Goal: Task Accomplishment & Management: Complete application form

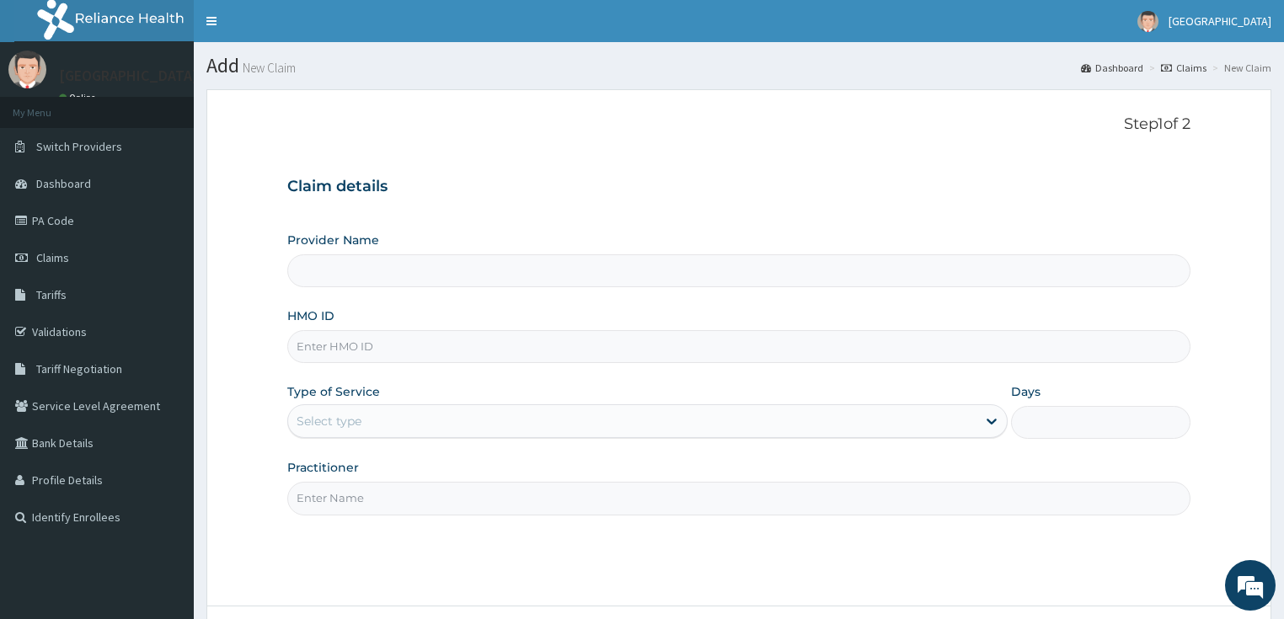
type input "[GEOGRAPHIC_DATA]"
click at [334, 345] on input "HMO ID" at bounding box center [739, 346] width 904 height 33
paste input "GSV/10118/D"
type input "GSV/10118/D"
click at [346, 424] on div "Select type" at bounding box center [329, 421] width 65 height 17
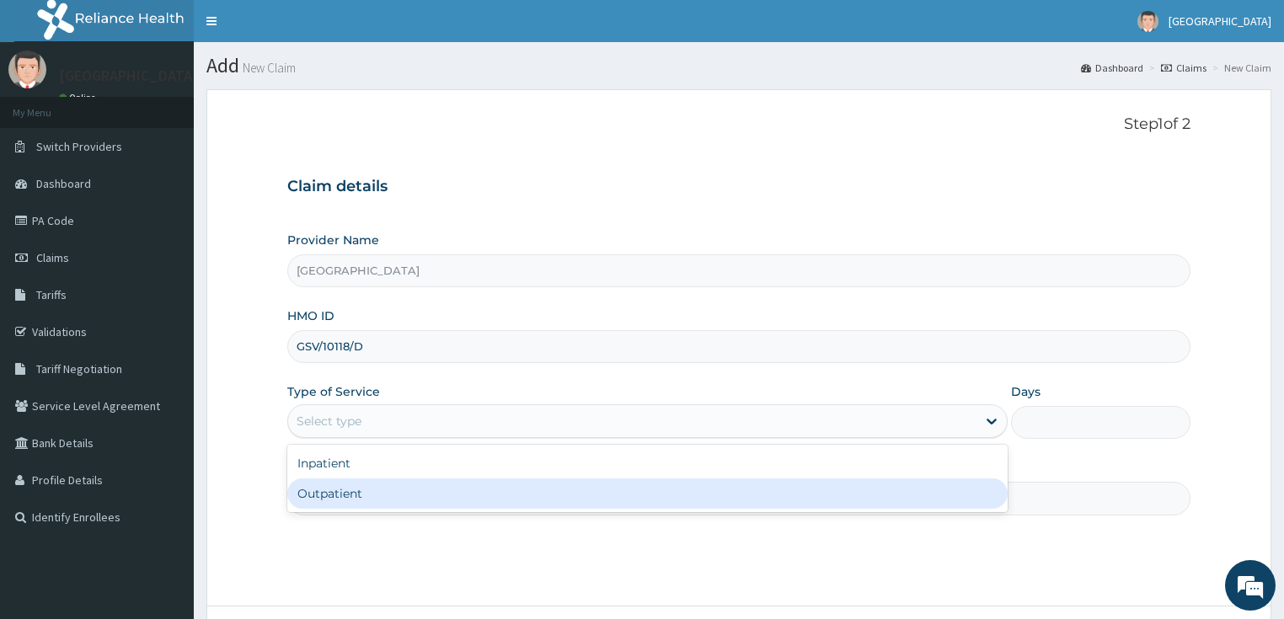
click at [350, 492] on div "Outpatient" at bounding box center [647, 494] width 720 height 30
type input "1"
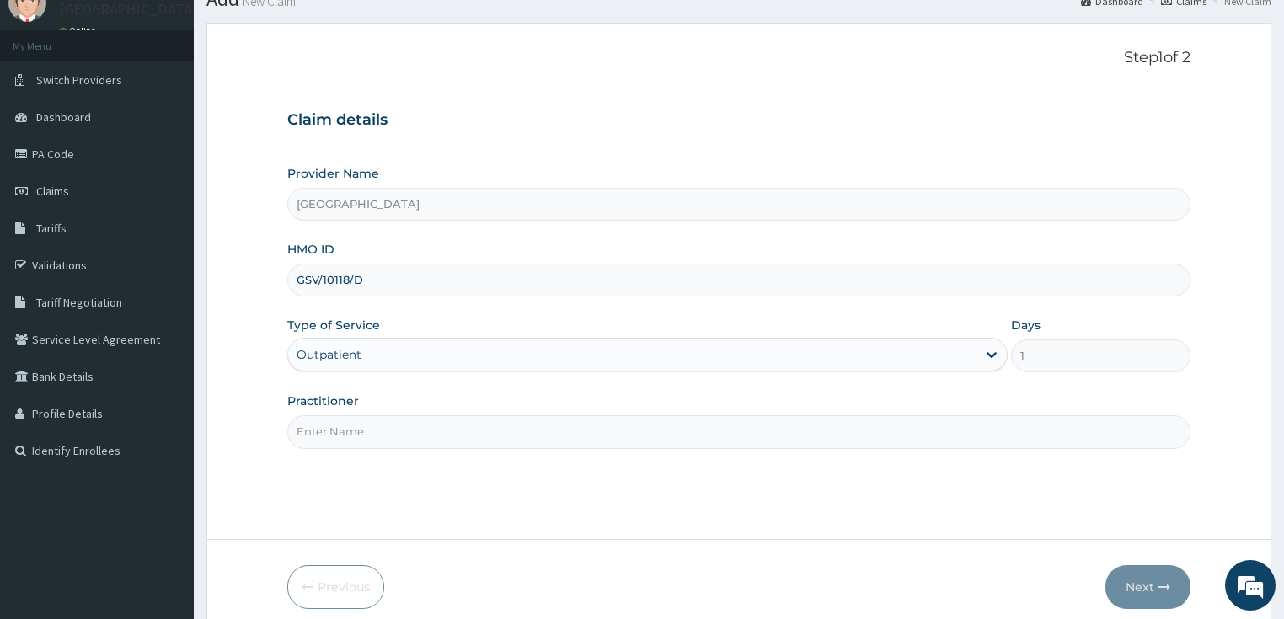
scroll to position [67, 0]
click at [405, 275] on input "GSV/10118/D" at bounding box center [739, 279] width 904 height 33
type input "GSV/10118/D"
click at [360, 438] on input "Practitioner" at bounding box center [739, 431] width 904 height 33
type input "DR PIUS"
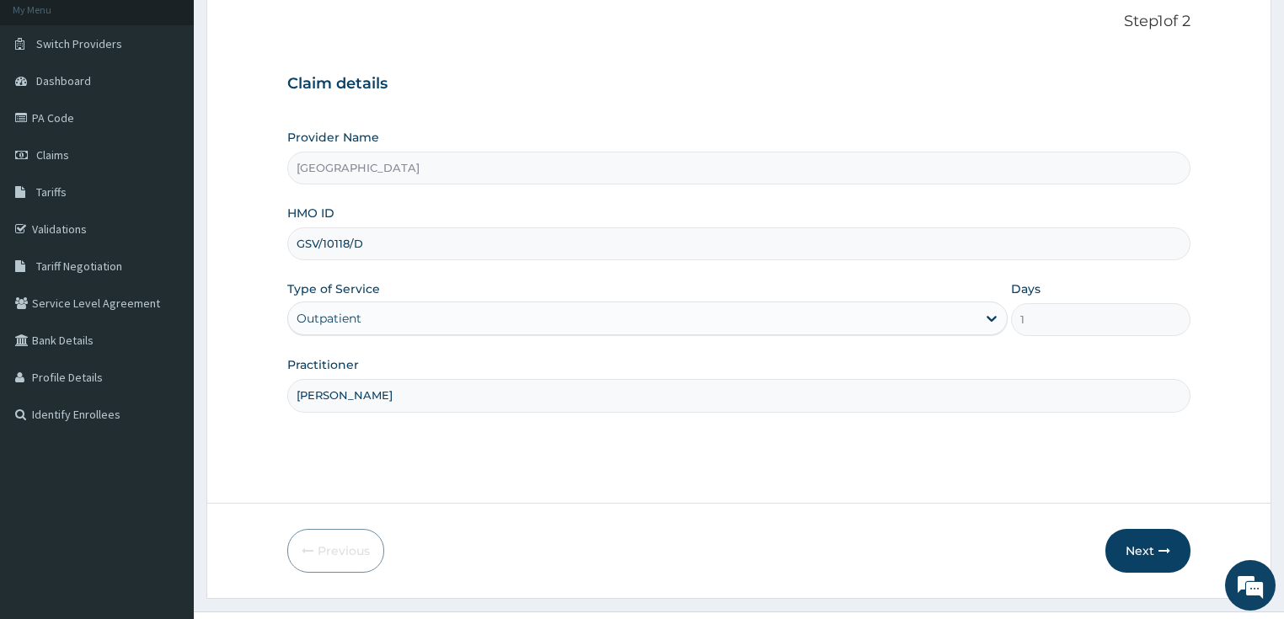
scroll to position [137, 0]
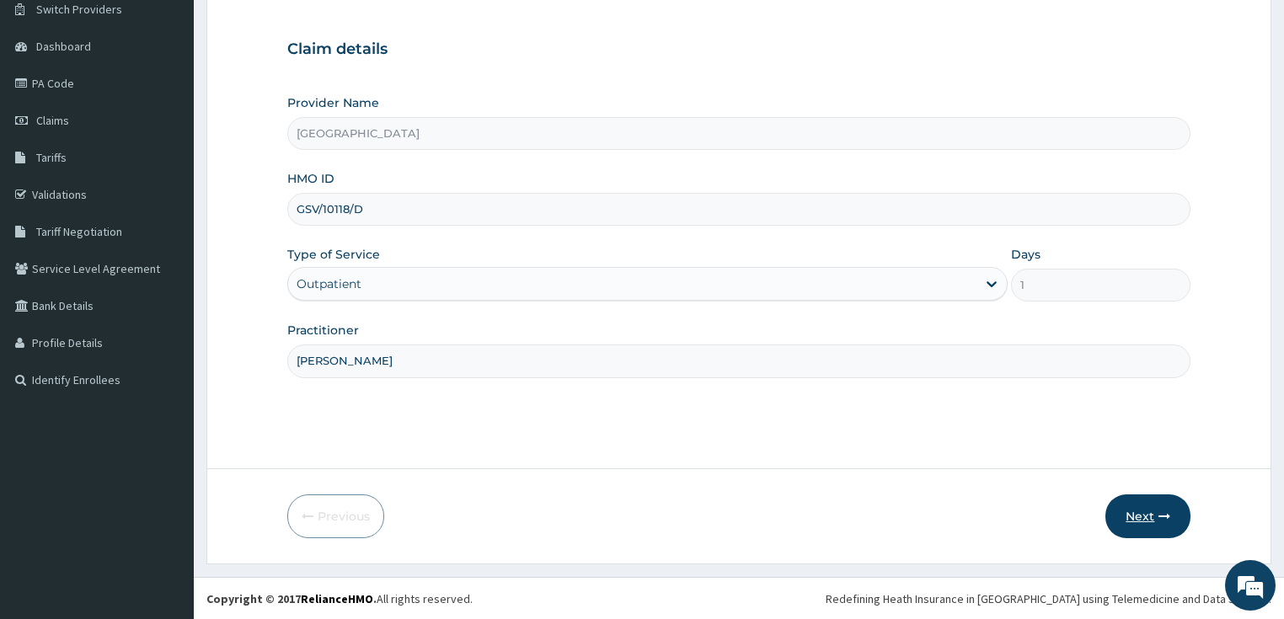
click at [1153, 515] on button "Next" at bounding box center [1147, 517] width 85 height 44
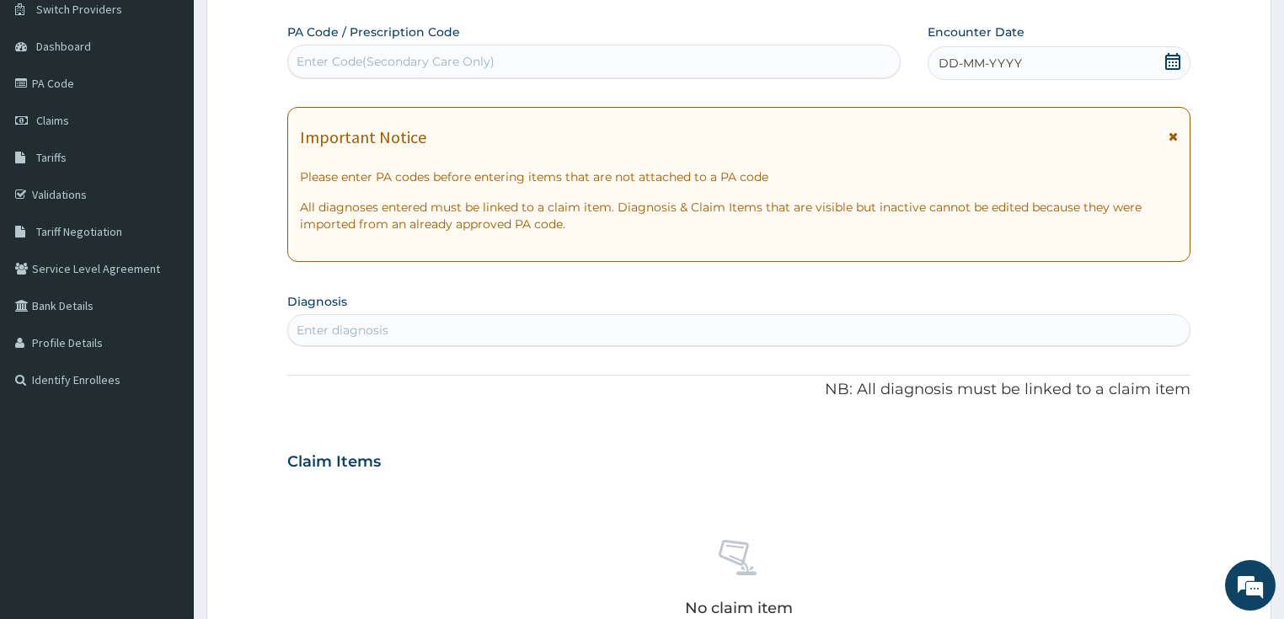
click at [999, 62] on span "DD-MM-YYYY" at bounding box center [980, 63] width 83 height 17
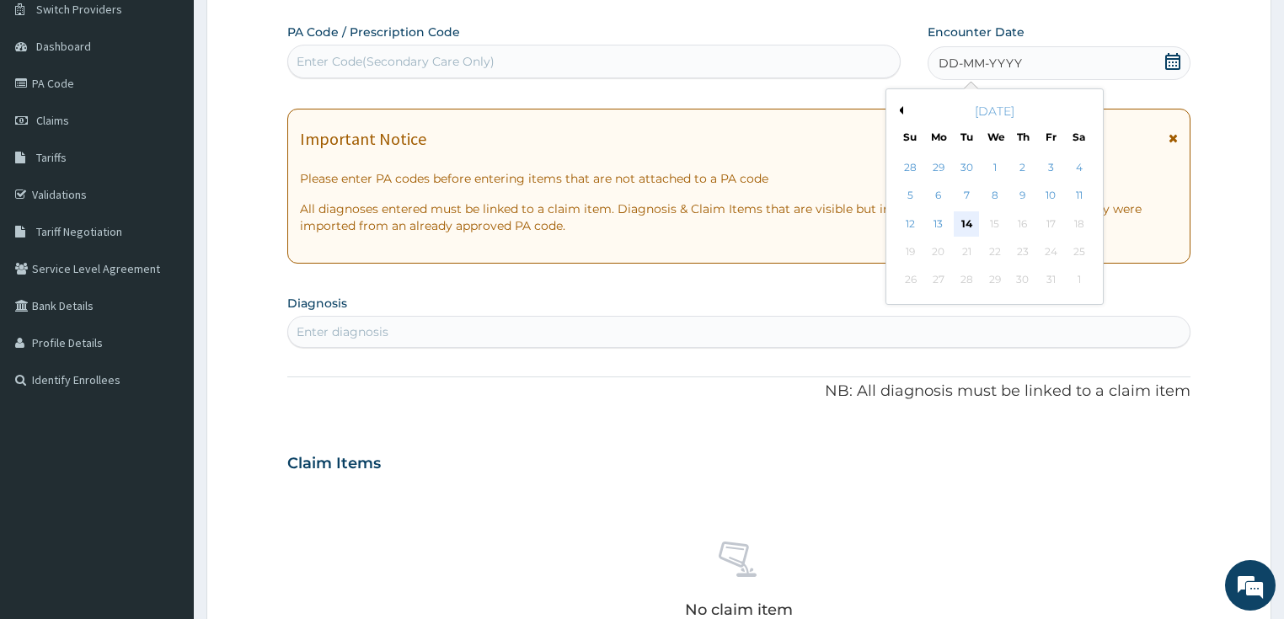
click at [966, 219] on div "14" at bounding box center [966, 223] width 25 height 25
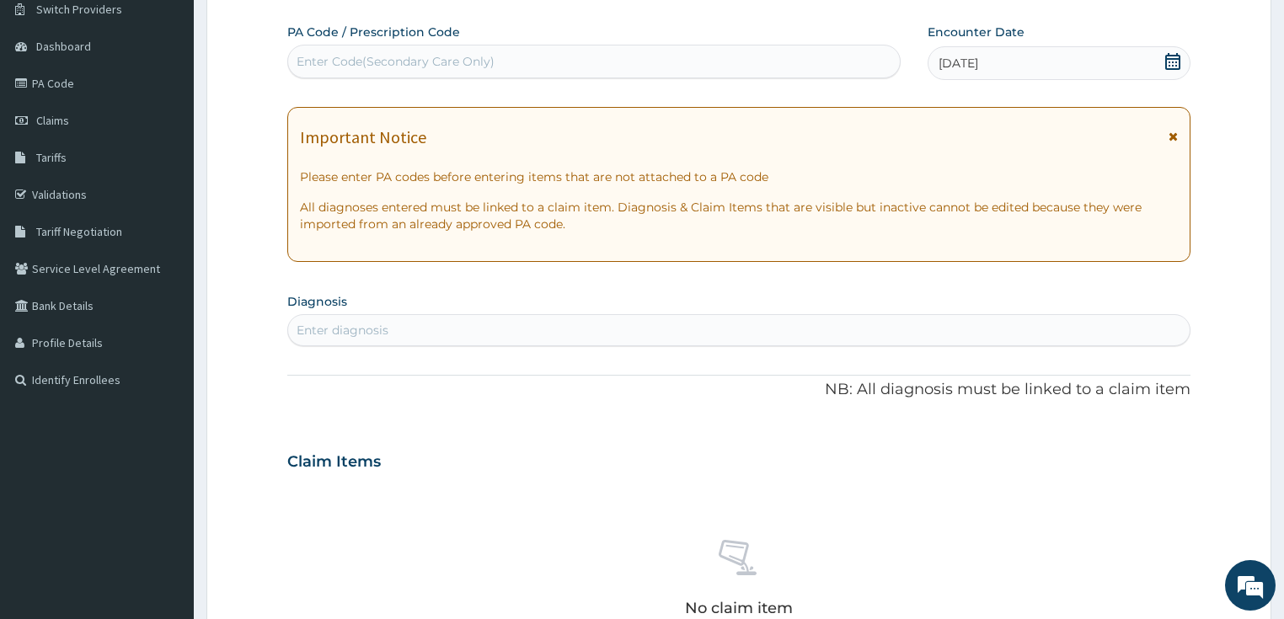
click at [334, 331] on div "Enter diagnosis" at bounding box center [343, 330] width 92 height 17
type input "MALARIA"
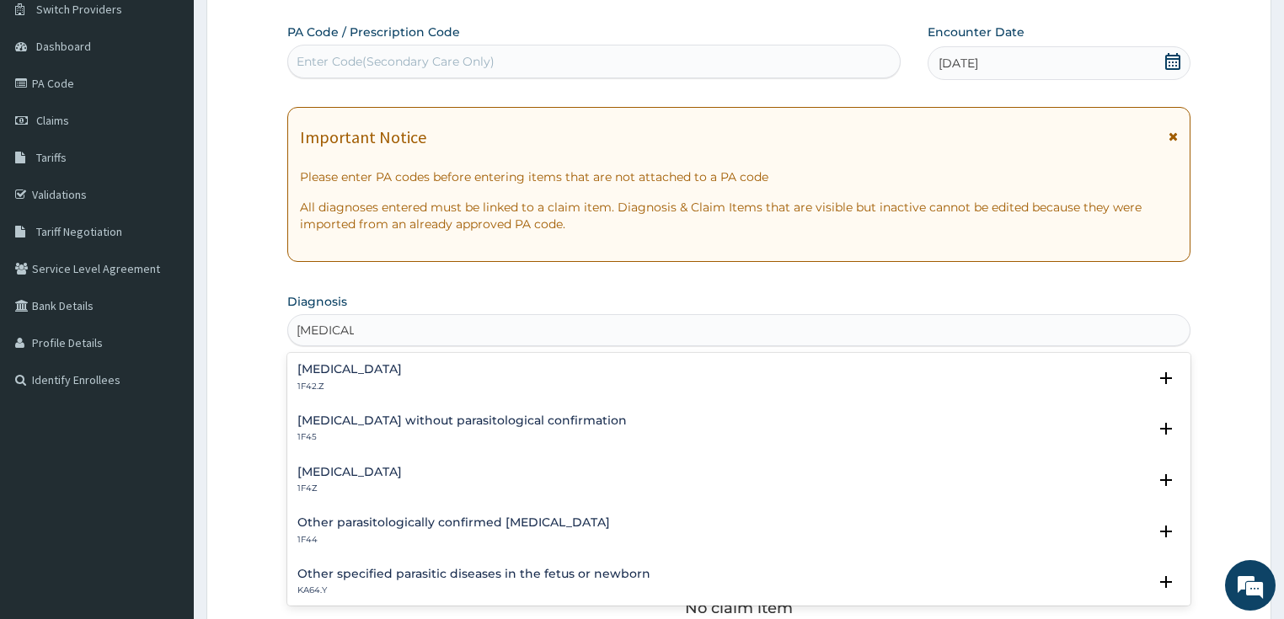
click at [316, 475] on h4 "Malaria, unspecified" at bounding box center [349, 472] width 104 height 13
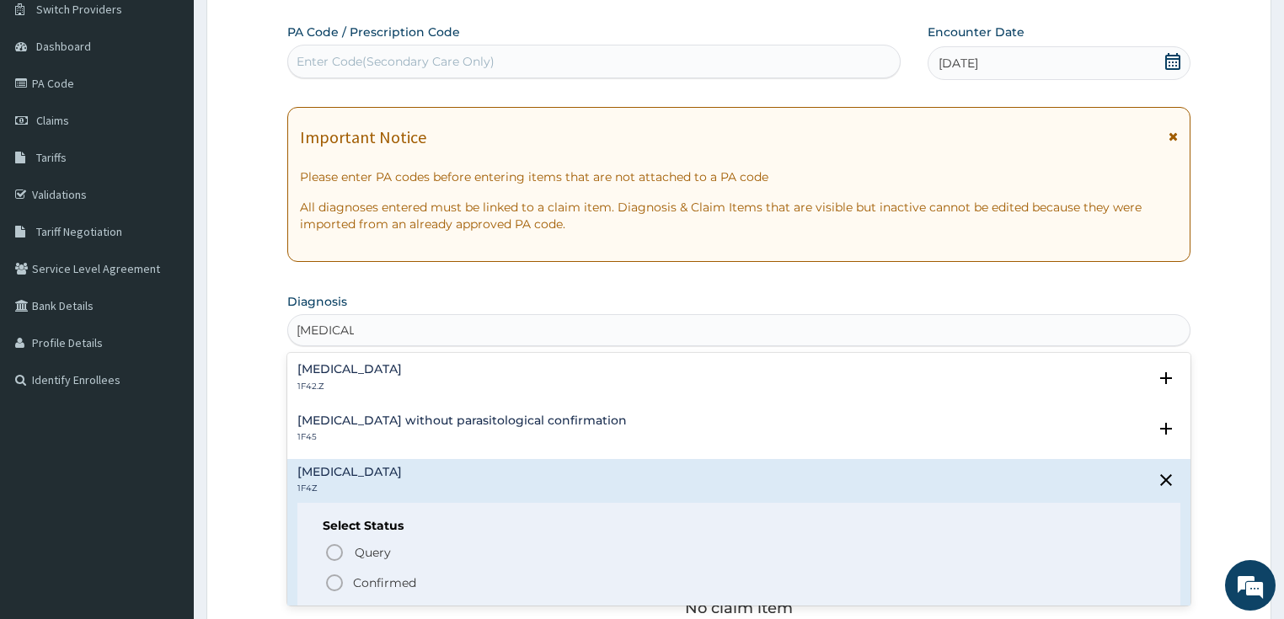
click at [334, 583] on icon "status option filled" at bounding box center [334, 583] width 20 height 20
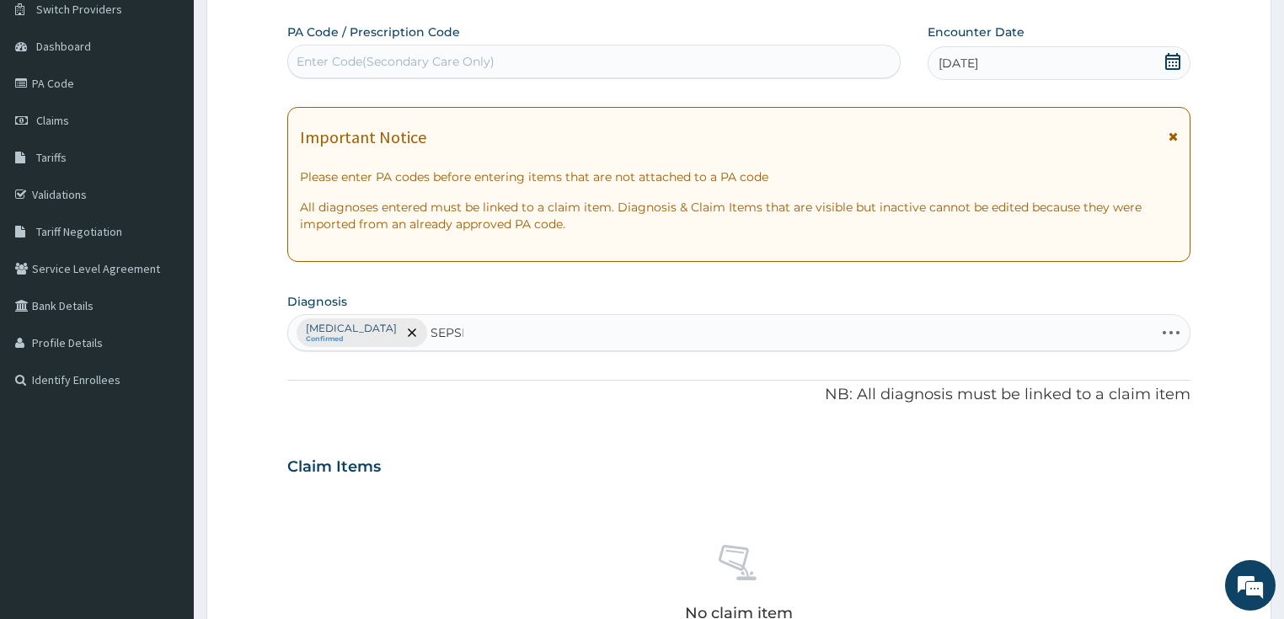
type input "SEPSIS"
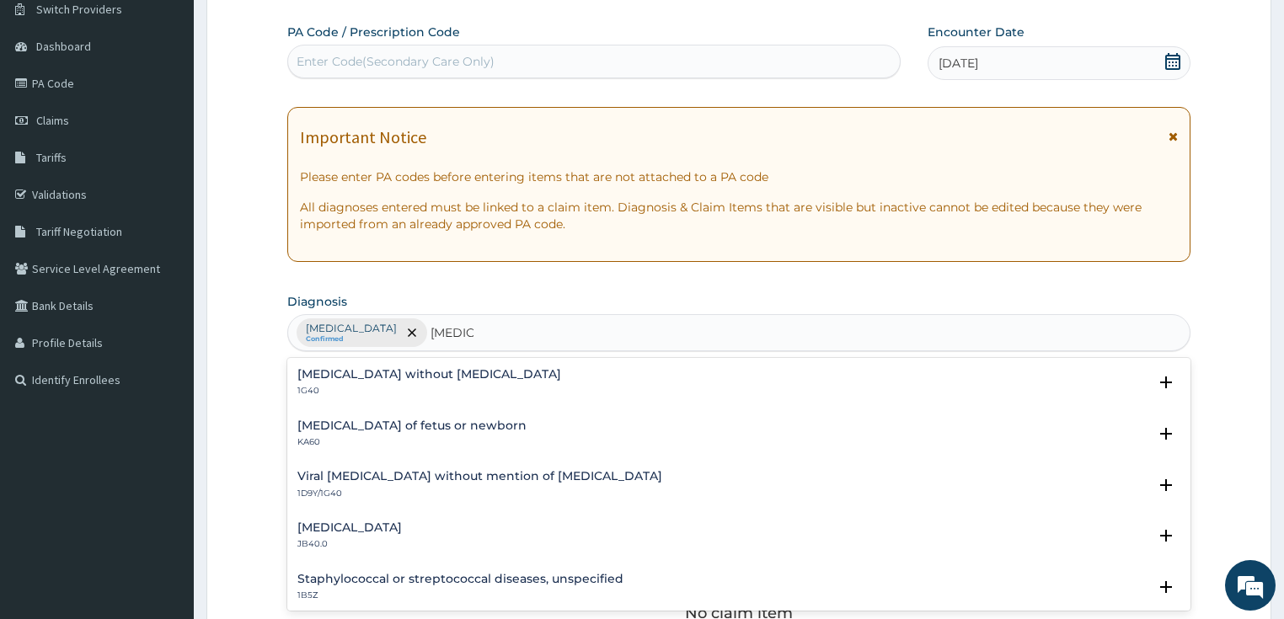
click at [334, 373] on h4 "[MEDICAL_DATA] without [MEDICAL_DATA]" at bounding box center [429, 374] width 264 height 13
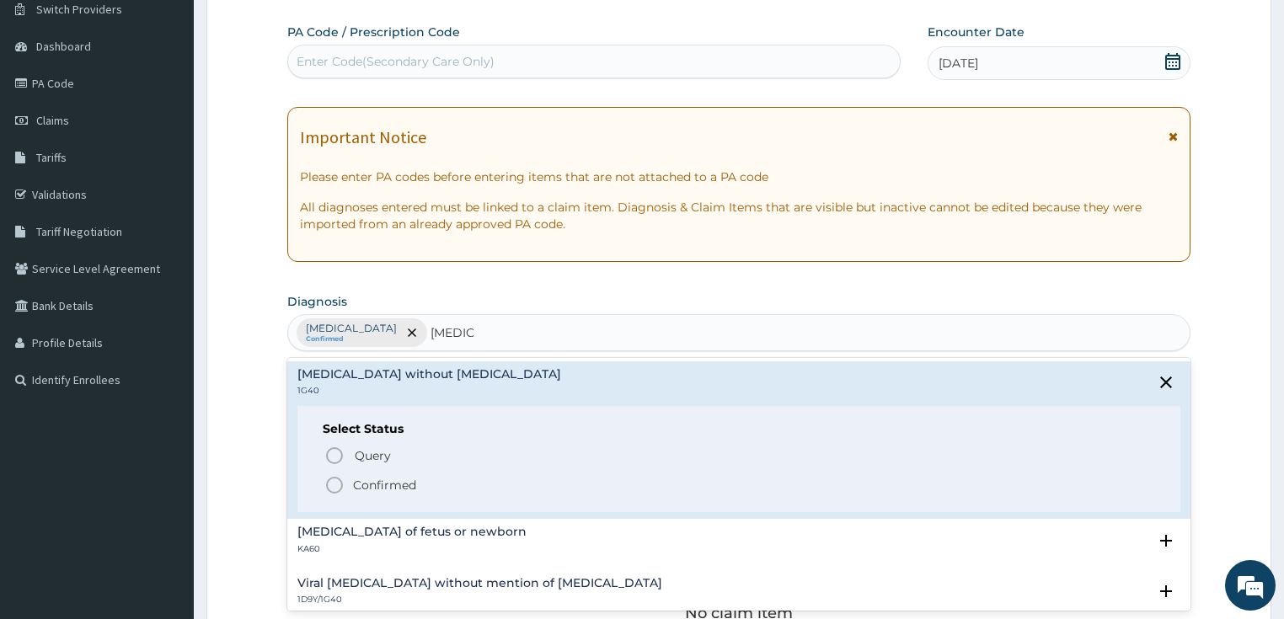
click at [333, 484] on icon "status option filled" at bounding box center [334, 485] width 20 height 20
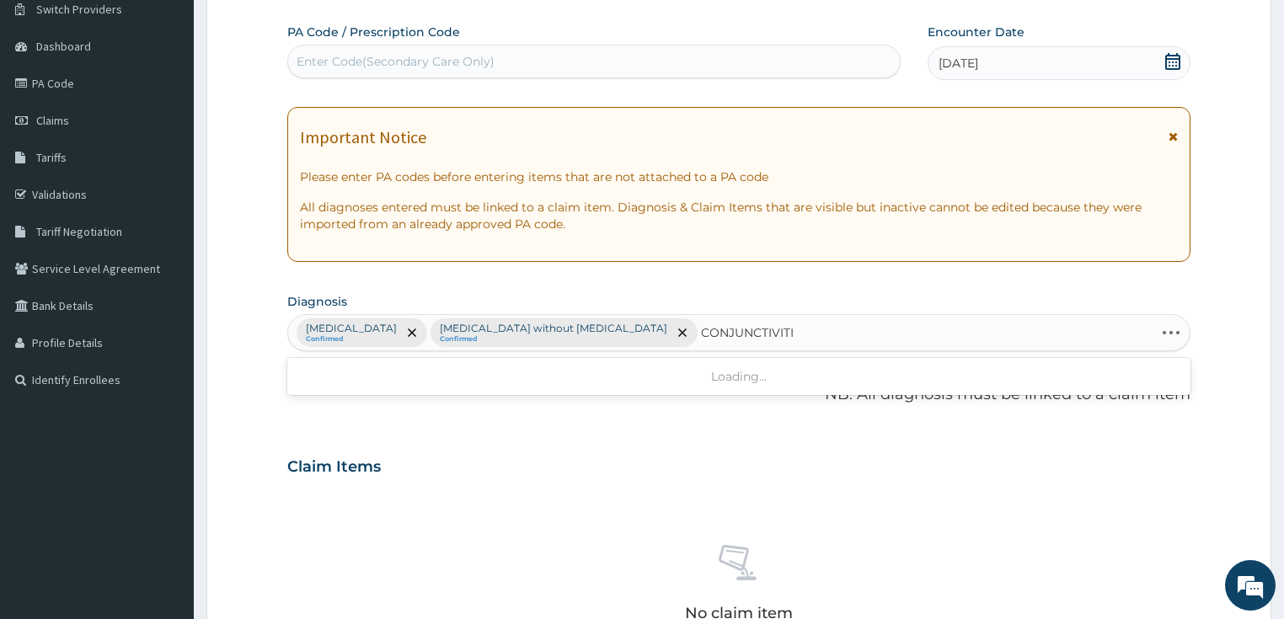
type input "CONJUNCTIVITIS"
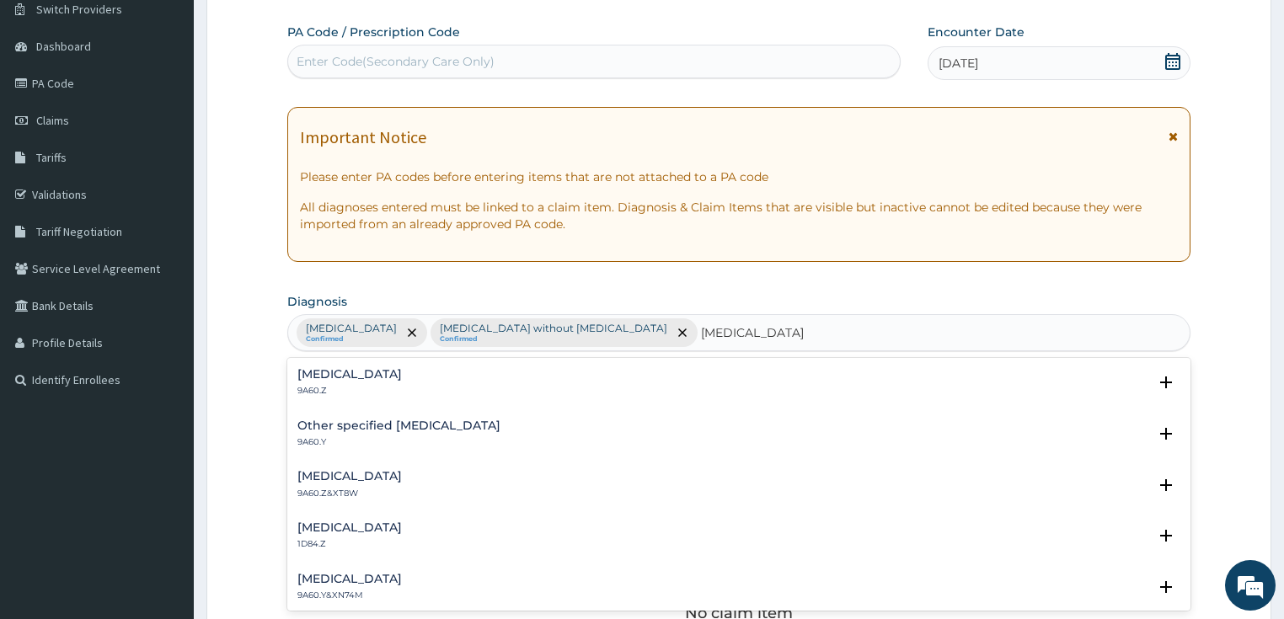
click at [324, 370] on h4 "Conjunctivitis, unspecified" at bounding box center [349, 374] width 104 height 13
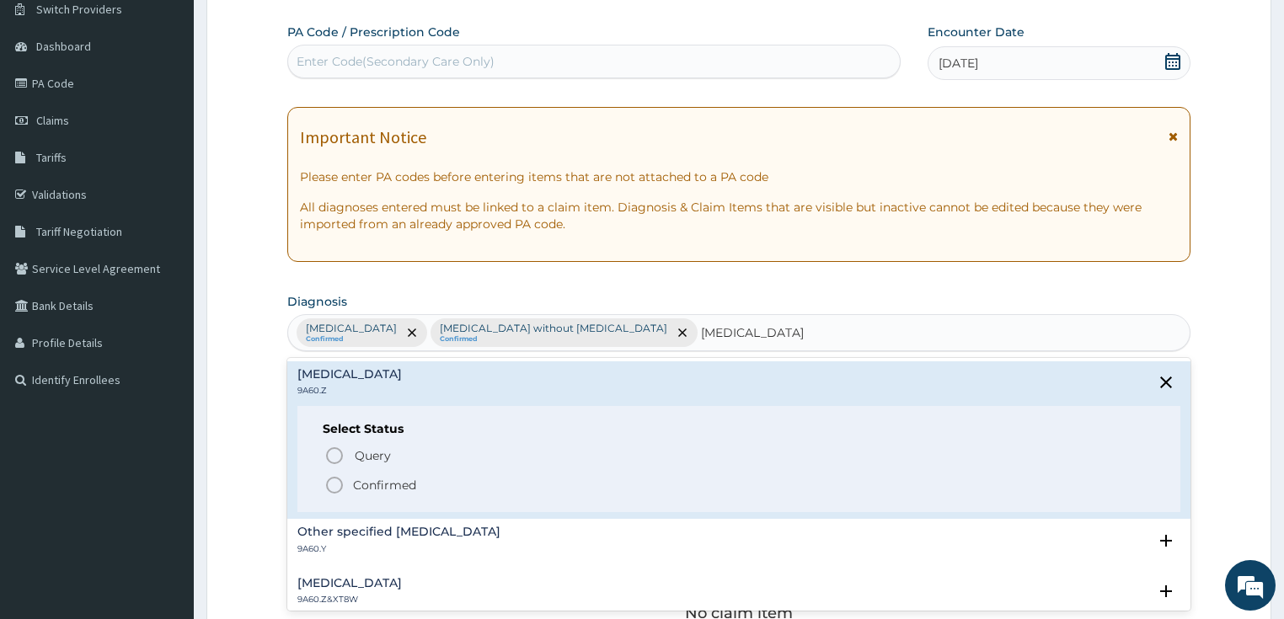
click at [334, 479] on icon "status option filled" at bounding box center [334, 485] width 20 height 20
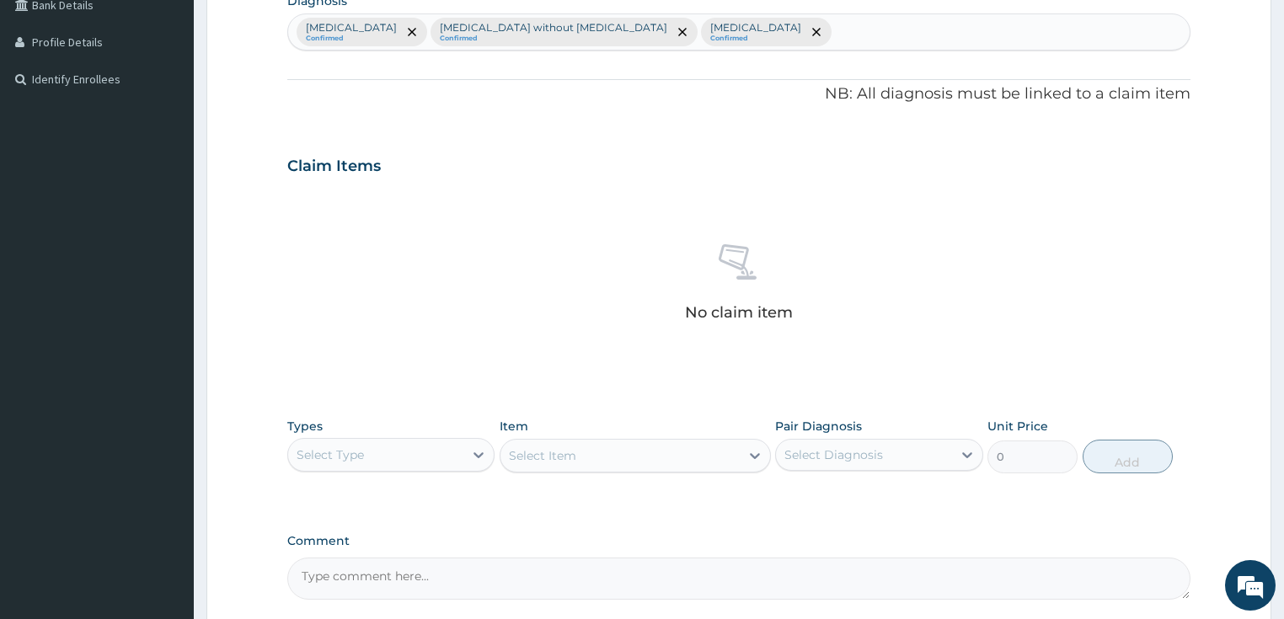
scroll to position [340, 0]
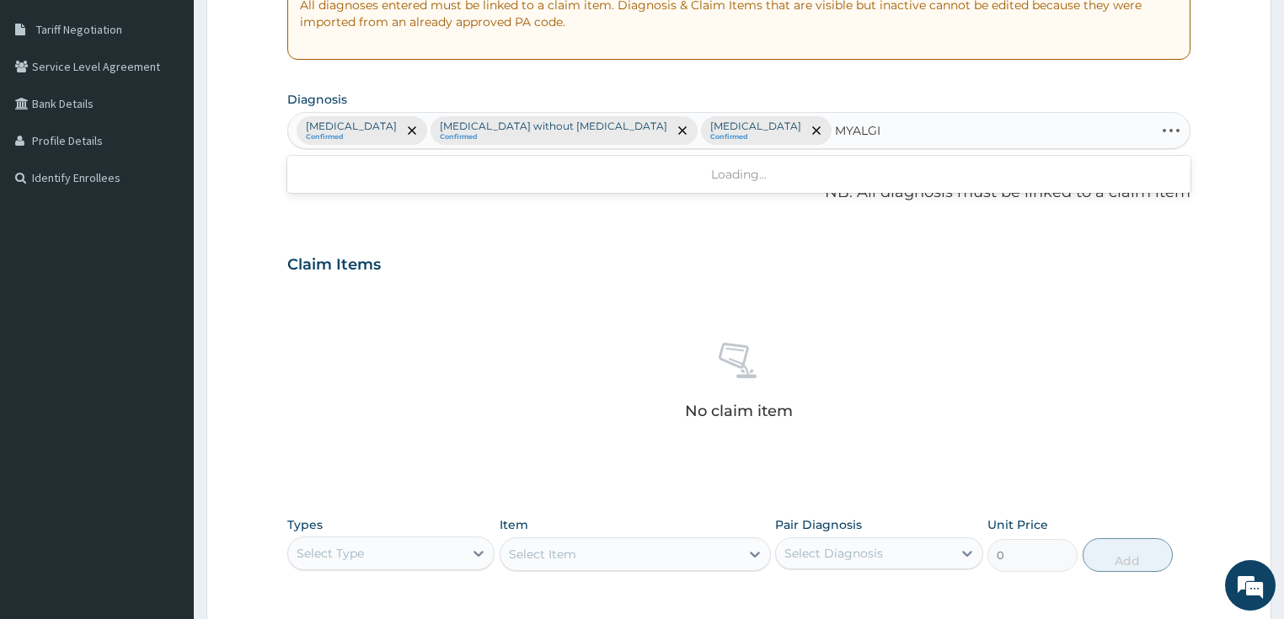
type input "MYALGIA"
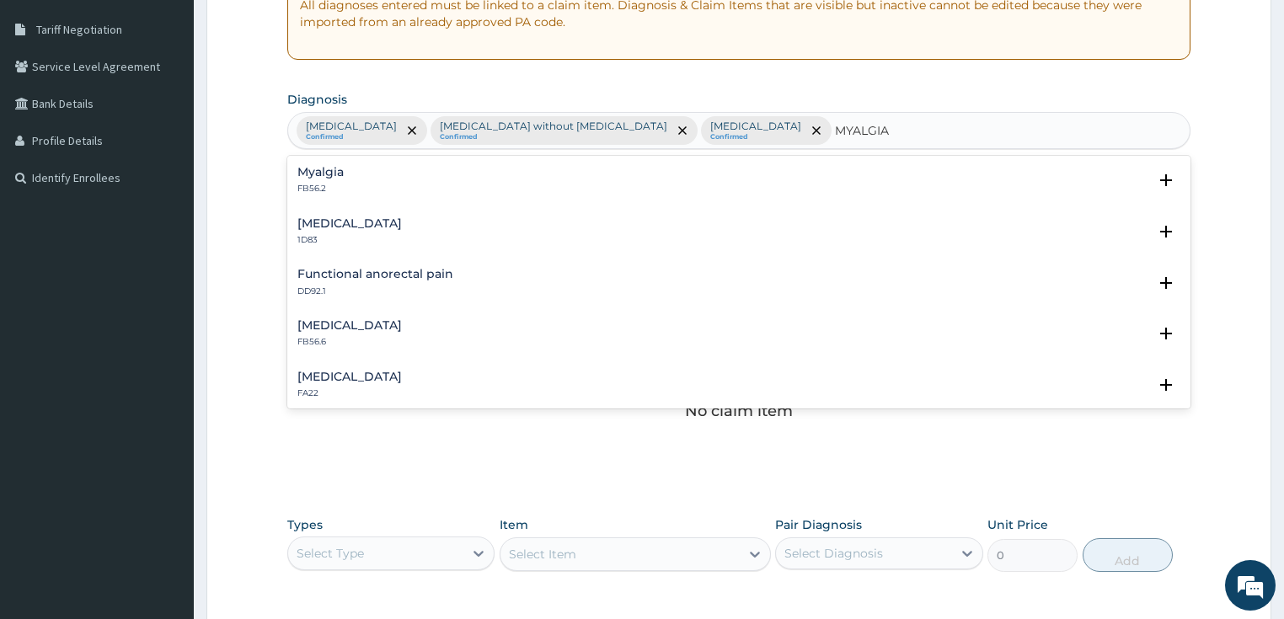
click at [315, 174] on h4 "Myalgia" at bounding box center [320, 172] width 46 height 13
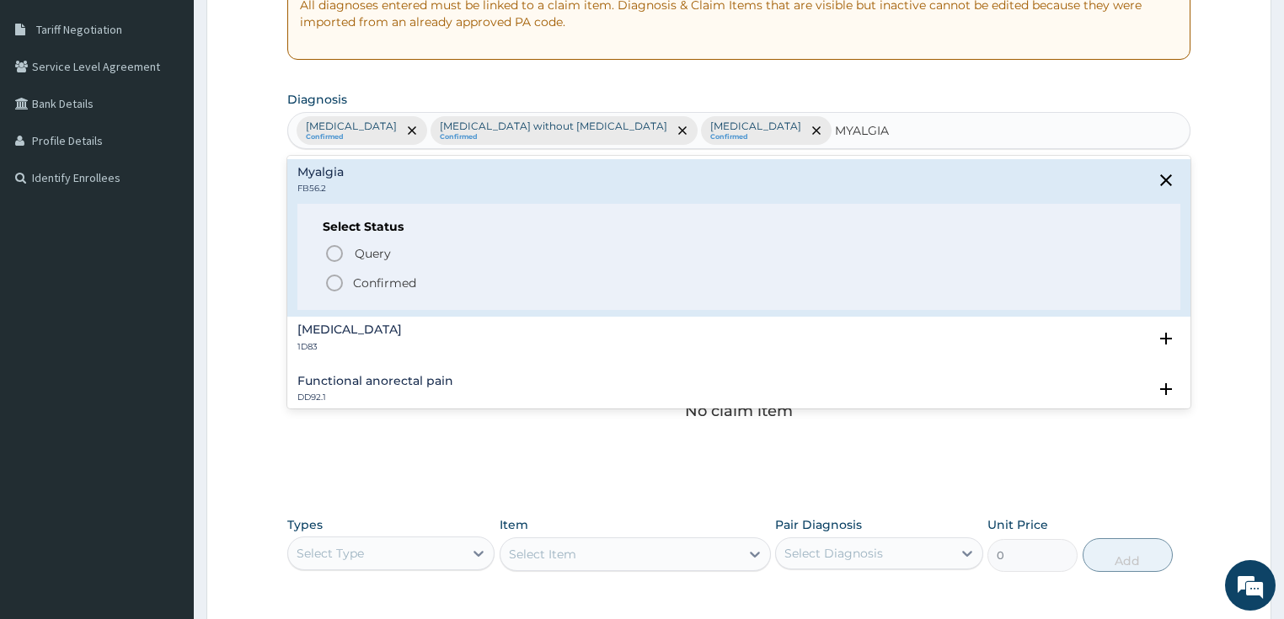
click at [334, 285] on icon "status option filled" at bounding box center [334, 283] width 20 height 20
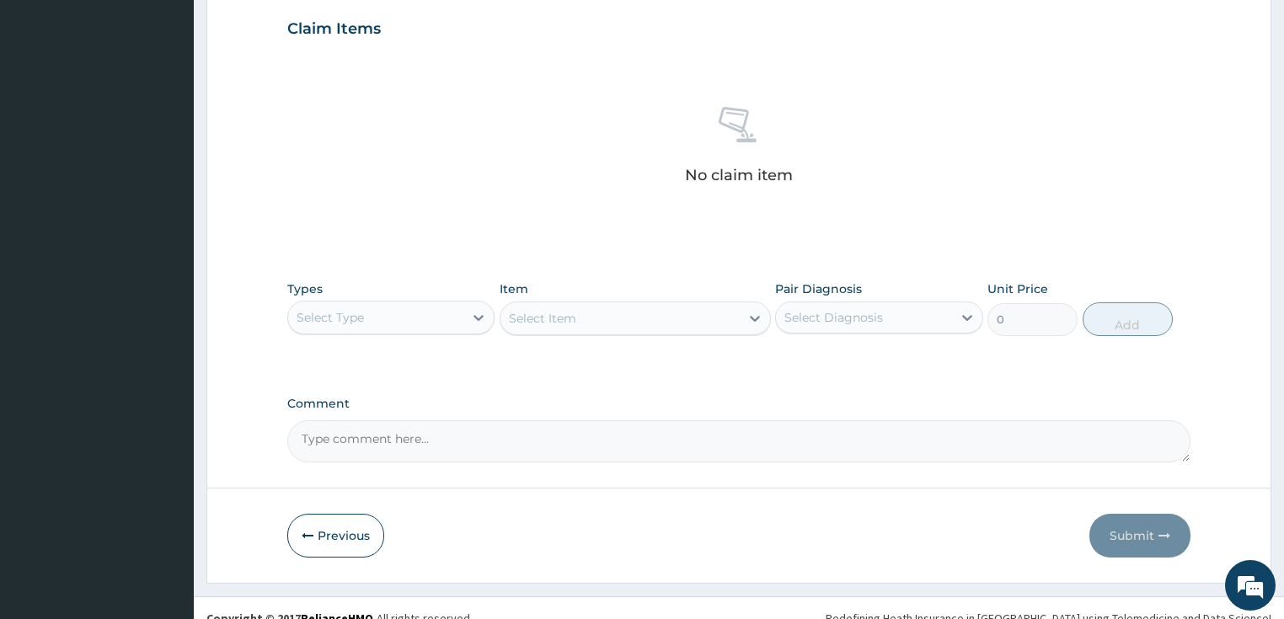
scroll to position [593, 0]
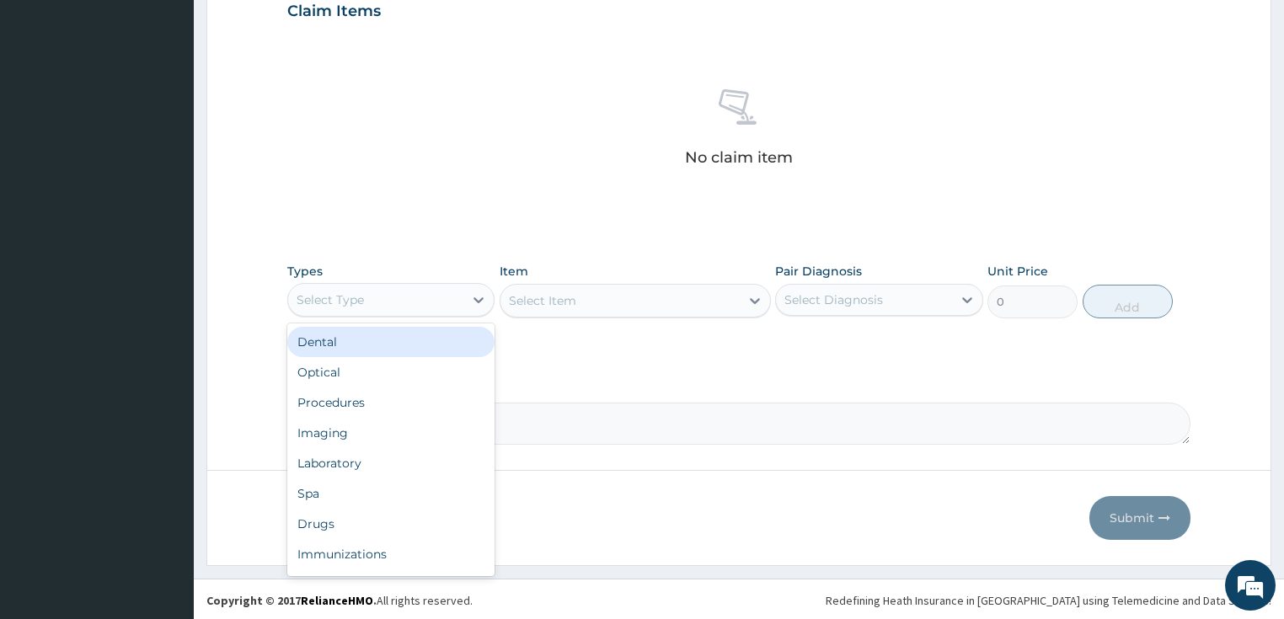
click at [407, 291] on div "Select Type" at bounding box center [376, 299] width 176 height 27
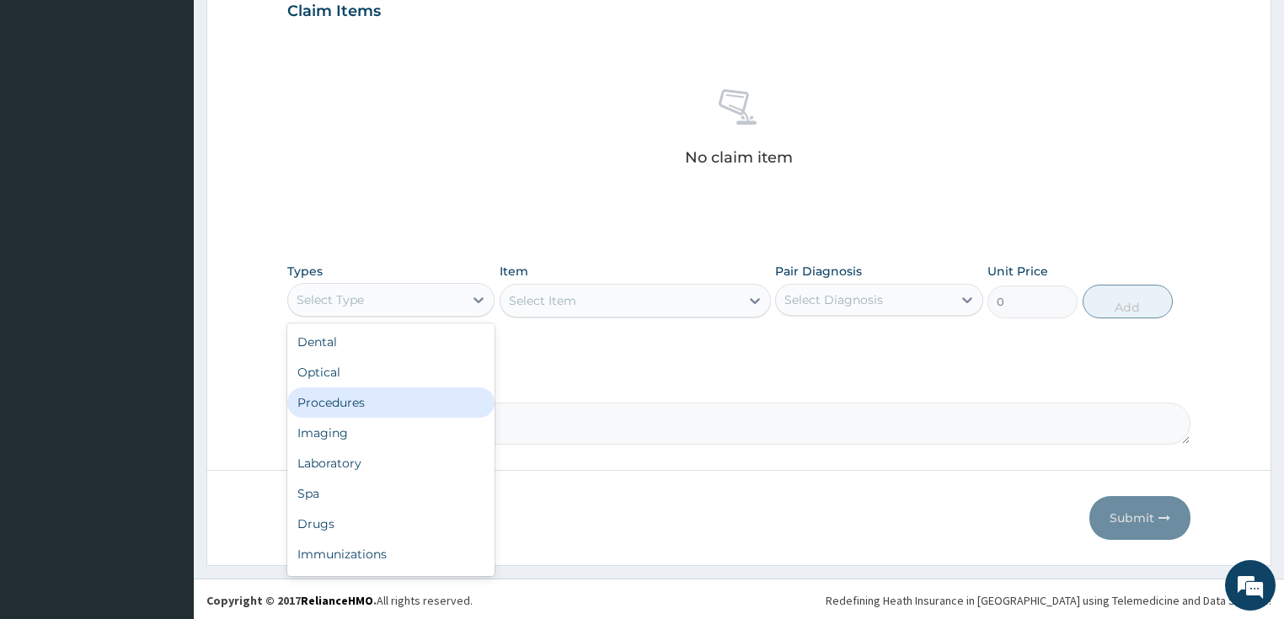
click at [364, 398] on div "Procedures" at bounding box center [391, 403] width 208 height 30
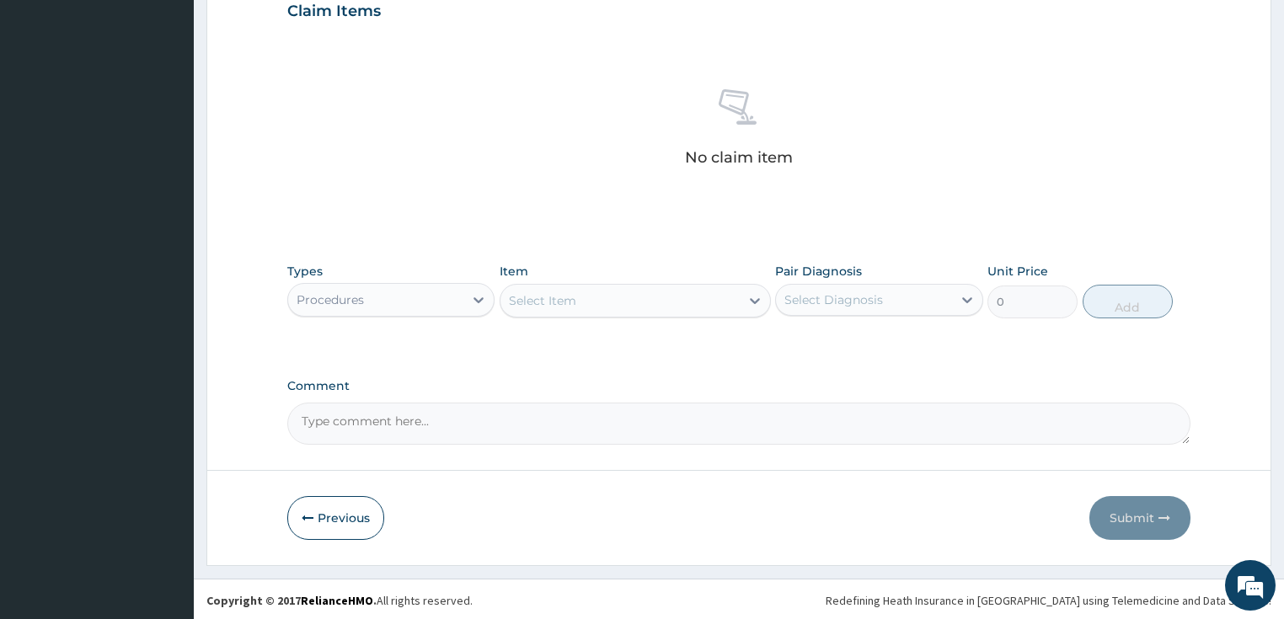
click at [615, 303] on div "Select Item" at bounding box center [619, 300] width 239 height 27
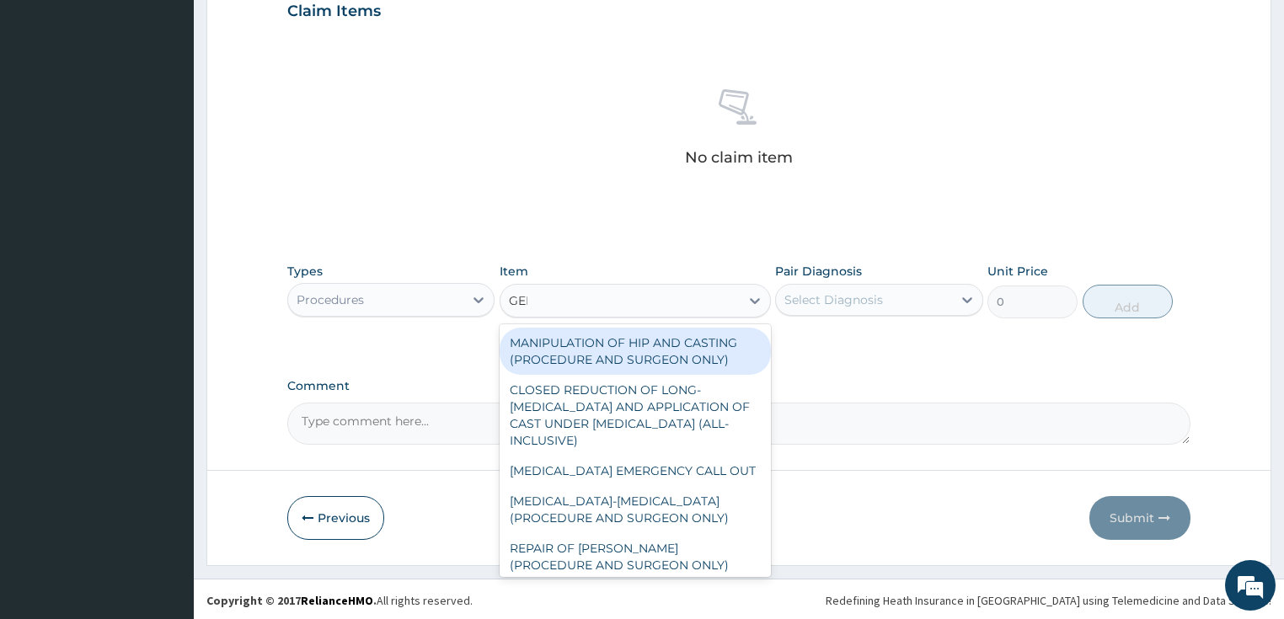
type input "GENE"
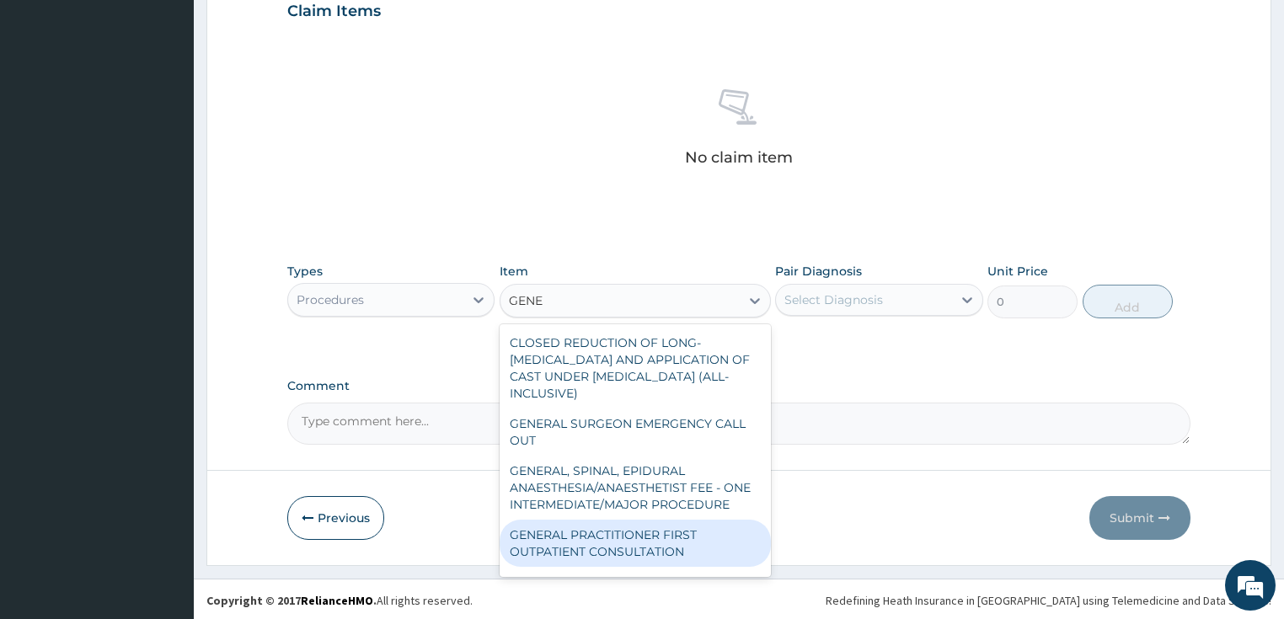
click at [609, 559] on div "GENERAL PRACTITIONER FIRST OUTPATIENT CONSULTATION" at bounding box center [635, 543] width 271 height 47
type input "3750"
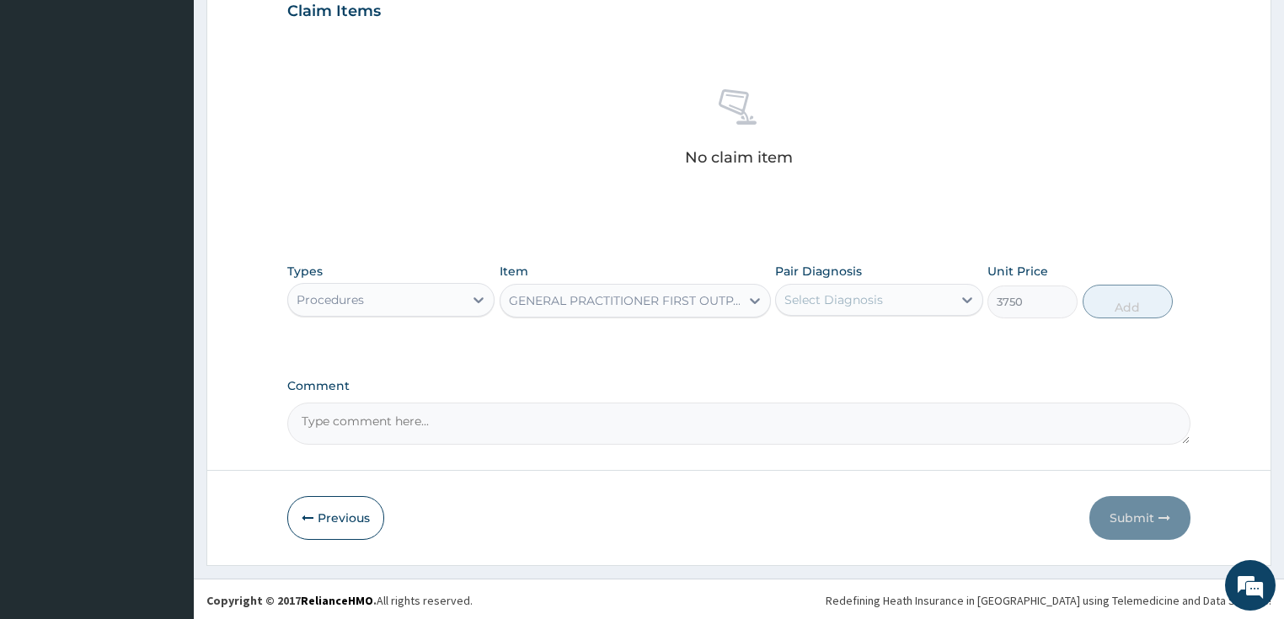
click at [824, 306] on div "Select Diagnosis" at bounding box center [833, 300] width 99 height 17
click at [839, 292] on div "Select Diagnosis" at bounding box center [833, 300] width 99 height 17
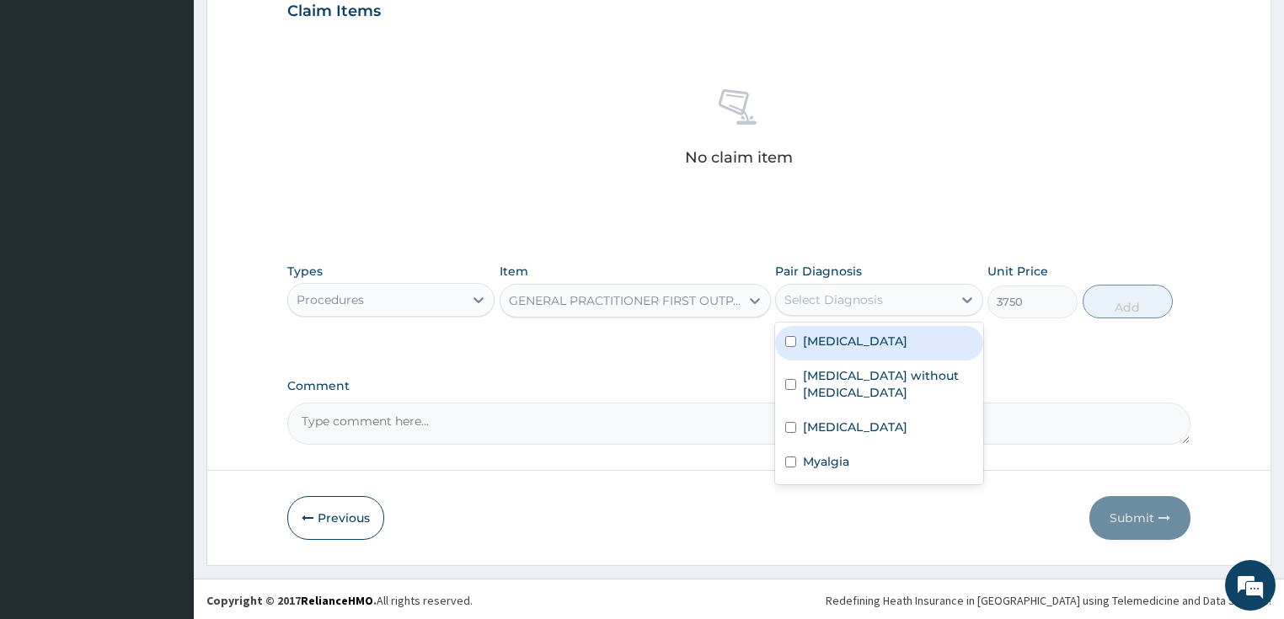
click at [839, 335] on label "Malaria, unspecified" at bounding box center [855, 341] width 104 height 17
checkbox input "true"
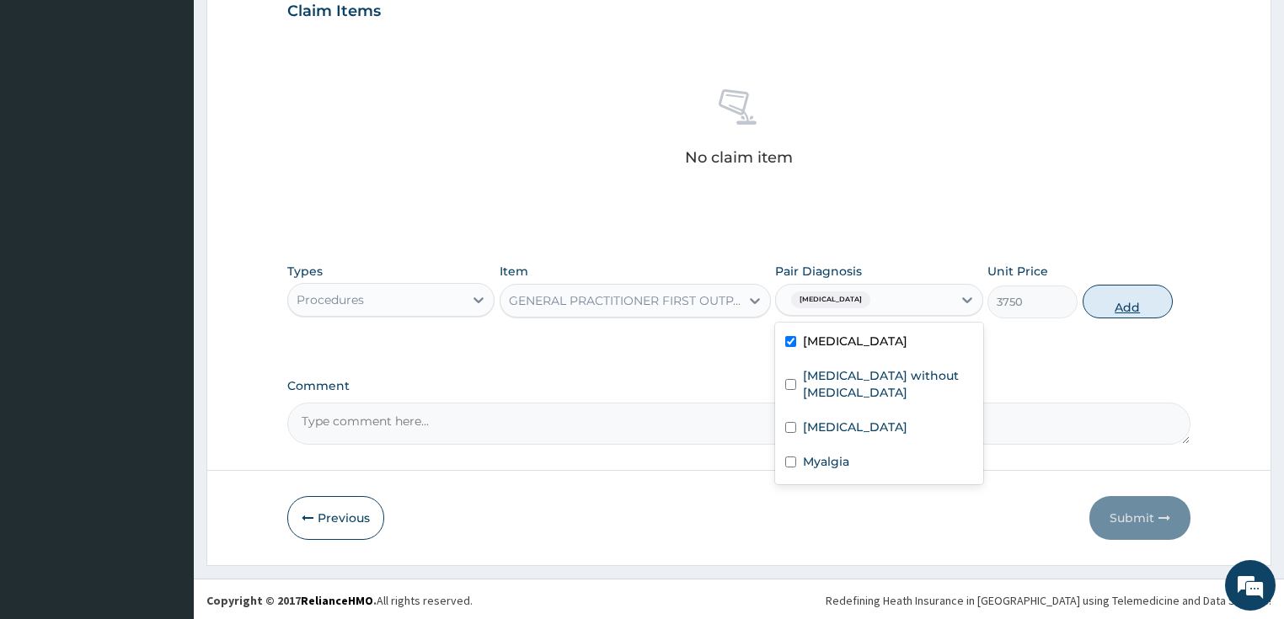
click at [1117, 306] on button "Add" at bounding box center [1128, 302] width 90 height 34
type input "0"
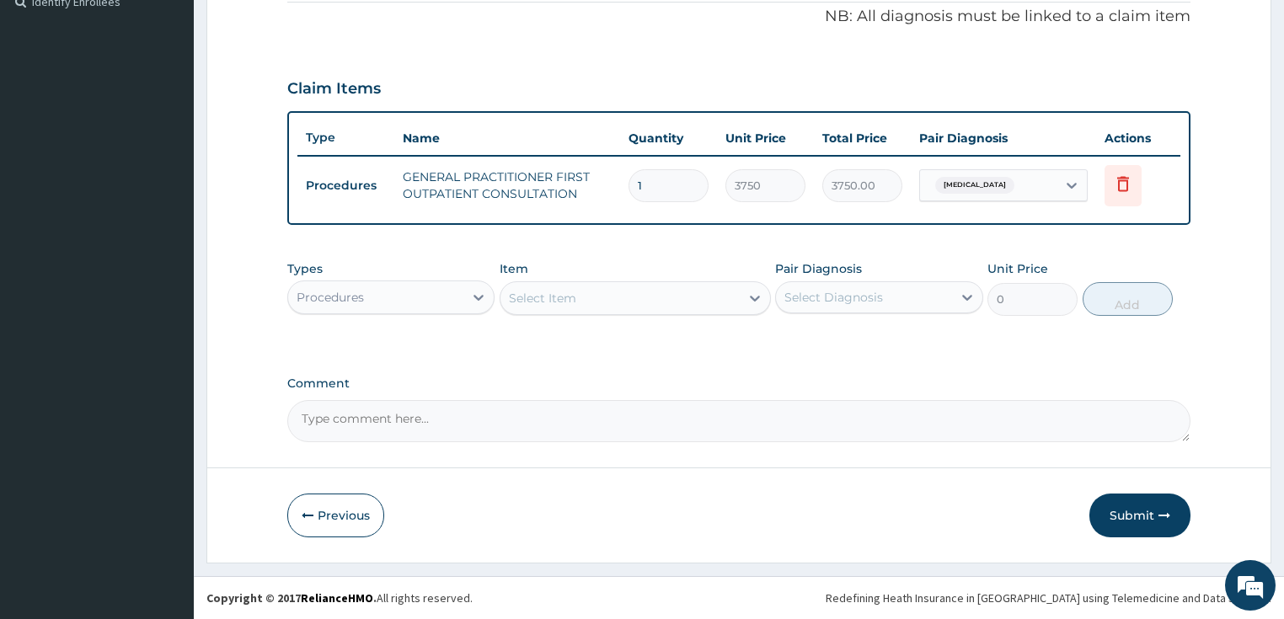
scroll to position [512, 0]
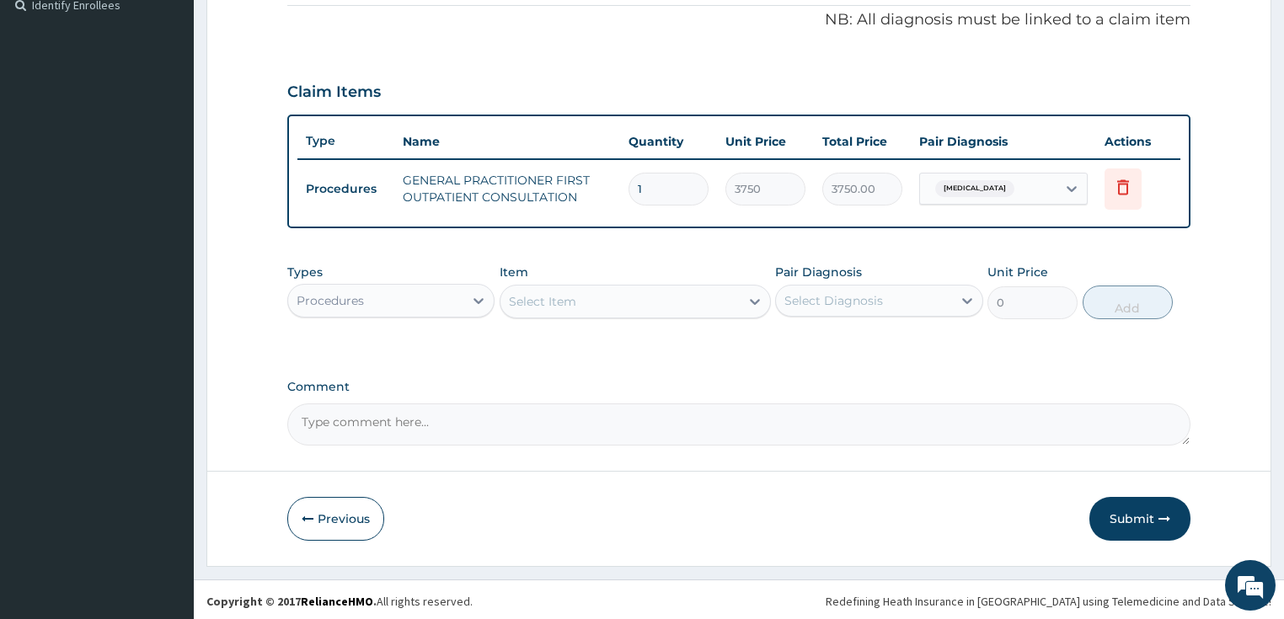
click at [411, 298] on div "Procedures" at bounding box center [376, 300] width 176 height 27
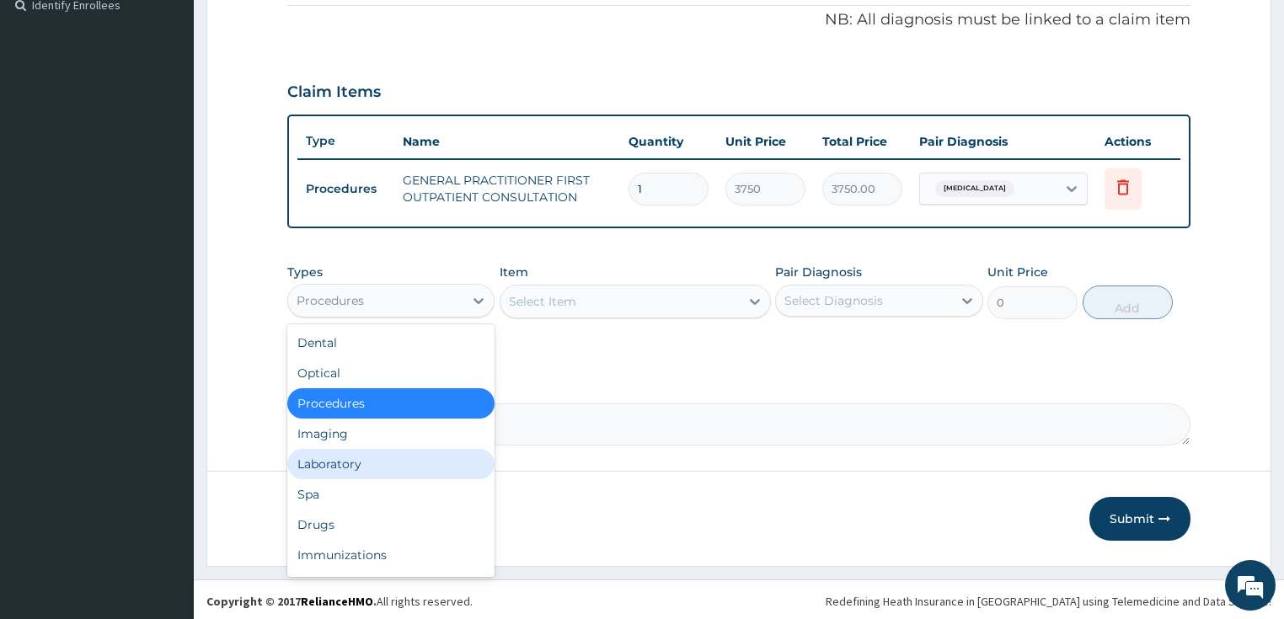
click at [357, 463] on div "Laboratory" at bounding box center [391, 464] width 208 height 30
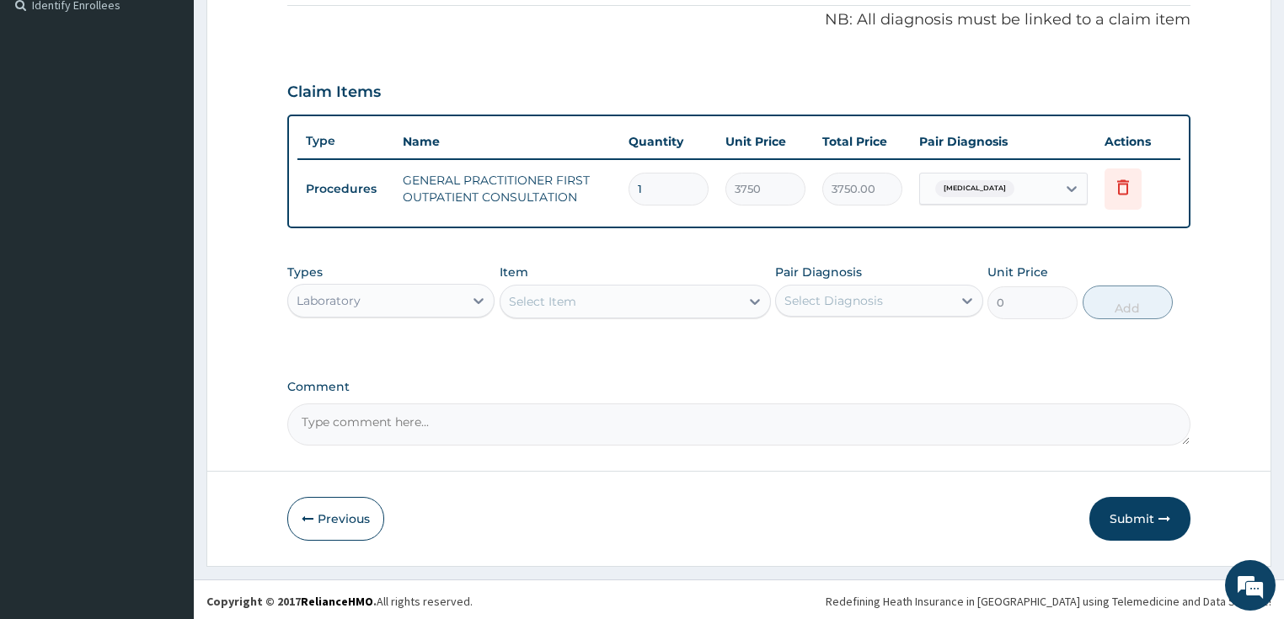
click at [588, 302] on div "Select Item" at bounding box center [619, 301] width 239 height 27
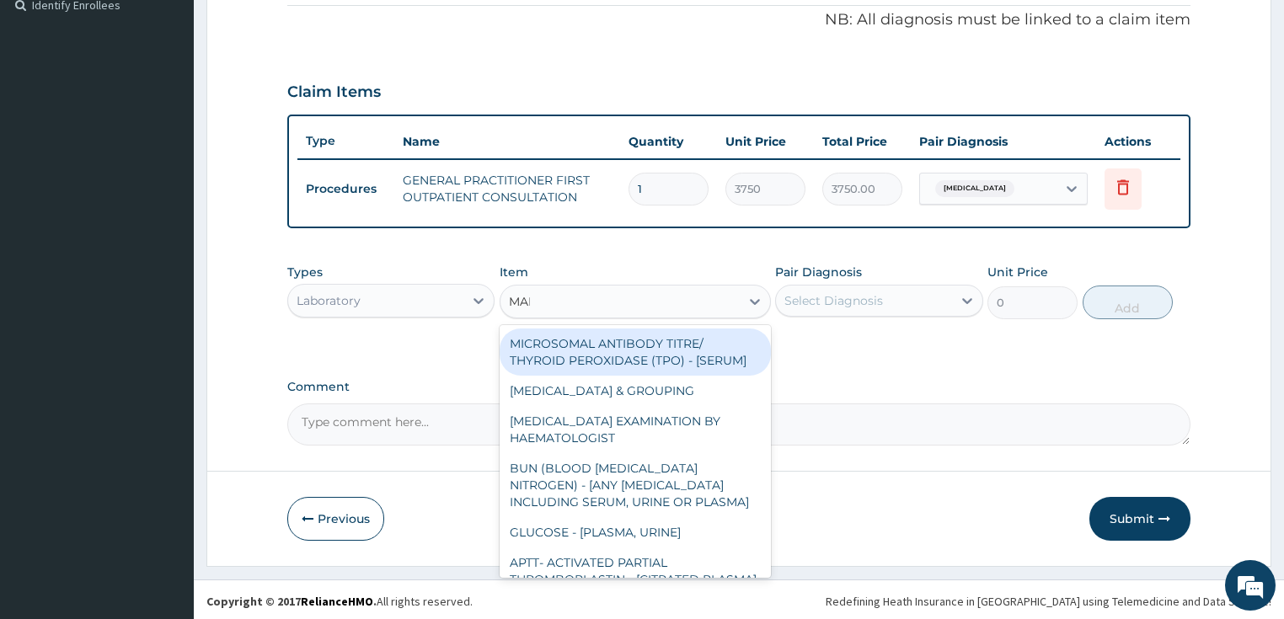
type input "MALA"
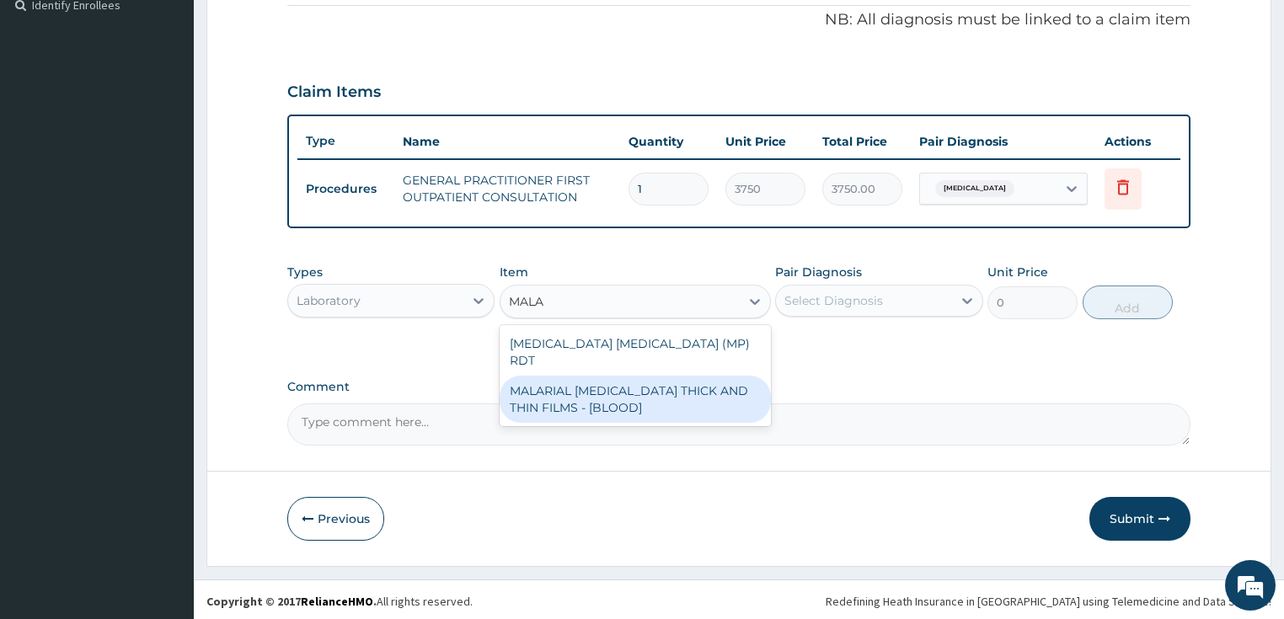
click at [565, 377] on div "MALARIAL PARASITE THICK AND THIN FILMS - [BLOOD]" at bounding box center [635, 399] width 271 height 47
type input "2187.5"
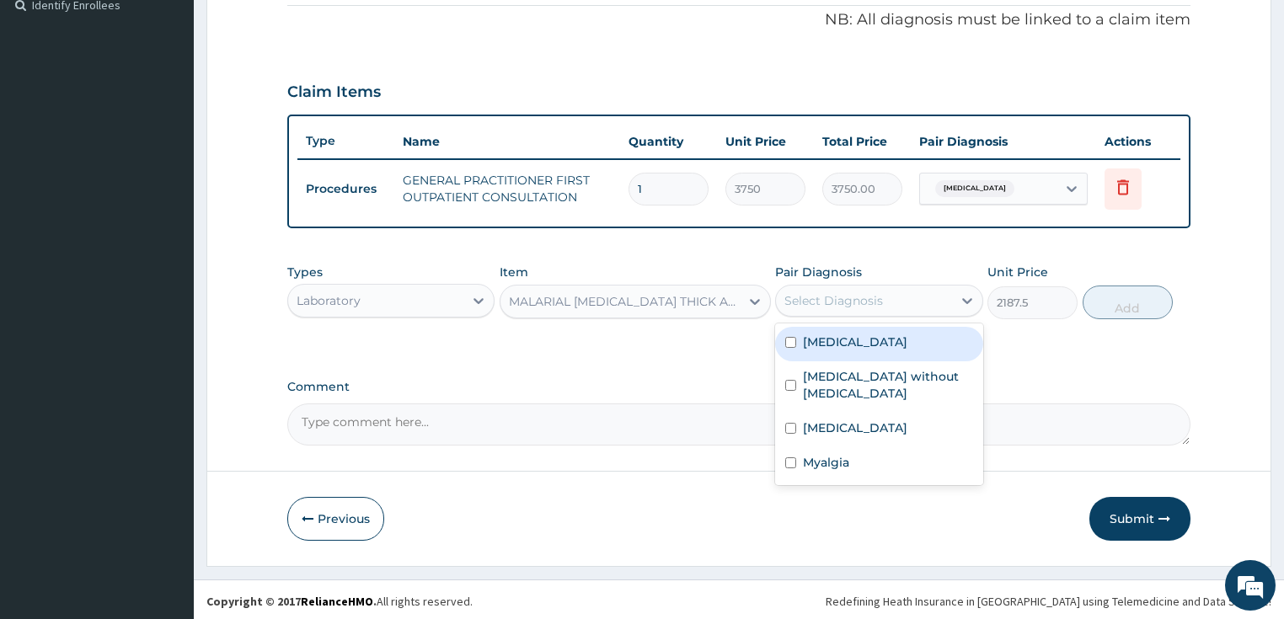
click at [821, 293] on div "Select Diagnosis" at bounding box center [833, 300] width 99 height 17
drag, startPoint x: 810, startPoint y: 345, endPoint x: 1023, endPoint y: 337, distance: 213.3
click at [810, 345] on label "Malaria, unspecified" at bounding box center [855, 342] width 104 height 17
checkbox input "true"
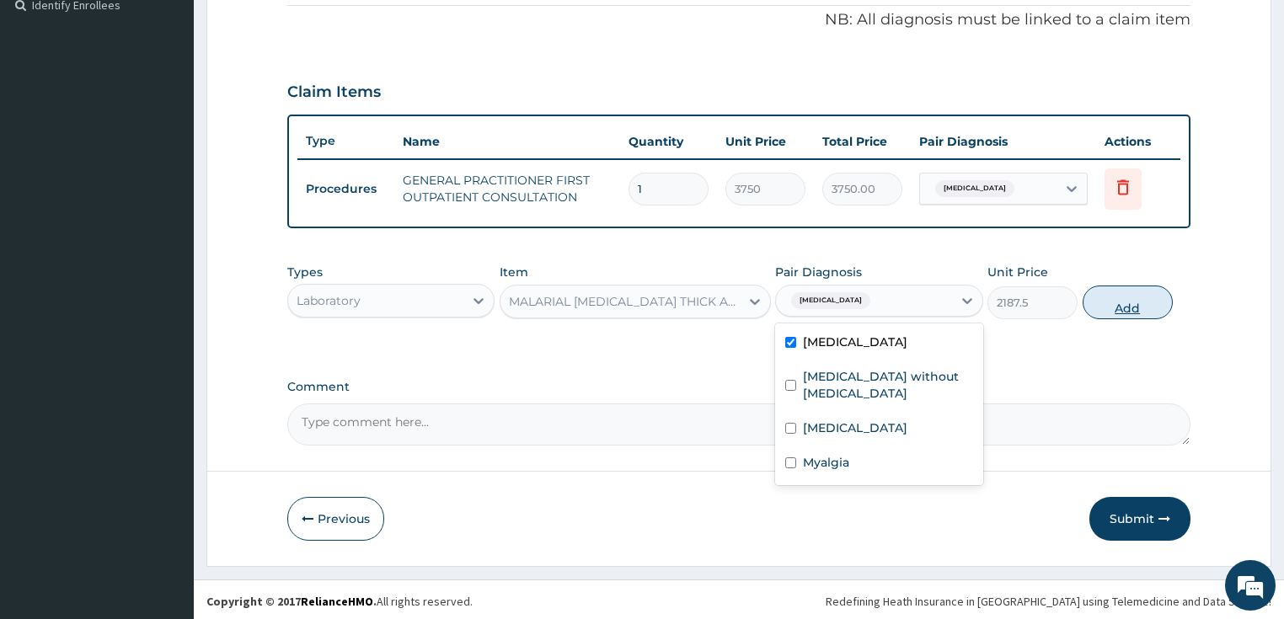
click at [1126, 304] on button "Add" at bounding box center [1128, 303] width 90 height 34
type input "0"
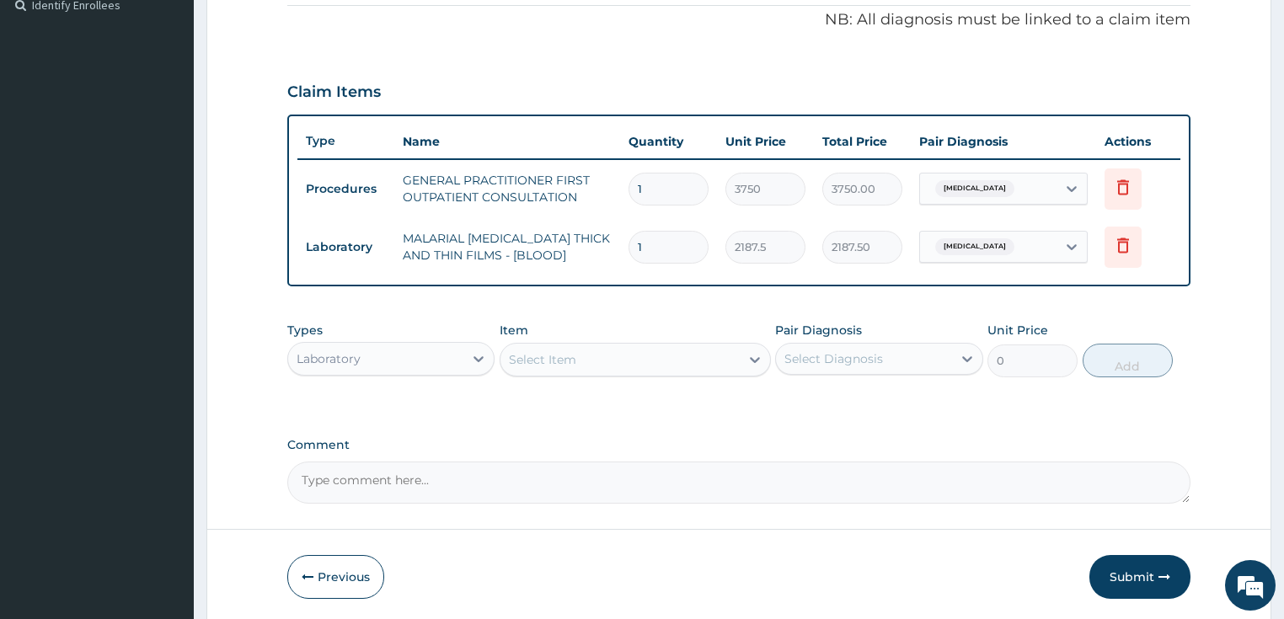
click at [563, 355] on div "Select Item" at bounding box center [542, 359] width 67 height 17
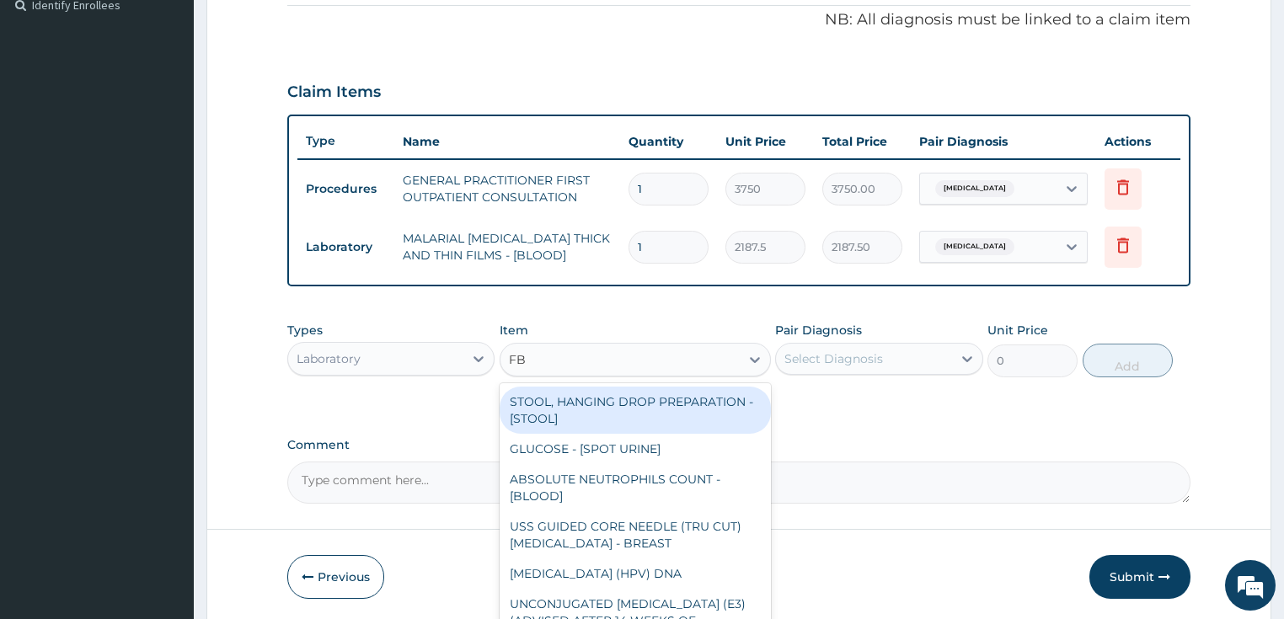
type input "FBC"
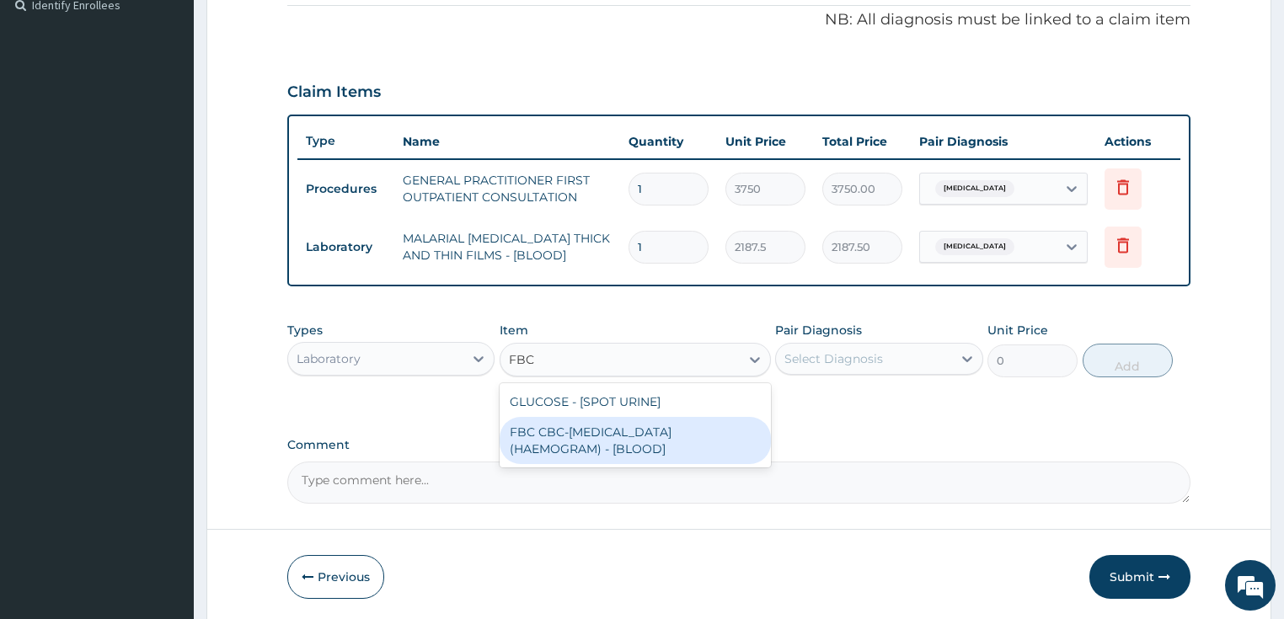
click at [559, 442] on div "FBC CBC-COMPLETE BLOOD COUNT (HAEMOGRAM) - [BLOOD]" at bounding box center [635, 440] width 271 height 47
type input "5000"
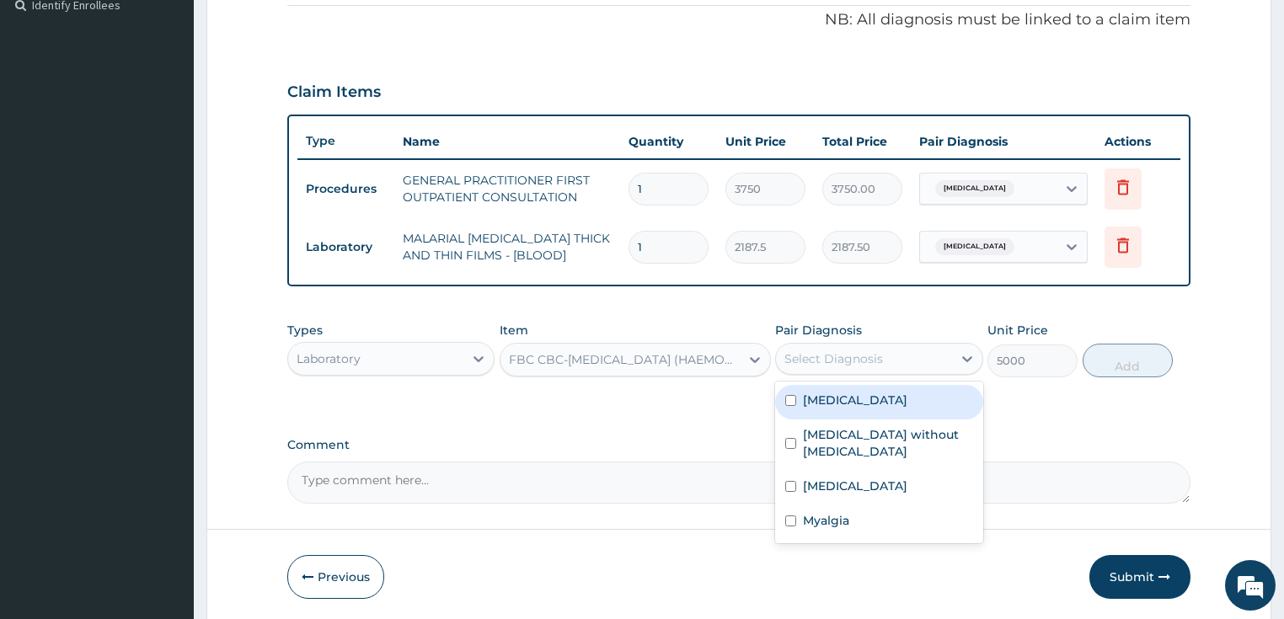
click at [883, 362] on div "Select Diagnosis" at bounding box center [864, 358] width 176 height 27
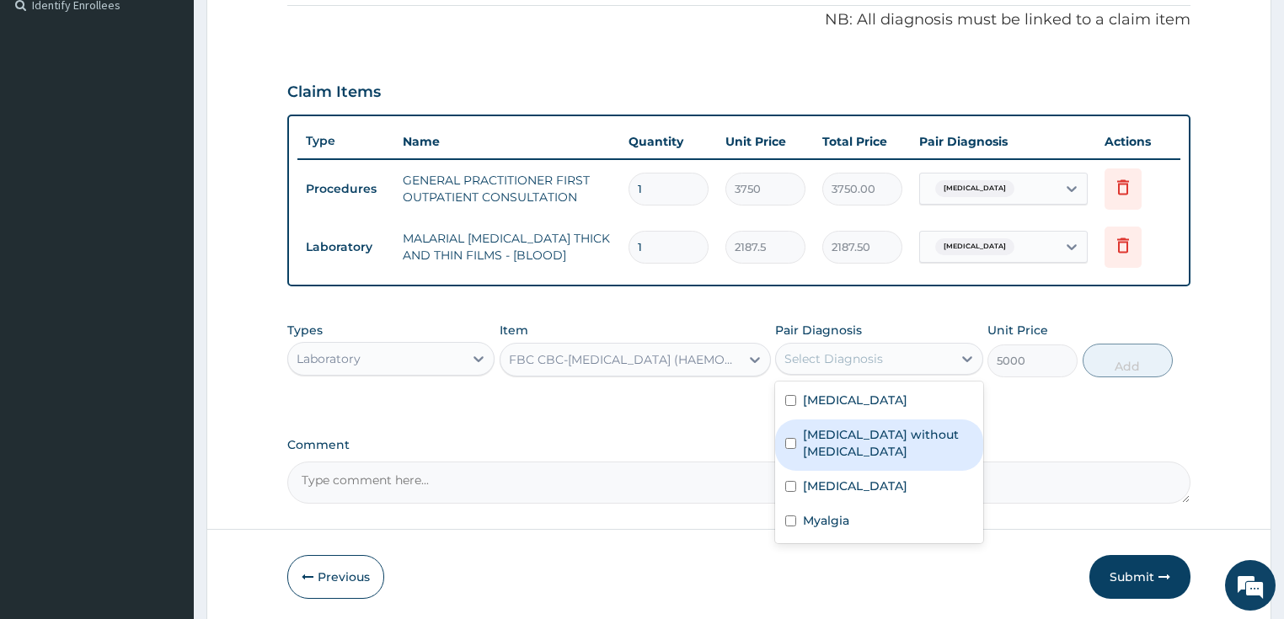
click at [863, 431] on label "Sepsis without septic shock" at bounding box center [888, 443] width 170 height 34
checkbox input "true"
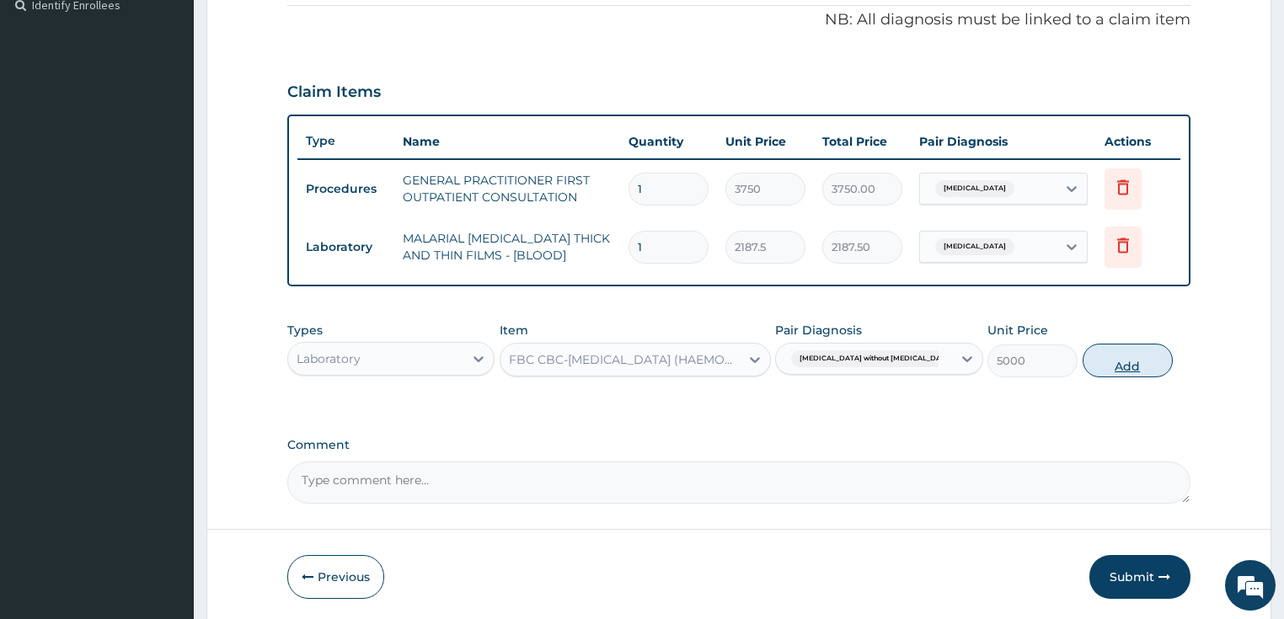
click at [1126, 357] on button "Add" at bounding box center [1128, 361] width 90 height 34
type input "0"
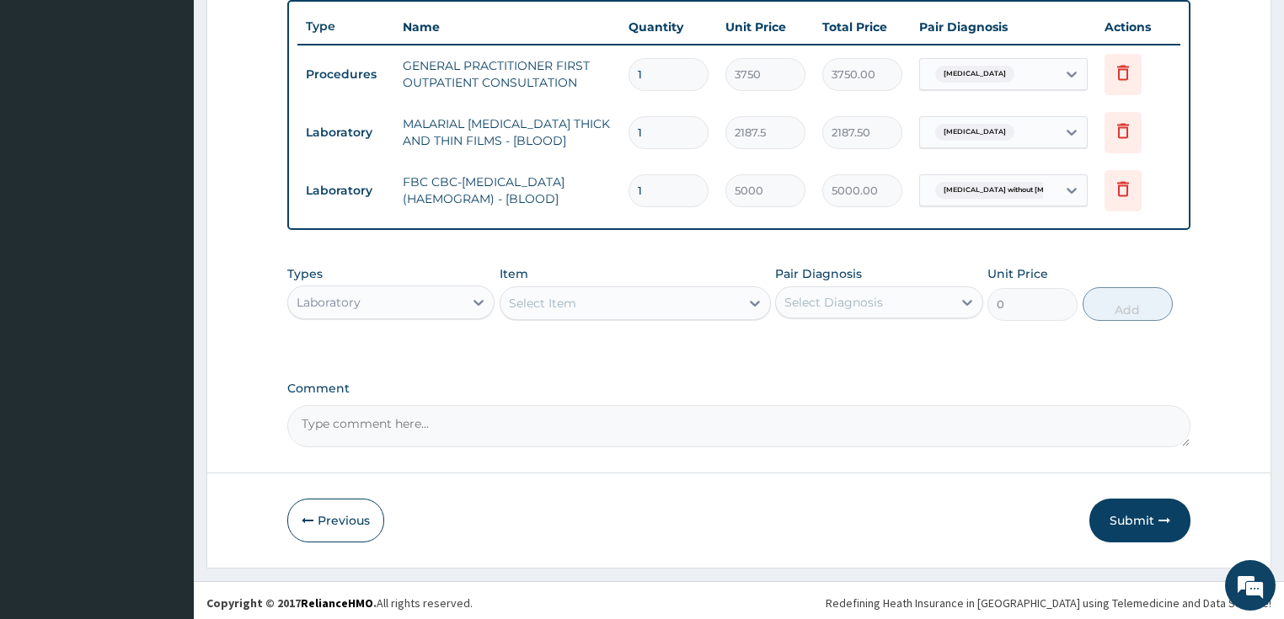
scroll to position [628, 0]
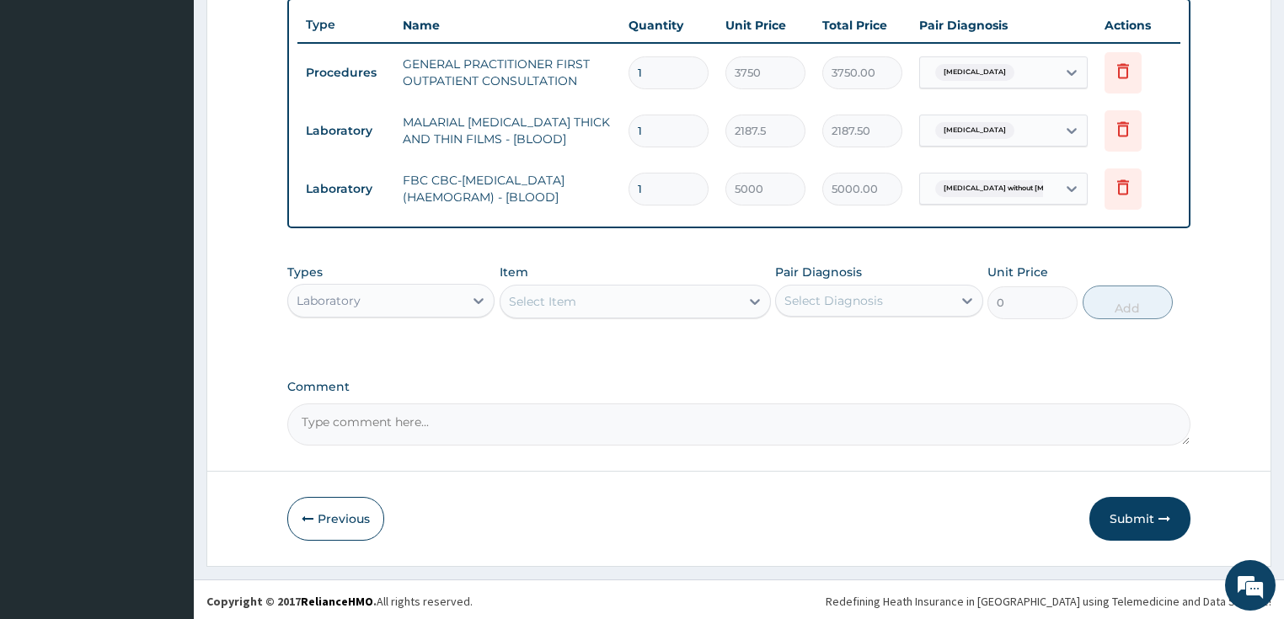
click at [580, 293] on div "Select Item" at bounding box center [619, 301] width 239 height 27
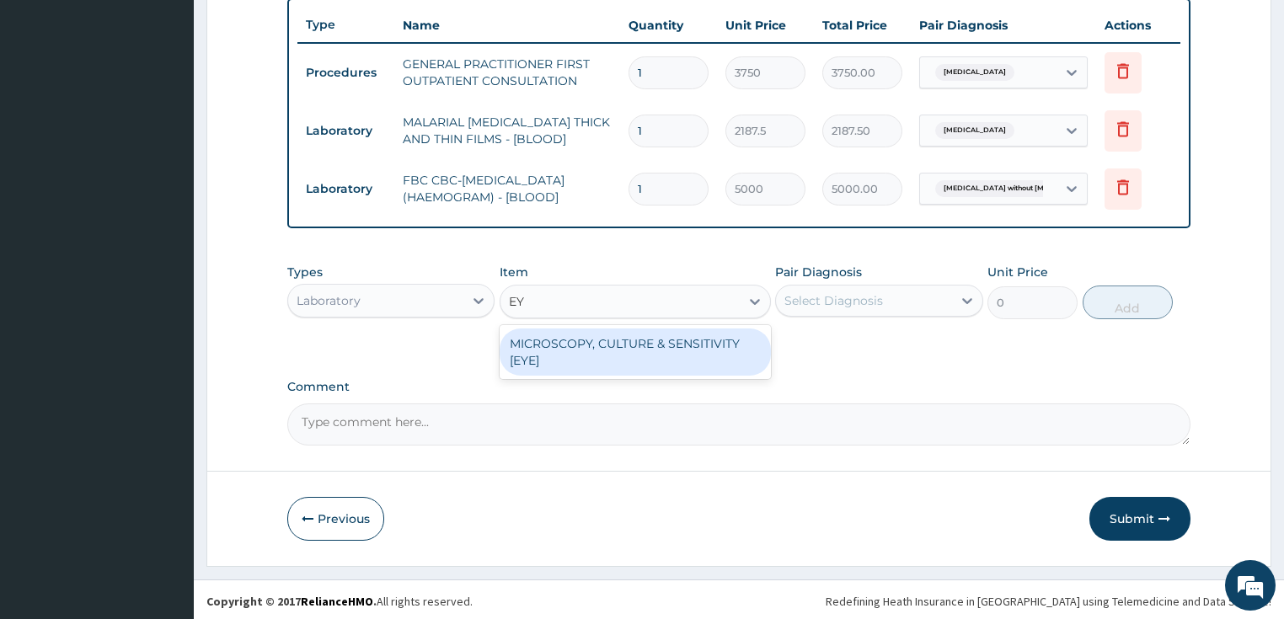
type input "EY"
click at [424, 290] on div "Laboratory" at bounding box center [376, 300] width 176 height 27
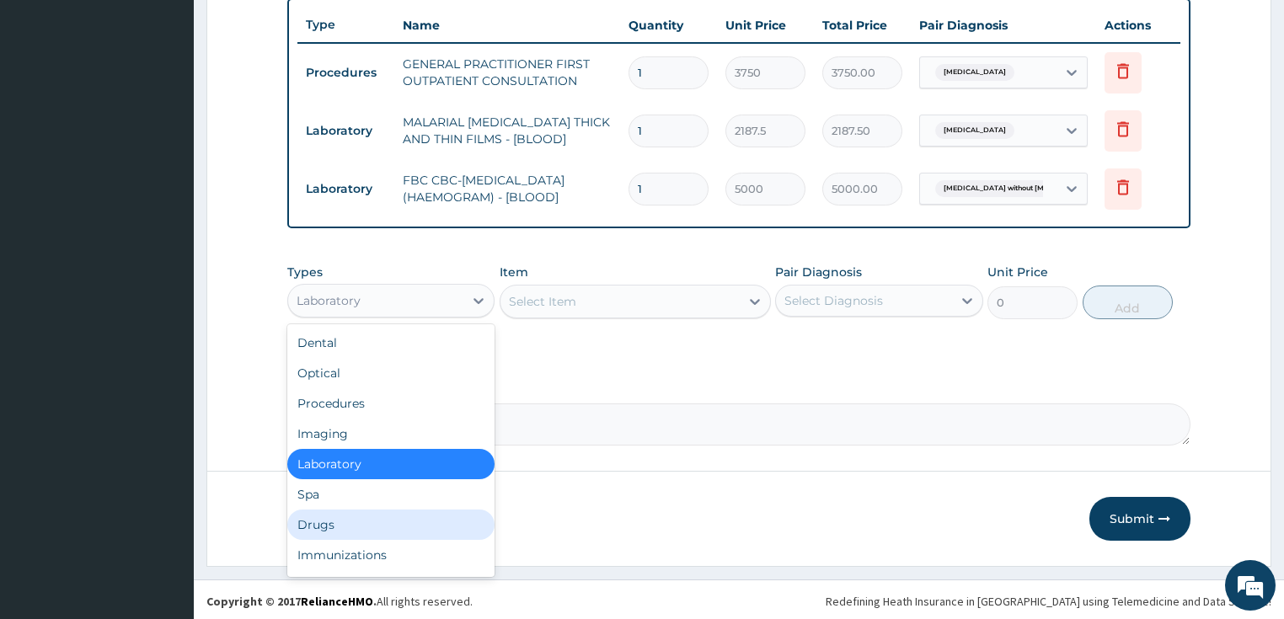
drag, startPoint x: 327, startPoint y: 522, endPoint x: 273, endPoint y: 274, distance: 254.3
click at [327, 519] on div "Drugs" at bounding box center [391, 525] width 208 height 30
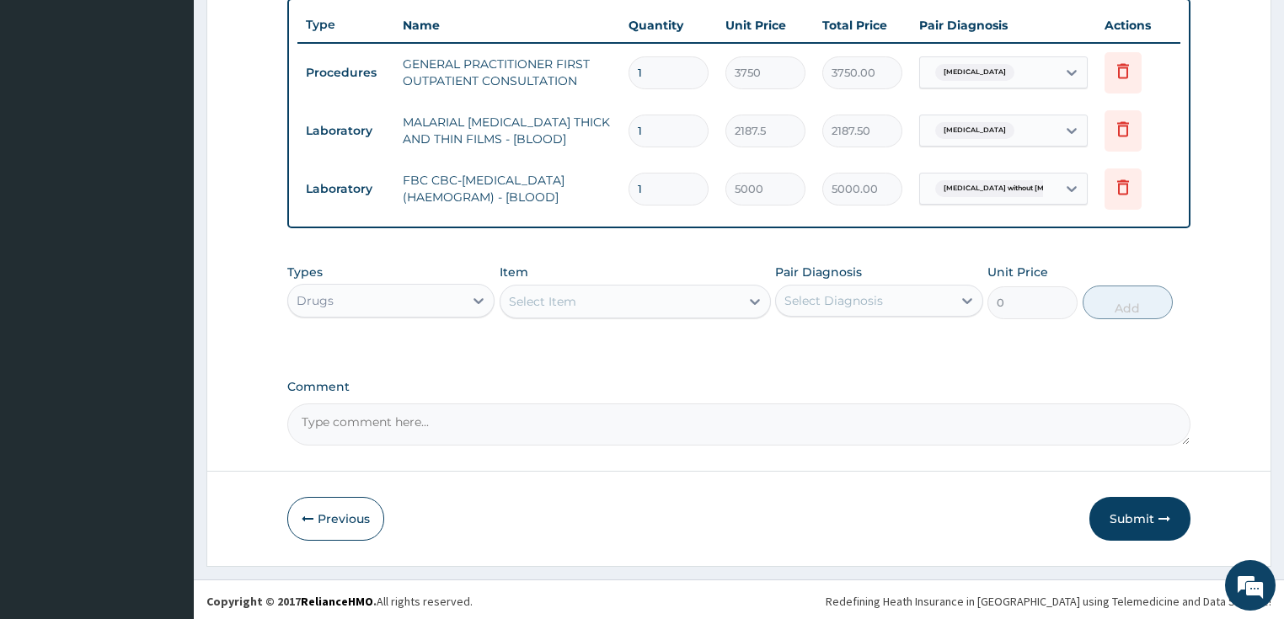
click at [532, 305] on div "Select Item" at bounding box center [542, 301] width 67 height 17
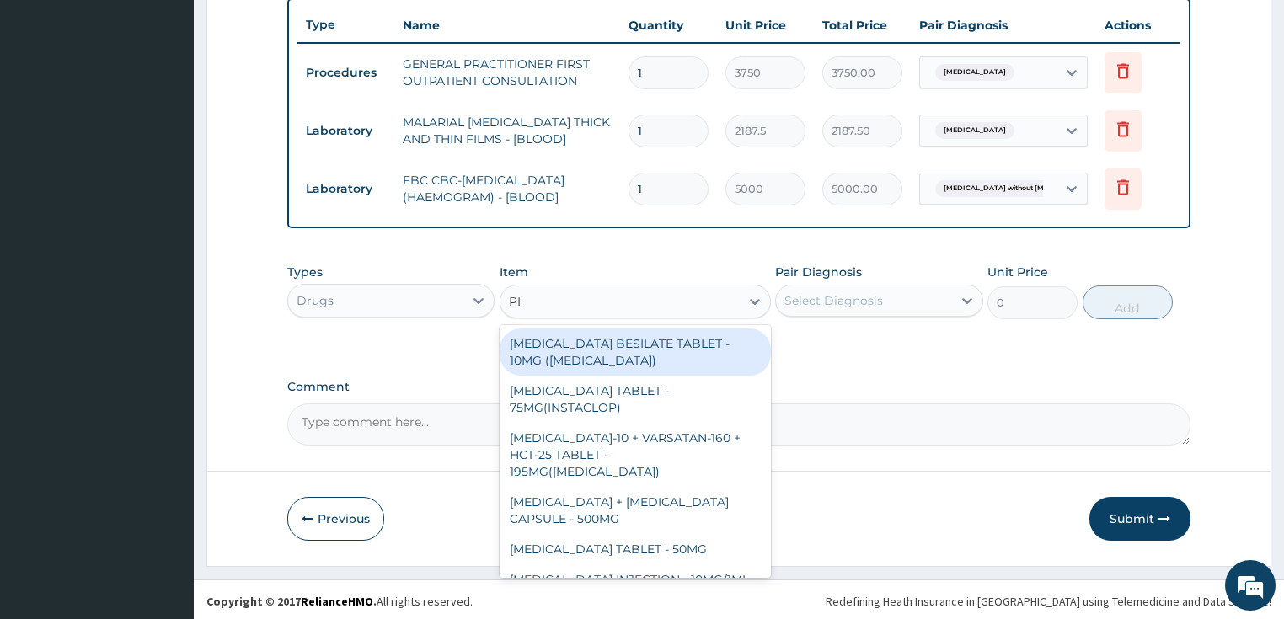
type input "PIRI"
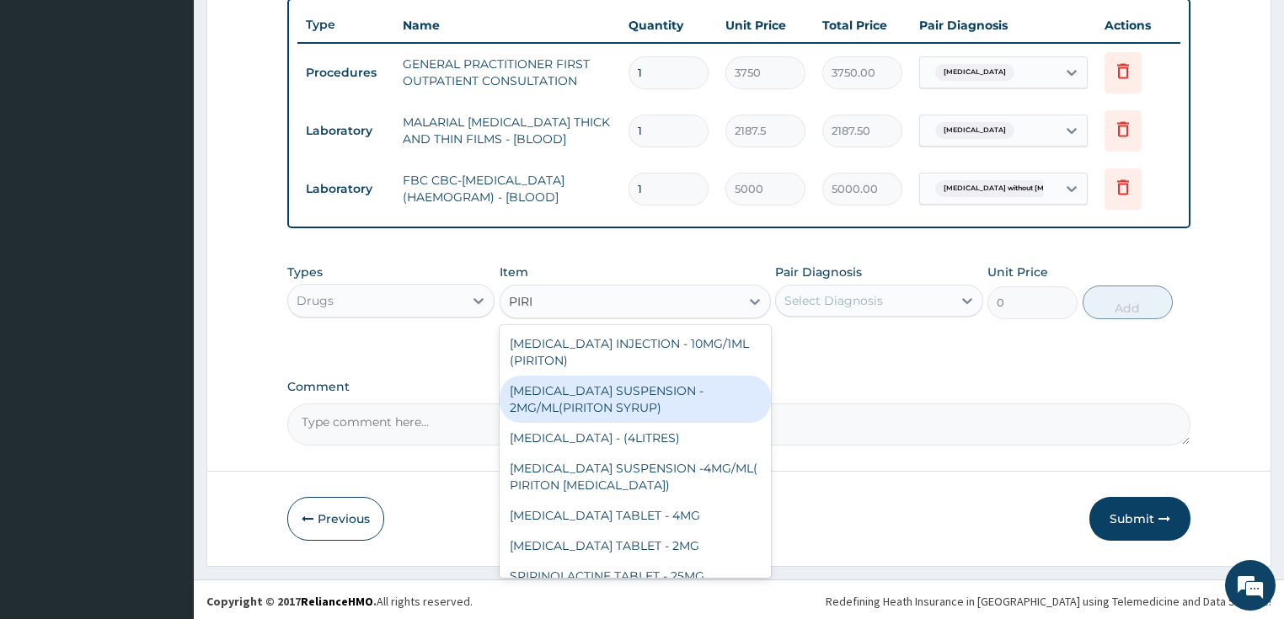
drag, startPoint x: 586, startPoint y: 393, endPoint x: 596, endPoint y: 391, distance: 11.2
click at [586, 393] on div "CHLORPHENIRAMINE SUSPENSION - 2MG/ML(PIRITON SYRUP)" at bounding box center [635, 399] width 271 height 47
type input "840"
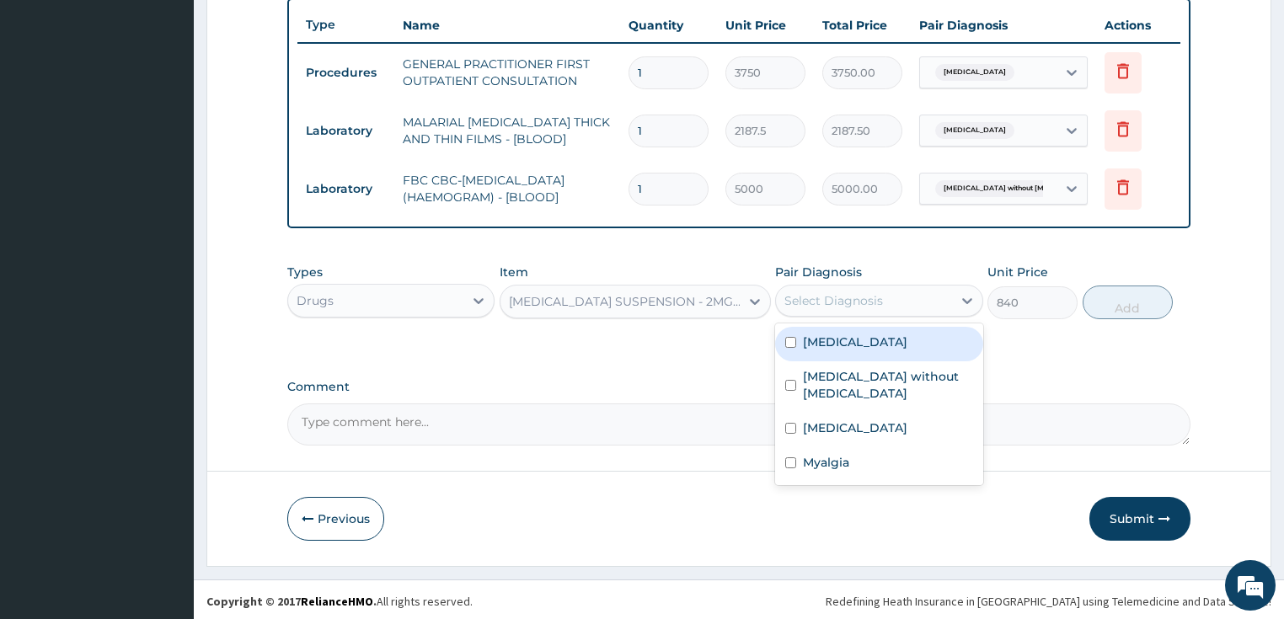
click at [847, 300] on div "Select Diagnosis" at bounding box center [833, 300] width 99 height 17
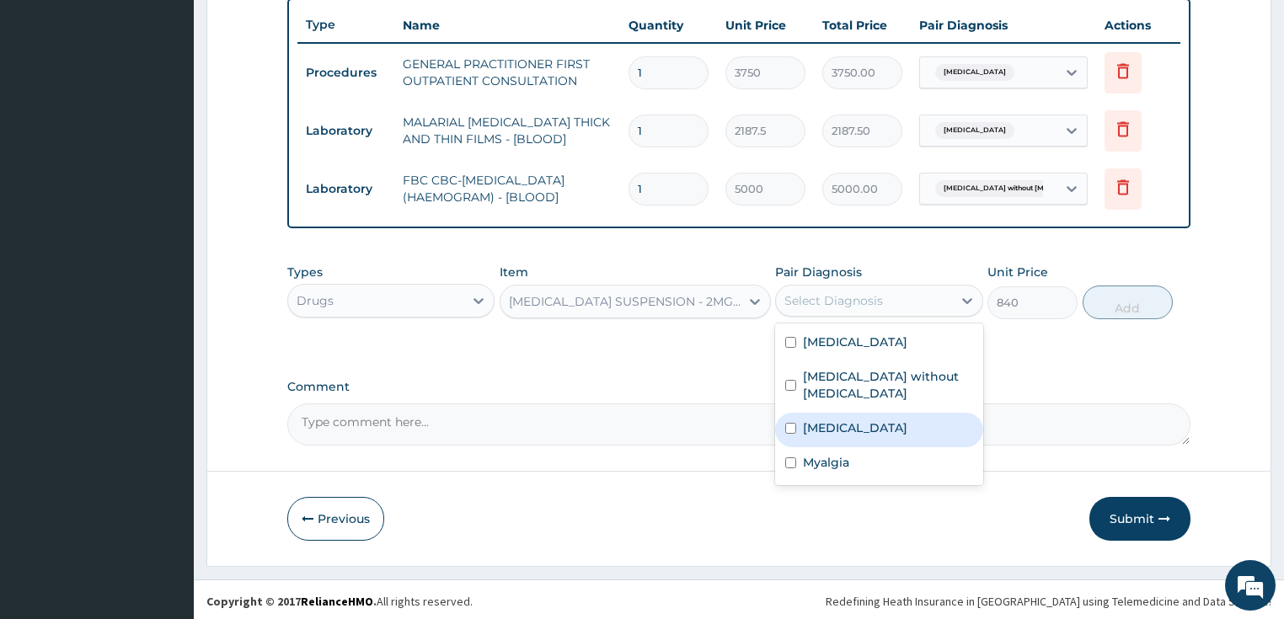
drag, startPoint x: 832, startPoint y: 415, endPoint x: 1035, endPoint y: 356, distance: 211.2
click at [833, 420] on label "Conjunctivitis, unspecified" at bounding box center [855, 428] width 104 height 17
checkbox input "true"
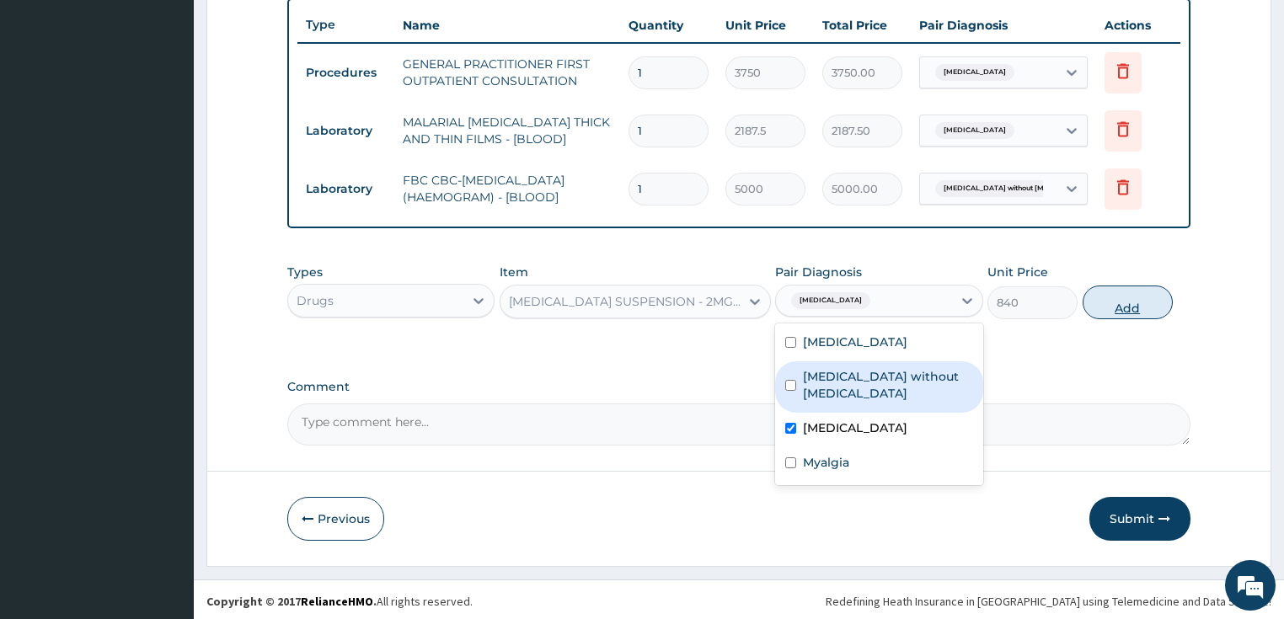
click at [1111, 308] on button "Add" at bounding box center [1128, 303] width 90 height 34
type input "0"
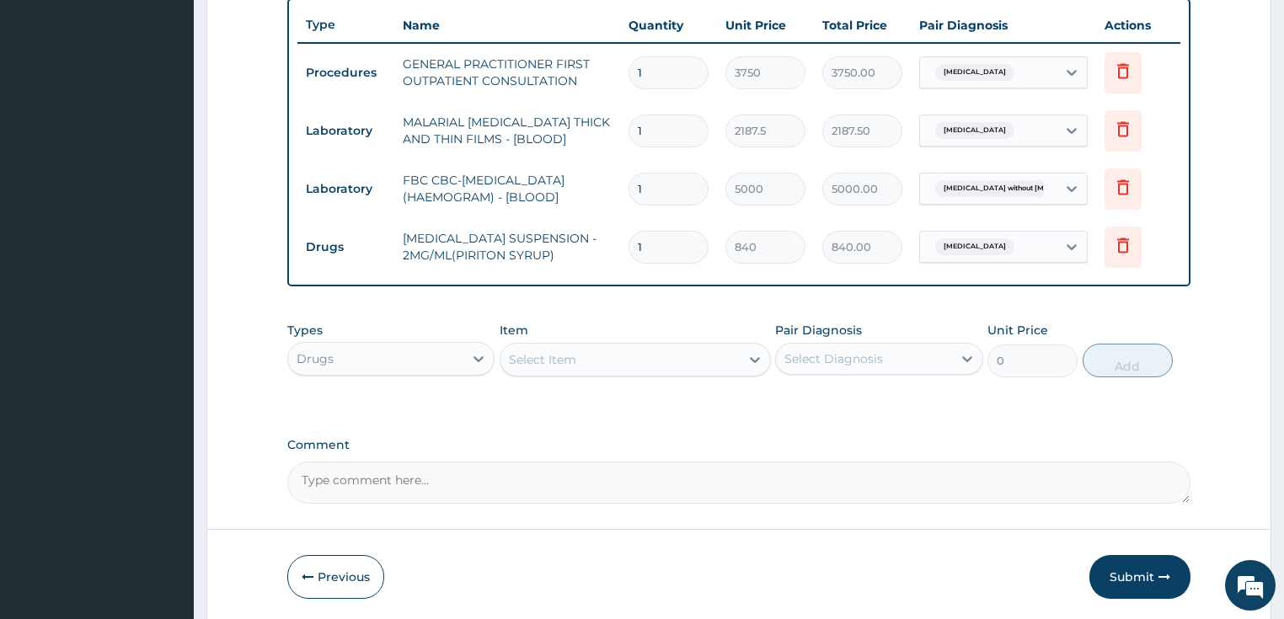
click at [563, 360] on div "Select Item" at bounding box center [542, 359] width 67 height 17
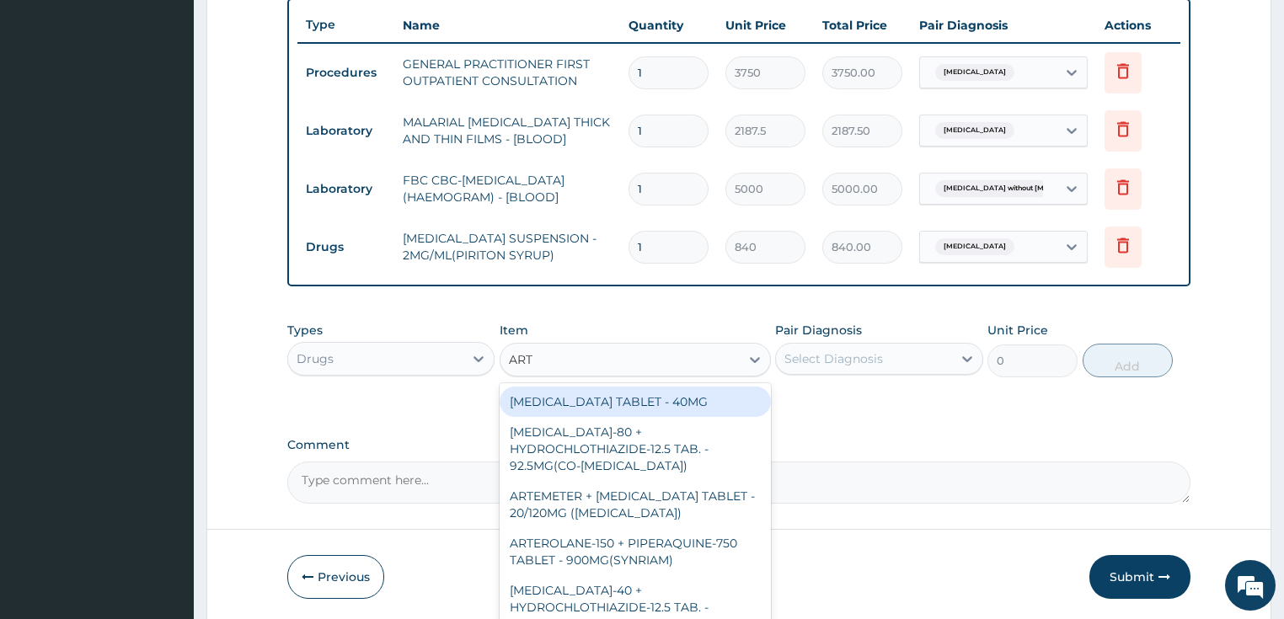
type input "ARTE"
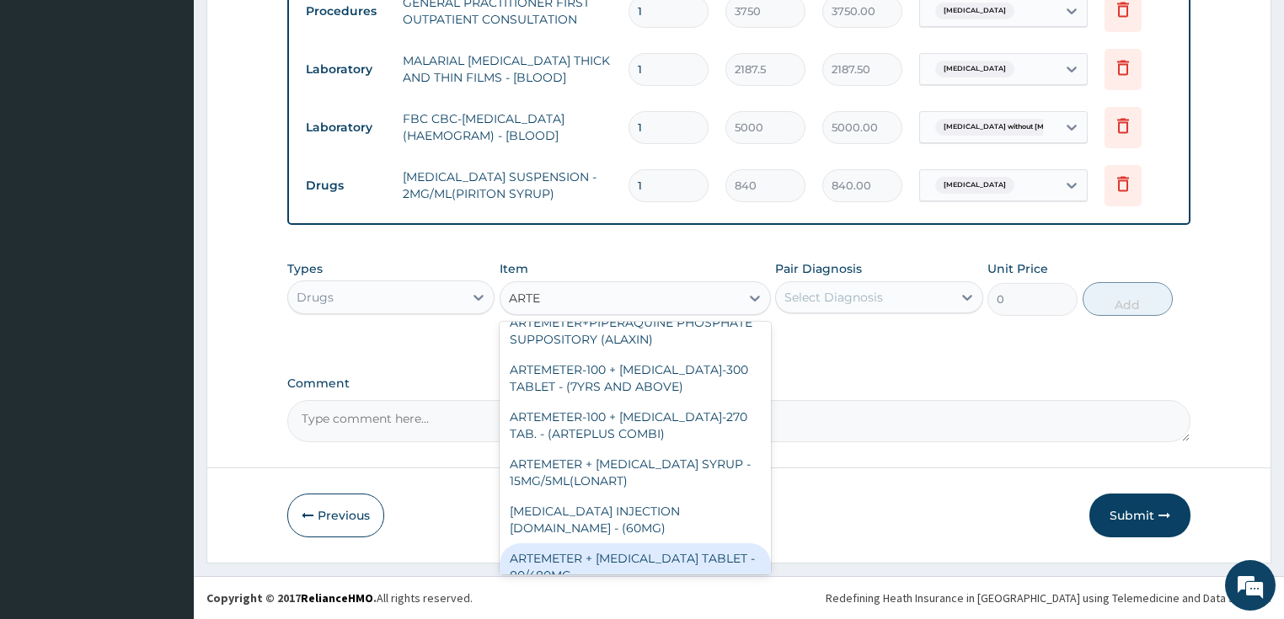
scroll to position [0, 0]
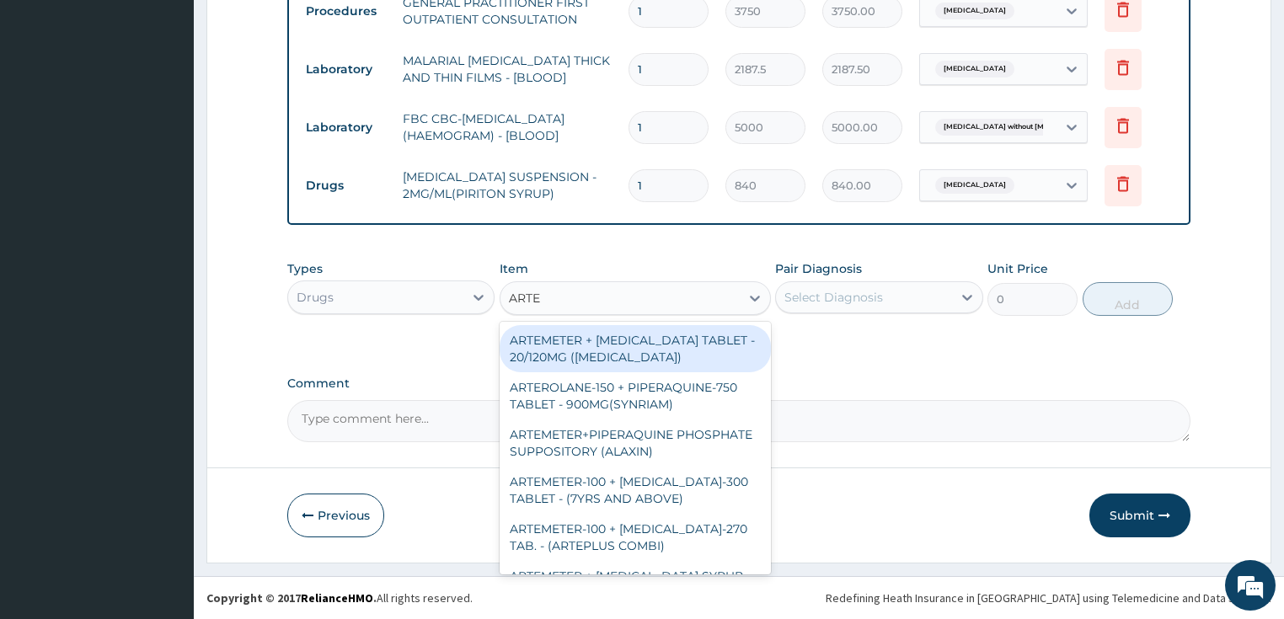
click at [649, 347] on div "ARTEMETER + LUMEFANTRINE TABLET - 20/120MG (COARTEM)" at bounding box center [635, 348] width 271 height 47
type input "210"
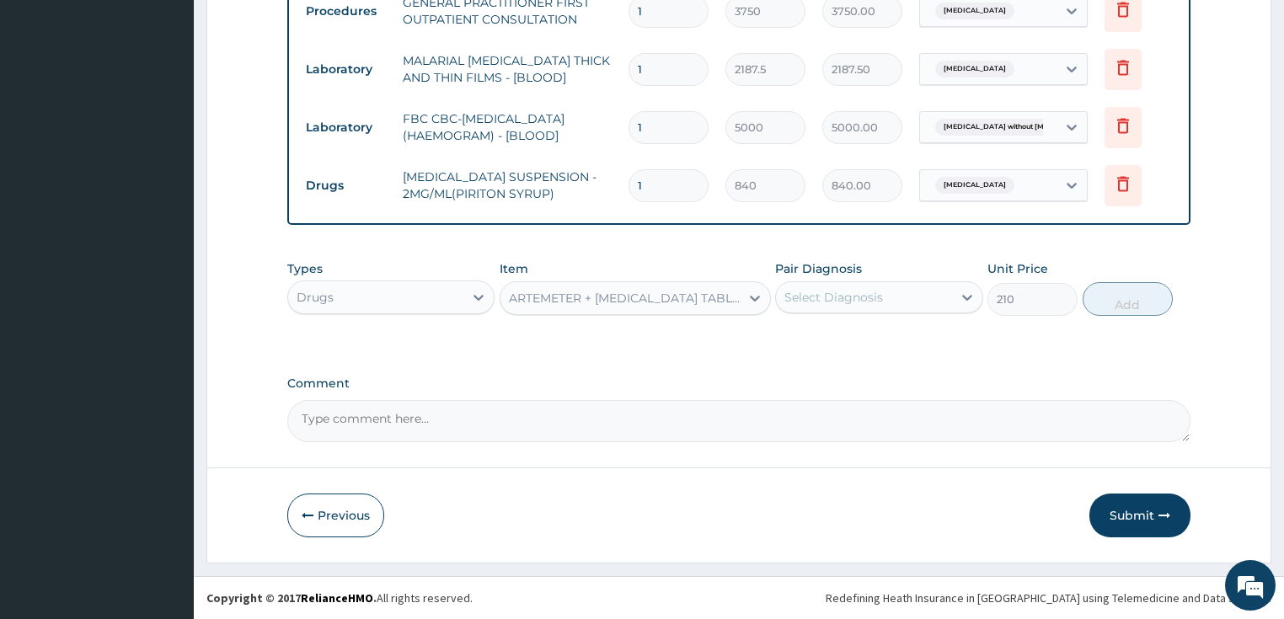
click at [805, 301] on div "Select Diagnosis" at bounding box center [833, 297] width 99 height 17
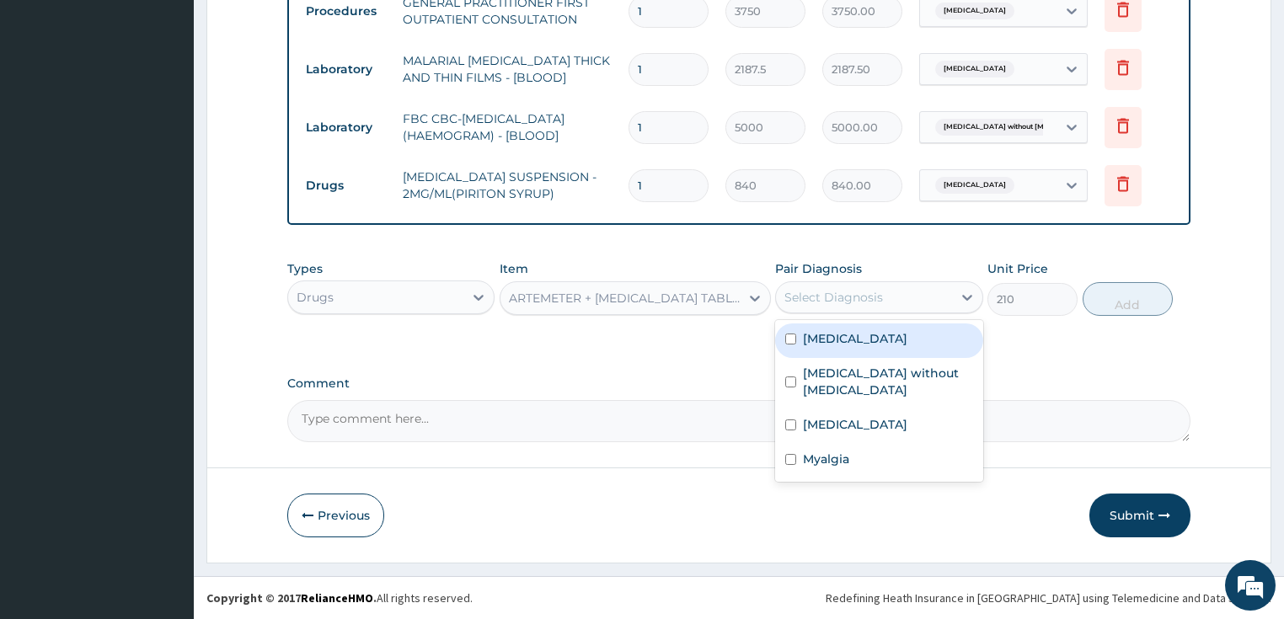
click at [823, 337] on label "Malaria, unspecified" at bounding box center [855, 338] width 104 height 17
checkbox input "true"
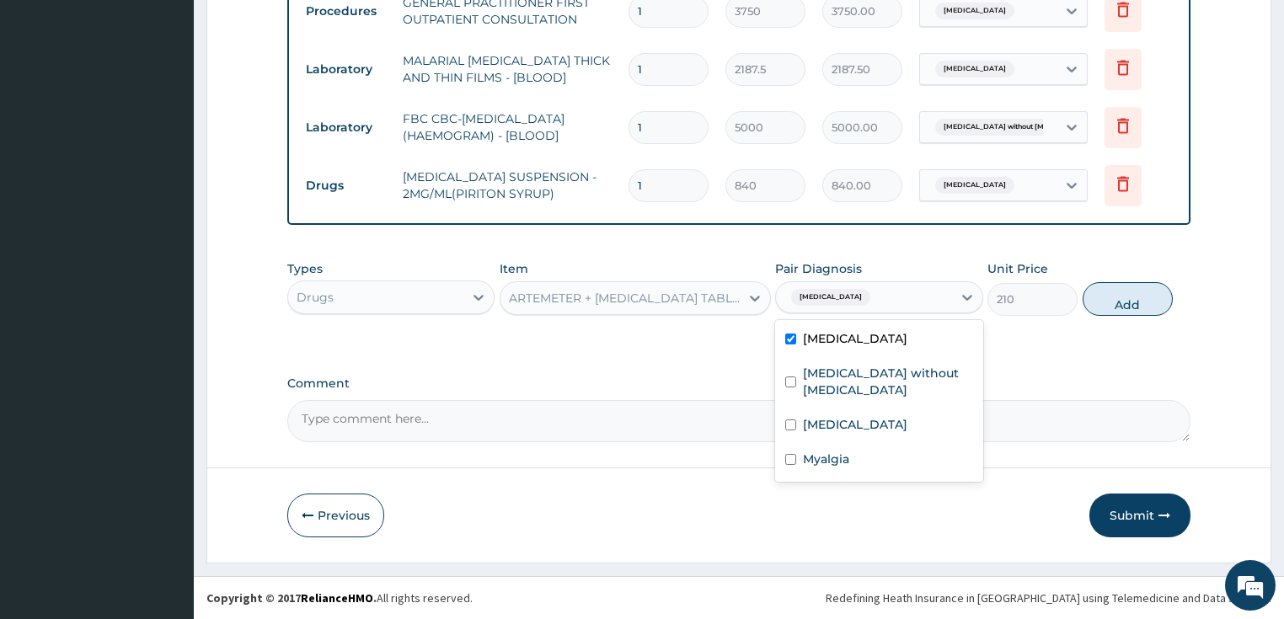
click at [1105, 304] on button "Add" at bounding box center [1128, 299] width 90 height 34
type input "0"
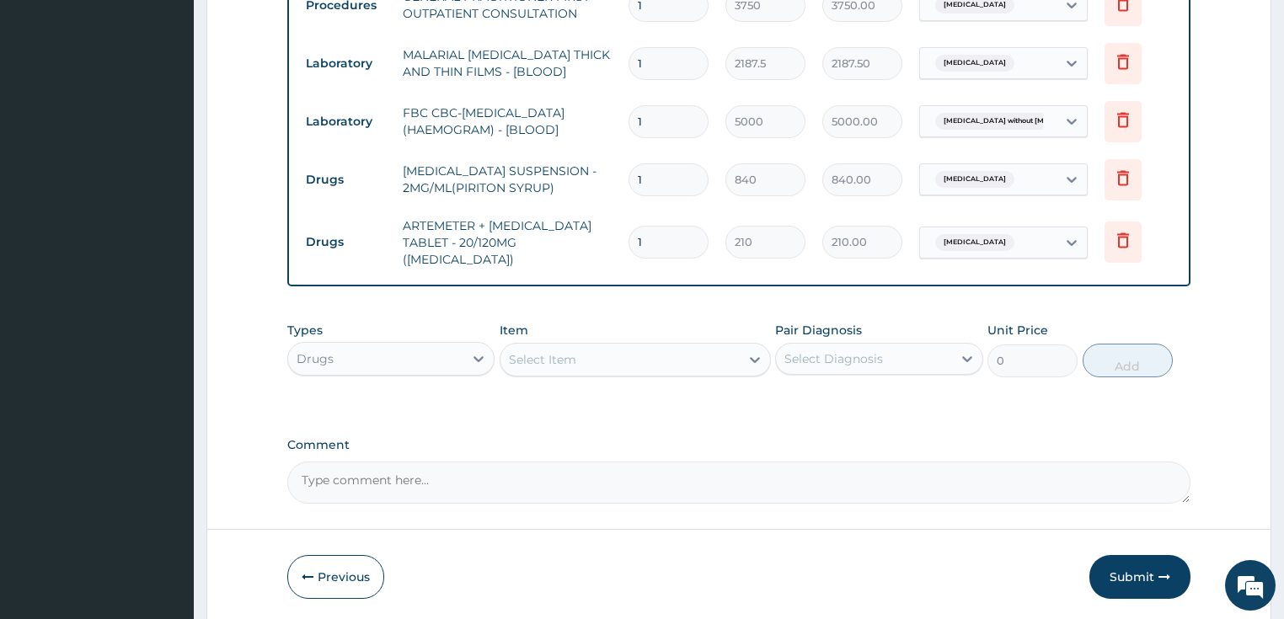
type input "12"
type input "2520.00"
type input "12"
click at [575, 354] on div "Select Item" at bounding box center [542, 359] width 67 height 17
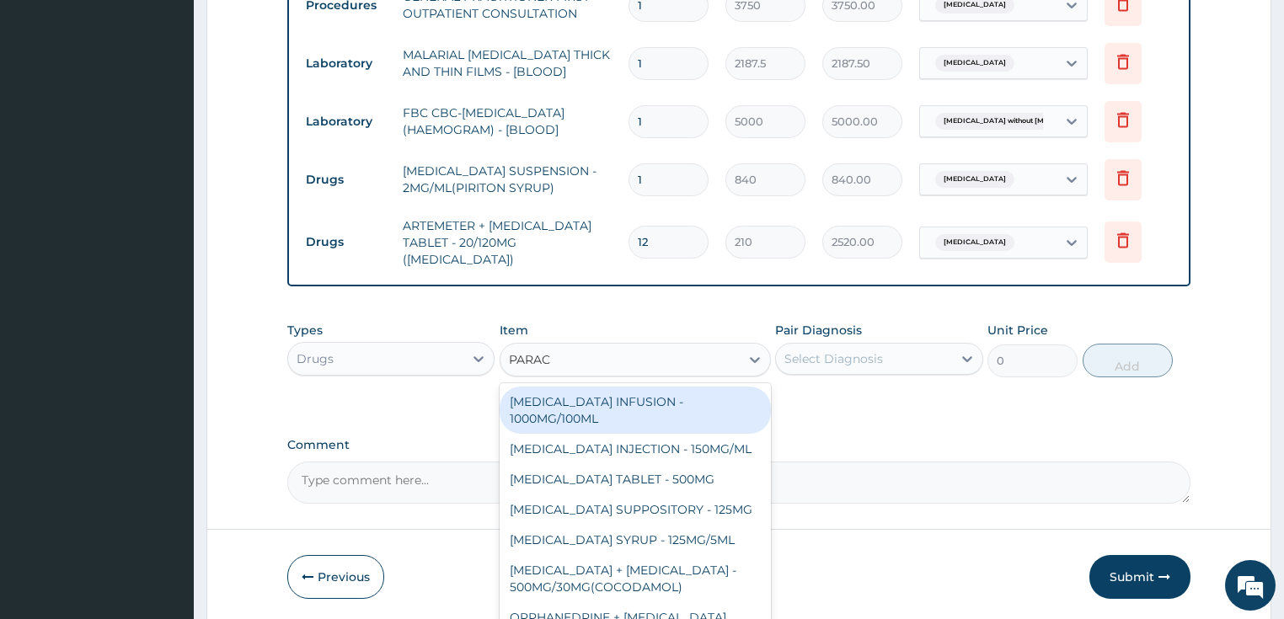
type input "PARACE"
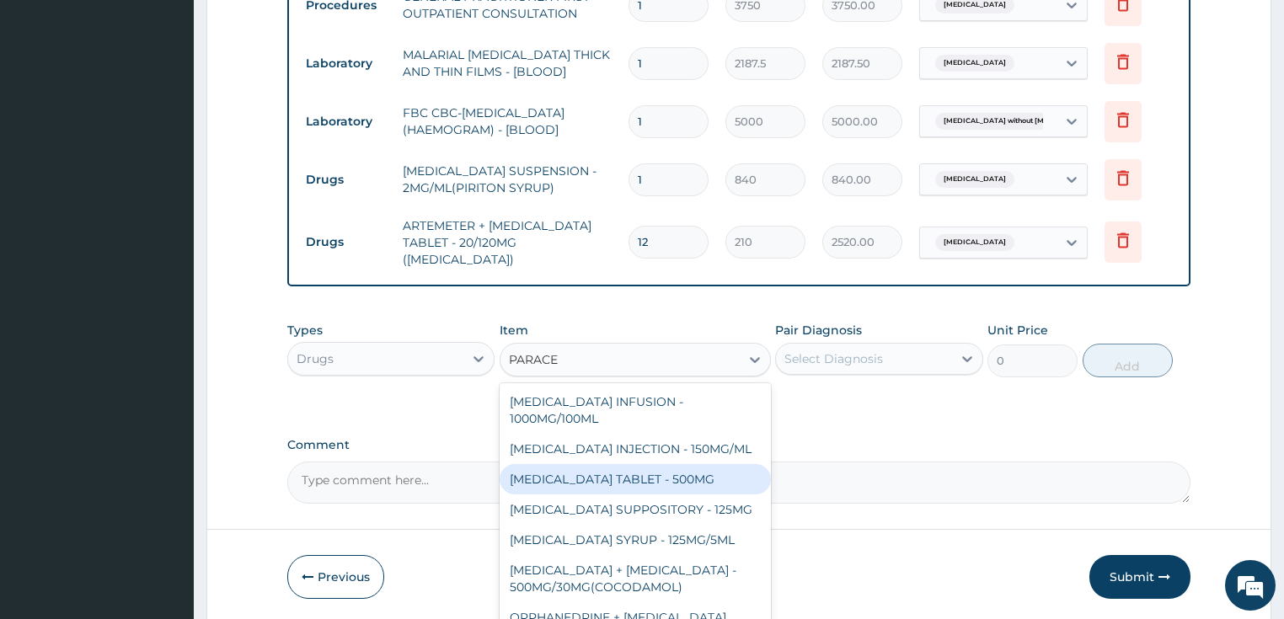
click at [570, 467] on div "PARACETAMOL TABLET - 500MG" at bounding box center [635, 479] width 271 height 30
type input "33.599999999999994"
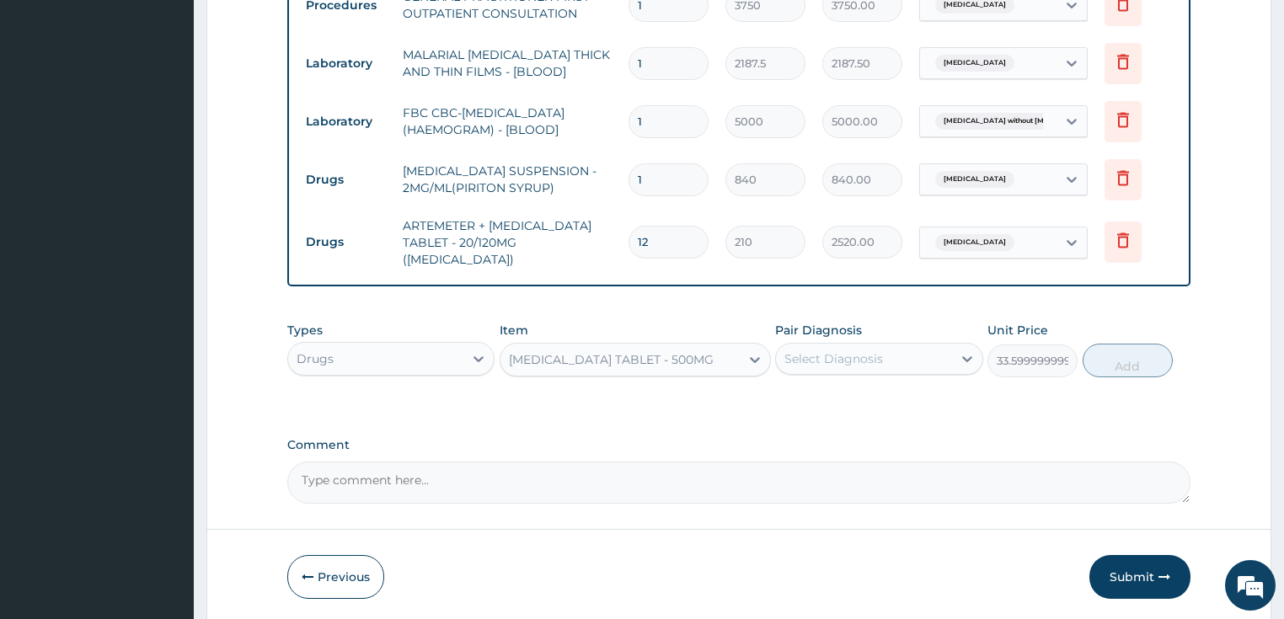
click at [882, 357] on div "Select Diagnosis" at bounding box center [864, 358] width 176 height 27
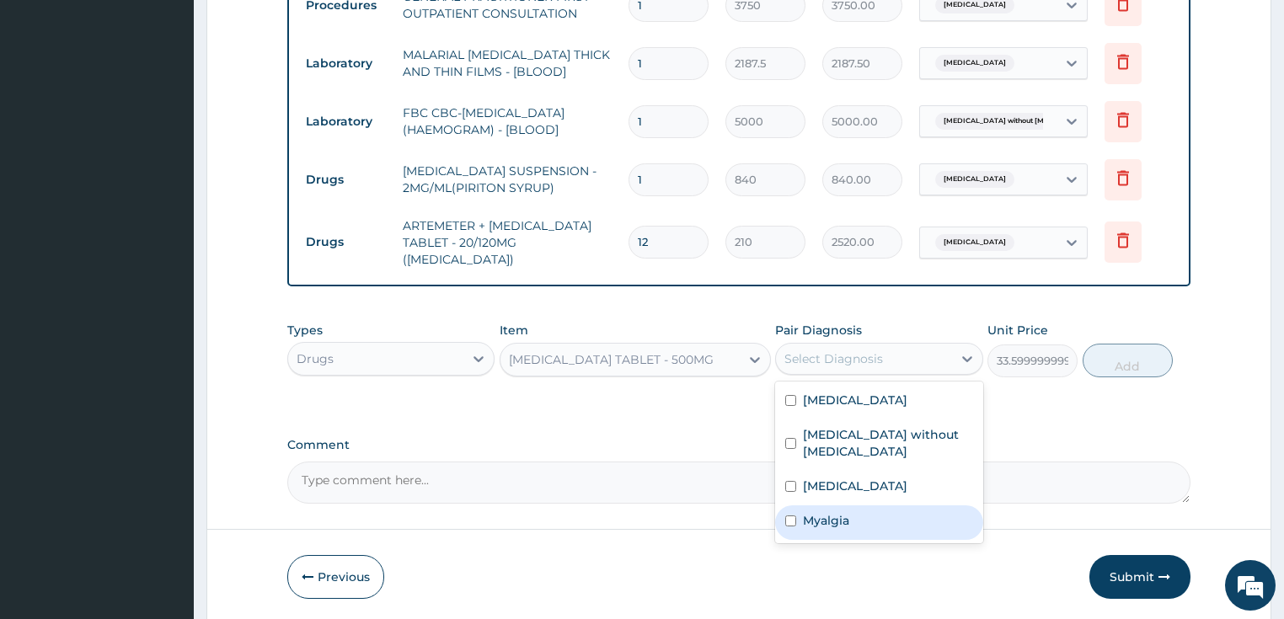
drag, startPoint x: 853, startPoint y: 502, endPoint x: 1036, endPoint y: 381, distance: 220.1
click at [853, 505] on div "Myalgia" at bounding box center [879, 522] width 208 height 35
checkbox input "true"
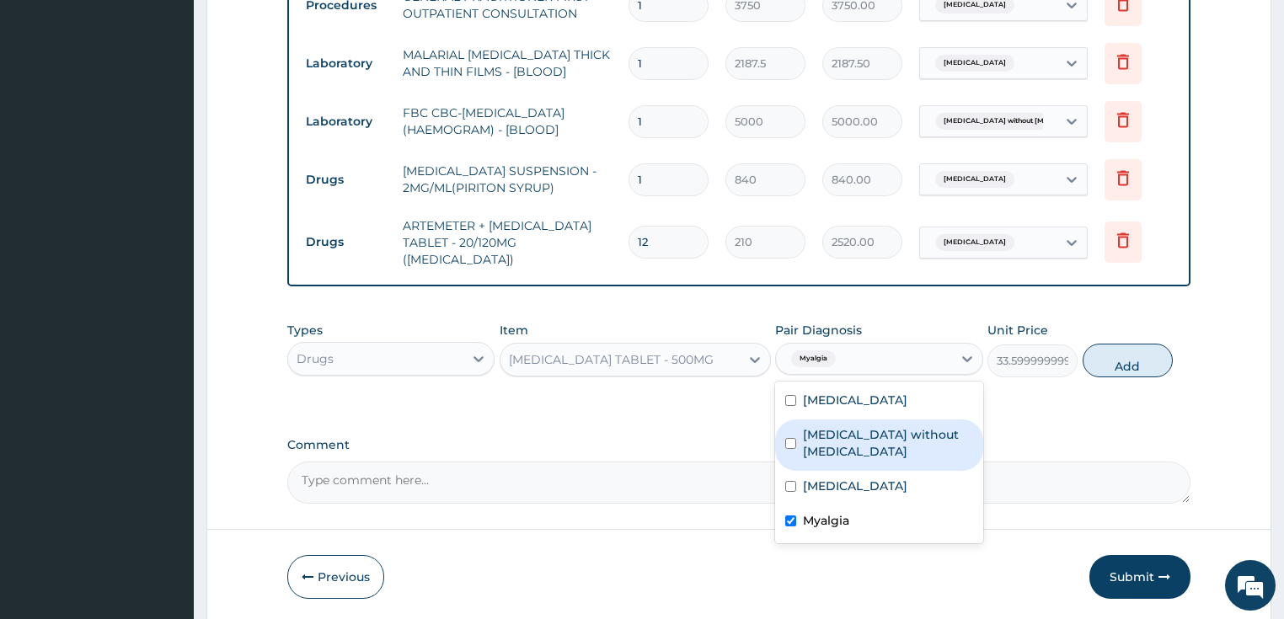
drag, startPoint x: 1107, startPoint y: 361, endPoint x: 1028, endPoint y: 361, distance: 79.2
click at [1108, 361] on button "Add" at bounding box center [1128, 361] width 90 height 34
type input "0"
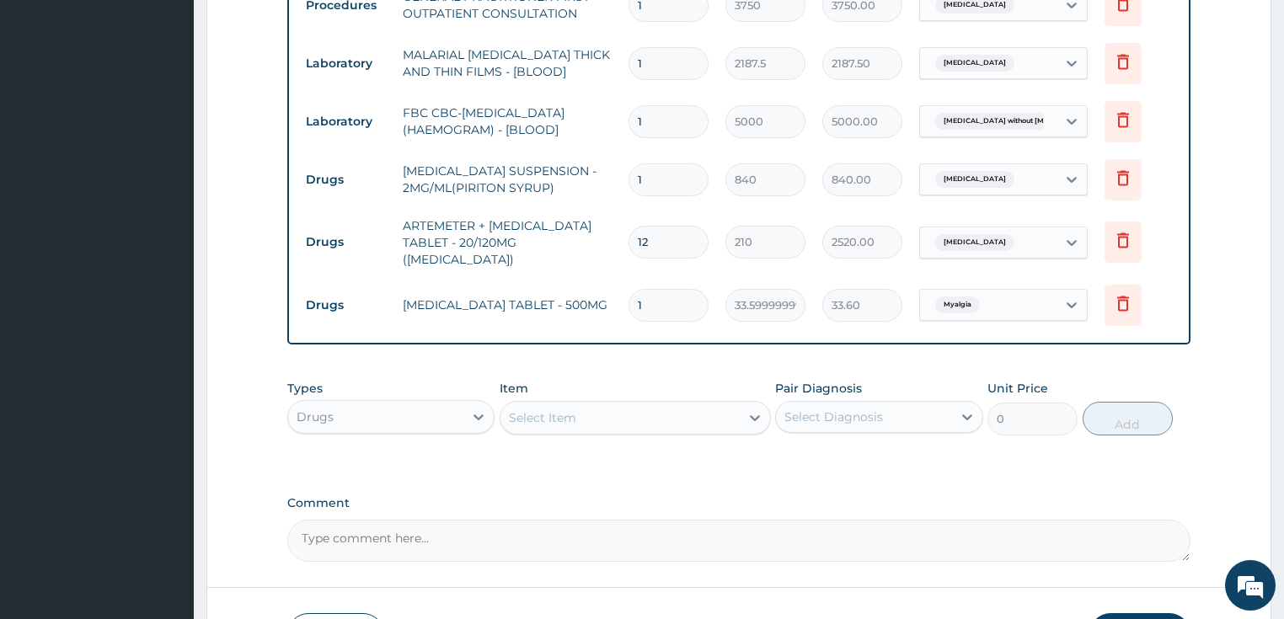
click at [637, 299] on input "1" at bounding box center [668, 305] width 80 height 33
type input "9"
type input "302.40"
type input "9"
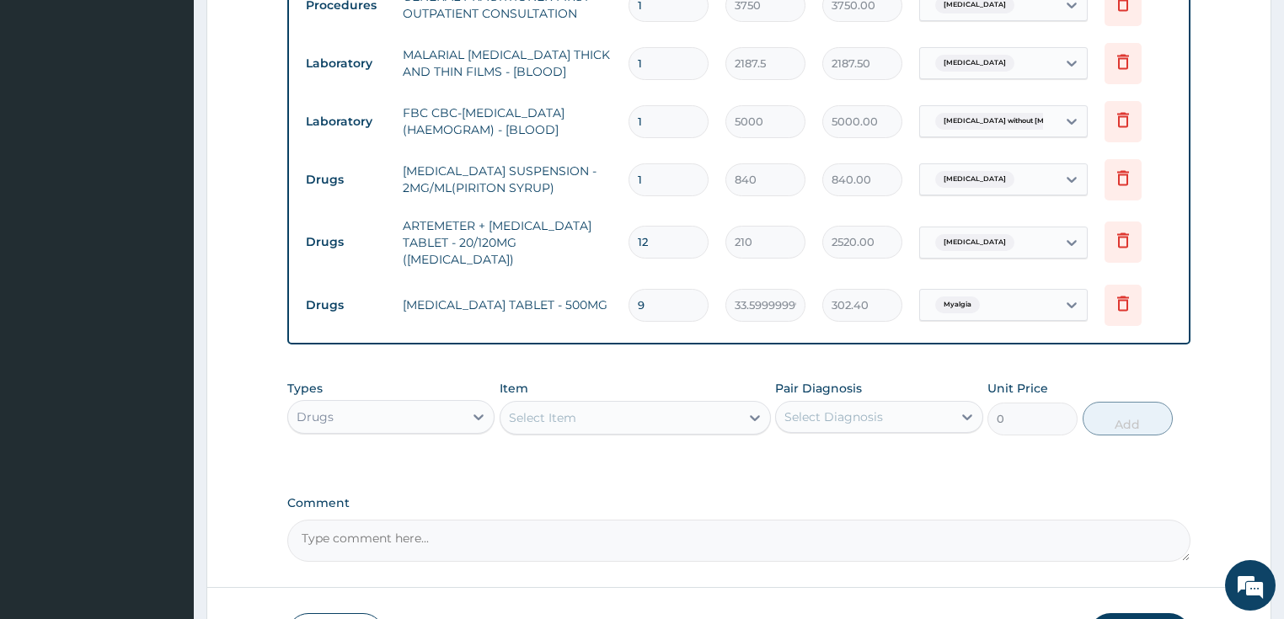
click at [573, 418] on div "Select Item" at bounding box center [542, 417] width 67 height 17
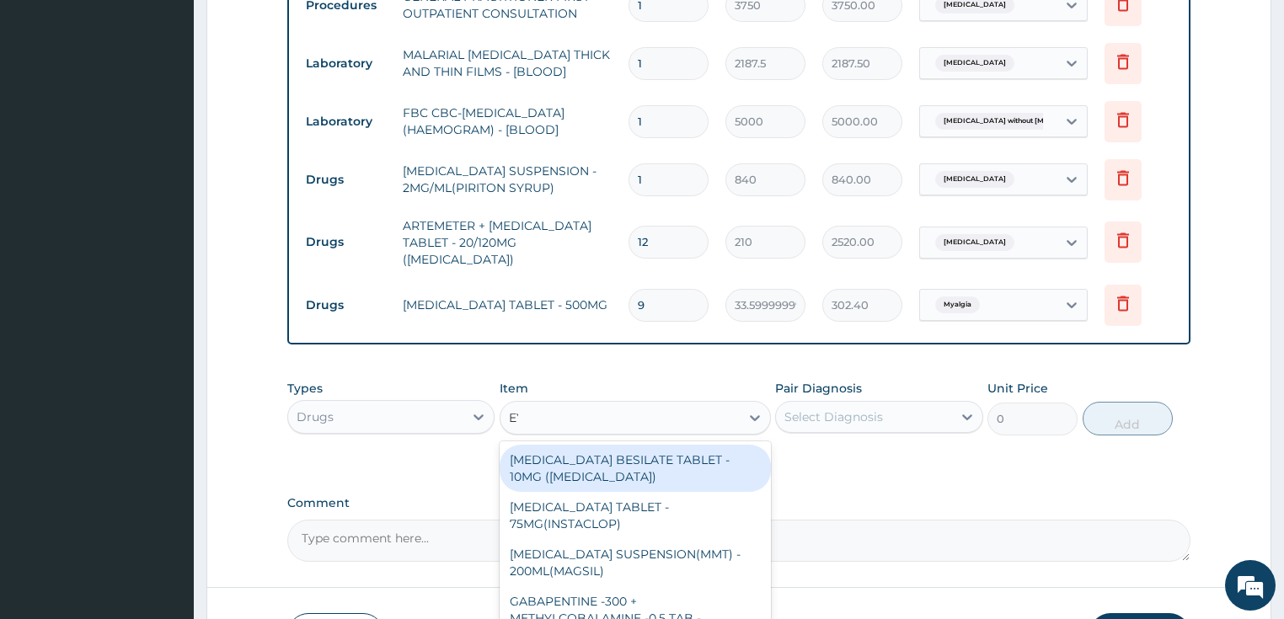
type input "EYE"
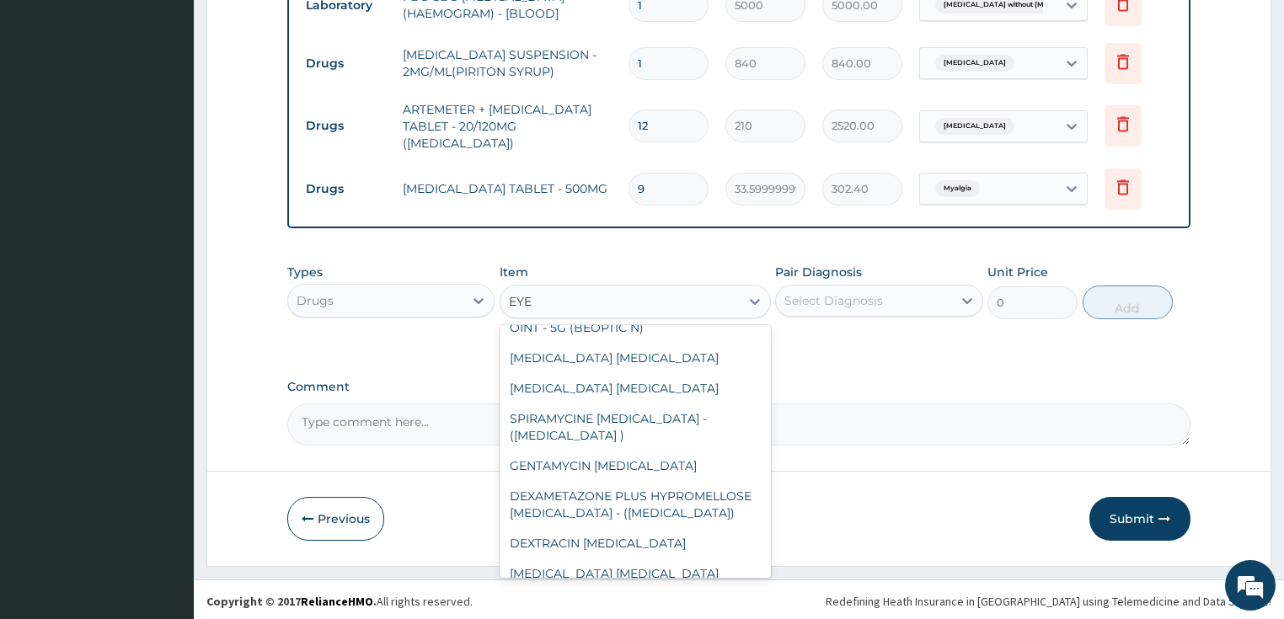
scroll to position [674, 0]
click at [610, 450] on div "GENTAMYCIN [MEDICAL_DATA]" at bounding box center [635, 465] width 271 height 30
type input "840"
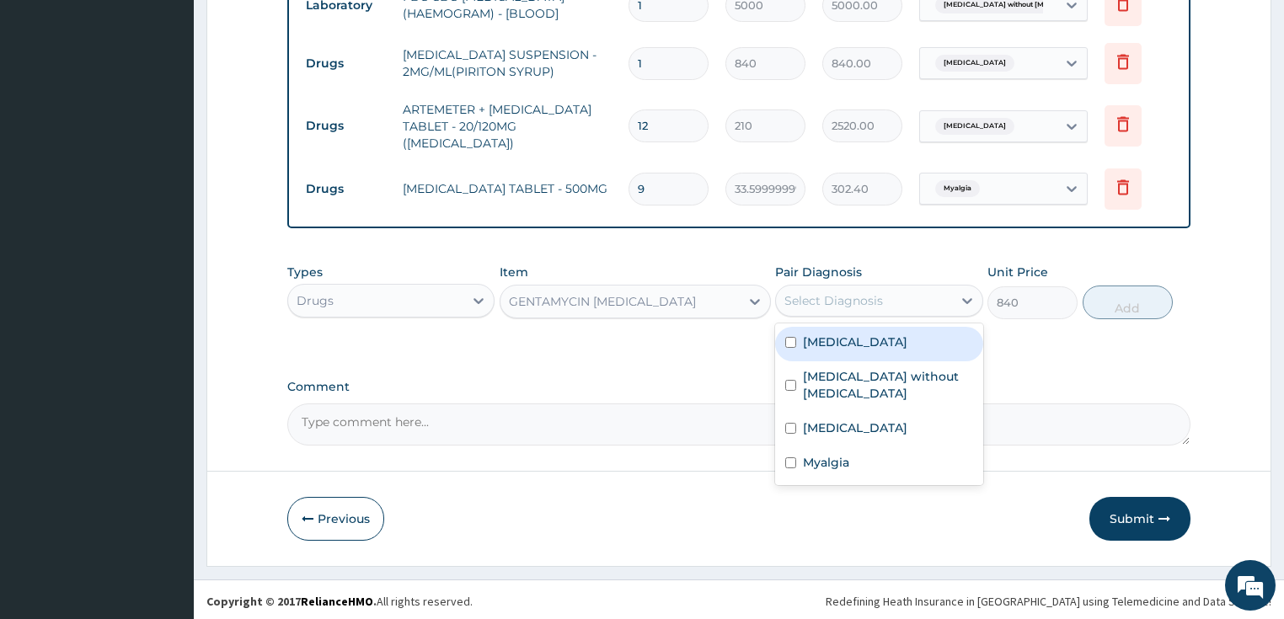
click at [847, 292] on div "Select Diagnosis" at bounding box center [833, 300] width 99 height 17
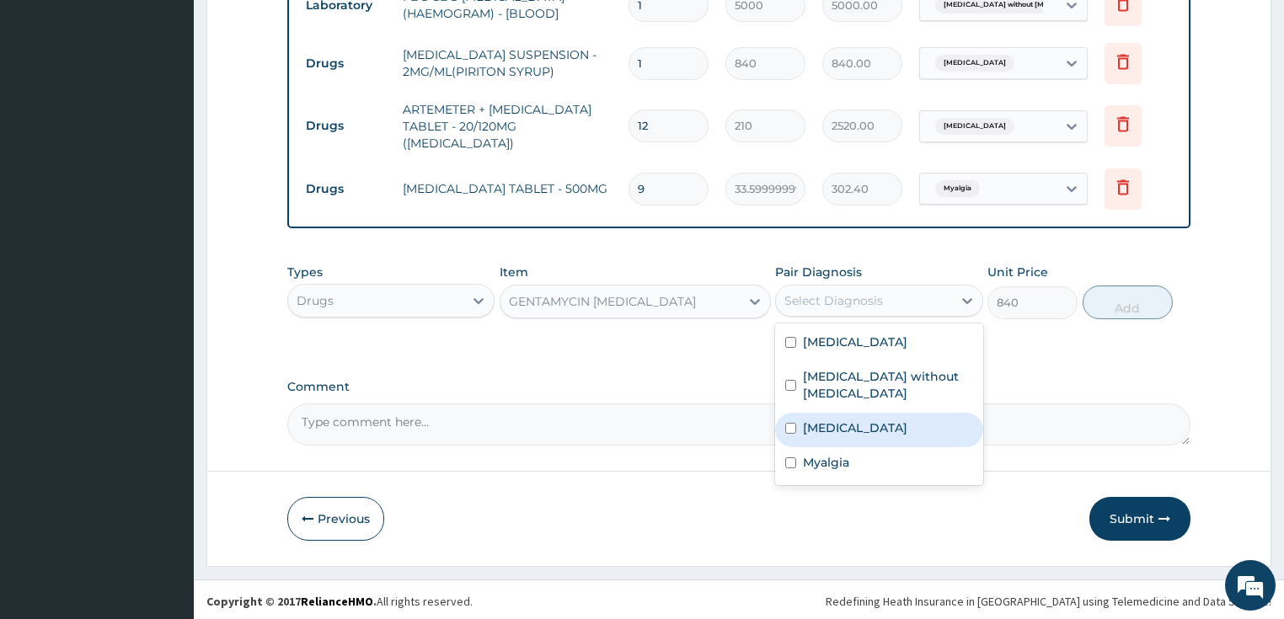
click at [857, 420] on label "Conjunctivitis, unspecified" at bounding box center [855, 428] width 104 height 17
checkbox input "true"
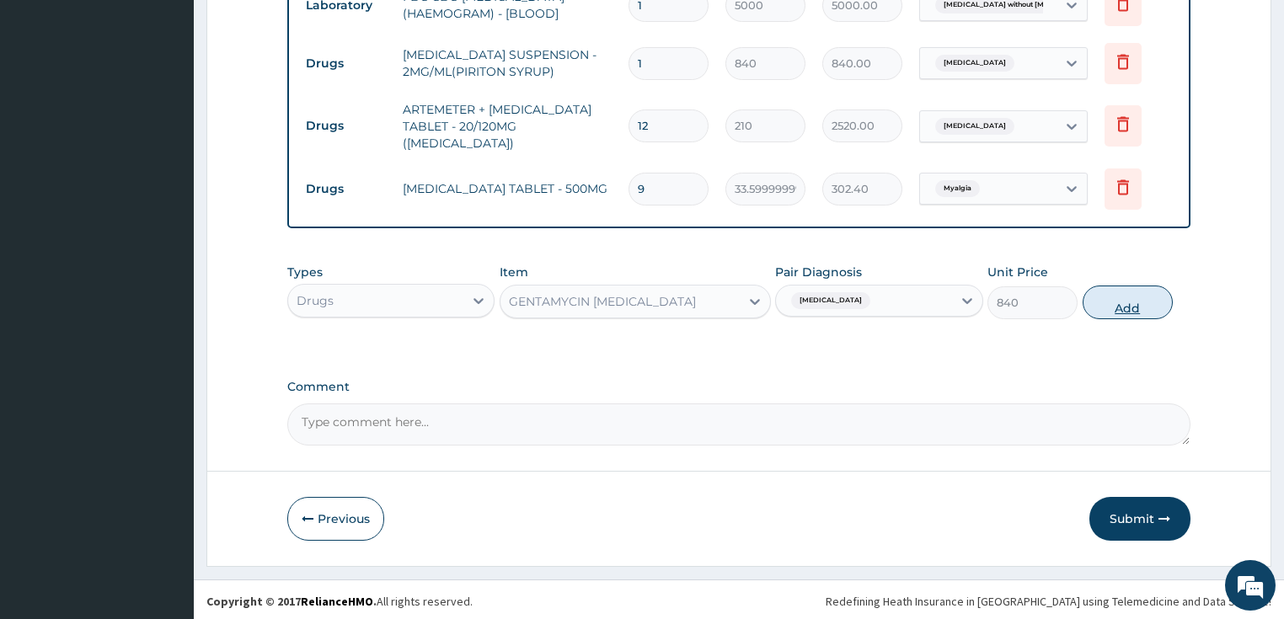
click at [1113, 307] on button "Add" at bounding box center [1128, 303] width 90 height 34
type input "0"
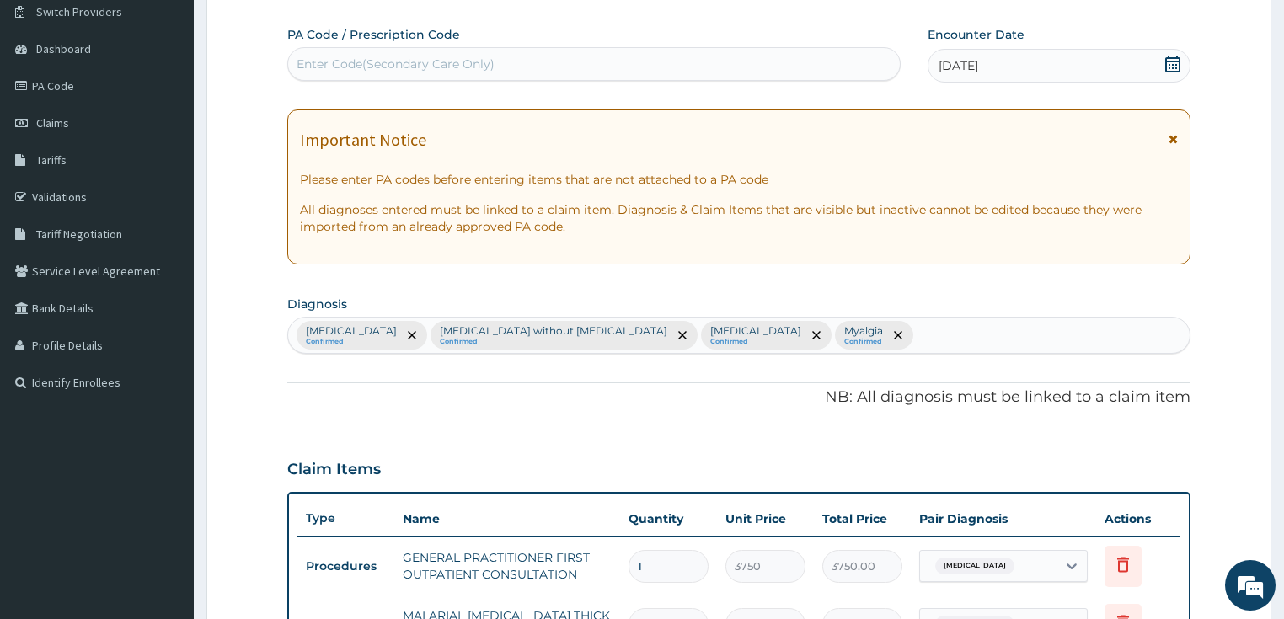
scroll to position [3, 0]
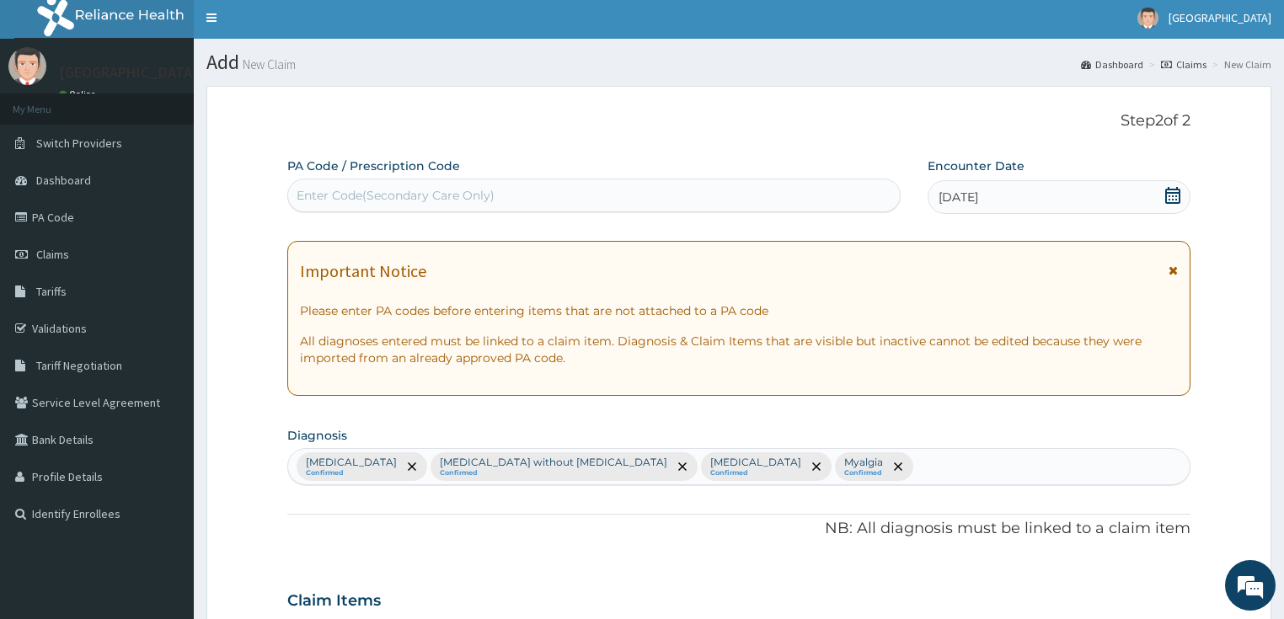
click at [537, 194] on div "Enter Code(Secondary Care Only)" at bounding box center [594, 195] width 612 height 27
paste input "PA/FB76AA"
type input "PA/FB76AA"
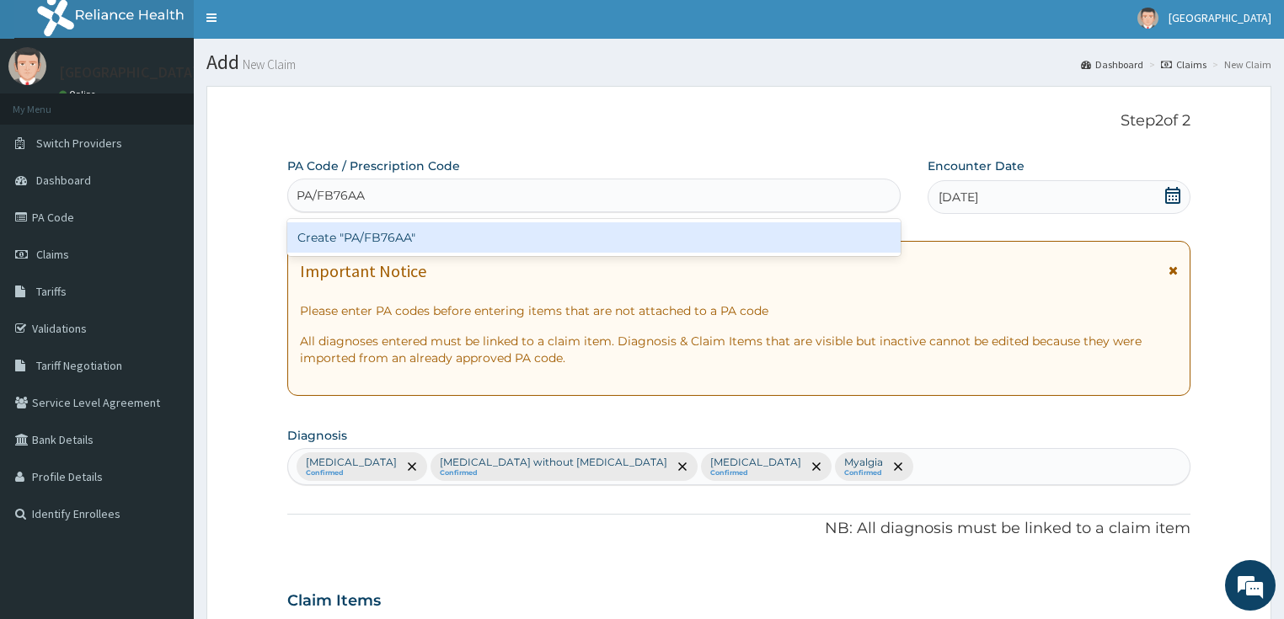
click at [529, 239] on div "Create "PA/FB76AA"" at bounding box center [593, 237] width 613 height 30
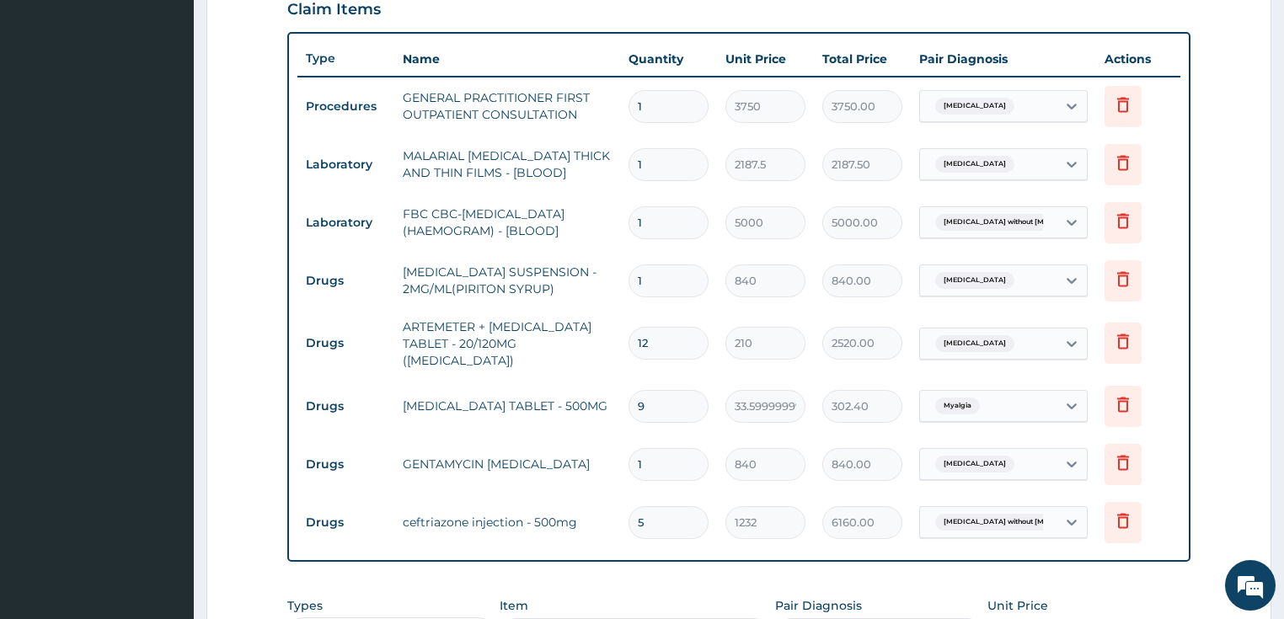
scroll to position [602, 0]
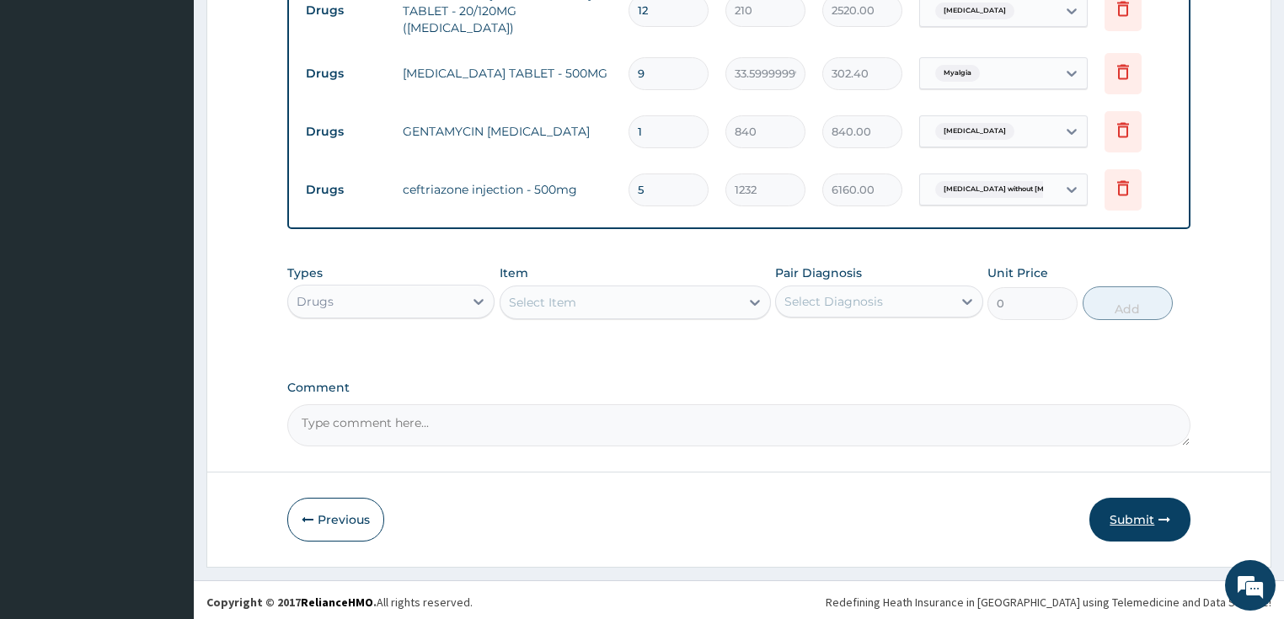
click at [1124, 508] on button "Submit" at bounding box center [1139, 520] width 101 height 44
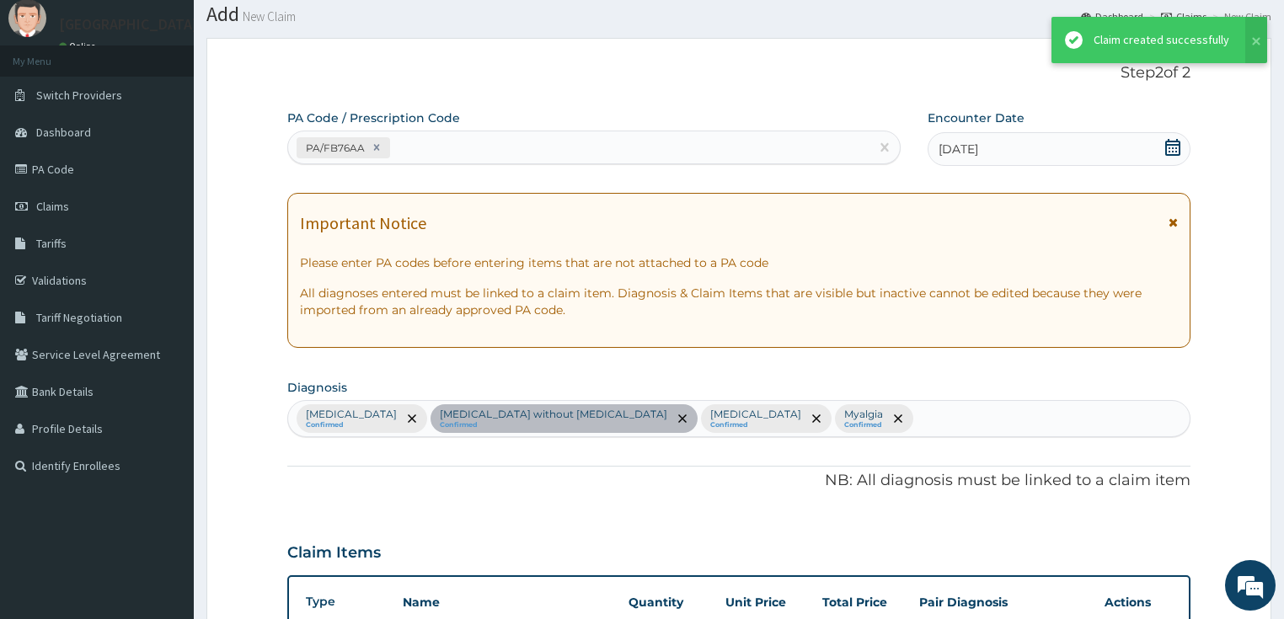
scroll to position [928, 0]
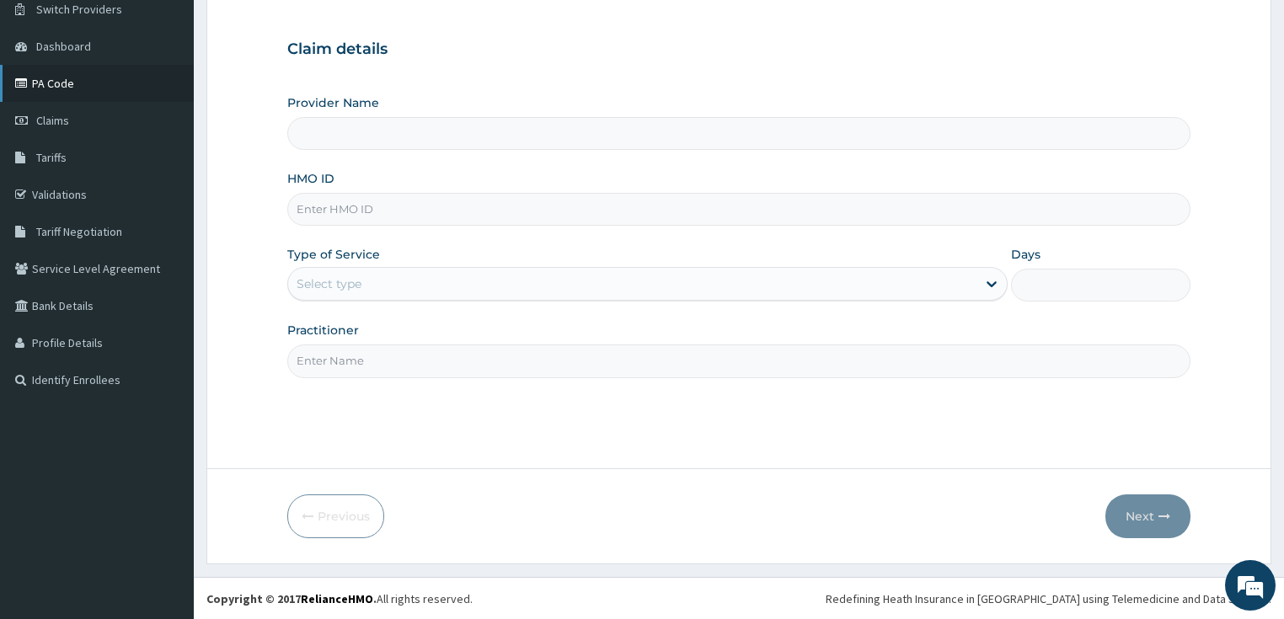
click at [60, 83] on link "PA Code" at bounding box center [97, 83] width 194 height 37
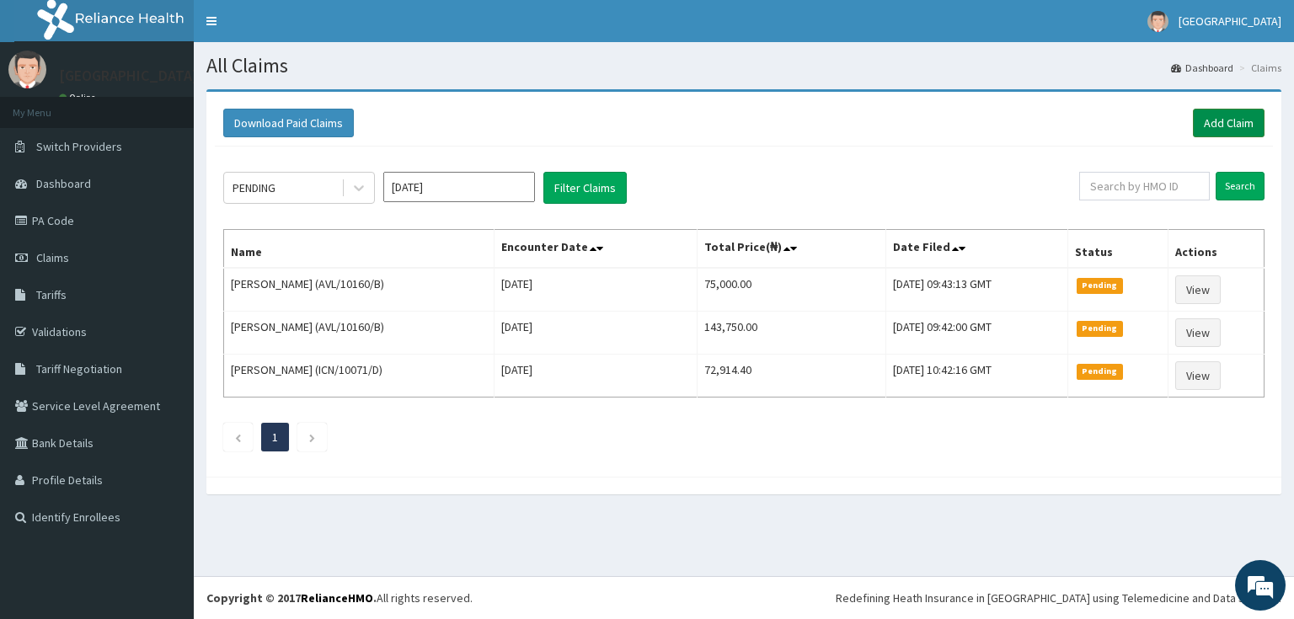
click at [1253, 125] on link "Add Claim" at bounding box center [1229, 123] width 72 height 29
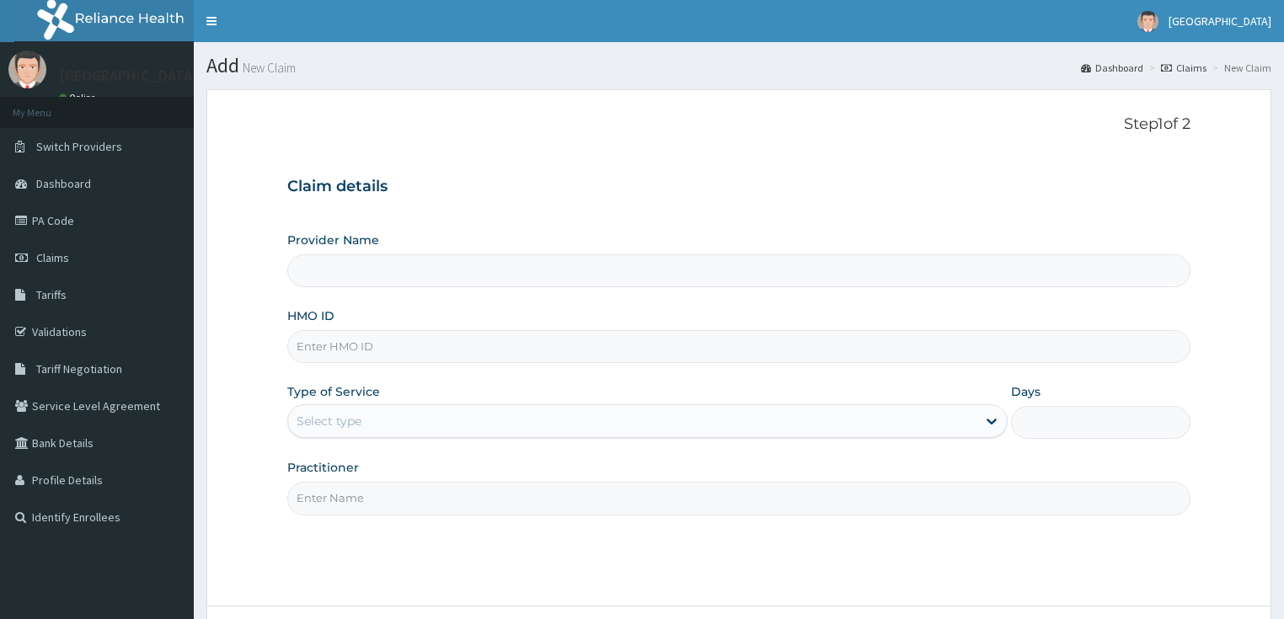
click at [344, 348] on input "HMO ID" at bounding box center [739, 346] width 904 height 33
paste input "GSV/10118/A"
type input "GSV/10118/A"
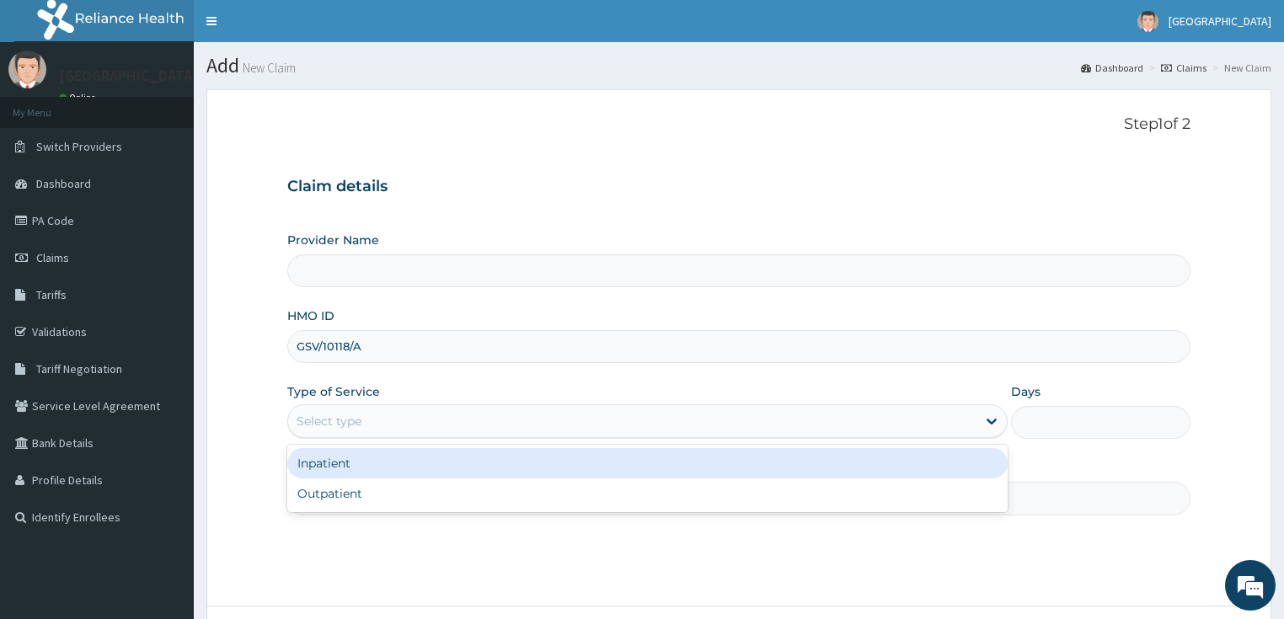
click at [391, 419] on div "Select type" at bounding box center [632, 421] width 688 height 27
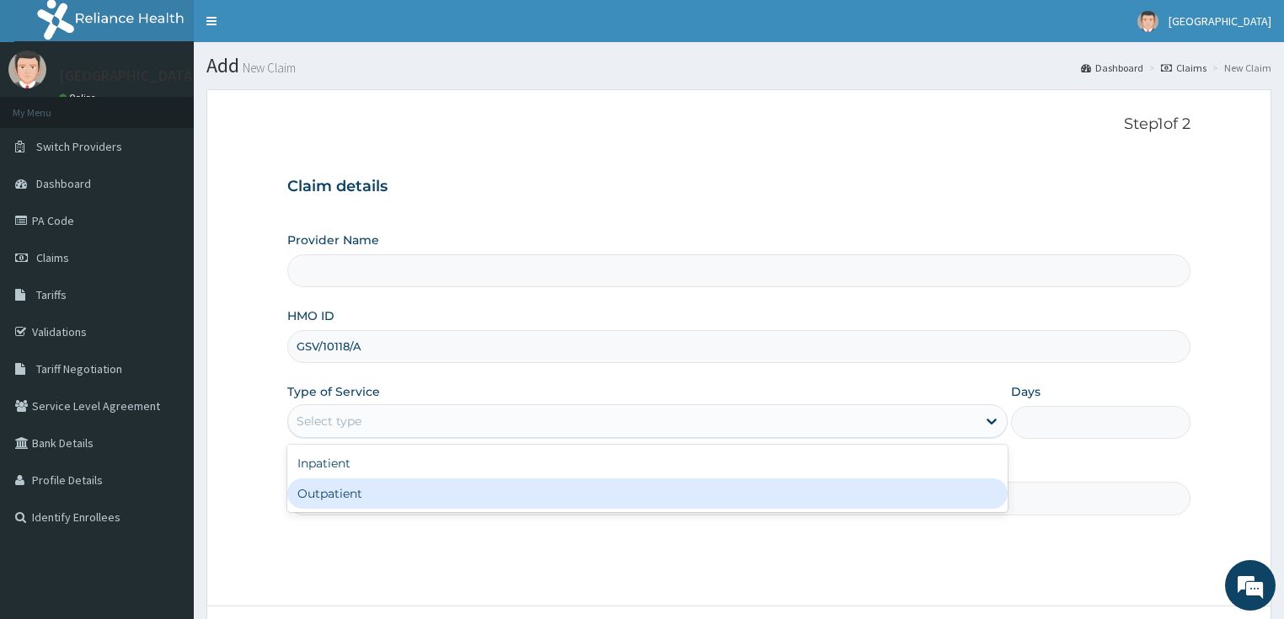
drag, startPoint x: 354, startPoint y: 495, endPoint x: 361, endPoint y: 487, distance: 10.1
click at [356, 491] on div "Outpatient" at bounding box center [647, 494] width 720 height 30
type input "1"
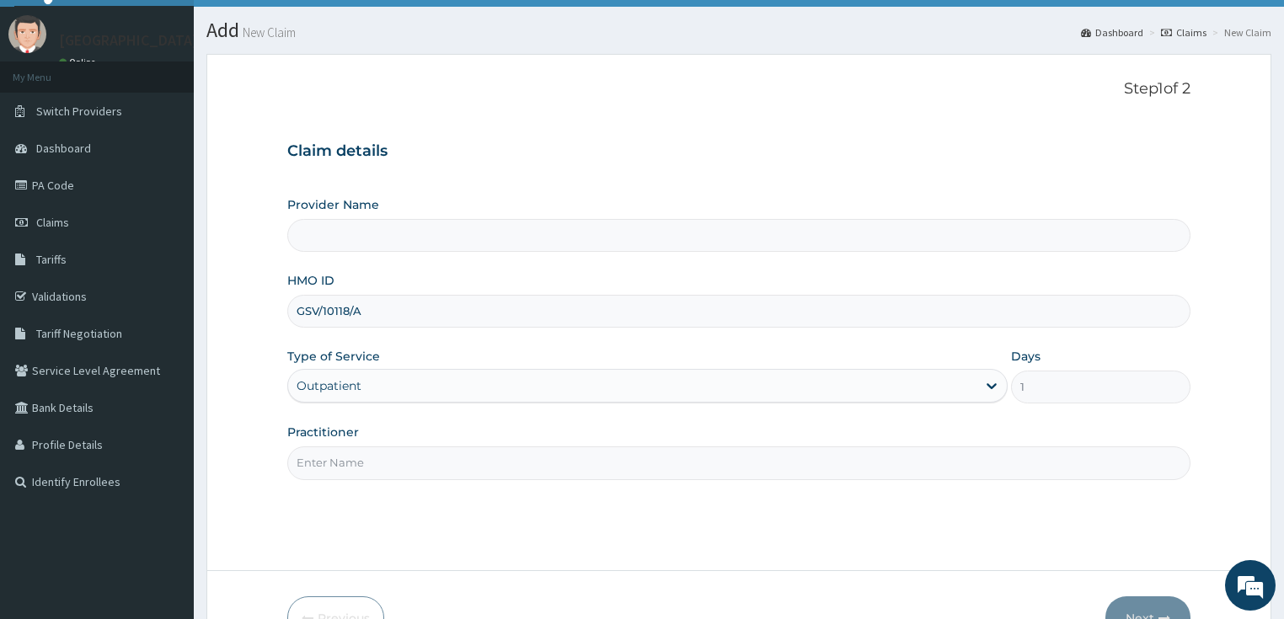
scroll to position [67, 0]
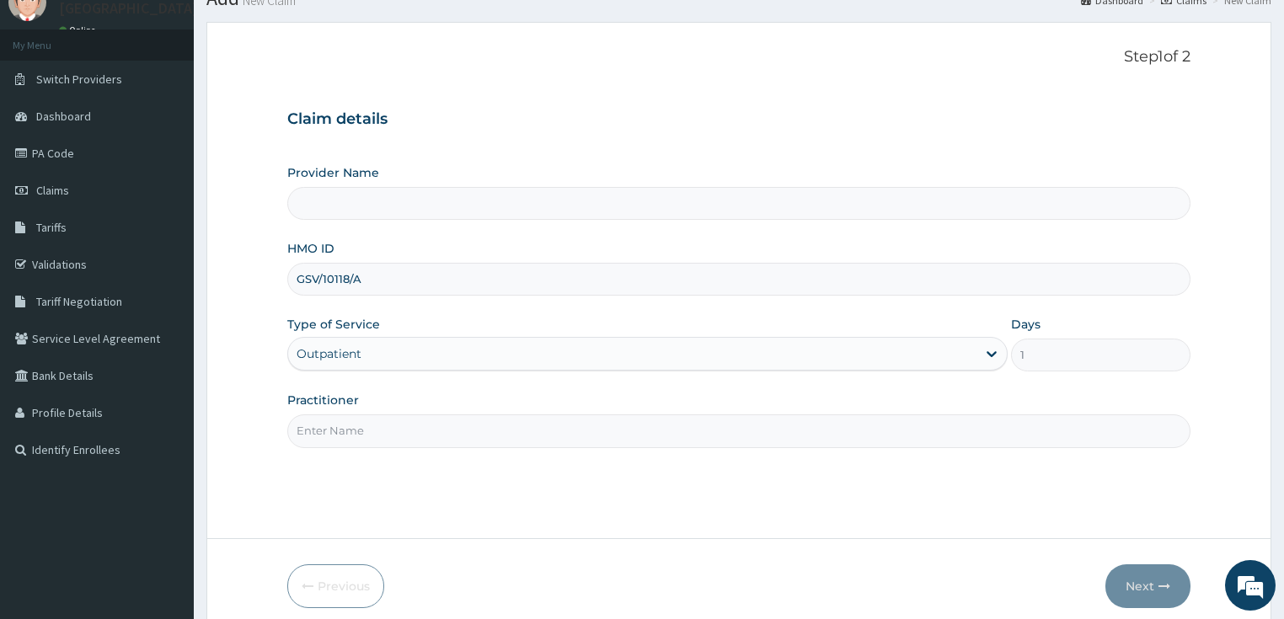
type input "[GEOGRAPHIC_DATA]"
click at [411, 350] on div "Outpatient" at bounding box center [632, 353] width 688 height 27
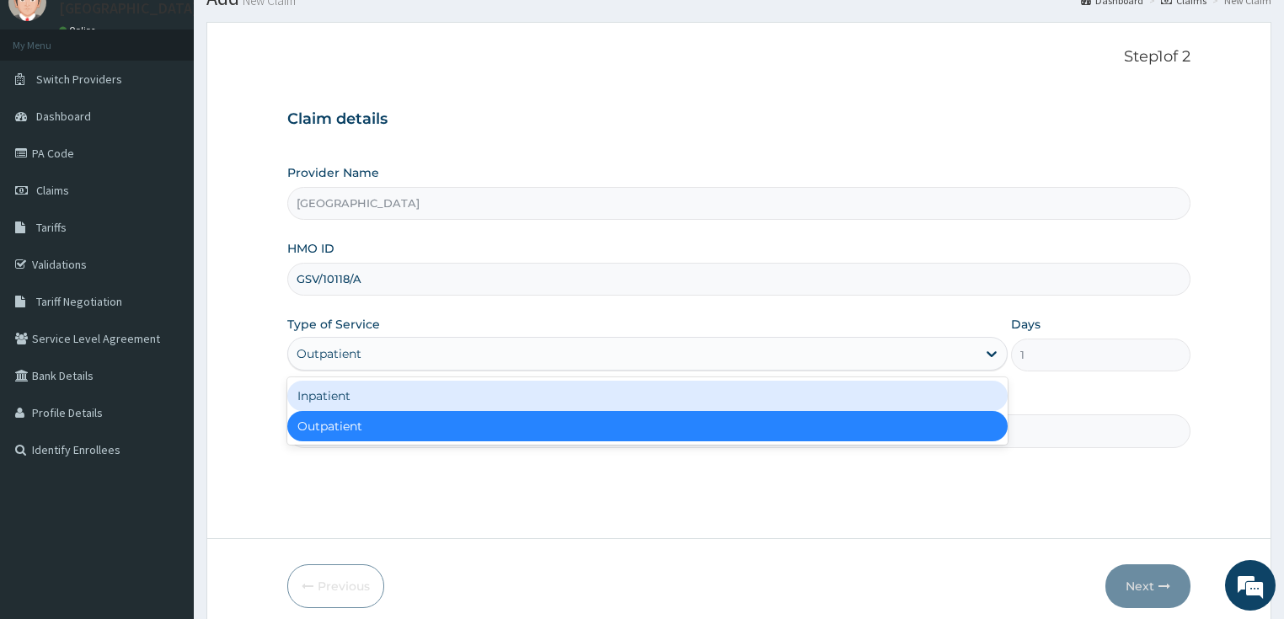
click at [371, 398] on div "Inpatient" at bounding box center [647, 396] width 720 height 30
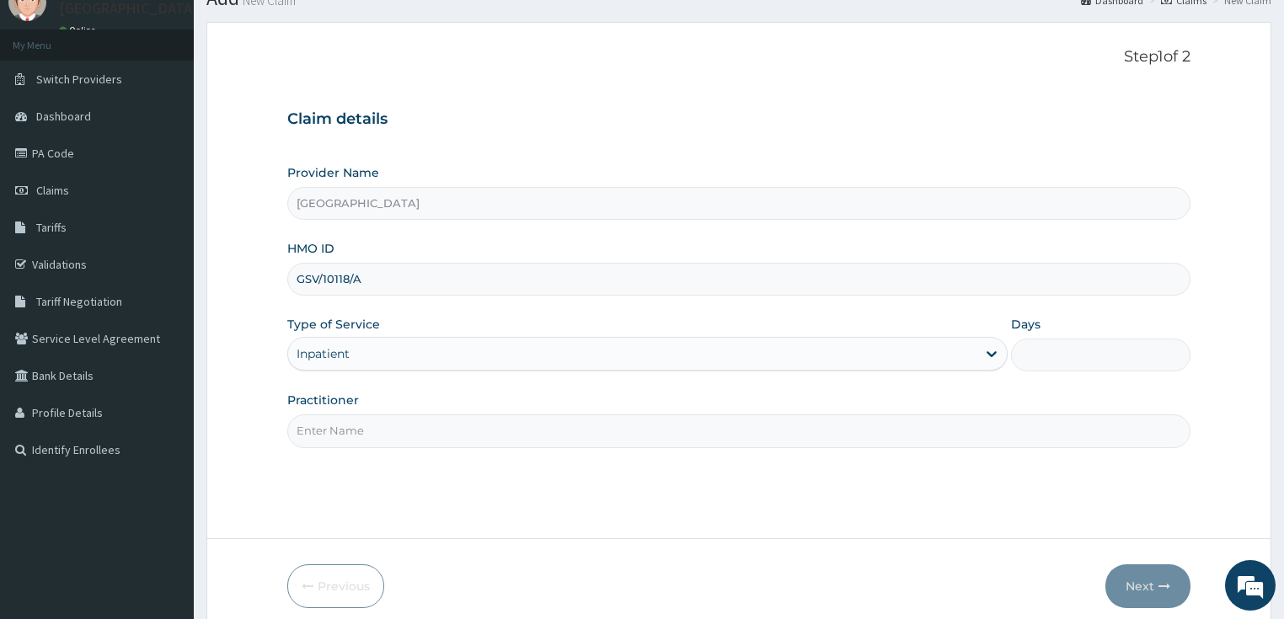
click at [1077, 354] on input "Days" at bounding box center [1101, 355] width 180 height 33
type input "2"
click at [373, 426] on input "Practitioner" at bounding box center [739, 431] width 904 height 33
type input "[PERSON_NAME]"
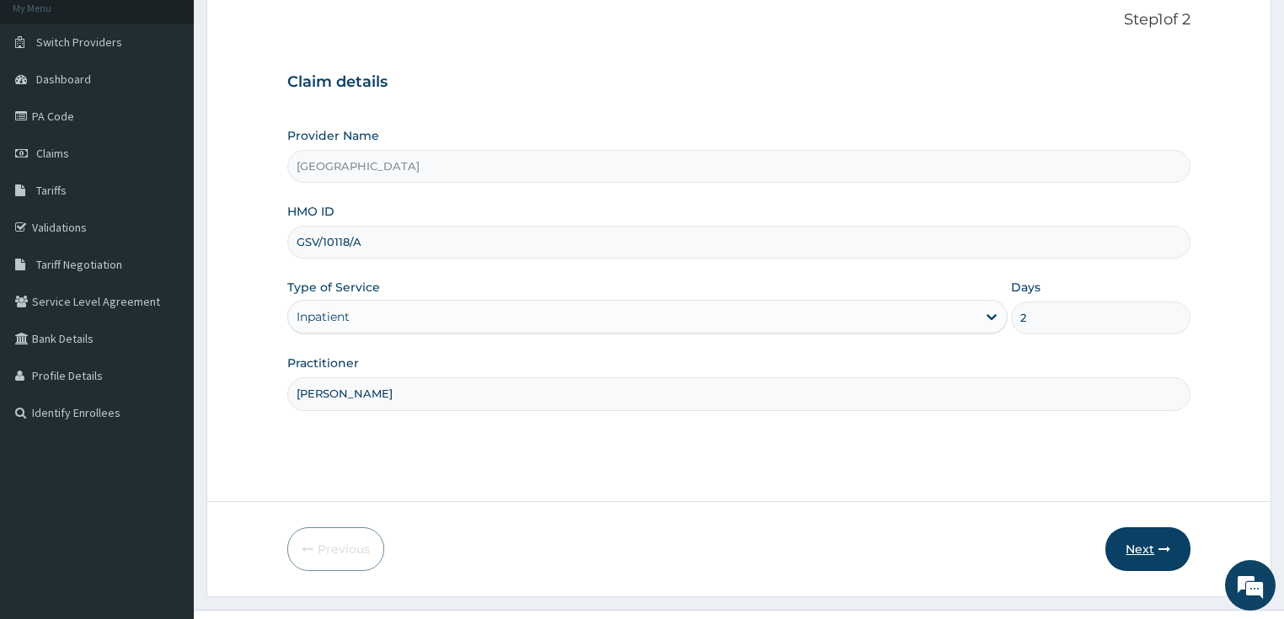
scroll to position [137, 0]
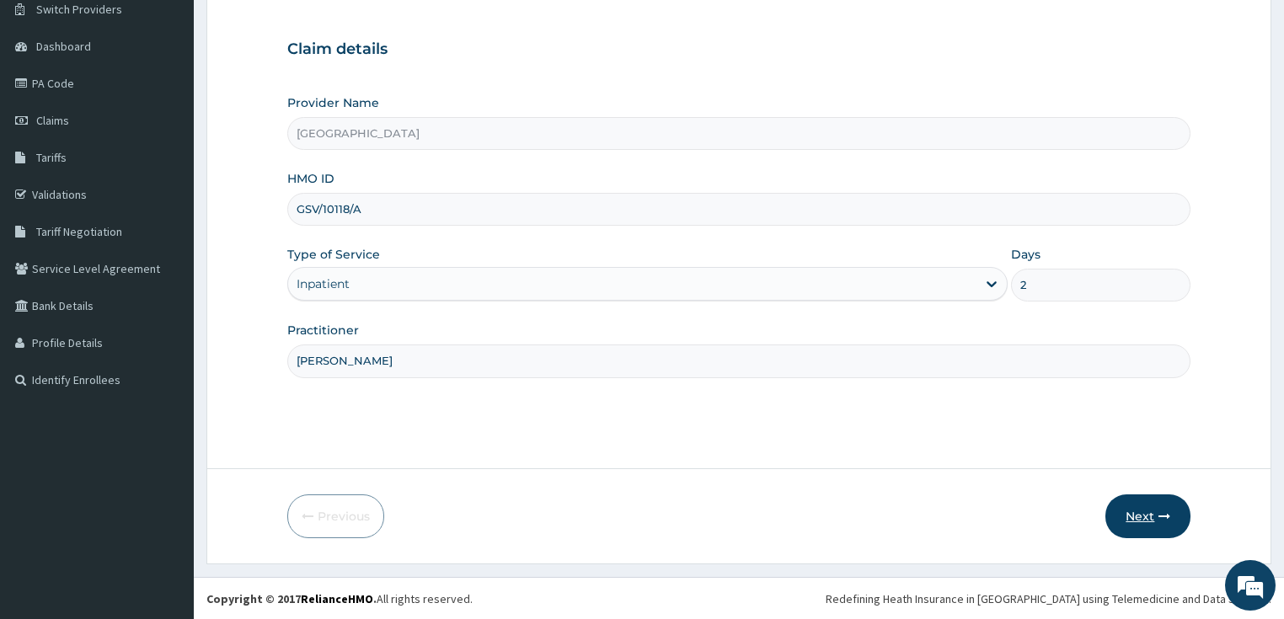
click at [1129, 520] on button "Next" at bounding box center [1147, 517] width 85 height 44
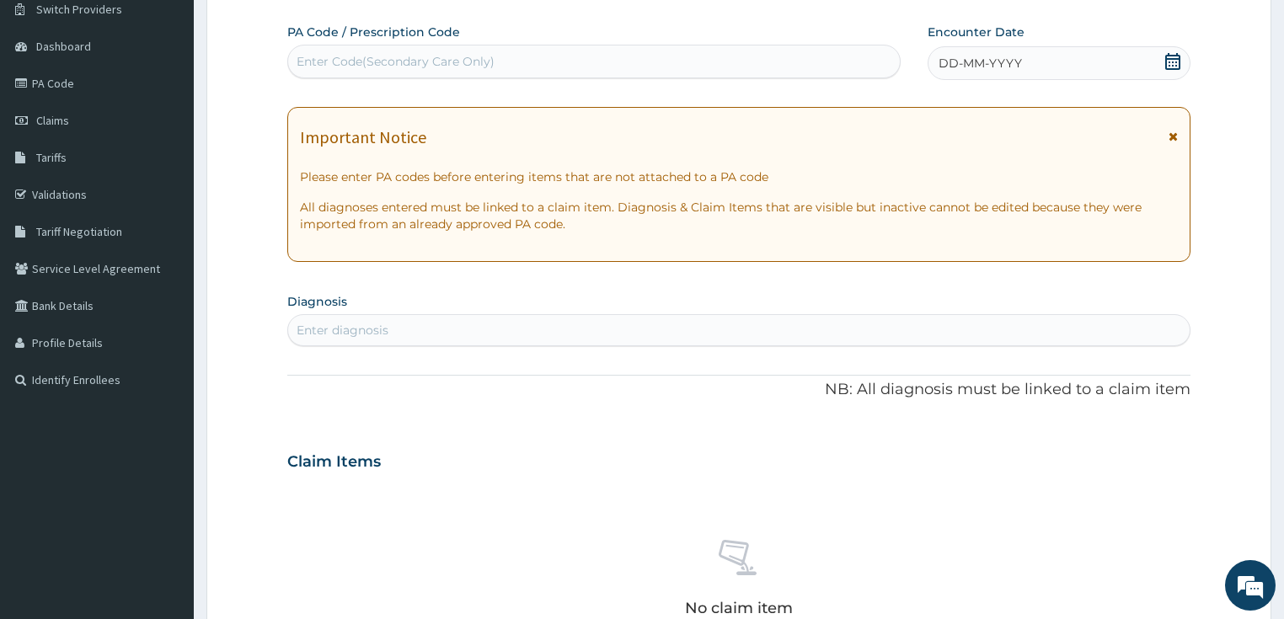
scroll to position [0, 0]
click at [583, 56] on div "Enter Code(Secondary Care Only)" at bounding box center [594, 61] width 612 height 27
paste input "PA/5B3381"
type input "PA/5B3381"
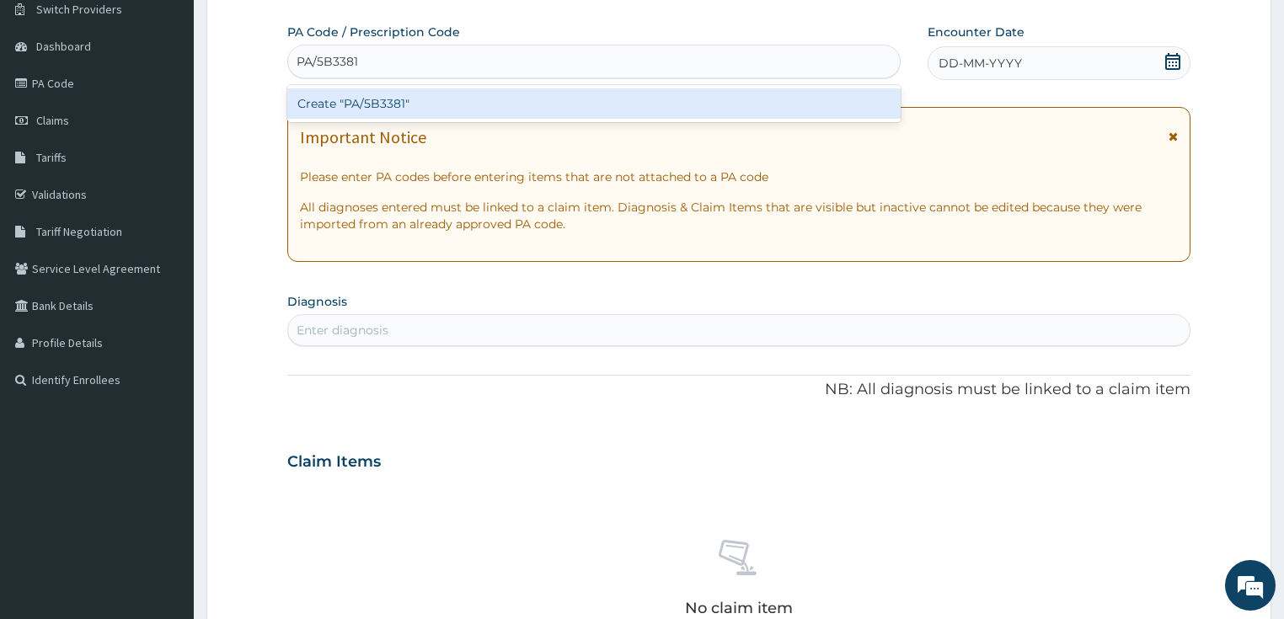
click at [546, 98] on div "Create "PA/5B3381"" at bounding box center [593, 103] width 613 height 30
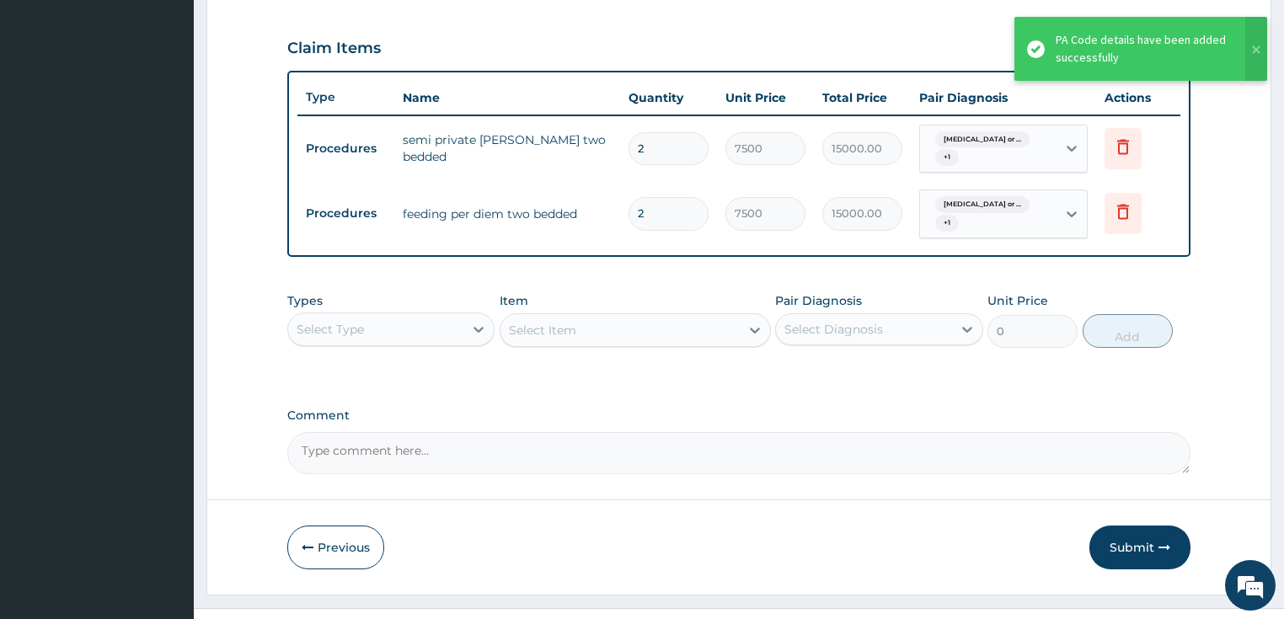
scroll to position [557, 0]
click at [1122, 156] on icon at bounding box center [1123, 146] width 20 height 20
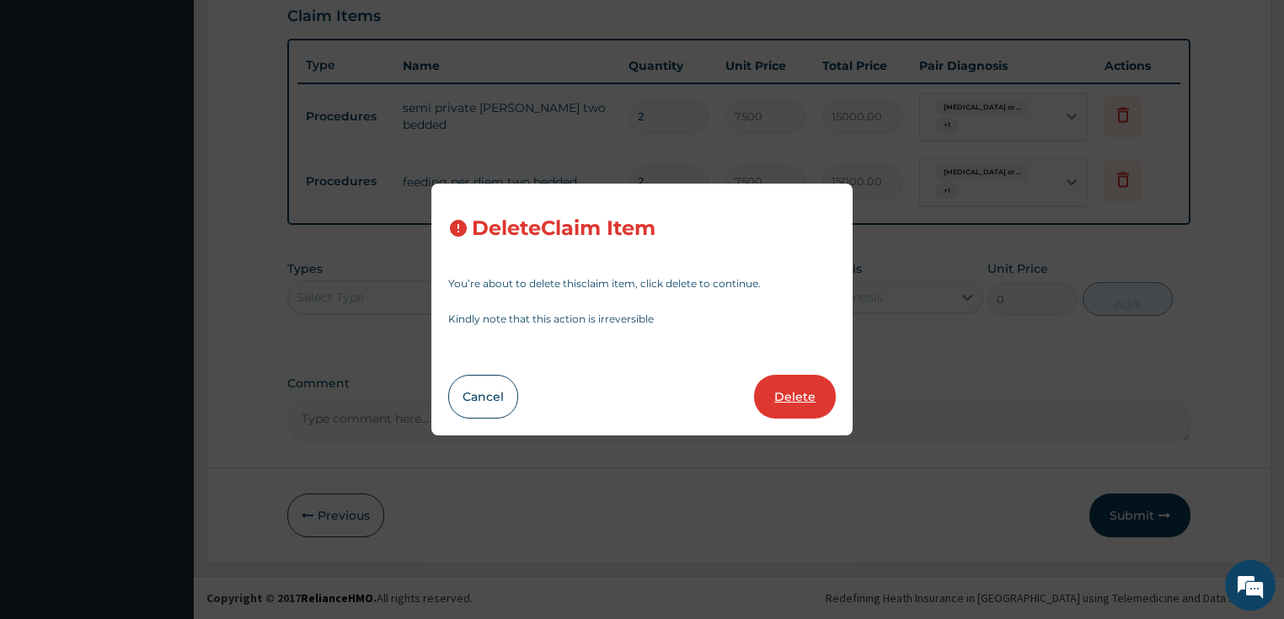
click at [777, 398] on button "Delete" at bounding box center [795, 397] width 82 height 44
click at [777, 398] on div "Comment" at bounding box center [739, 410] width 904 height 66
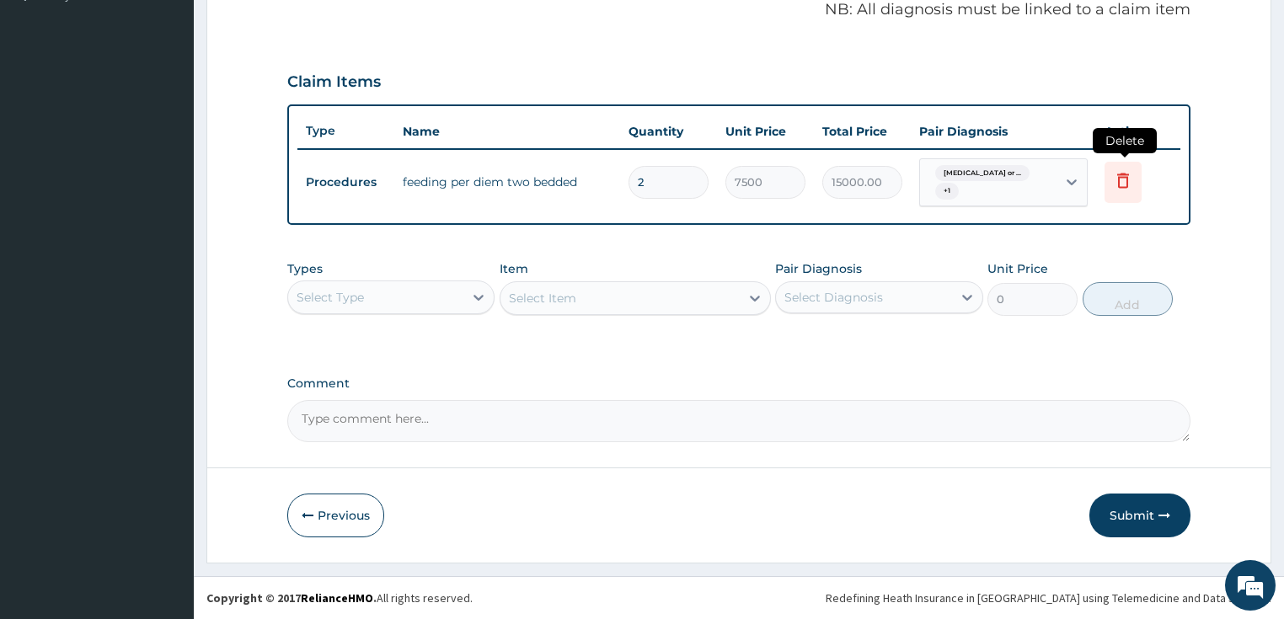
click at [1118, 179] on icon at bounding box center [1123, 180] width 20 height 20
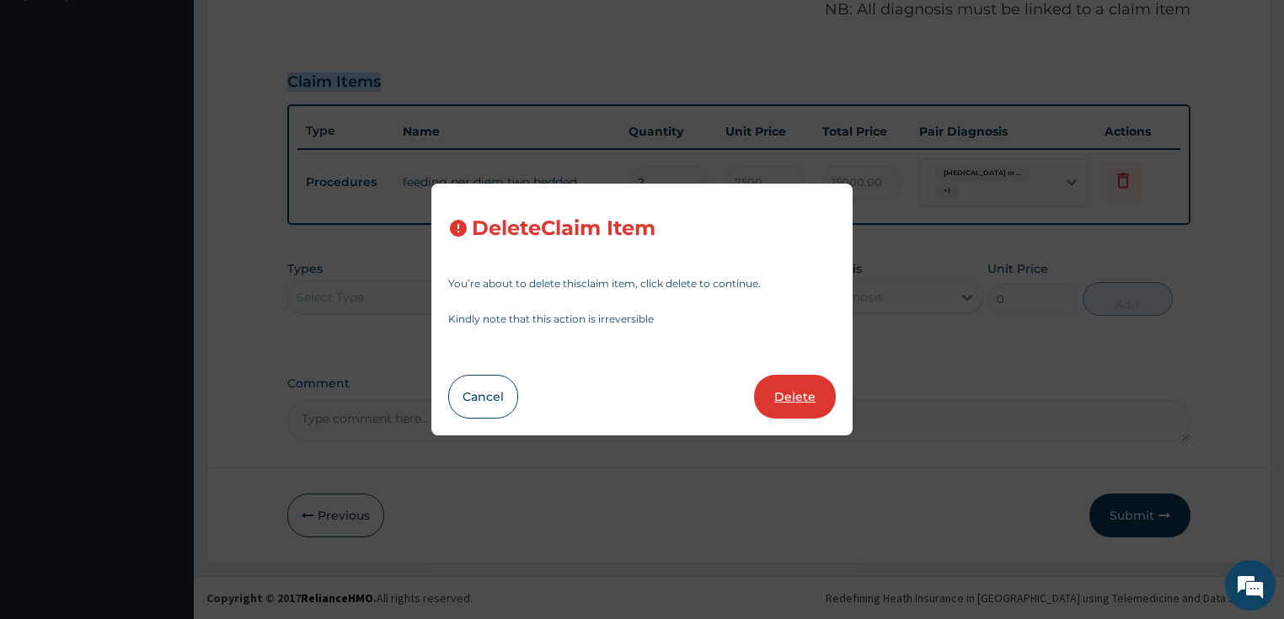
click at [807, 388] on button "Delete" at bounding box center [795, 397] width 82 height 44
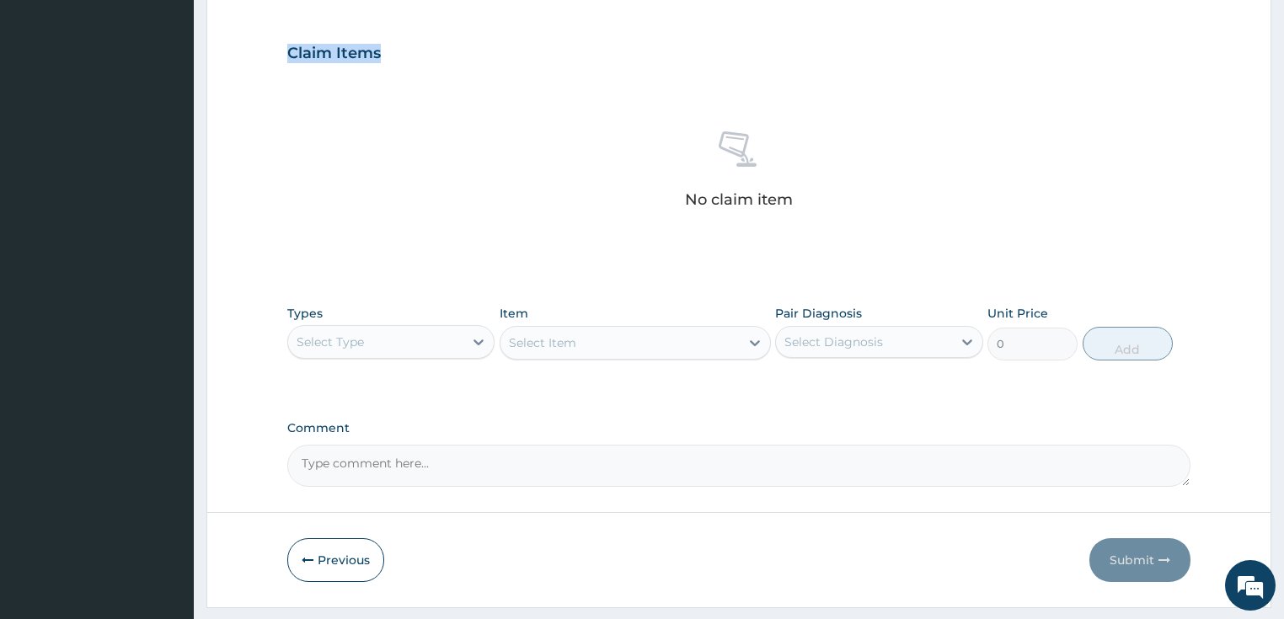
click at [385, 356] on div "Select Type" at bounding box center [376, 342] width 176 height 27
click at [397, 356] on div "Select Type" at bounding box center [376, 342] width 176 height 27
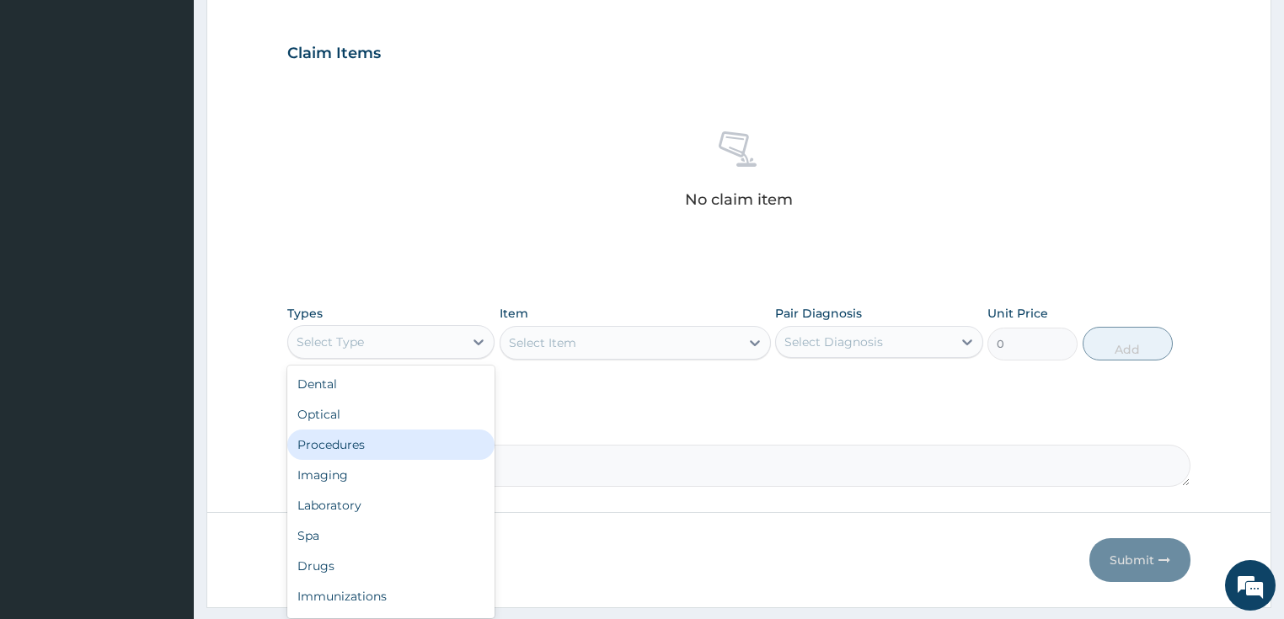
click at [376, 460] on div "Procedures" at bounding box center [391, 445] width 208 height 30
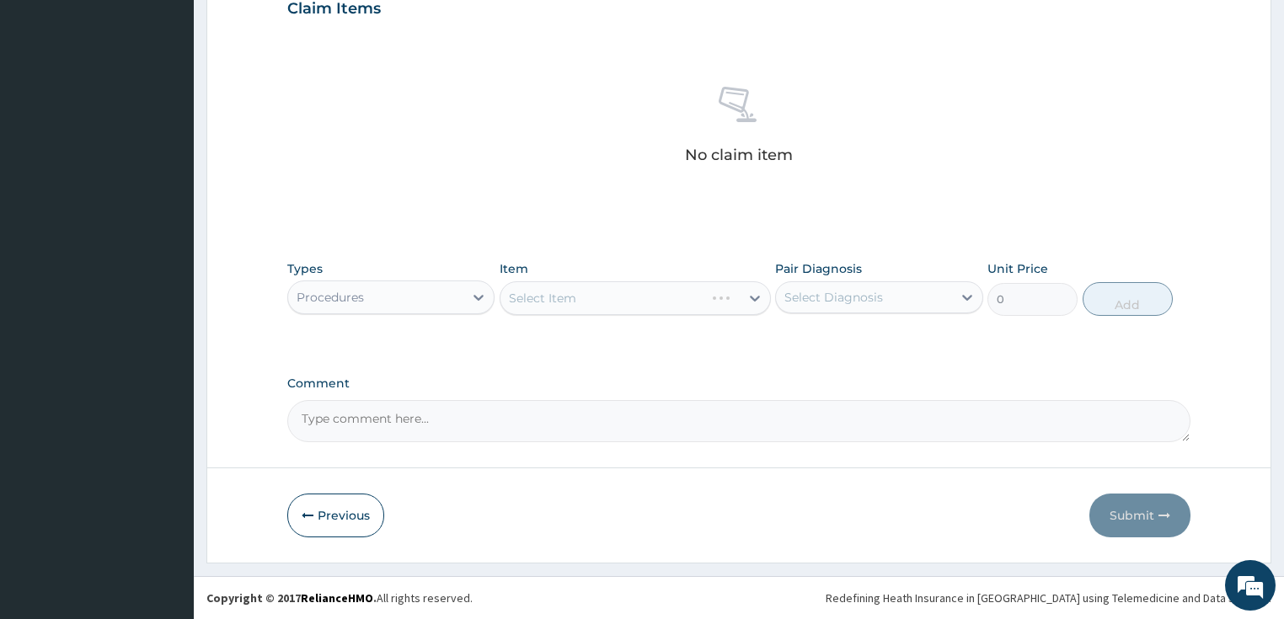
scroll to position [625, 0]
click at [570, 300] on div "Select Item" at bounding box center [635, 298] width 271 height 34
click at [570, 303] on div "Select Item" at bounding box center [635, 298] width 271 height 34
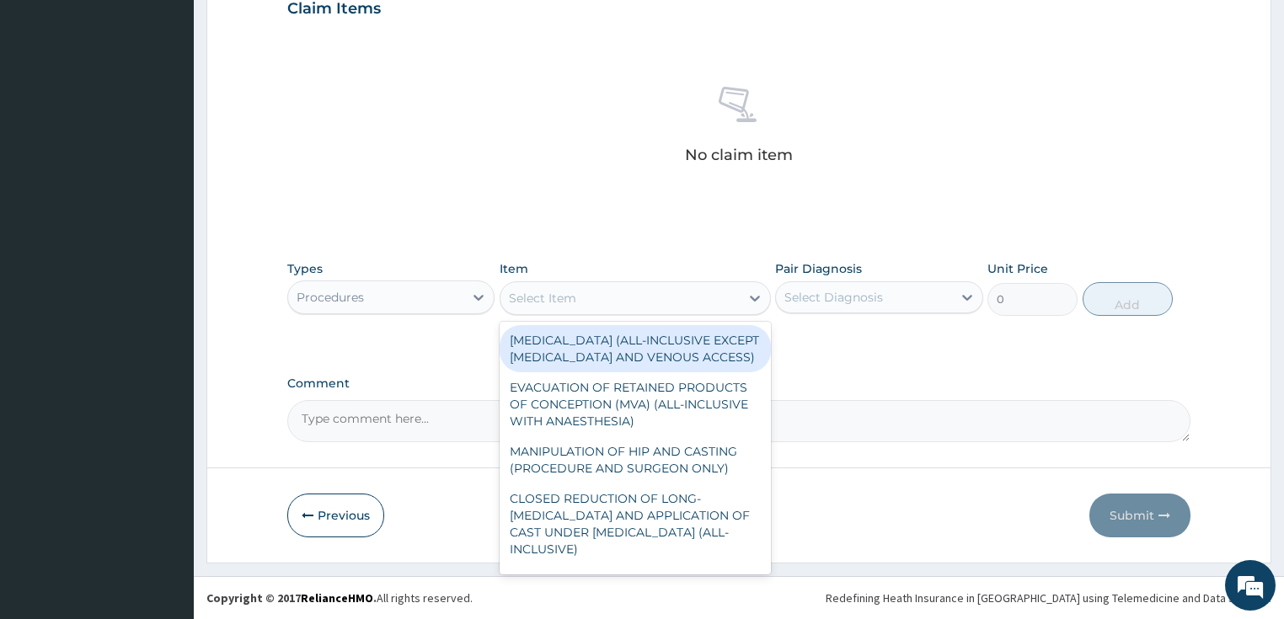
click at [570, 303] on div "Select Item" at bounding box center [542, 298] width 67 height 17
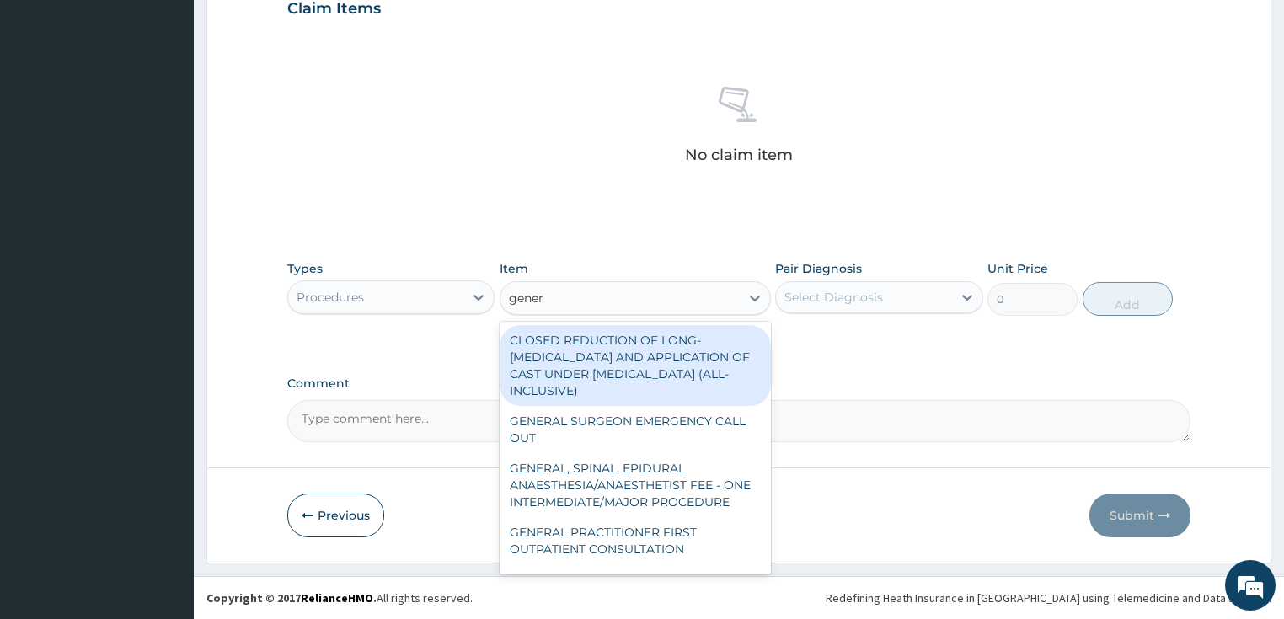
type input "genera"
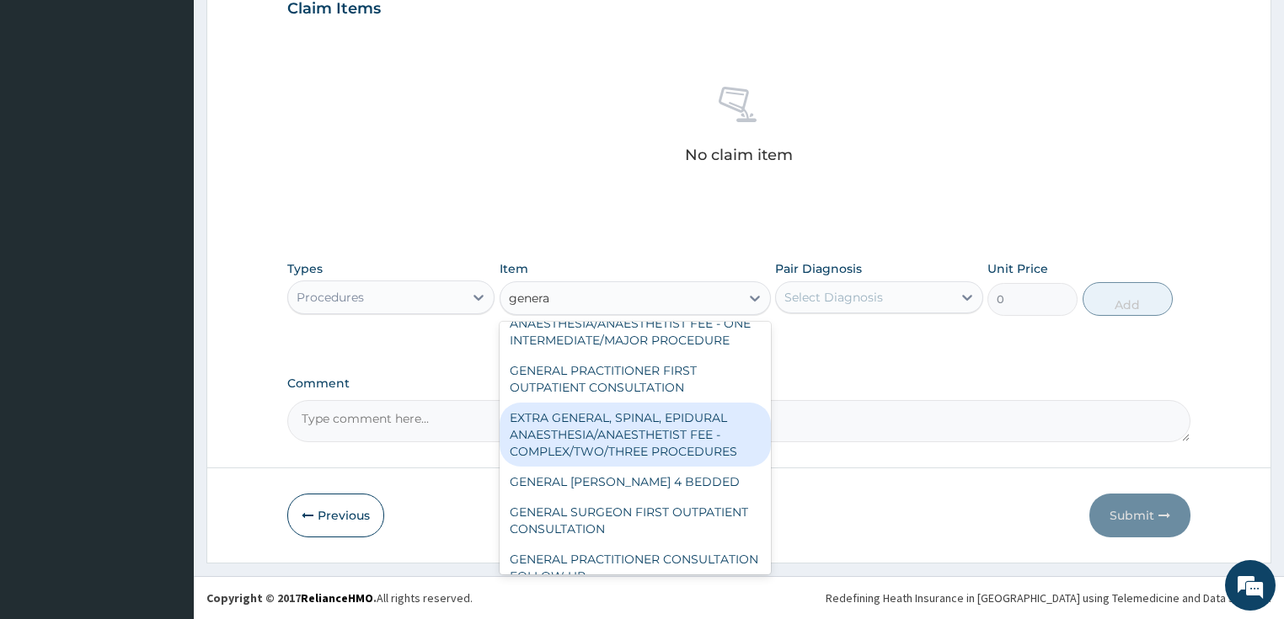
scroll to position [202, 0]
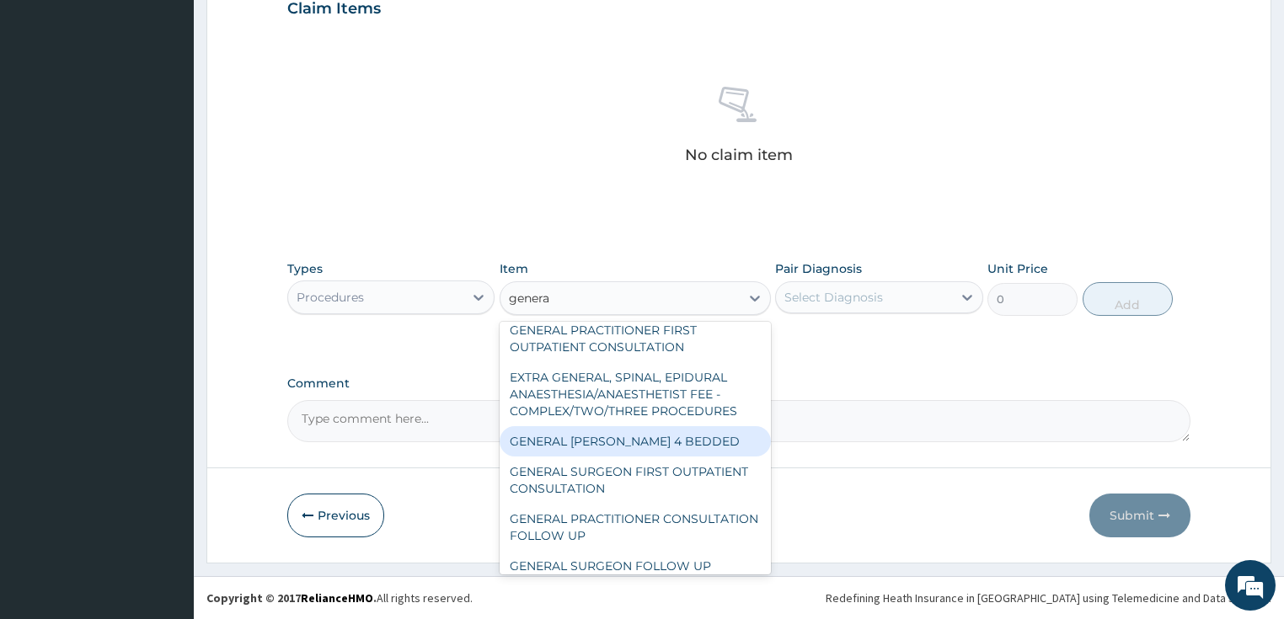
click at [578, 457] on div "GENERAL WARD 4 BEDDED" at bounding box center [635, 441] width 271 height 30
type input "6250"
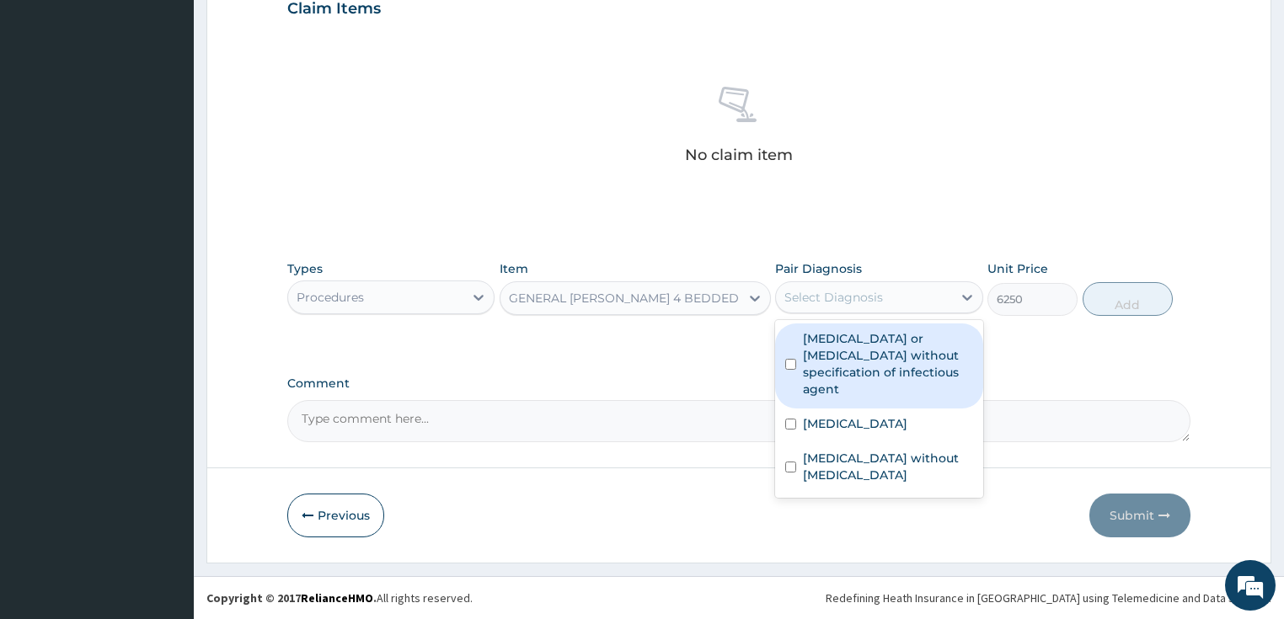
click at [856, 298] on div "Select Diagnosis" at bounding box center [833, 297] width 99 height 17
click at [854, 345] on label "Infectious gastroenteritis or colitis without specification of infectious agent" at bounding box center [888, 363] width 170 height 67
checkbox input "true"
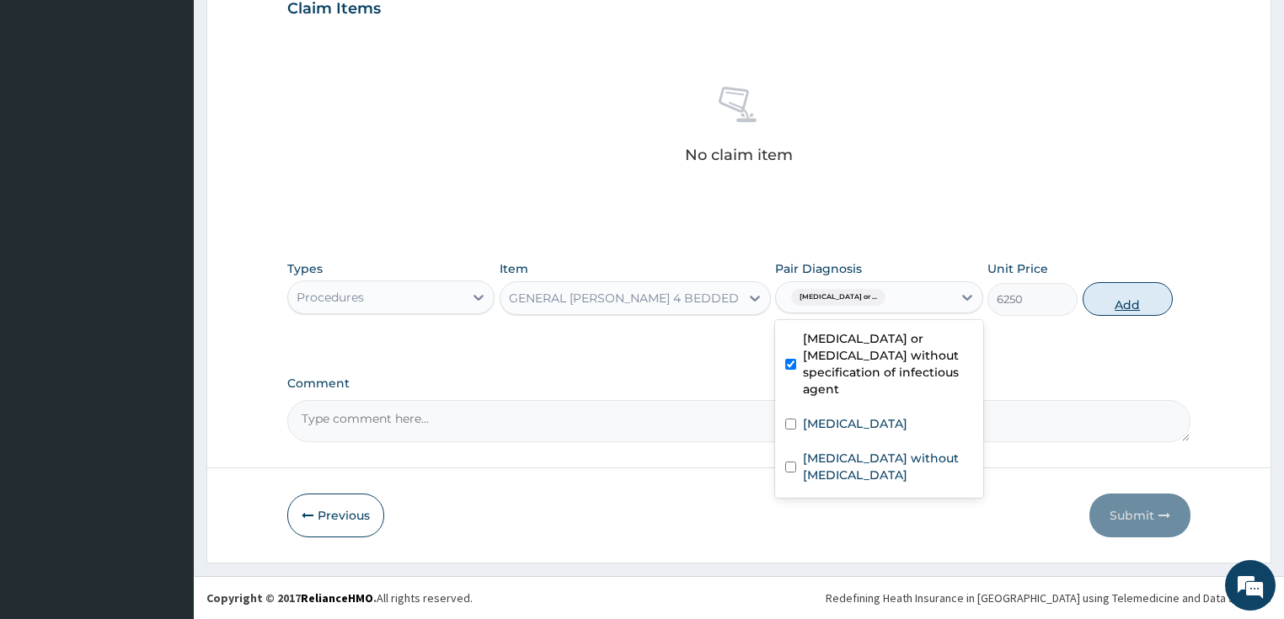
click at [1115, 306] on button "Add" at bounding box center [1128, 299] width 90 height 34
type input "0"
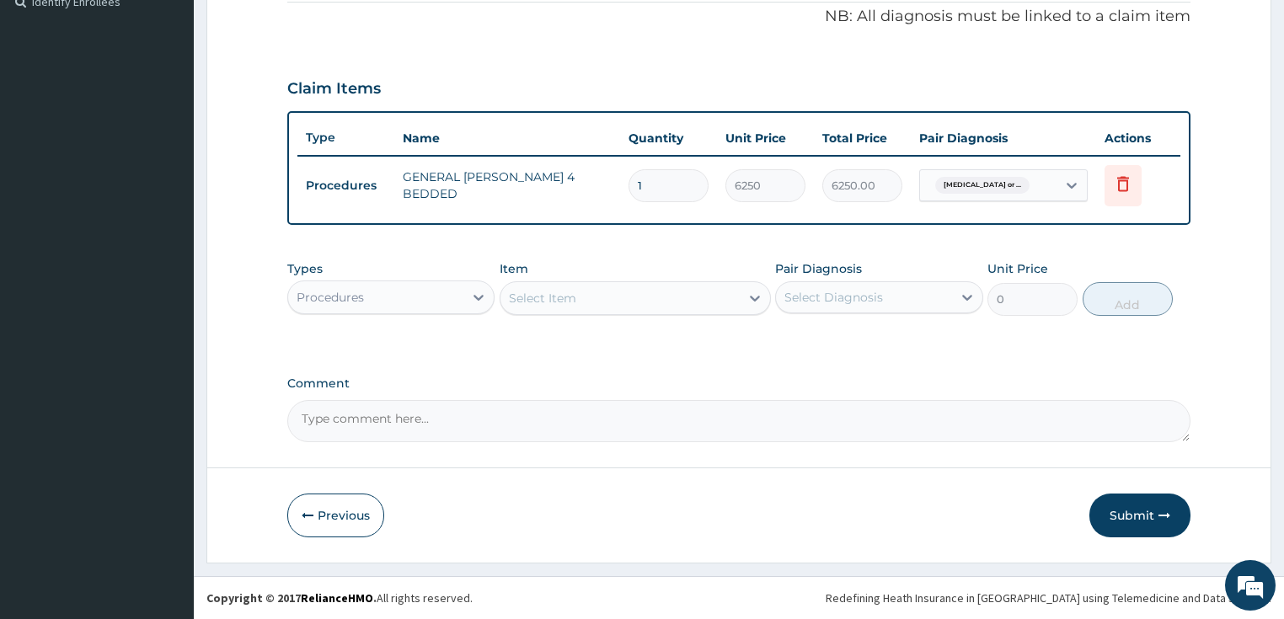
scroll to position [544, 0]
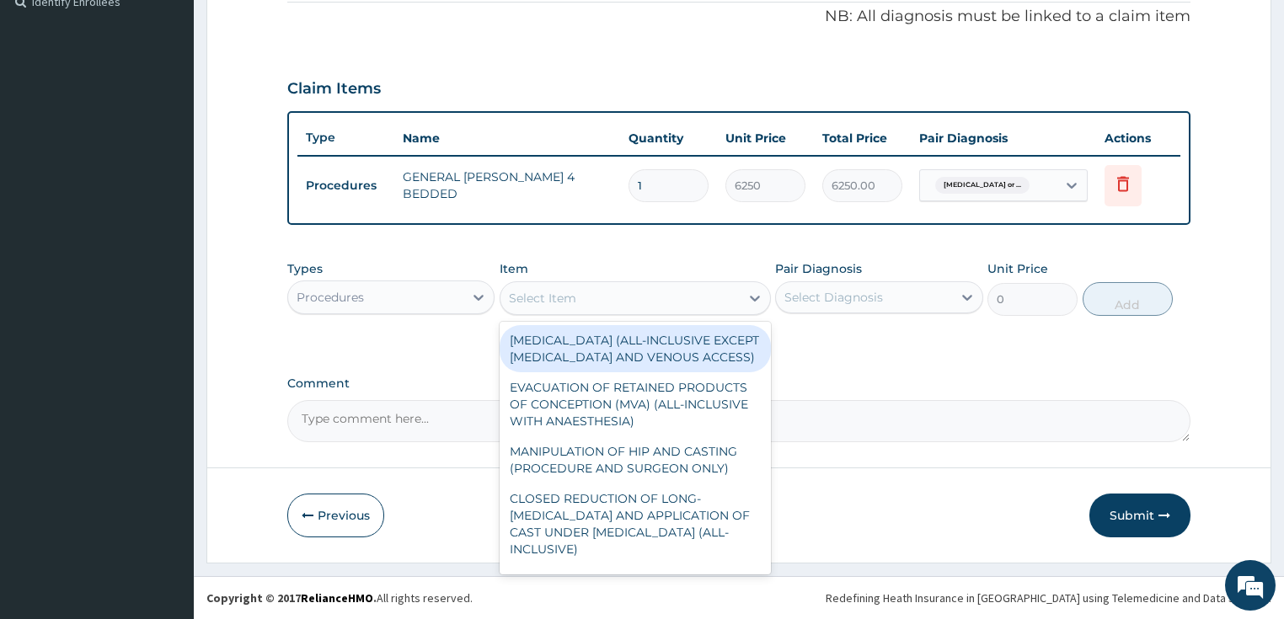
click at [548, 303] on div "Select Item" at bounding box center [542, 298] width 67 height 17
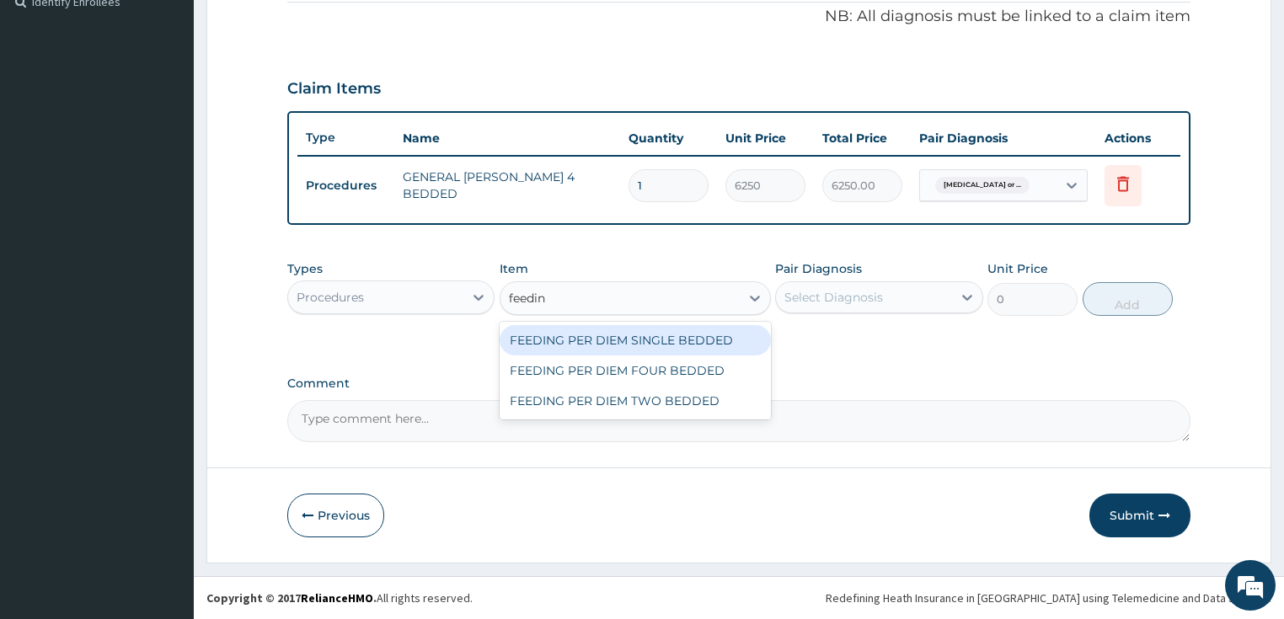
type input "feeding"
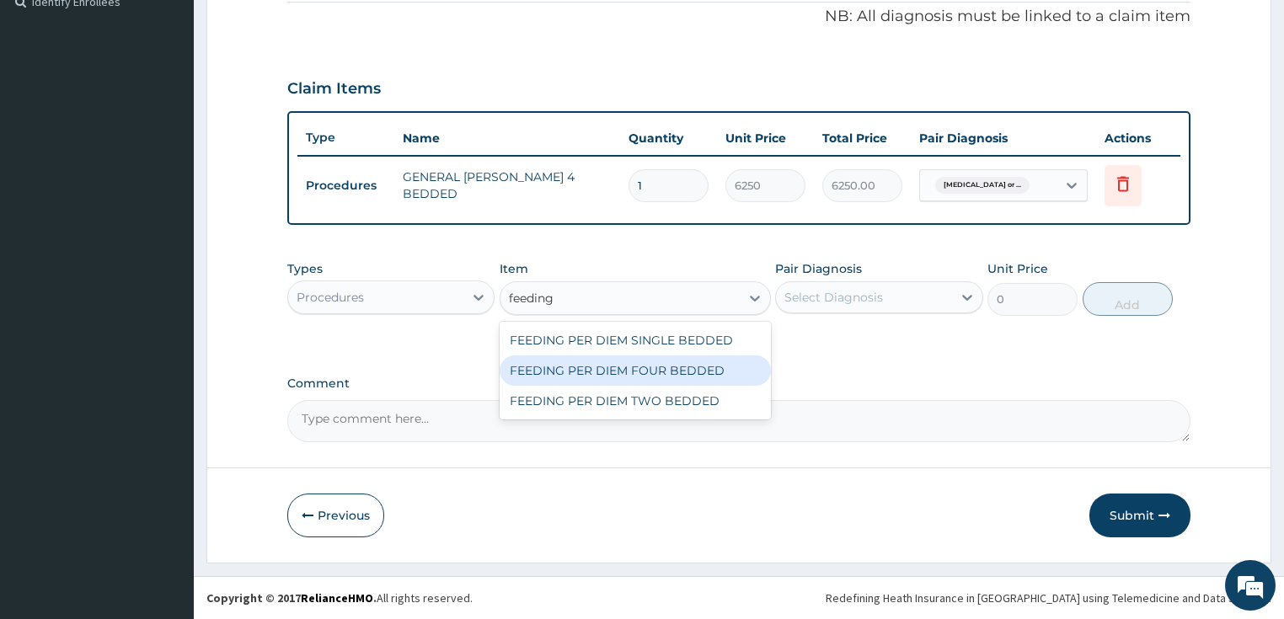
click at [574, 369] on div "FEEDING PER DIEM FOUR BEDDED" at bounding box center [635, 371] width 271 height 30
type input "6250"
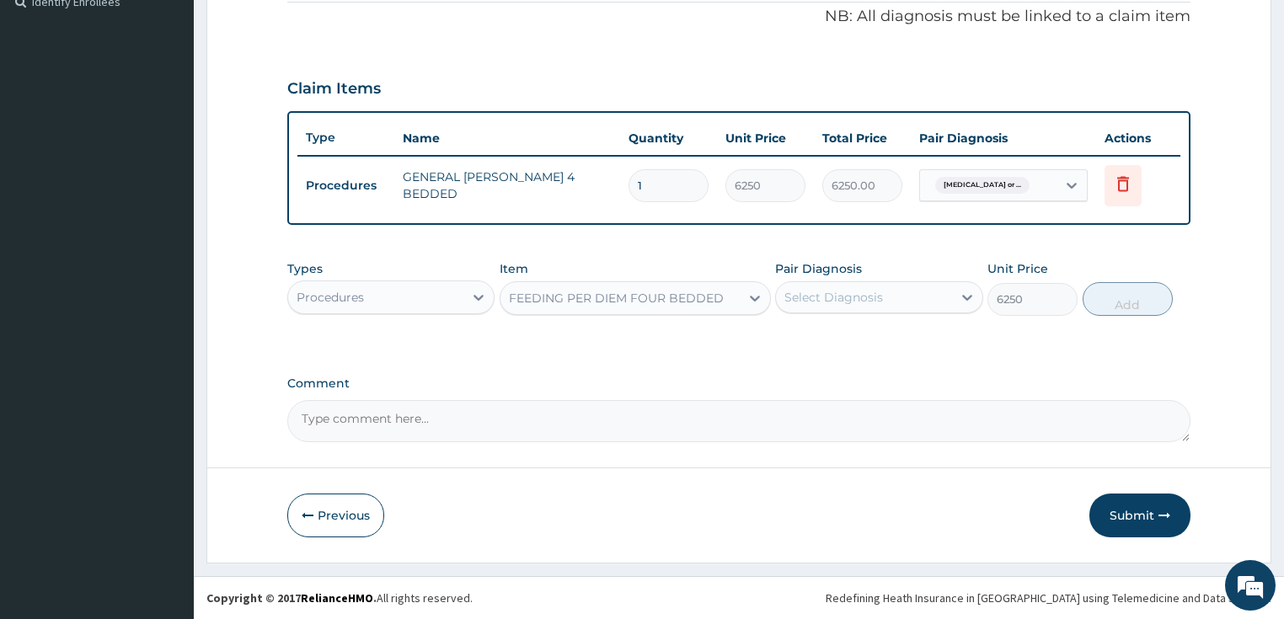
click at [853, 303] on div "Select Diagnosis" at bounding box center [833, 297] width 99 height 17
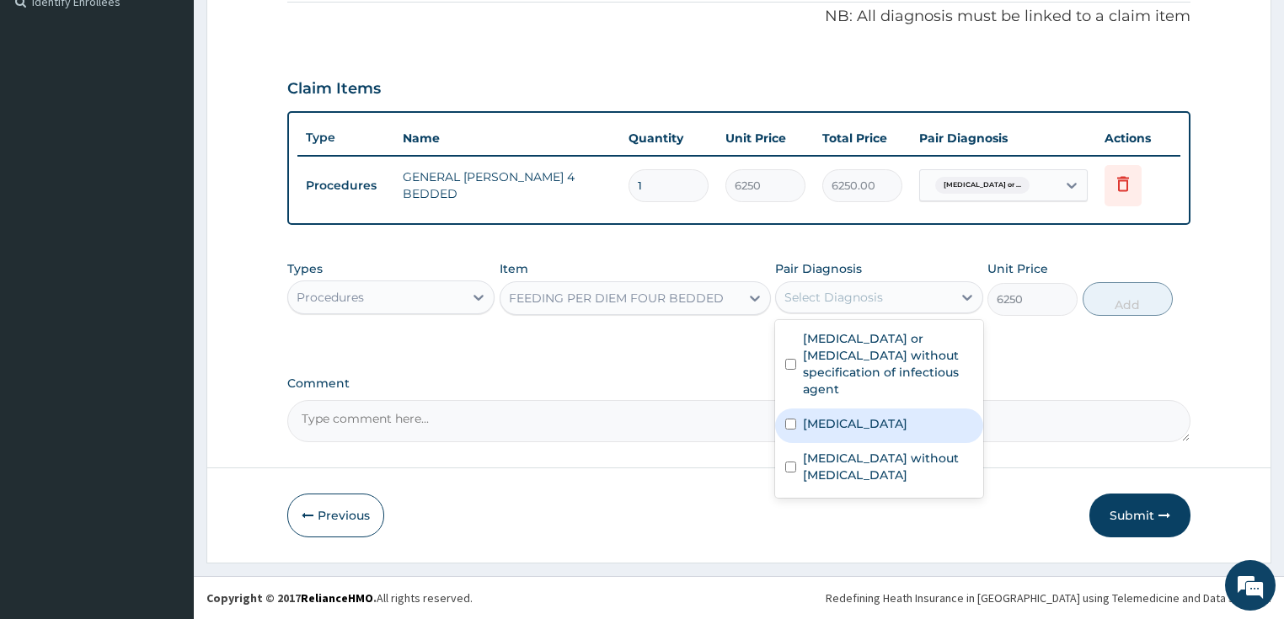
click at [841, 429] on label "Plasmodium malariae malaria without complication" at bounding box center [855, 423] width 104 height 17
checkbox input "true"
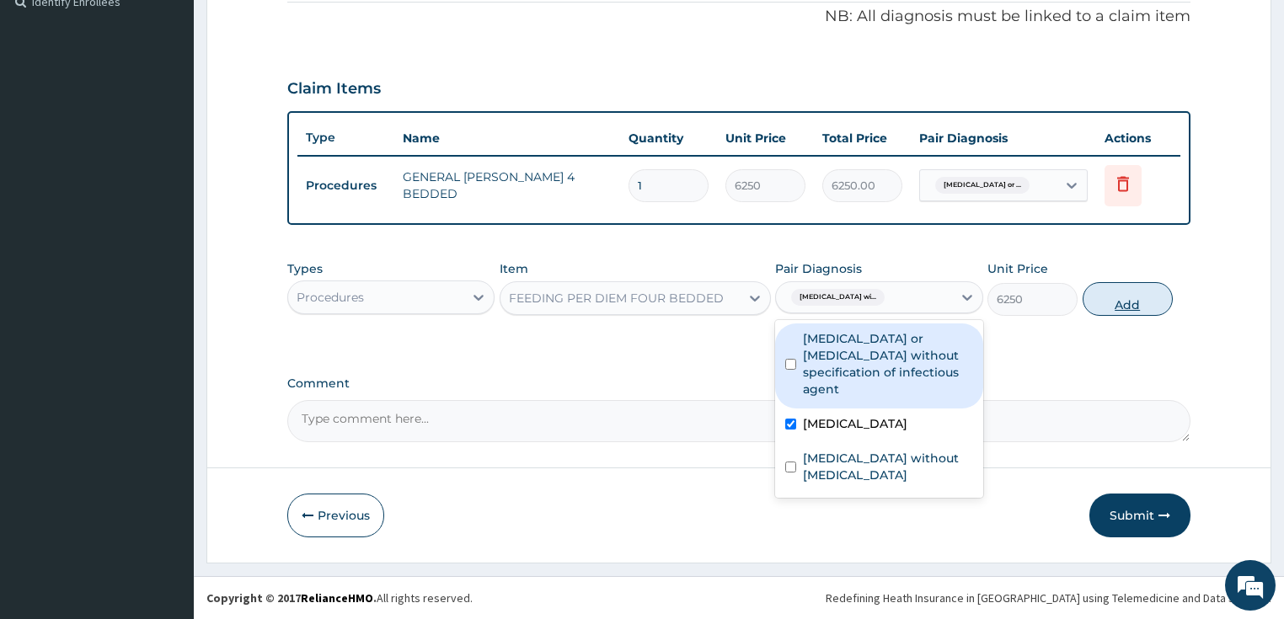
click at [1126, 299] on button "Add" at bounding box center [1128, 299] width 90 height 34
type input "0"
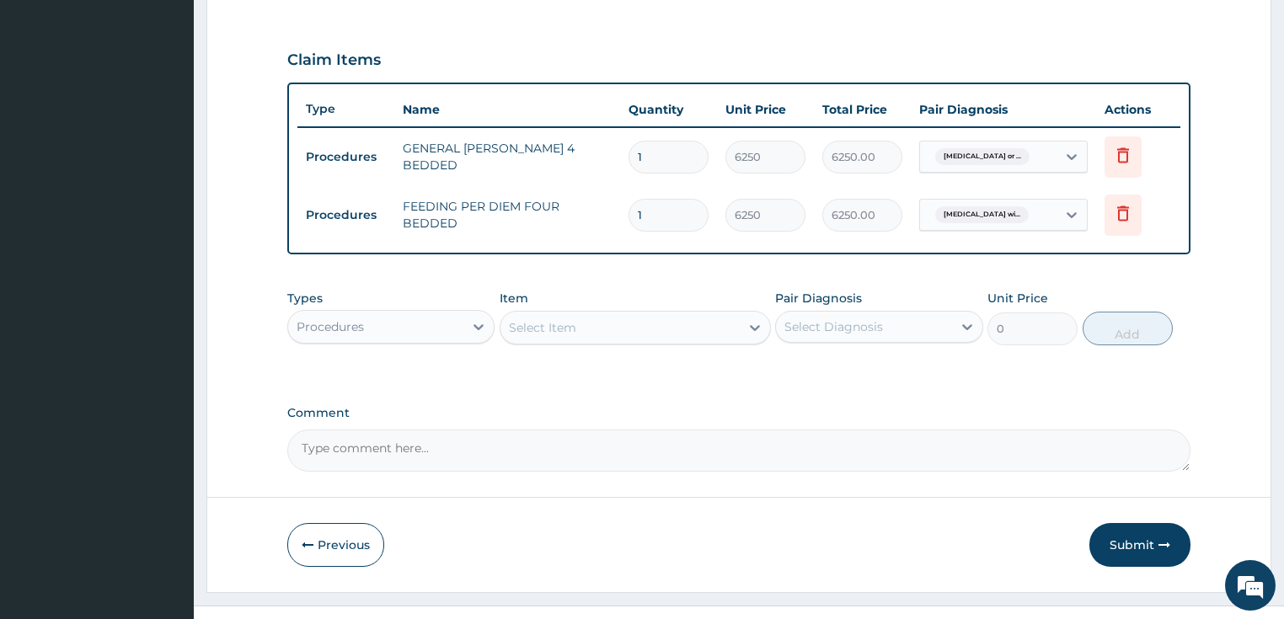
click at [637, 232] on input "1" at bounding box center [668, 215] width 80 height 33
type input "2"
type input "12500.00"
type input "2"
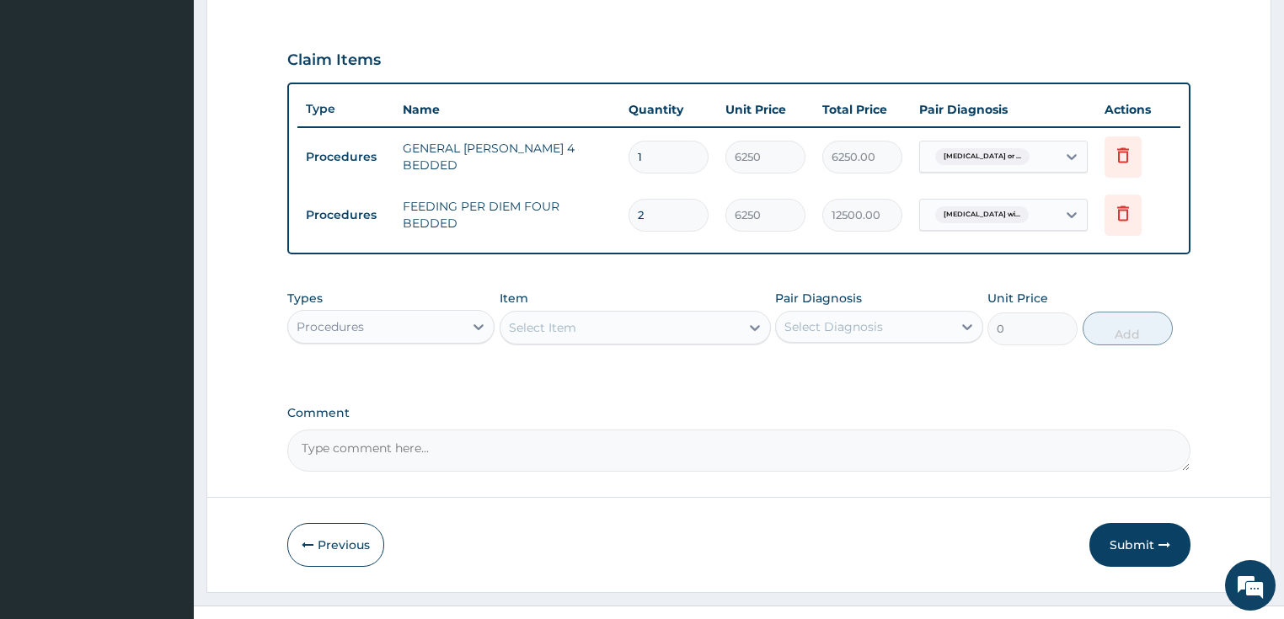
click at [637, 174] on input "1" at bounding box center [668, 157] width 80 height 33
type input "2"
type input "12500.00"
type input "2"
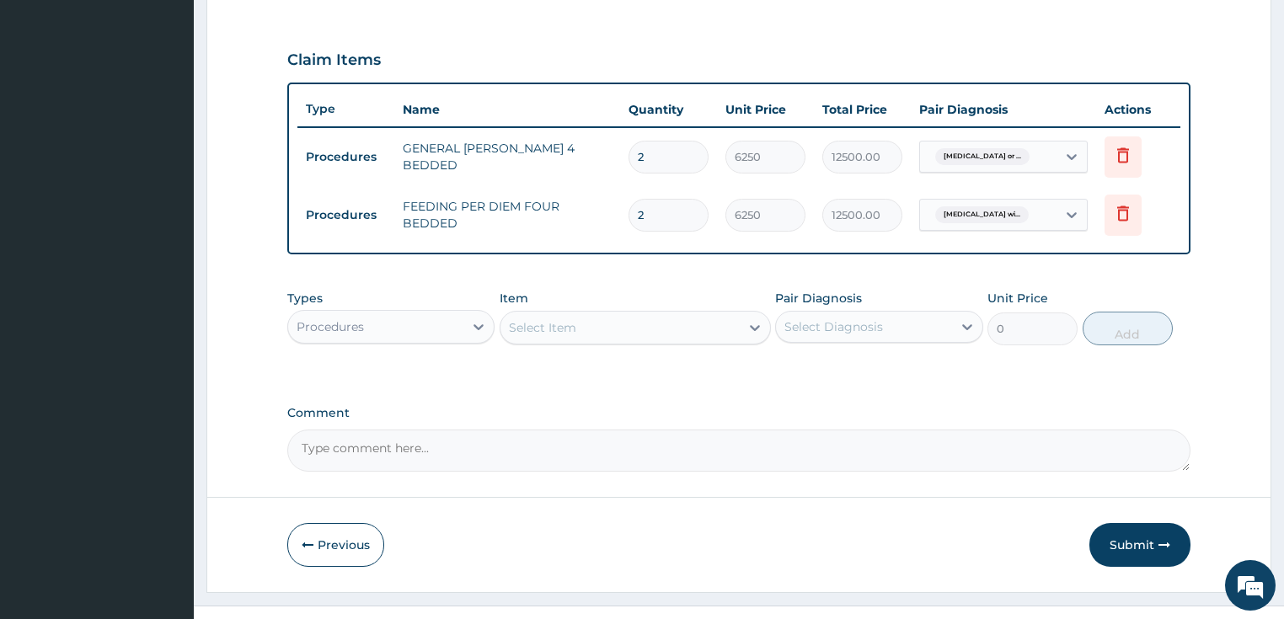
click at [523, 254] on div "Type Name Quantity Unit Price Total Price Pair Diagnosis Actions Procedures GEN…" at bounding box center [739, 169] width 904 height 172
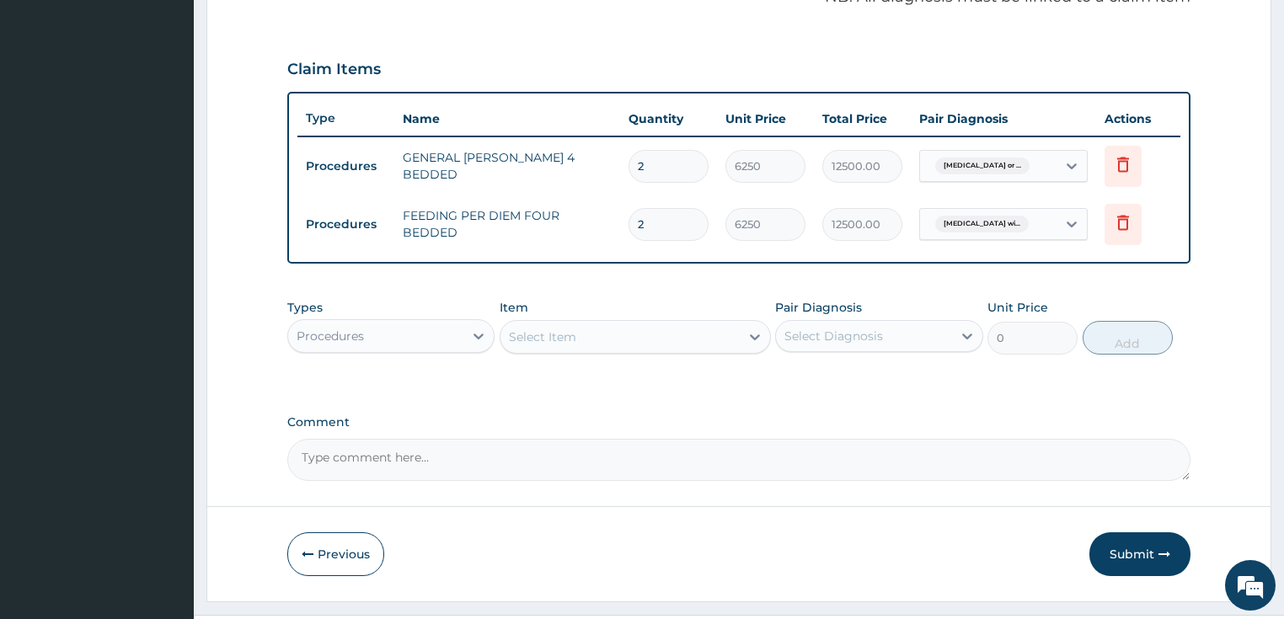
scroll to position [602, 0]
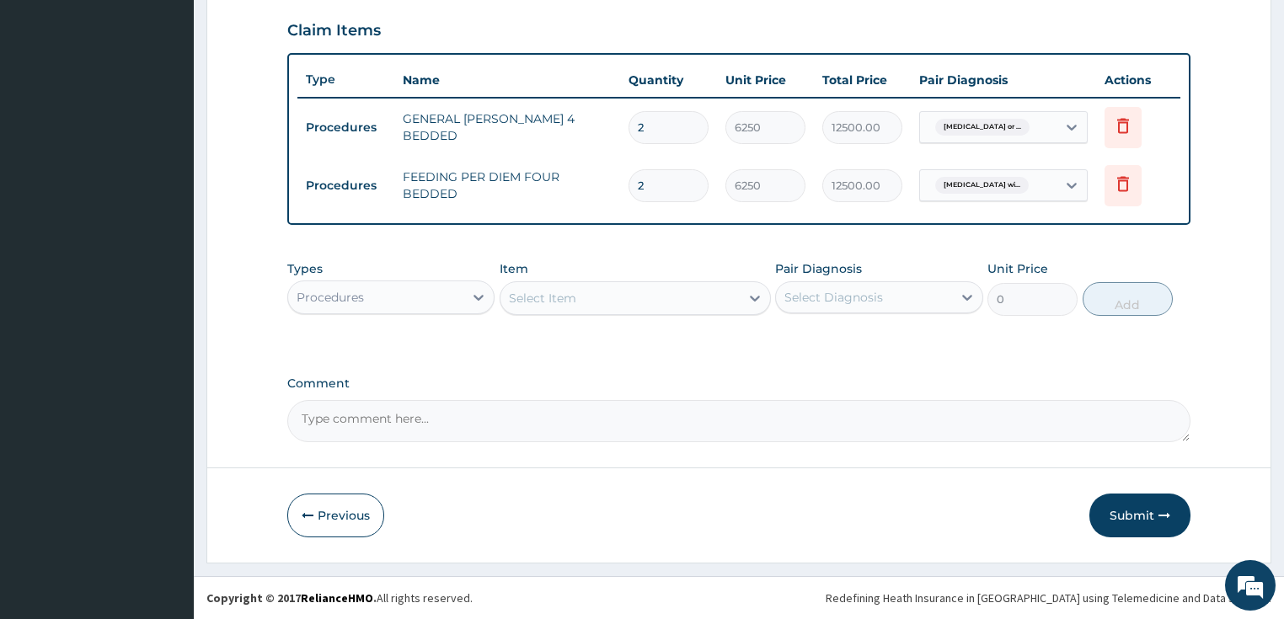
click at [529, 299] on div "Select Item" at bounding box center [542, 298] width 67 height 17
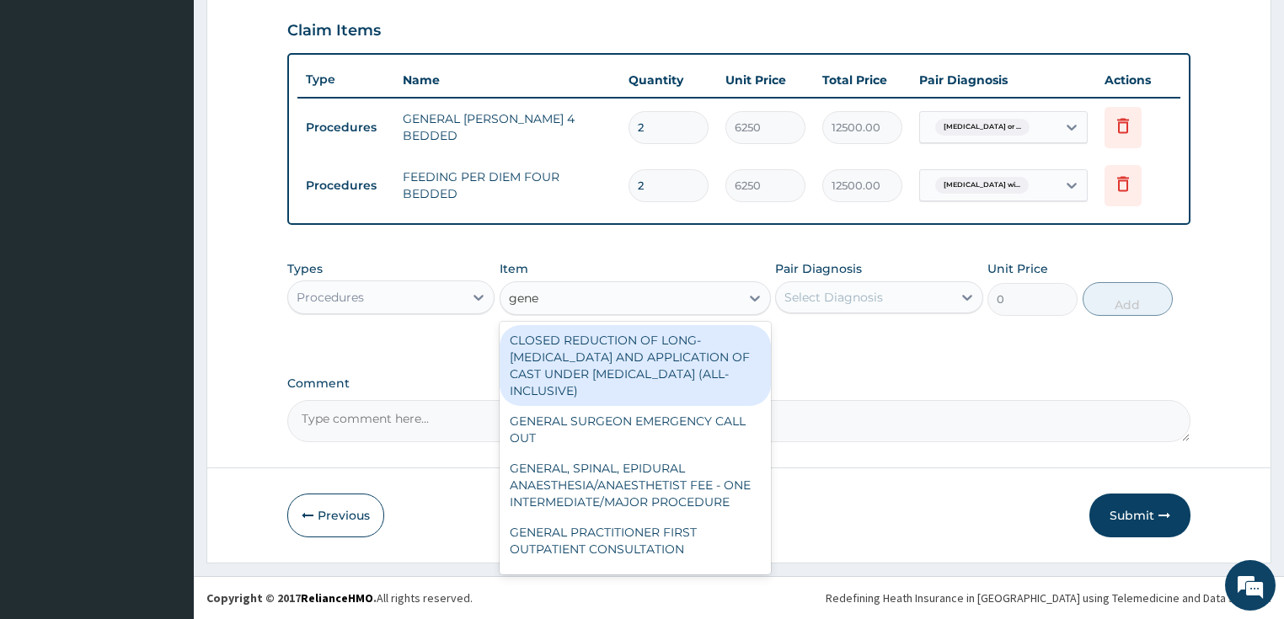
type input "gener"
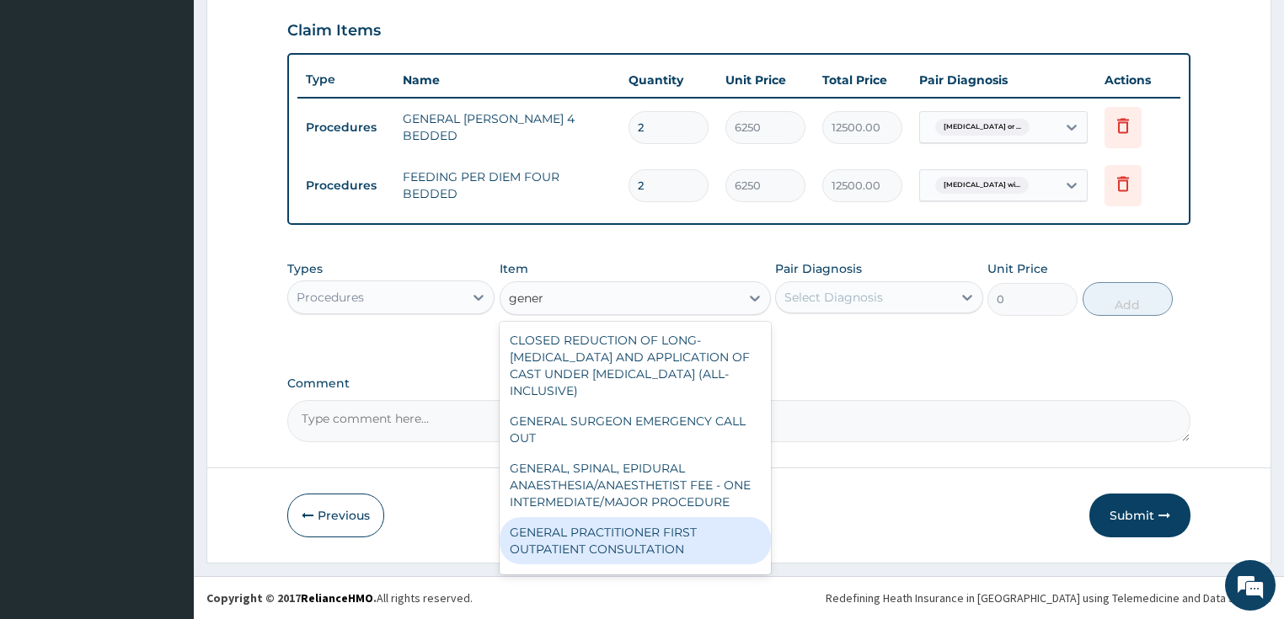
click at [538, 555] on div "GENERAL PRACTITIONER FIRST OUTPATIENT CONSULTATION" at bounding box center [635, 540] width 271 height 47
type input "3750"
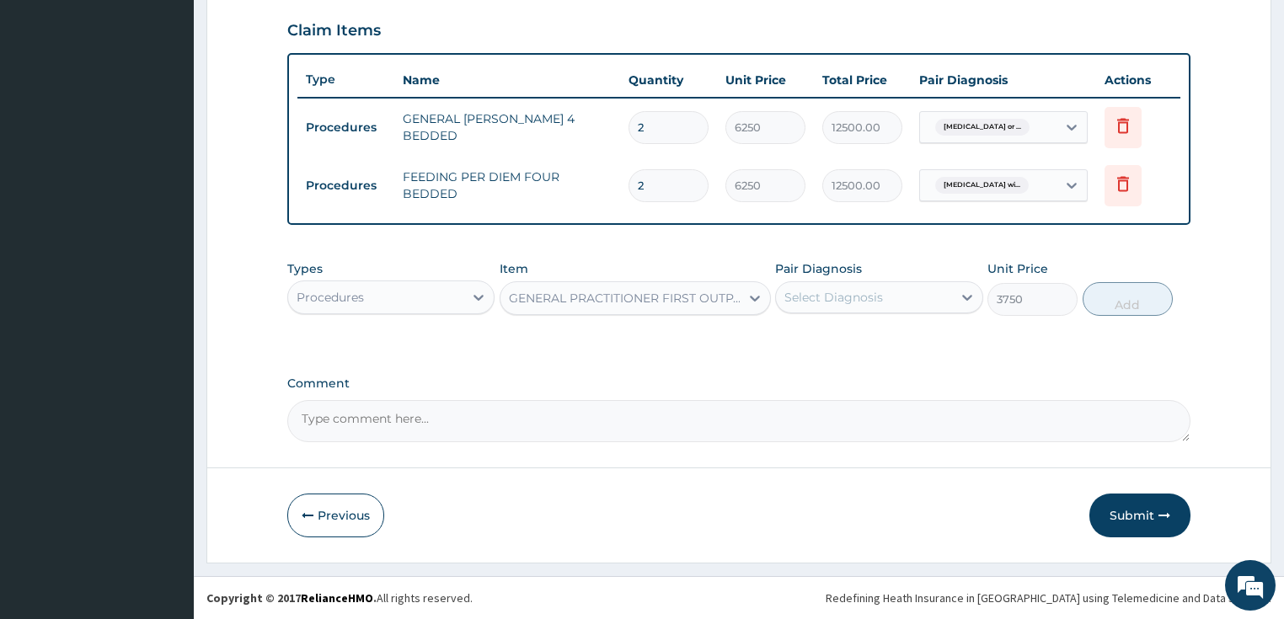
click at [833, 300] on div "Select Diagnosis" at bounding box center [833, 297] width 99 height 17
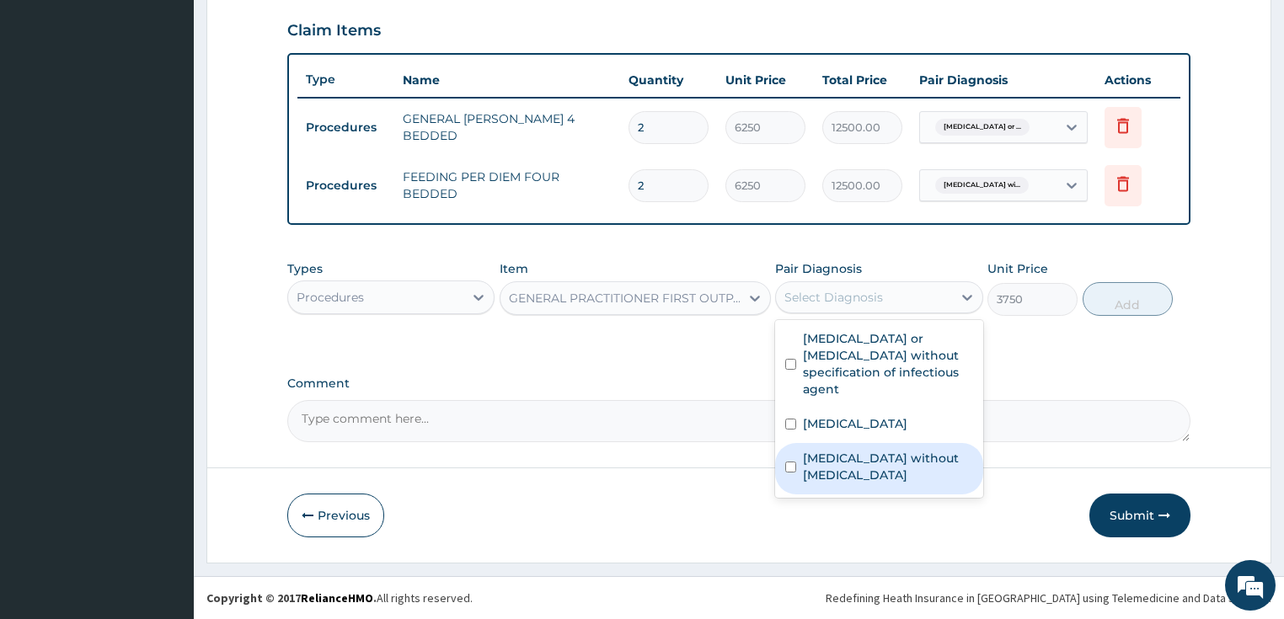
drag, startPoint x: 856, startPoint y: 479, endPoint x: 910, endPoint y: 439, distance: 66.9
click at [864, 473] on label "[MEDICAL_DATA] without [MEDICAL_DATA]" at bounding box center [888, 467] width 170 height 34
checkbox input "true"
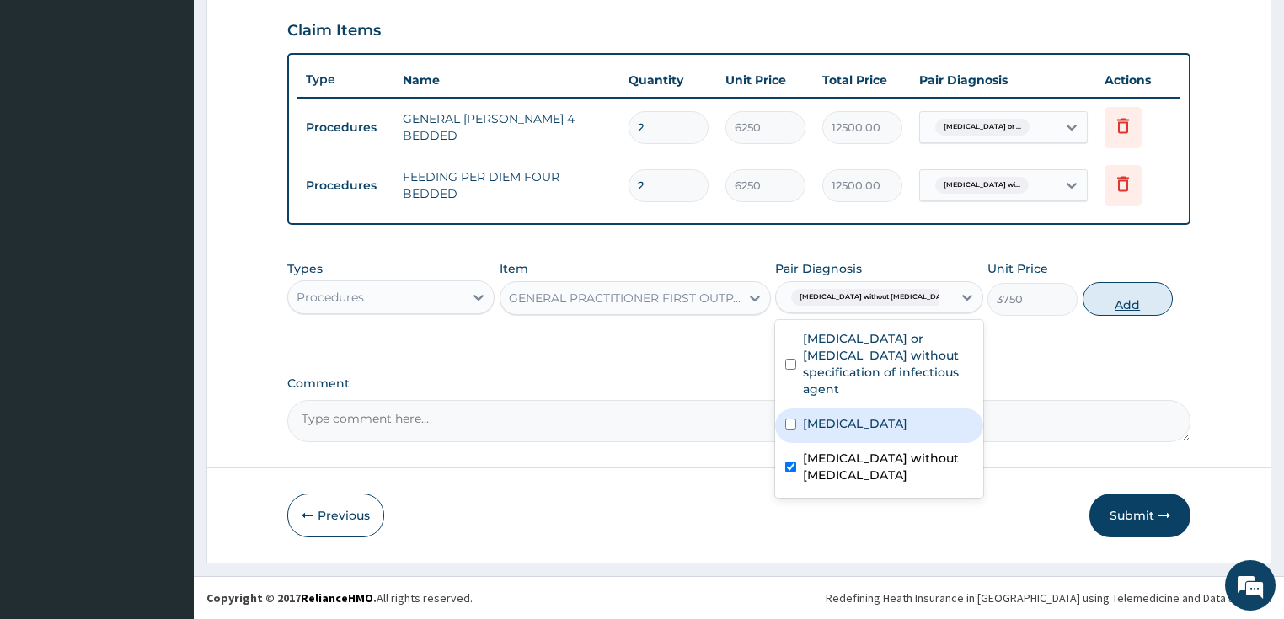
click at [1113, 300] on button "Add" at bounding box center [1128, 299] width 90 height 34
type input "0"
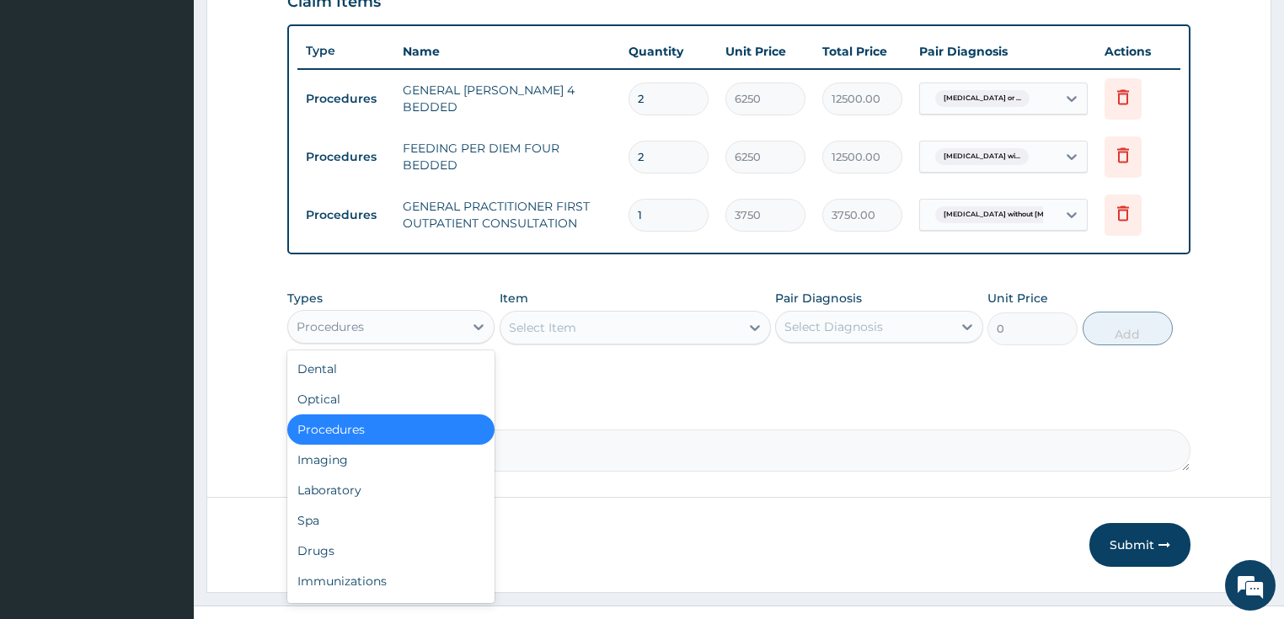
click at [360, 340] on div "Procedures" at bounding box center [376, 326] width 176 height 27
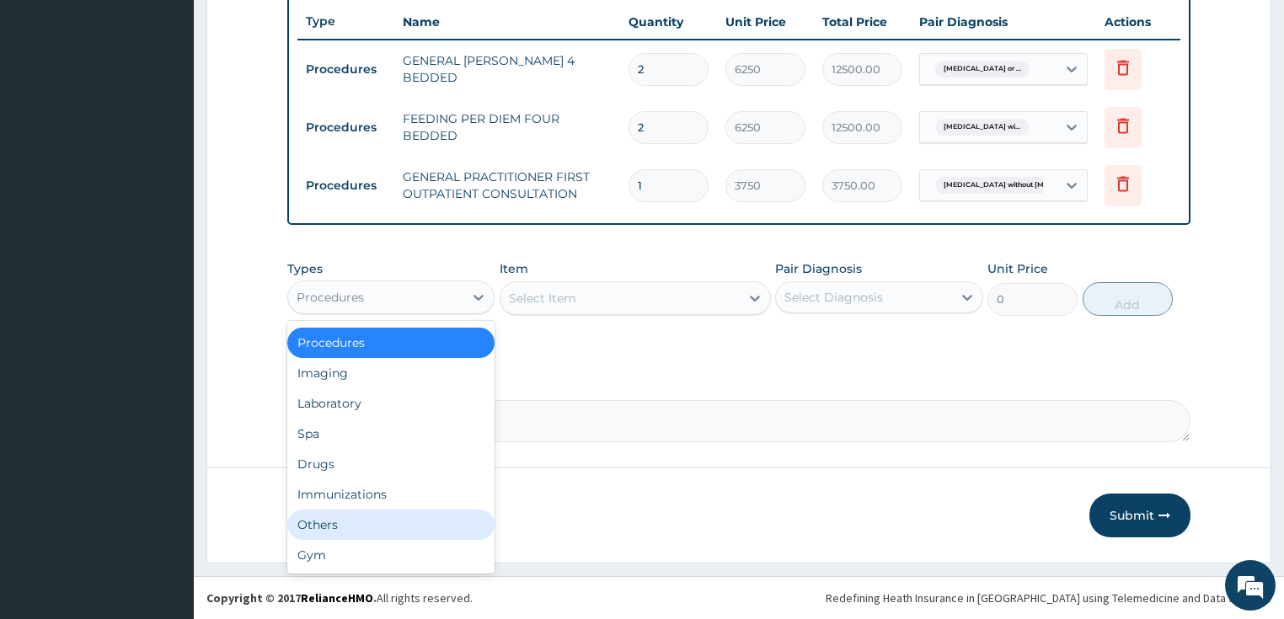
scroll to position [661, 0]
drag, startPoint x: 329, startPoint y: 408, endPoint x: 471, endPoint y: 381, distance: 144.1
click at [330, 408] on div "Laboratory" at bounding box center [391, 403] width 208 height 30
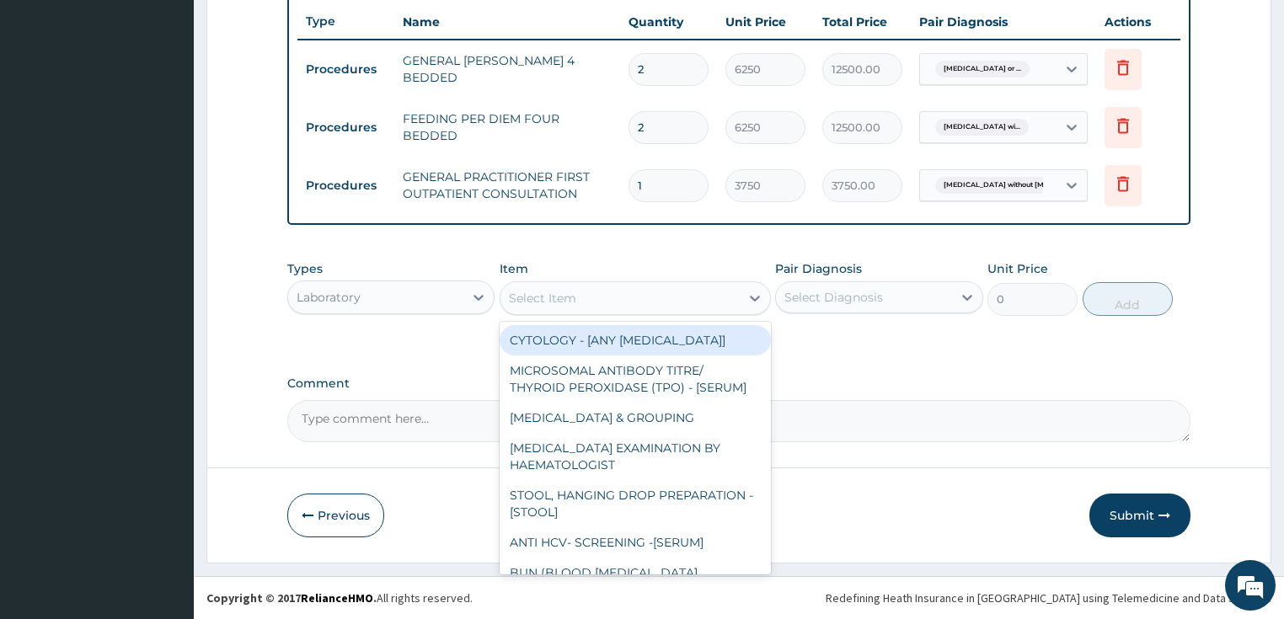
click at [595, 301] on div "Select Item" at bounding box center [619, 298] width 239 height 27
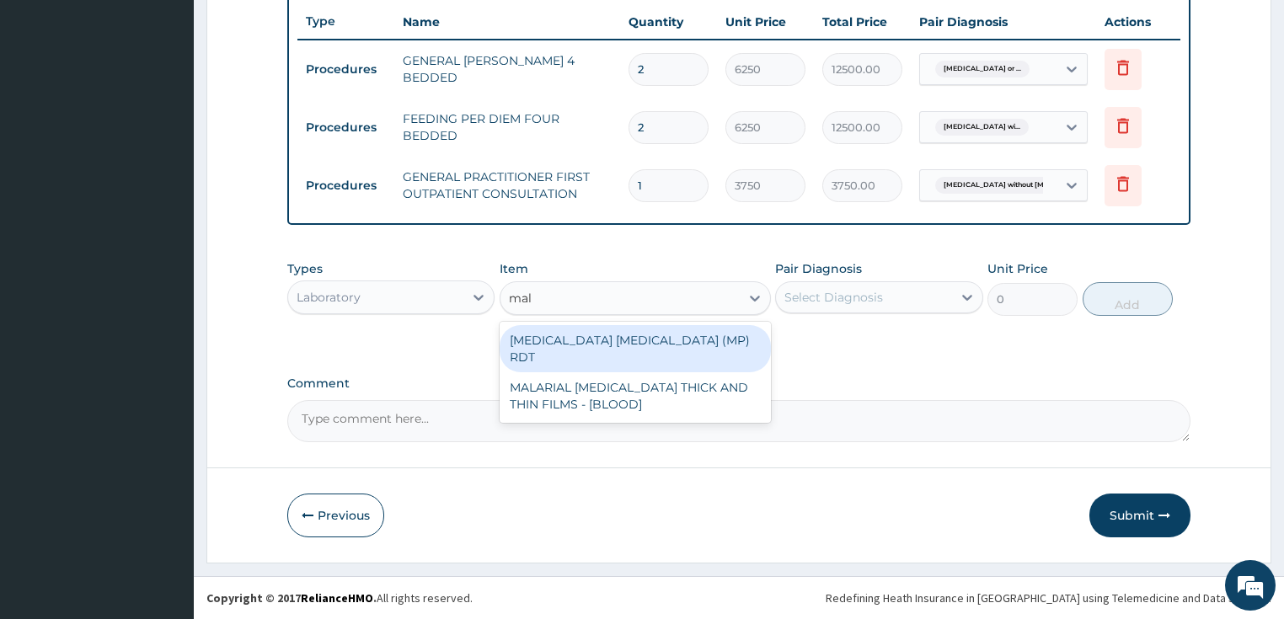
type input "mala"
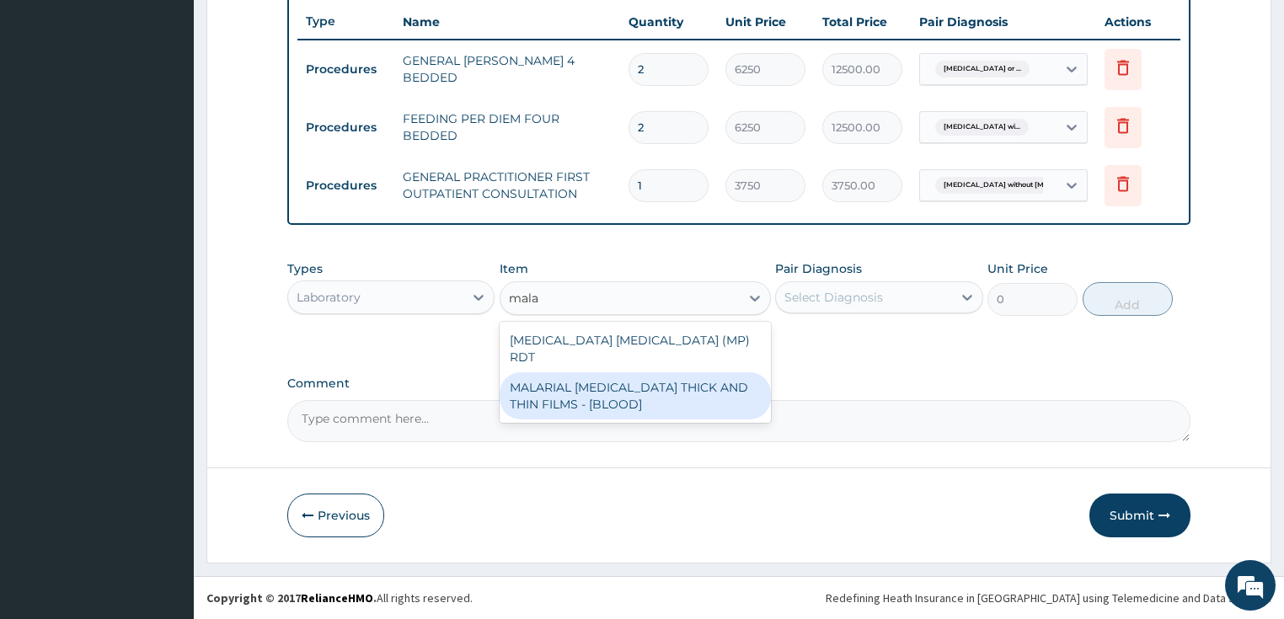
click at [561, 383] on div "MALARIAL [MEDICAL_DATA] THICK AND THIN FILMS - [BLOOD]" at bounding box center [635, 395] width 271 height 47
type input "2187.5"
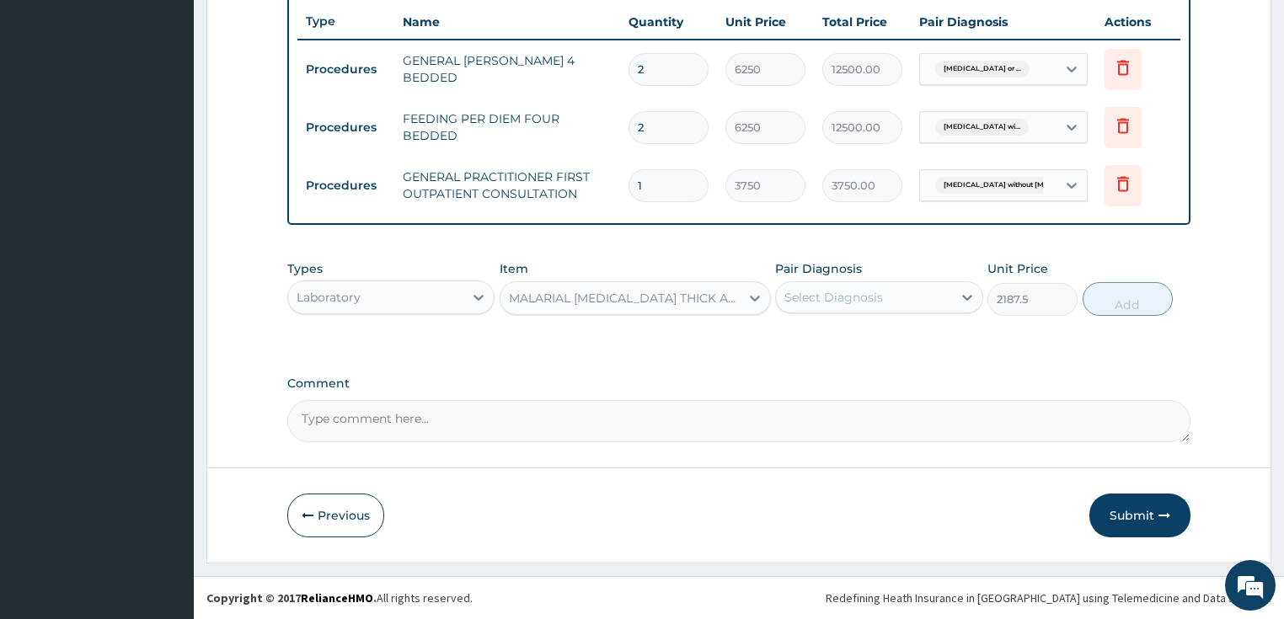
click at [828, 300] on div "Select Diagnosis" at bounding box center [833, 297] width 99 height 17
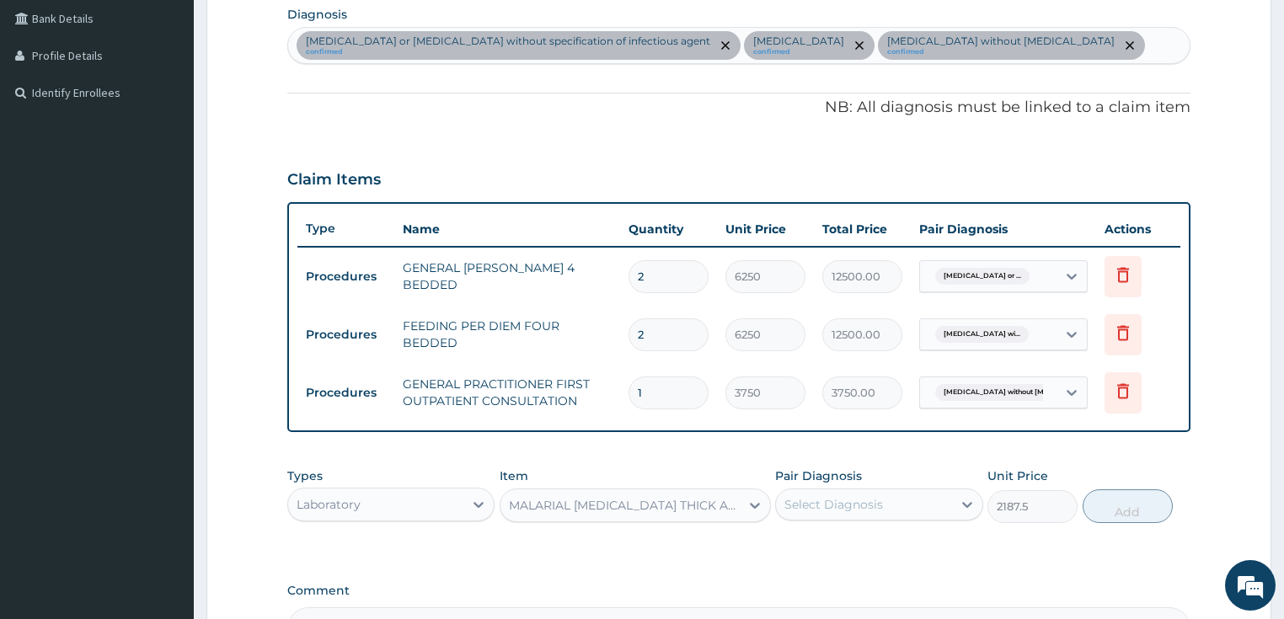
scroll to position [472, 0]
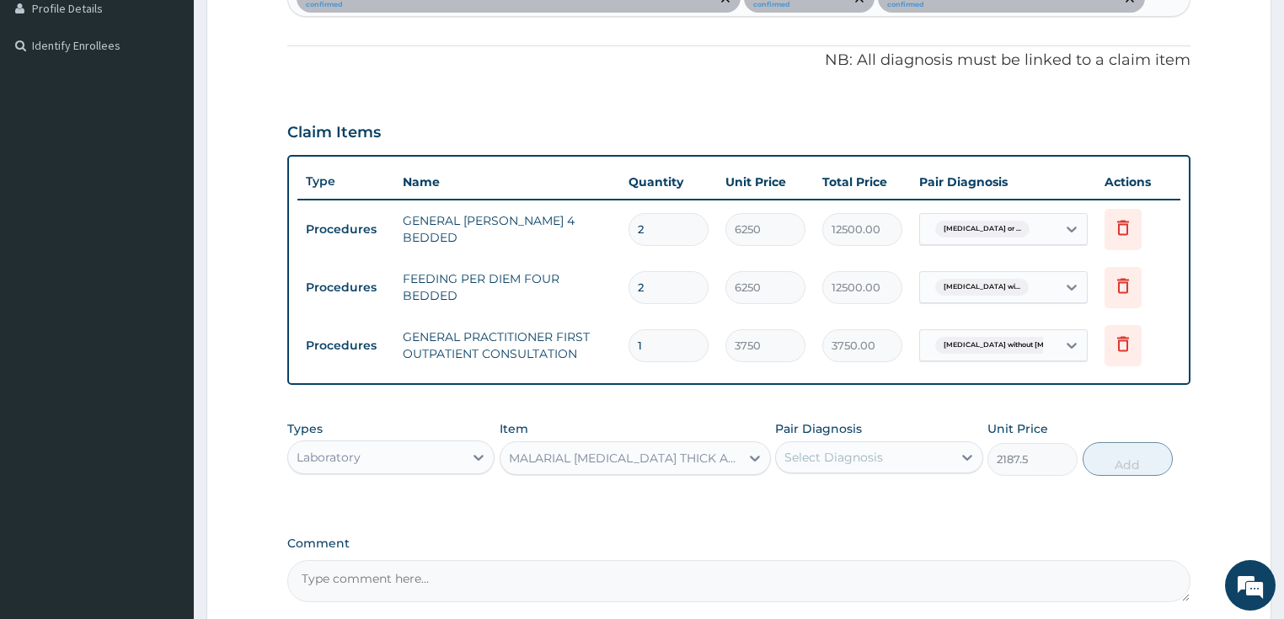
click at [885, 471] on div "Select Diagnosis" at bounding box center [864, 457] width 176 height 27
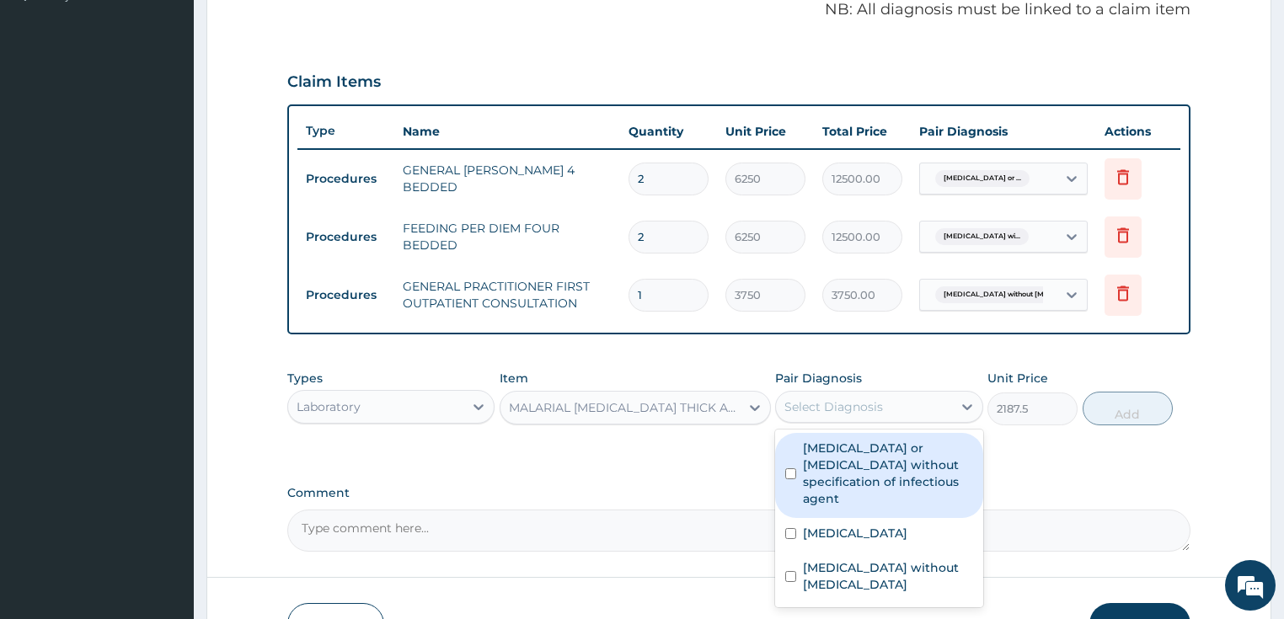
scroll to position [607, 0]
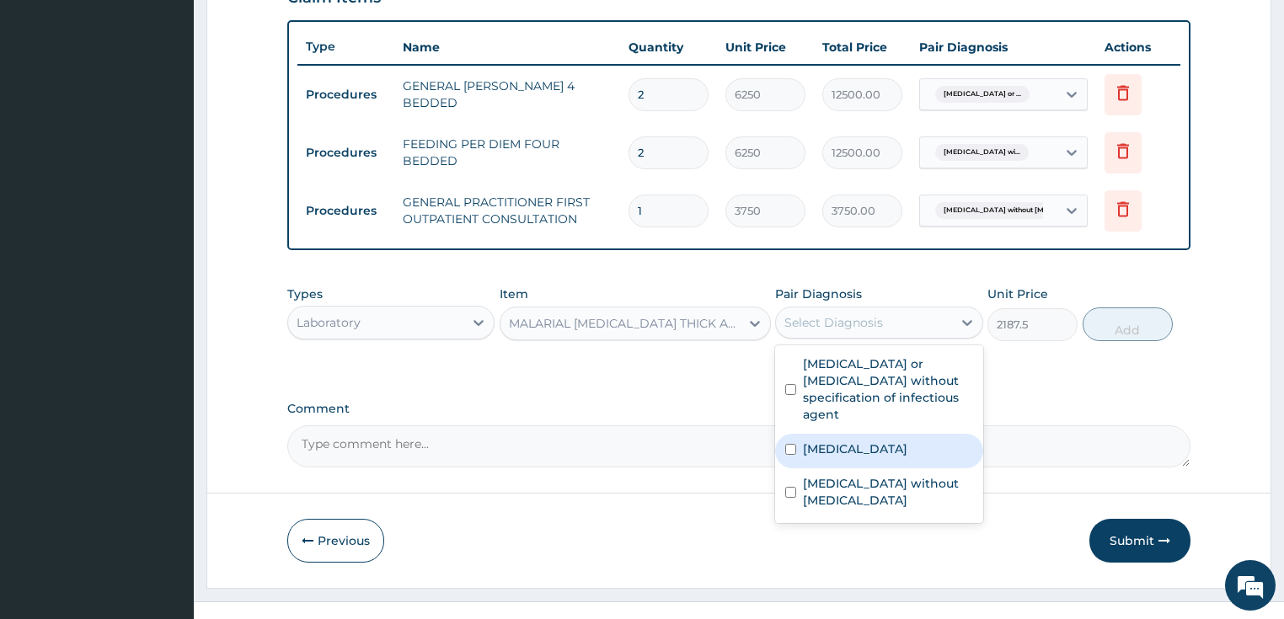
click at [869, 457] on label "[MEDICAL_DATA]" at bounding box center [855, 449] width 104 height 17
checkbox input "true"
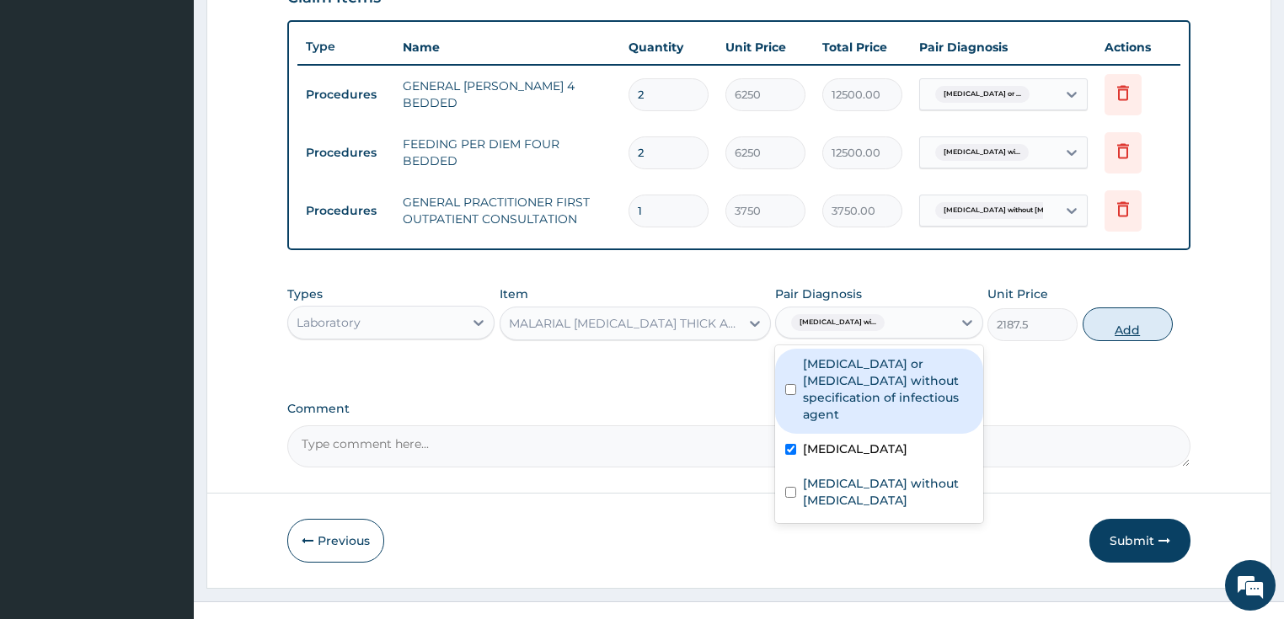
click at [1120, 341] on button "Add" at bounding box center [1128, 325] width 90 height 34
type input "0"
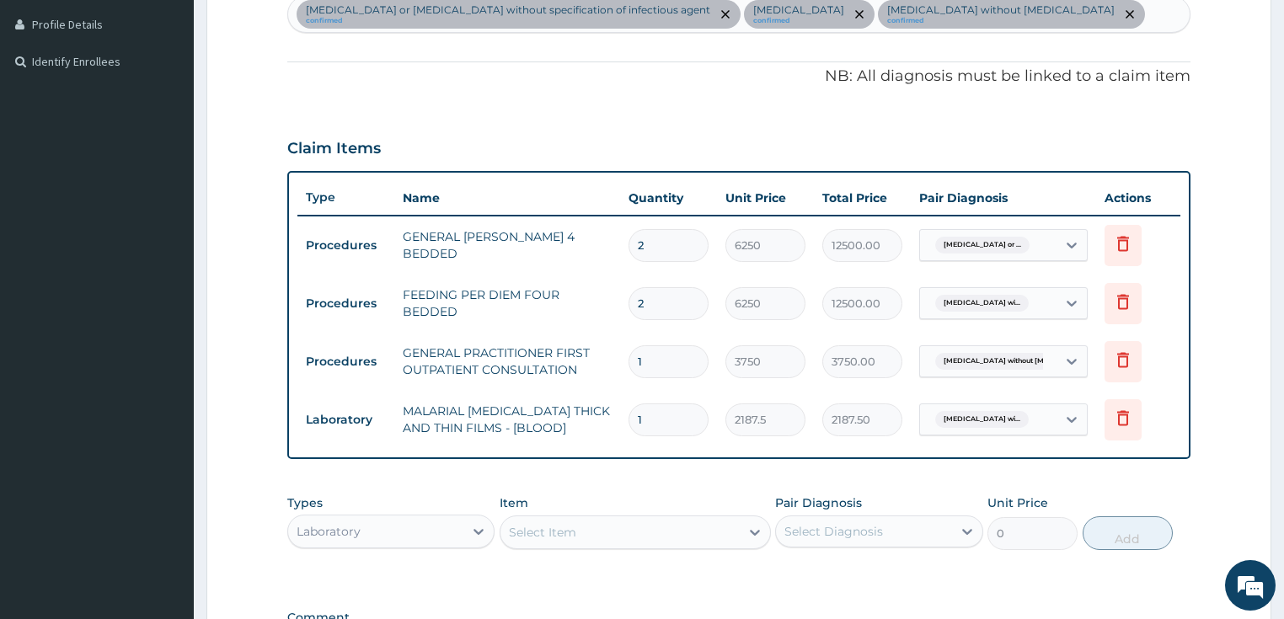
scroll to position [337, 0]
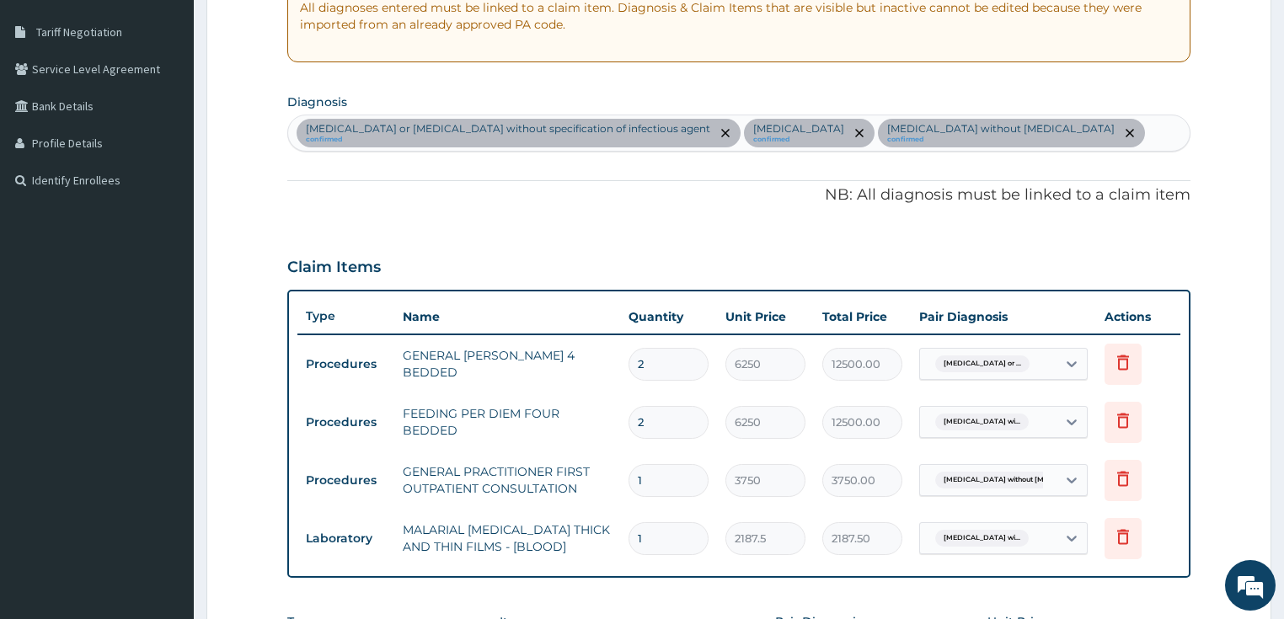
click at [543, 151] on div "Infectious gastroenteritis or colitis without specification of infectious agent…" at bounding box center [739, 132] width 902 height 35
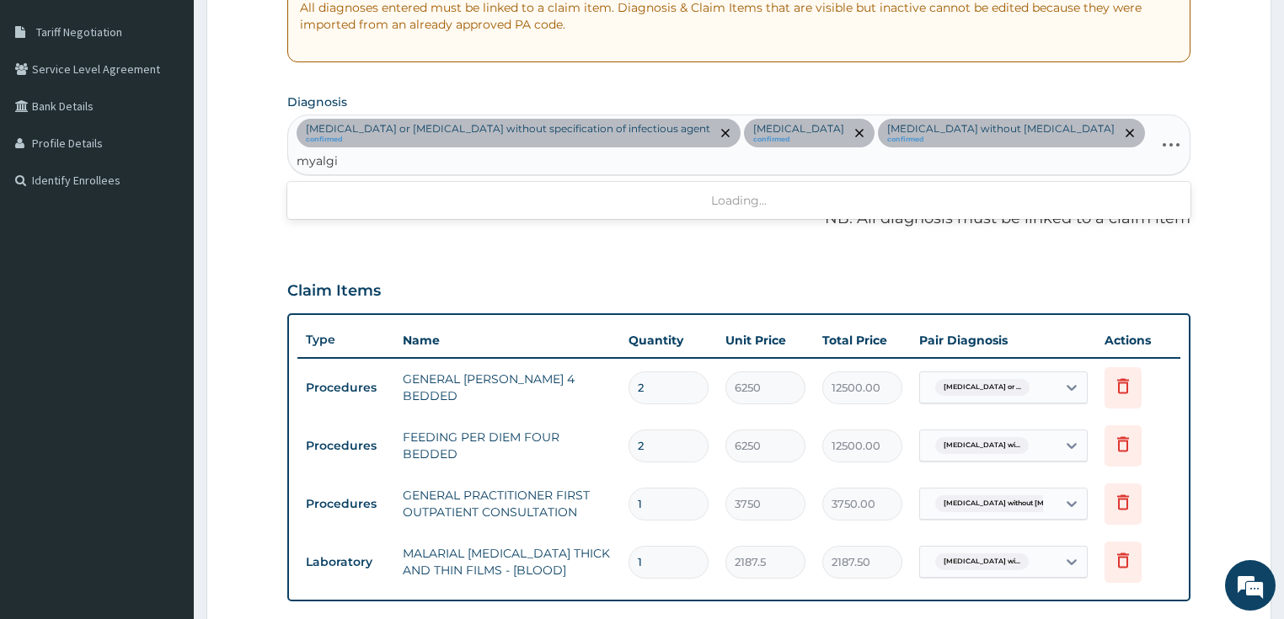
type input "myalgia"
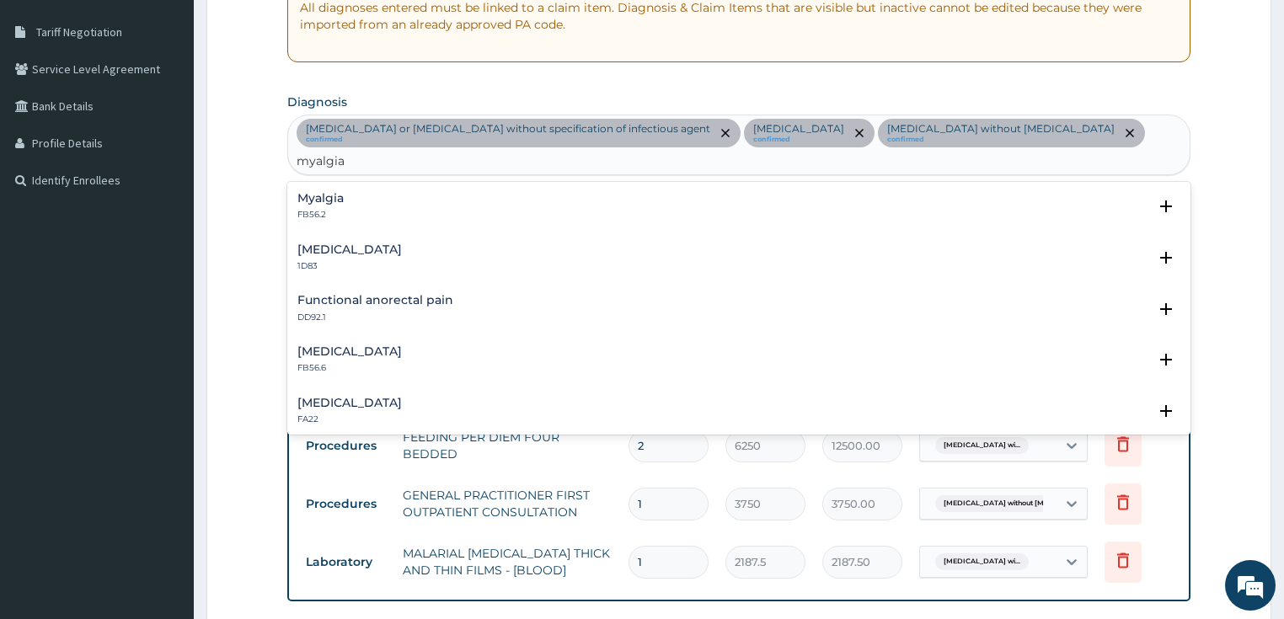
click at [329, 217] on p "FB56.2" at bounding box center [320, 215] width 46 height 12
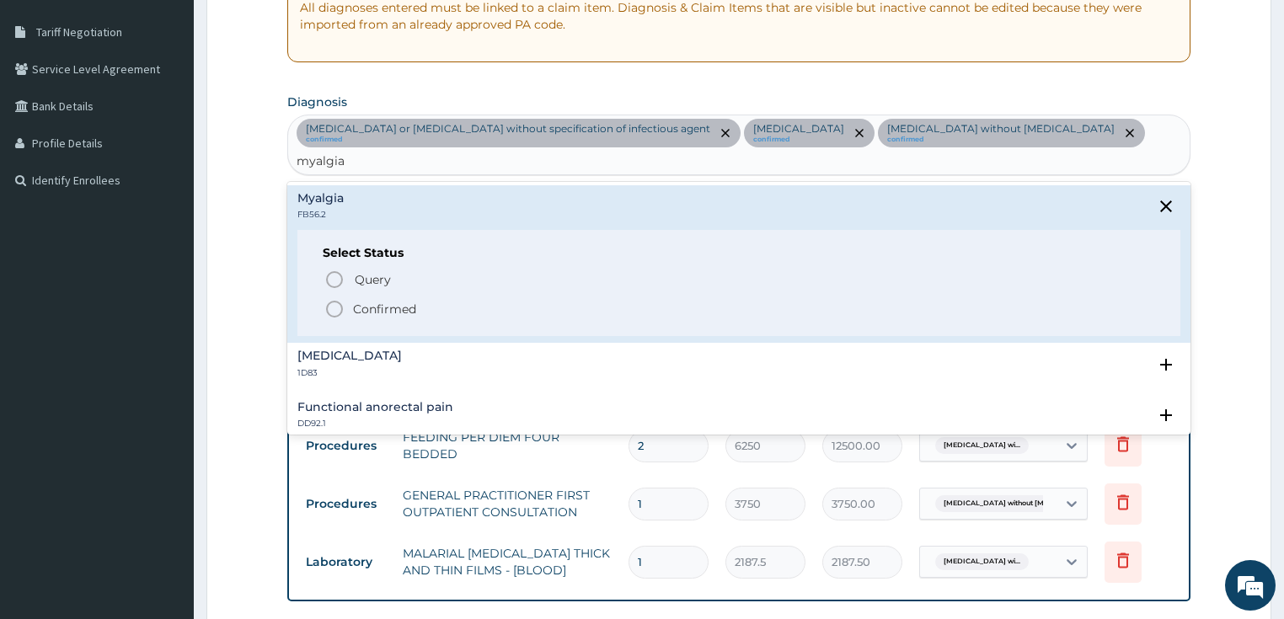
click at [334, 313] on icon "status option filled" at bounding box center [334, 309] width 20 height 20
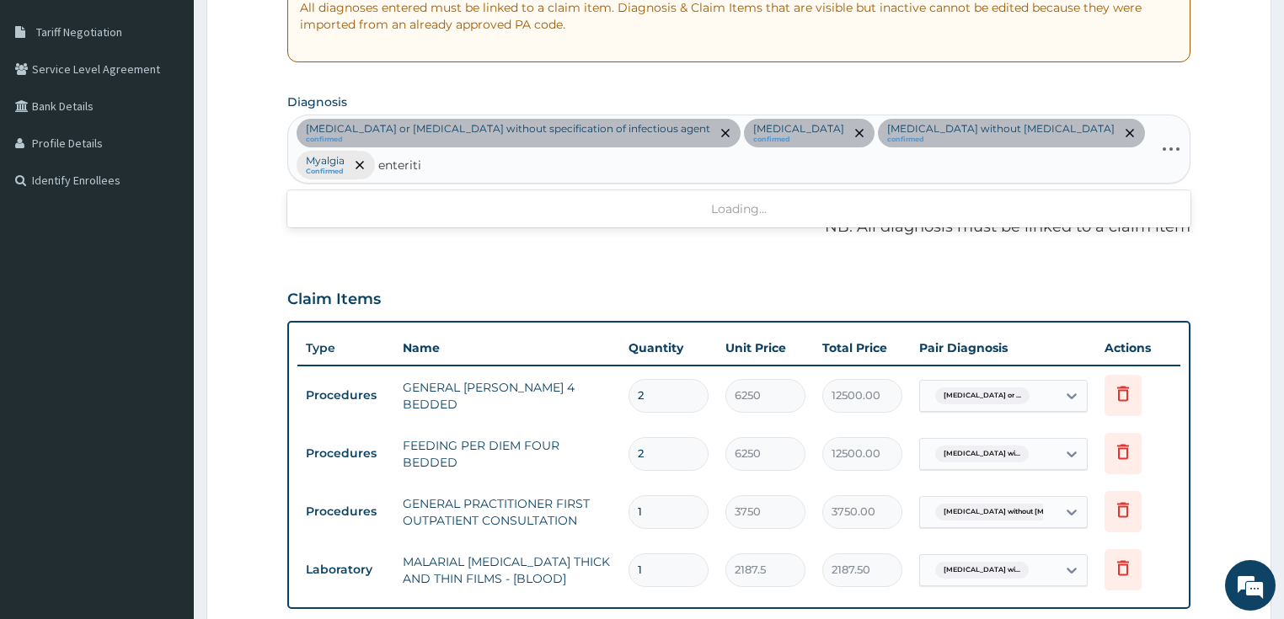
type input "enteritis"
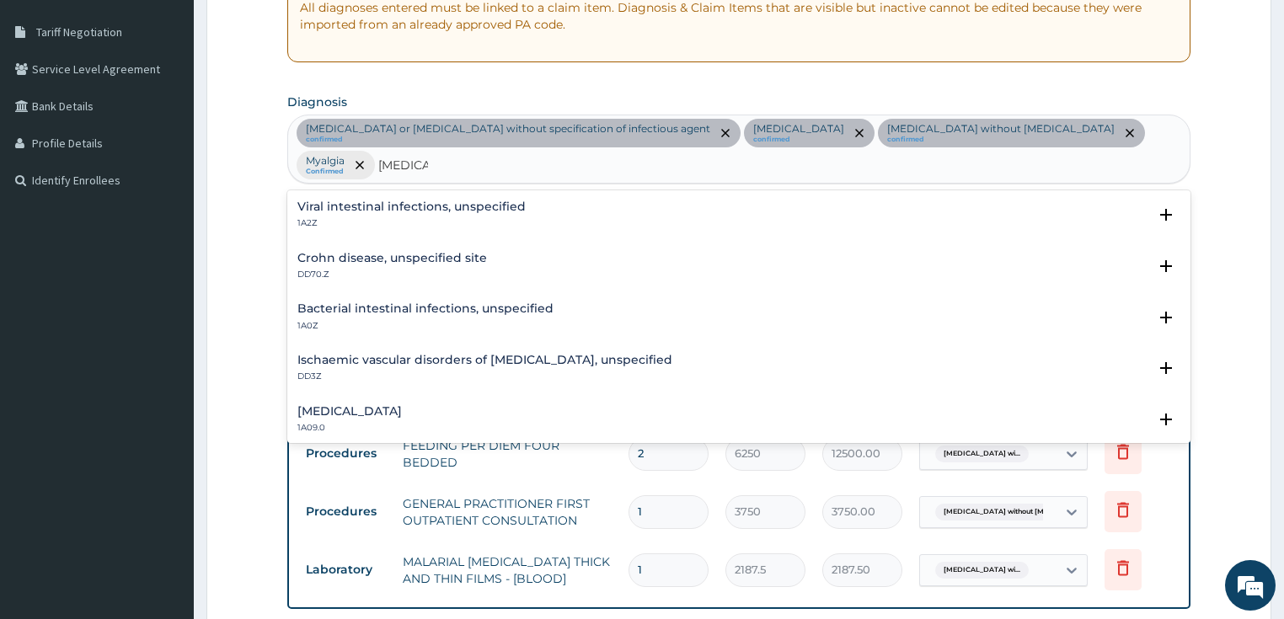
click at [318, 212] on div "Viral intestinal infections, unspecified 1A2Z" at bounding box center [411, 215] width 228 height 29
click at [319, 413] on h4 "Salmonella enteritis" at bounding box center [349, 411] width 104 height 13
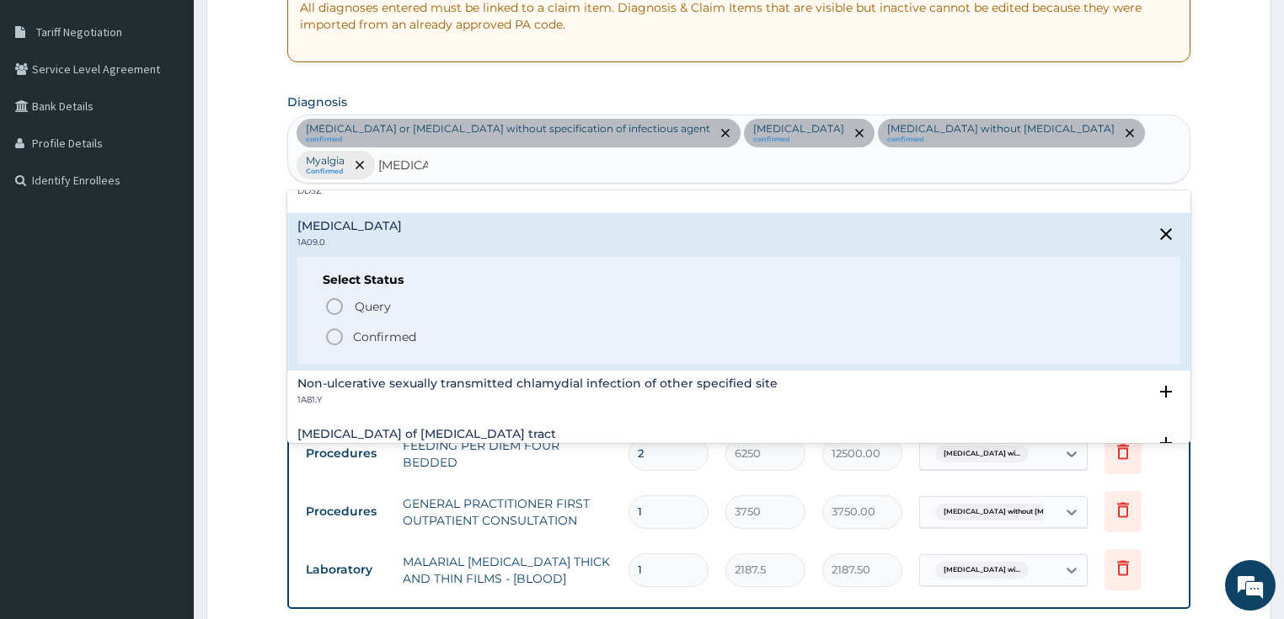
scroll to position [202, 0]
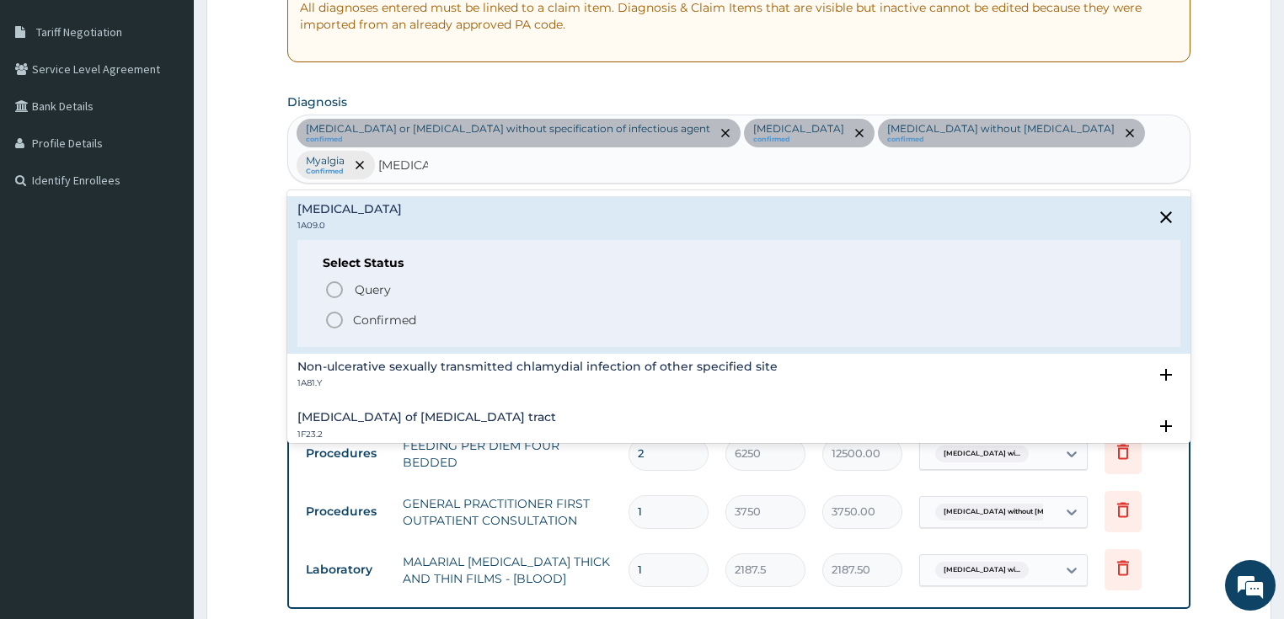
click at [330, 320] on icon "status option filled" at bounding box center [334, 320] width 20 height 20
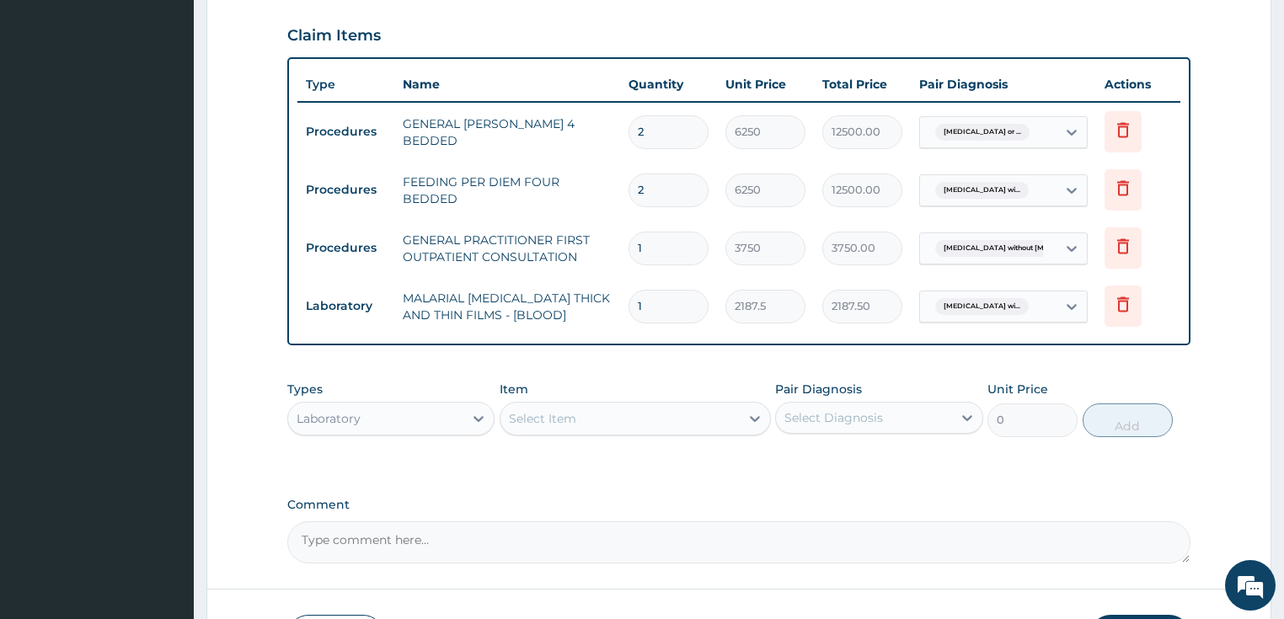
scroll to position [718, 0]
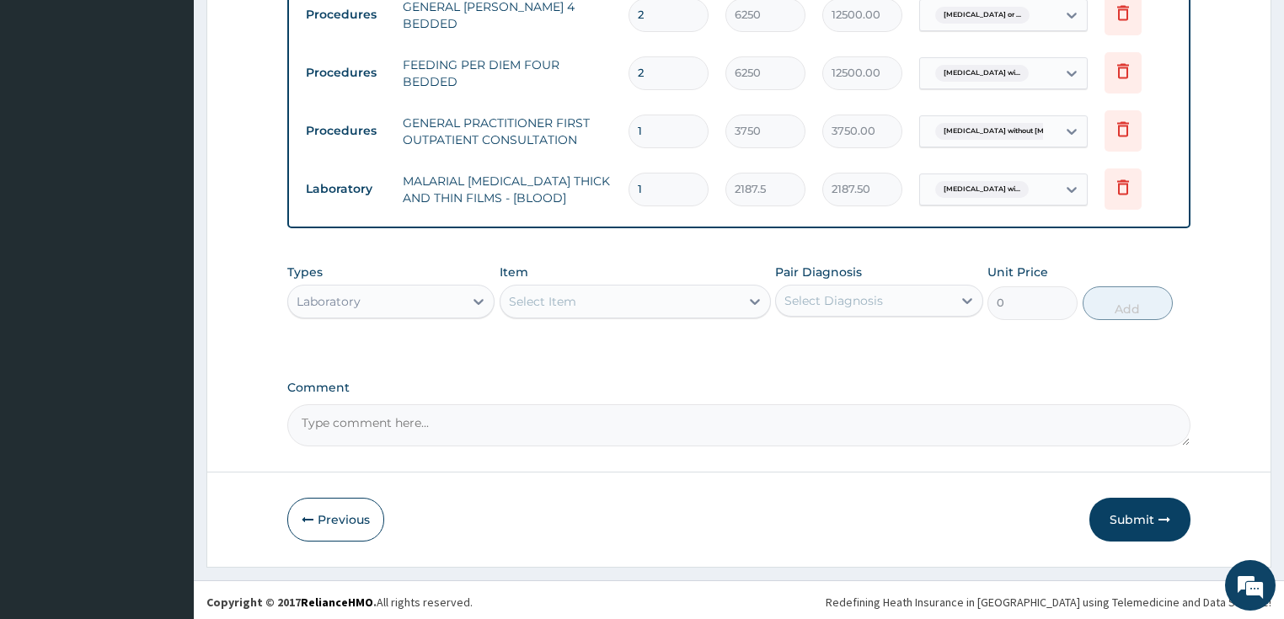
click at [558, 297] on div "Select Item" at bounding box center [542, 301] width 67 height 17
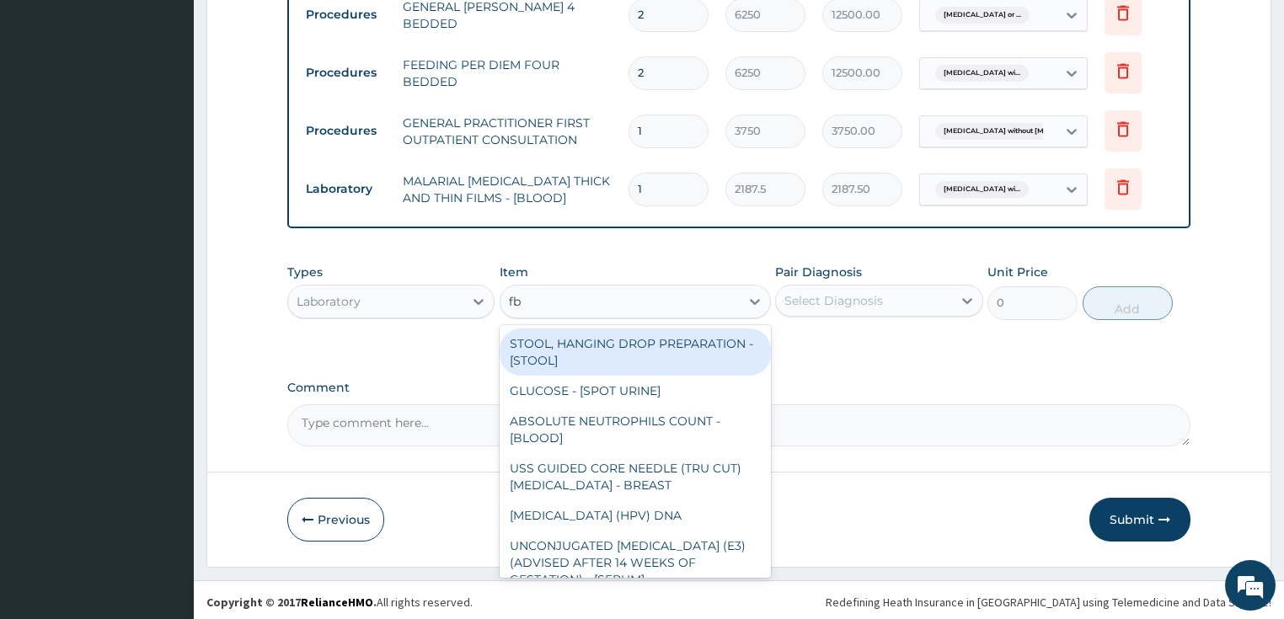
type input "fbc"
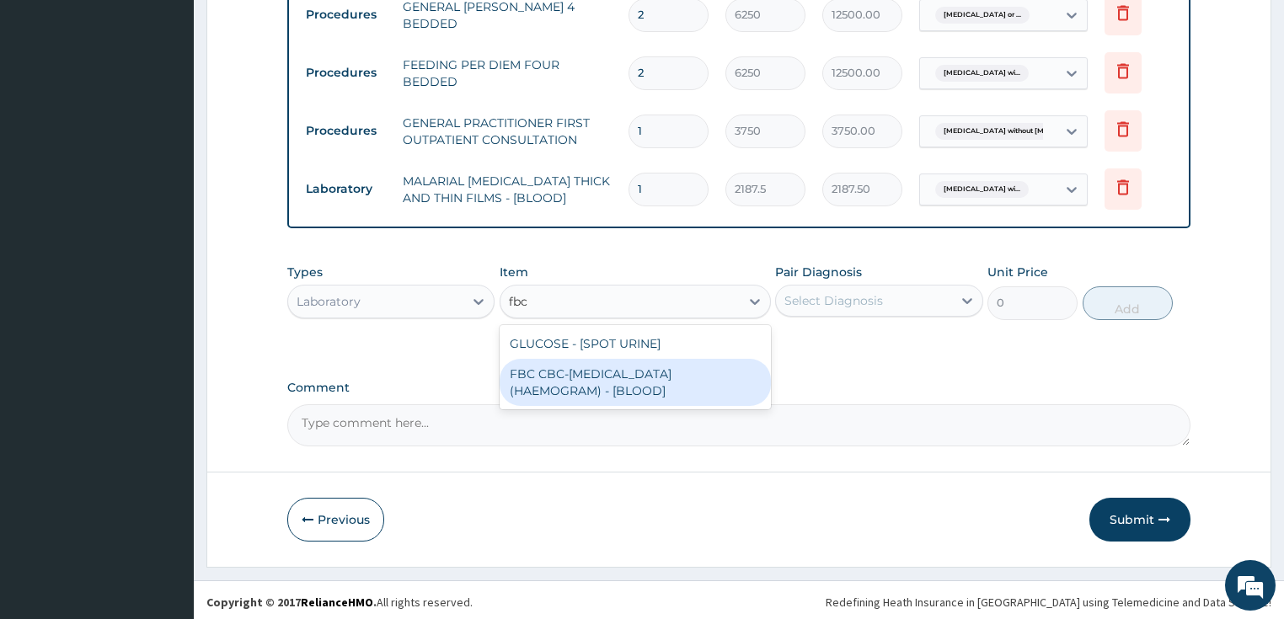
drag, startPoint x: 538, startPoint y: 381, endPoint x: 548, endPoint y: 375, distance: 12.4
click at [538, 381] on div "FBC CBC-COMPLETE BLOOD COUNT (HAEMOGRAM) - [BLOOD]" at bounding box center [635, 382] width 271 height 47
type input "5000"
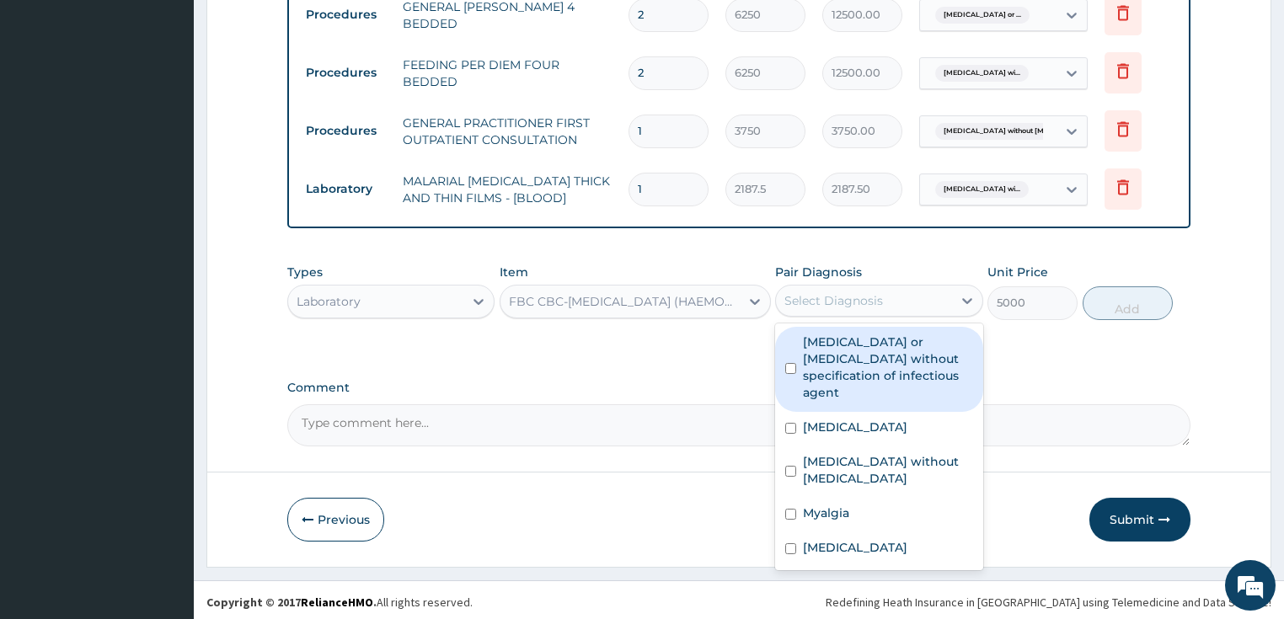
click at [810, 300] on div "Select Diagnosis" at bounding box center [833, 300] width 99 height 17
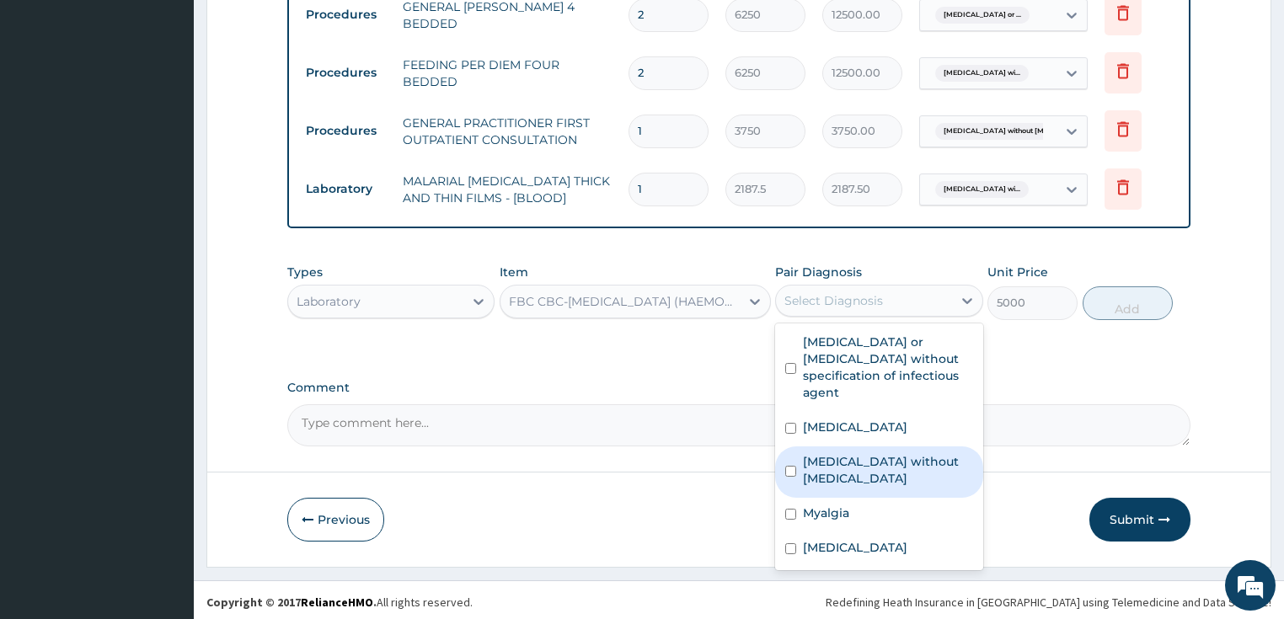
drag, startPoint x: 836, startPoint y: 476, endPoint x: 968, endPoint y: 416, distance: 145.2
click at [837, 475] on label "Sepsis without septic shock" at bounding box center [888, 470] width 170 height 34
checkbox input "true"
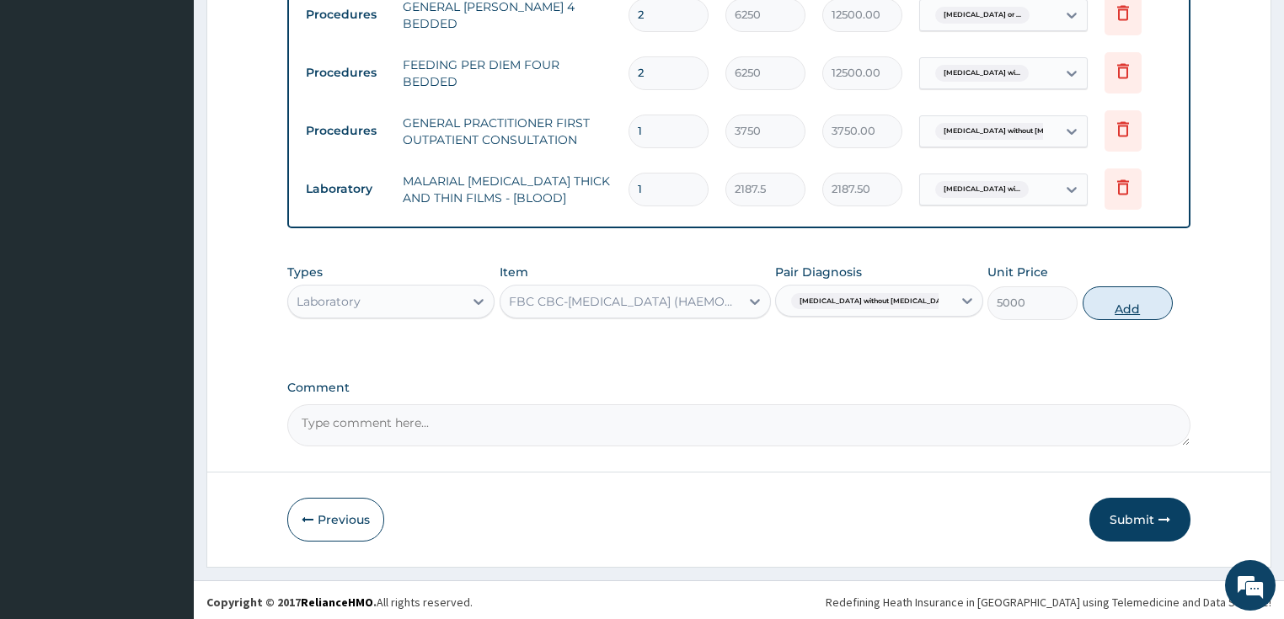
click at [1144, 301] on button "Add" at bounding box center [1128, 303] width 90 height 34
type input "0"
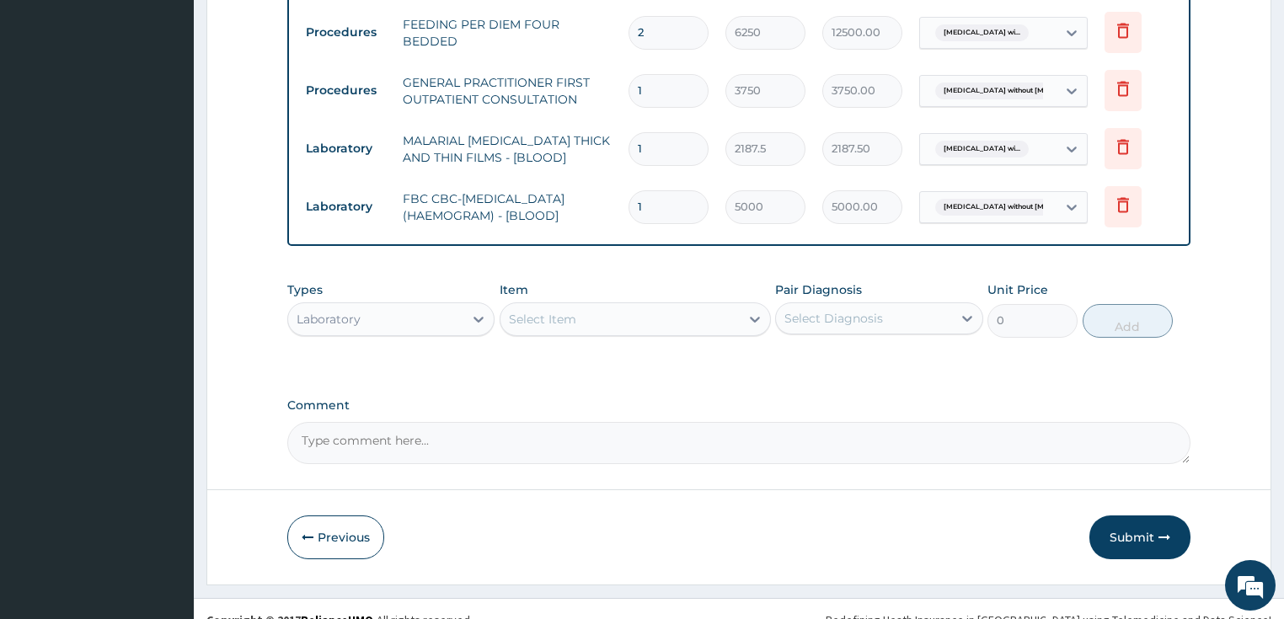
scroll to position [776, 0]
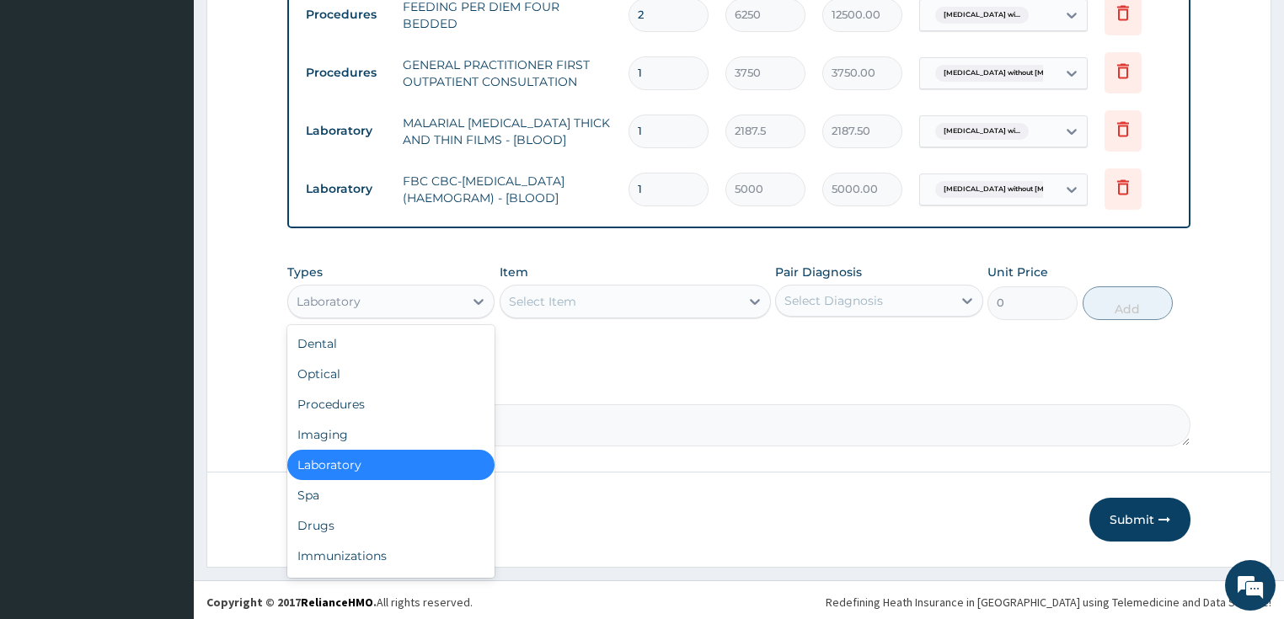
click at [378, 302] on div "Laboratory" at bounding box center [376, 301] width 176 height 27
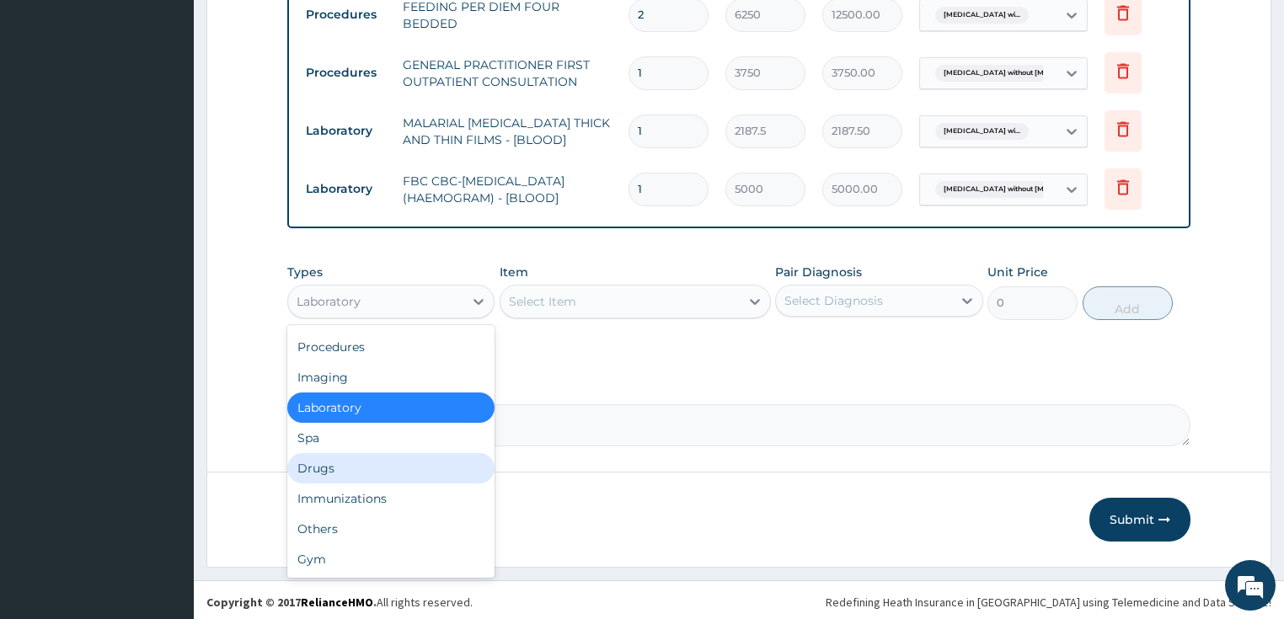
drag, startPoint x: 334, startPoint y: 473, endPoint x: 366, endPoint y: 458, distance: 35.8
click at [334, 471] on div "Drugs" at bounding box center [391, 468] width 208 height 30
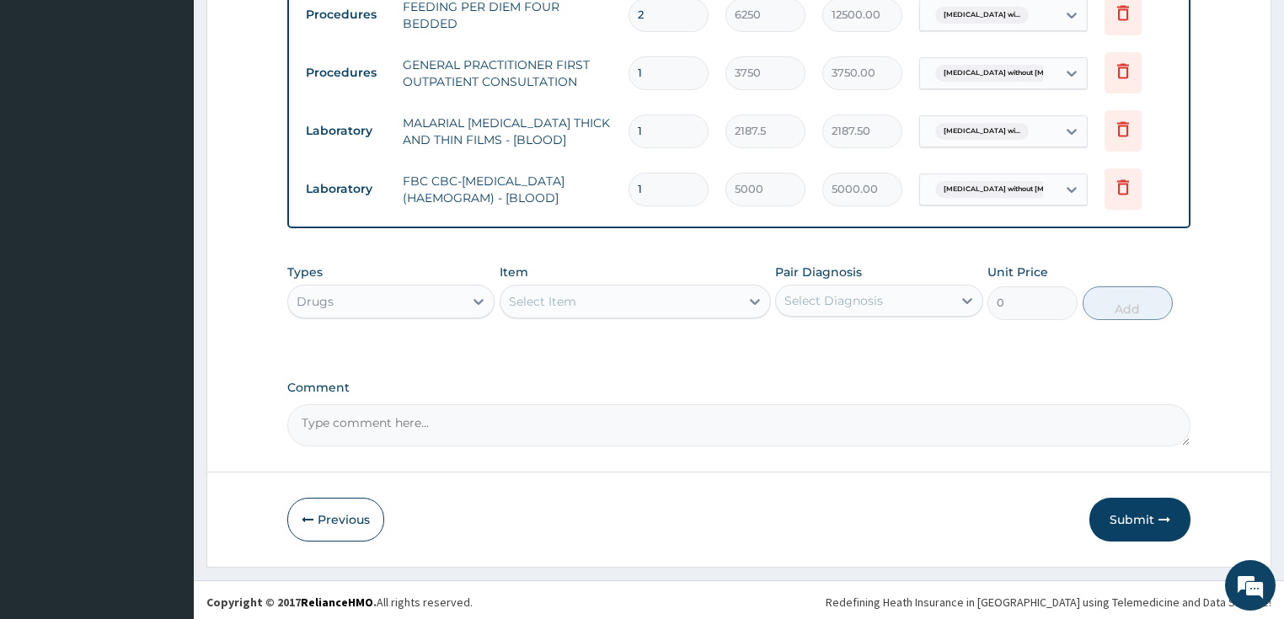
click at [592, 297] on div "Select Item" at bounding box center [619, 301] width 239 height 27
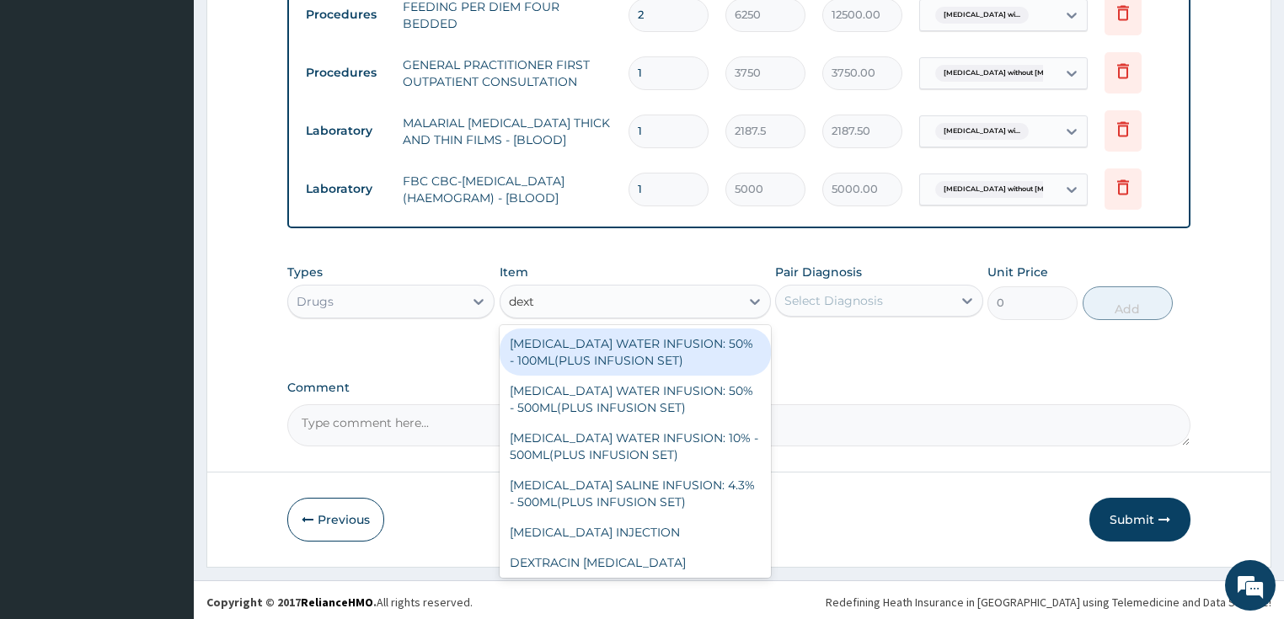
type input "dextr"
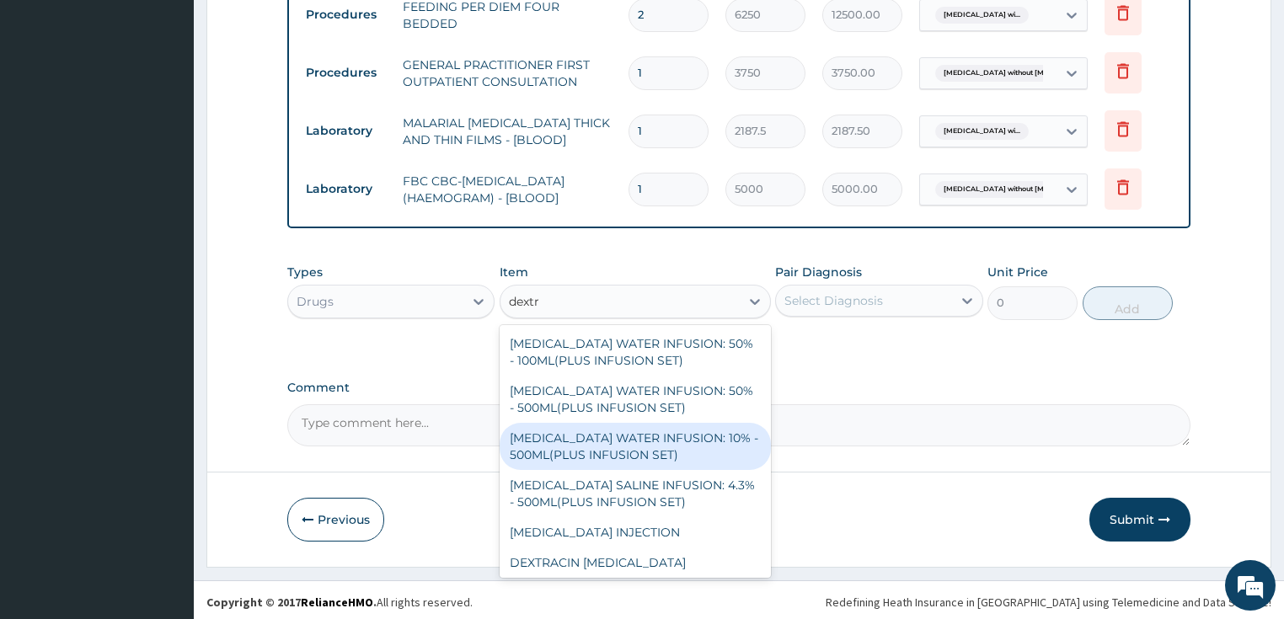
drag, startPoint x: 609, startPoint y: 448, endPoint x: 697, endPoint y: 407, distance: 96.9
click at [610, 447] on div "DEXTROSE WATER INFUSION: 10% - 500ML(PLUS INFUSION SET)" at bounding box center [635, 446] width 271 height 47
type input "1092"
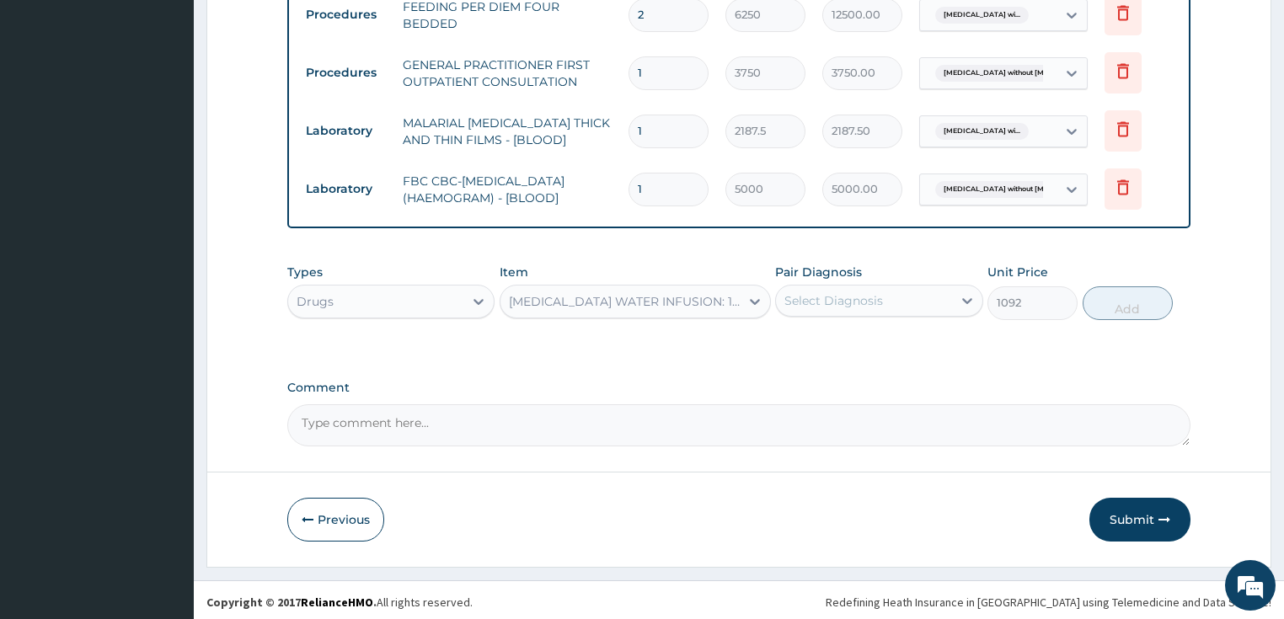
click at [893, 297] on div "Select Diagnosis" at bounding box center [864, 300] width 176 height 27
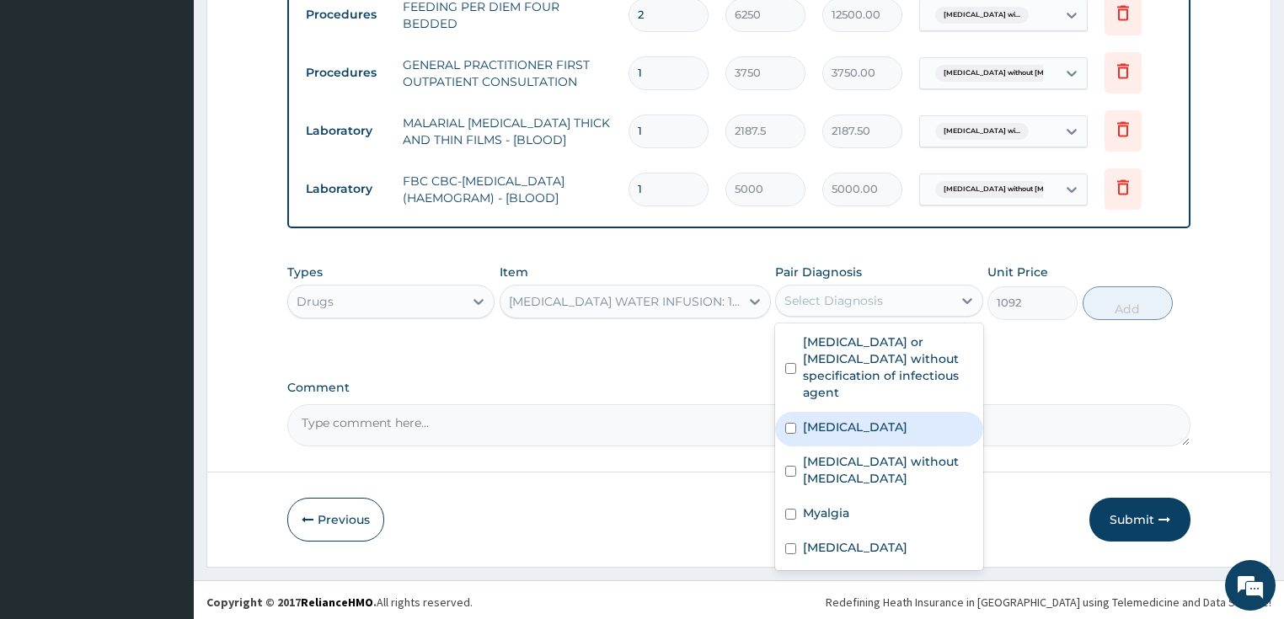
drag, startPoint x: 858, startPoint y: 427, endPoint x: 866, endPoint y: 422, distance: 9.8
click at [858, 426] on label "Plasmodium malariae malaria without complication" at bounding box center [855, 427] width 104 height 17
checkbox input "true"
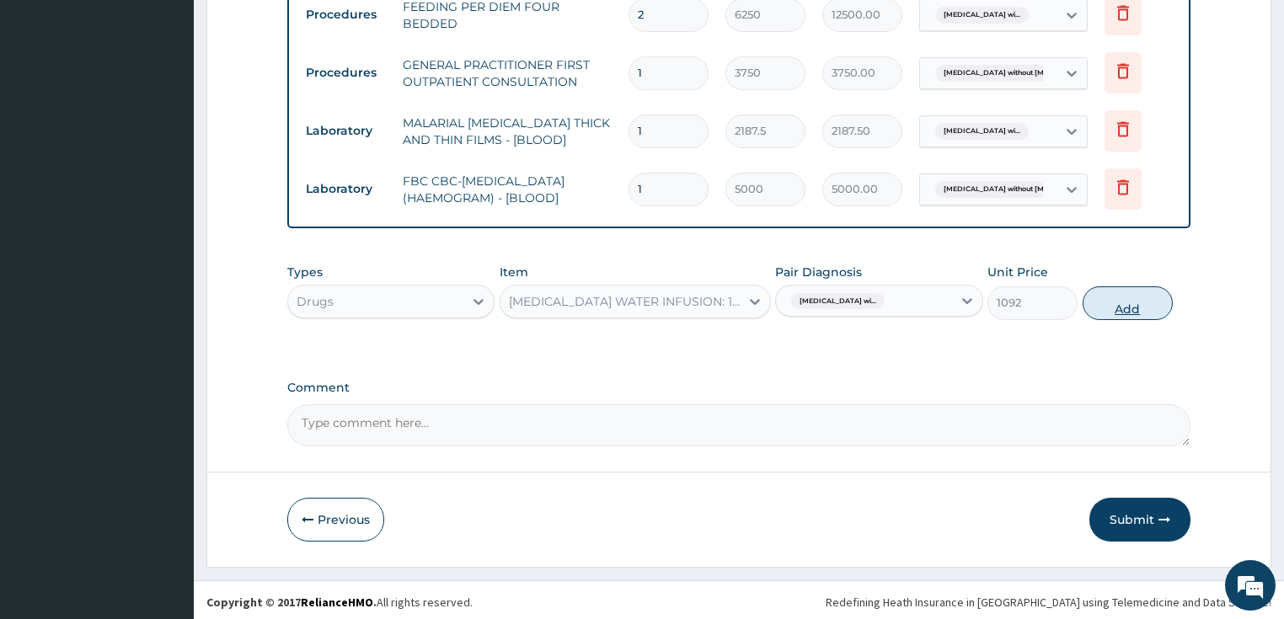
click at [1117, 308] on button "Add" at bounding box center [1128, 303] width 90 height 34
type input "0"
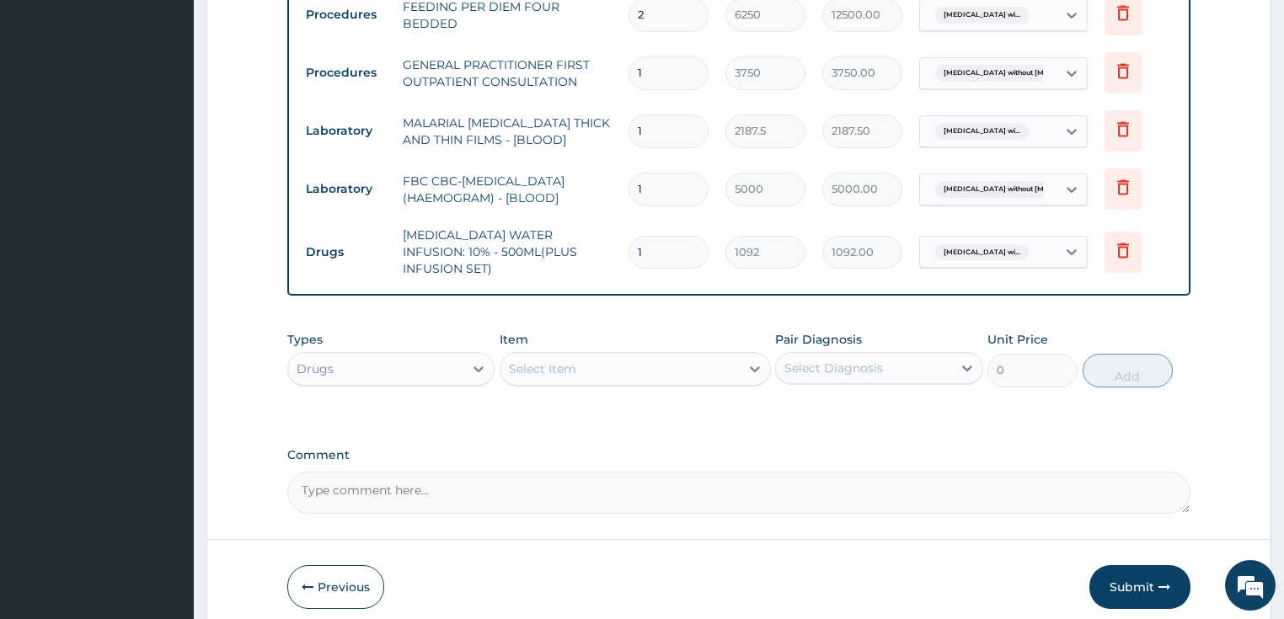
click at [591, 356] on div "Select Item" at bounding box center [619, 369] width 239 height 27
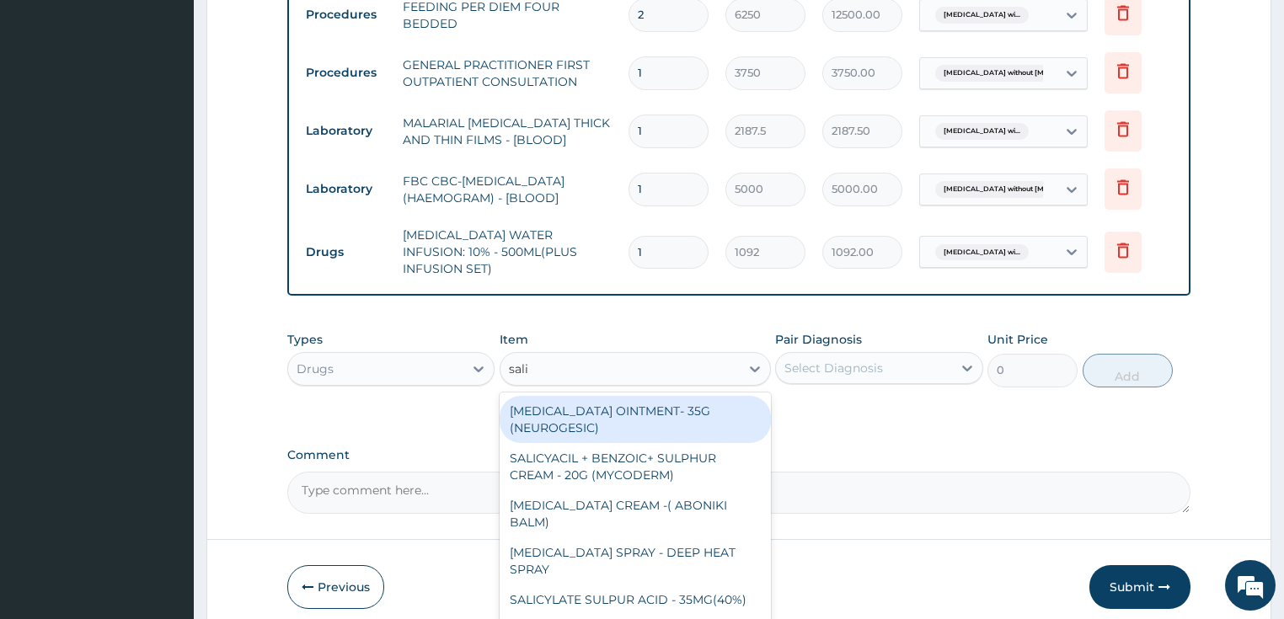
type input "salin"
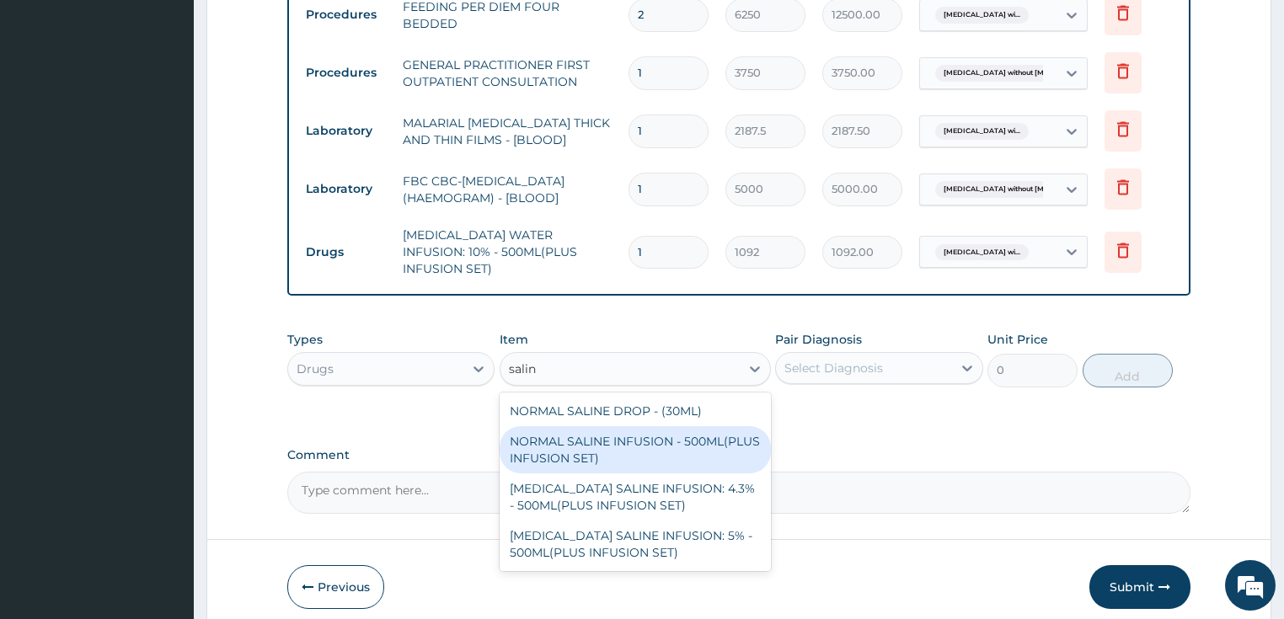
click at [611, 436] on div "NORMAL SALINE INFUSION - 500ML(PLUS INFUSION SET)" at bounding box center [635, 449] width 271 height 47
type input "1092"
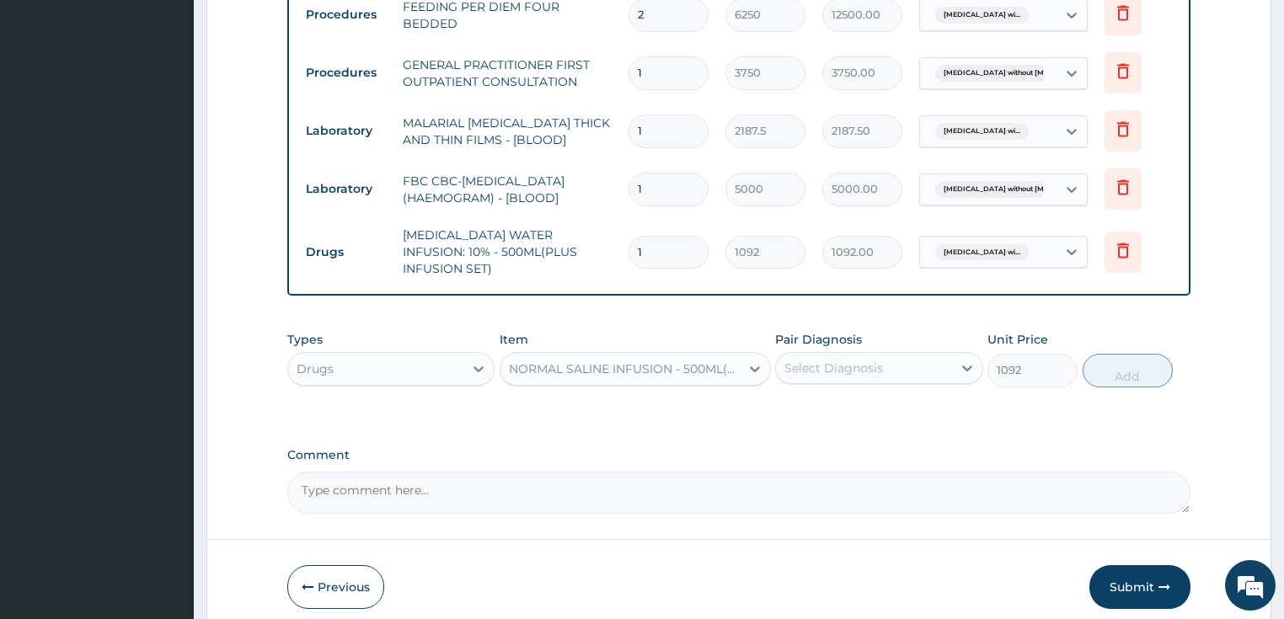
click at [837, 360] on div "Select Diagnosis" at bounding box center [833, 368] width 99 height 17
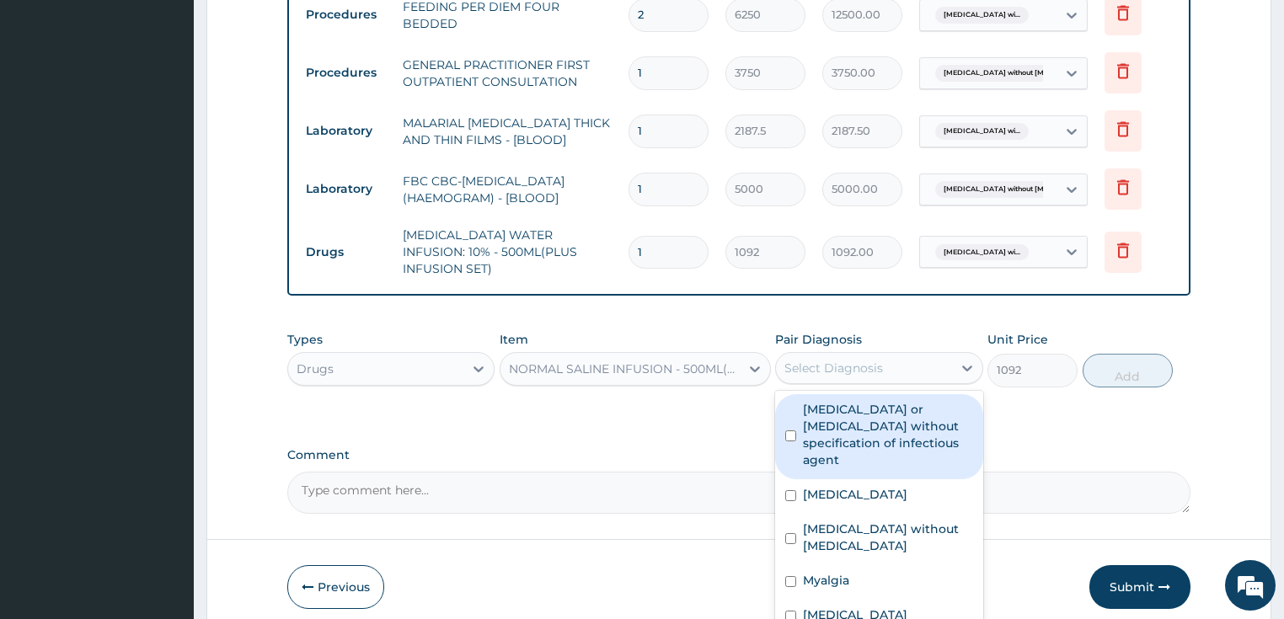
click at [857, 412] on label "Infectious gastroenteritis or colitis without specification of infectious agent" at bounding box center [888, 434] width 170 height 67
checkbox input "true"
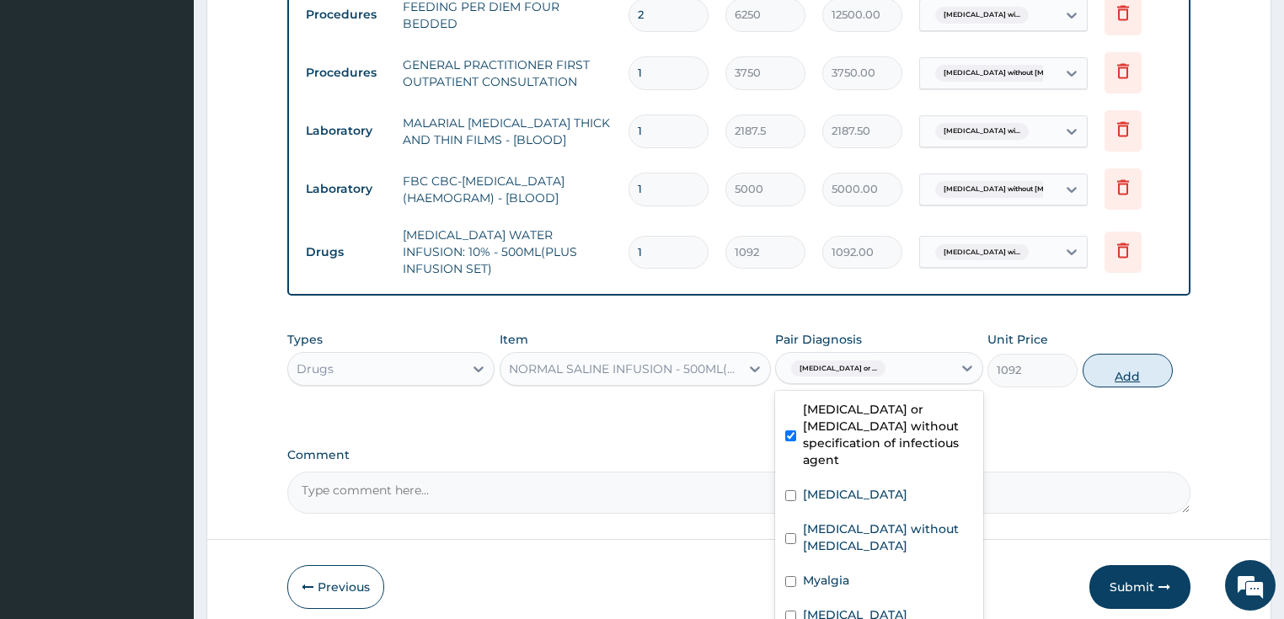
click at [1104, 354] on button "Add" at bounding box center [1128, 371] width 90 height 34
type input "0"
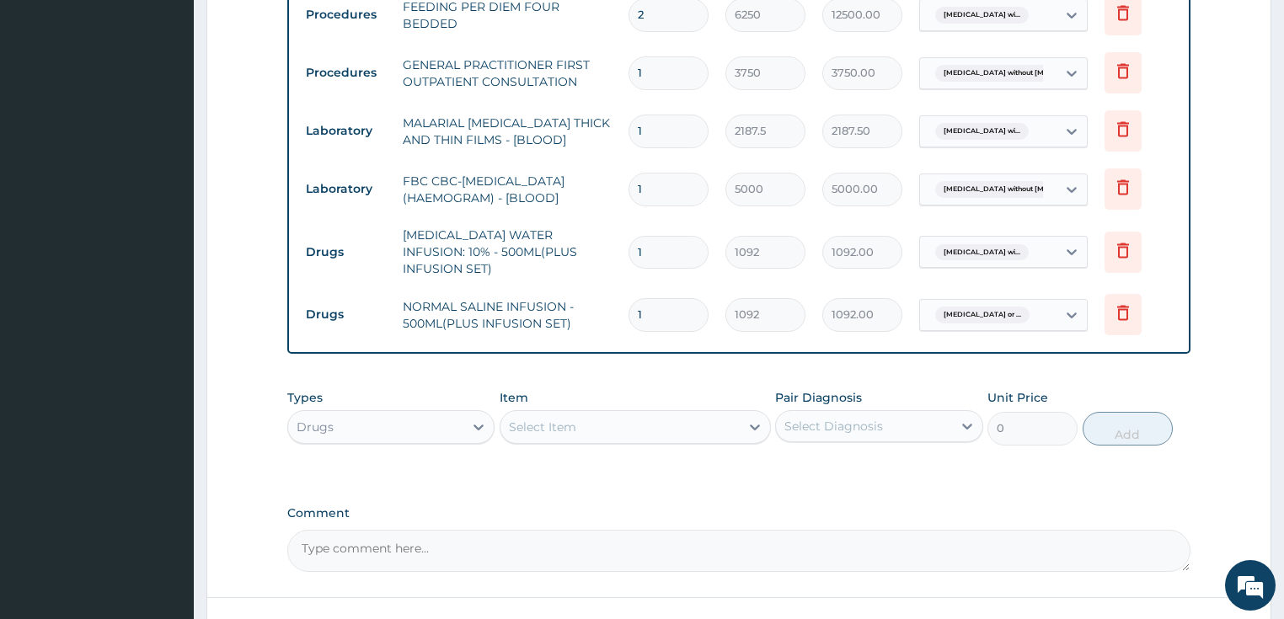
click at [594, 418] on div "Select Item" at bounding box center [619, 427] width 239 height 27
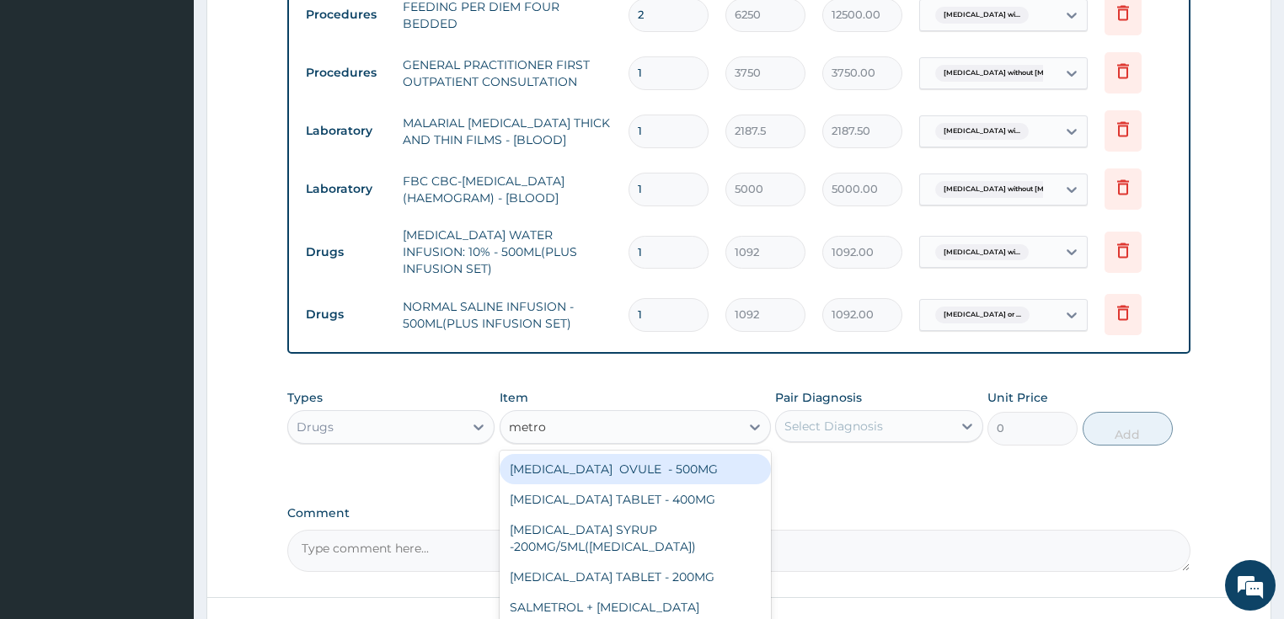
type input "metron"
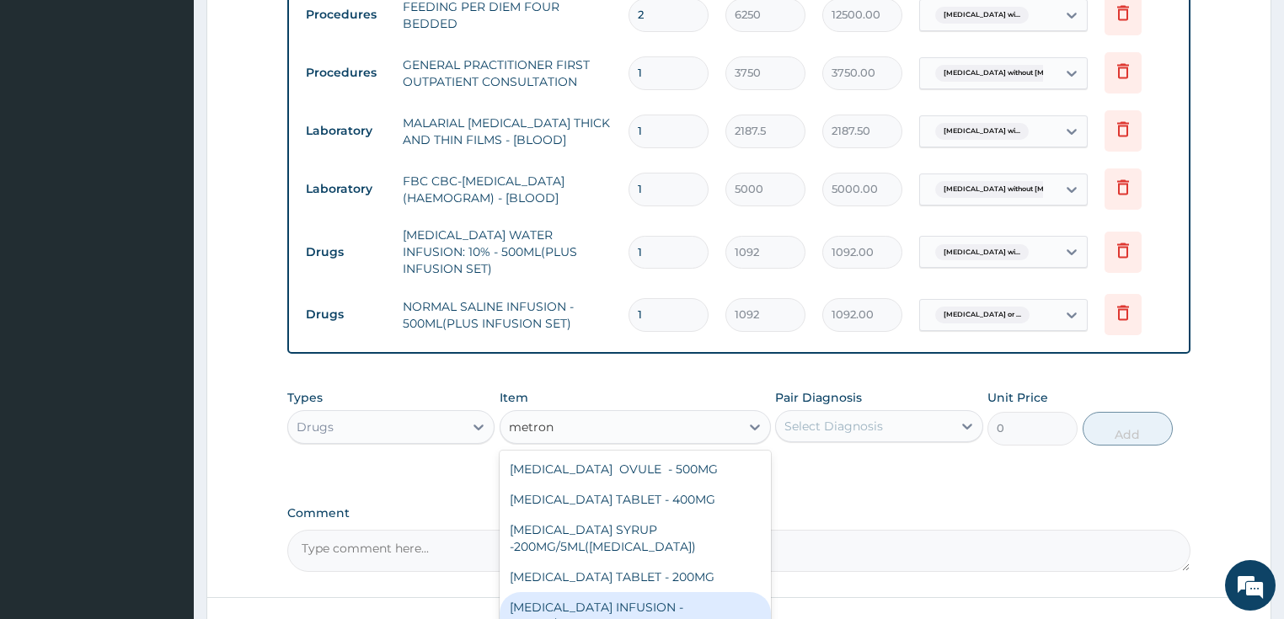
click at [617, 593] on div "METRONIDAZOLE INFUSION - 500MG/100ML (FLAGYL)(PLUS INFUSION SET)" at bounding box center [635, 624] width 271 height 64
type input "923.9999999999999"
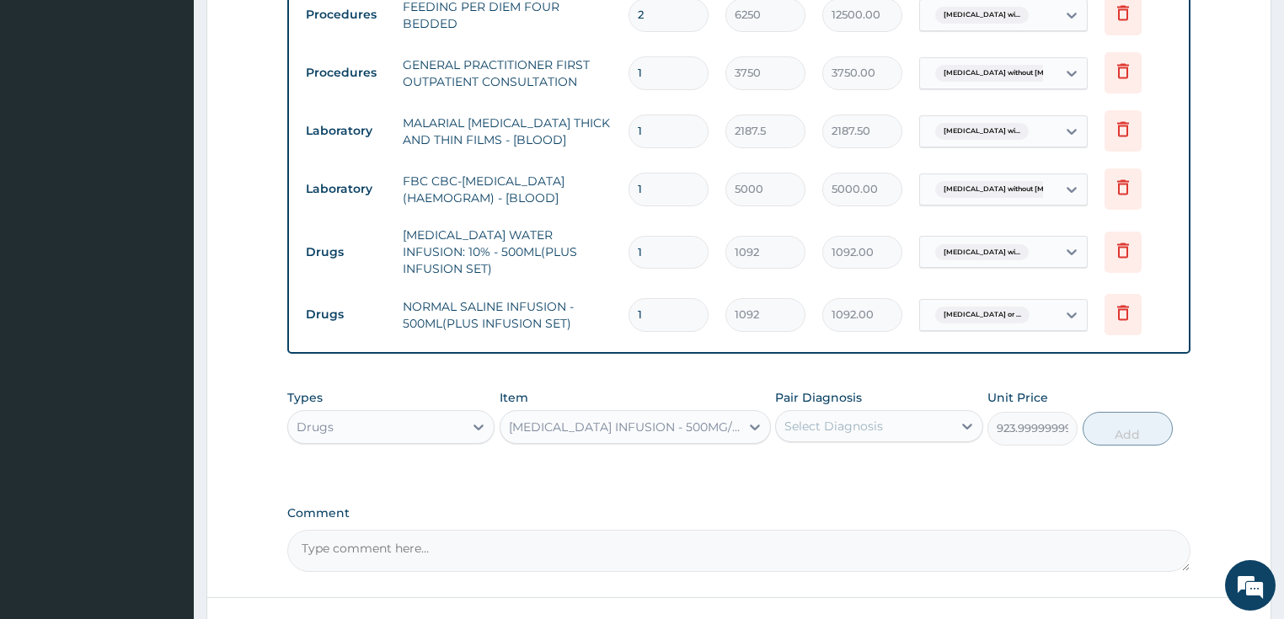
click at [821, 418] on div "Select Diagnosis" at bounding box center [833, 426] width 99 height 17
click at [912, 425] on div "Select Diagnosis" at bounding box center [864, 426] width 176 height 27
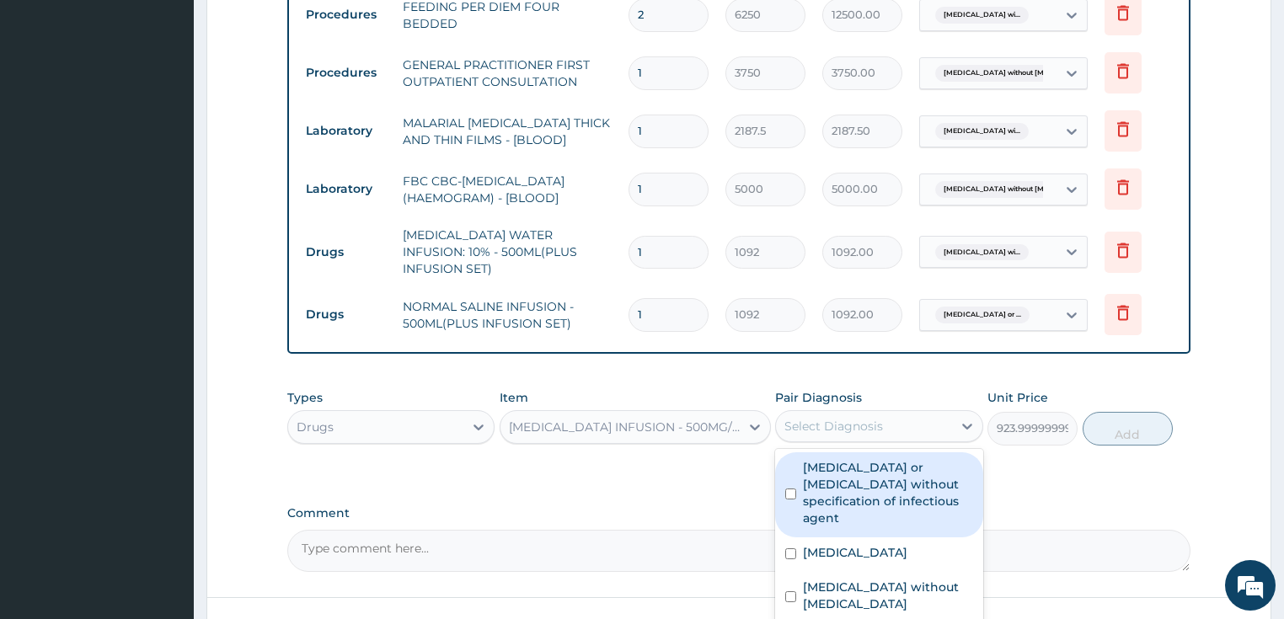
click at [883, 413] on div "Select Diagnosis" at bounding box center [864, 426] width 176 height 27
drag, startPoint x: 866, startPoint y: 472, endPoint x: 1075, endPoint y: 450, distance: 210.1
click at [869, 472] on label "Infectious gastroenteritis or colitis without specification of infectious agent" at bounding box center [888, 492] width 170 height 67
checkbox input "true"
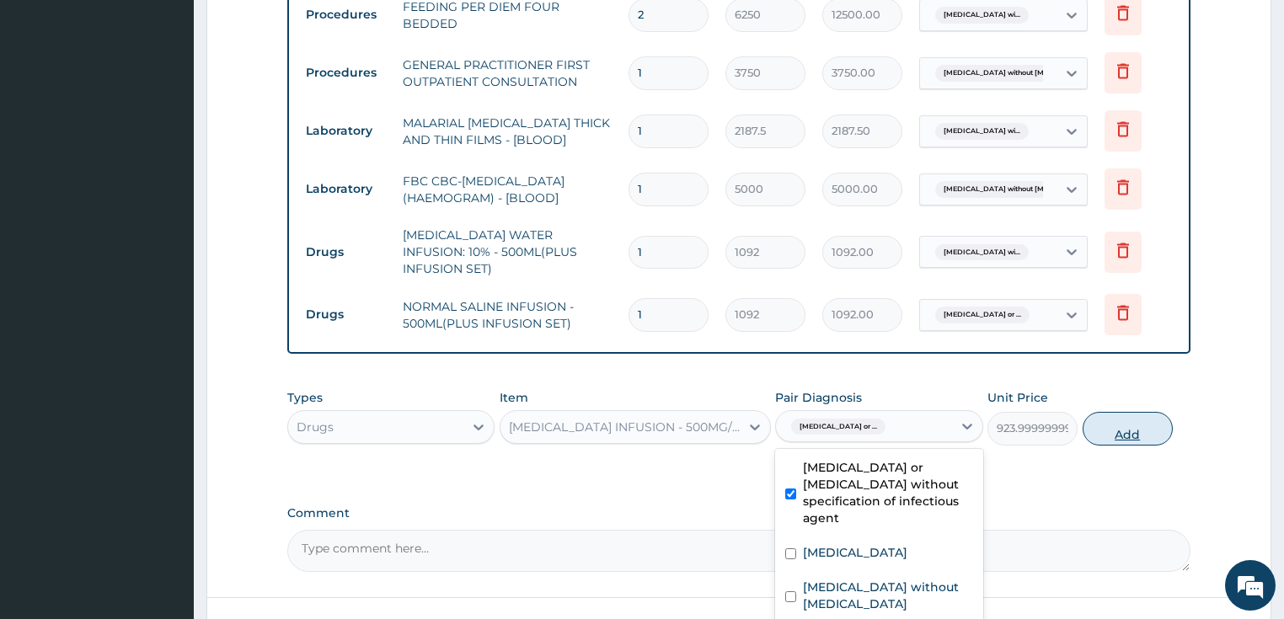
click at [1137, 419] on button "Add" at bounding box center [1128, 429] width 90 height 34
type input "0"
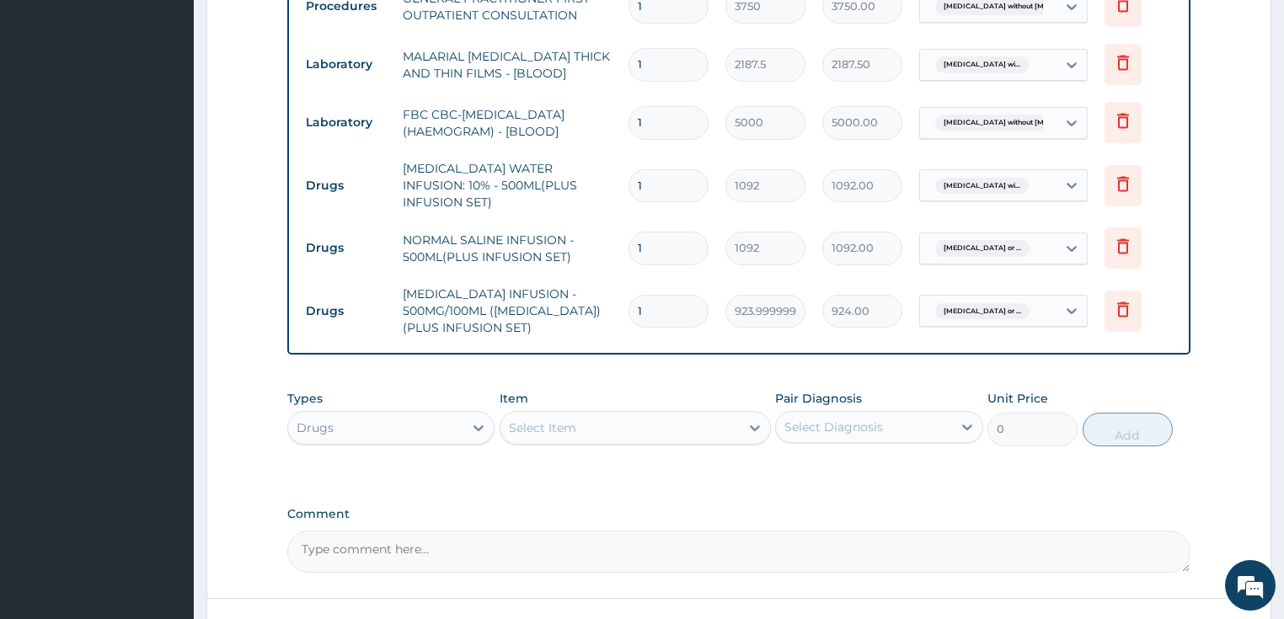
scroll to position [960, 0]
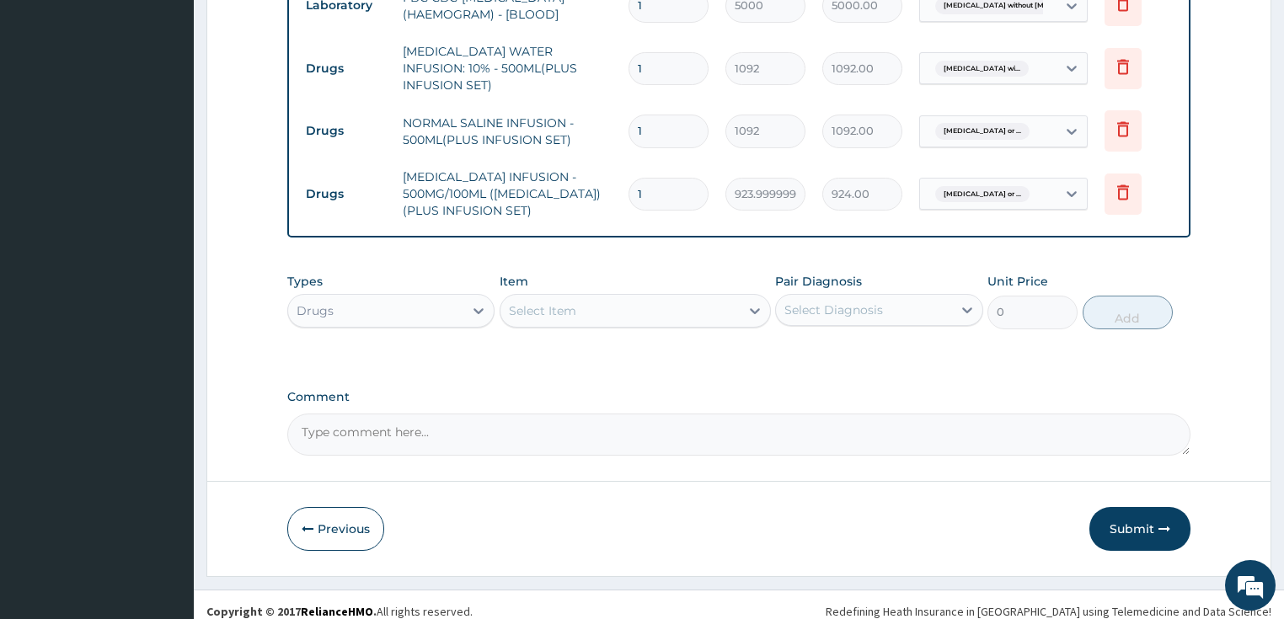
click at [593, 300] on div "Select Item" at bounding box center [619, 310] width 239 height 27
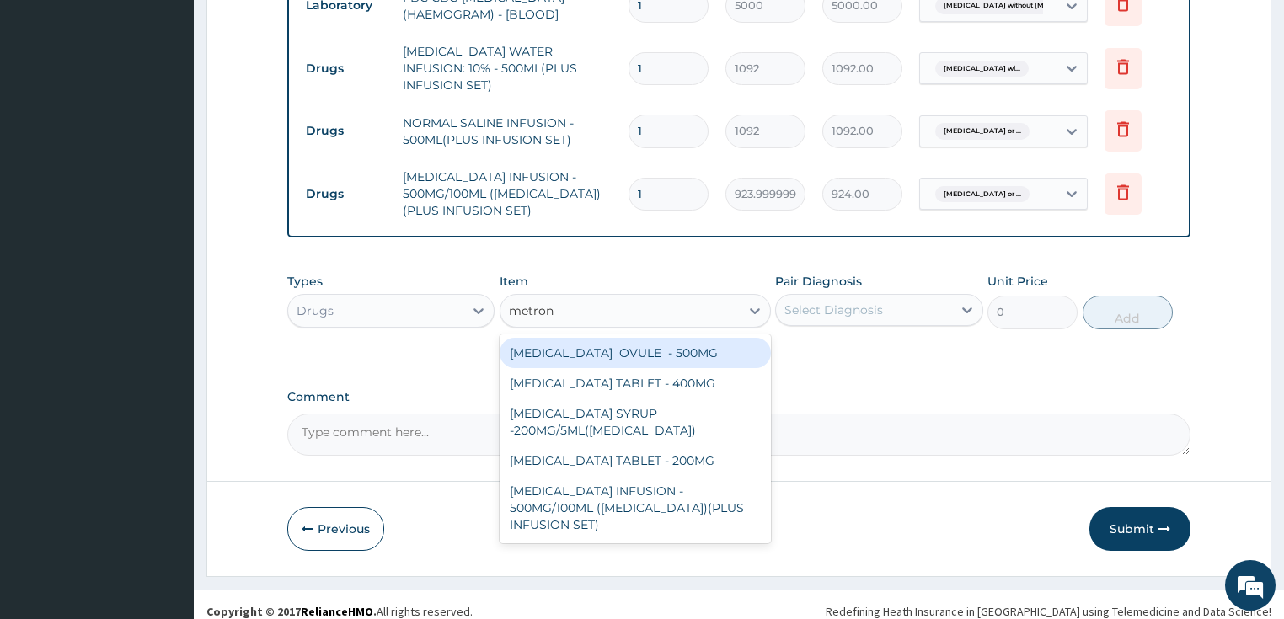
type input "metroni"
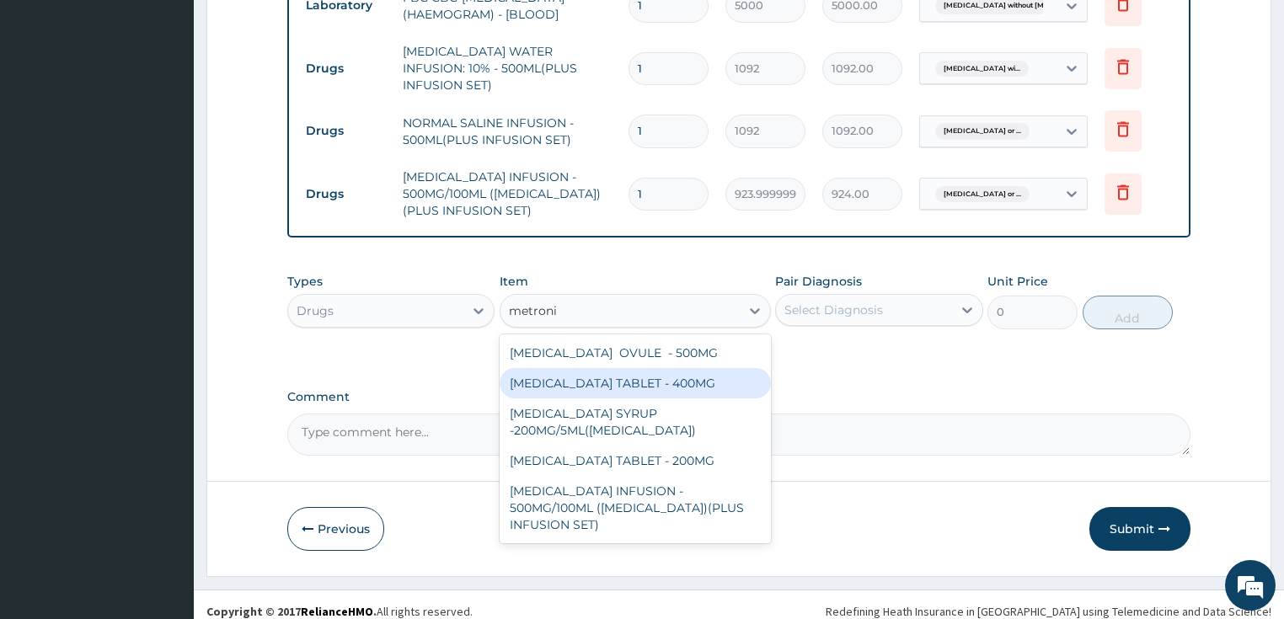
click at [575, 371] on div "METRONIDAZOLE TABLET - 400MG" at bounding box center [635, 383] width 271 height 30
type input "84"
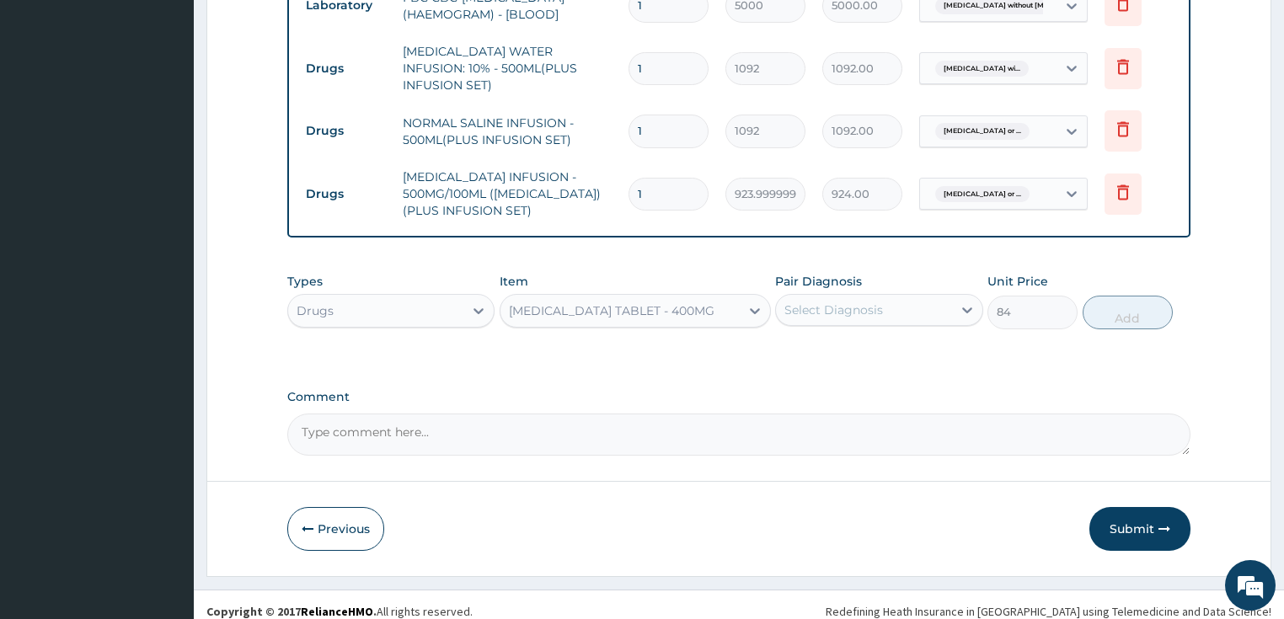
click at [837, 307] on div "Select Diagnosis" at bounding box center [864, 310] width 176 height 27
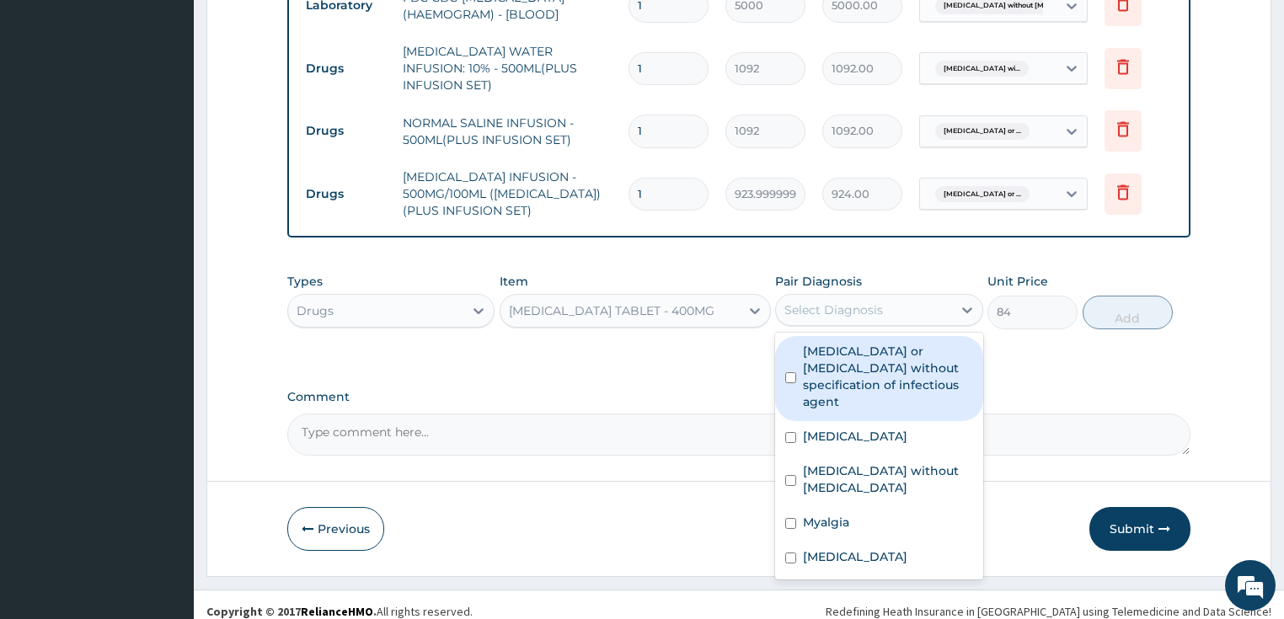
click at [864, 363] on label "Infectious gastroenteritis or colitis without specification of infectious agent" at bounding box center [888, 376] width 170 height 67
checkbox input "true"
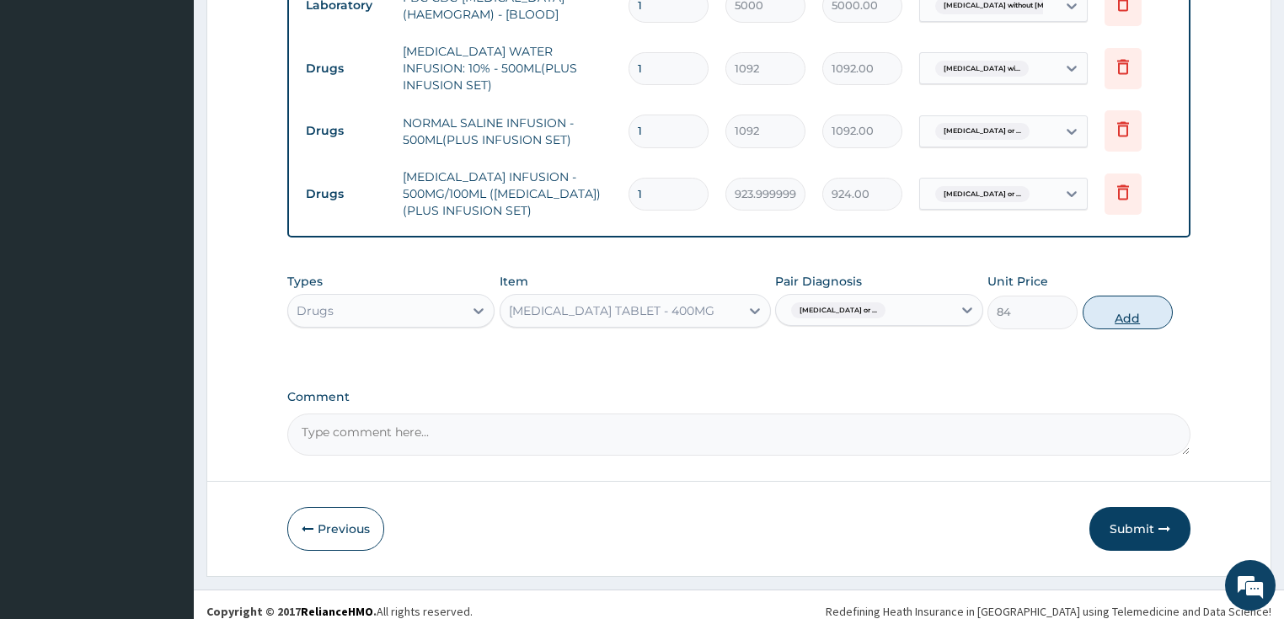
click at [1112, 306] on button "Add" at bounding box center [1128, 313] width 90 height 34
type input "0"
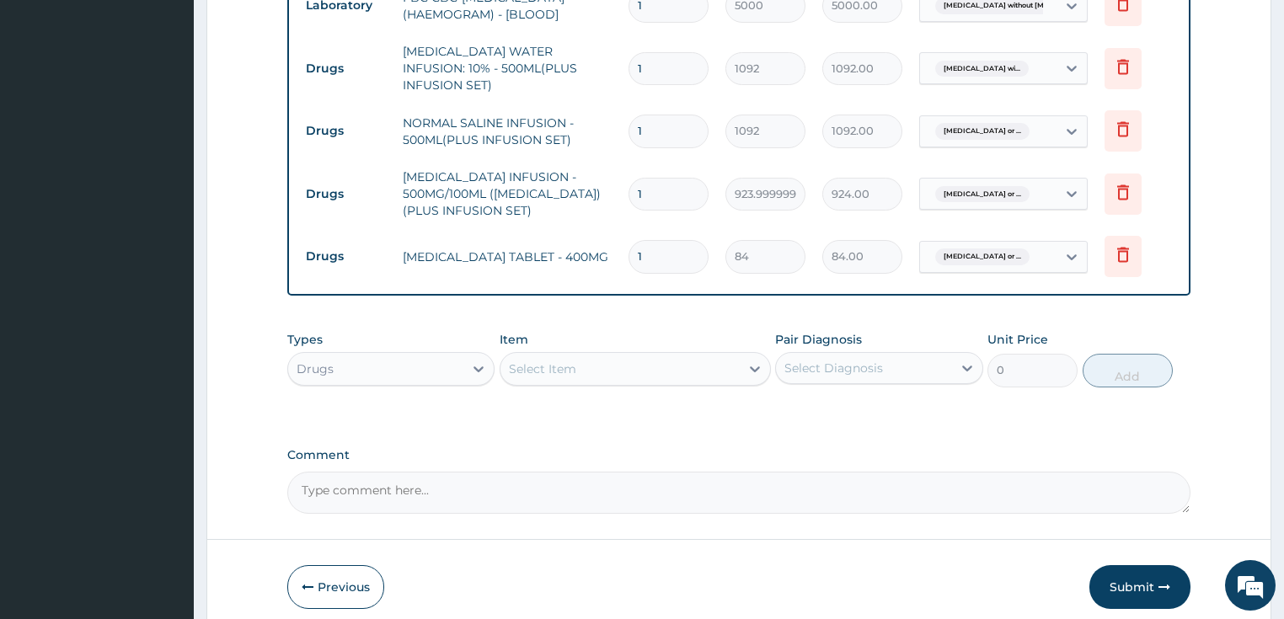
click at [559, 361] on div "Select Item" at bounding box center [542, 369] width 67 height 17
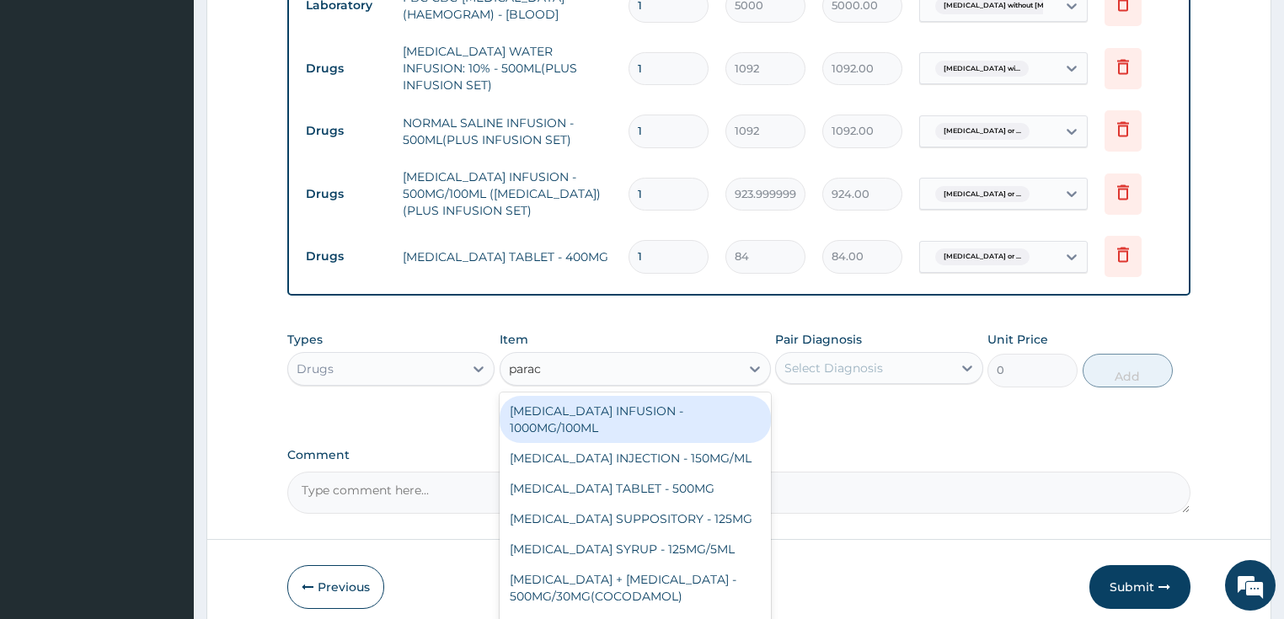
type input "parace"
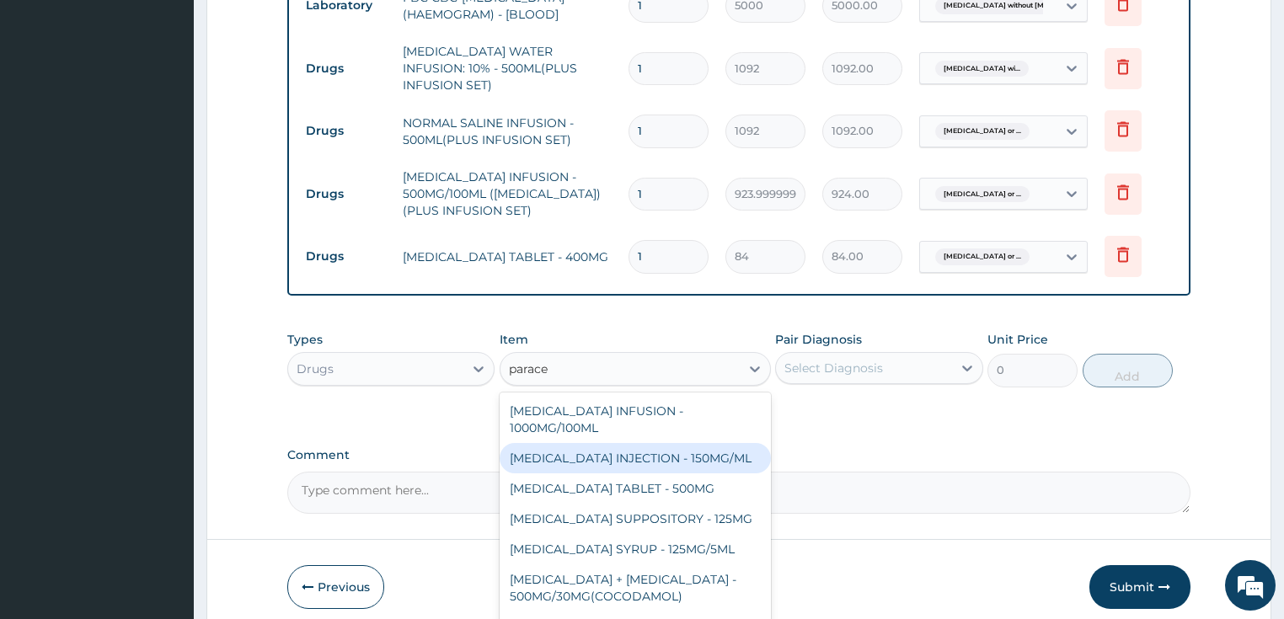
click at [626, 445] on div "PARACETAMOL INJECTION - 150MG/ML" at bounding box center [635, 458] width 271 height 30
type input "560"
click at [626, 448] on label "Comment" at bounding box center [739, 455] width 904 height 14
click at [626, 472] on textarea "Comment" at bounding box center [739, 493] width 904 height 42
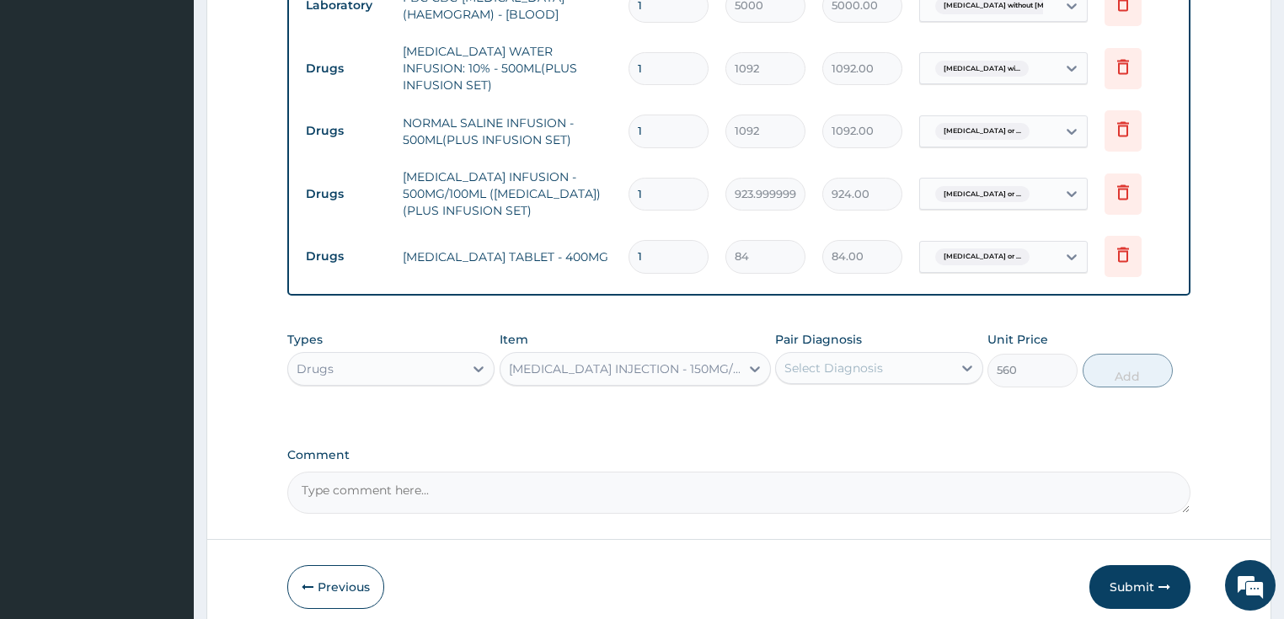
click at [869, 361] on div "Select Diagnosis" at bounding box center [833, 368] width 99 height 17
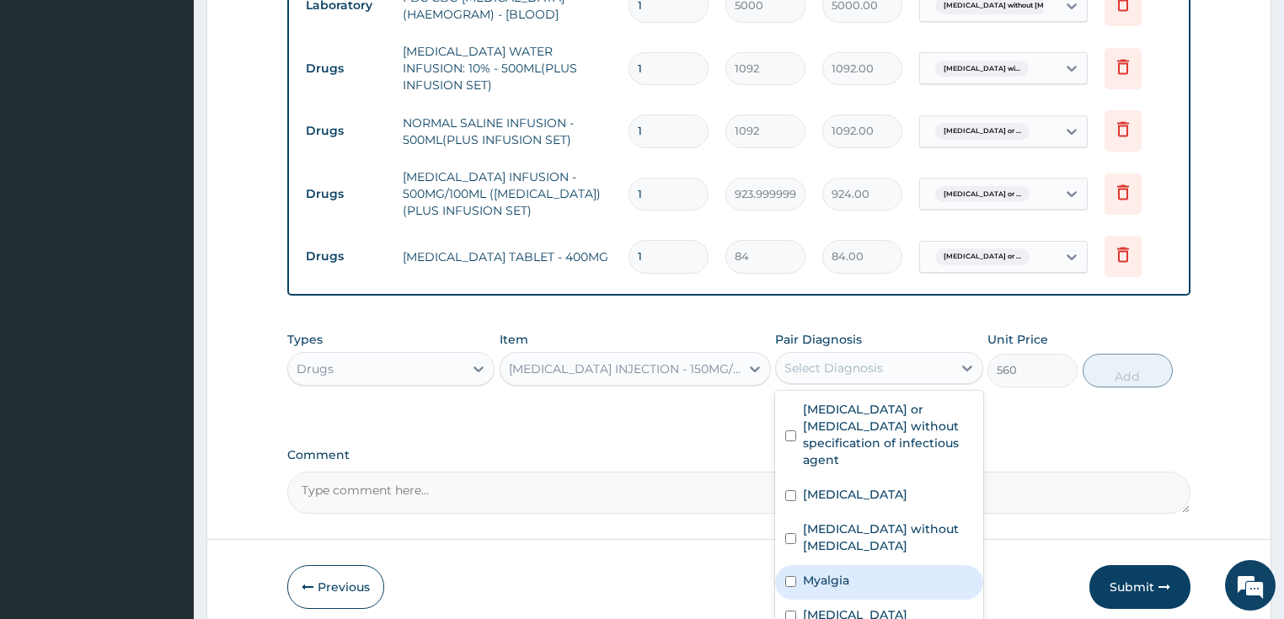
drag, startPoint x: 862, startPoint y: 569, endPoint x: 912, endPoint y: 542, distance: 57.3
click at [868, 566] on div "Myalgia" at bounding box center [879, 582] width 208 height 35
checkbox input "true"
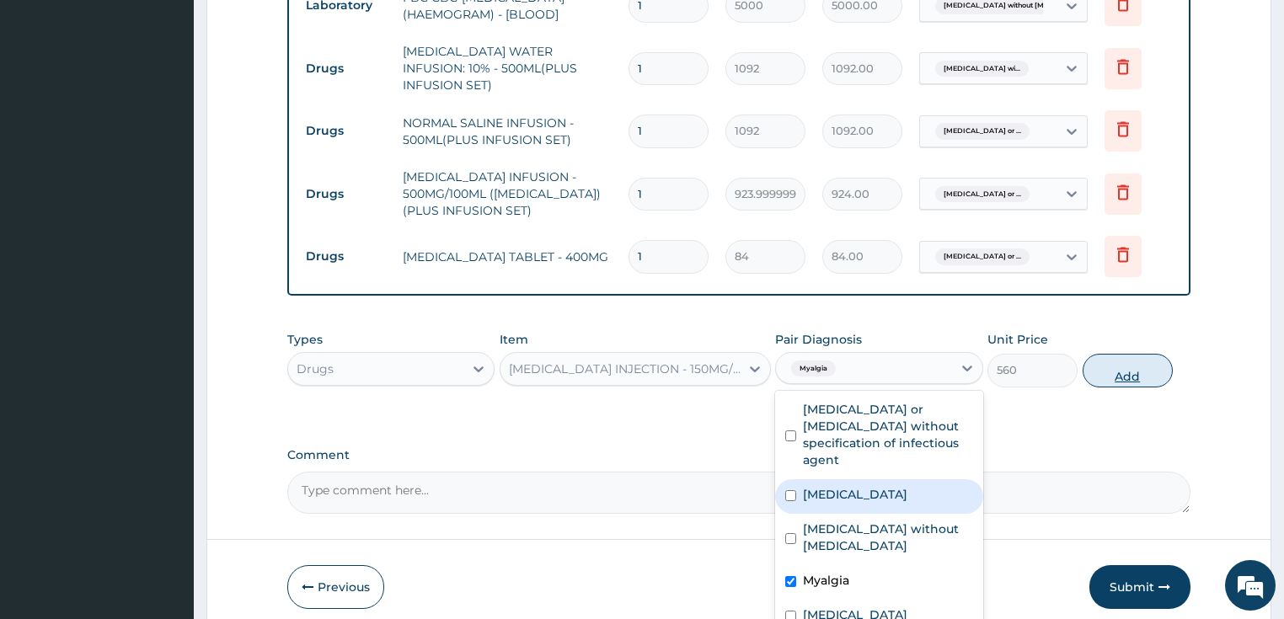
click at [1097, 361] on button "Add" at bounding box center [1128, 371] width 90 height 34
type input "0"
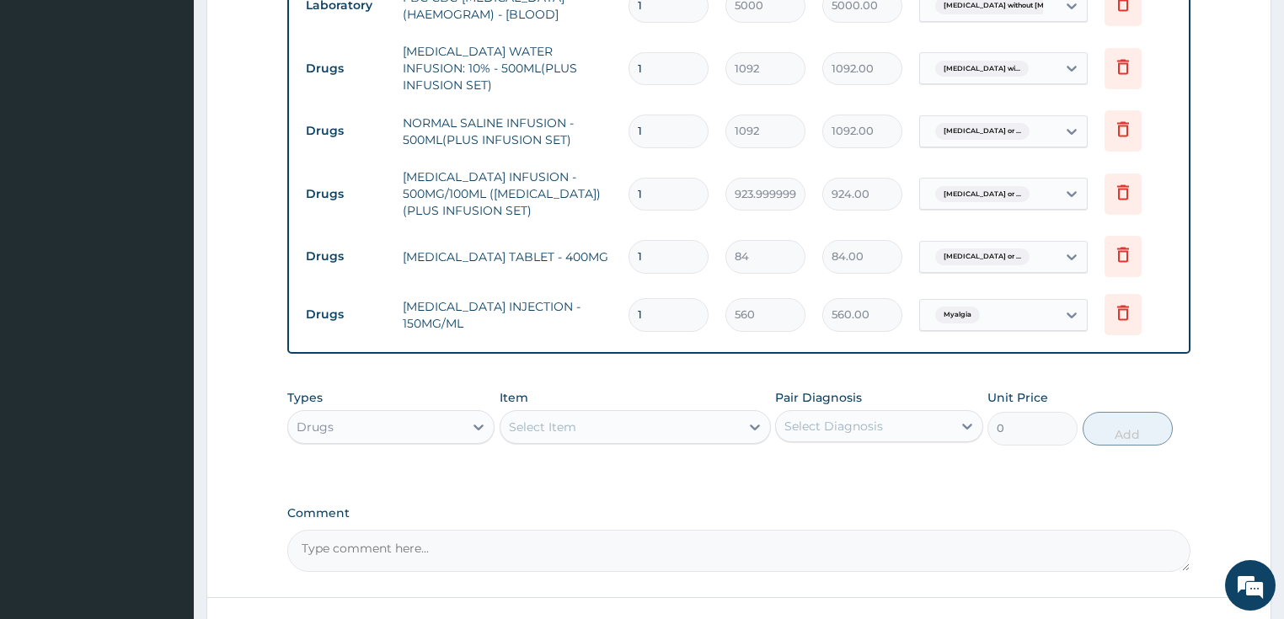
click at [569, 419] on div "Select Item" at bounding box center [542, 427] width 67 height 17
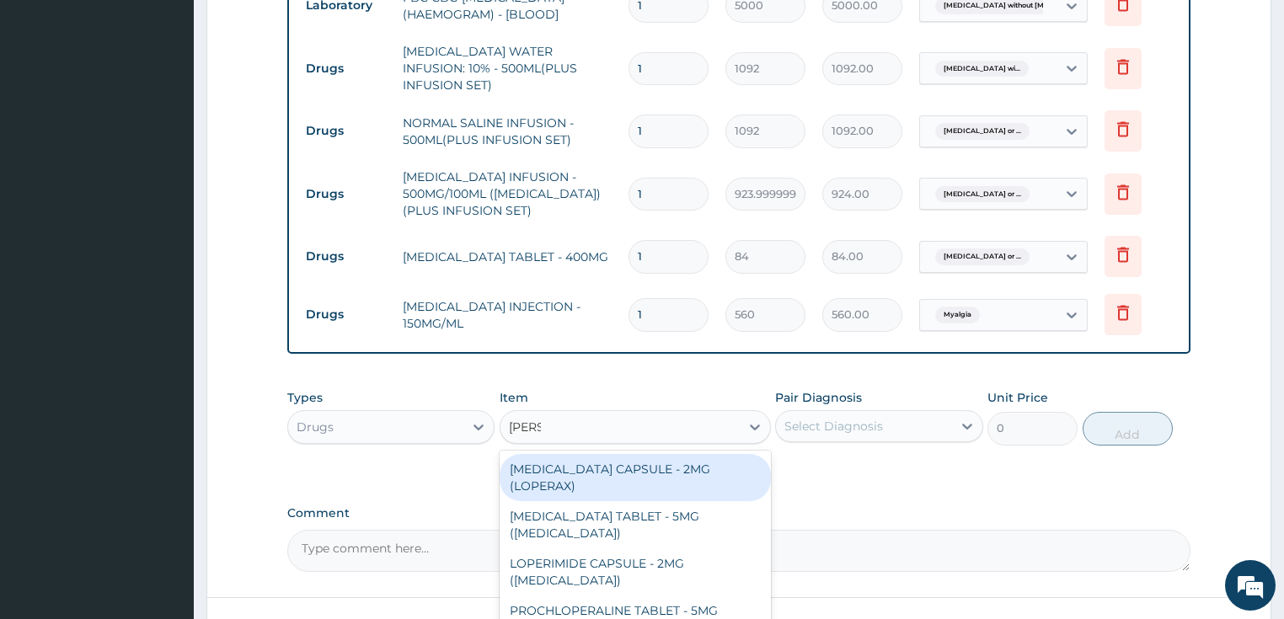
type input "lopera"
click at [586, 455] on div "LOPERAMIDE CAPSULE - 2MG (LOPERAX)" at bounding box center [635, 477] width 271 height 47
type input "154"
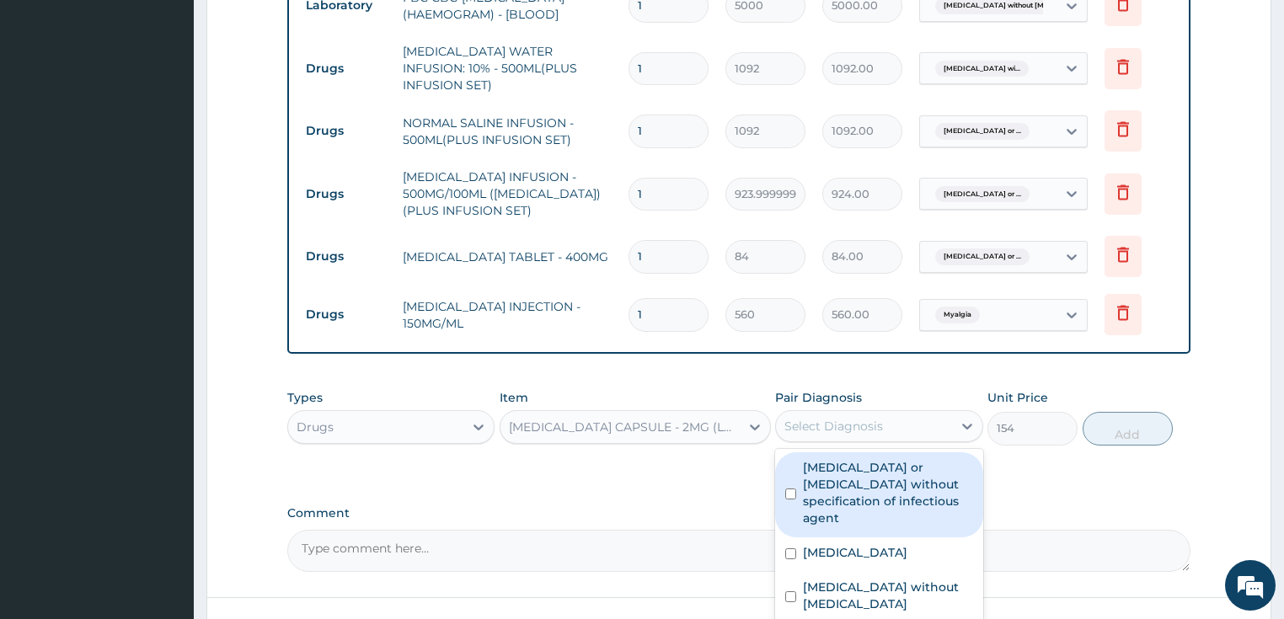
click at [825, 420] on div "Select Diagnosis" at bounding box center [833, 426] width 99 height 17
drag, startPoint x: 848, startPoint y: 475, endPoint x: 972, endPoint y: 465, distance: 124.3
click at [849, 475] on label "Infectious gastroenteritis or colitis without specification of infectious agent" at bounding box center [888, 492] width 170 height 67
checkbox input "true"
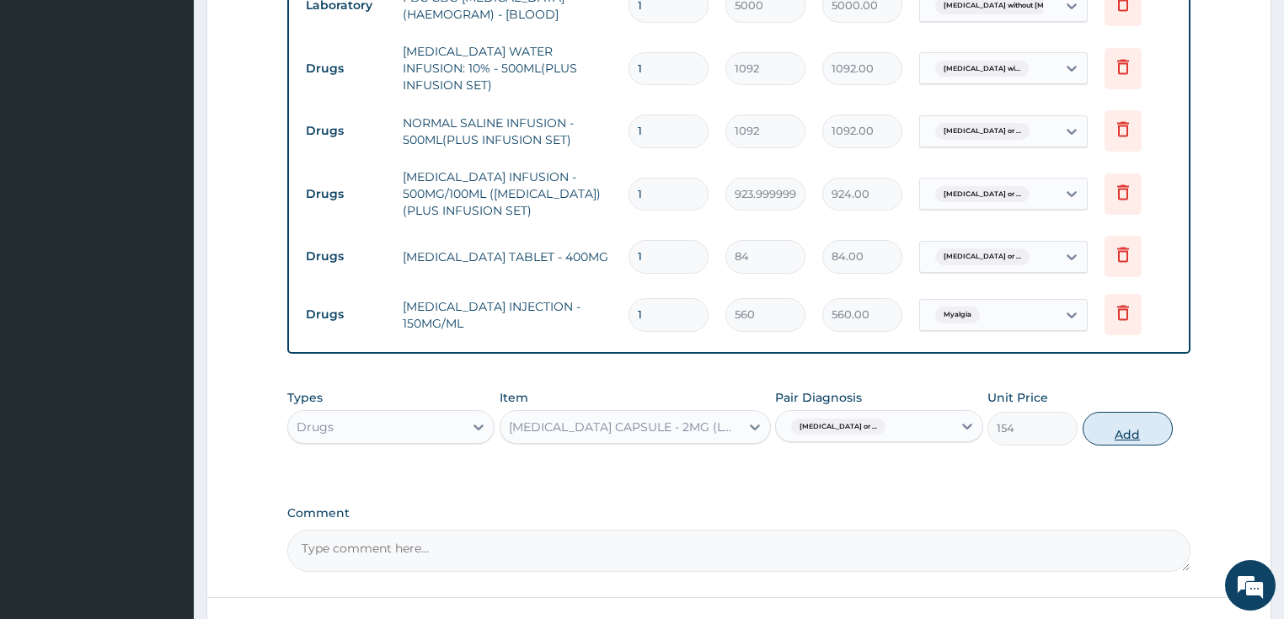
click at [1108, 418] on button "Add" at bounding box center [1128, 429] width 90 height 34
type input "0"
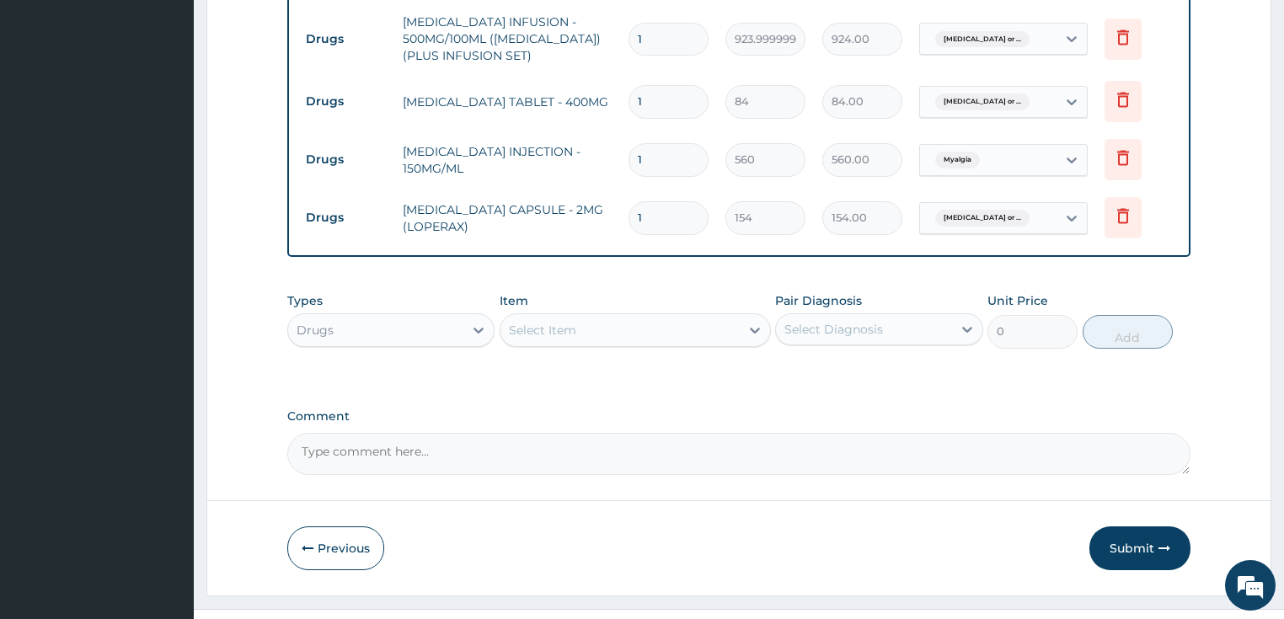
scroll to position [1133, 0]
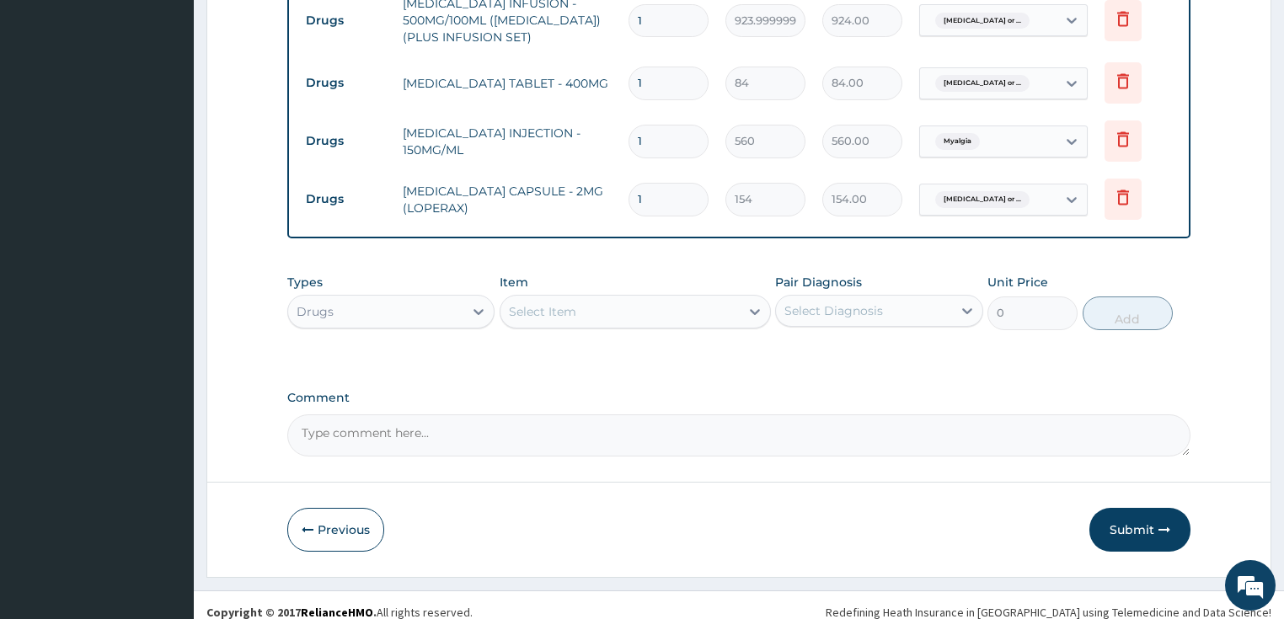
click at [621, 300] on div "Select Item" at bounding box center [619, 311] width 239 height 27
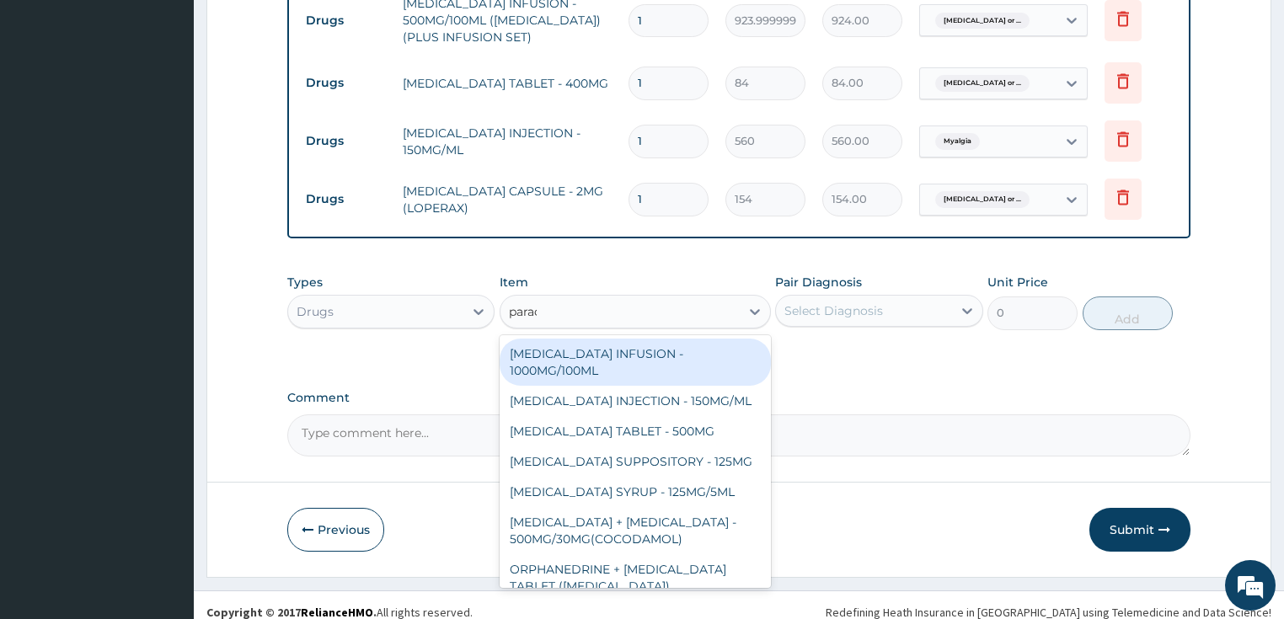
type input "parace"
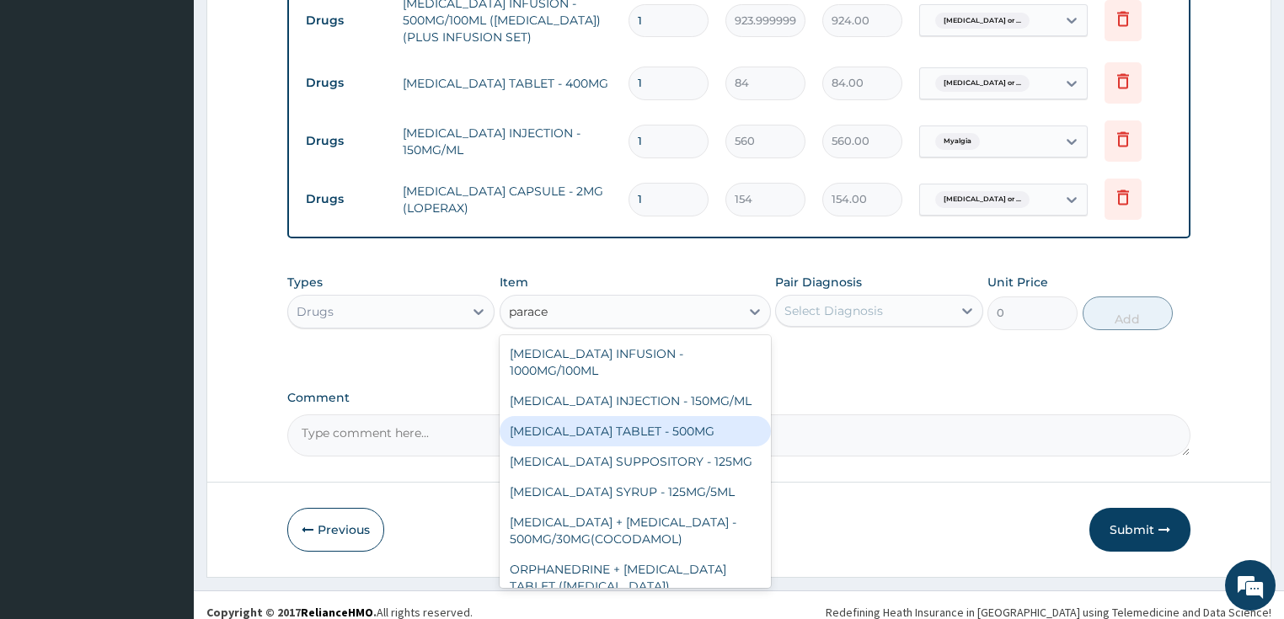
drag, startPoint x: 631, startPoint y: 415, endPoint x: 810, endPoint y: 333, distance: 196.8
click at [633, 416] on div "PARACETAMOL TABLET - 500MG" at bounding box center [635, 431] width 271 height 30
type input "33.599999999999994"
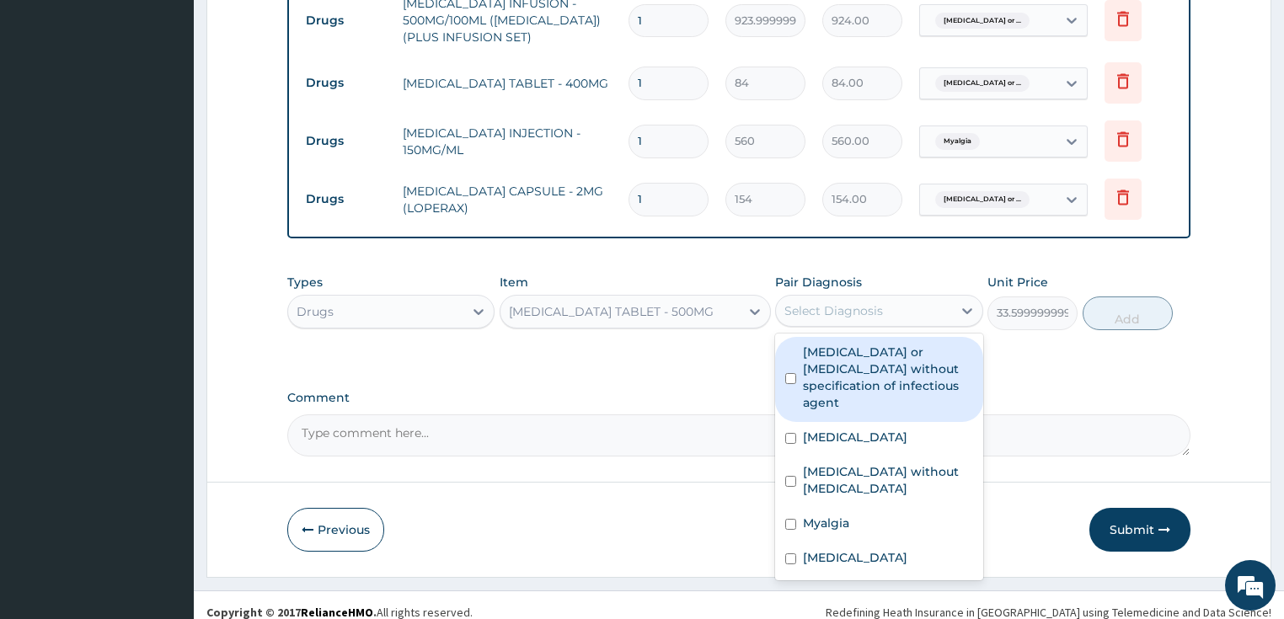
click at [846, 302] on div "Select Diagnosis" at bounding box center [833, 310] width 99 height 17
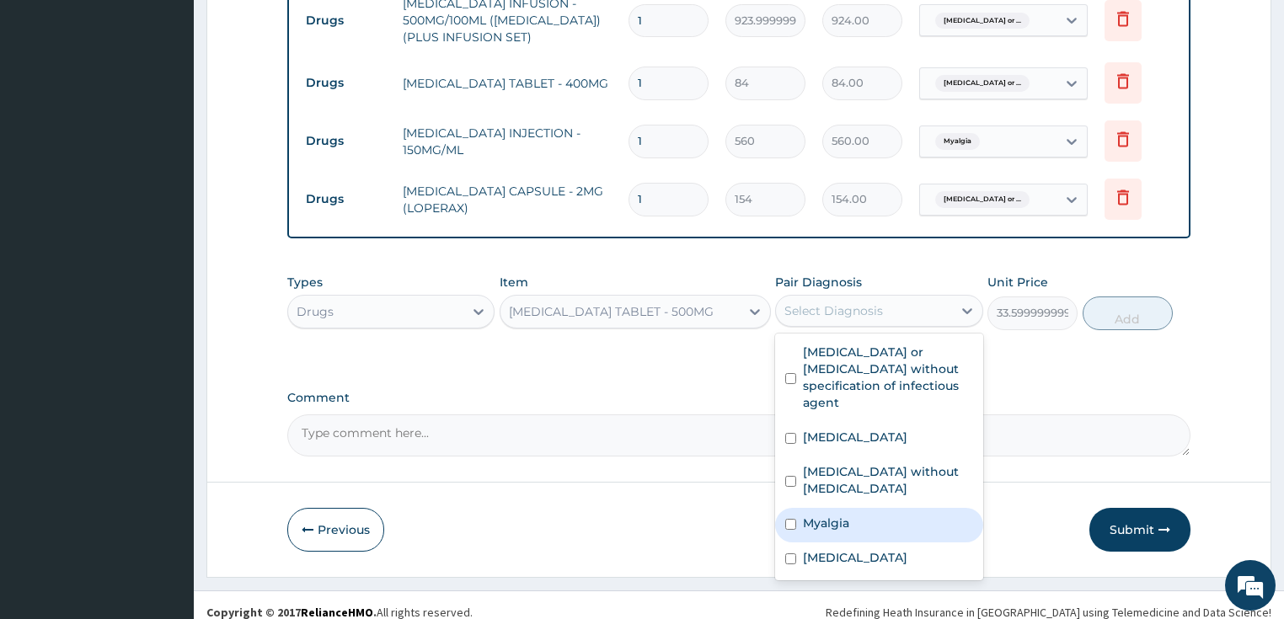
drag, startPoint x: 855, startPoint y: 507, endPoint x: 883, endPoint y: 495, distance: 30.5
click at [860, 508] on div "Myalgia" at bounding box center [879, 525] width 208 height 35
checkbox input "true"
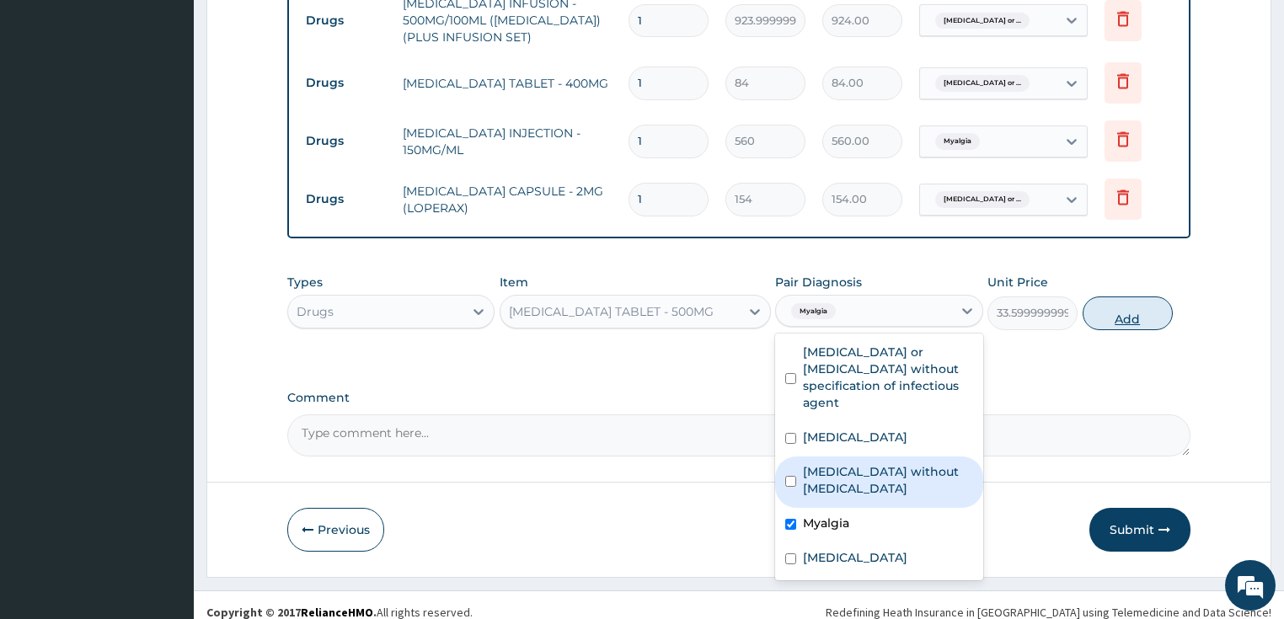
click at [1123, 302] on button "Add" at bounding box center [1128, 314] width 90 height 34
type input "0"
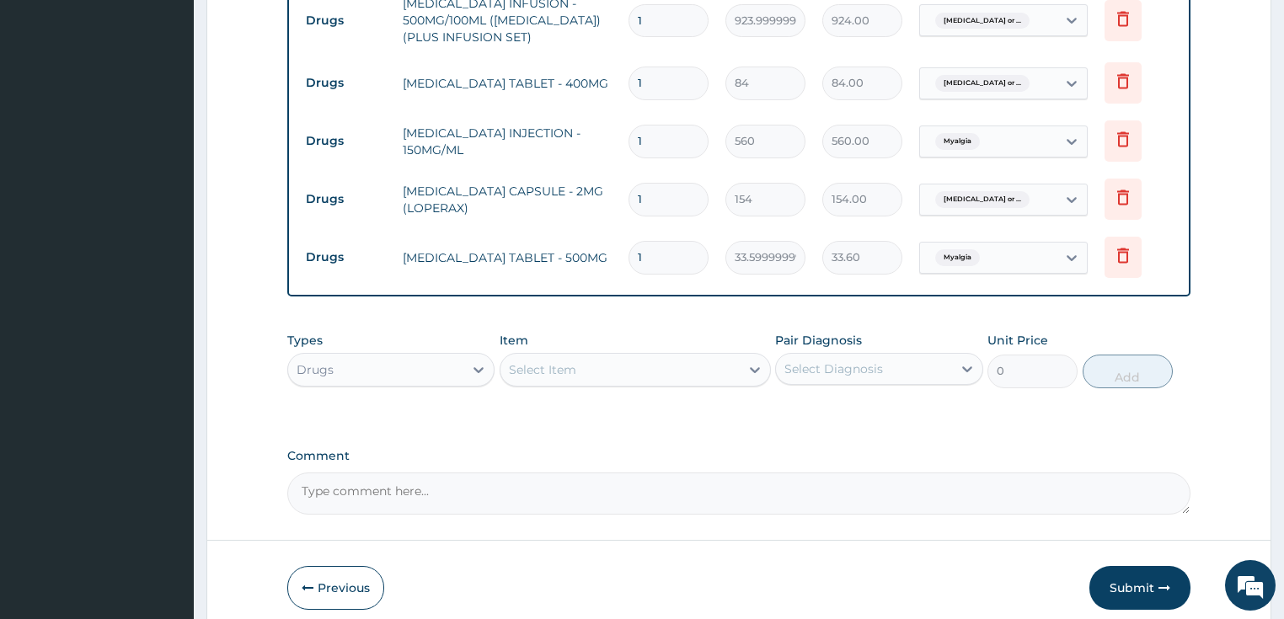
click at [601, 356] on div "Select Item" at bounding box center [619, 369] width 239 height 27
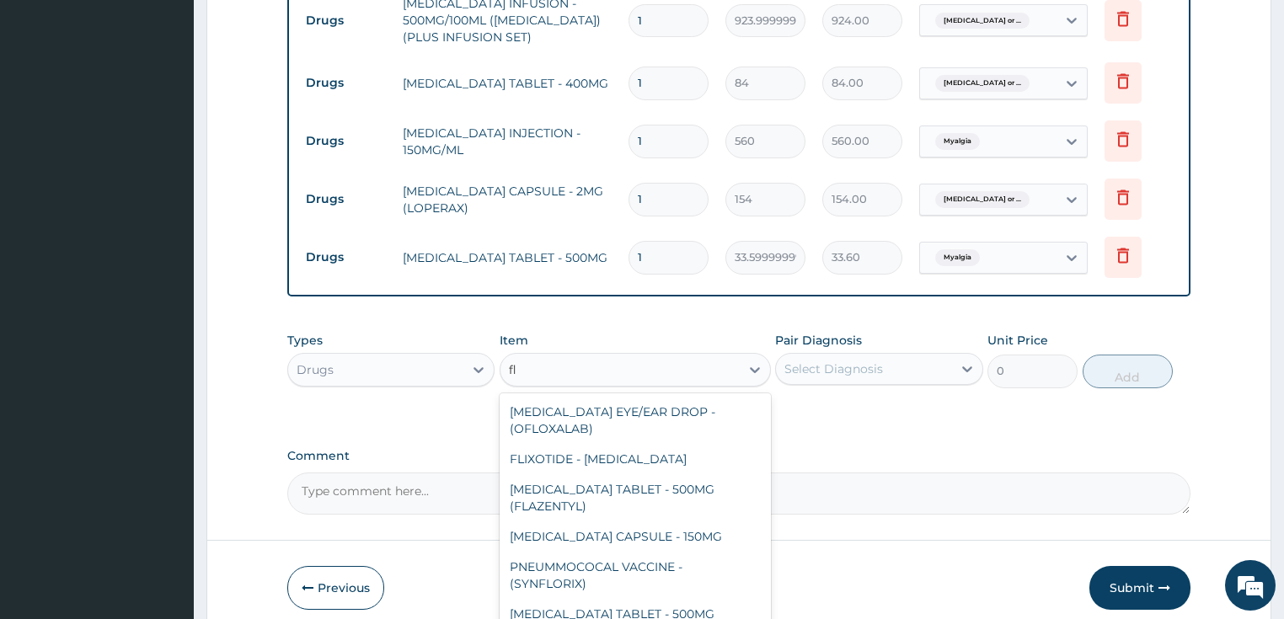
type input "f"
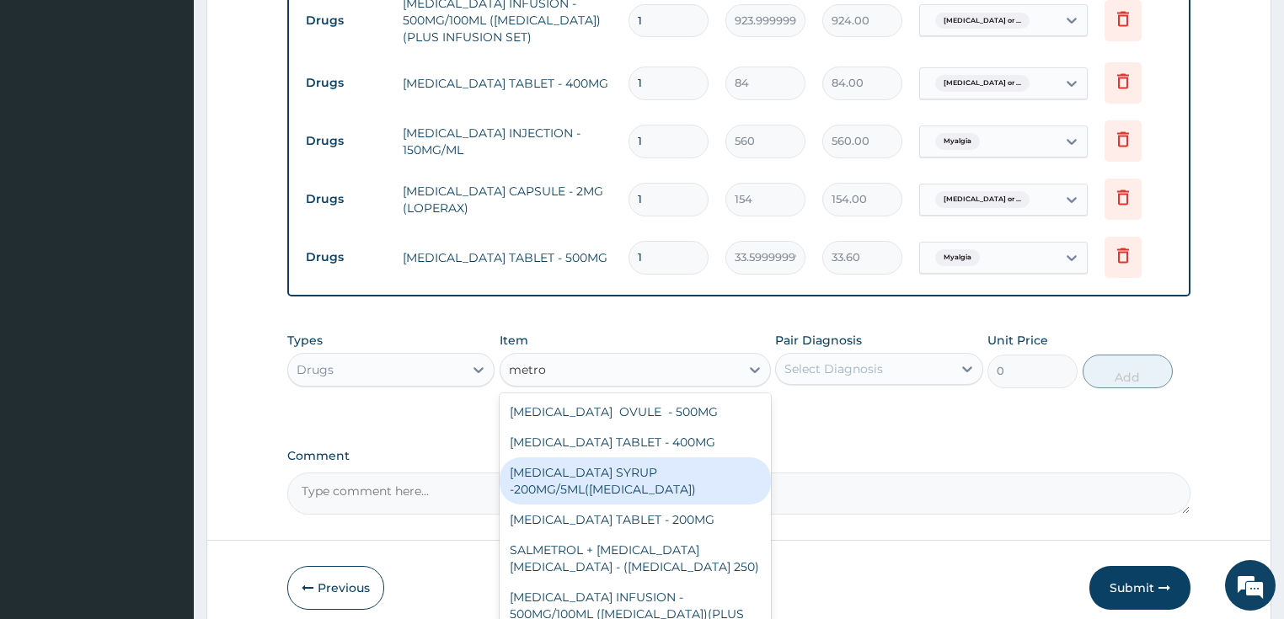
type input "metron"
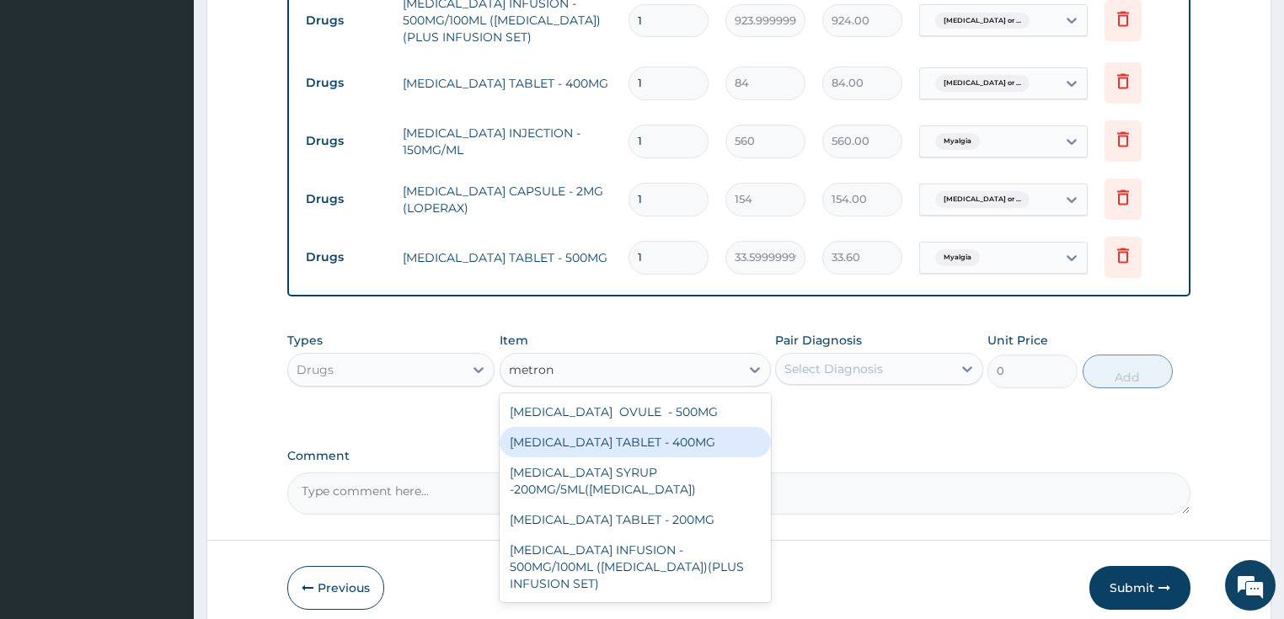
click at [609, 431] on div "METRONIDAZOLE TABLET - 400MG" at bounding box center [635, 442] width 271 height 30
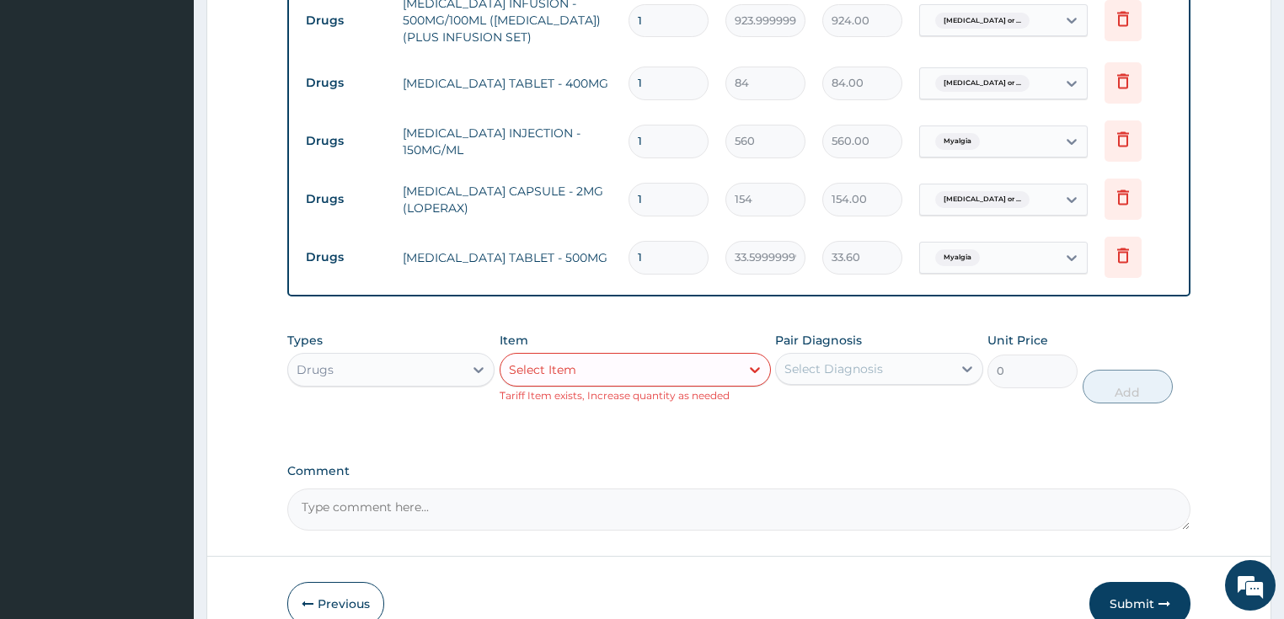
click at [657, 361] on div "Select Item" at bounding box center [619, 369] width 239 height 27
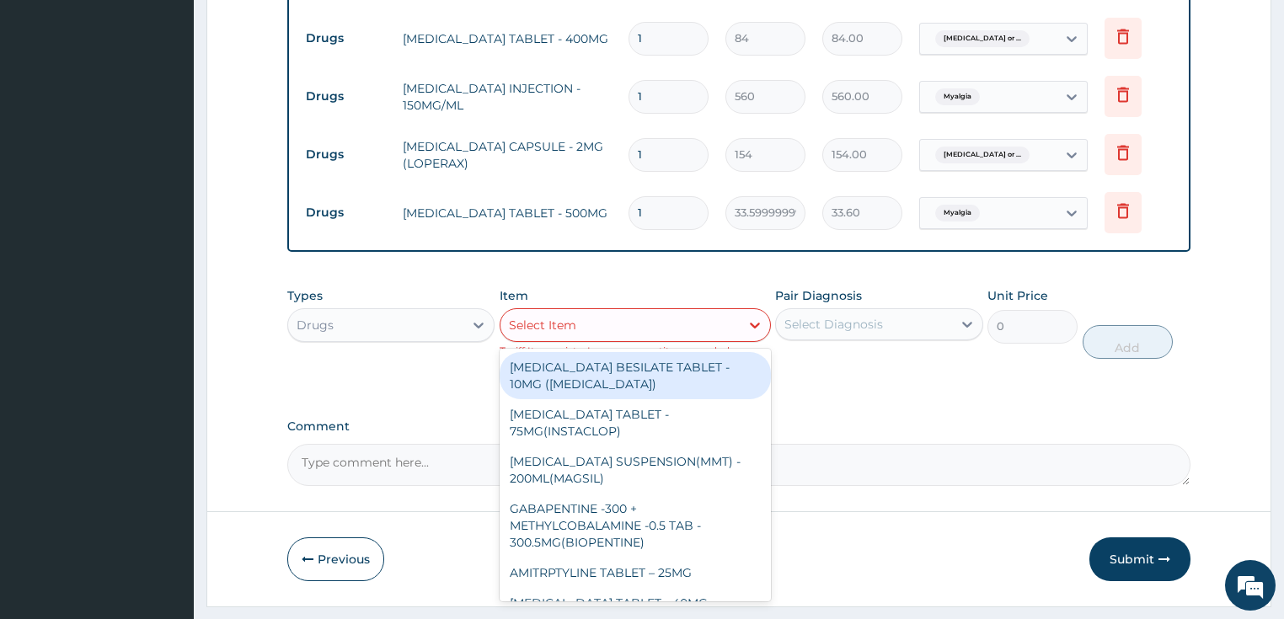
scroll to position [1201, 0]
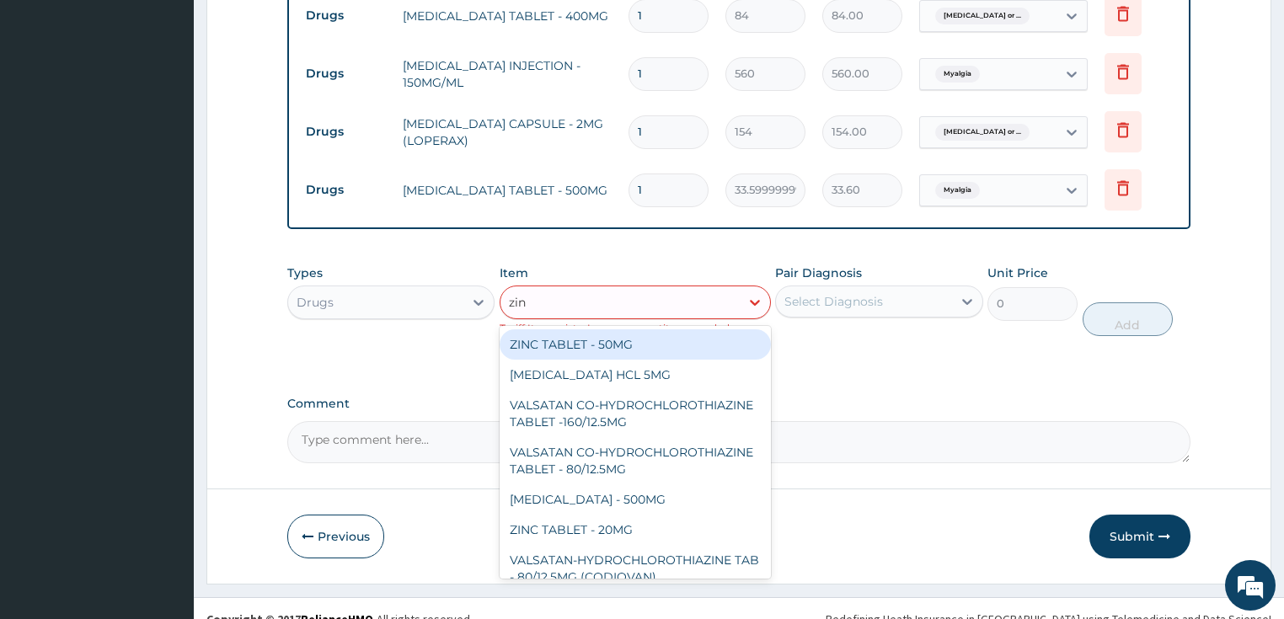
type input "zinc"
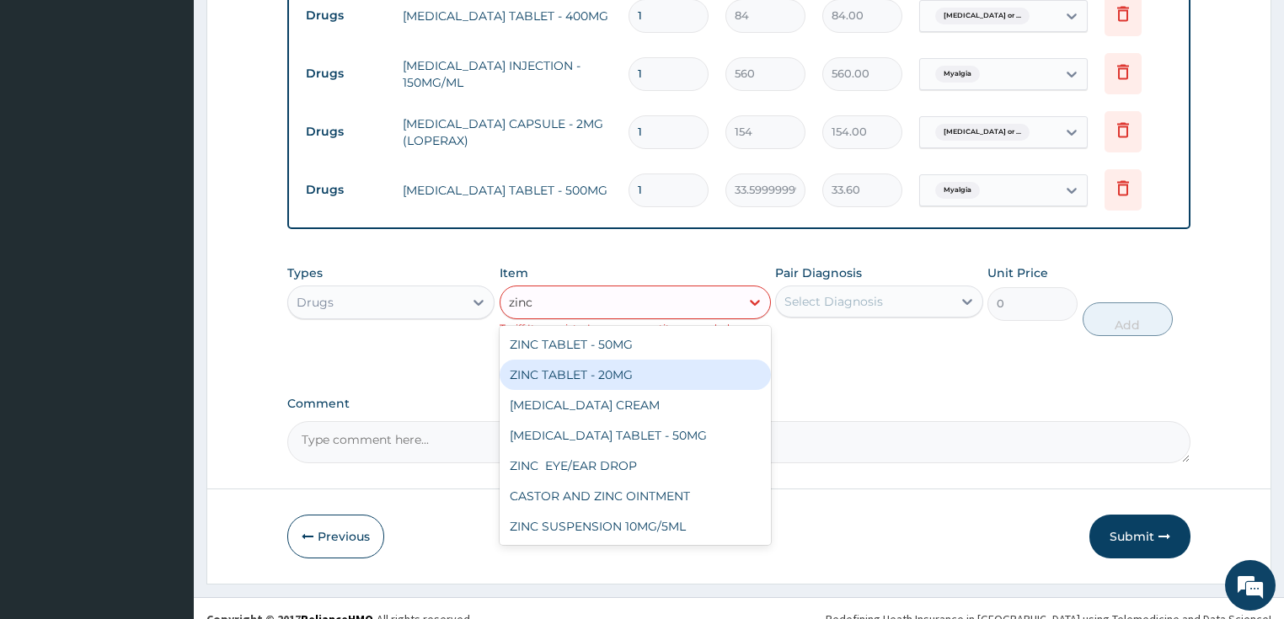
click at [544, 370] on div "ZINC TABLET - 20MG" at bounding box center [635, 375] width 271 height 30
type input "64.39999999999999"
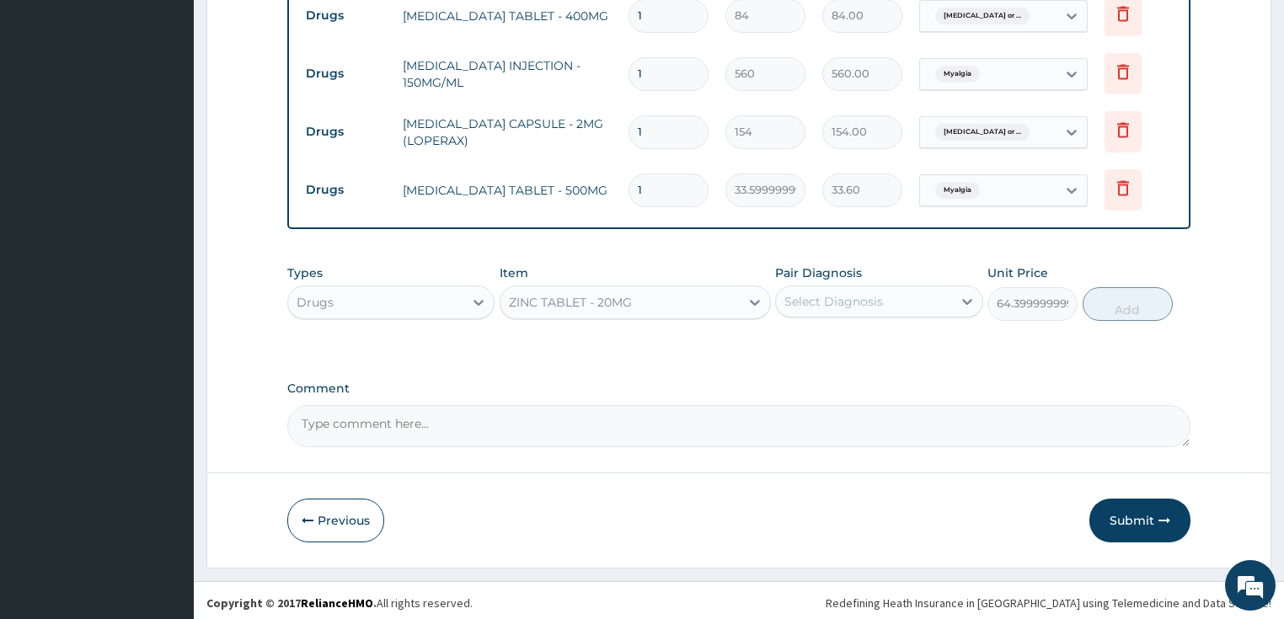
scroll to position [1191, 0]
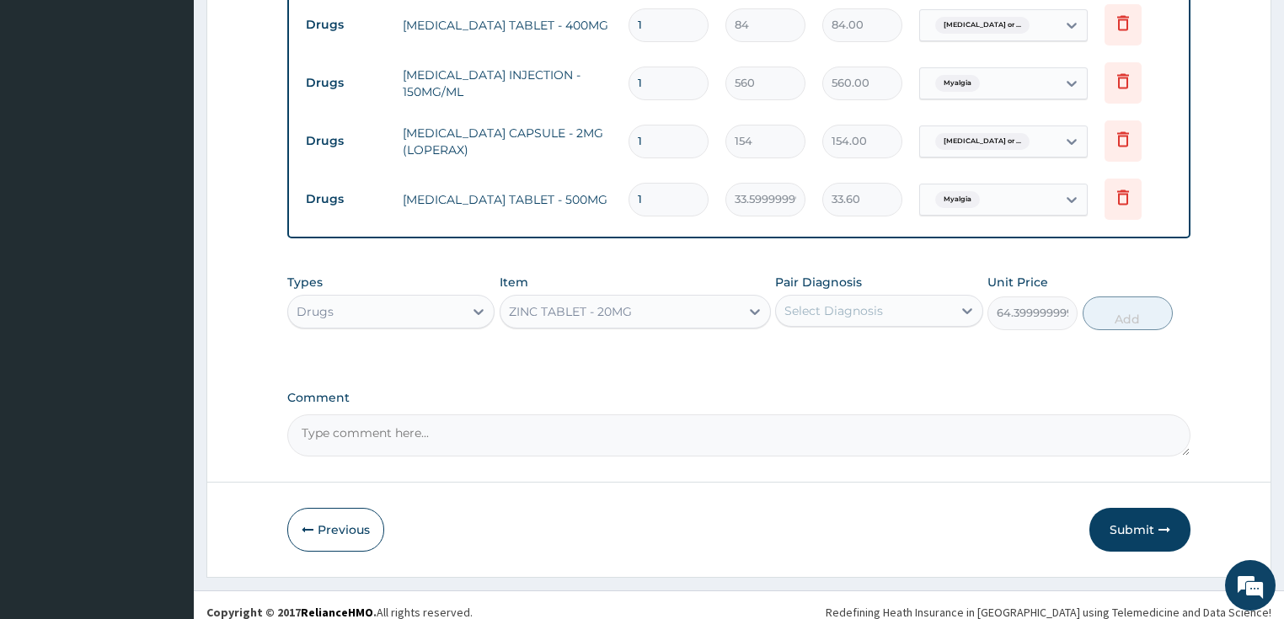
click at [873, 302] on div "Select Diagnosis" at bounding box center [833, 310] width 99 height 17
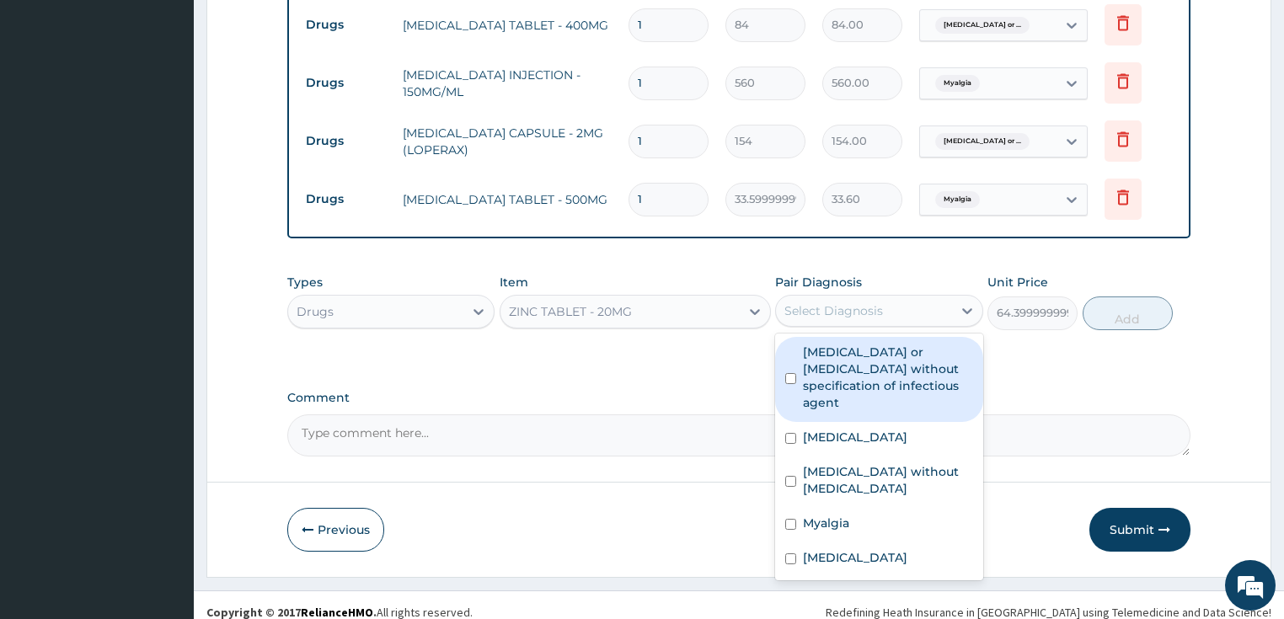
click at [890, 364] on label "Infectious gastroenteritis or colitis without specification of infectious agent" at bounding box center [888, 377] width 170 height 67
checkbox input "true"
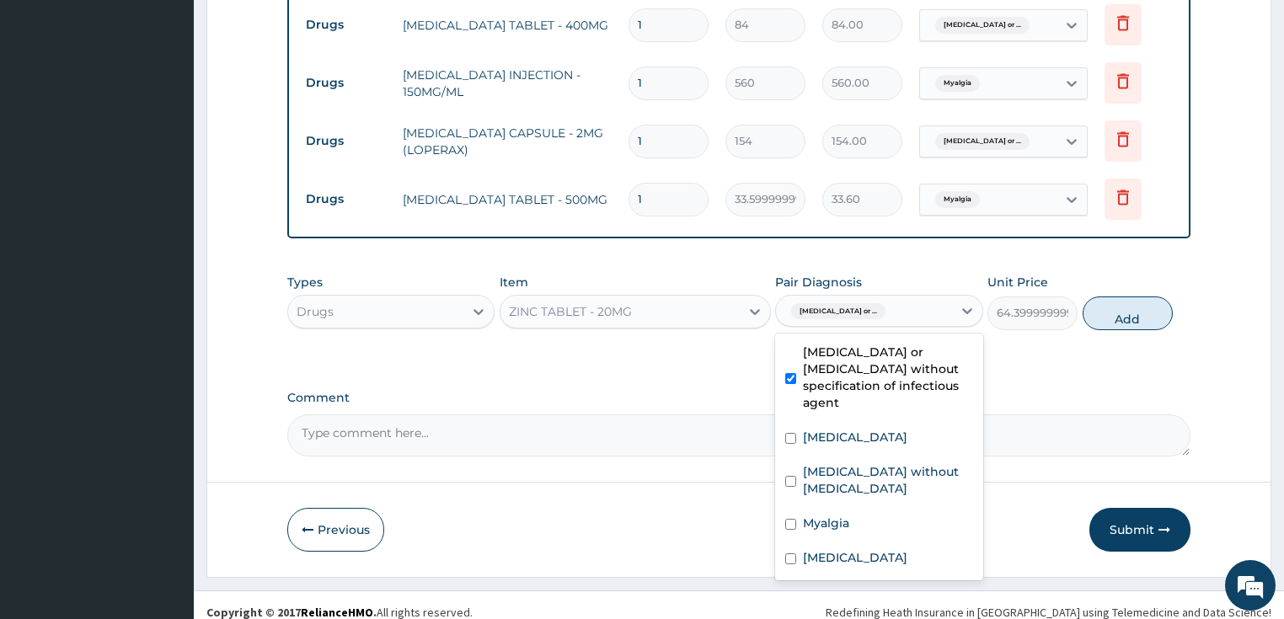
drag, startPoint x: 1115, startPoint y: 297, endPoint x: 1062, endPoint y: 308, distance: 55.2
click at [1116, 297] on button "Add" at bounding box center [1128, 314] width 90 height 34
type input "0"
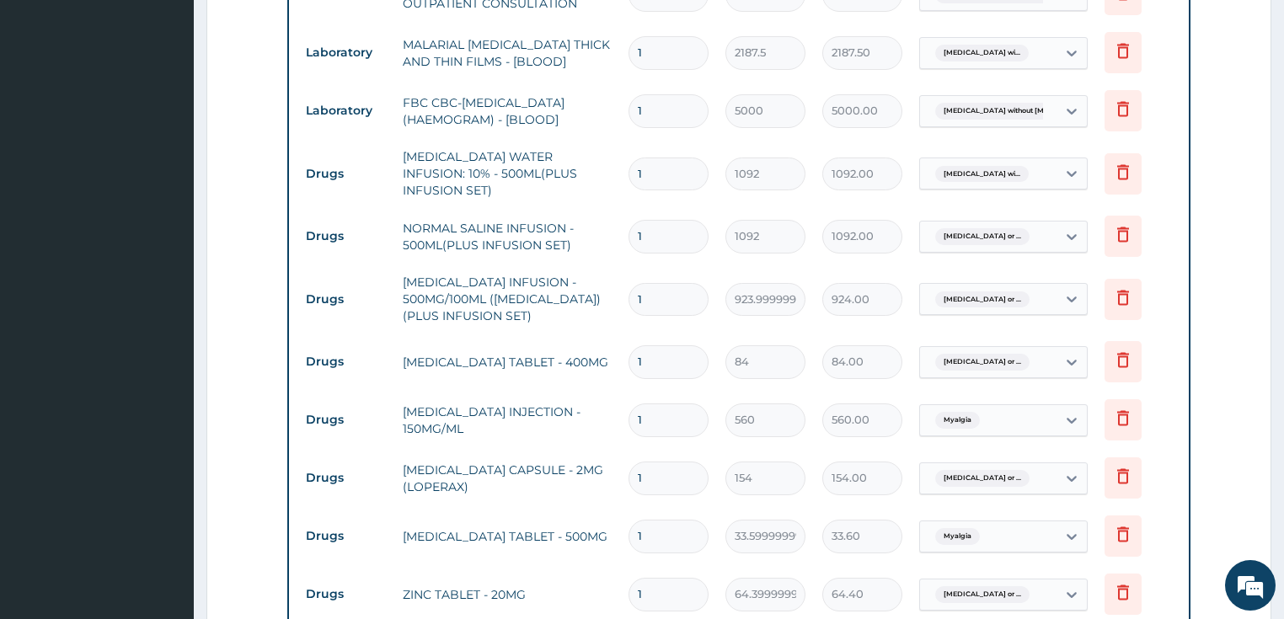
scroll to position [922, 0]
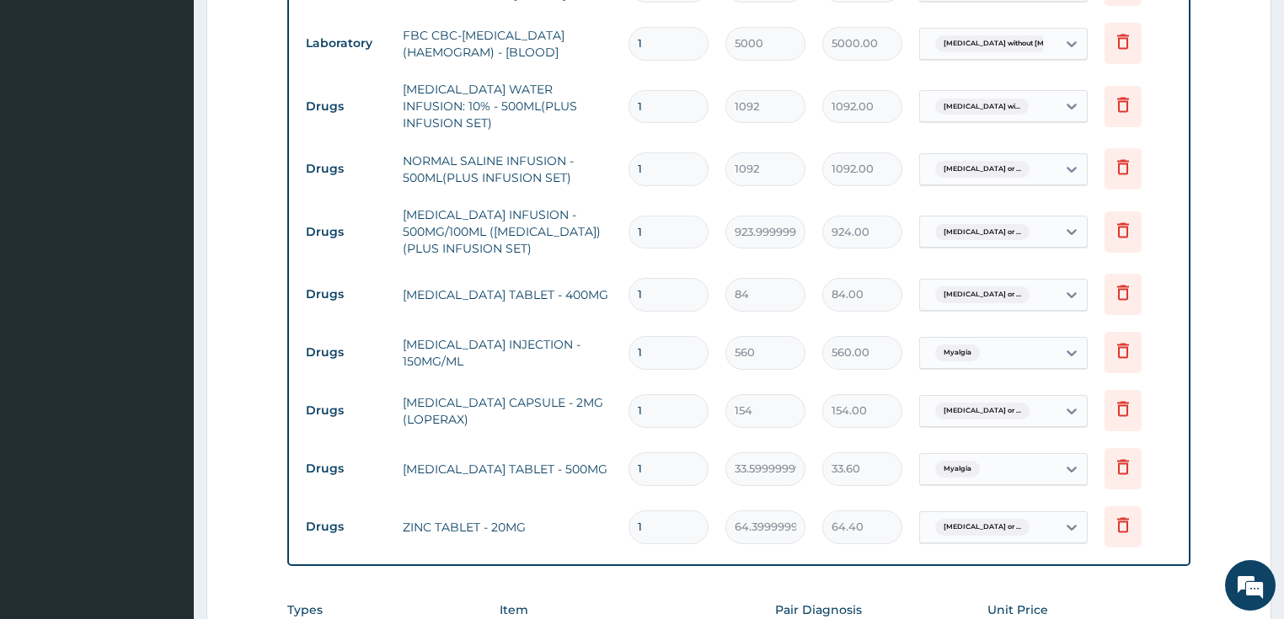
click at [637, 95] on input "1" at bounding box center [668, 106] width 80 height 33
type input "3"
type input "3276.00"
type input "3"
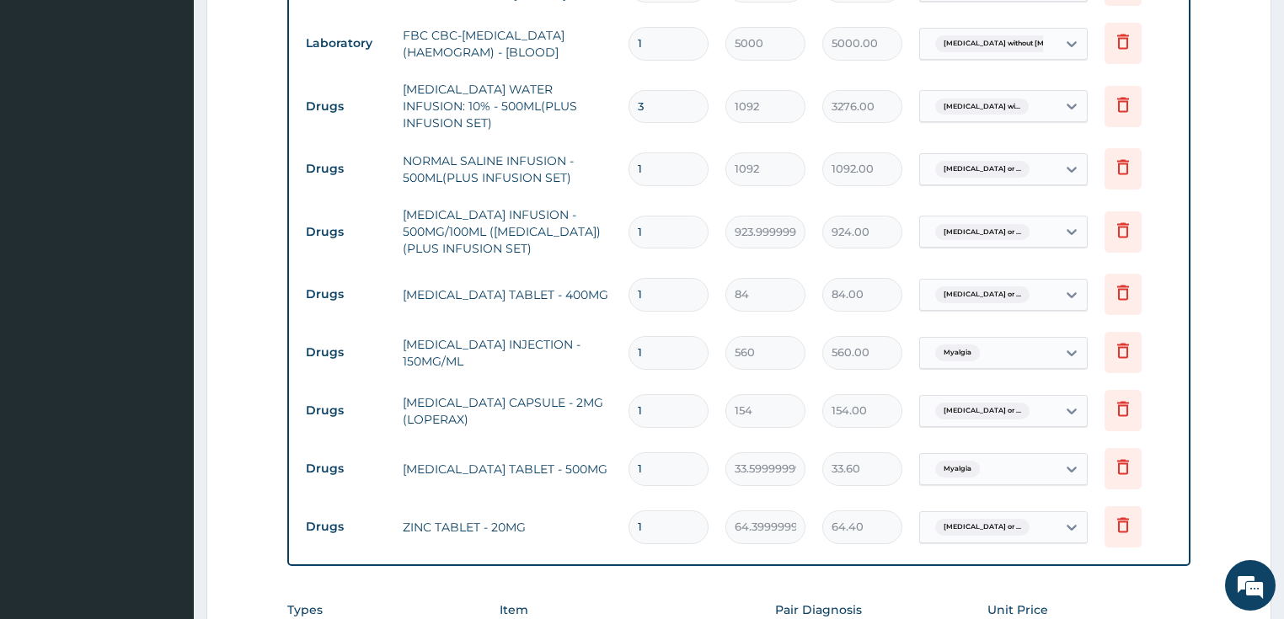
click at [637, 155] on input "1" at bounding box center [668, 168] width 80 height 33
type input "2"
type input "2184.00"
type input "2"
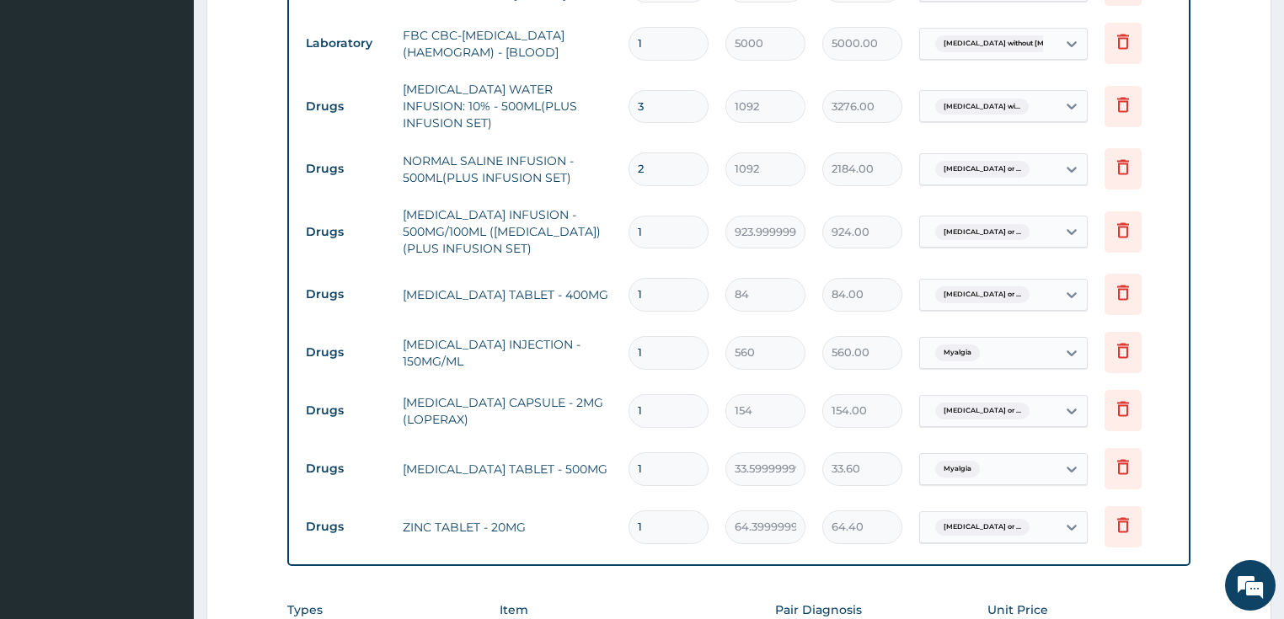
click at [637, 216] on input "1" at bounding box center [668, 232] width 80 height 33
type input "6"
type input "5544.00"
type input "6"
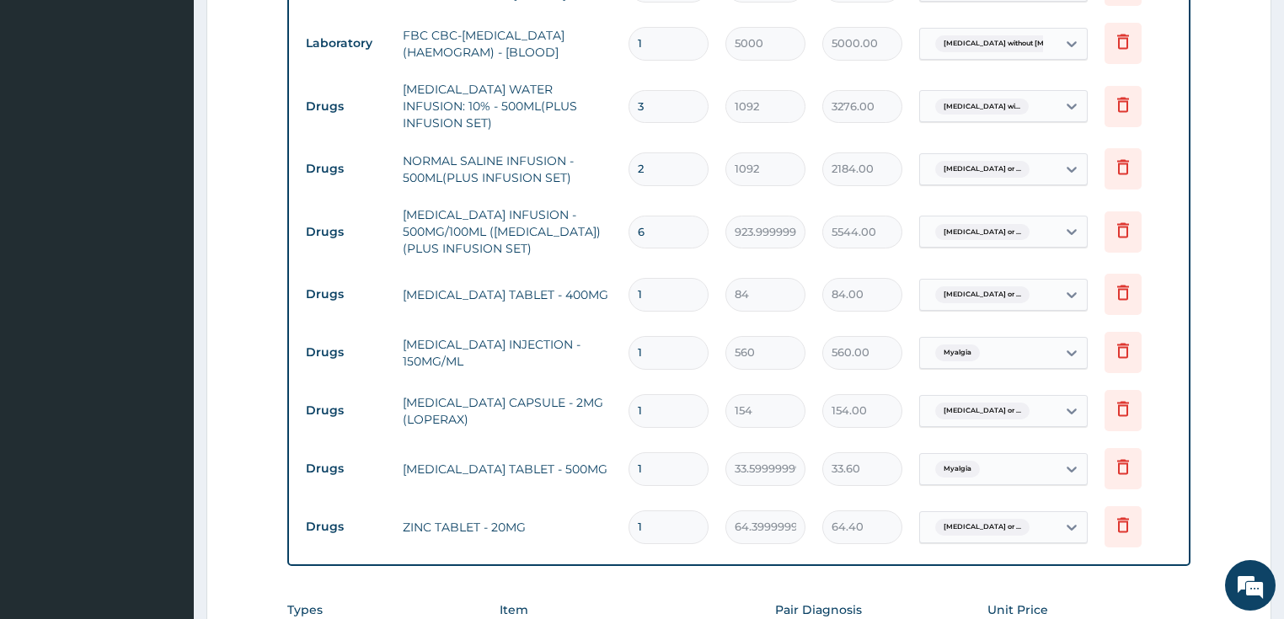
click at [646, 278] on input "1" at bounding box center [668, 294] width 80 height 33
type input "15"
type input "1260.00"
type input "15"
click at [588, 328] on td "PARACETAMOL INJECTION - 150MG/ML" at bounding box center [507, 353] width 227 height 51
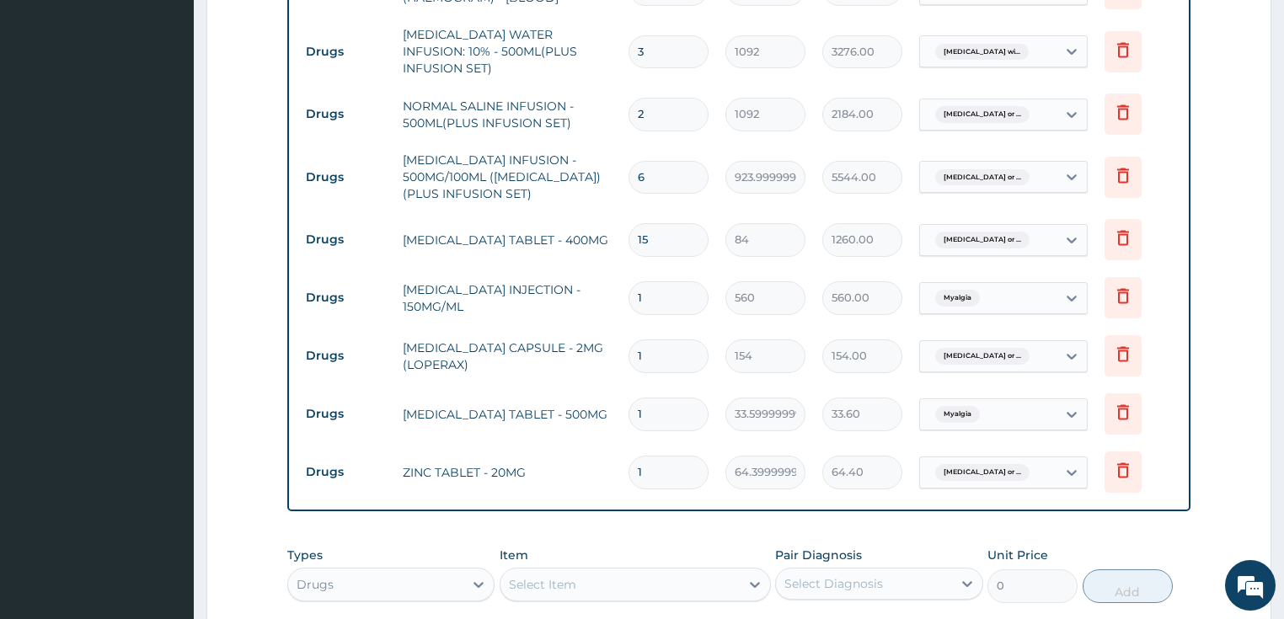
scroll to position [1056, 0]
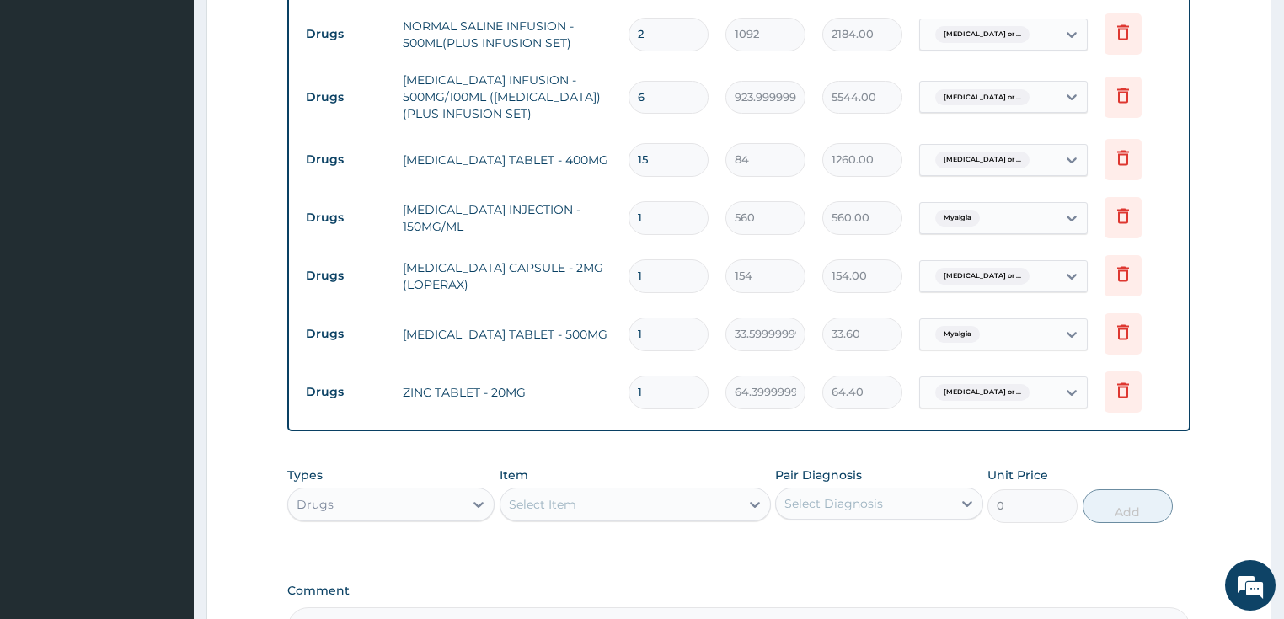
click at [645, 202] on input "1" at bounding box center [668, 217] width 80 height 33
click at [637, 201] on input "1" at bounding box center [668, 217] width 80 height 33
type input "2"
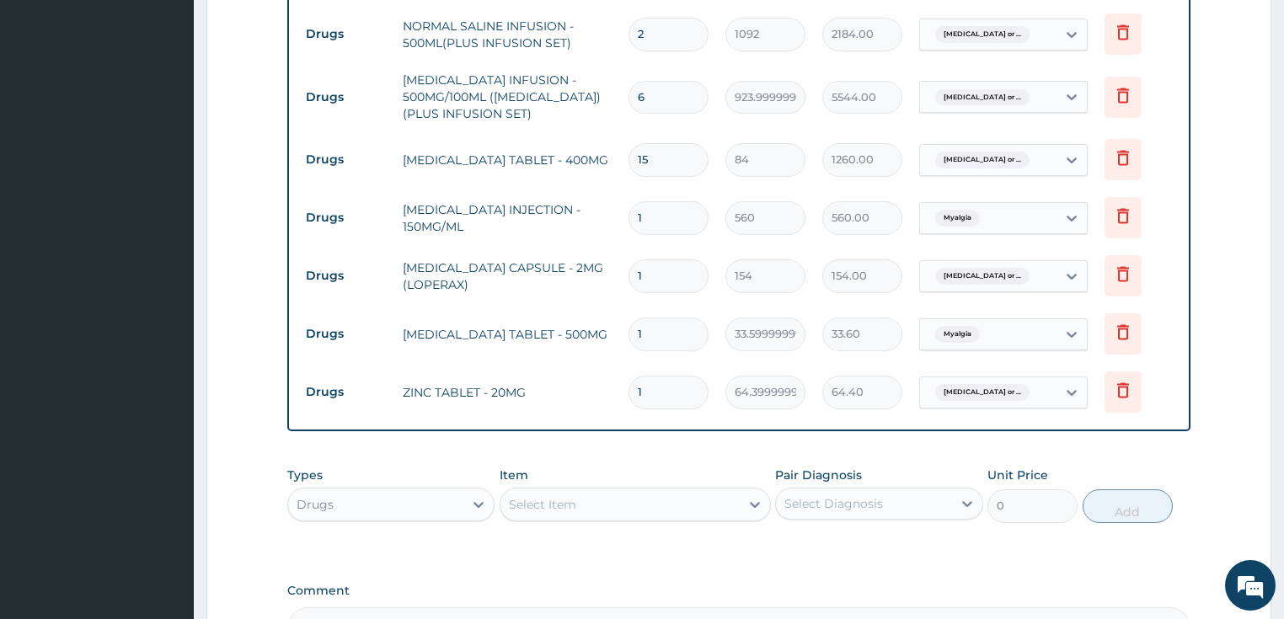
type input "1120.00"
type input "24"
type input "13440.00"
type input "24"
click at [639, 262] on input "1" at bounding box center [668, 275] width 80 height 33
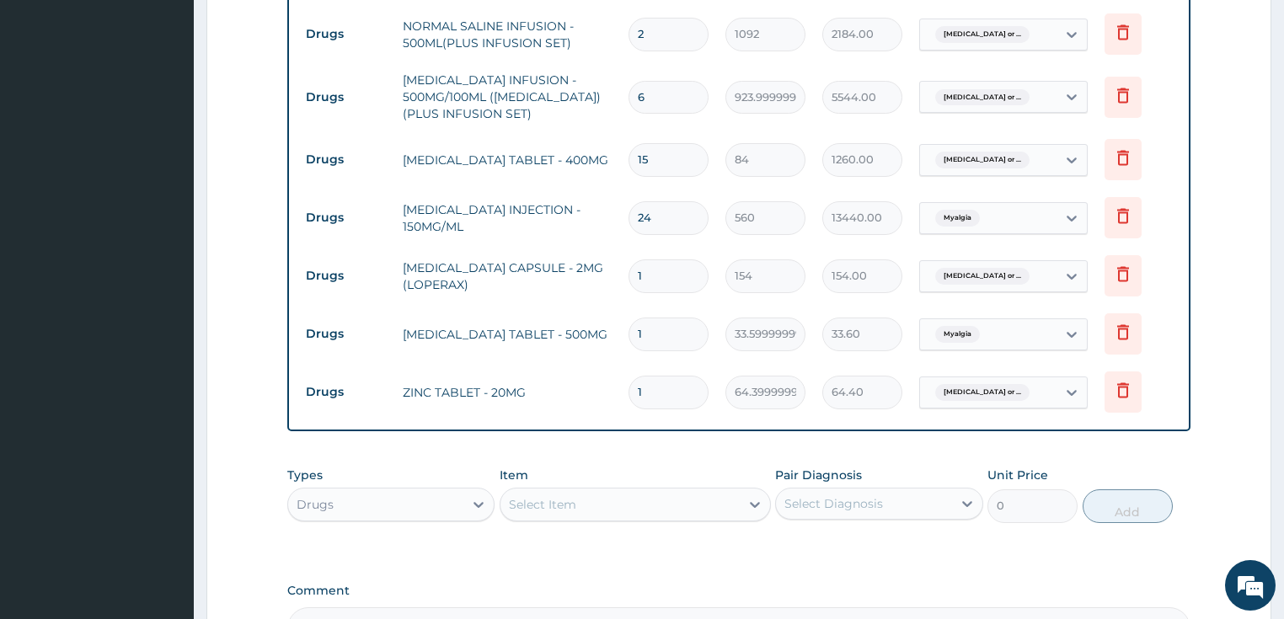
click at [639, 262] on input "1" at bounding box center [668, 275] width 80 height 33
type input "2"
type input "308.00"
type input "2"
click at [650, 321] on input "1" at bounding box center [668, 334] width 80 height 33
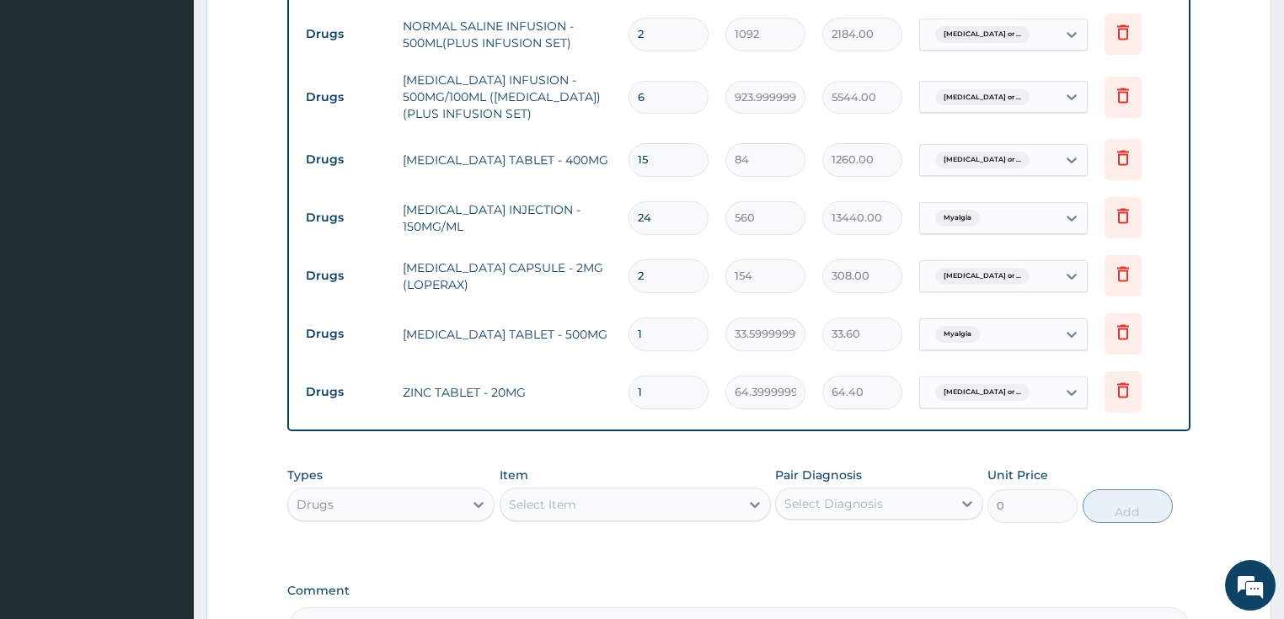
type input "18"
type input "604.80"
type input "18"
click at [644, 377] on input "1" at bounding box center [668, 392] width 80 height 33
type input "10"
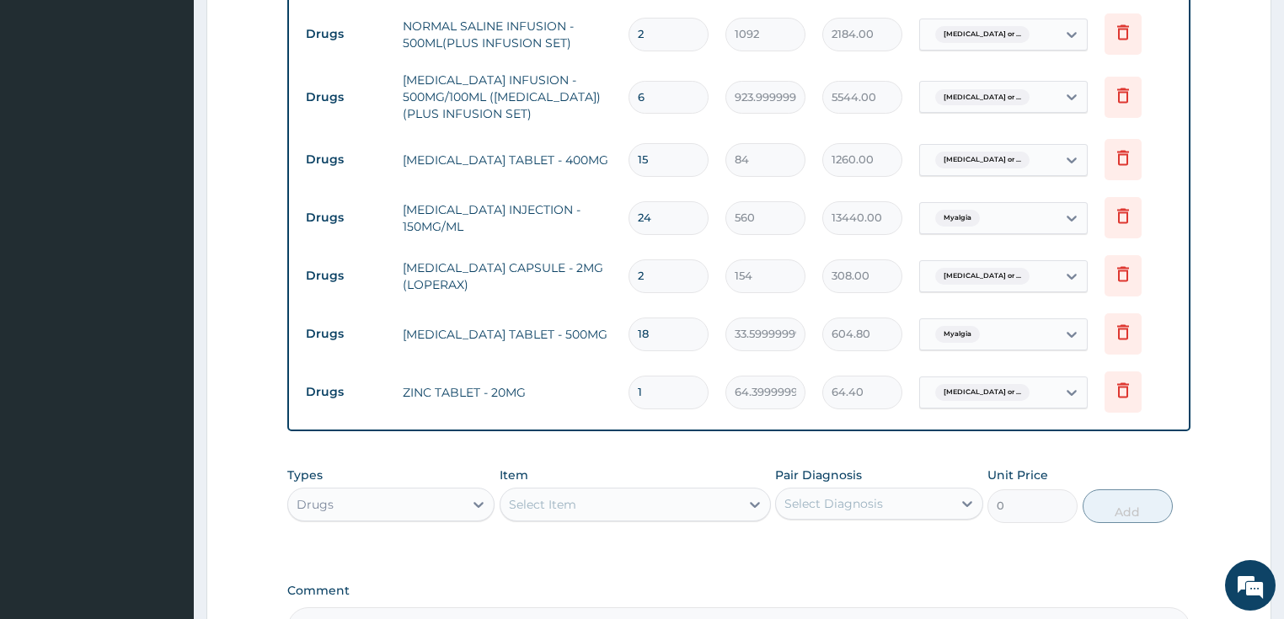
type input "644.00"
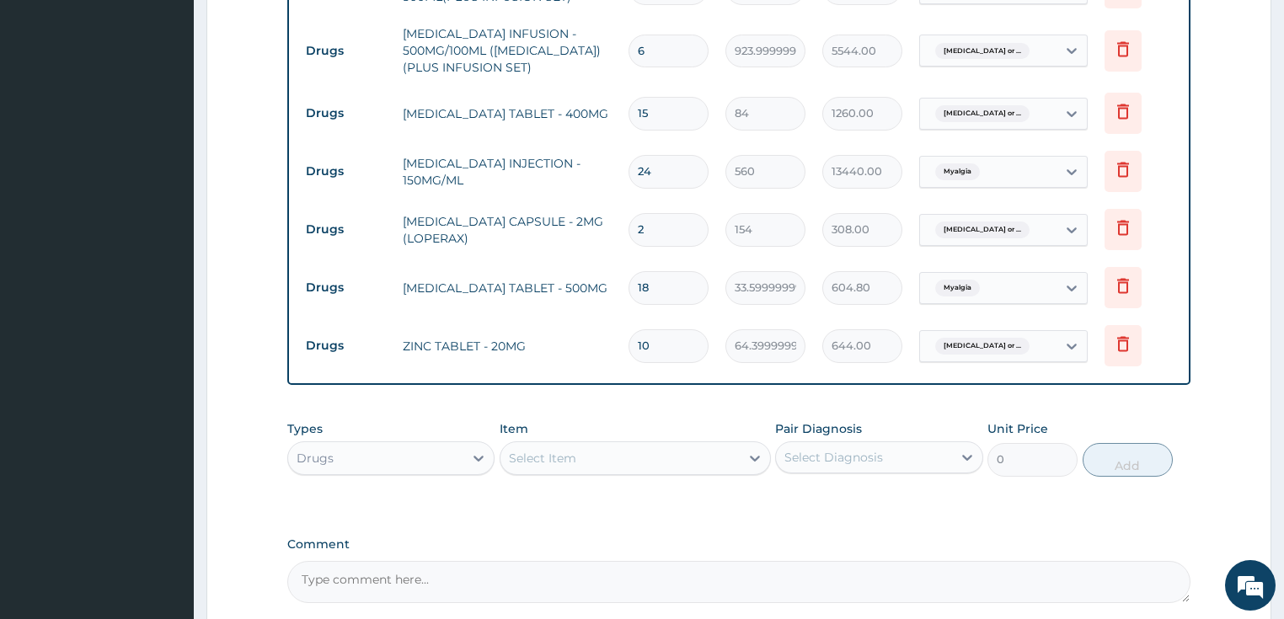
scroll to position [1249, 0]
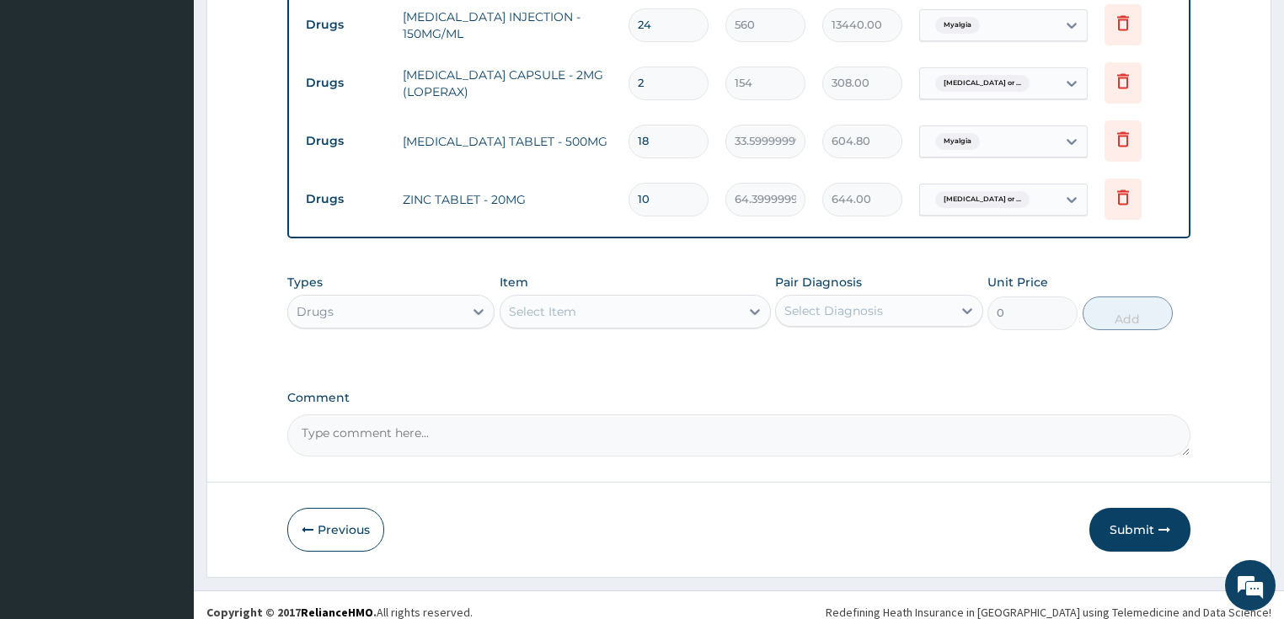
type input "10"
click at [564, 303] on div "Select Item" at bounding box center [542, 311] width 67 height 17
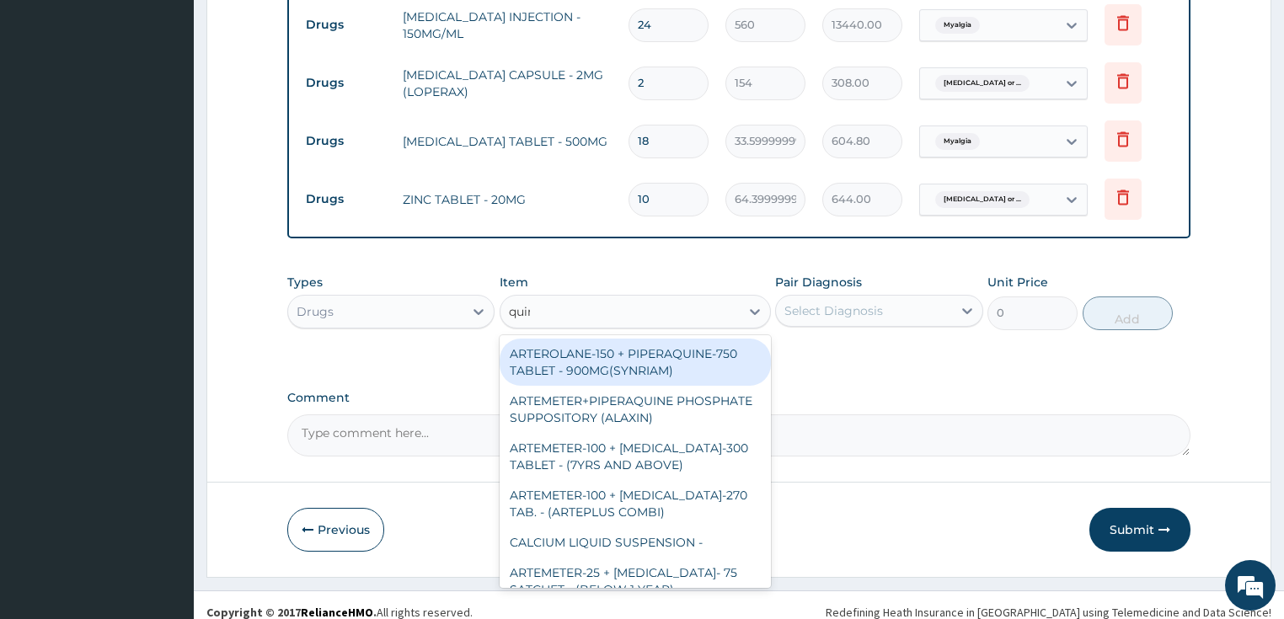
type input "quini"
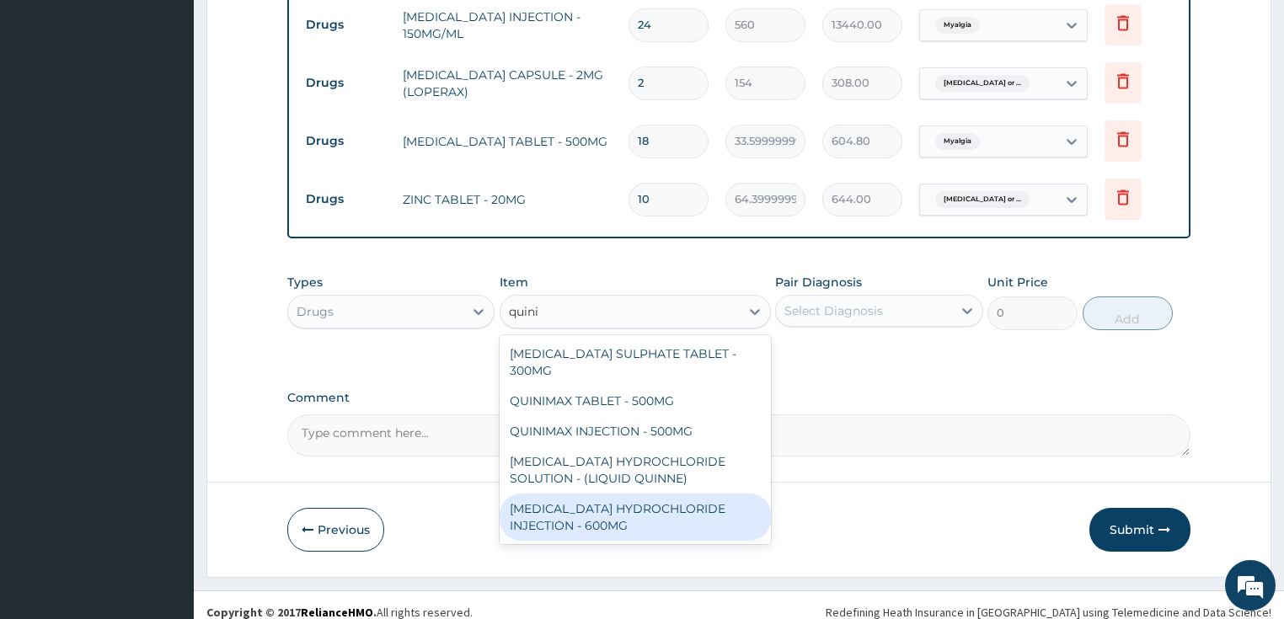
drag, startPoint x: 565, startPoint y: 488, endPoint x: 608, endPoint y: 471, distance: 46.2
click at [570, 494] on div "[MEDICAL_DATA] HYDROCHLORIDE INJECTION - 600MG" at bounding box center [635, 517] width 271 height 47
type input "218.39999999999998"
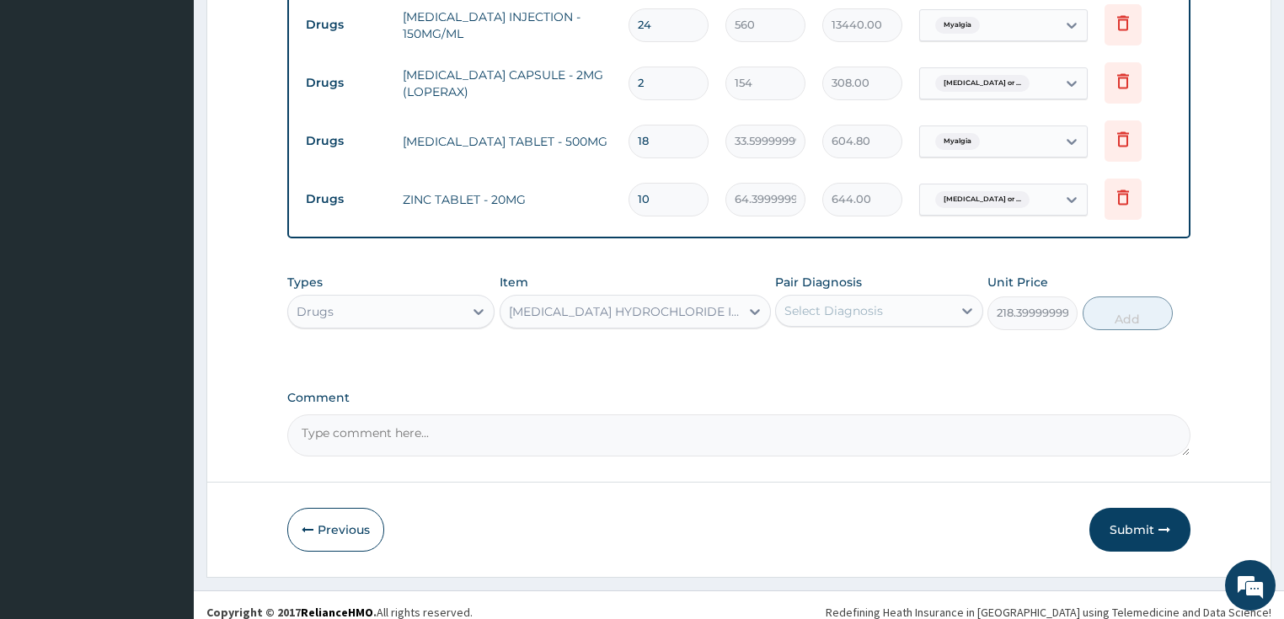
click at [847, 306] on div "Select Diagnosis" at bounding box center [833, 310] width 99 height 17
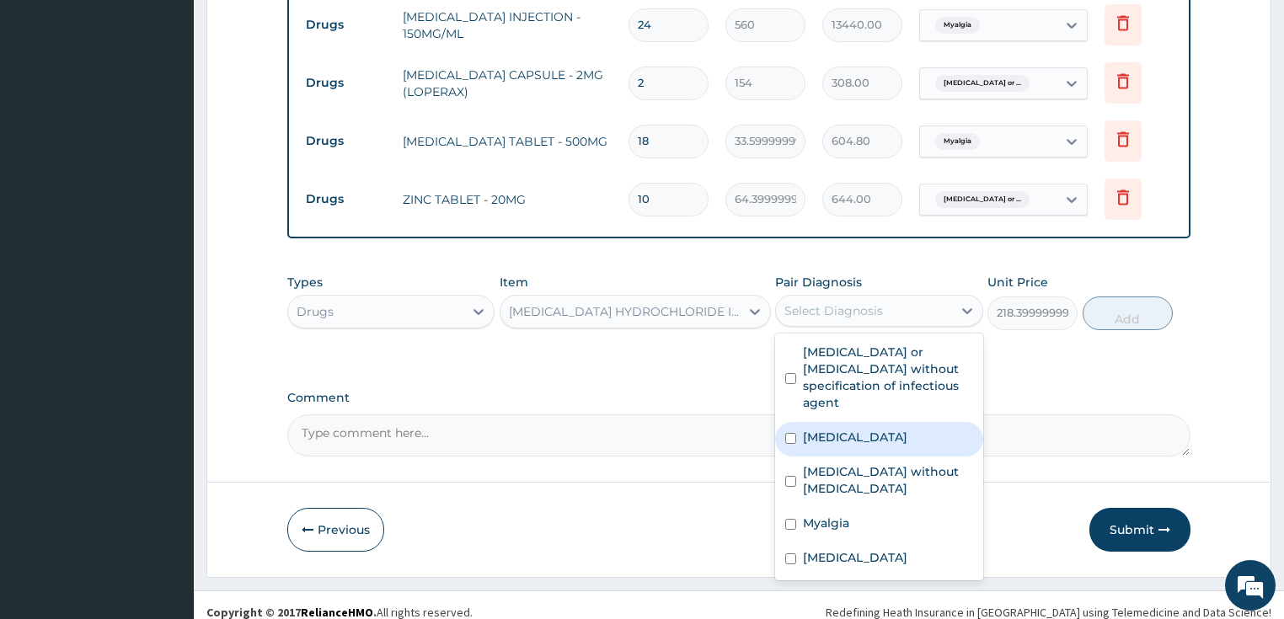
click at [856, 438] on label "[MEDICAL_DATA]" at bounding box center [855, 437] width 104 height 17
checkbox input "true"
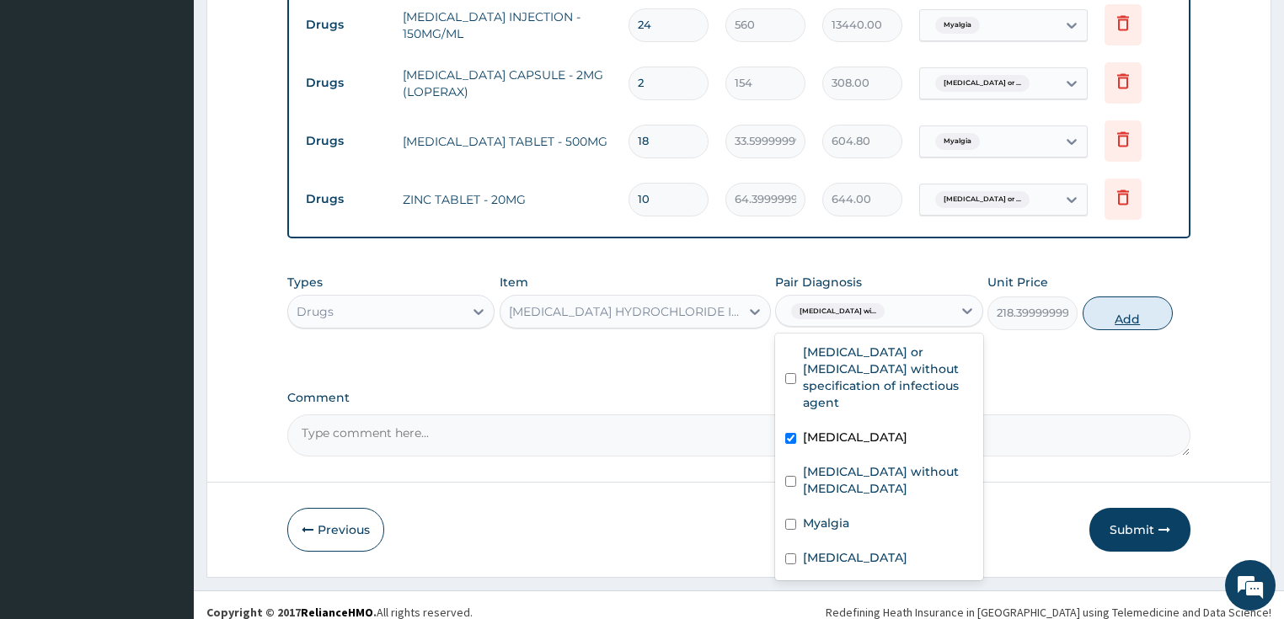
click at [1136, 303] on button "Add" at bounding box center [1128, 314] width 90 height 34
type input "0"
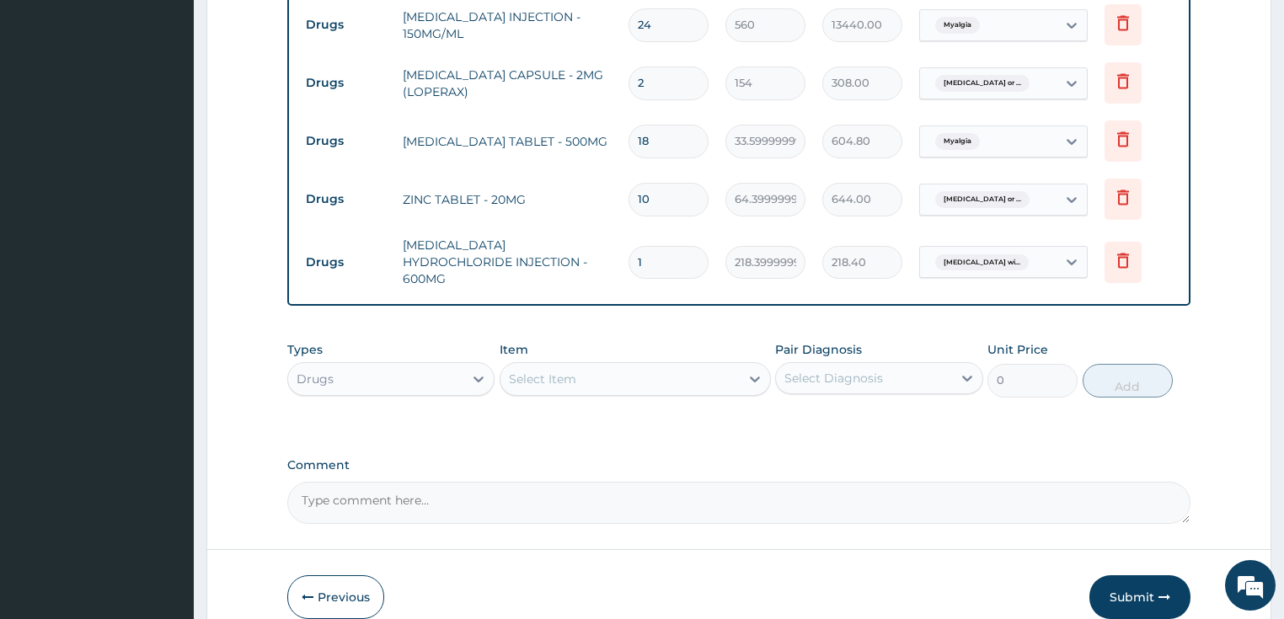
click at [637, 246] on input "1" at bounding box center [668, 262] width 80 height 33
type input "3"
type input "655.20"
type input "3"
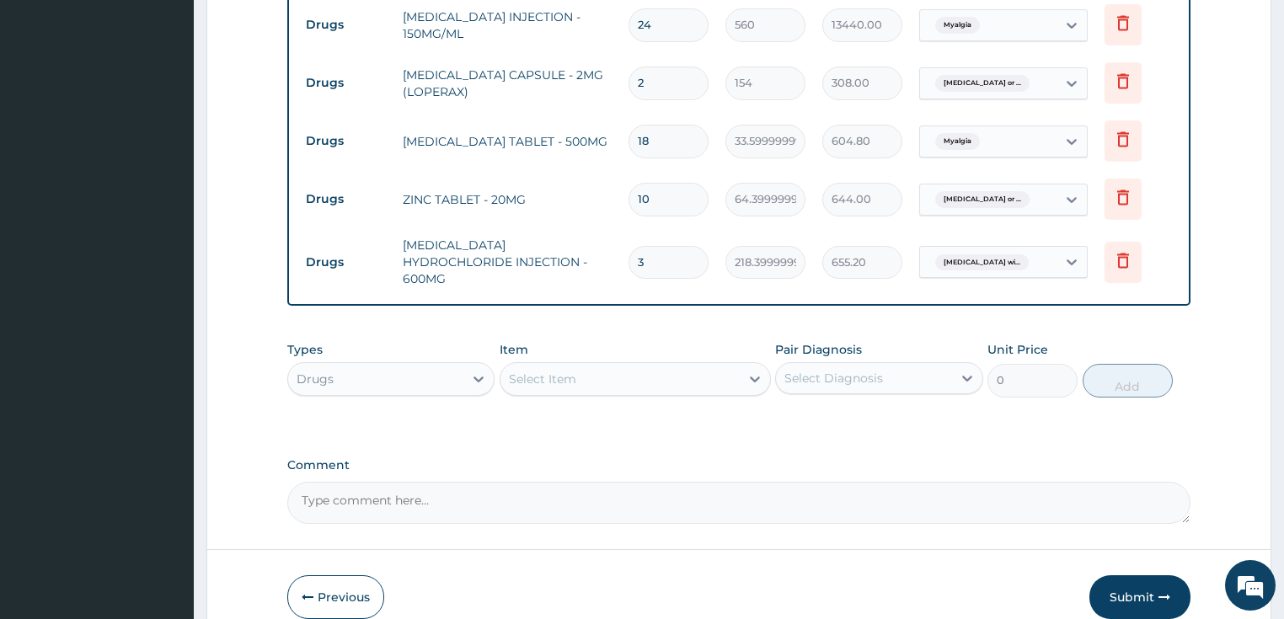
click at [542, 371] on div "Select Item" at bounding box center [542, 379] width 67 height 17
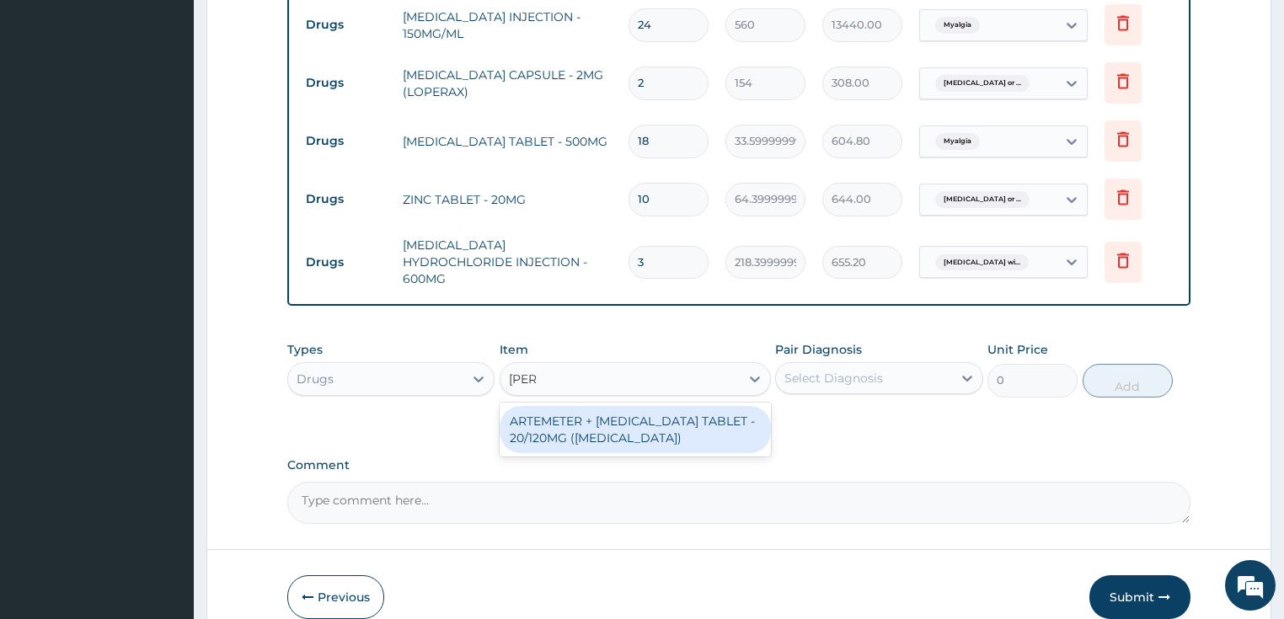
type input "coart"
click at [566, 414] on div "ARTEMETER + [MEDICAL_DATA] TABLET - 20/120MG ([MEDICAL_DATA])" at bounding box center [635, 429] width 271 height 47
type input "210"
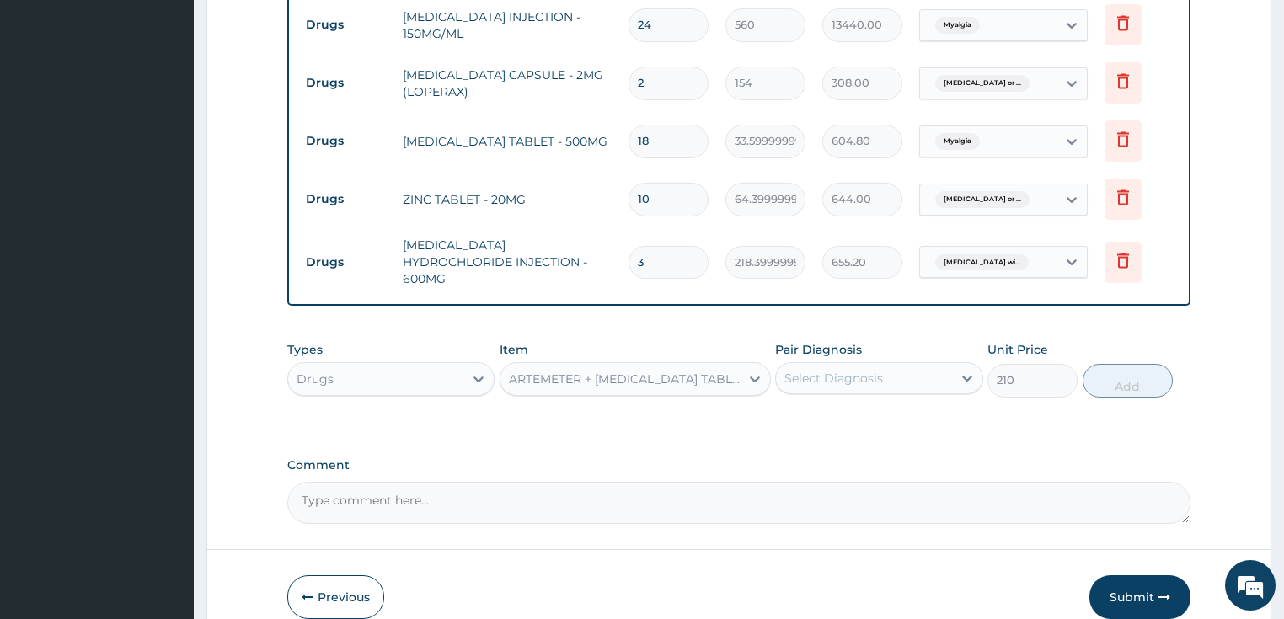
click at [833, 370] on div "Select Diagnosis" at bounding box center [833, 378] width 99 height 17
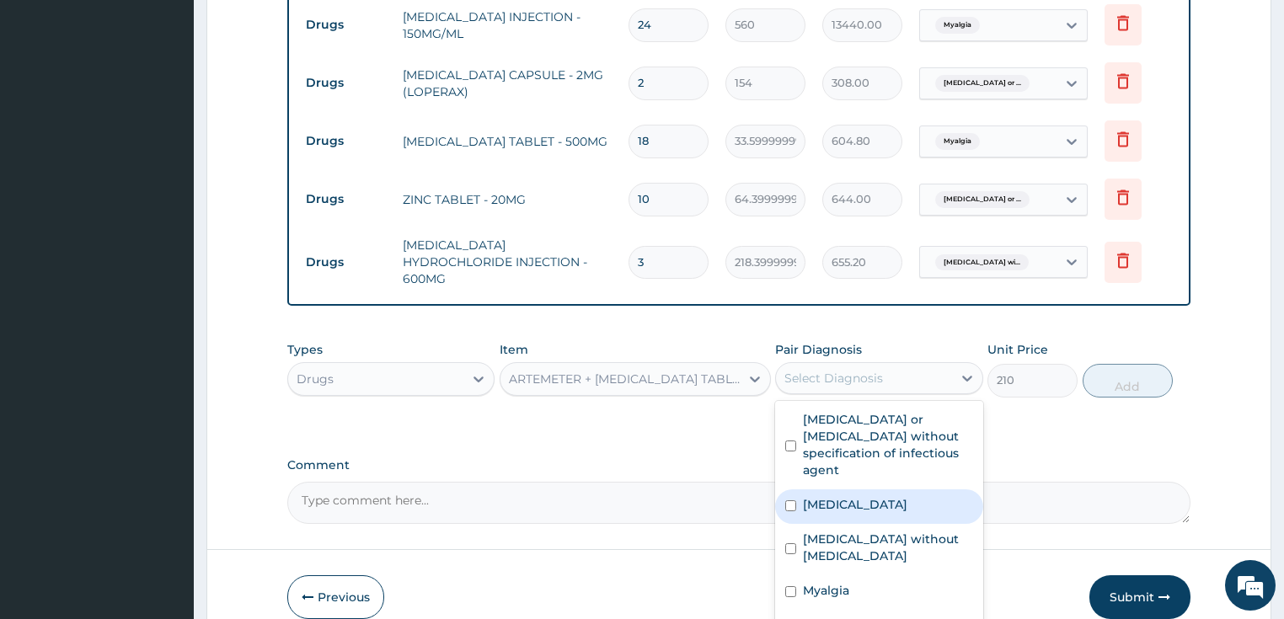
drag, startPoint x: 864, startPoint y: 479, endPoint x: 901, endPoint y: 457, distance: 42.3
click at [867, 496] on label "[MEDICAL_DATA]" at bounding box center [855, 504] width 104 height 17
checkbox input "true"
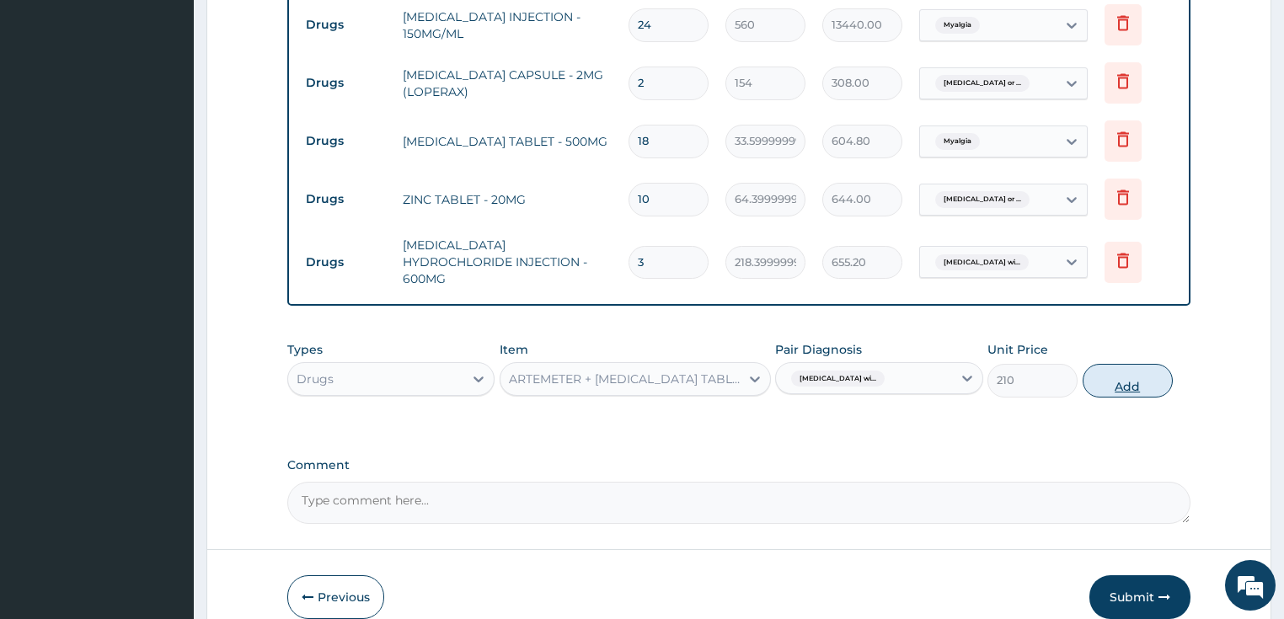
click at [1137, 364] on button "Add" at bounding box center [1128, 381] width 90 height 34
type input "0"
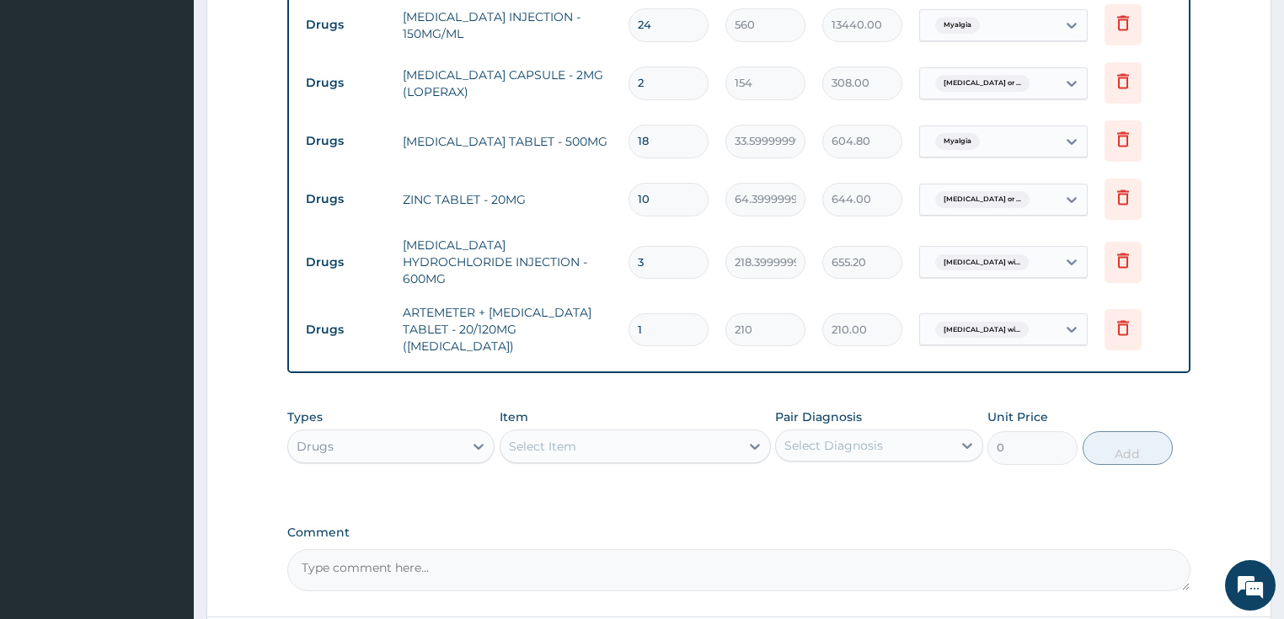
click at [635, 313] on input "1" at bounding box center [668, 329] width 80 height 33
type input "2"
type input "420.00"
type input "24"
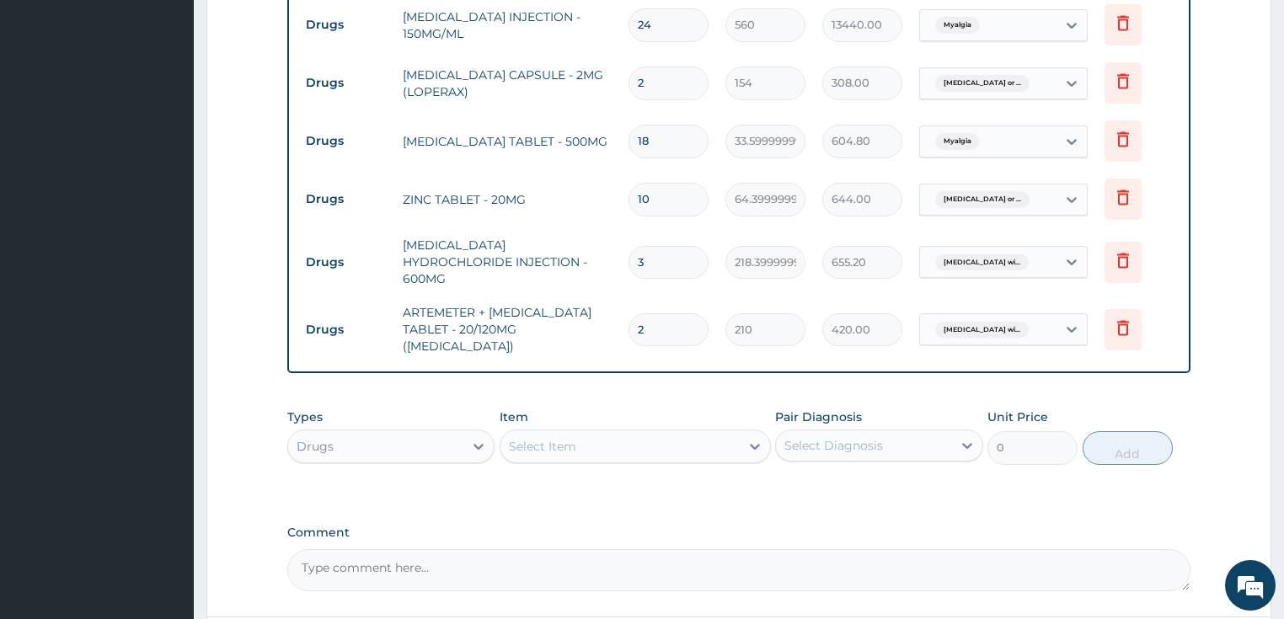
type input "5040.00"
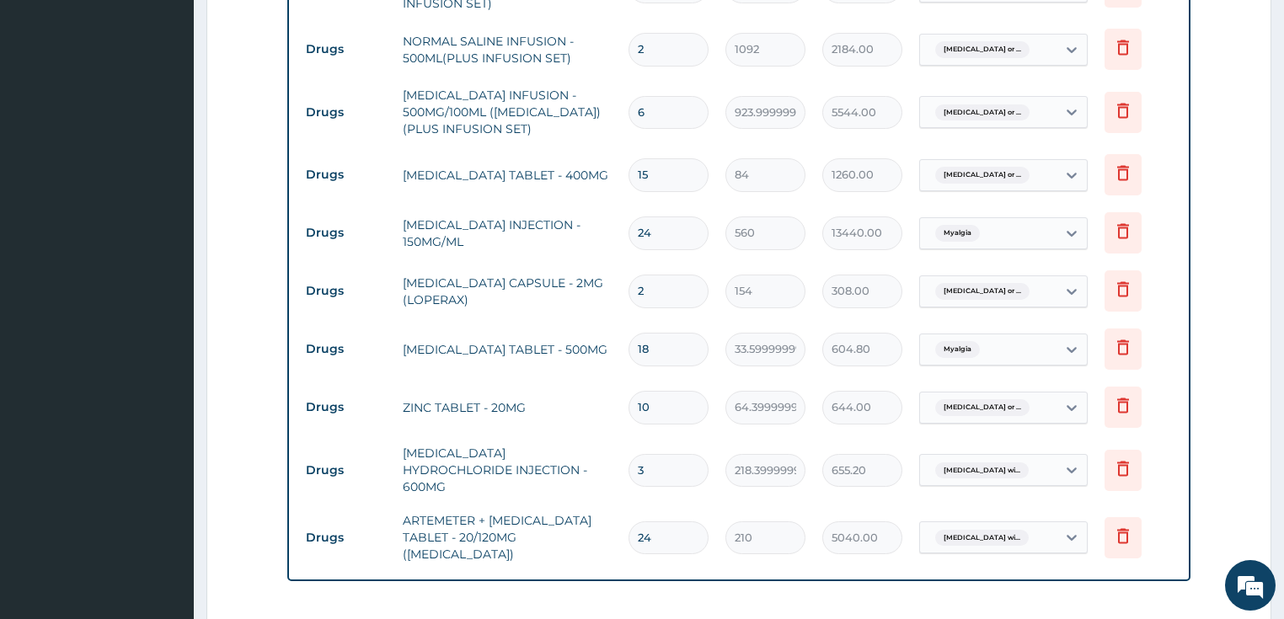
scroll to position [1047, 0]
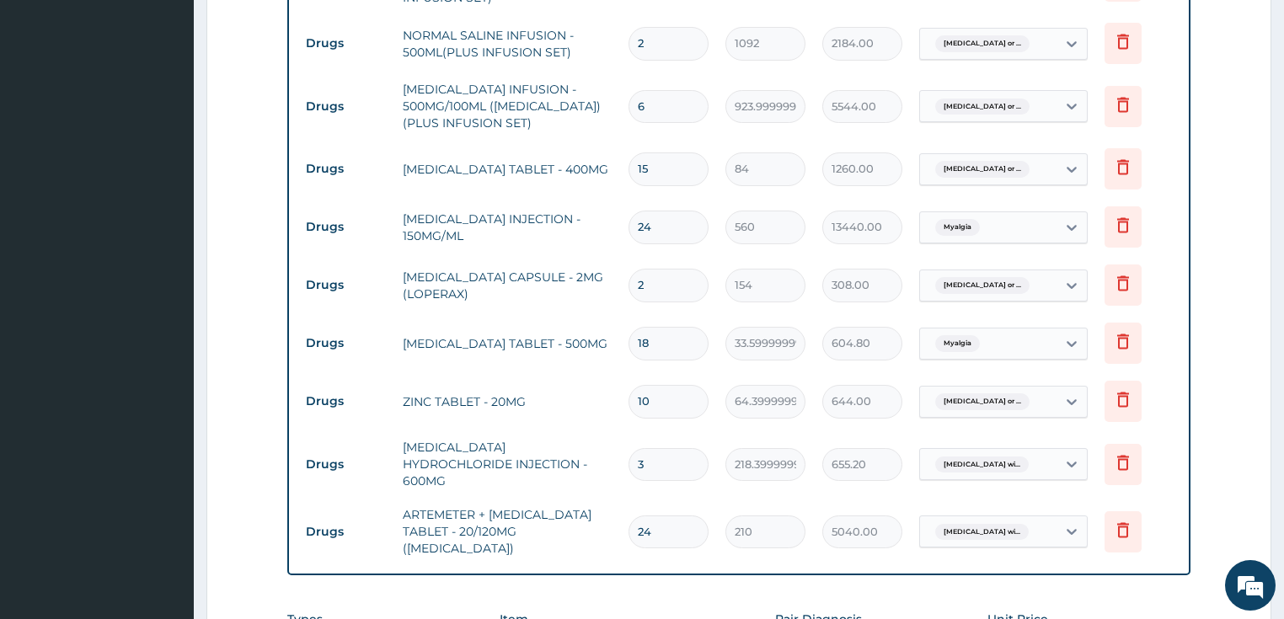
type input "24"
click at [580, 431] on td "[MEDICAL_DATA] HYDROCHLORIDE INJECTION - 600MG" at bounding box center [507, 464] width 227 height 67
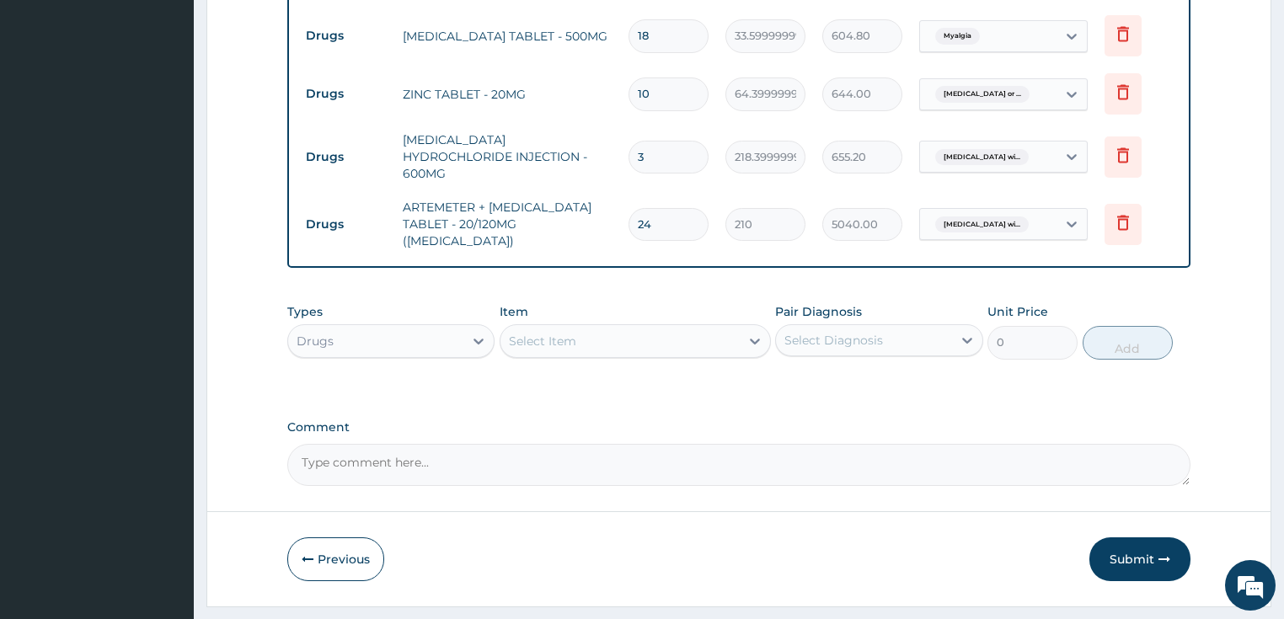
scroll to position [1365, 0]
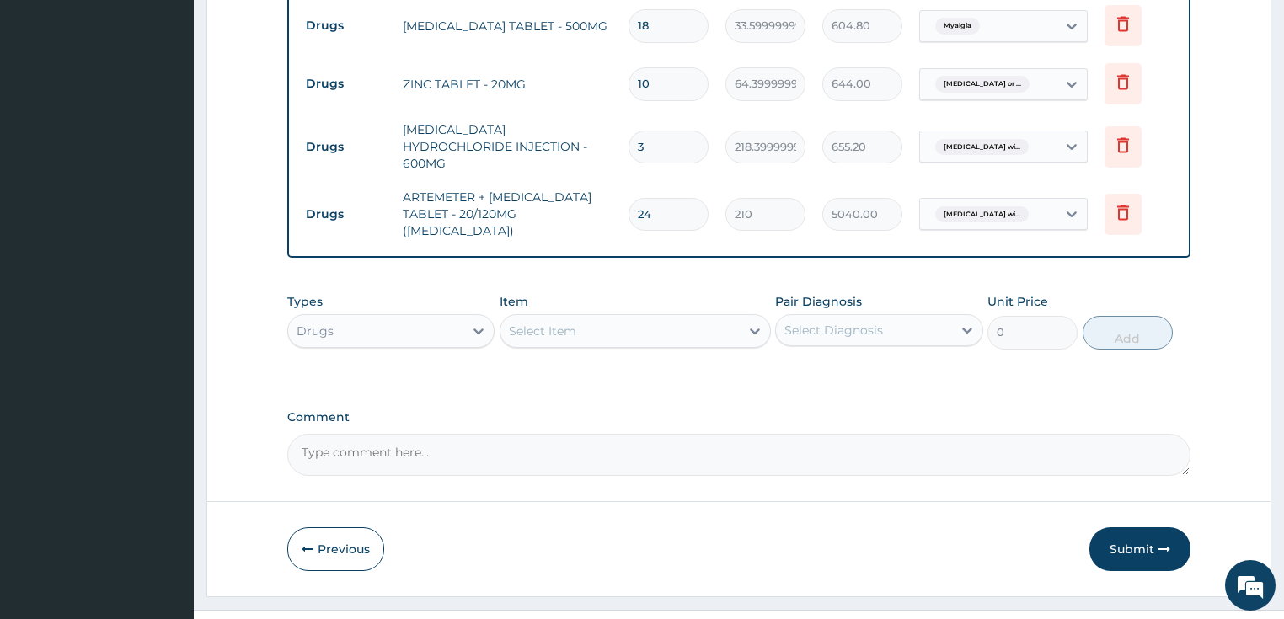
click at [505, 434] on textarea "Comment" at bounding box center [739, 455] width 904 height 42
click at [505, 434] on textarea "admitted 12/10/25 and discharged 1/10" at bounding box center [739, 455] width 904 height 42
click at [553, 434] on textarea "admitted 12/10/25 and discharged 14/10" at bounding box center [739, 455] width 904 height 42
type textarea "admitted 12/10/25 and discharged 14//25"
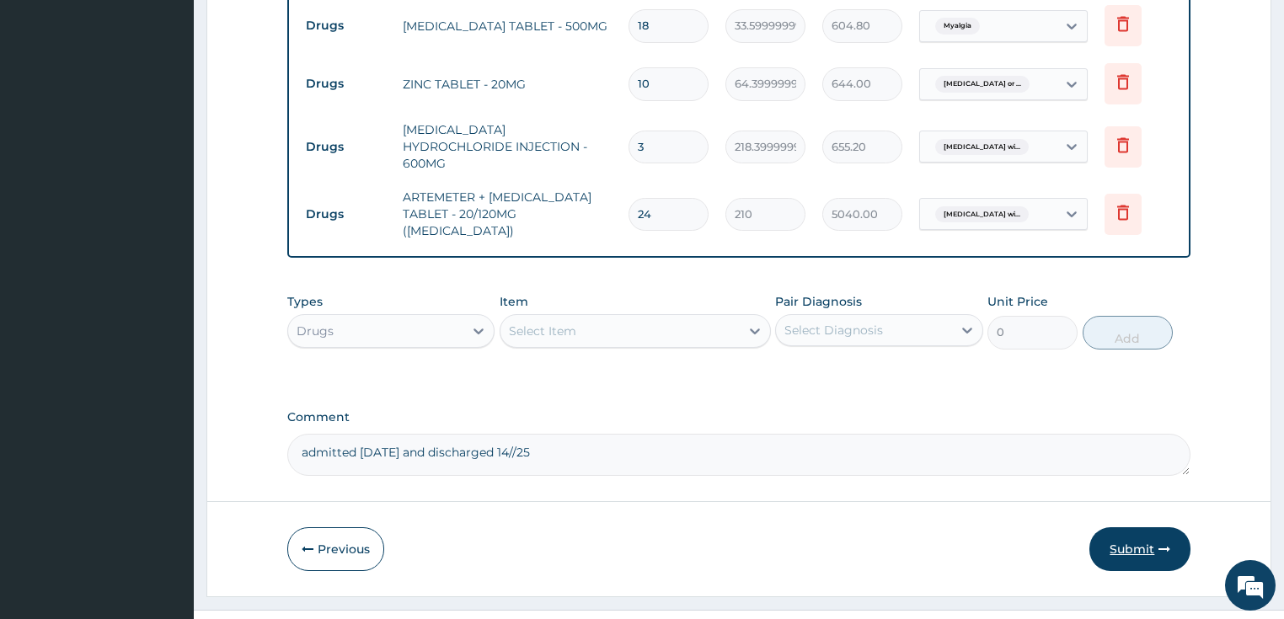
click at [1130, 527] on button "Submit" at bounding box center [1139, 549] width 101 height 44
click at [1126, 527] on button "Submit" at bounding box center [1139, 549] width 101 height 44
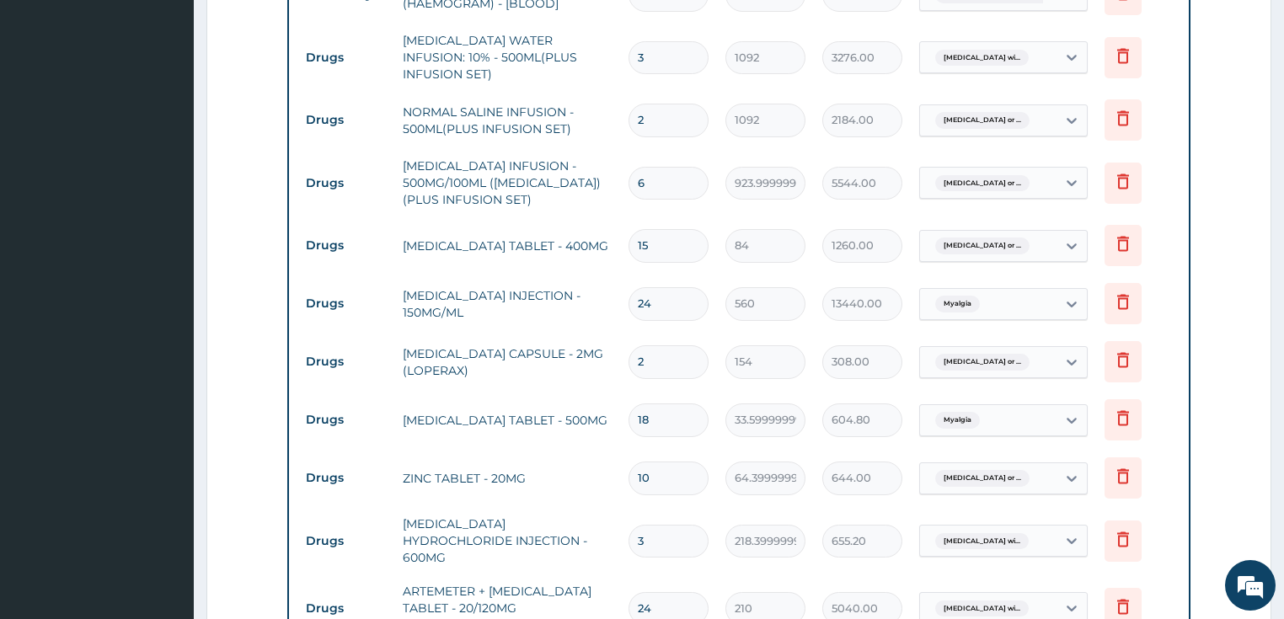
scroll to position [960, 0]
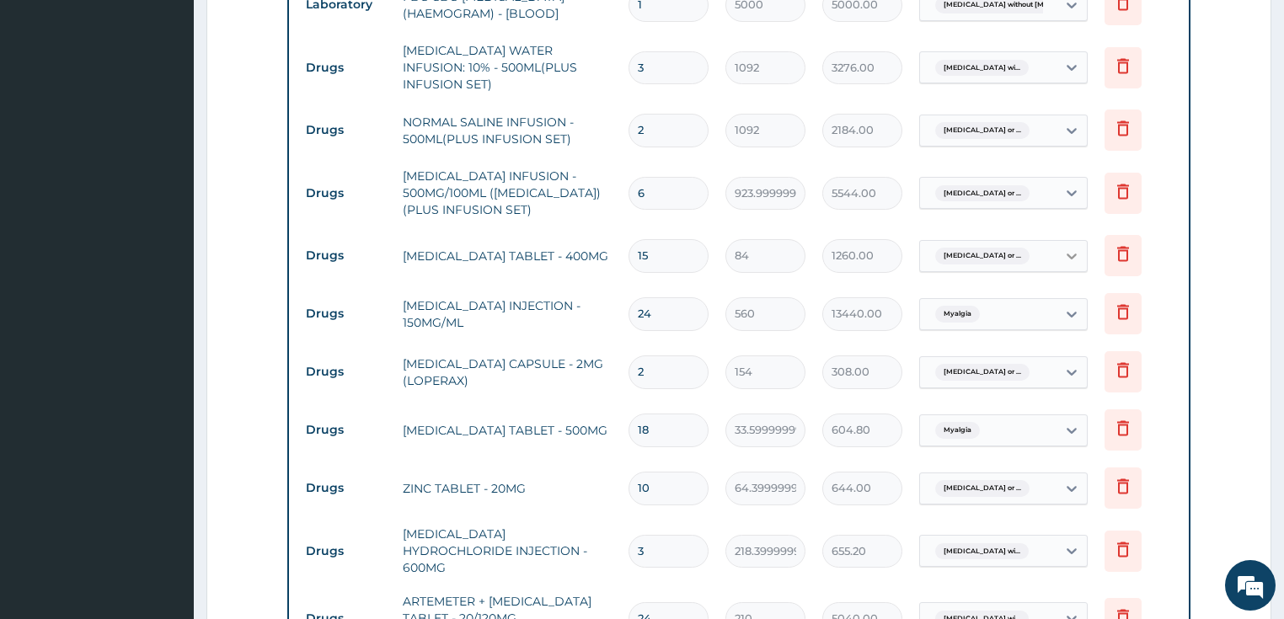
click at [1078, 248] on icon at bounding box center [1071, 256] width 17 height 17
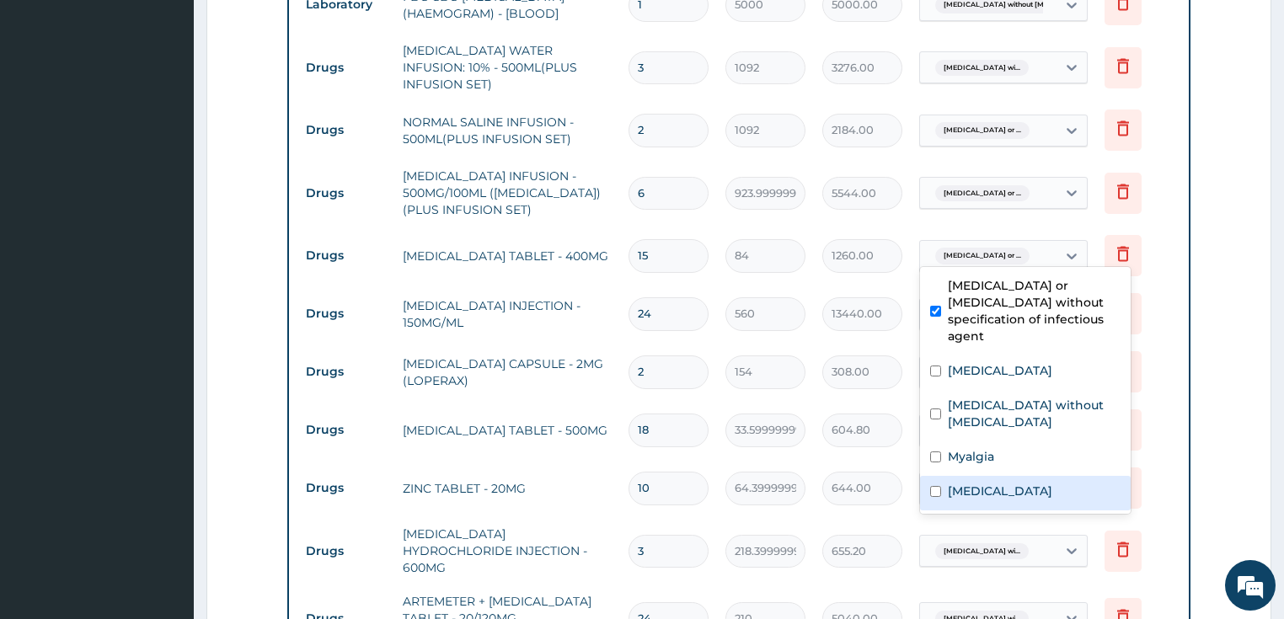
click at [1001, 493] on label "Salmonella enteritis" at bounding box center [1000, 491] width 104 height 17
checkbox input "true"
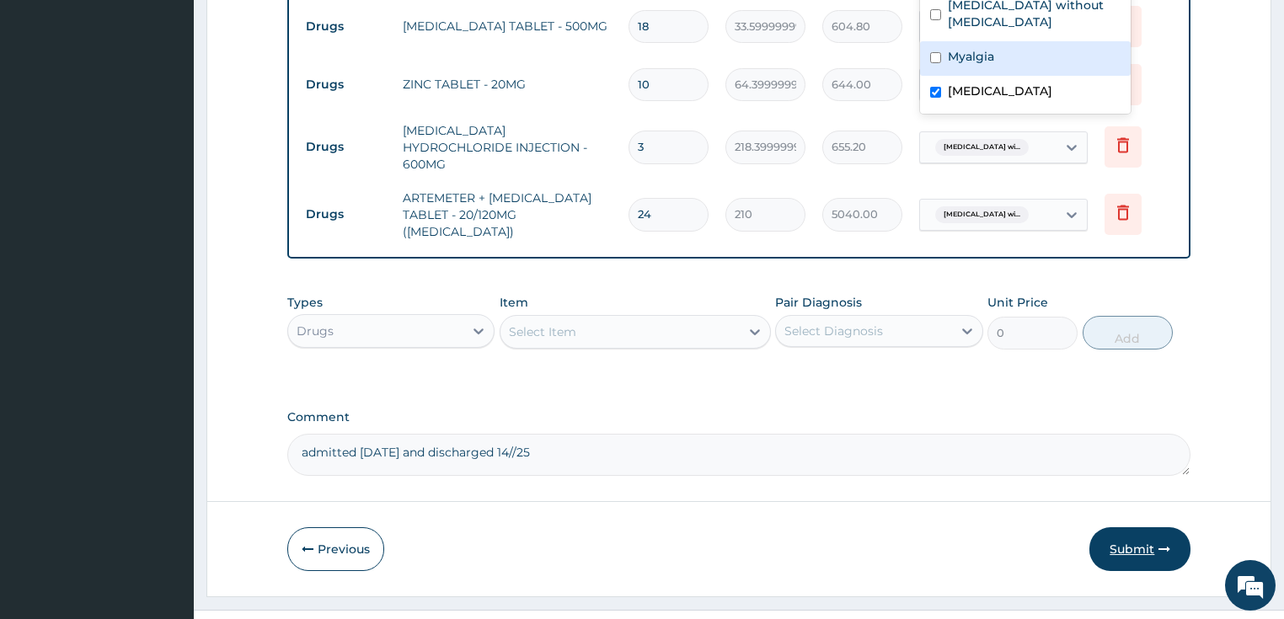
click at [1126, 527] on button "Submit" at bounding box center [1139, 549] width 101 height 44
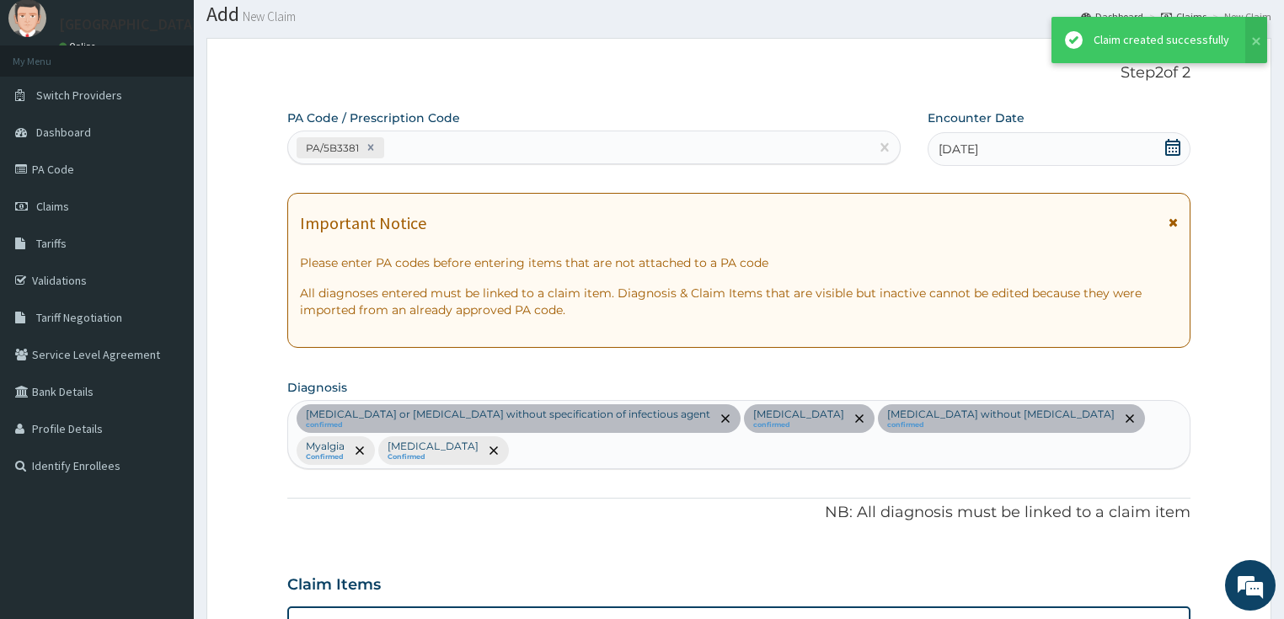
scroll to position [1372, 0]
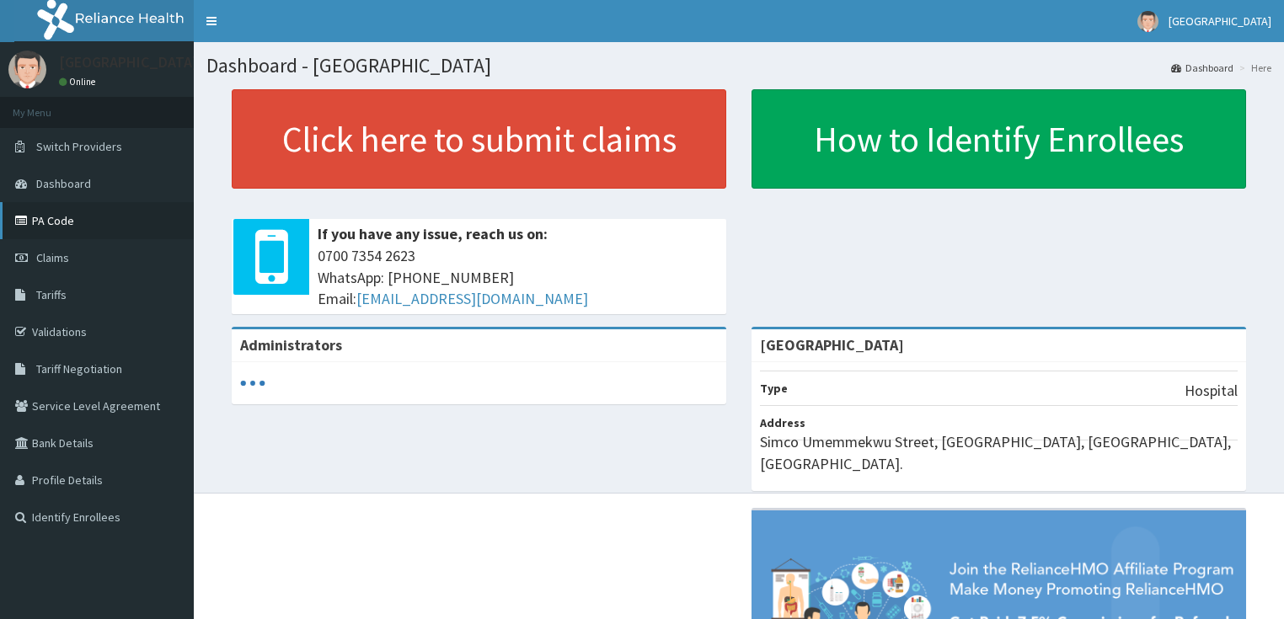
click at [44, 220] on link "PA Code" at bounding box center [97, 220] width 194 height 37
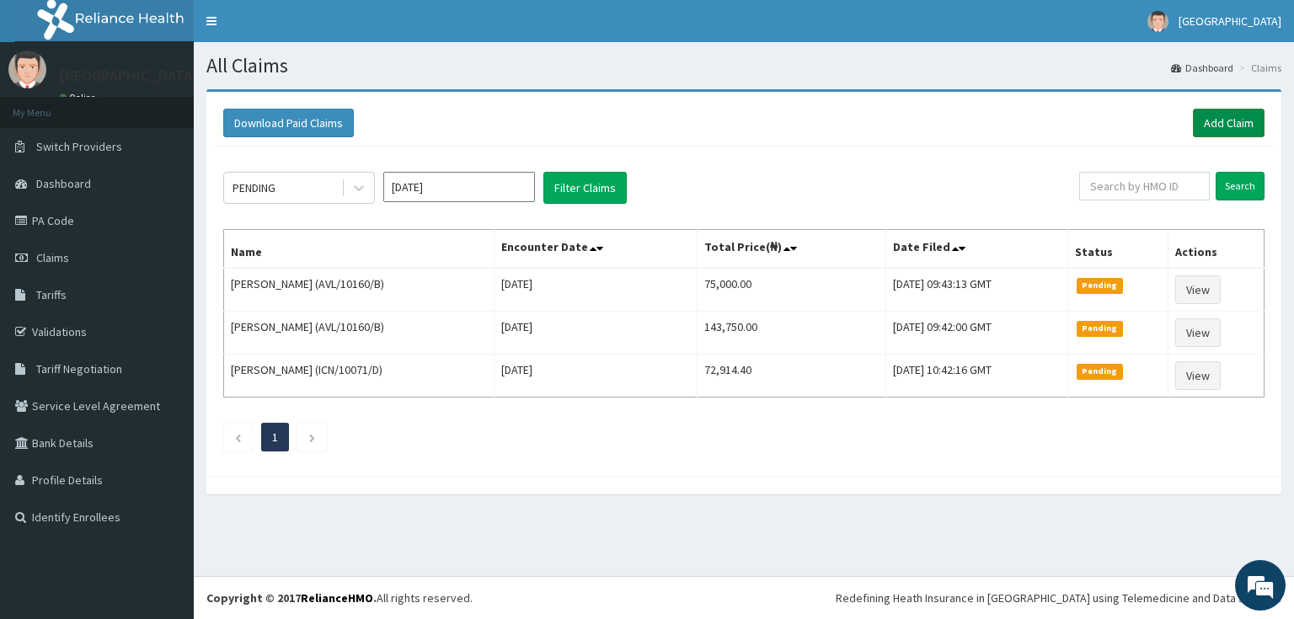
click at [1244, 129] on link "Add Claim" at bounding box center [1229, 123] width 72 height 29
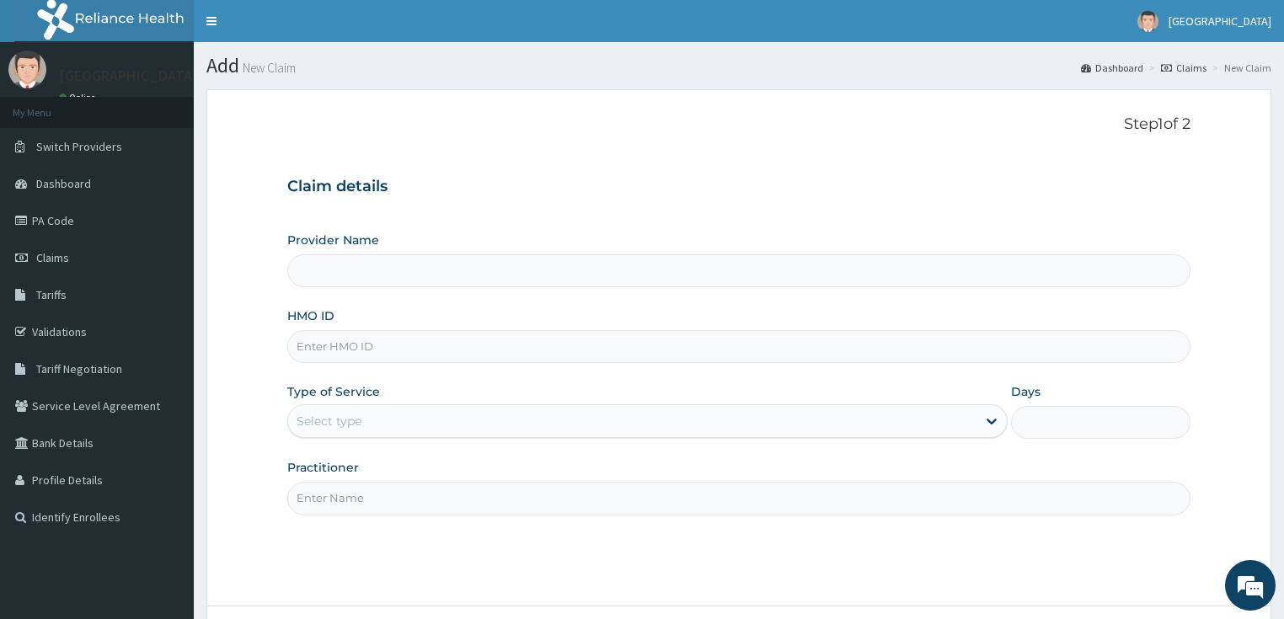
click at [367, 350] on input "HMO ID" at bounding box center [739, 346] width 904 height 33
type input "[GEOGRAPHIC_DATA]"
paste input "ALS/10091/A"
type input "ALS/10091/A"
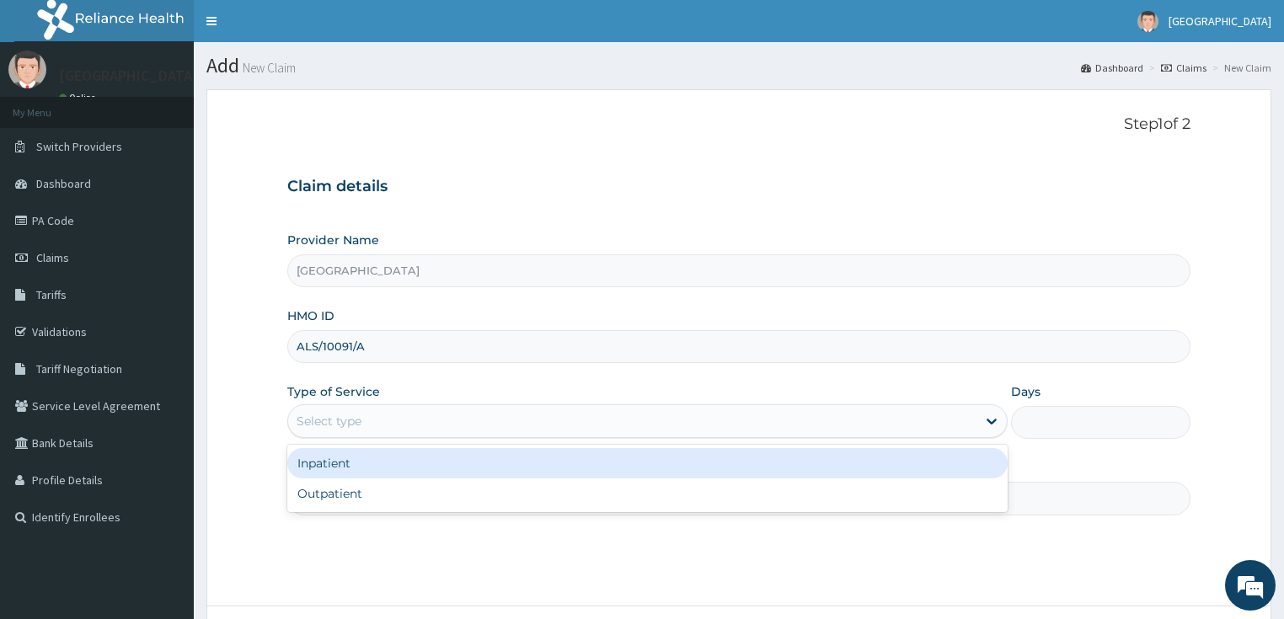
click at [353, 420] on div "Select type" at bounding box center [329, 421] width 65 height 17
click at [345, 465] on div "Inpatient" at bounding box center [647, 463] width 720 height 30
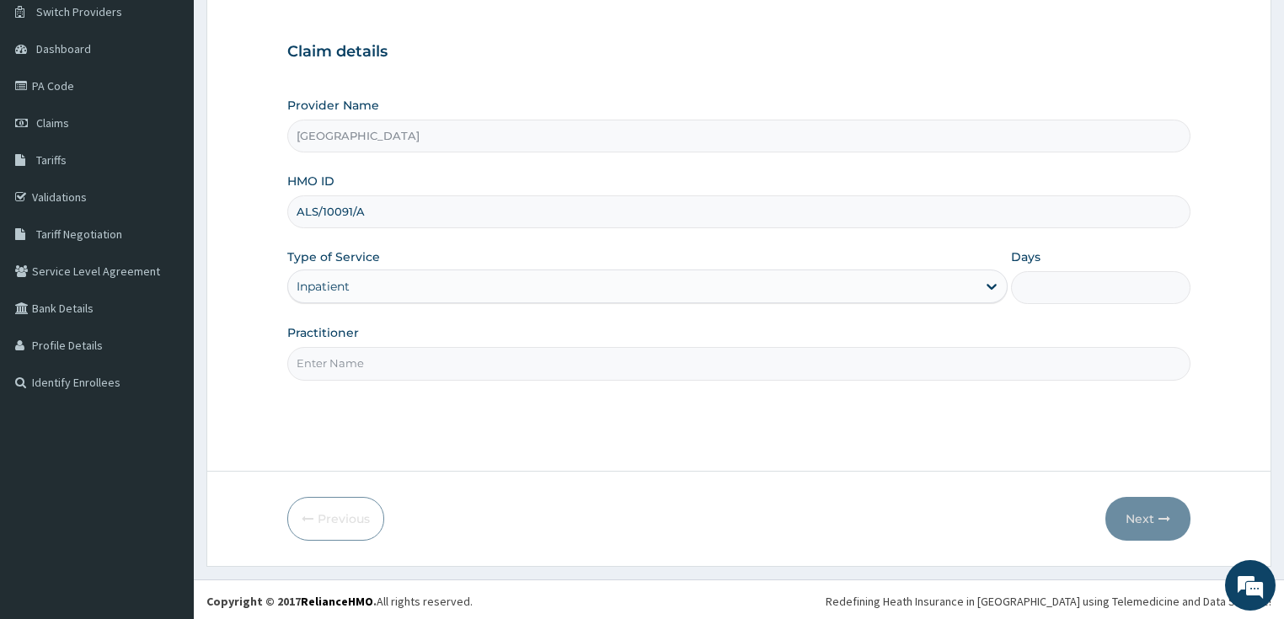
drag, startPoint x: 356, startPoint y: 358, endPoint x: 353, endPoint y: 378, distance: 20.4
click at [356, 358] on input "Practitioner" at bounding box center [739, 363] width 904 height 33
click at [371, 363] on input "Practitioner" at bounding box center [739, 361] width 904 height 33
type input "[PERSON_NAME]"
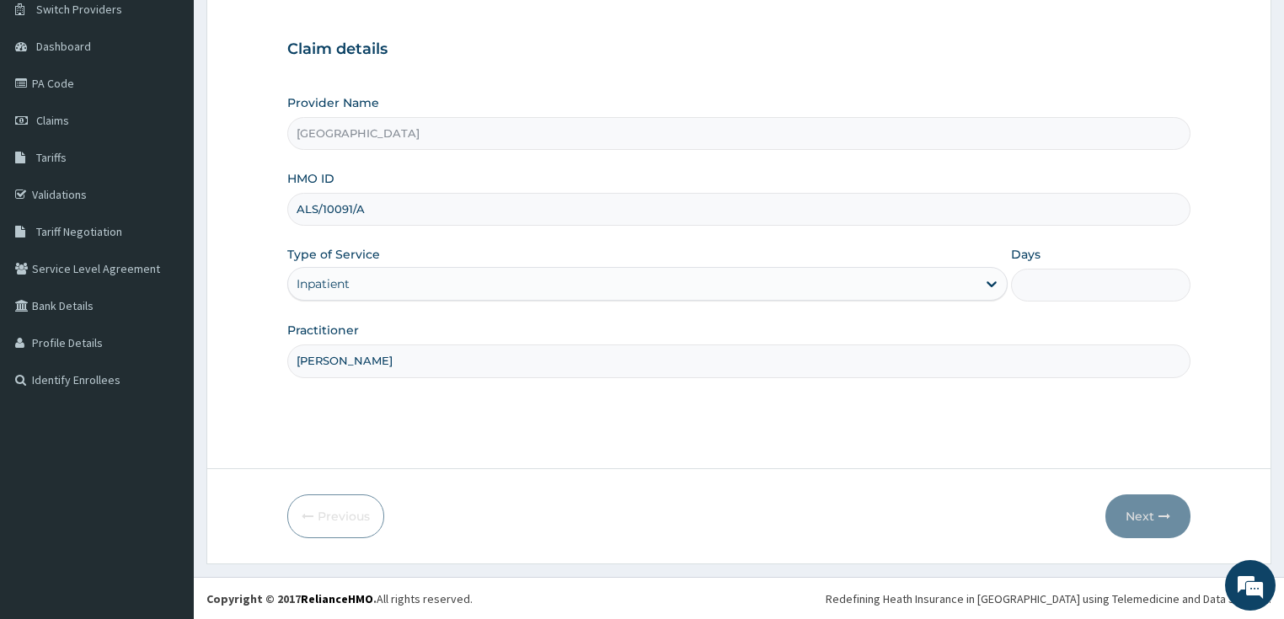
click at [1083, 281] on input "Days" at bounding box center [1101, 285] width 180 height 33
type input "2"
click at [1132, 515] on button "Next" at bounding box center [1147, 517] width 85 height 44
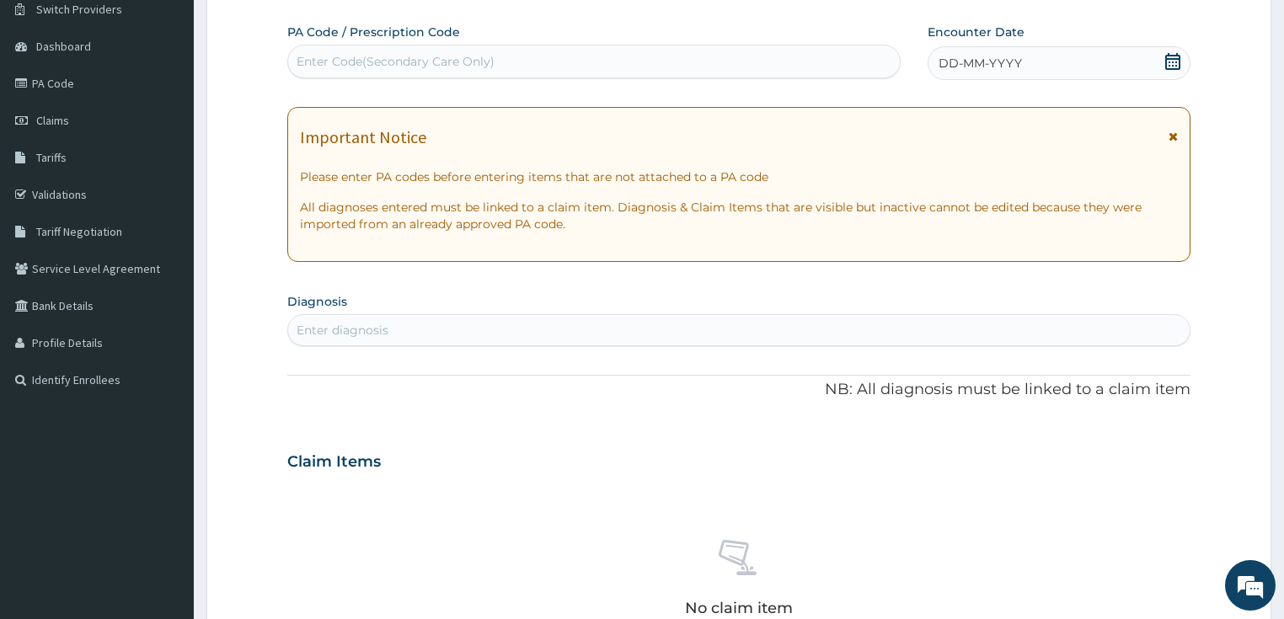
click at [1078, 57] on div "DD-MM-YYYY" at bounding box center [1059, 63] width 263 height 34
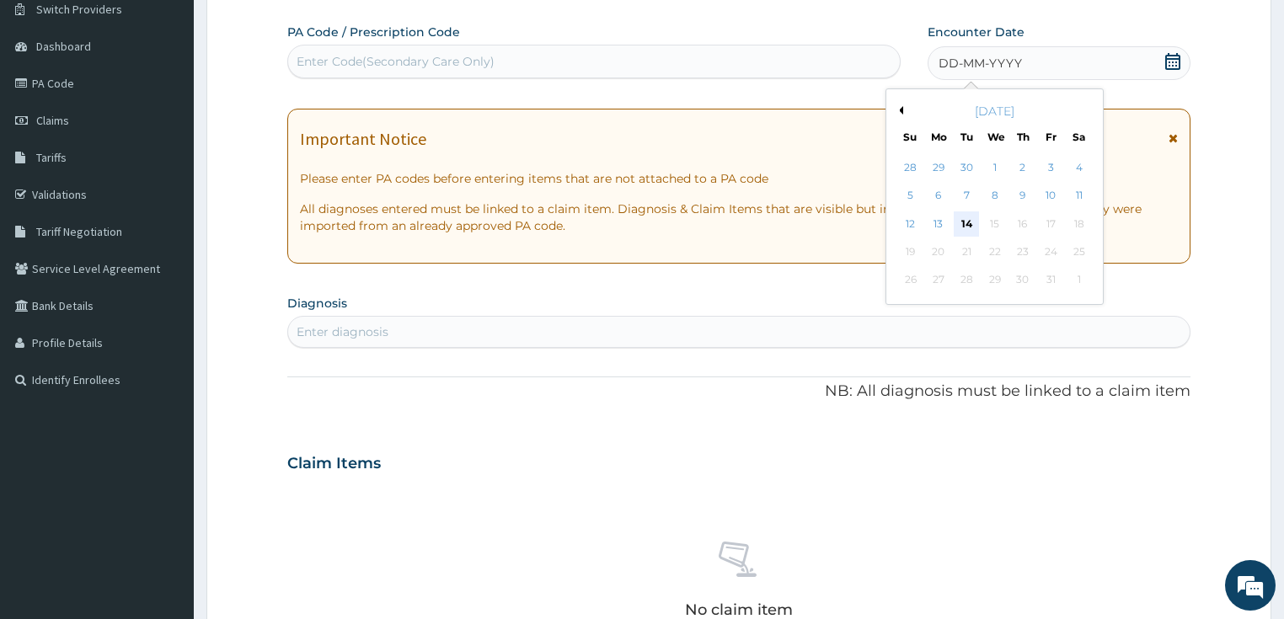
click at [968, 227] on div "14" at bounding box center [966, 223] width 25 height 25
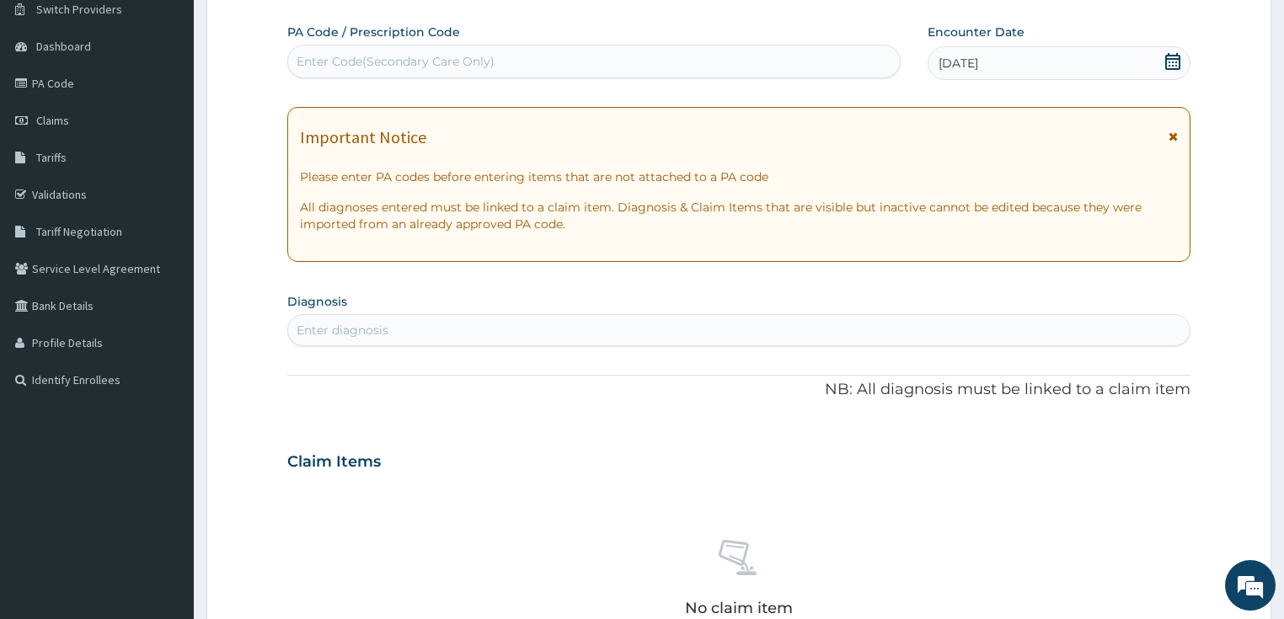
click at [449, 64] on div "Enter Code(Secondary Care Only)" at bounding box center [396, 61] width 198 height 17
click at [564, 65] on div "Enter Code(Secondary Care Only)" at bounding box center [594, 61] width 612 height 27
paste input "PA/016468"
type input "PA/016468"
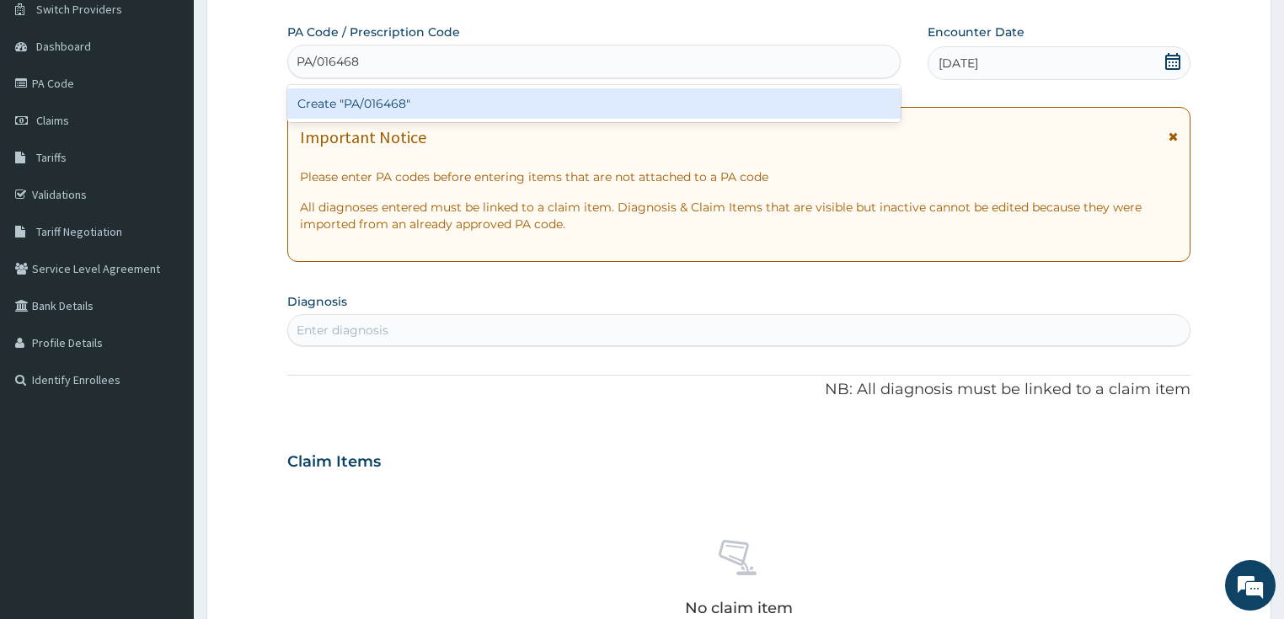
click at [577, 106] on div "Create "PA/016468"" at bounding box center [593, 103] width 613 height 30
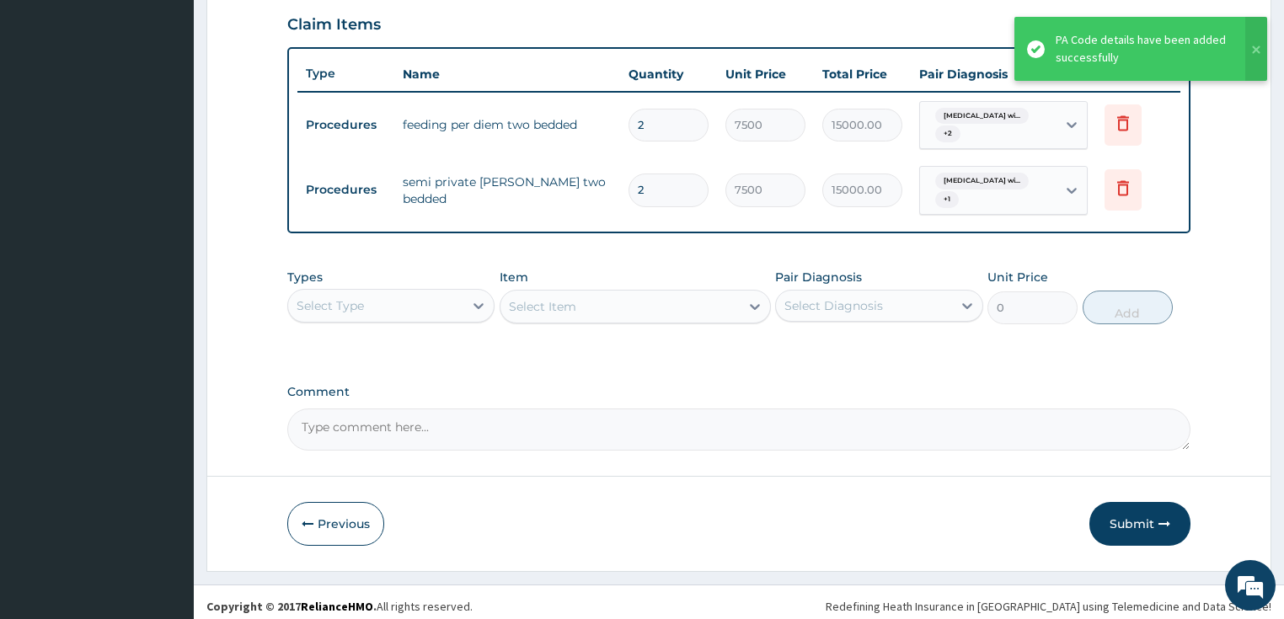
scroll to position [584, 0]
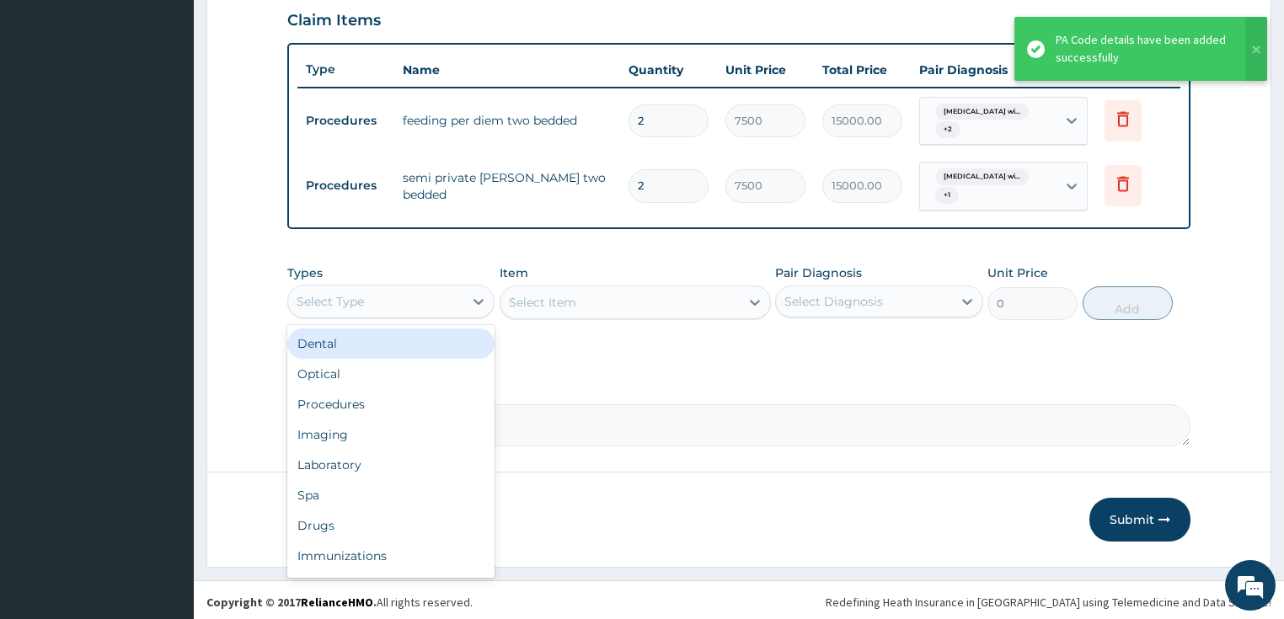
click at [420, 290] on div "Select Type" at bounding box center [376, 301] width 176 height 27
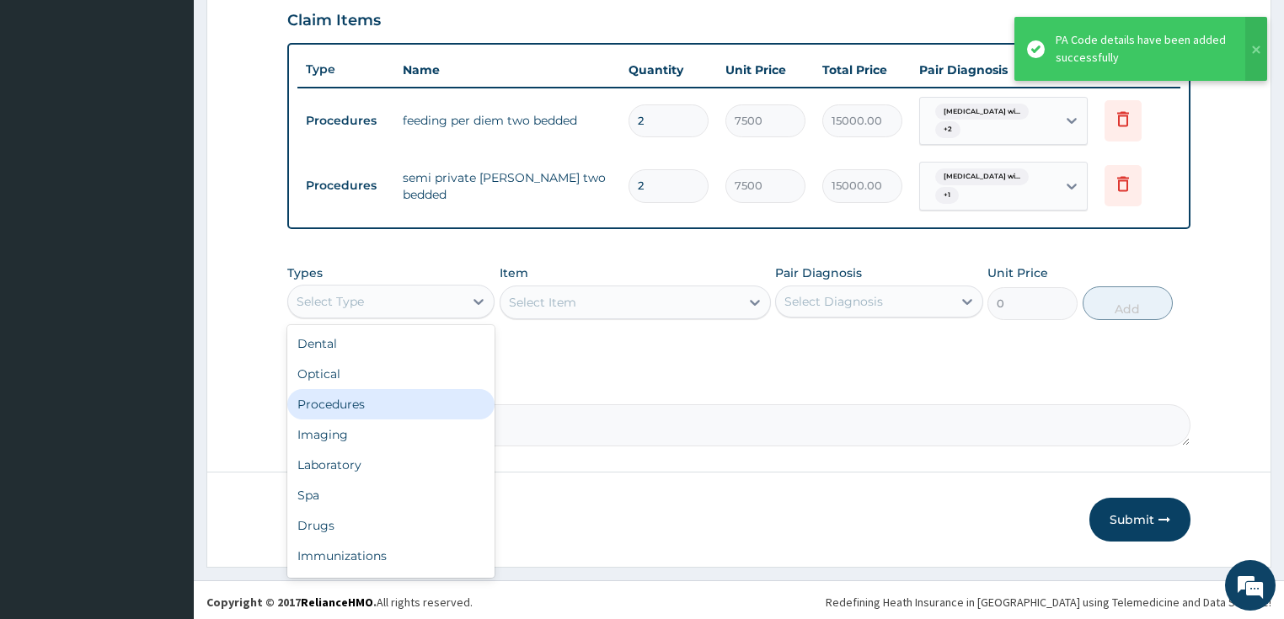
click at [353, 401] on div "Procedures" at bounding box center [391, 404] width 208 height 30
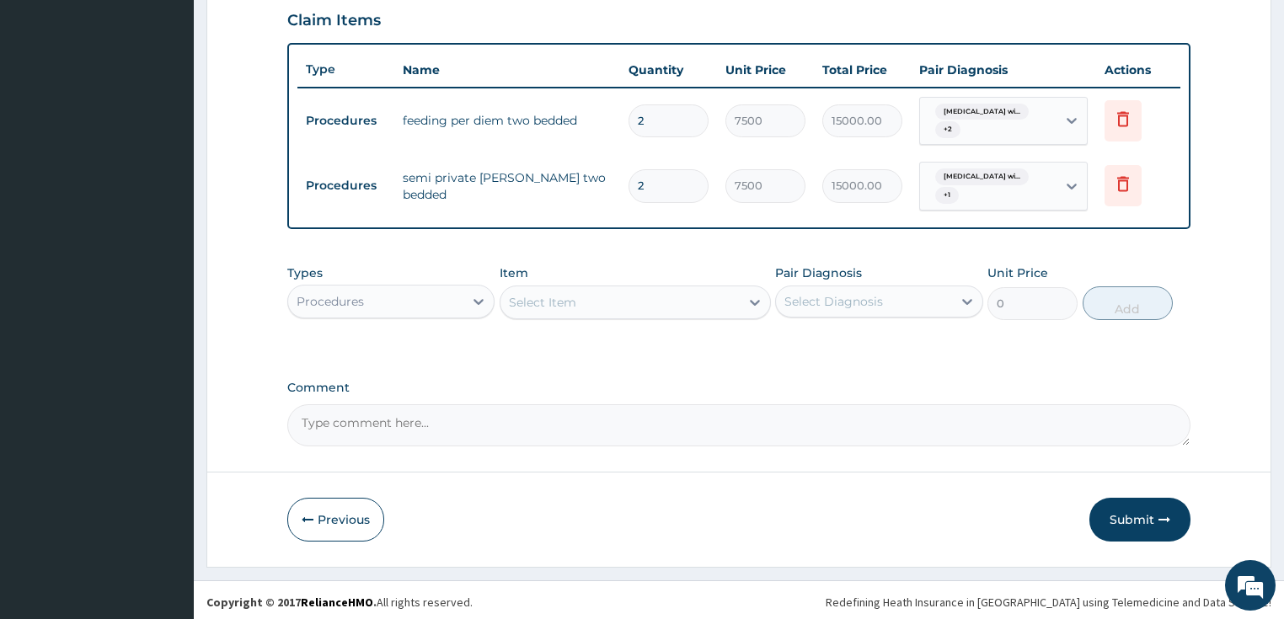
click at [607, 302] on div "Select Item" at bounding box center [619, 302] width 239 height 27
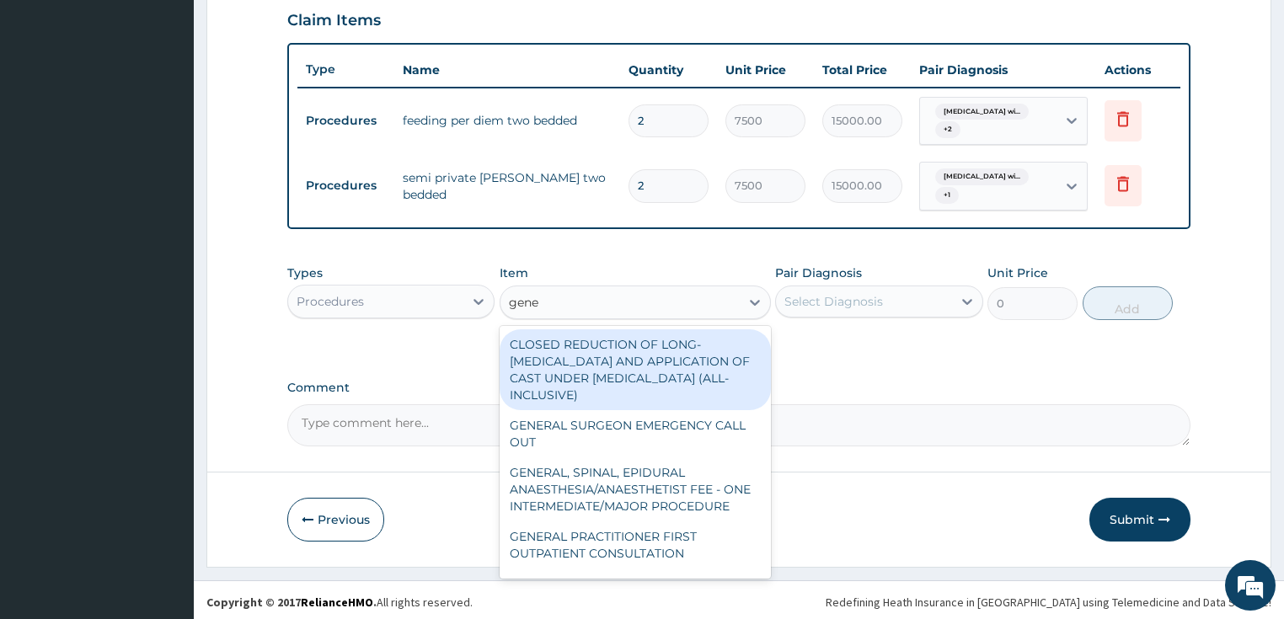
type input "gener"
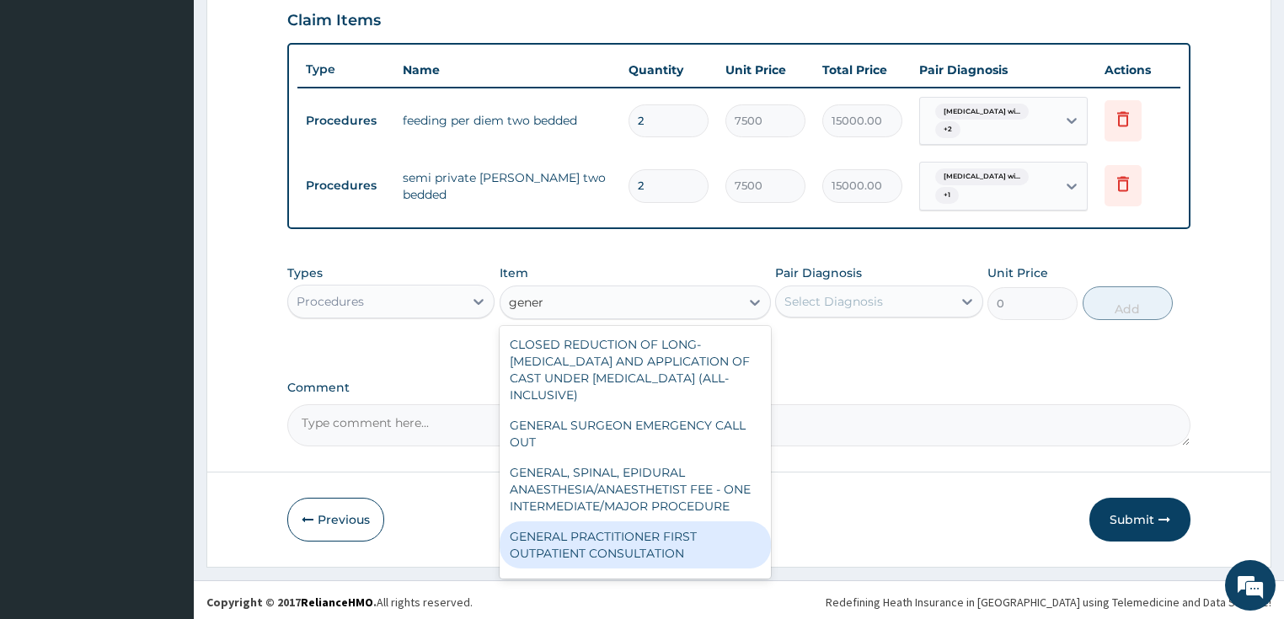
drag, startPoint x: 614, startPoint y: 550, endPoint x: 773, endPoint y: 426, distance: 201.7
click at [613, 550] on div "GENERAL PRACTITIONER FIRST OUTPATIENT CONSULTATION" at bounding box center [635, 544] width 271 height 47
type input "3750"
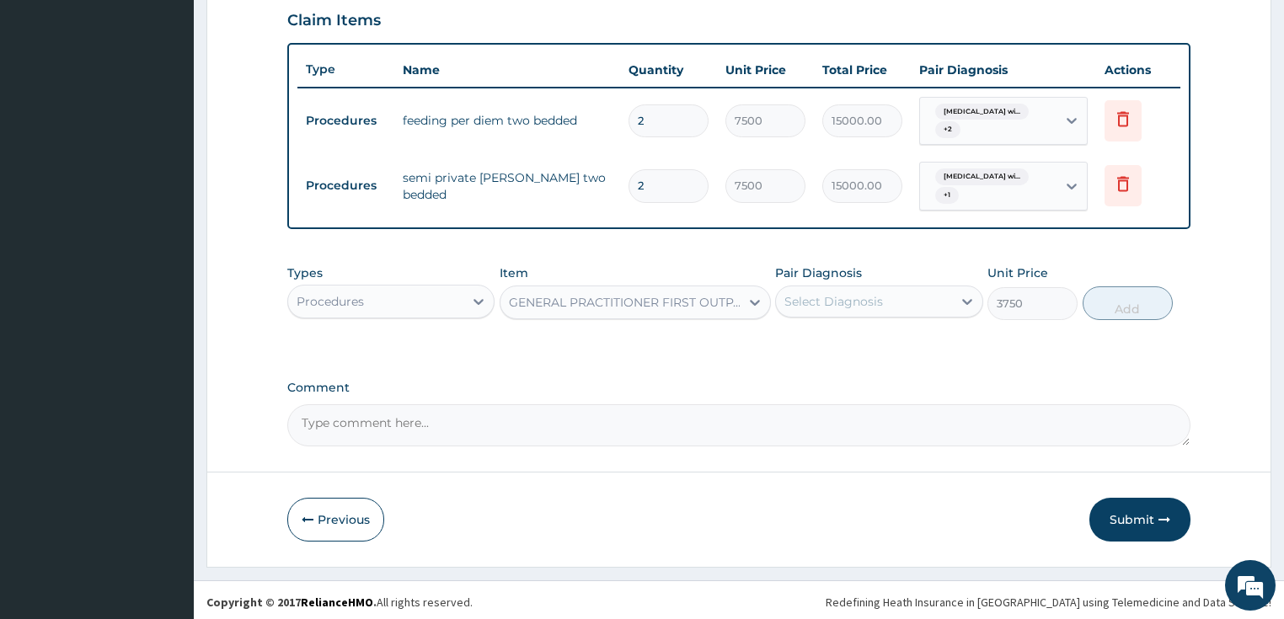
click at [856, 300] on div "Select Diagnosis" at bounding box center [833, 301] width 99 height 17
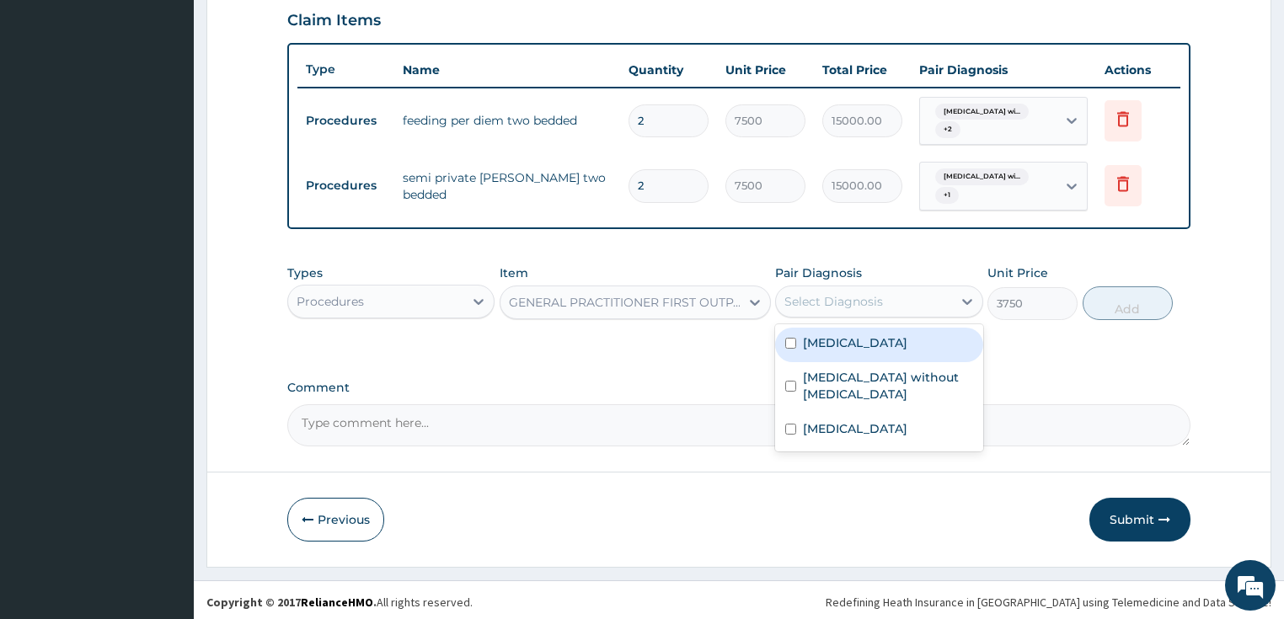
click at [856, 300] on div "Select Diagnosis" at bounding box center [833, 301] width 99 height 17
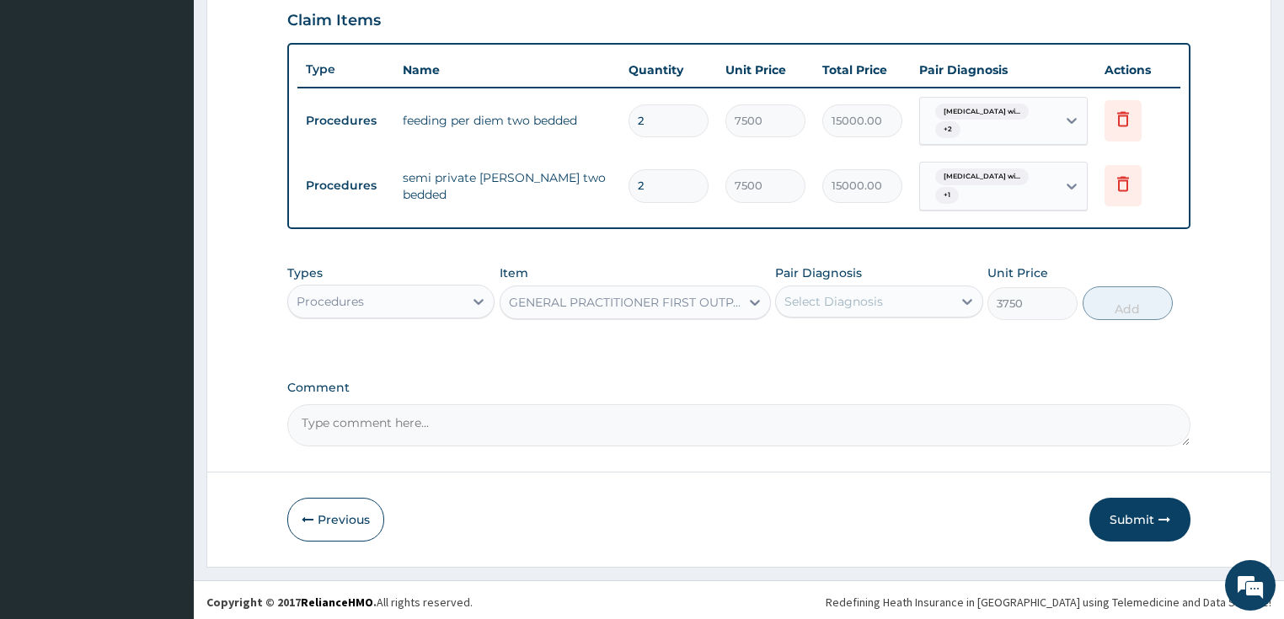
click at [845, 303] on div "Select Diagnosis" at bounding box center [833, 301] width 99 height 17
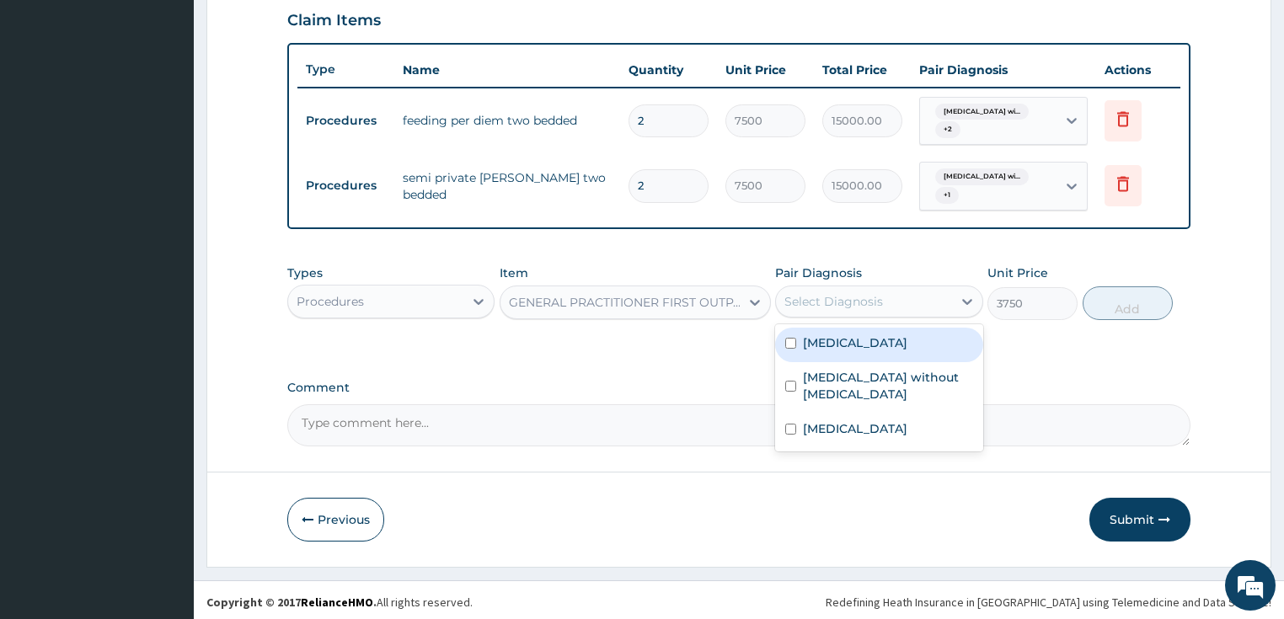
click at [854, 298] on div "Select Diagnosis" at bounding box center [833, 301] width 99 height 17
click at [851, 351] on label "Plasmodium malariae malaria without complication" at bounding box center [855, 342] width 104 height 17
checkbox input "true"
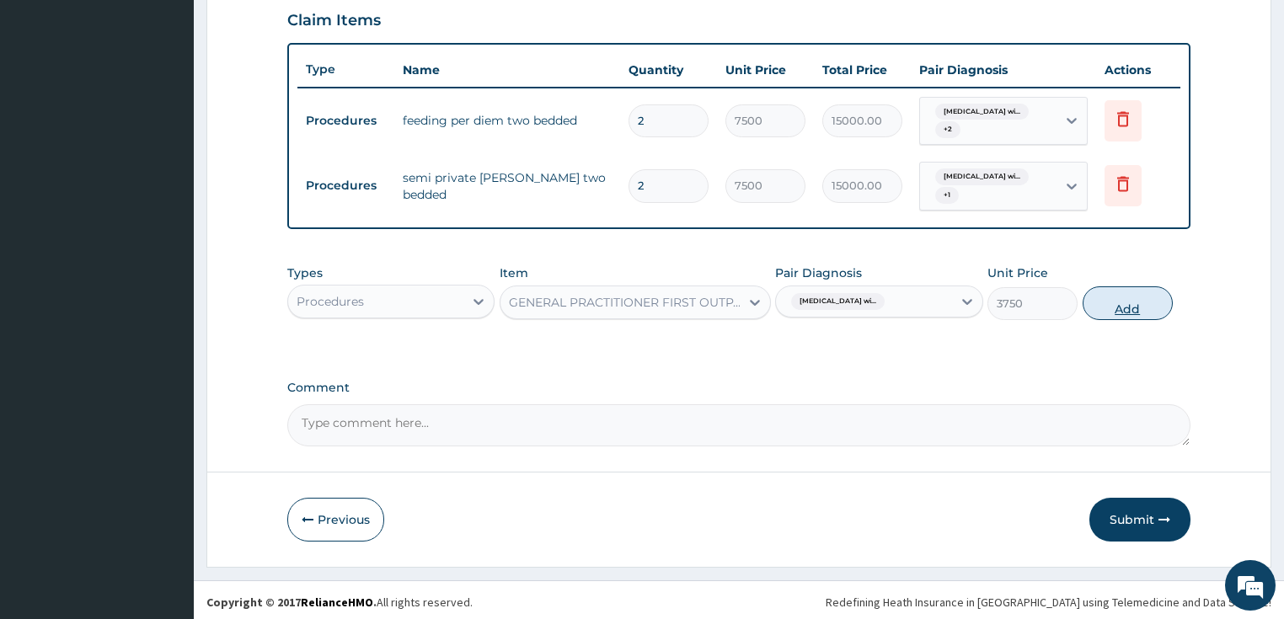
click at [1115, 302] on button "Add" at bounding box center [1128, 303] width 90 height 34
type input "0"
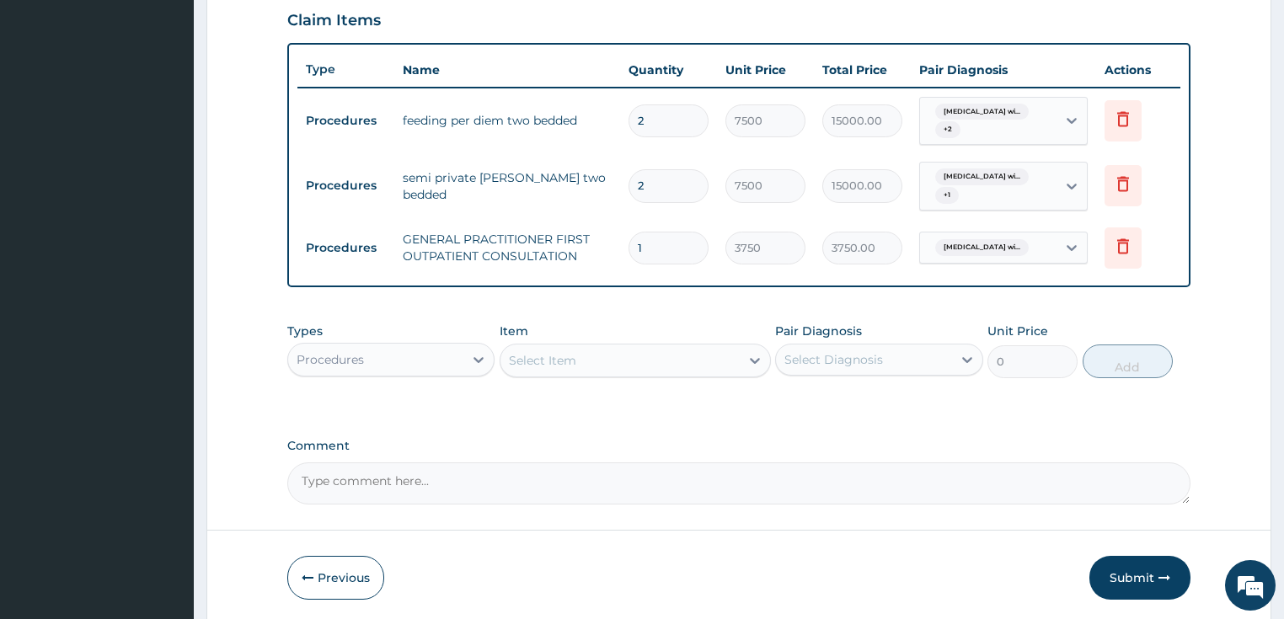
scroll to position [642, 0]
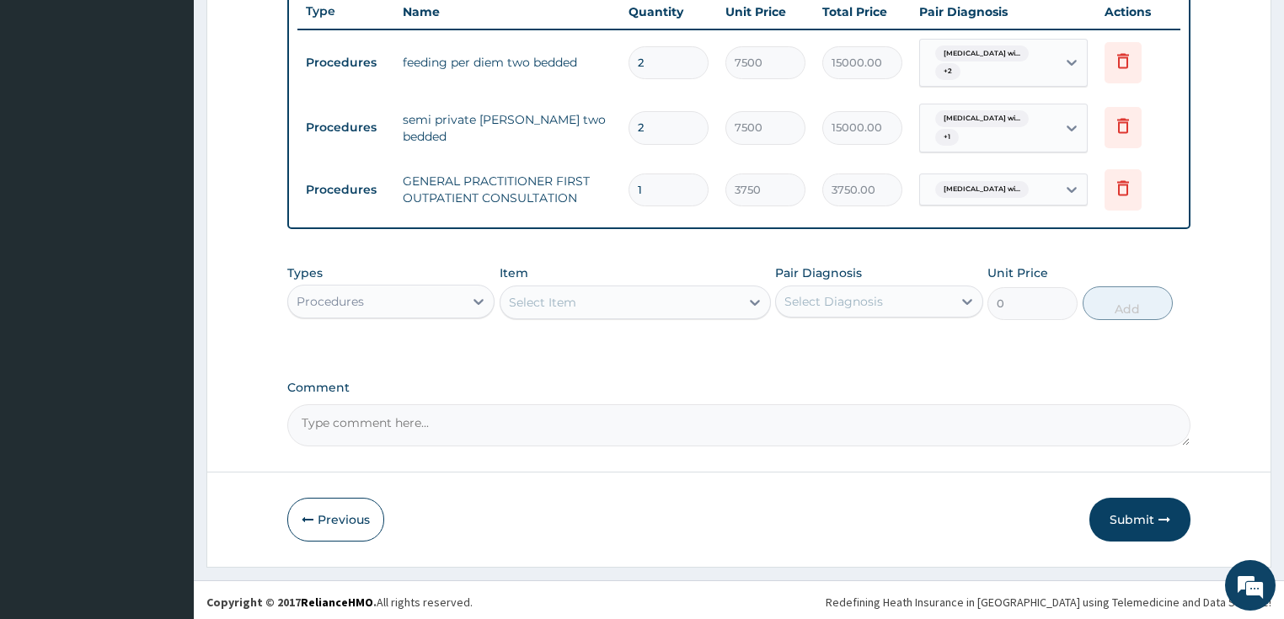
click at [356, 293] on div "Procedures" at bounding box center [330, 301] width 67 height 17
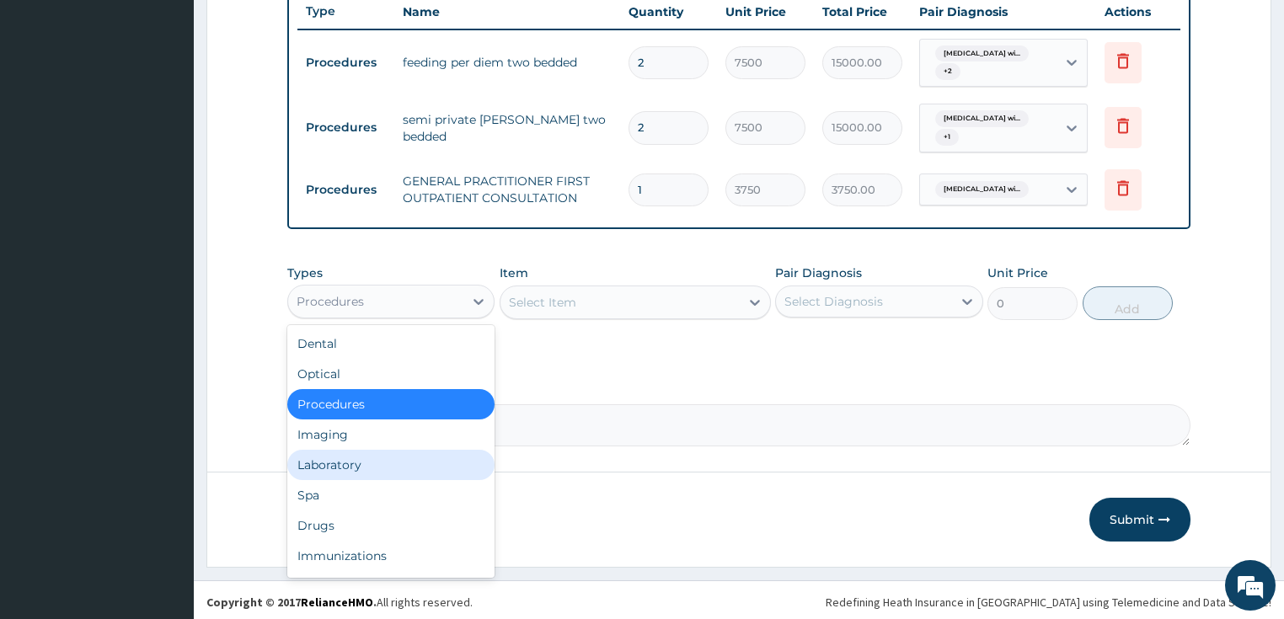
click at [330, 457] on div "Laboratory" at bounding box center [391, 465] width 208 height 30
click at [330, 457] on form "Step 2 of 2 PA Code / Prescription Code PA/016468 Encounter Date 12-10-2025 Imp…" at bounding box center [738, 7] width 1065 height 1120
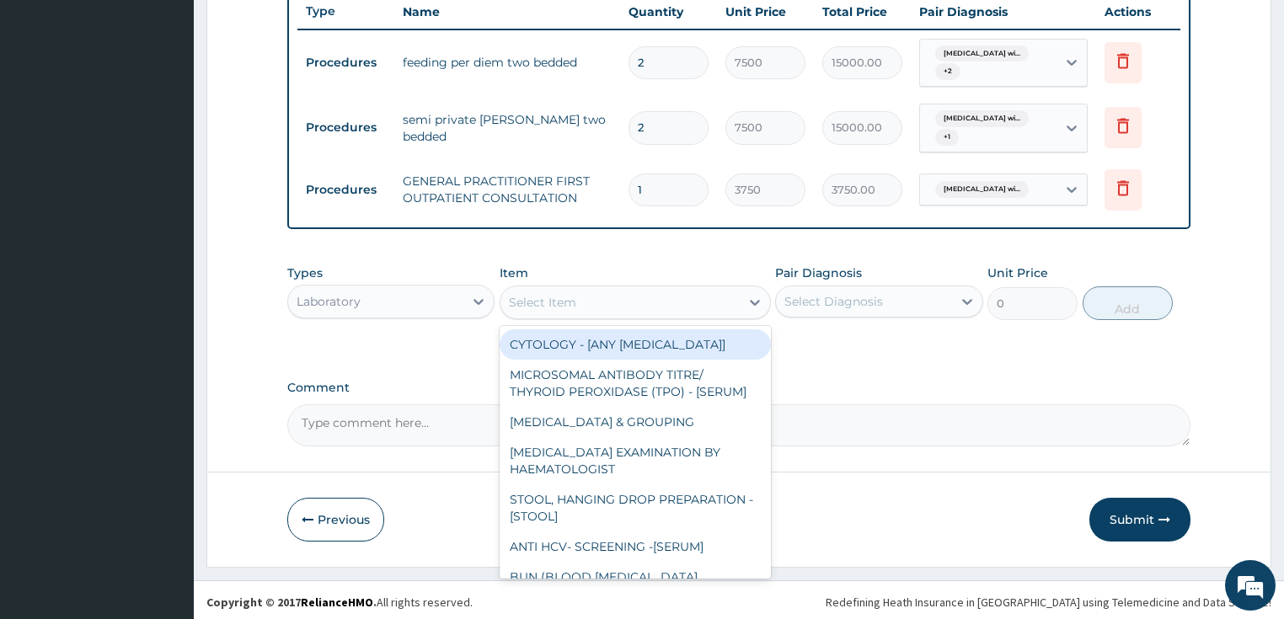
click at [615, 297] on div "Select Item" at bounding box center [619, 302] width 239 height 27
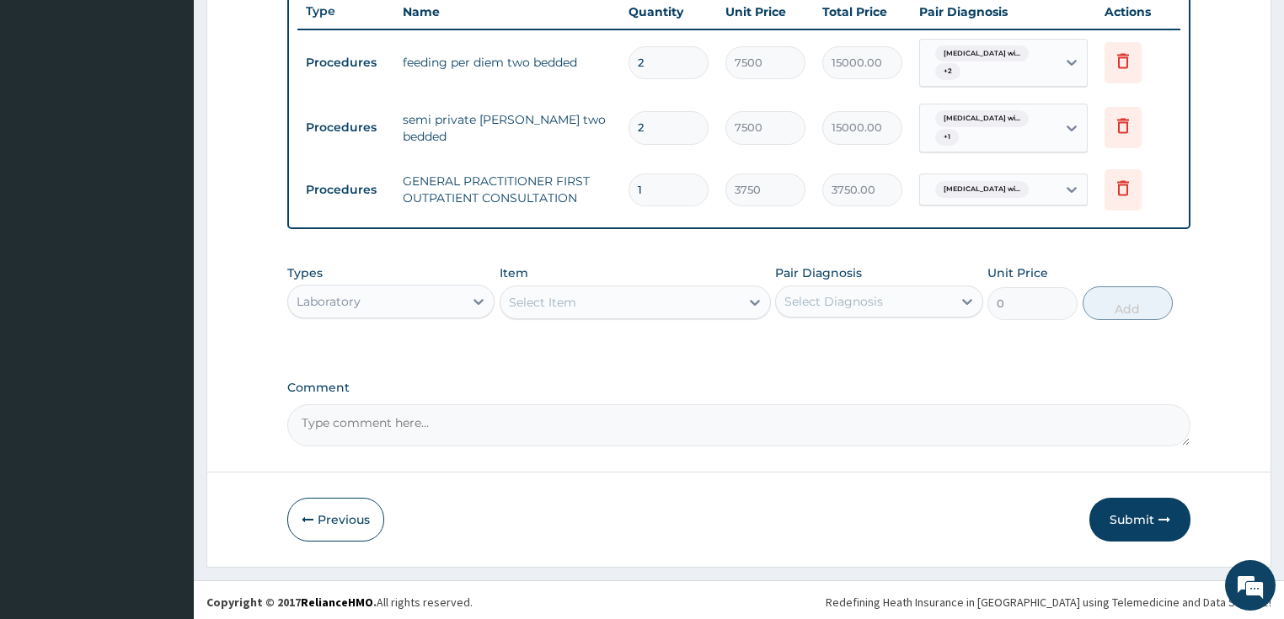
click at [615, 294] on div "Select Item" at bounding box center [619, 302] width 239 height 27
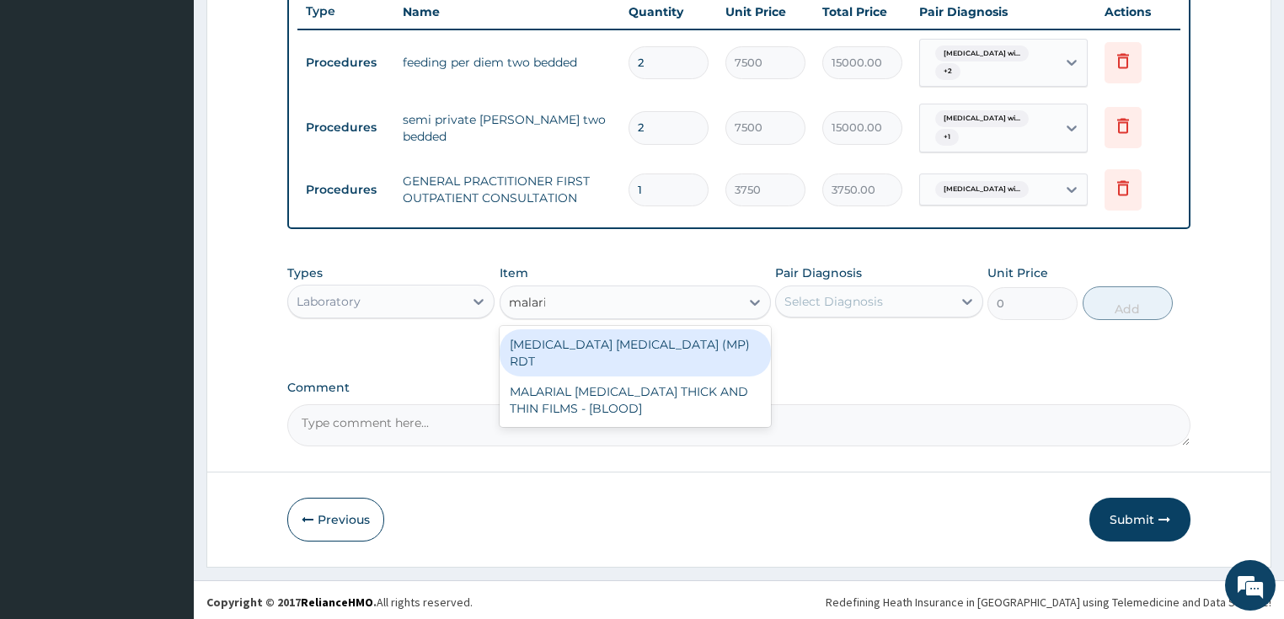
type input "malaria"
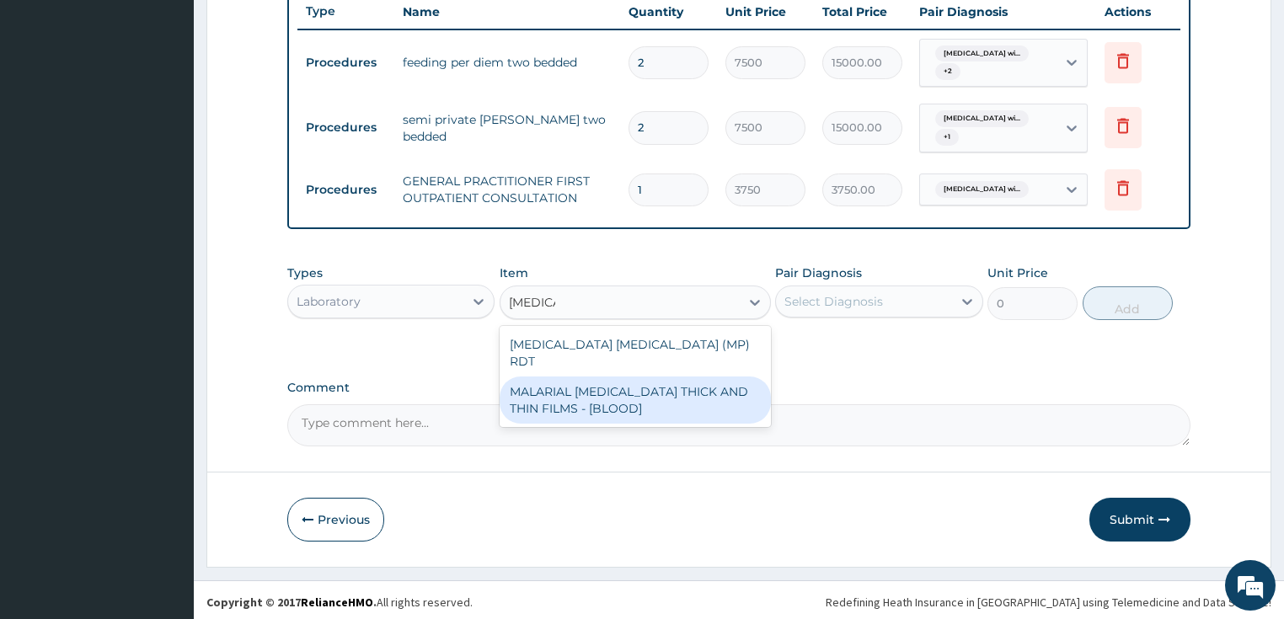
click at [574, 389] on div "MALARIAL PARASITE THICK AND THIN FILMS - [BLOOD]" at bounding box center [635, 400] width 271 height 47
type input "2187.5"
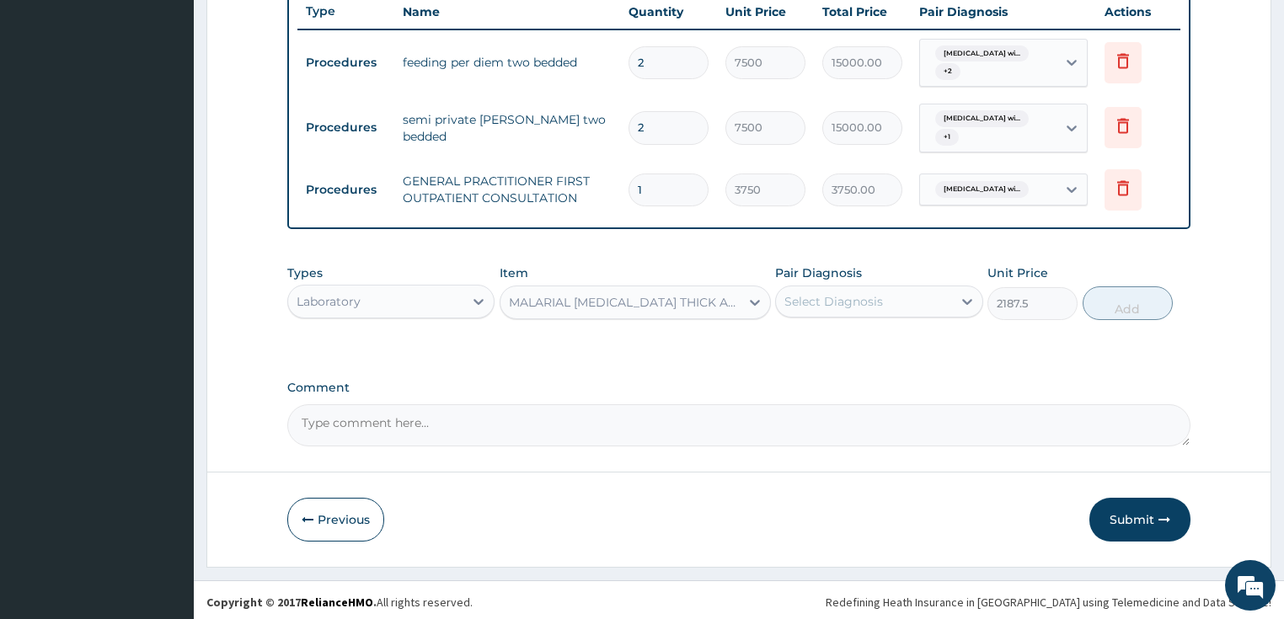
click at [836, 300] on div "Select Diagnosis" at bounding box center [833, 301] width 99 height 17
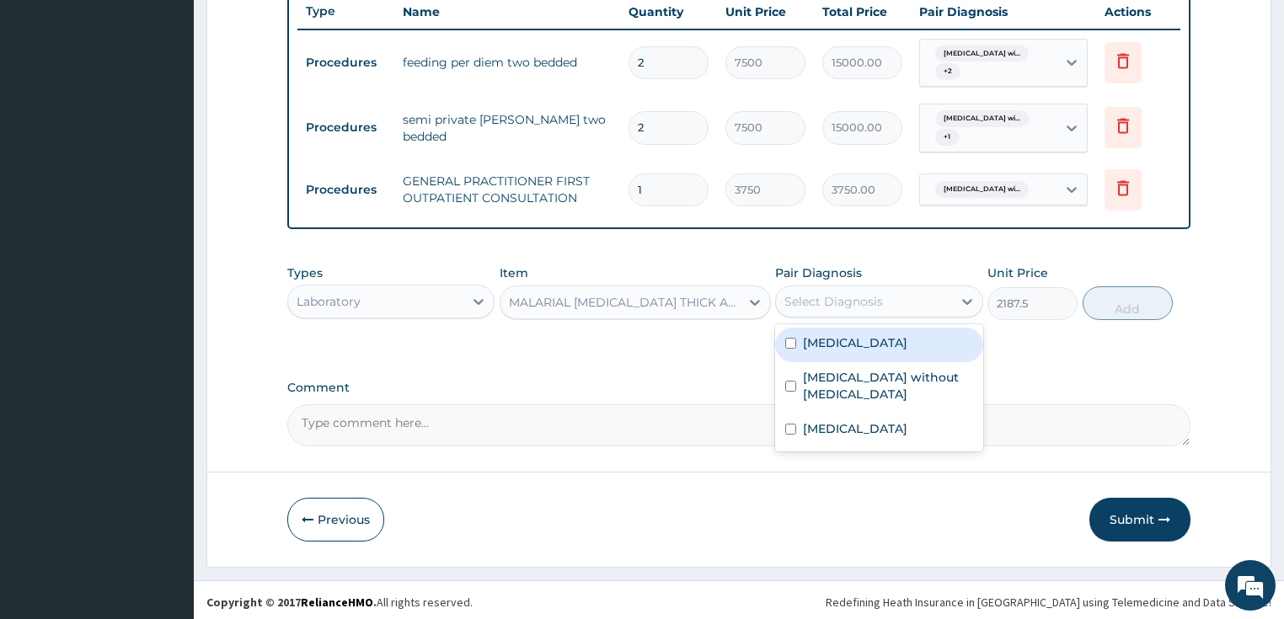
click at [837, 351] on label "Plasmodium malariae malaria without complication" at bounding box center [855, 342] width 104 height 17
checkbox input "true"
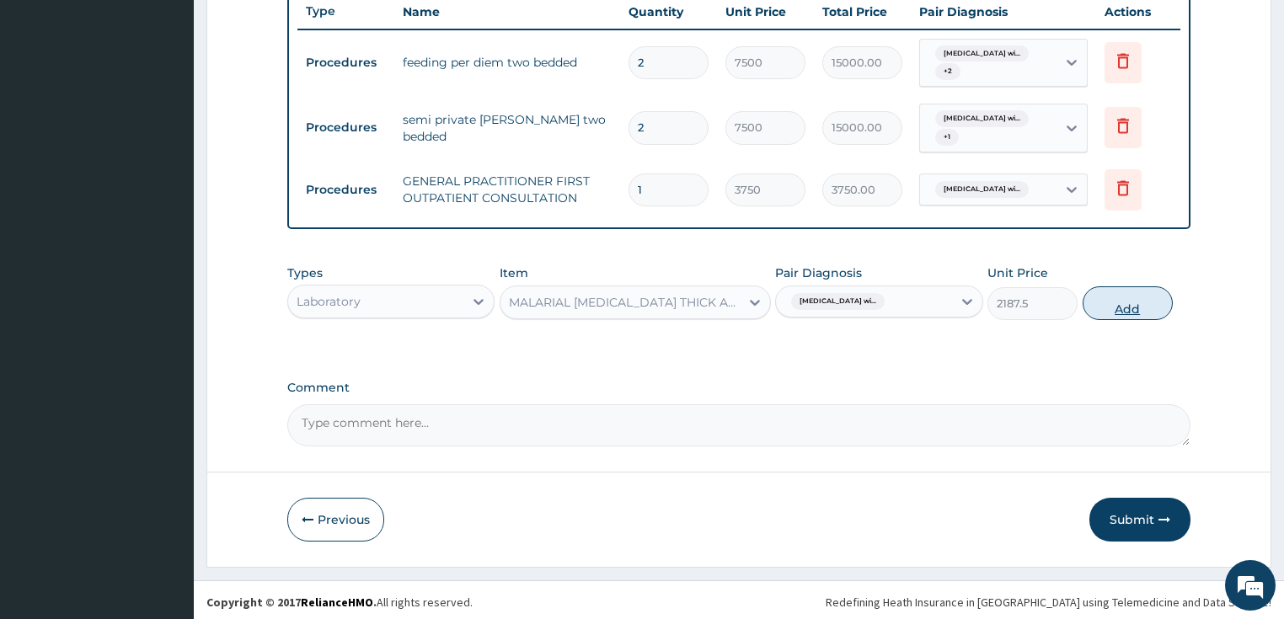
click at [1120, 298] on button "Add" at bounding box center [1128, 303] width 90 height 34
type input "0"
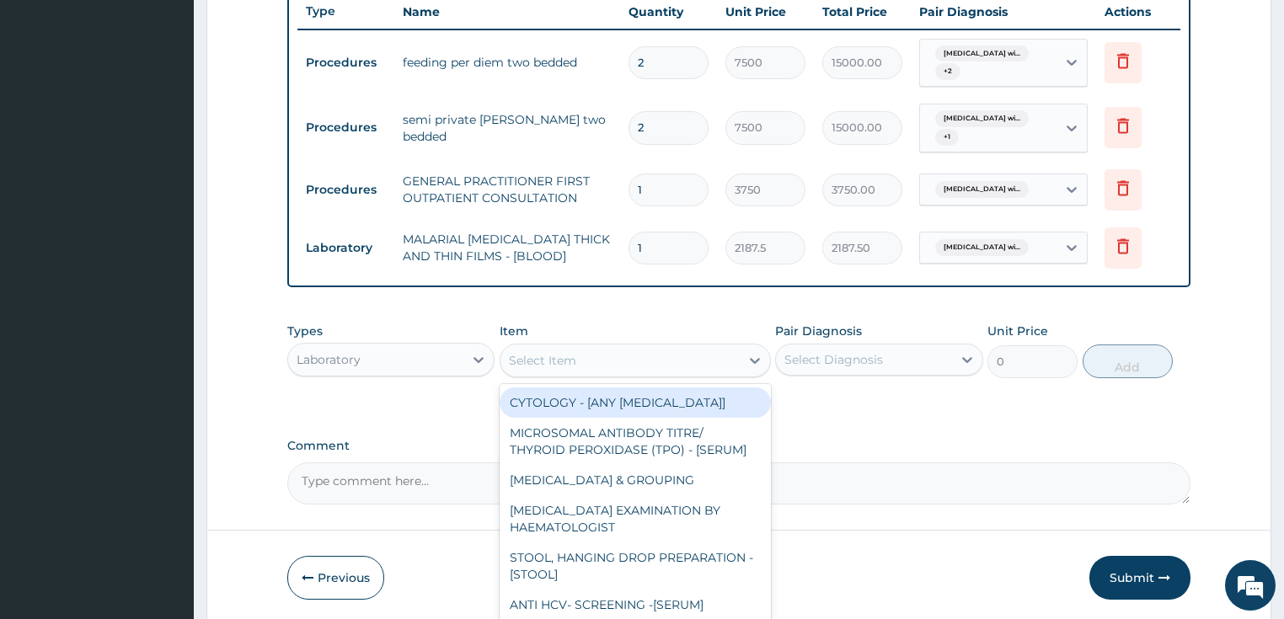
click at [554, 360] on div "Select Item" at bounding box center [542, 360] width 67 height 17
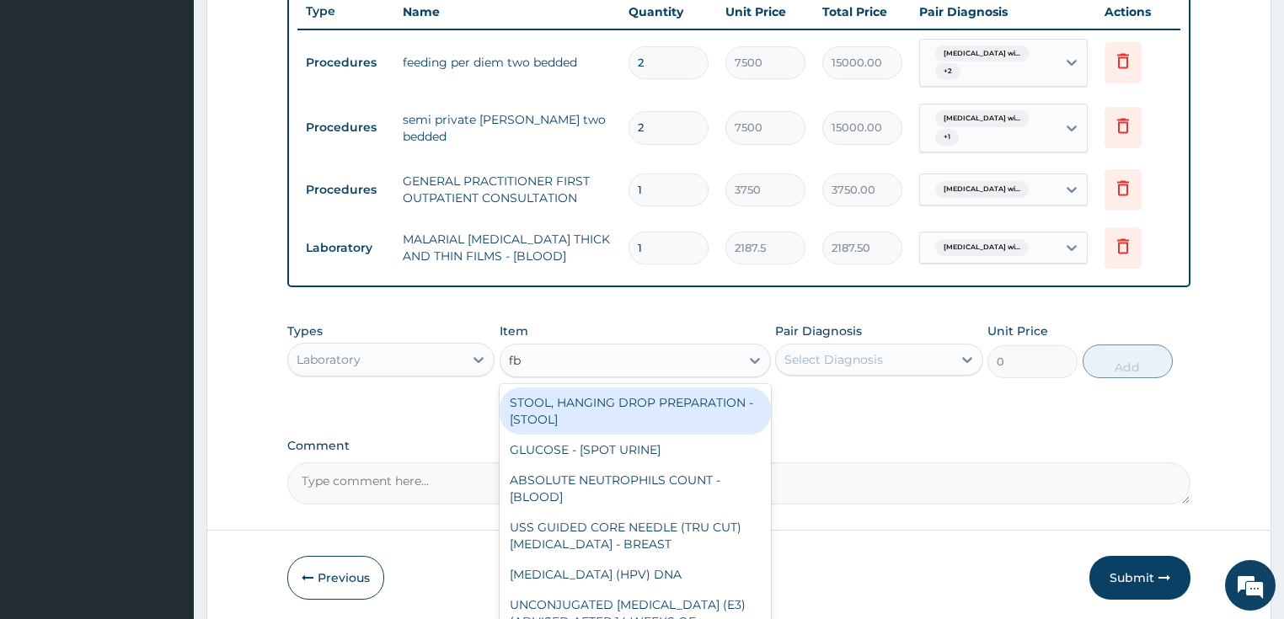
type input "fbc"
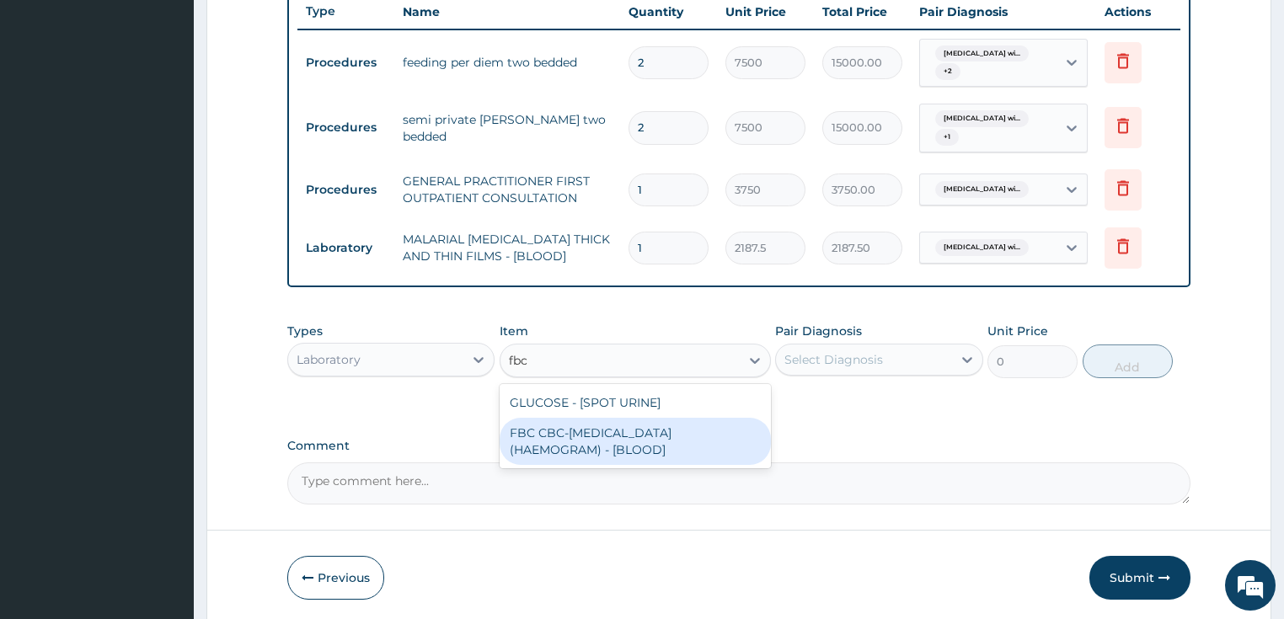
click at [592, 444] on div "FBC CBC-COMPLETE BLOOD COUNT (HAEMOGRAM) - [BLOOD]" at bounding box center [635, 441] width 271 height 47
type input "5000"
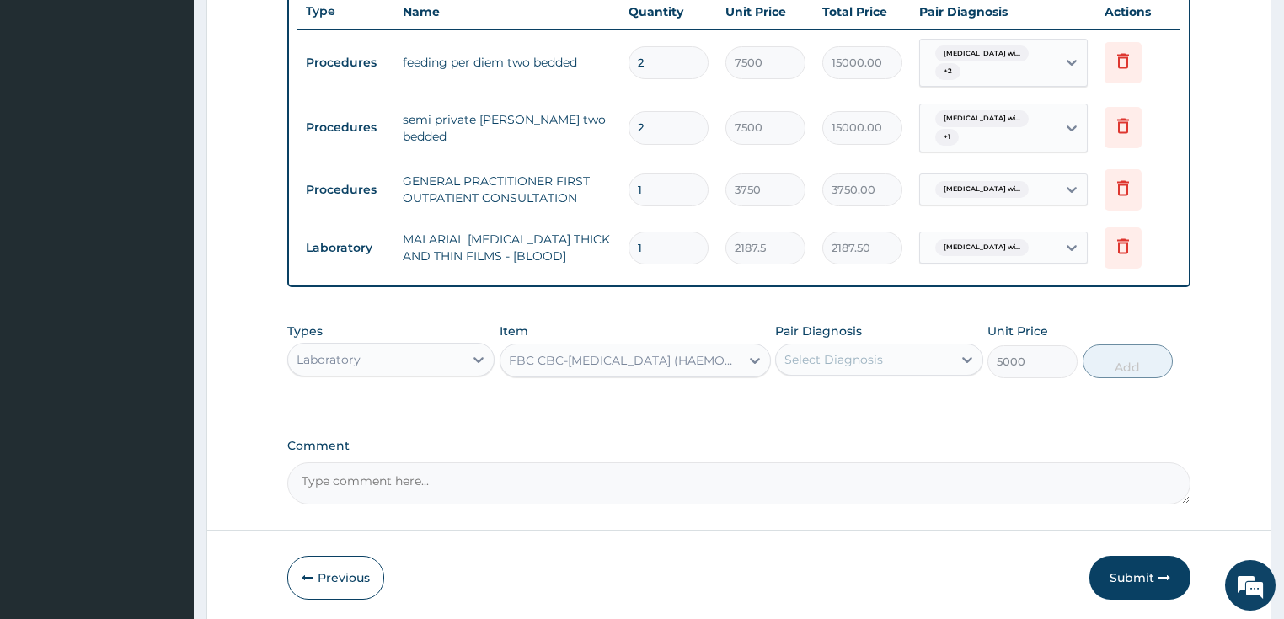
click at [891, 353] on div "Select Diagnosis" at bounding box center [864, 359] width 176 height 27
click at [853, 357] on div "Select Diagnosis" at bounding box center [833, 359] width 99 height 17
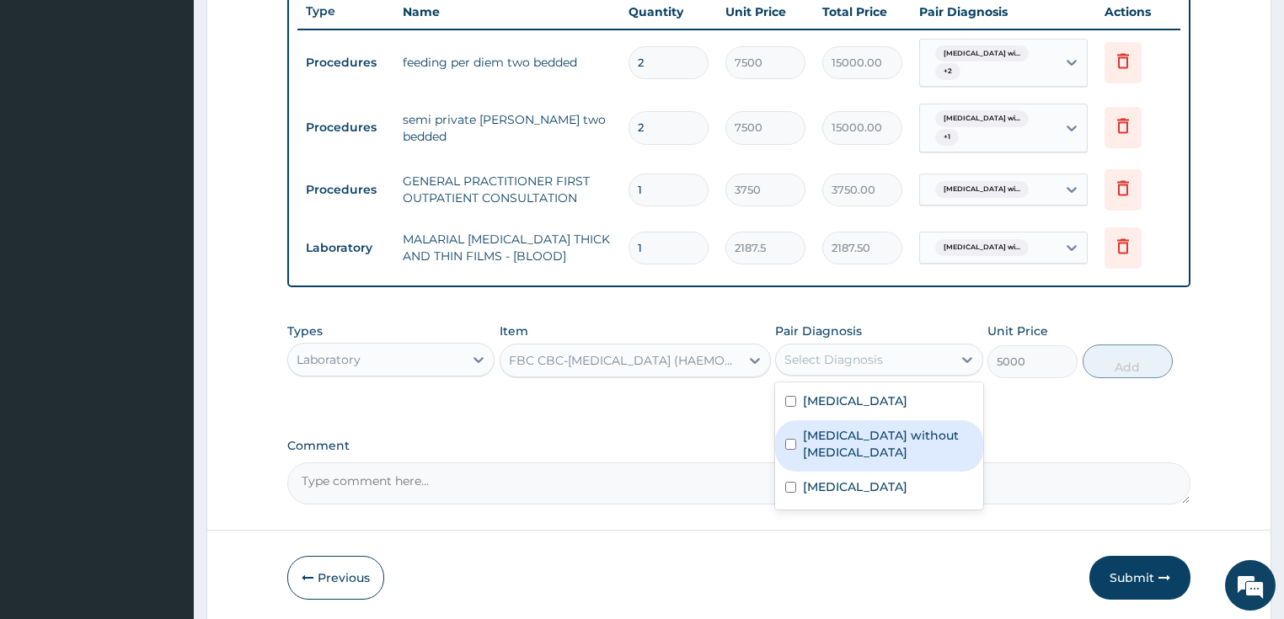
click at [836, 461] on label "Sepsis without septic shock" at bounding box center [888, 444] width 170 height 34
checkbox input "false"
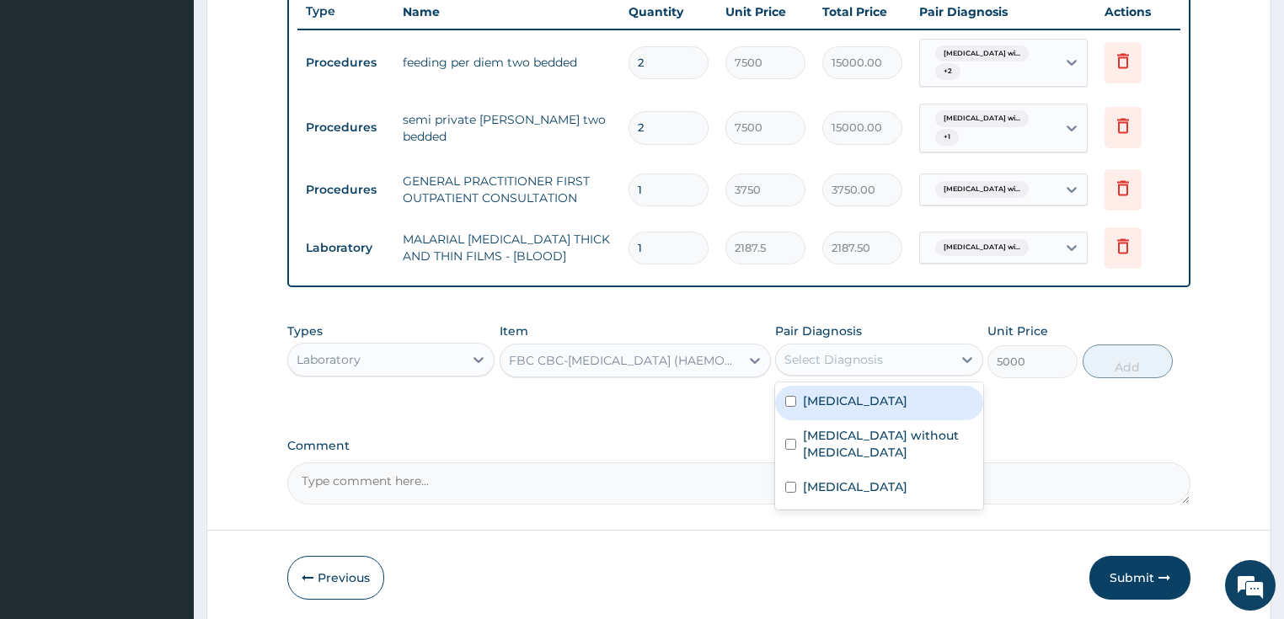
click at [869, 364] on div "Select Diagnosis" at bounding box center [833, 359] width 99 height 17
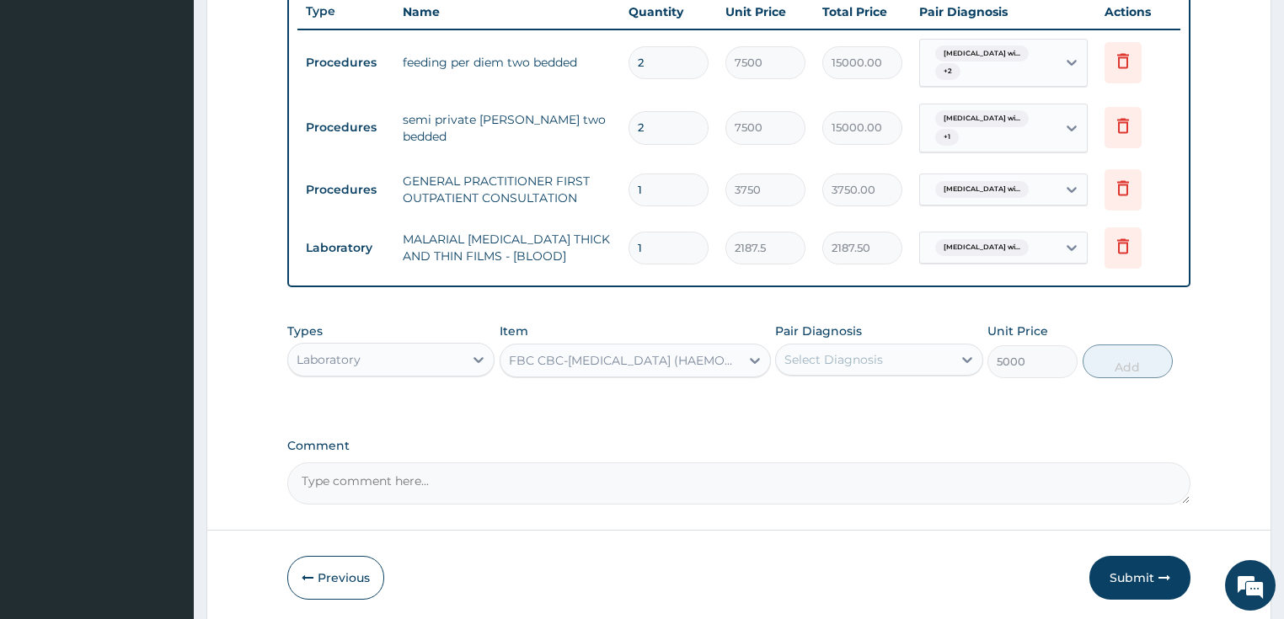
click at [866, 361] on div "Select Diagnosis" at bounding box center [833, 359] width 99 height 17
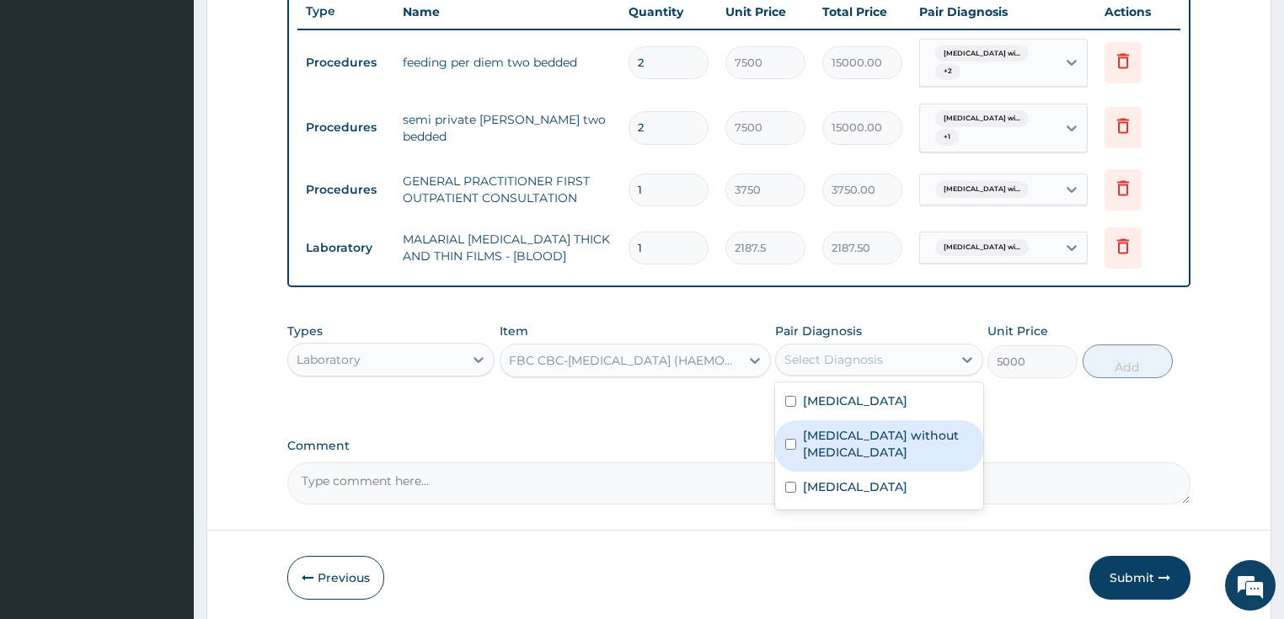
drag, startPoint x: 854, startPoint y: 465, endPoint x: 1045, endPoint y: 385, distance: 206.5
click at [860, 461] on label "Sepsis without septic shock" at bounding box center [888, 444] width 170 height 34
checkbox input "true"
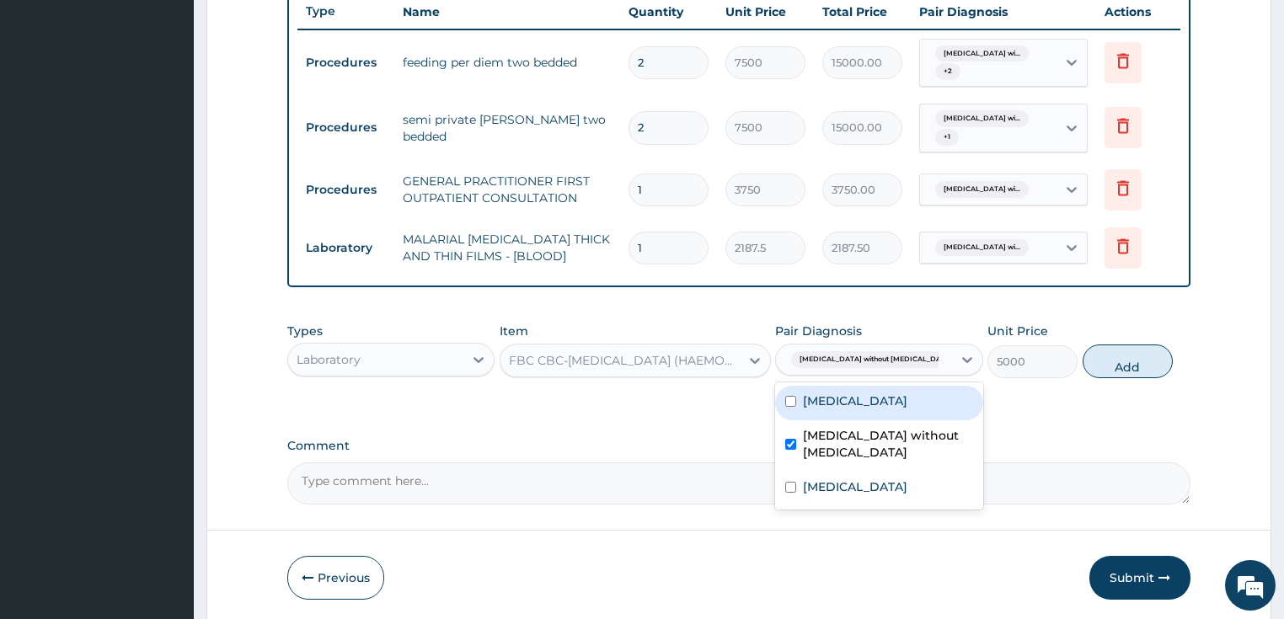
click at [1110, 350] on button "Add" at bounding box center [1128, 362] width 90 height 34
click at [1110, 350] on div "PA Code / Prescription Code PA/016468 Encounter Date 12-10-2025 Important Notic…" at bounding box center [739, 12] width 904 height 986
type input "0"
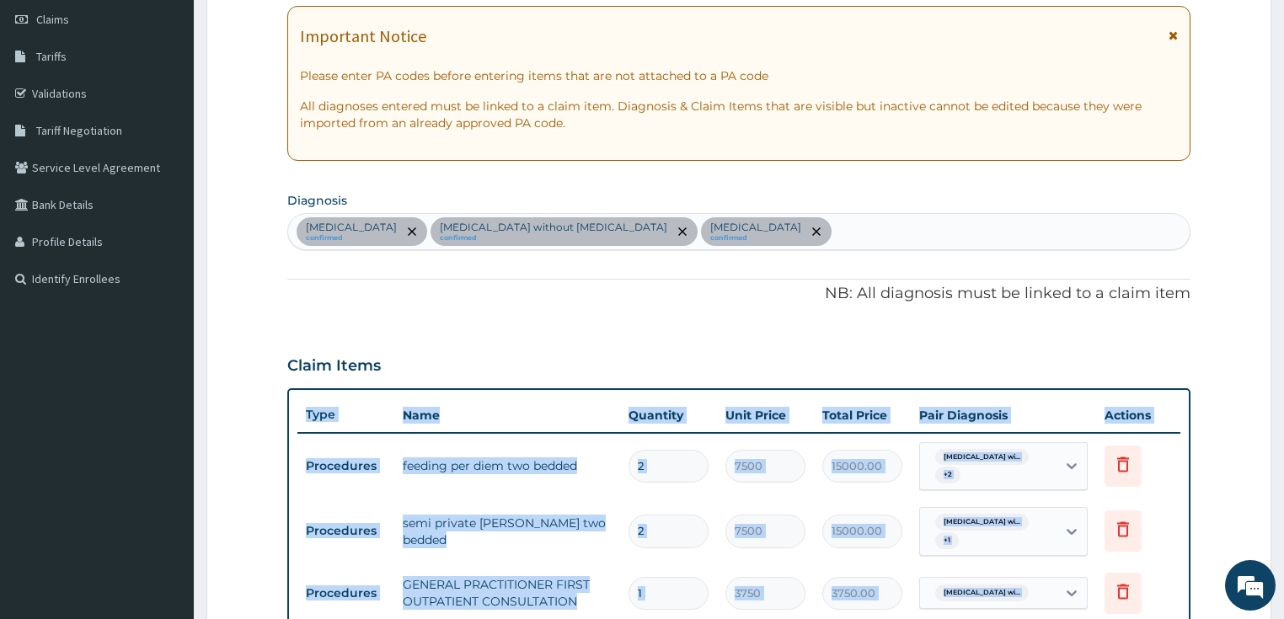
scroll to position [238, 0]
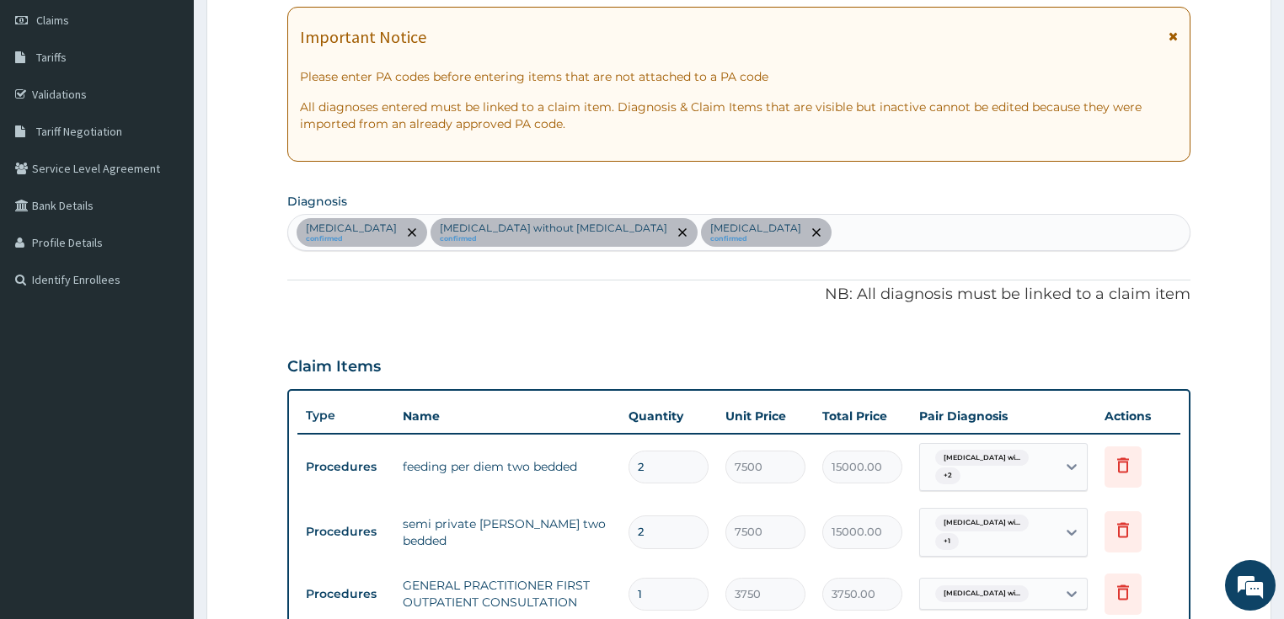
click at [955, 233] on div "Plasmodium malariae malaria without complication confirmed Sepsis without septi…" at bounding box center [739, 232] width 902 height 35
type input "myalgia"
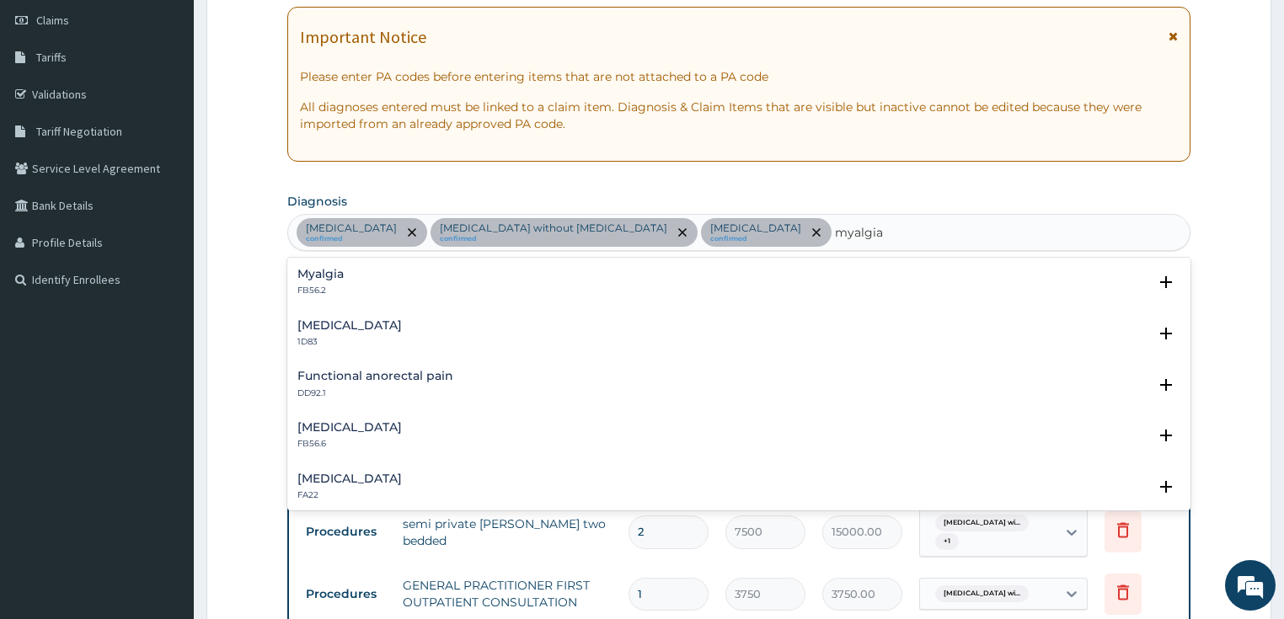
click at [310, 280] on div "Myalgia FB56.2" at bounding box center [320, 282] width 46 height 29
click at [313, 274] on h4 "Myalgia" at bounding box center [320, 274] width 46 height 13
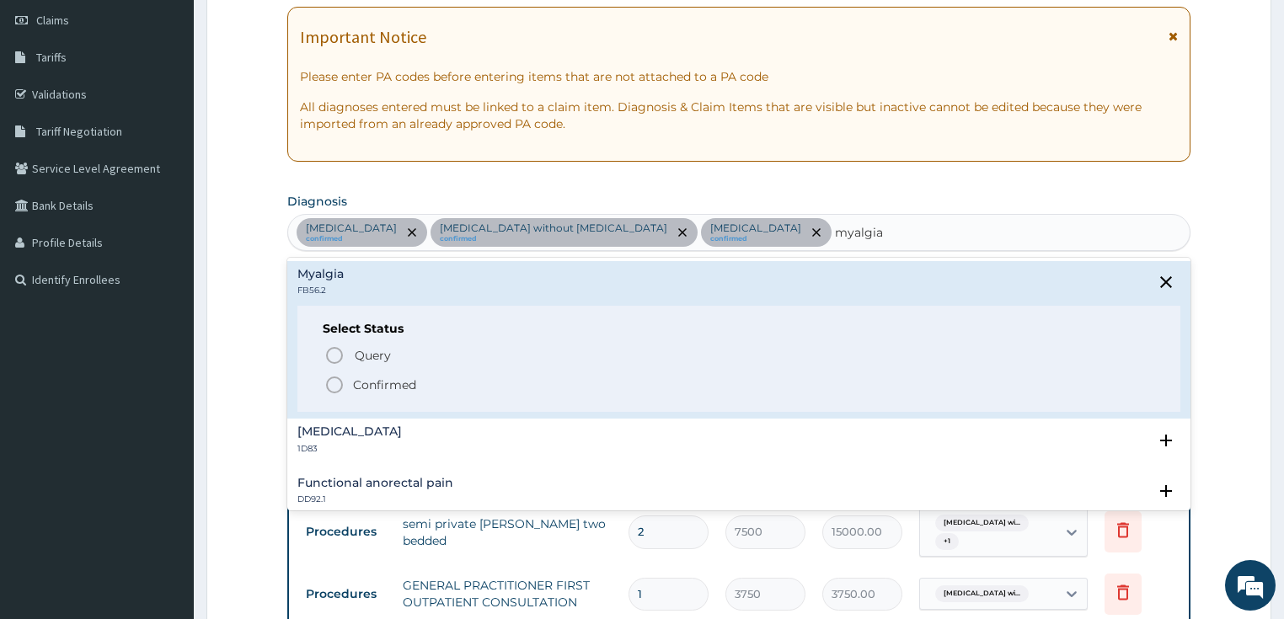
click at [339, 381] on icon "status option filled" at bounding box center [334, 385] width 20 height 20
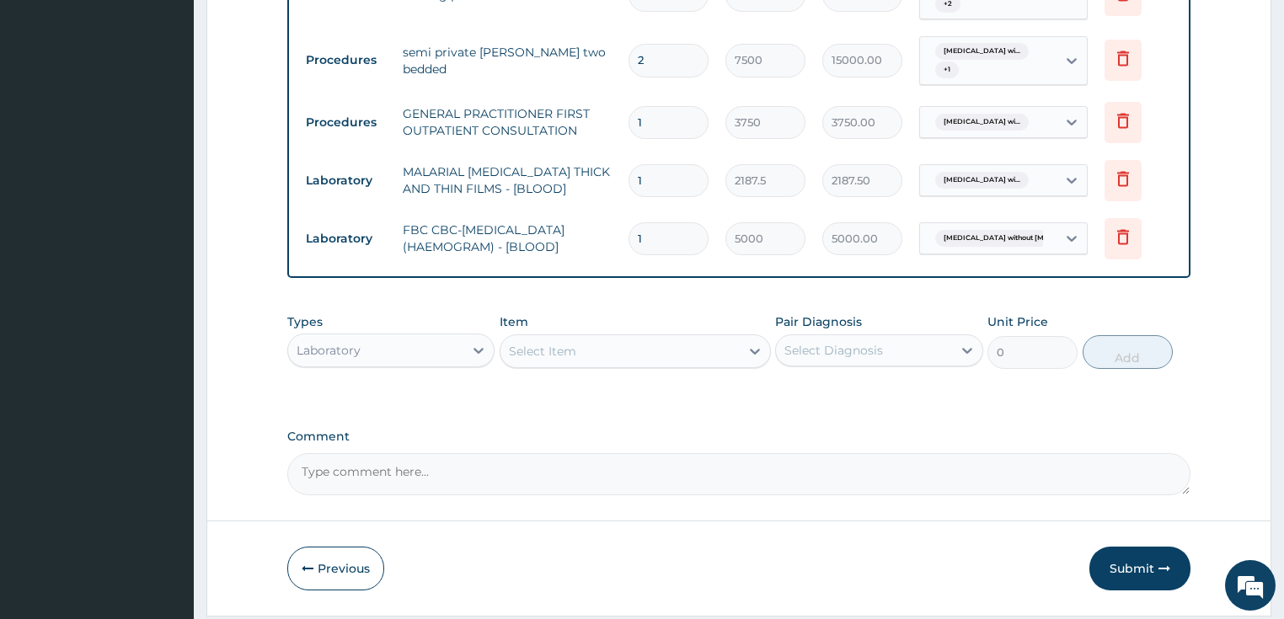
scroll to position [758, 0]
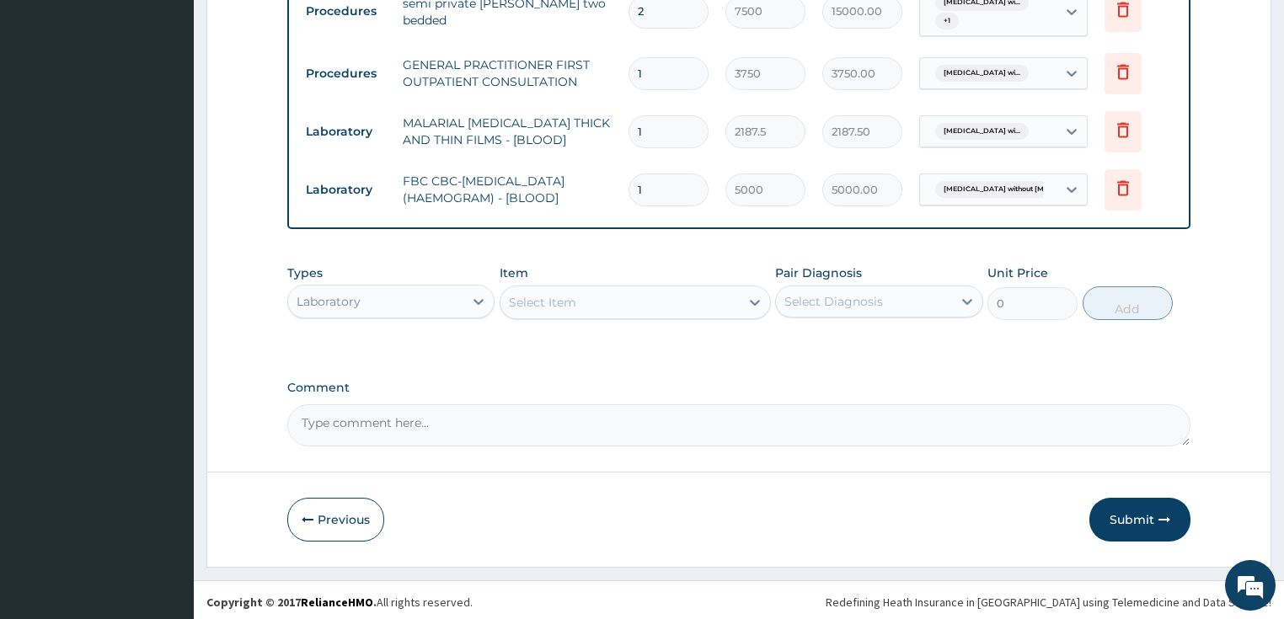
click at [421, 310] on div "Laboratory" at bounding box center [376, 301] width 176 height 27
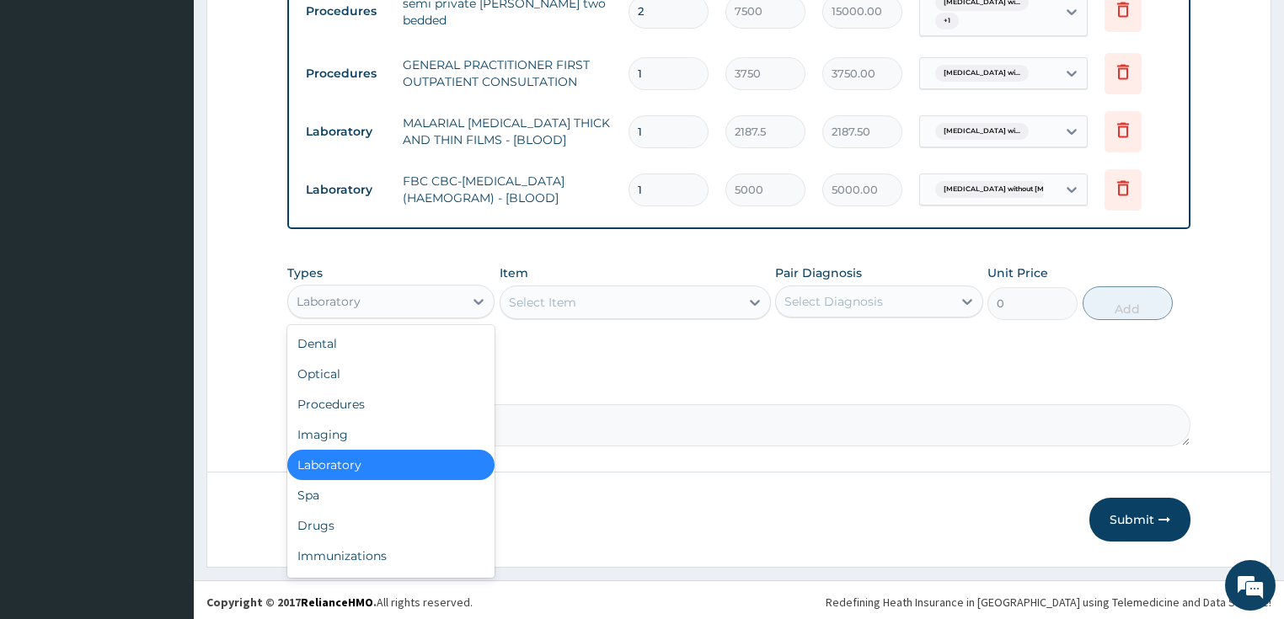
click at [349, 308] on div "Laboratory" at bounding box center [376, 301] width 176 height 27
click at [324, 519] on div "Drugs" at bounding box center [391, 526] width 208 height 30
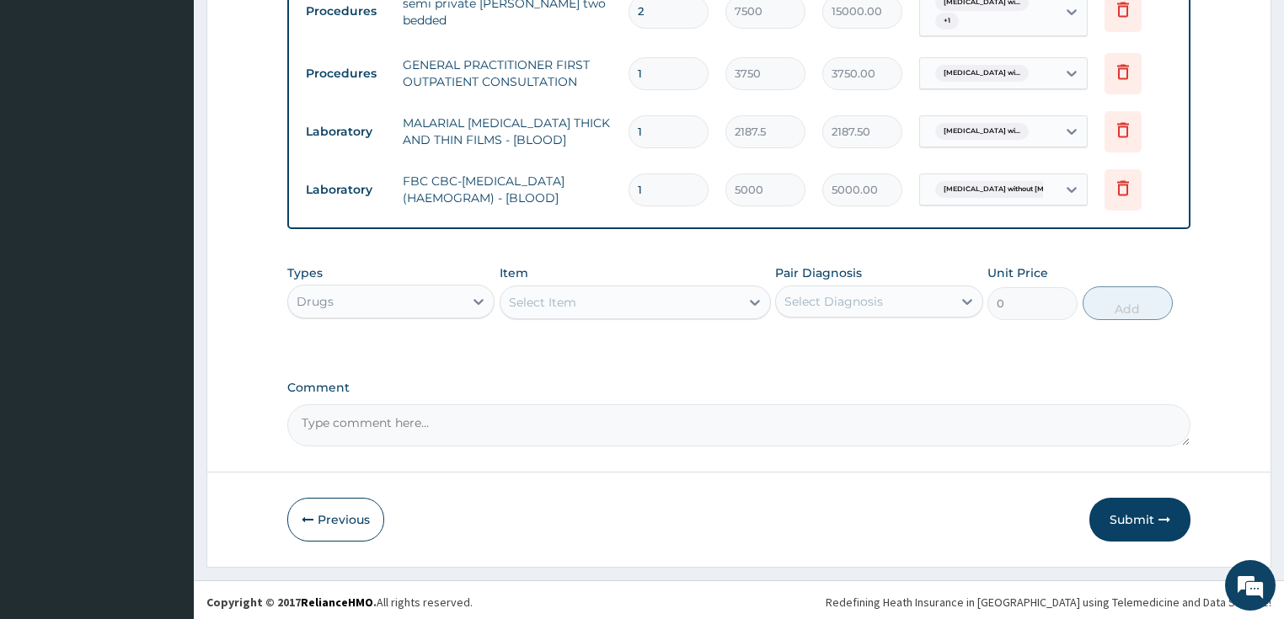
click at [530, 297] on div "Select Item" at bounding box center [542, 302] width 67 height 17
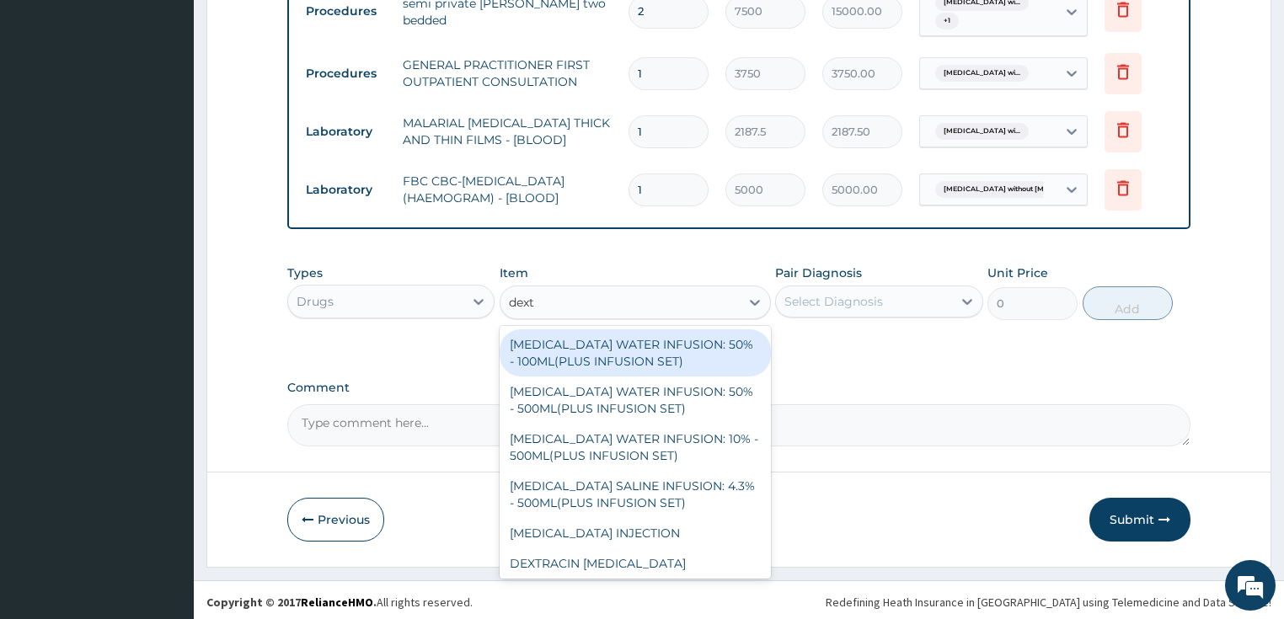
type input "dextr"
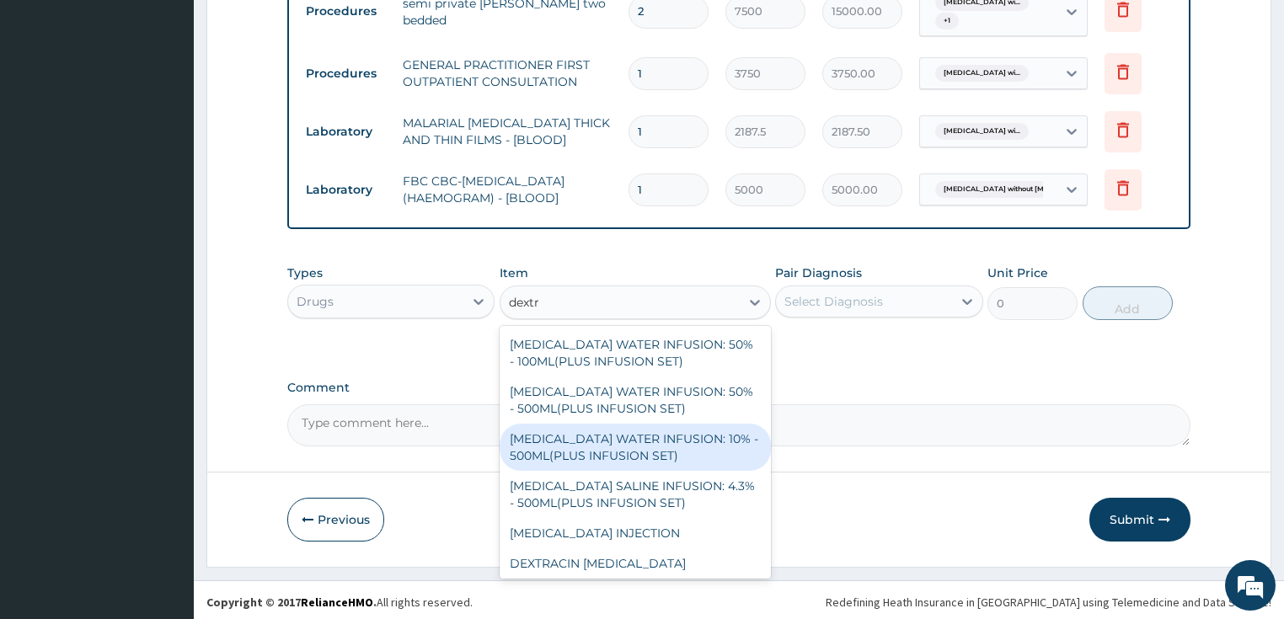
drag, startPoint x: 595, startPoint y: 446, endPoint x: 794, endPoint y: 354, distance: 219.8
click at [596, 446] on div "[MEDICAL_DATA] WATER INFUSION: 10% - 500ML(PLUS INFUSION SET)" at bounding box center [635, 447] width 271 height 47
type input "1092"
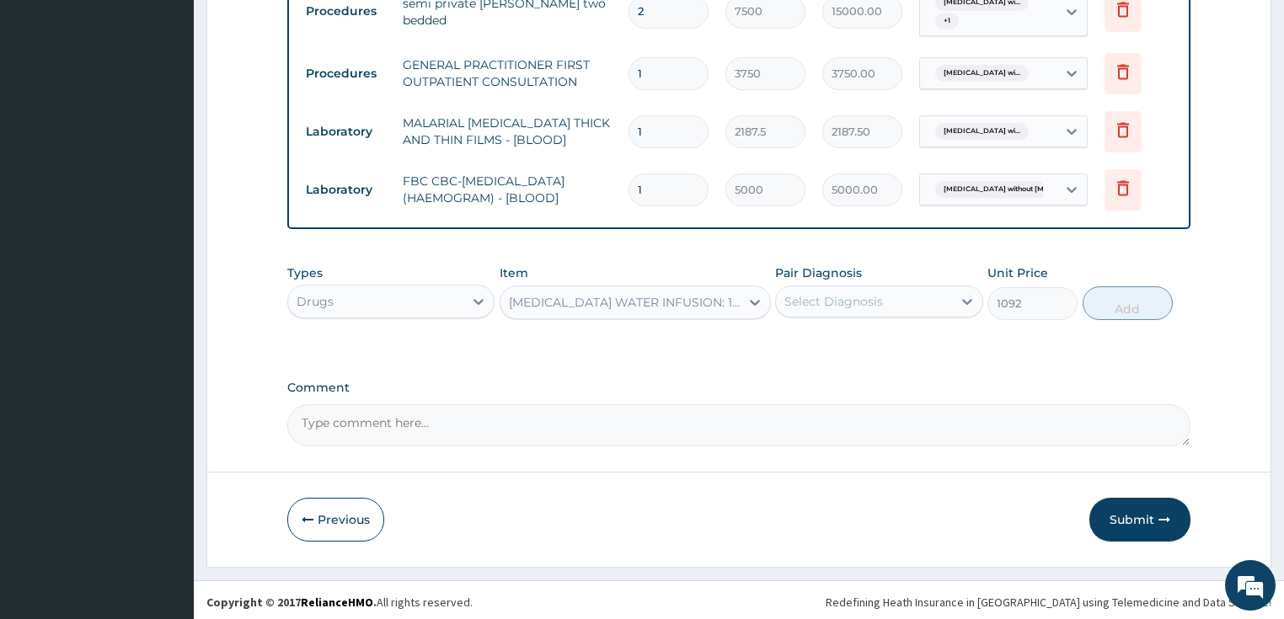
drag, startPoint x: 846, startPoint y: 303, endPoint x: 842, endPoint y: 313, distance: 10.7
click at [847, 303] on div "Select Diagnosis" at bounding box center [833, 301] width 99 height 17
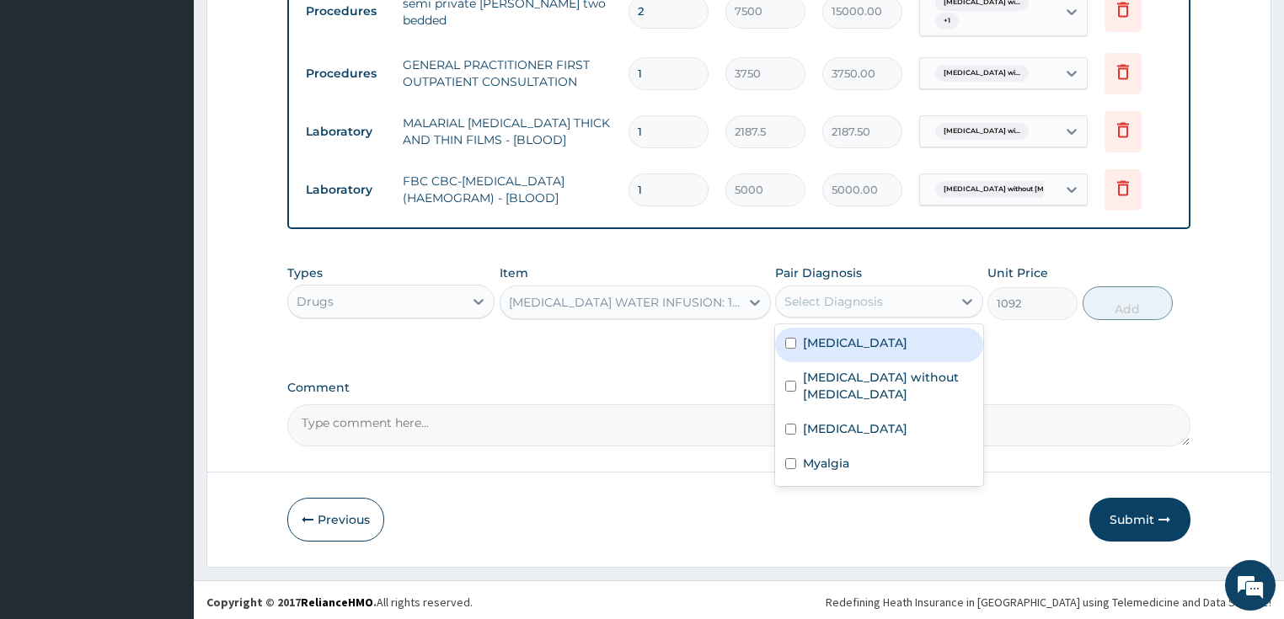
click at [832, 351] on label "[MEDICAL_DATA]" at bounding box center [855, 342] width 104 height 17
checkbox input "false"
click at [890, 294] on div "Select Diagnosis" at bounding box center [864, 301] width 176 height 27
drag, startPoint x: 870, startPoint y: 352, endPoint x: 1179, endPoint y: 330, distance: 309.1
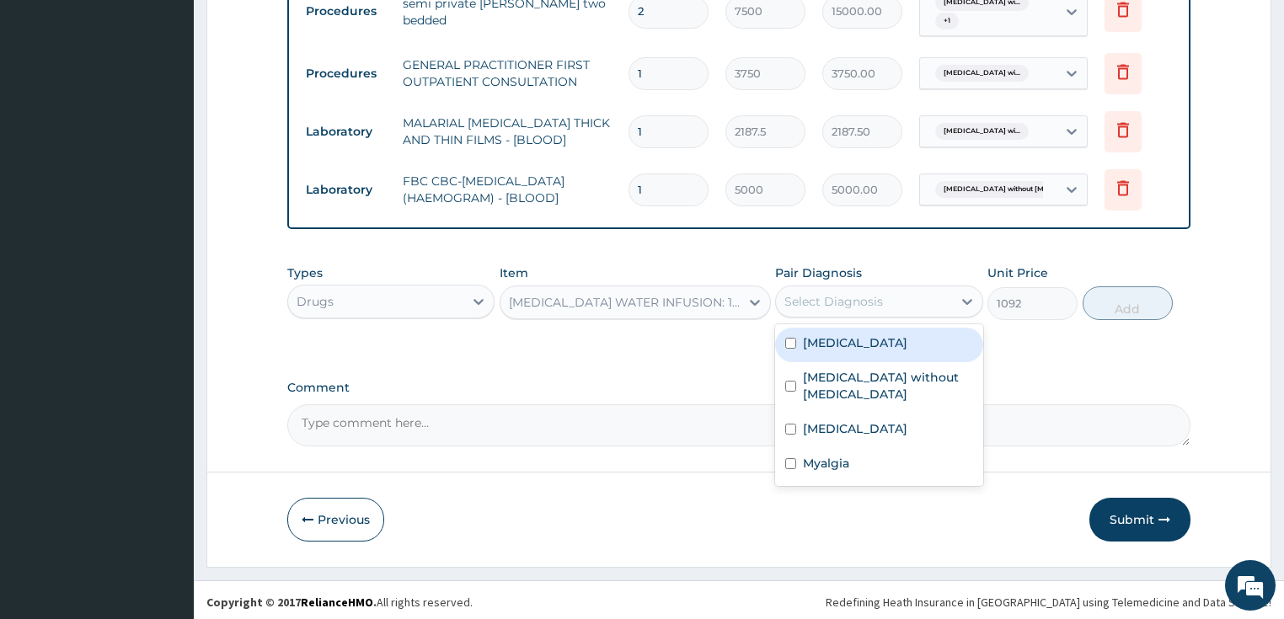
click at [876, 351] on label "Plasmodium malariae malaria without complication" at bounding box center [855, 342] width 104 height 17
checkbox input "true"
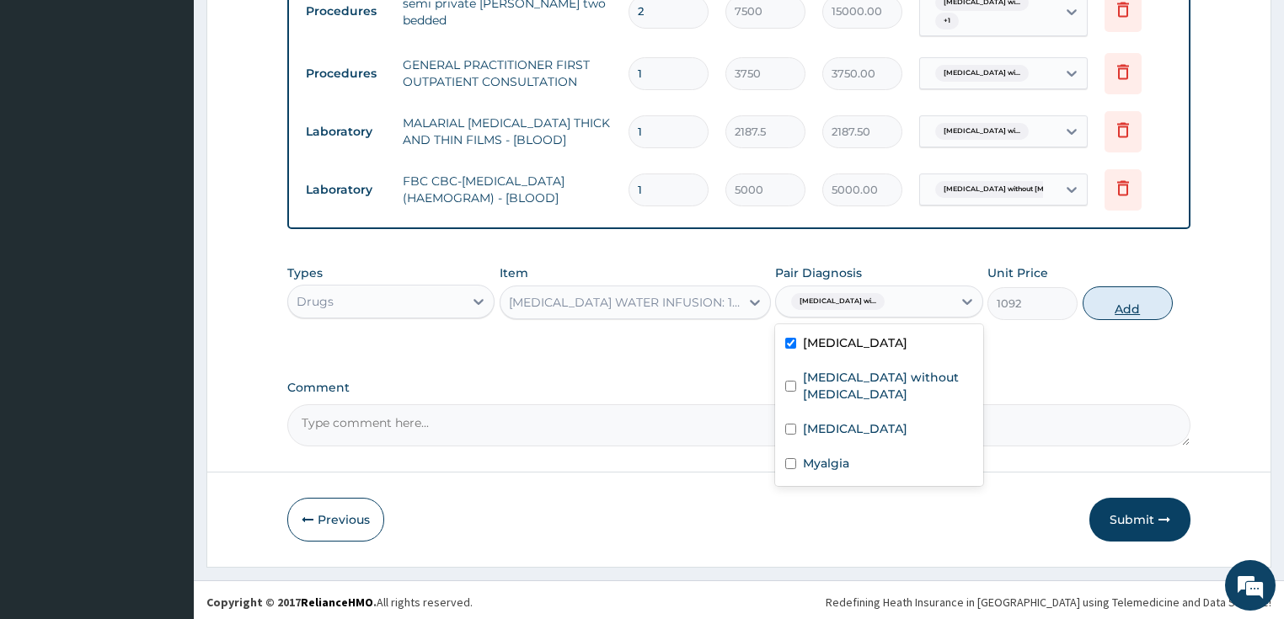
click at [1116, 302] on button "Add" at bounding box center [1128, 303] width 90 height 34
type input "0"
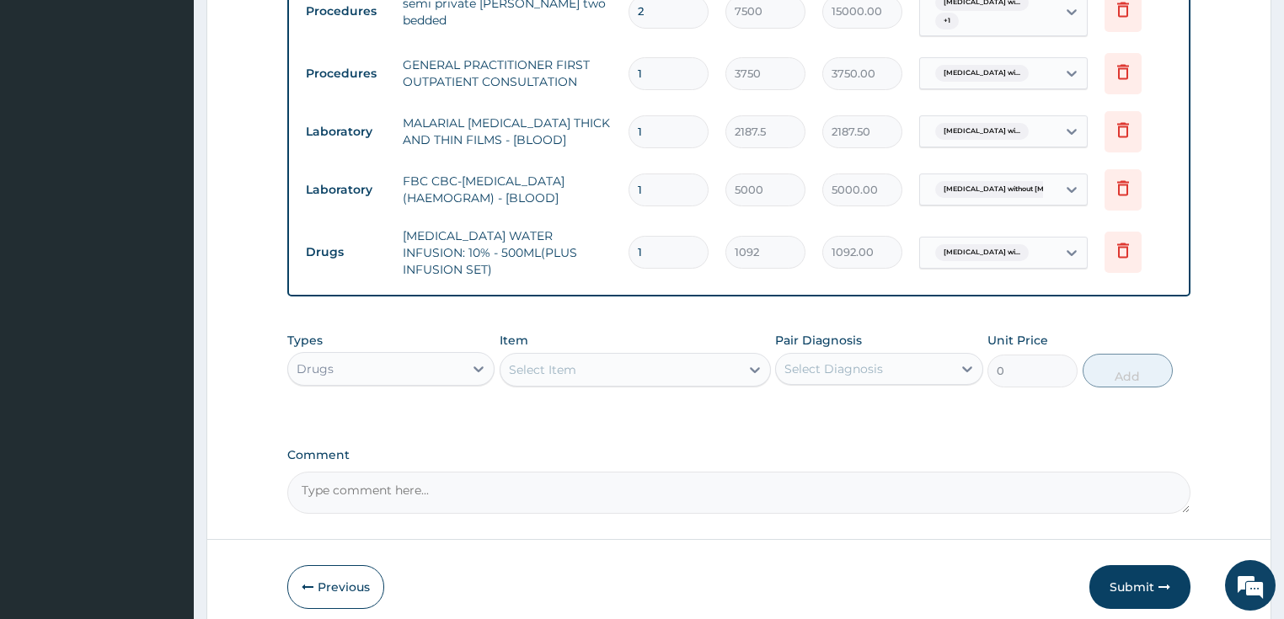
click at [587, 364] on div "Select Item" at bounding box center [619, 369] width 239 height 27
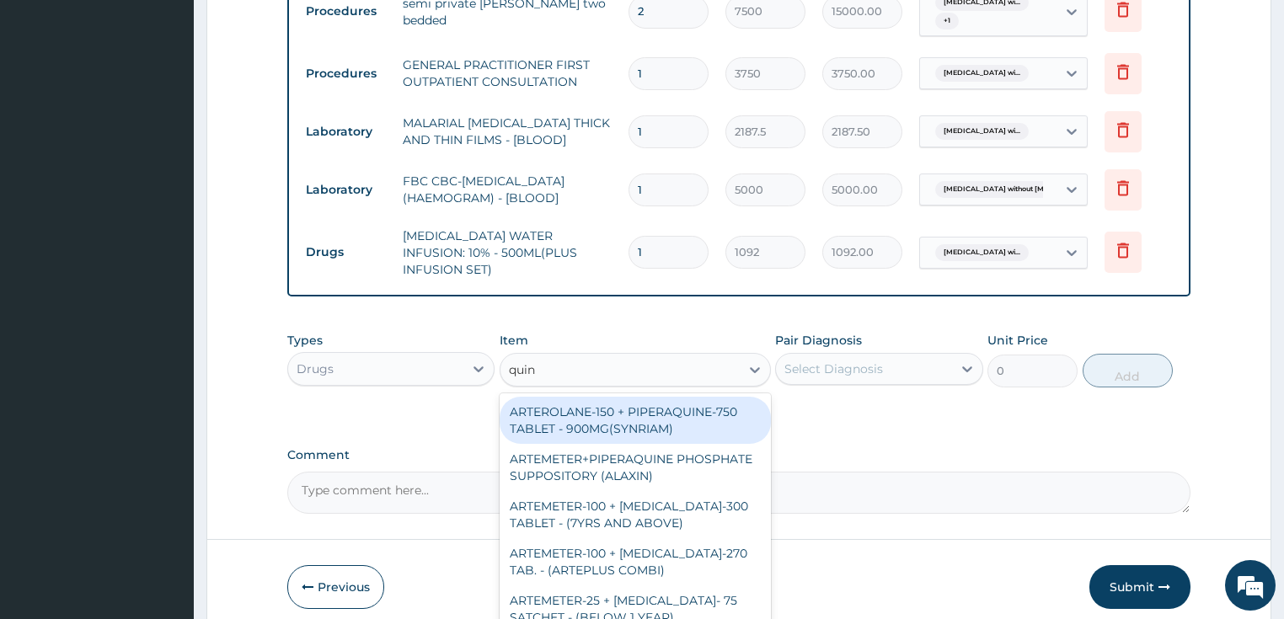
type input "quini"
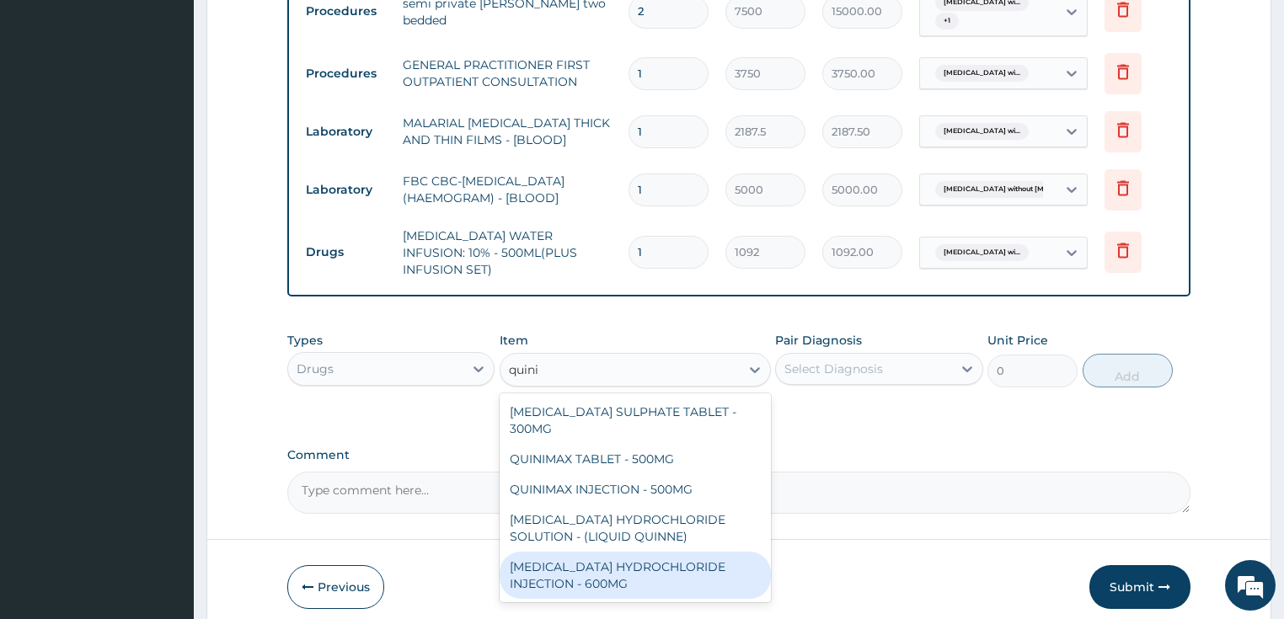
click at [613, 553] on div "QUININE HYDROCHLORIDE INJECTION - 600MG" at bounding box center [635, 575] width 271 height 47
type input "218.39999999999998"
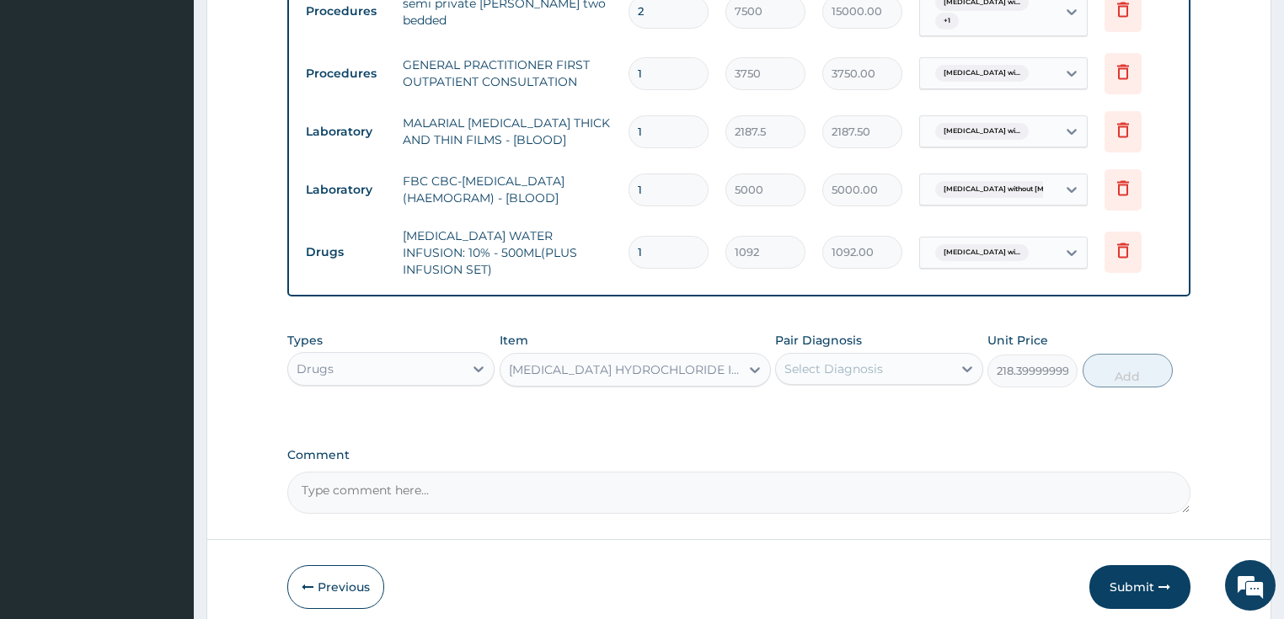
click at [855, 361] on div "Select Diagnosis" at bounding box center [833, 369] width 99 height 17
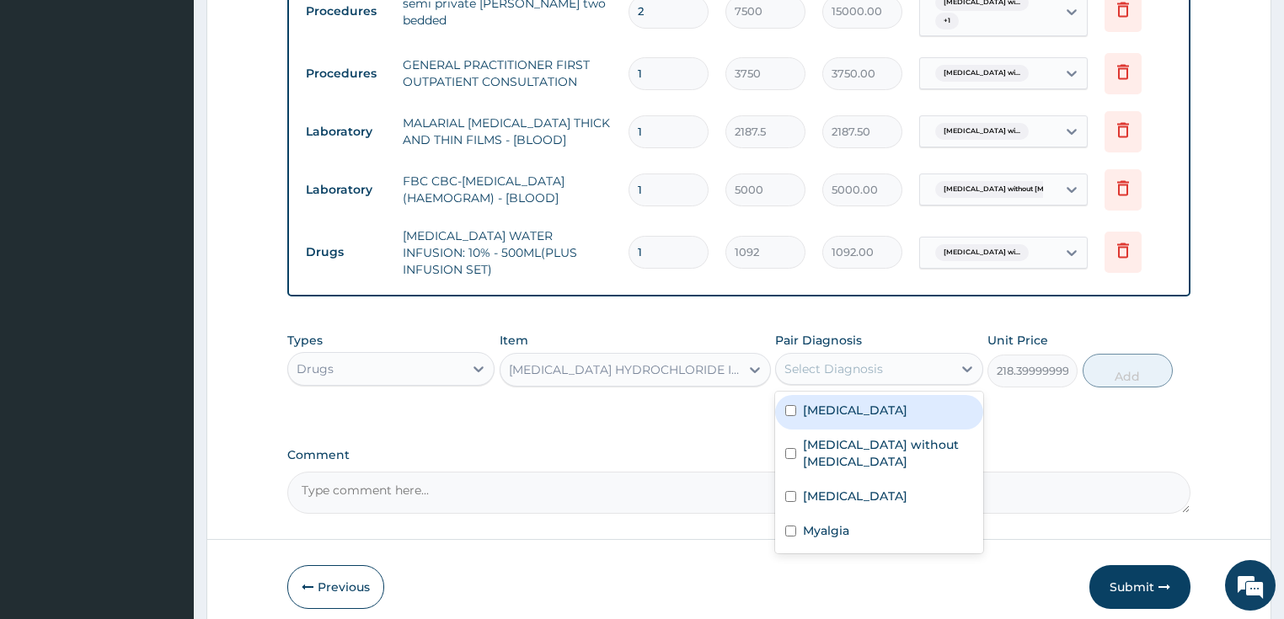
click at [858, 361] on div "Select Diagnosis" at bounding box center [833, 369] width 99 height 17
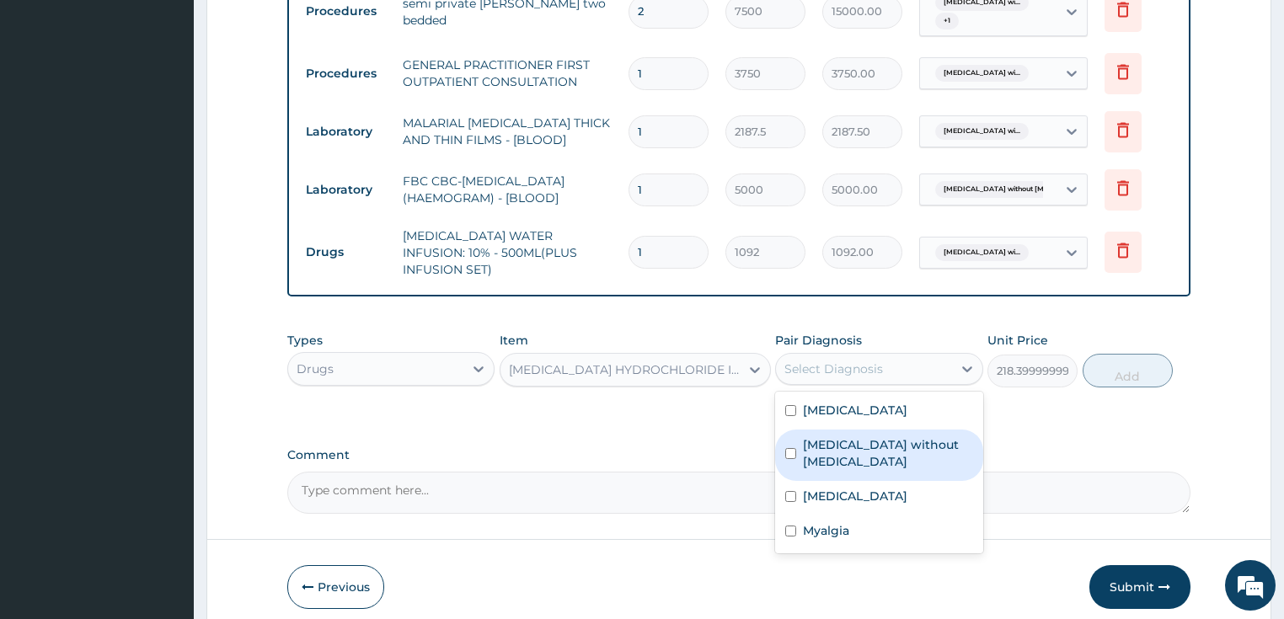
click at [840, 469] on label "Sepsis without septic shock" at bounding box center [888, 453] width 170 height 34
checkbox input "false"
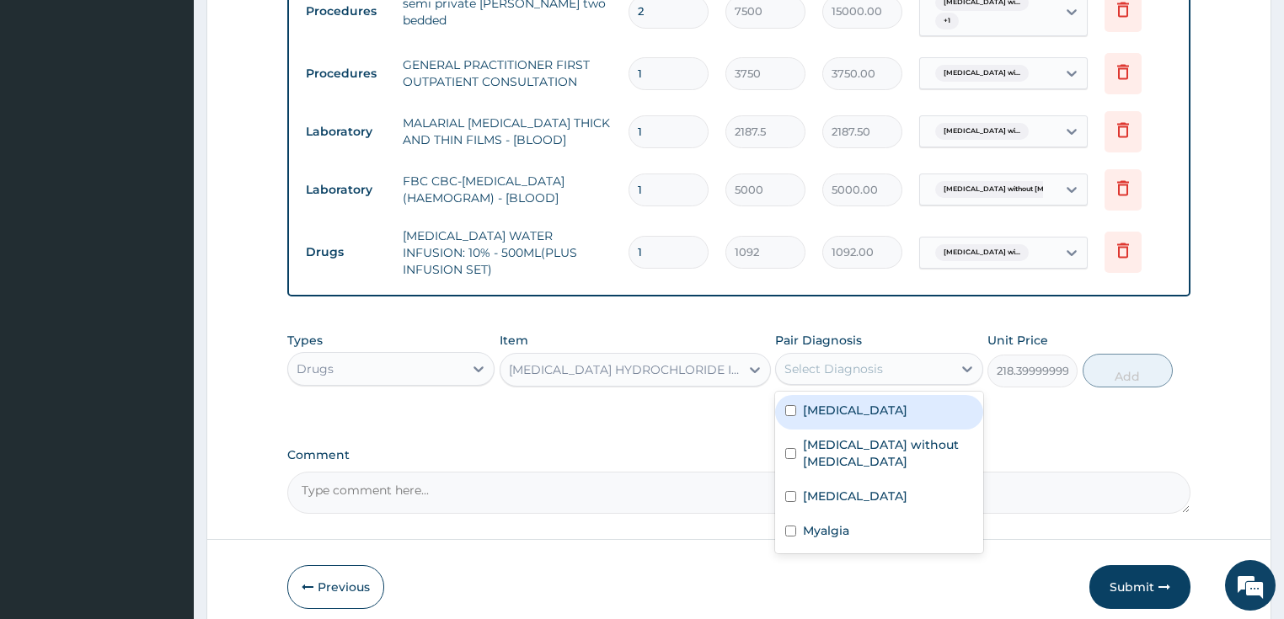
click at [836, 411] on label "Plasmodium malariae malaria without complication" at bounding box center [855, 410] width 104 height 17
checkbox input "true"
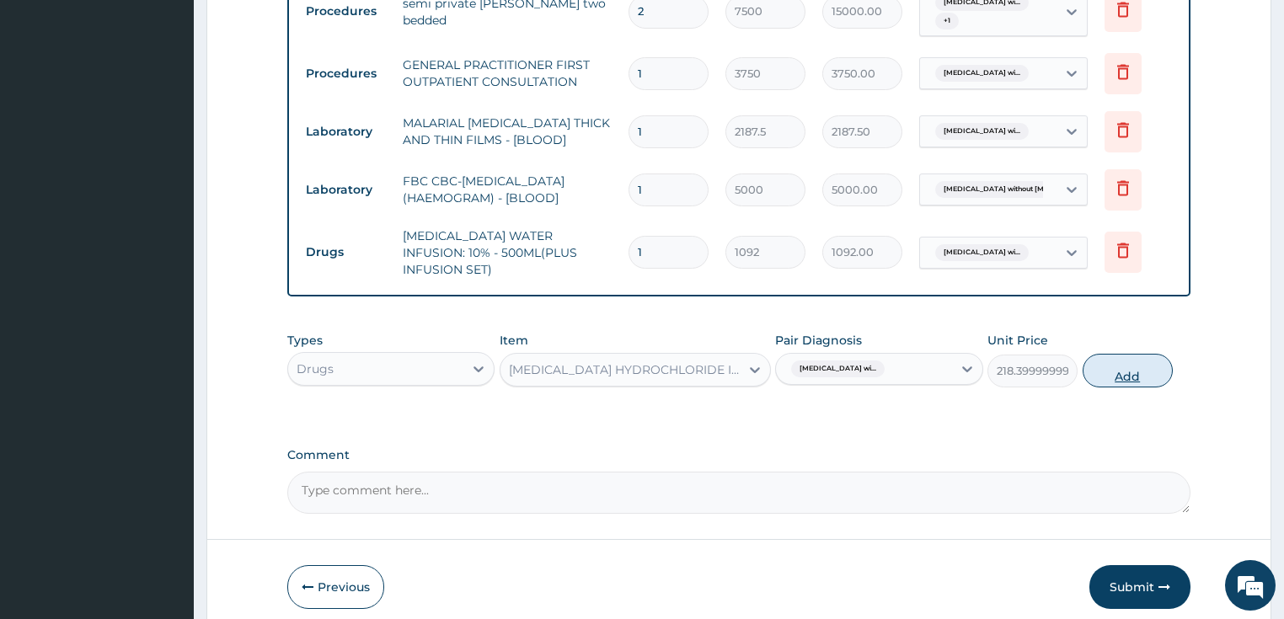
click at [1127, 356] on button "Add" at bounding box center [1128, 371] width 90 height 34
type input "0"
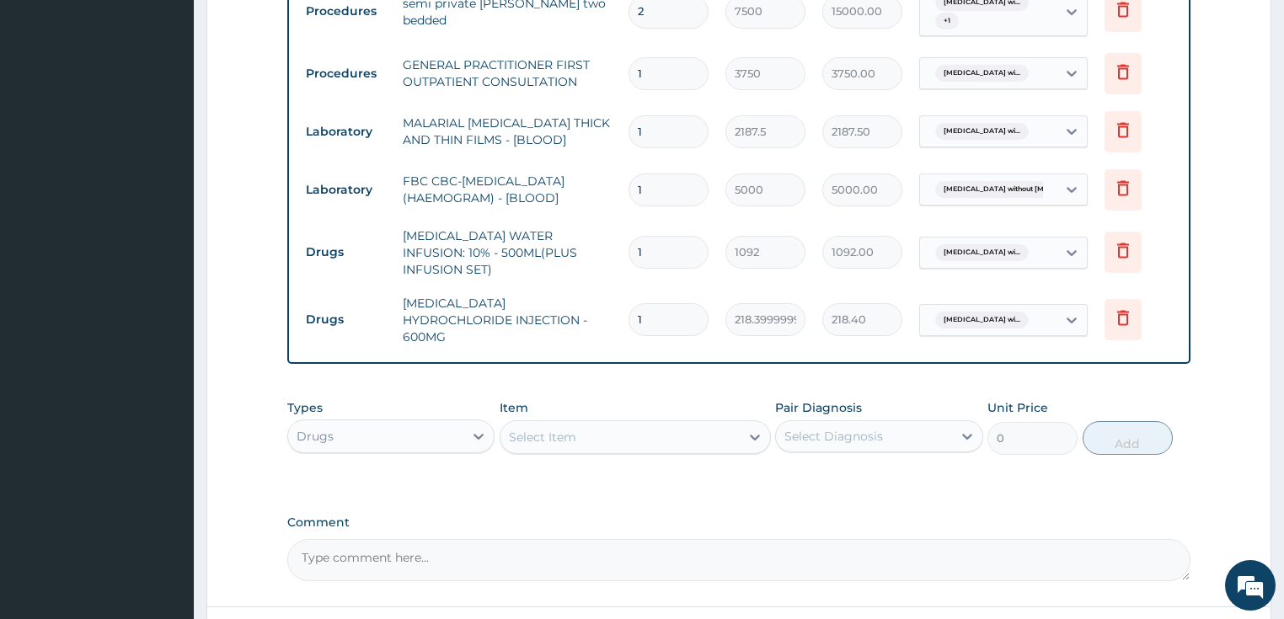
click at [559, 429] on div "Select Item" at bounding box center [542, 437] width 67 height 17
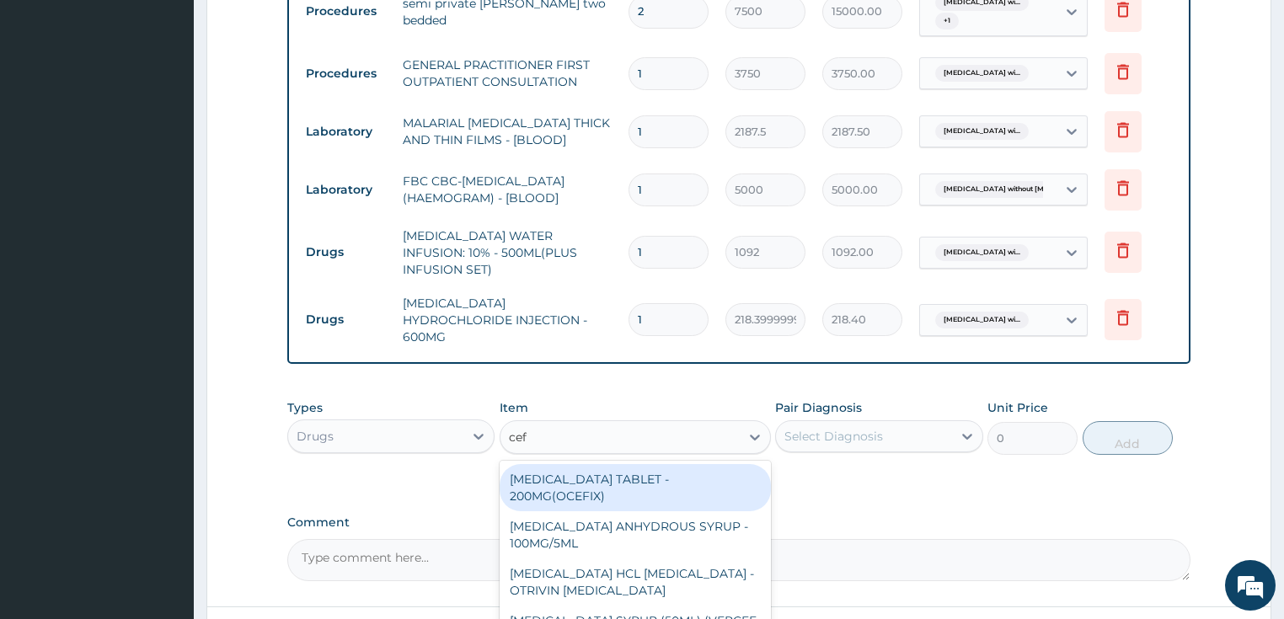
type input "ceft"
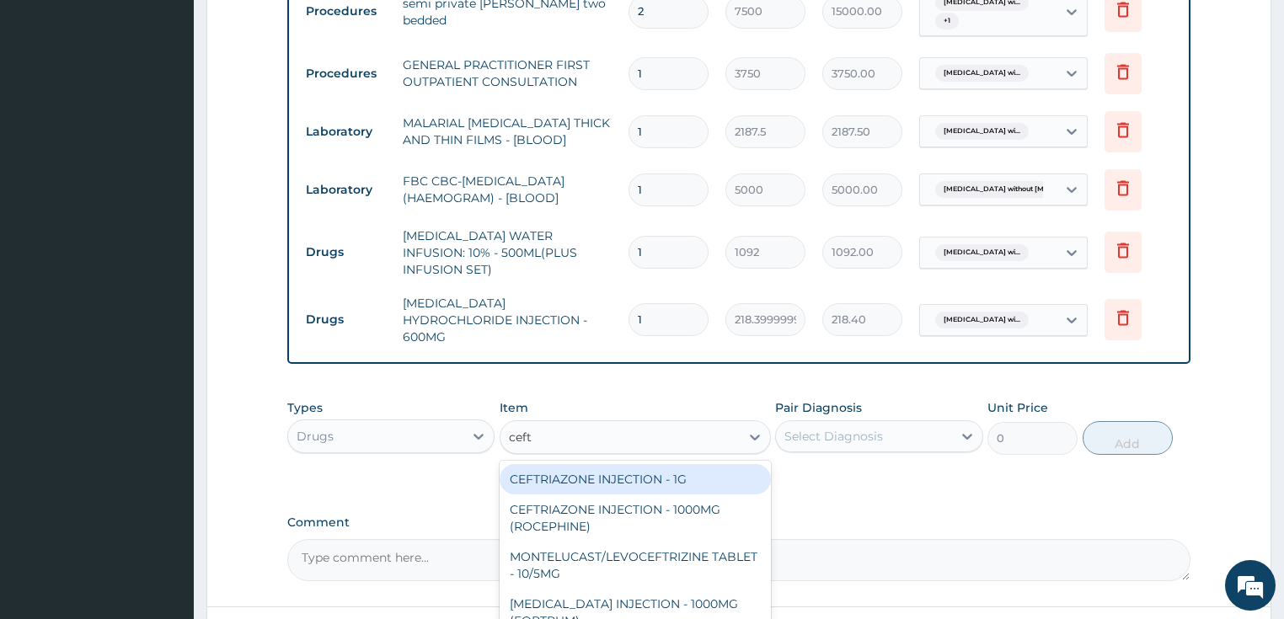
click at [618, 464] on div "CEFTRIAZONE INJECTION - 1G" at bounding box center [635, 479] width 271 height 30
click at [618, 460] on div "Types Drugs Item option QUININE HYDROCHLORIDE INJECTION - 600MG, selected. opti…" at bounding box center [739, 440] width 904 height 98
type input "1652"
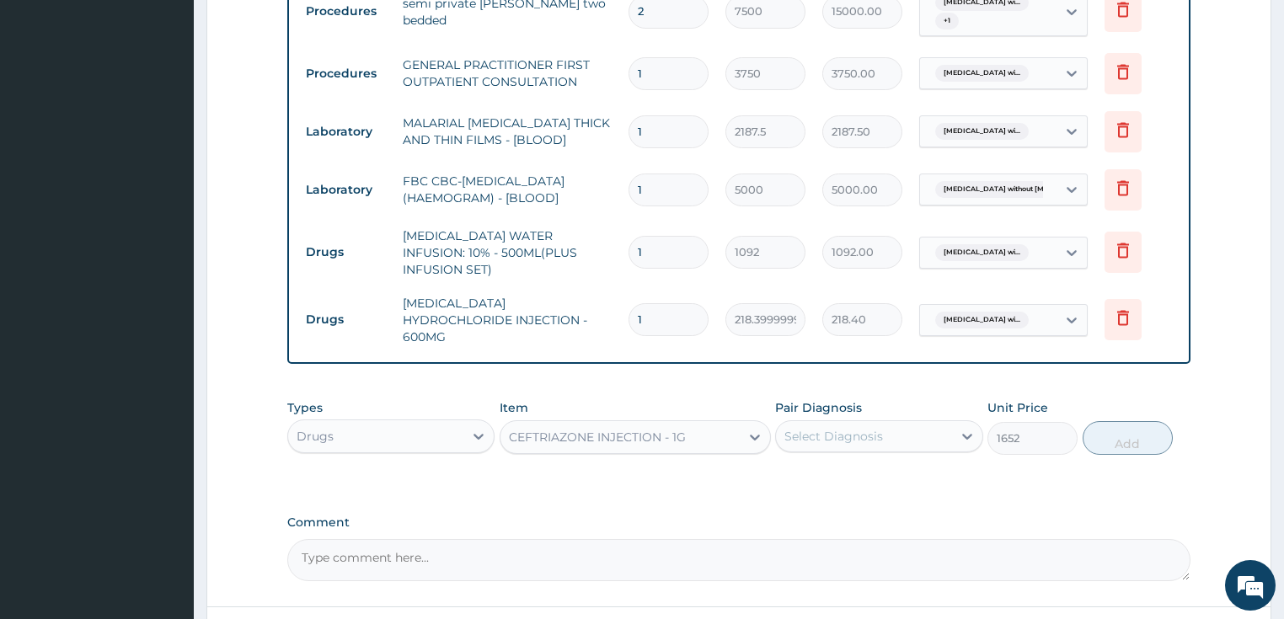
click at [855, 428] on div "Select Diagnosis" at bounding box center [879, 436] width 208 height 32
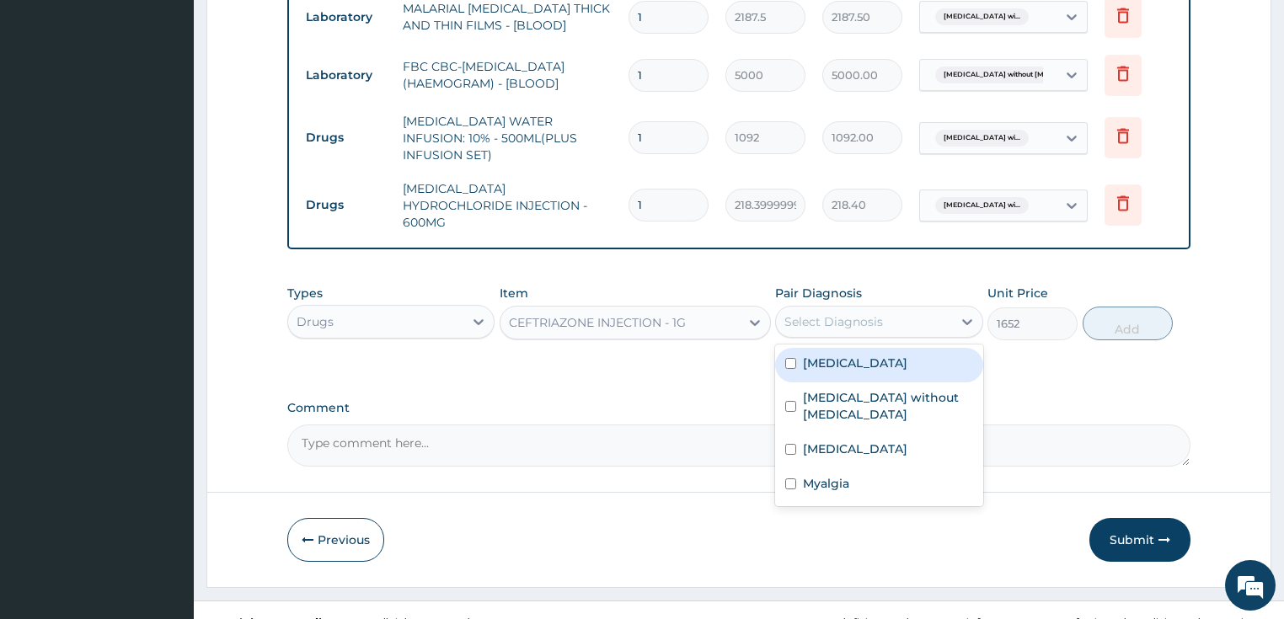
scroll to position [874, 0]
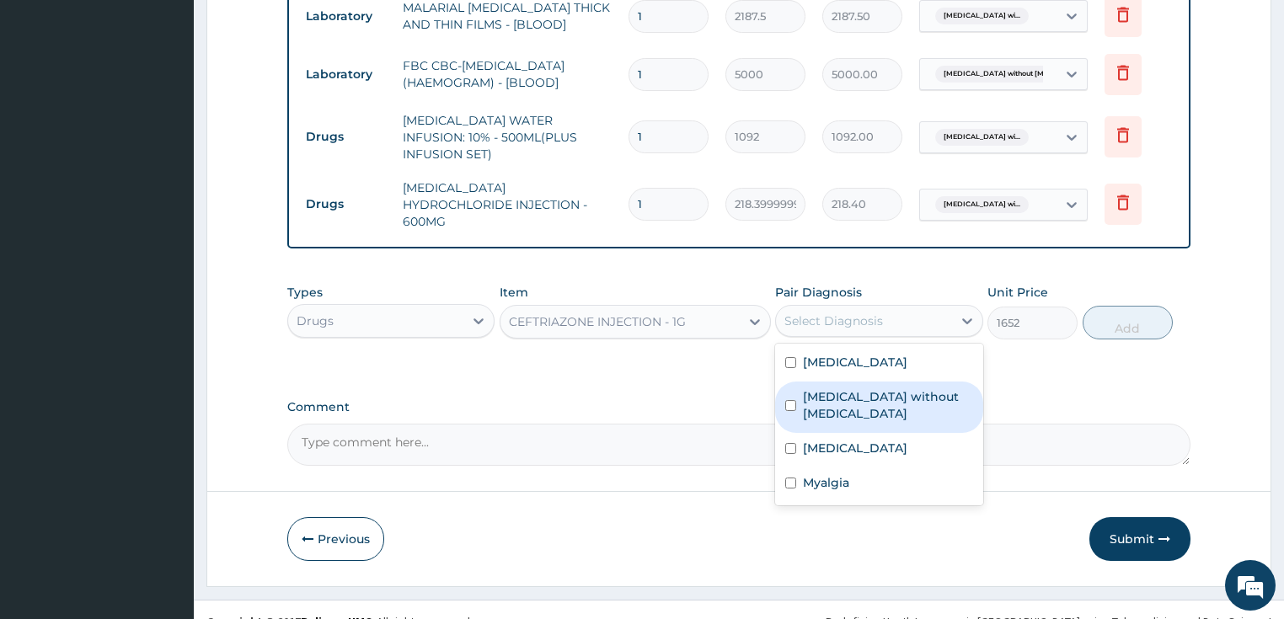
click at [850, 406] on label "Sepsis without septic shock" at bounding box center [888, 405] width 170 height 34
checkbox input "true"
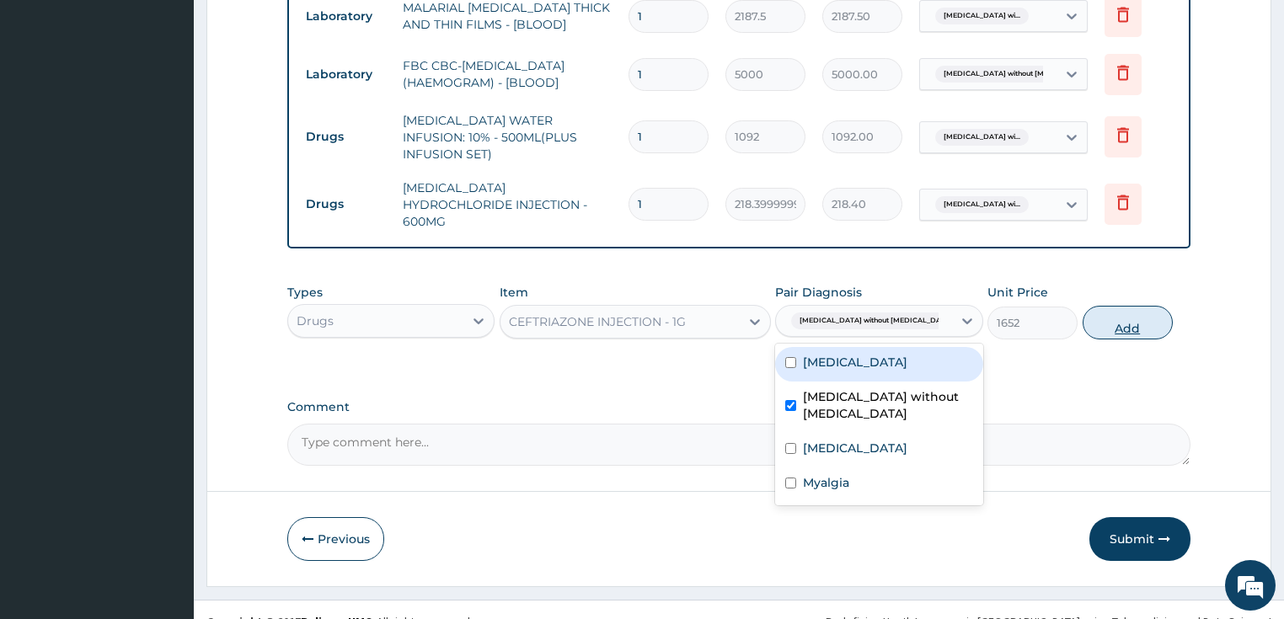
click at [1142, 306] on button "Add" at bounding box center [1128, 323] width 90 height 34
type input "0"
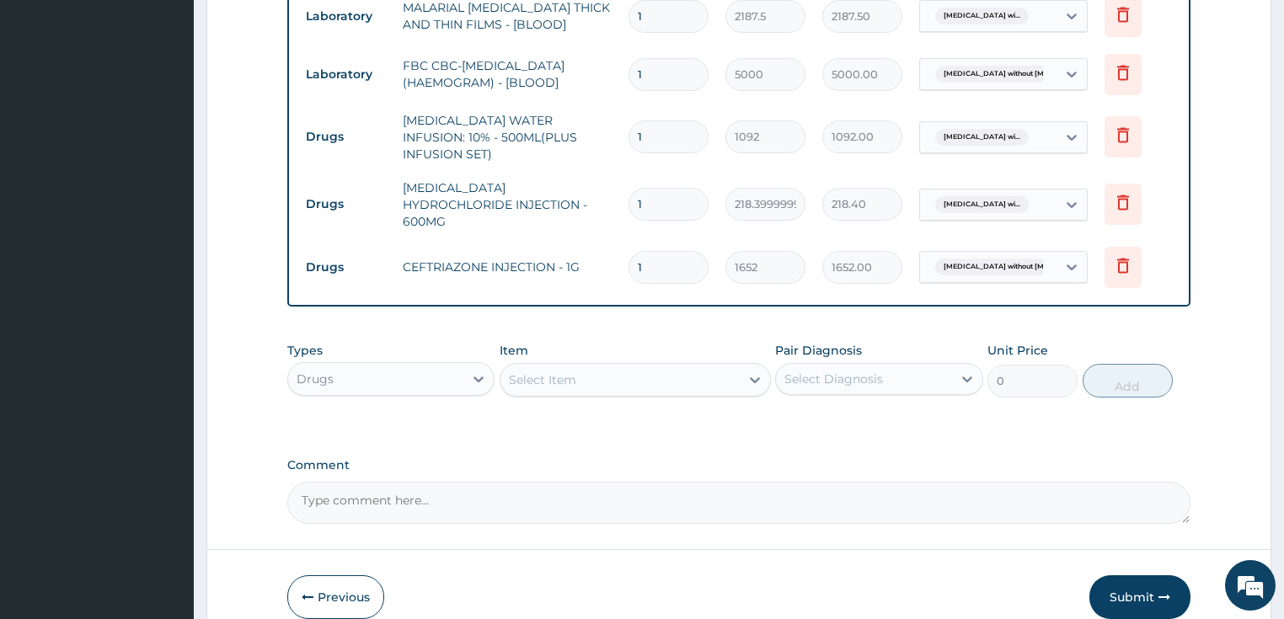
click at [587, 366] on div "Select Item" at bounding box center [619, 379] width 239 height 27
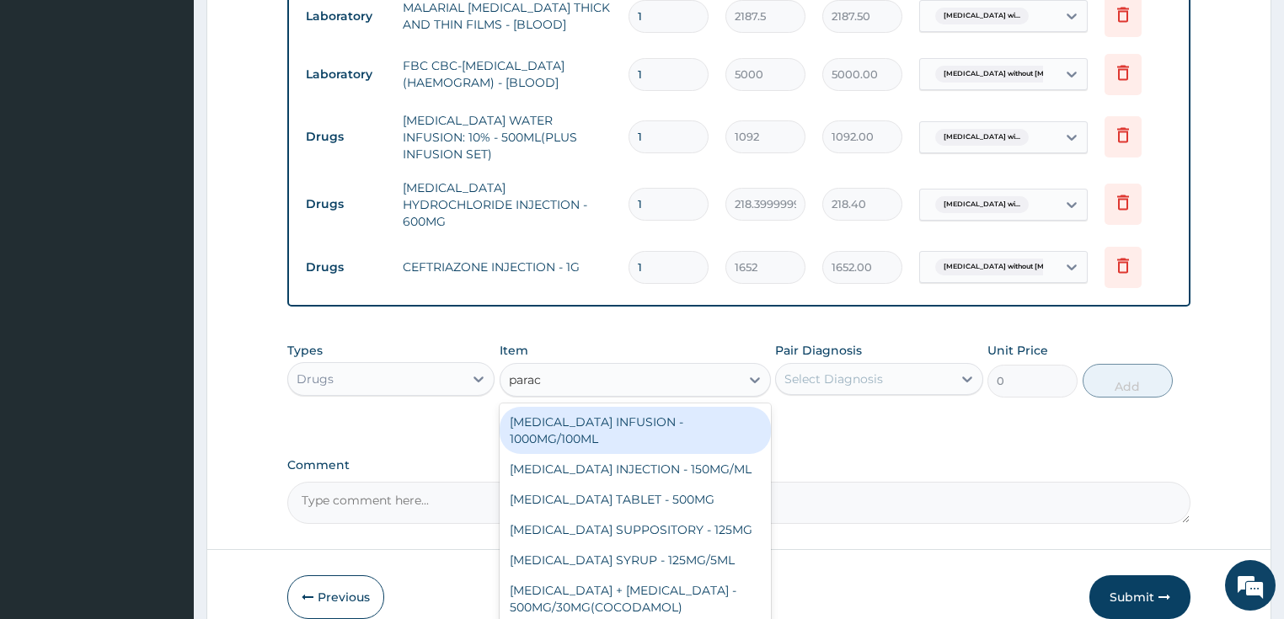
type input "parace"
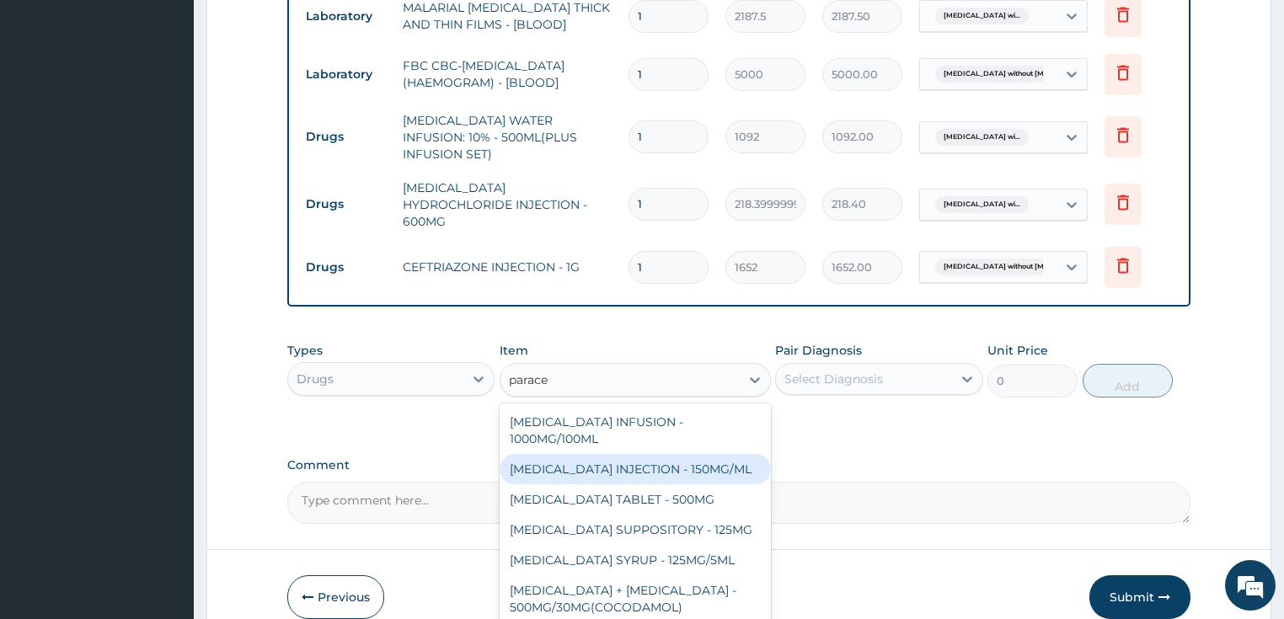
click at [601, 454] on div "PARACETAMOL INJECTION - 150MG/ML" at bounding box center [635, 469] width 271 height 30
type input "560"
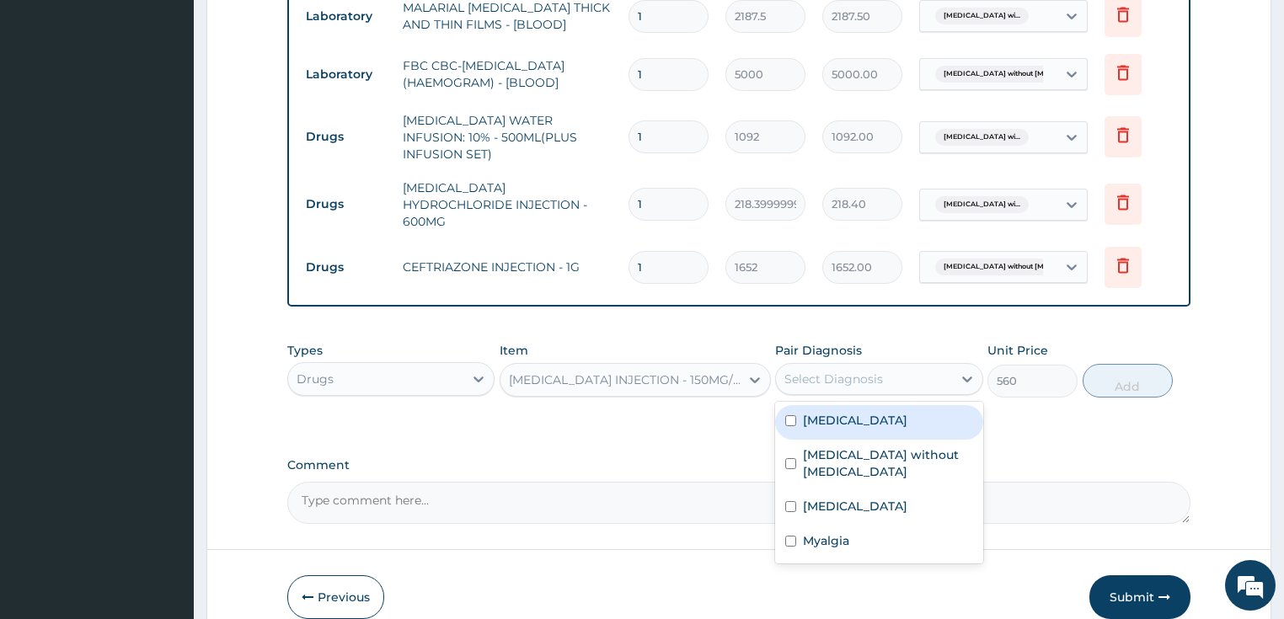
click at [923, 366] on div "Select Diagnosis" at bounding box center [864, 379] width 176 height 27
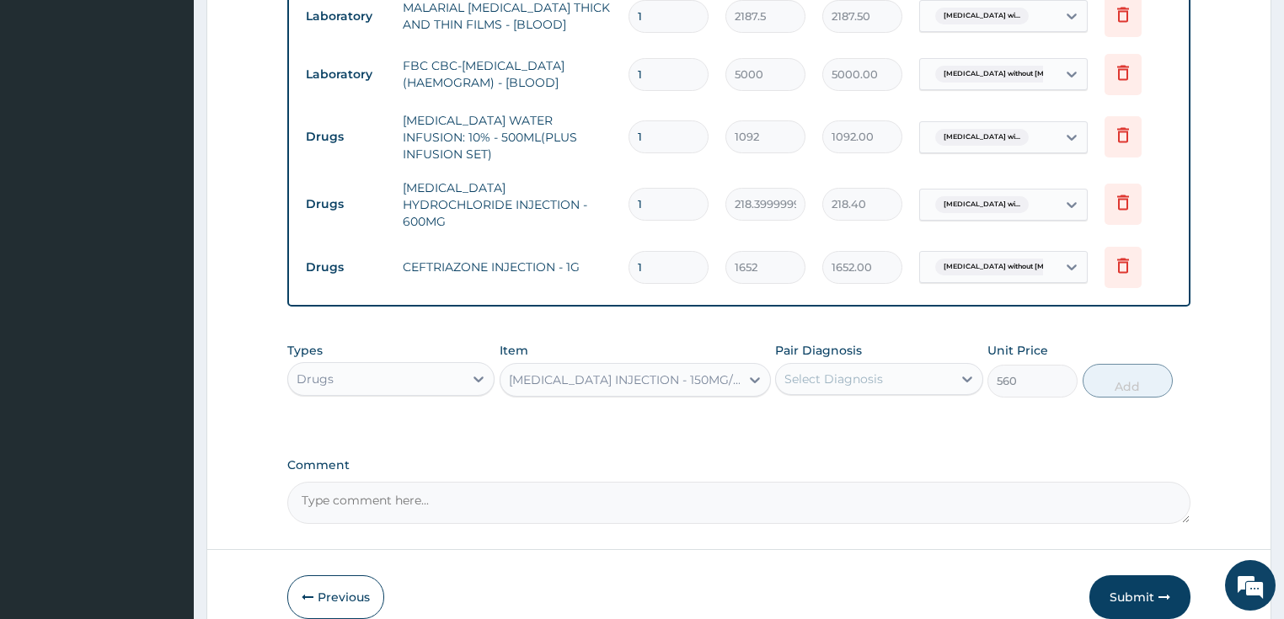
click at [849, 366] on div "Select Diagnosis" at bounding box center [864, 379] width 176 height 27
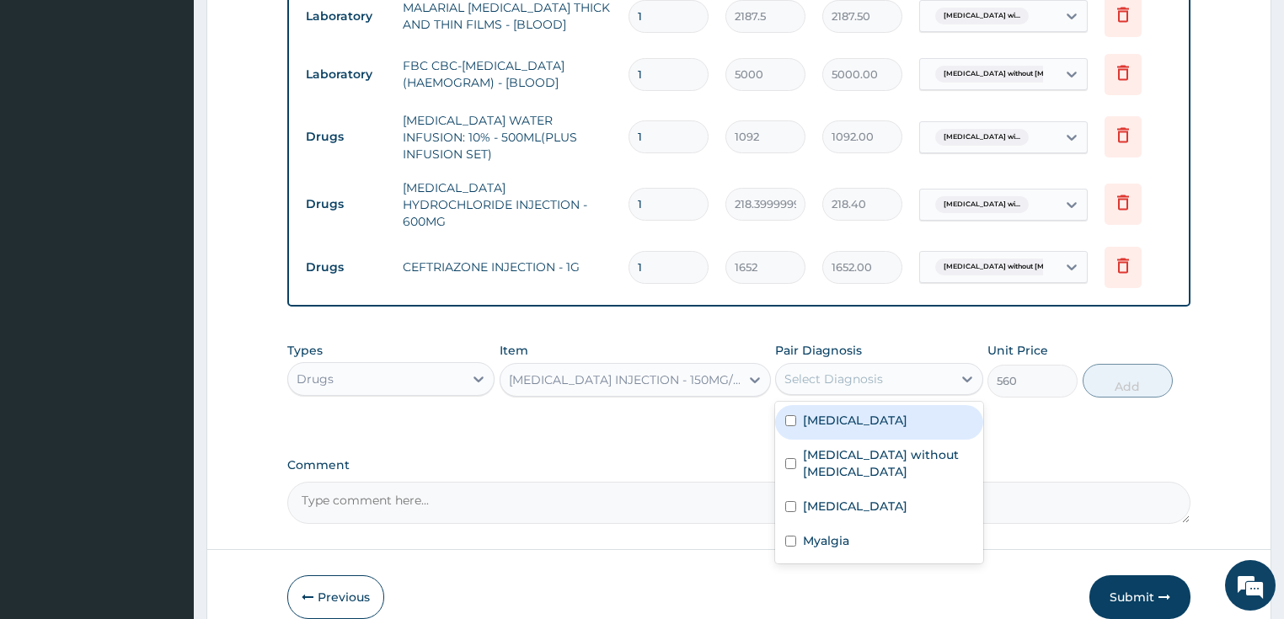
click at [866, 371] on div "Select Diagnosis" at bounding box center [833, 379] width 99 height 17
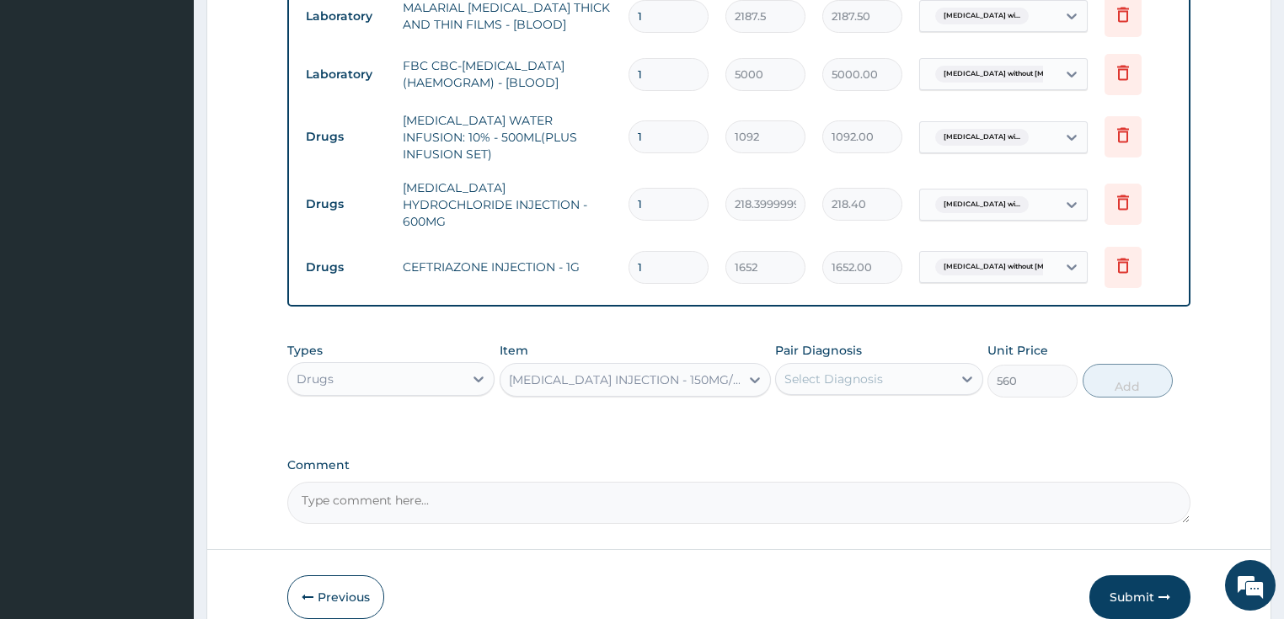
click at [869, 371] on div "Select Diagnosis" at bounding box center [833, 379] width 99 height 17
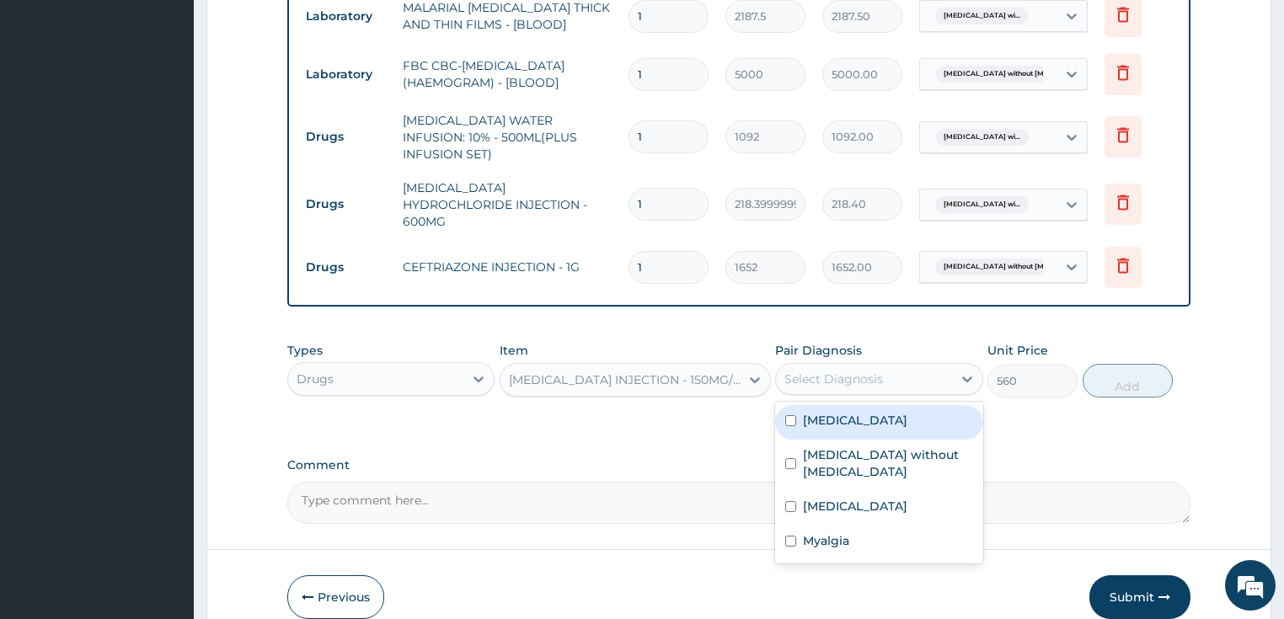
click at [869, 371] on div "Select Diagnosis" at bounding box center [833, 379] width 99 height 17
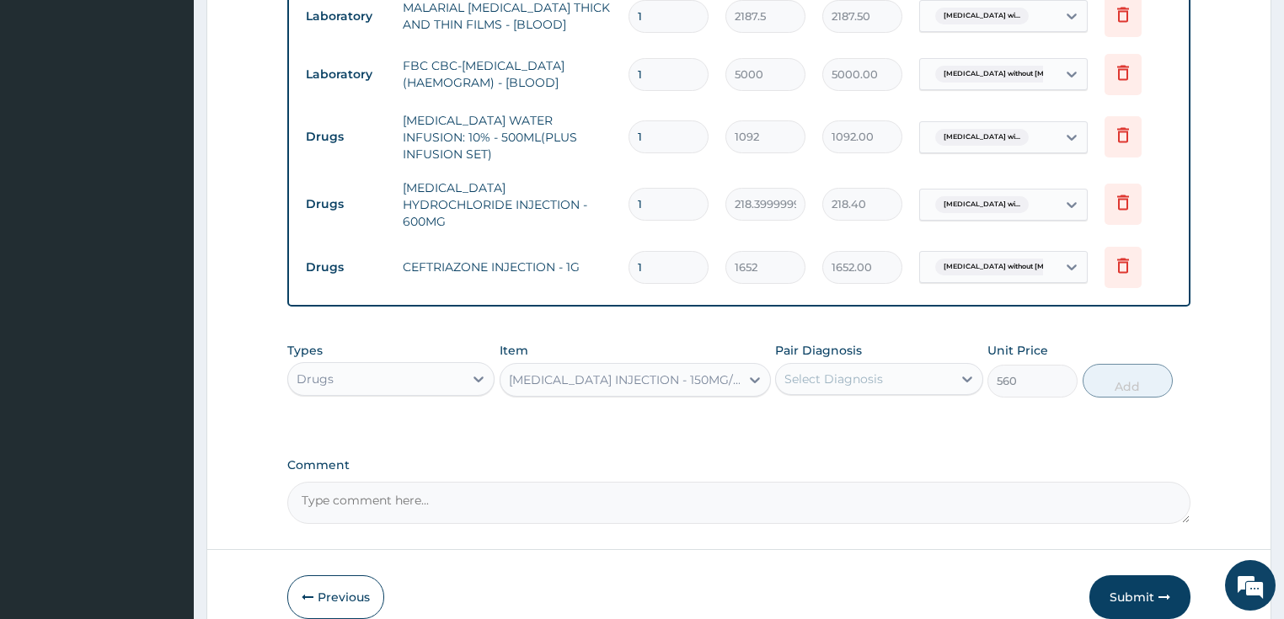
click at [828, 371] on div "Select Diagnosis" at bounding box center [833, 379] width 99 height 17
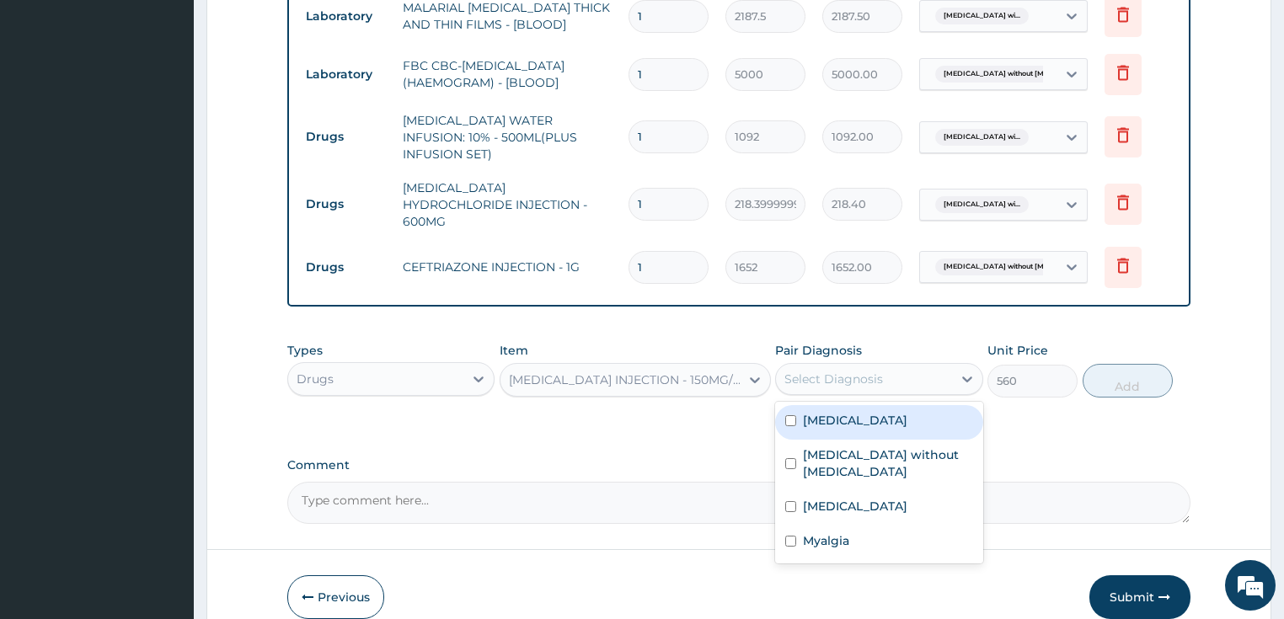
click at [828, 371] on div "Select Diagnosis" at bounding box center [833, 379] width 99 height 17
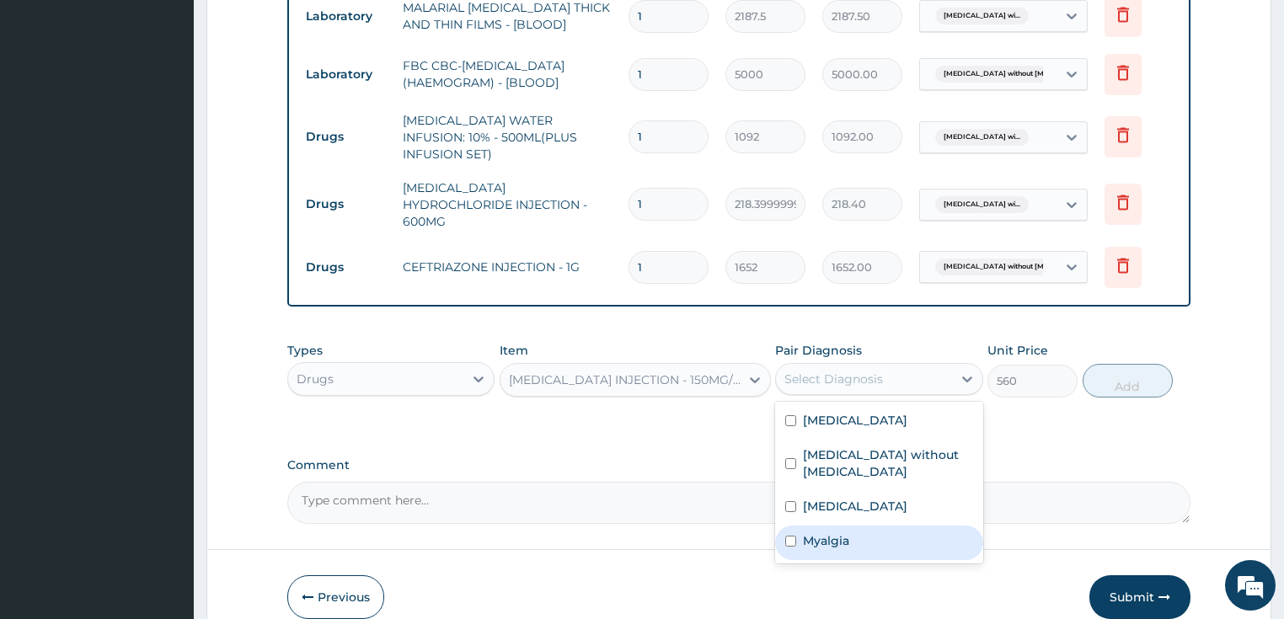
drag, startPoint x: 817, startPoint y: 536, endPoint x: 837, endPoint y: 449, distance: 89.1
click at [817, 535] on label "Myalgia" at bounding box center [826, 540] width 46 height 17
checkbox input "true"
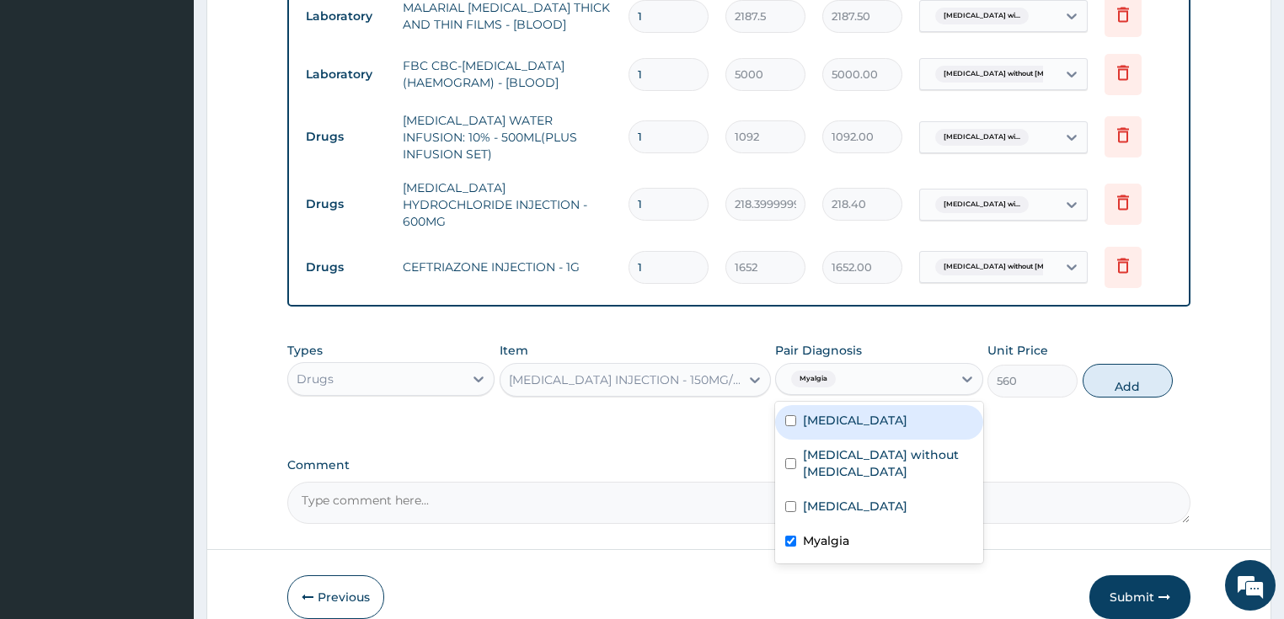
click at [836, 415] on label "Plasmodium malariae malaria without complication" at bounding box center [855, 420] width 104 height 17
click at [785, 415] on input "checkbox" at bounding box center [790, 420] width 11 height 11
checkbox input "true"
click at [1146, 364] on button "Add" at bounding box center [1128, 381] width 90 height 34
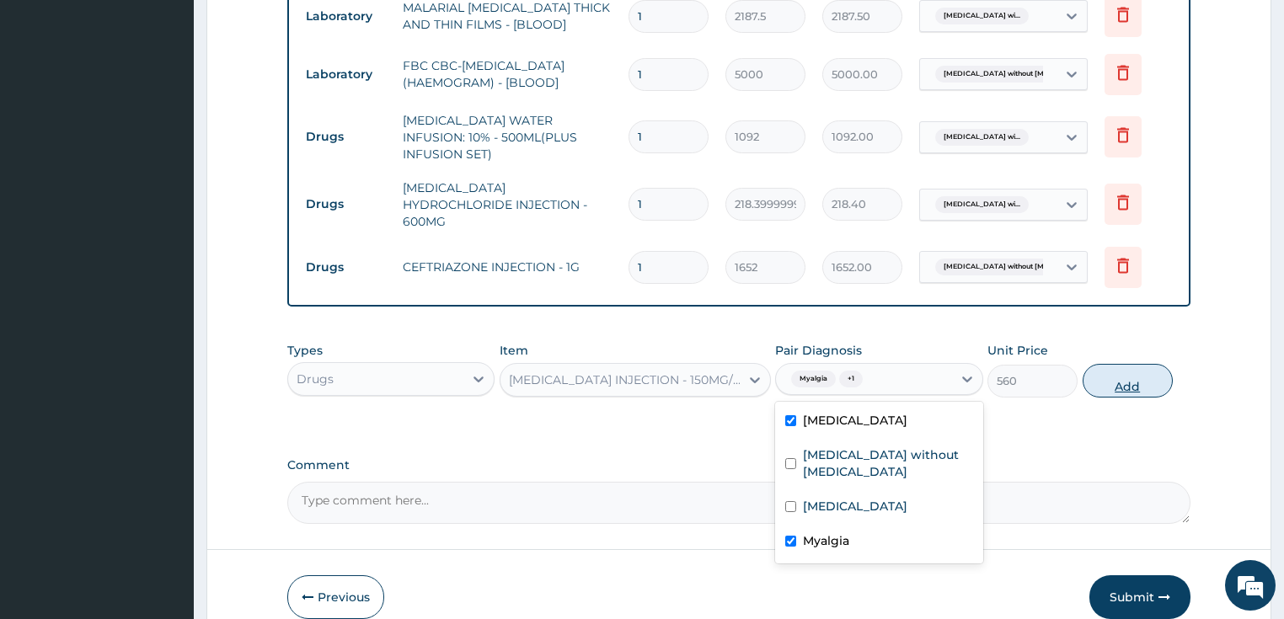
type input "0"
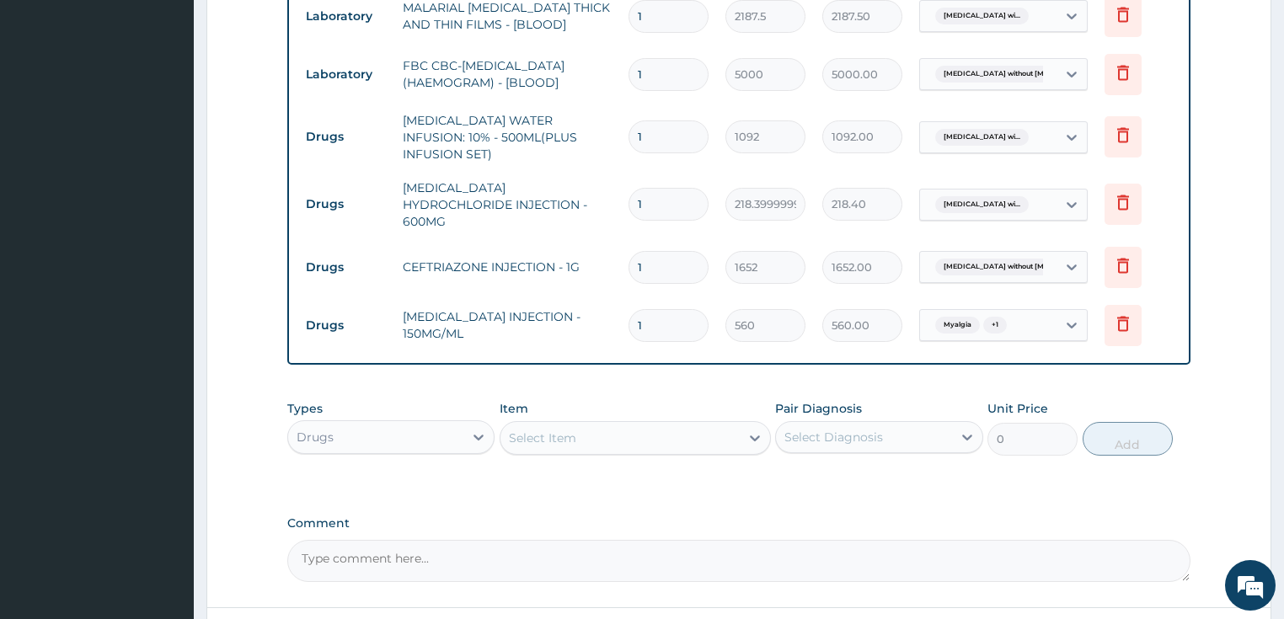
click at [539, 430] on div "Select Item" at bounding box center [542, 438] width 67 height 17
click at [524, 430] on input "maxo" at bounding box center [526, 438] width 35 height 17
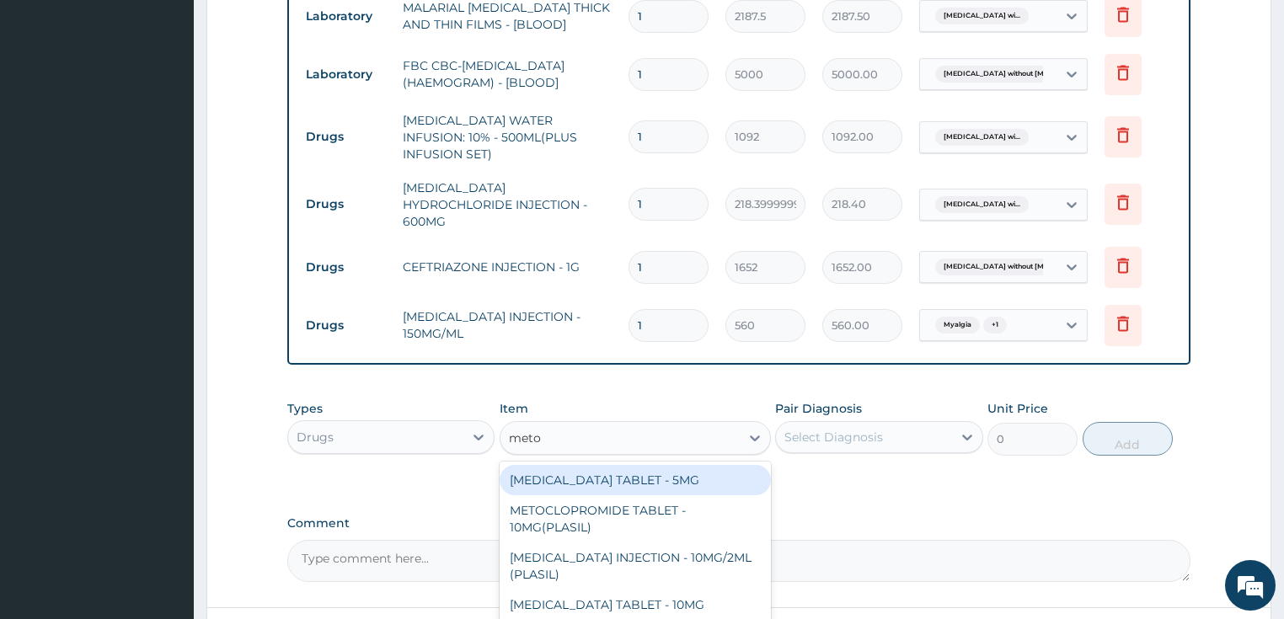
type input "metoc"
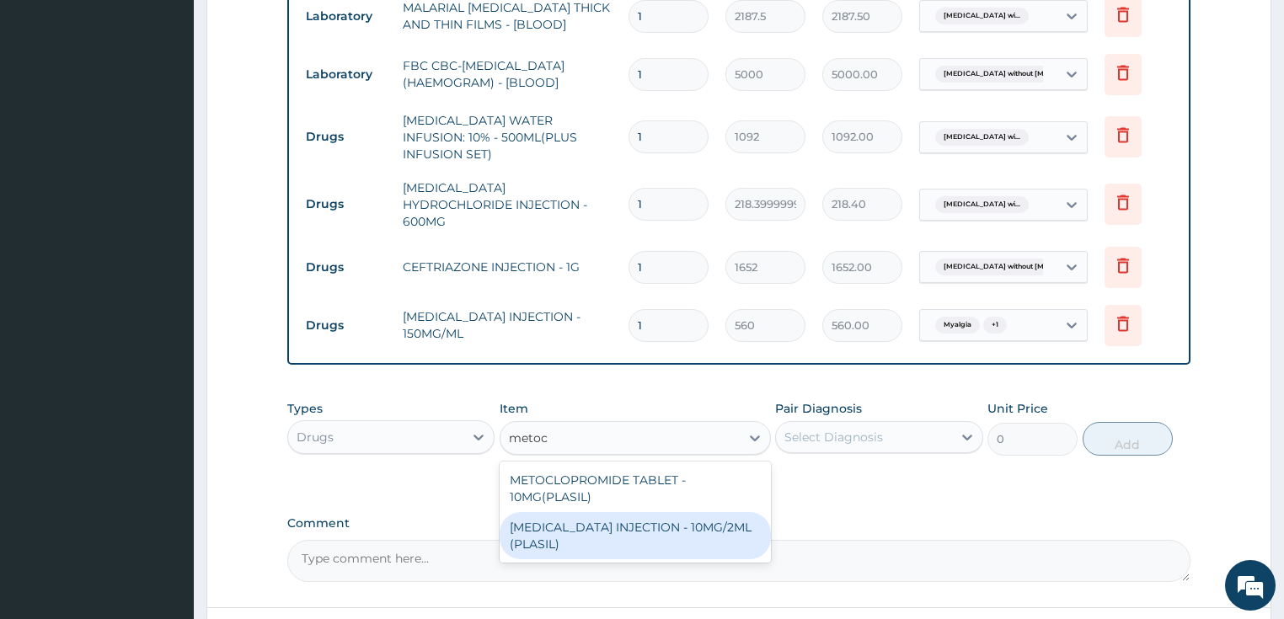
click at [541, 514] on div "METOCLOPRAMIDE INJECTION - 10MG/2ML (PLASIL)" at bounding box center [635, 535] width 271 height 47
type input "274.4"
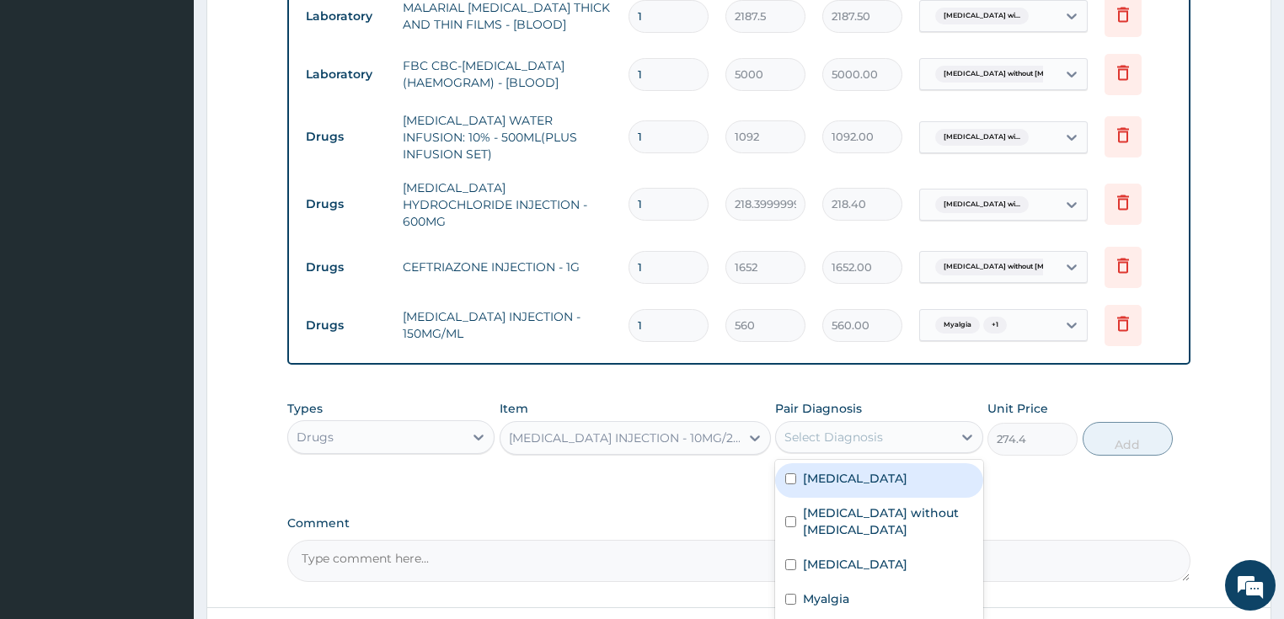
click at [868, 429] on div "Select Diagnosis" at bounding box center [833, 437] width 99 height 17
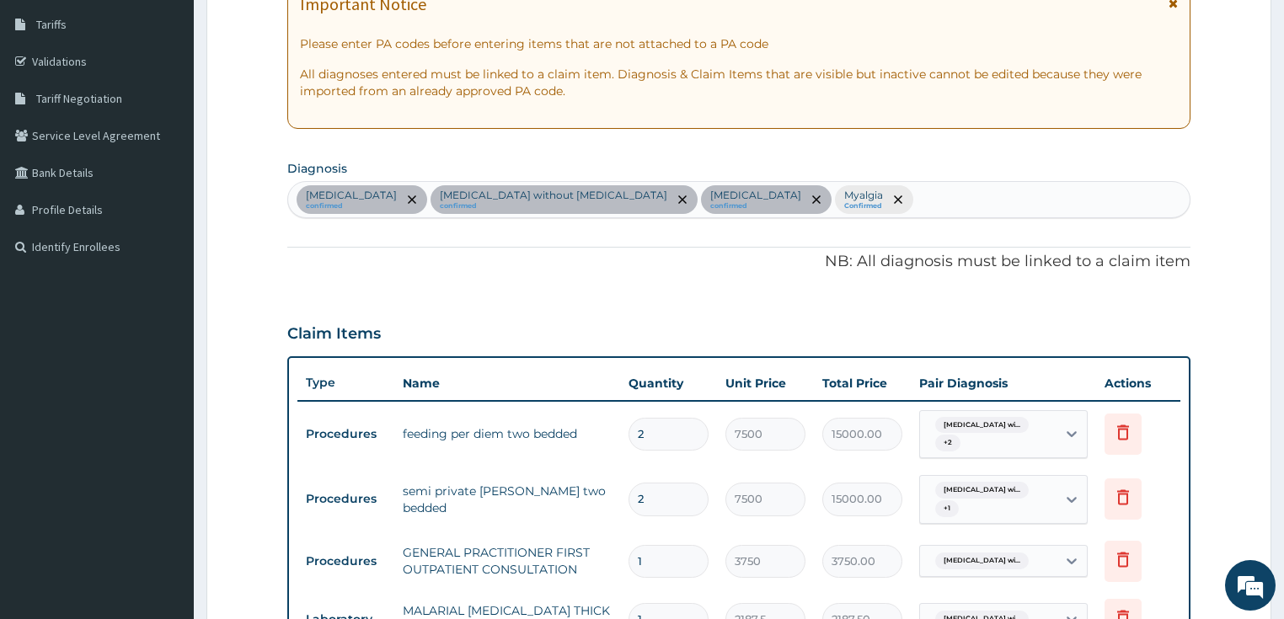
scroll to position [200, 0]
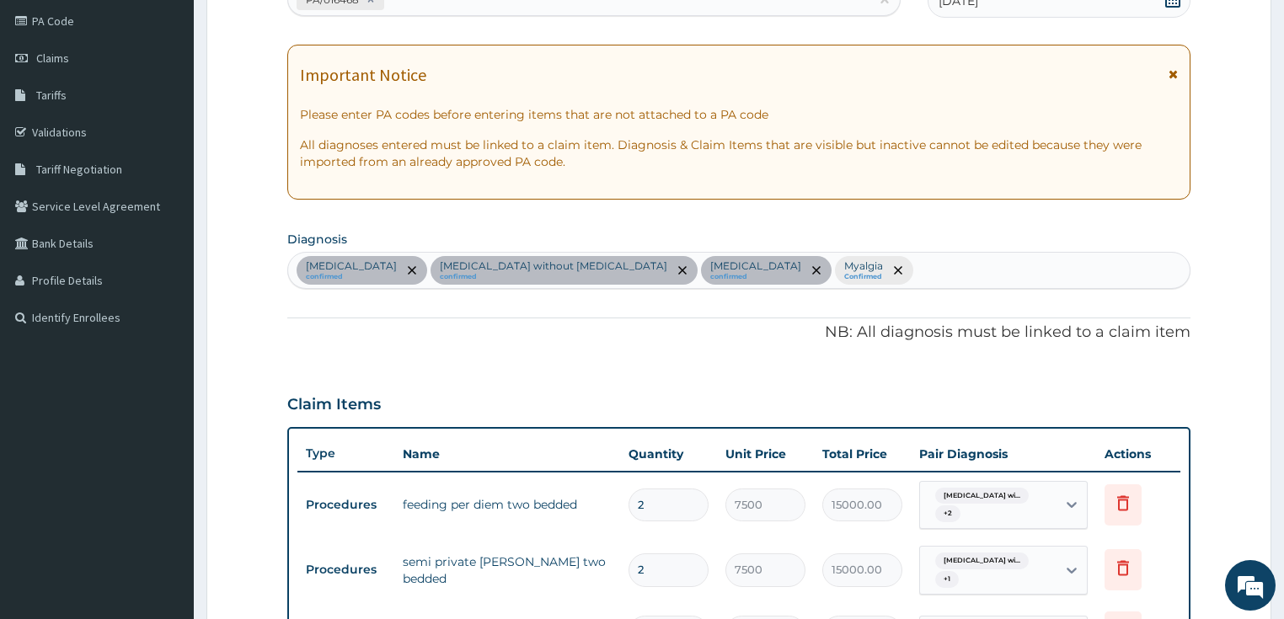
click at [1031, 278] on div "Plasmodium malariae malaria without complication confirmed Sepsis without septi…" at bounding box center [739, 270] width 902 height 35
type input "vomit"
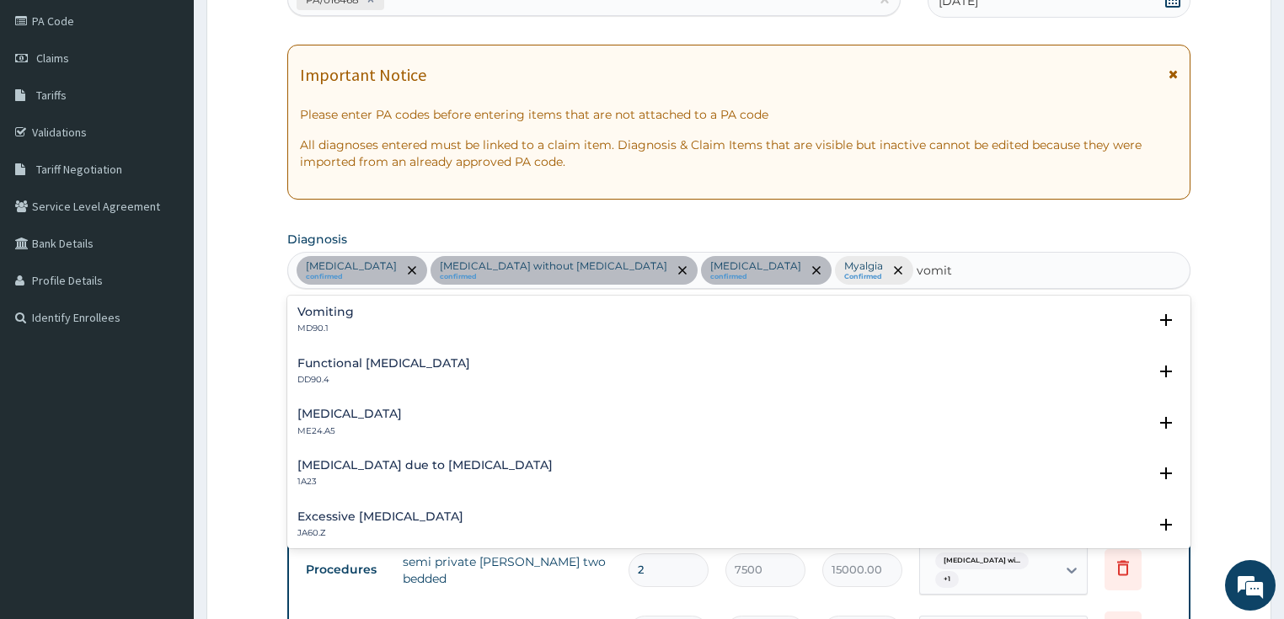
click at [365, 323] on div "Vomiting MD90.1" at bounding box center [739, 320] width 884 height 29
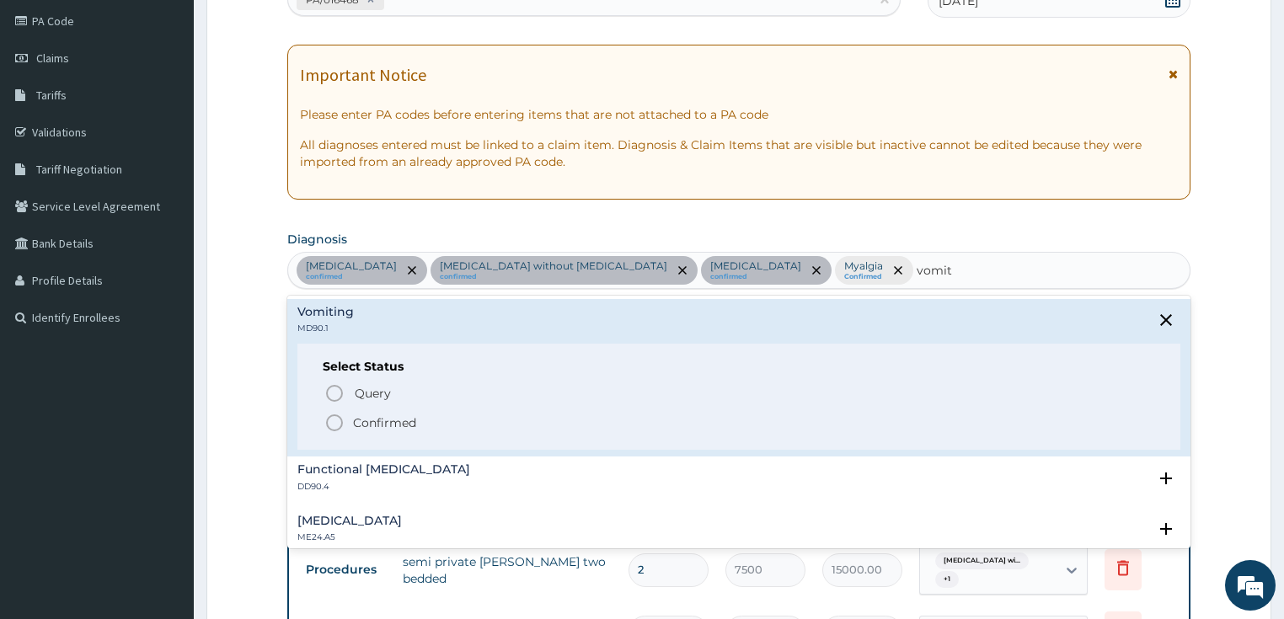
click at [340, 418] on circle "status option filled" at bounding box center [334, 422] width 15 height 15
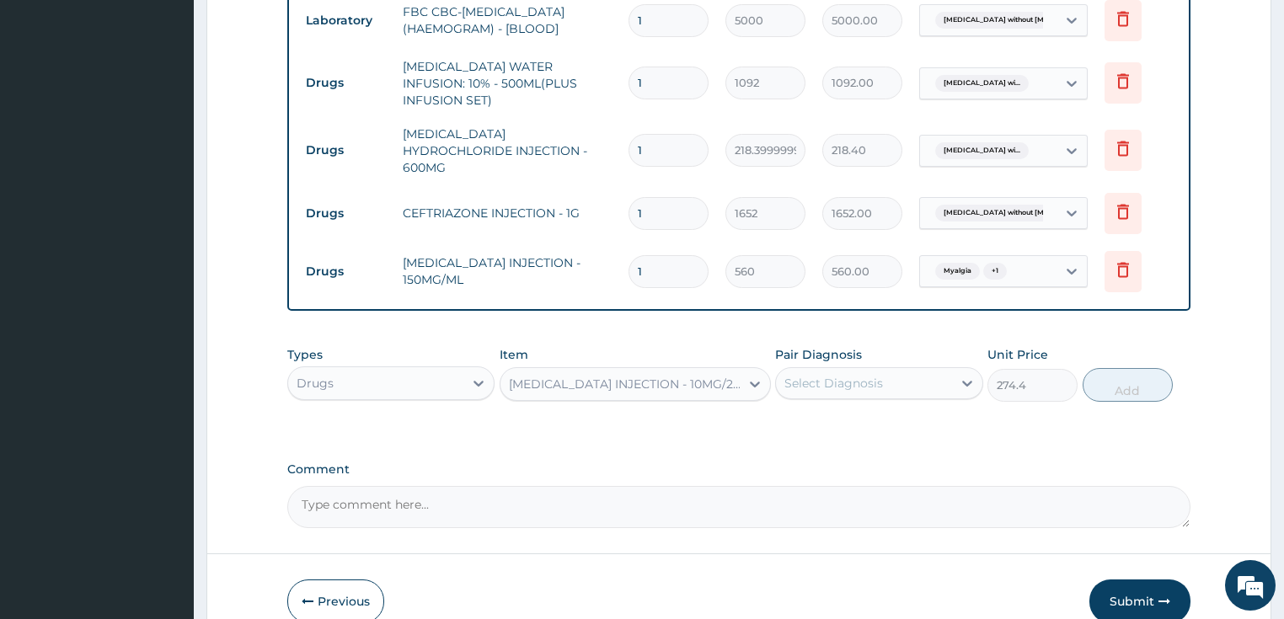
scroll to position [990, 0]
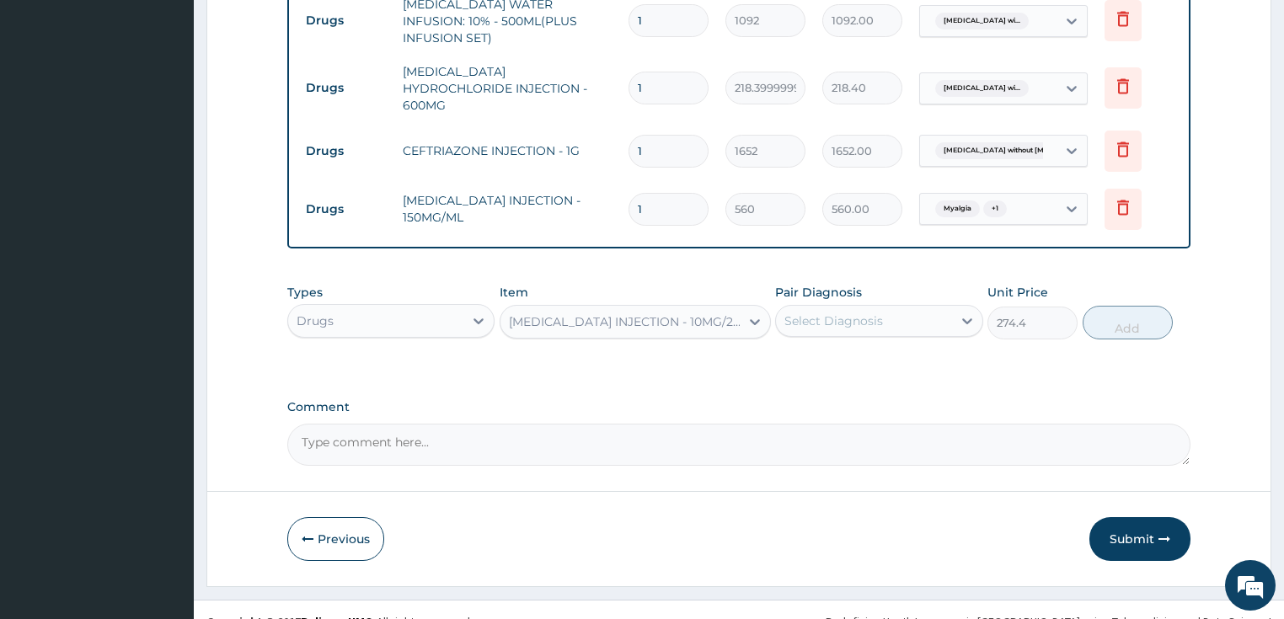
click at [580, 313] on div "METOCLOPRAMIDE INJECTION - 10MG/2ML (PLASIL)" at bounding box center [625, 321] width 233 height 17
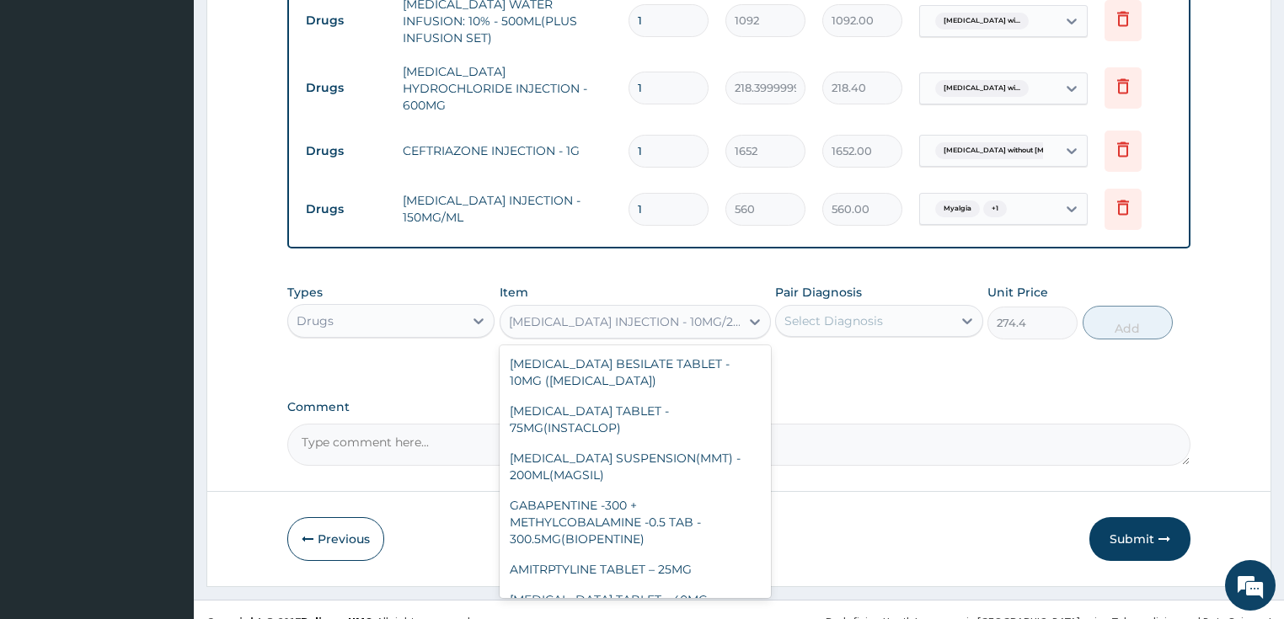
scroll to position [9394, 0]
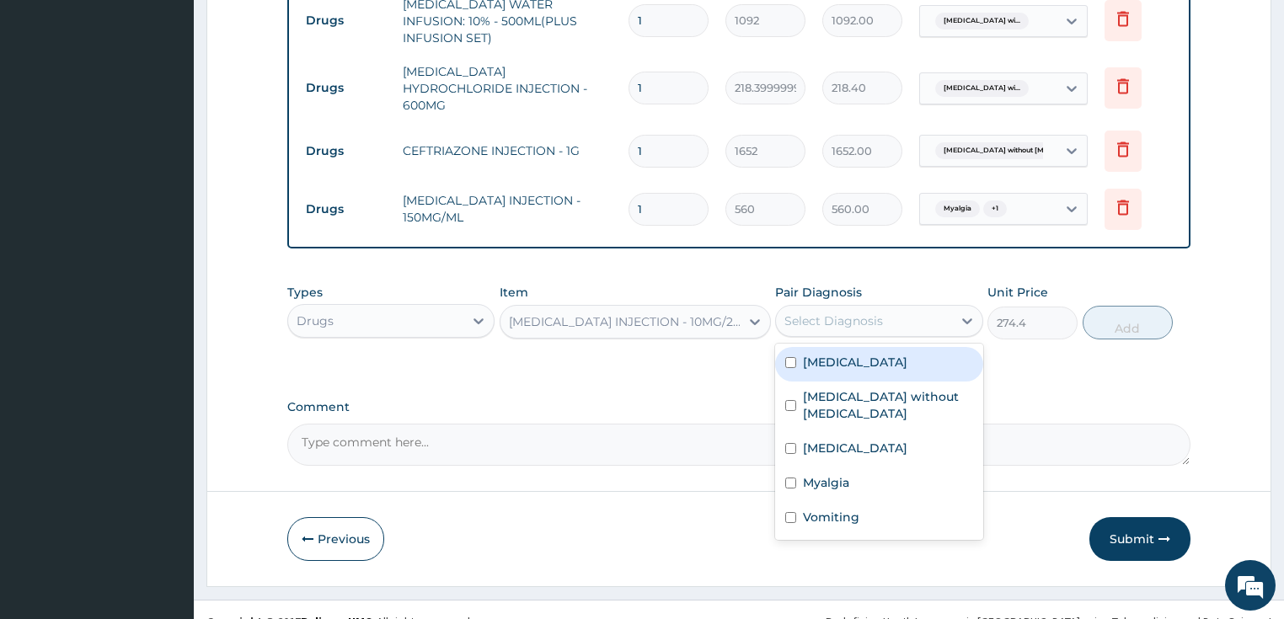
click at [873, 313] on div "Select Diagnosis" at bounding box center [833, 321] width 99 height 17
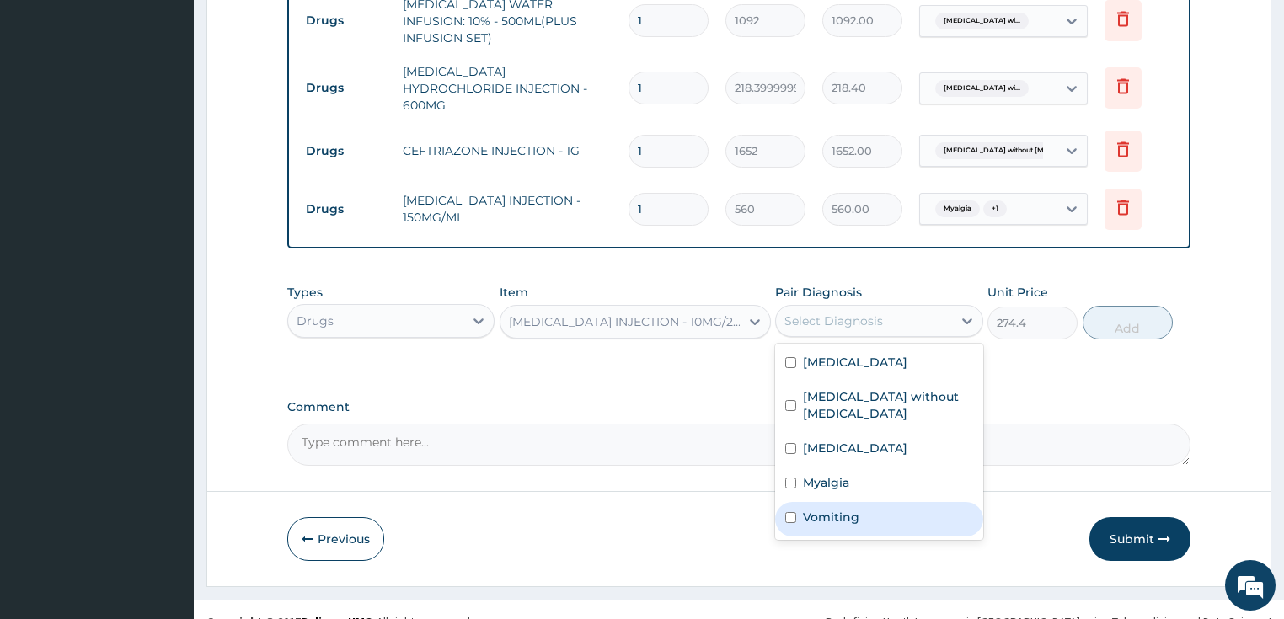
drag, startPoint x: 827, startPoint y: 512, endPoint x: 1085, endPoint y: 397, distance: 282.5
click at [828, 511] on label "Vomiting" at bounding box center [831, 517] width 56 height 17
checkbox input "true"
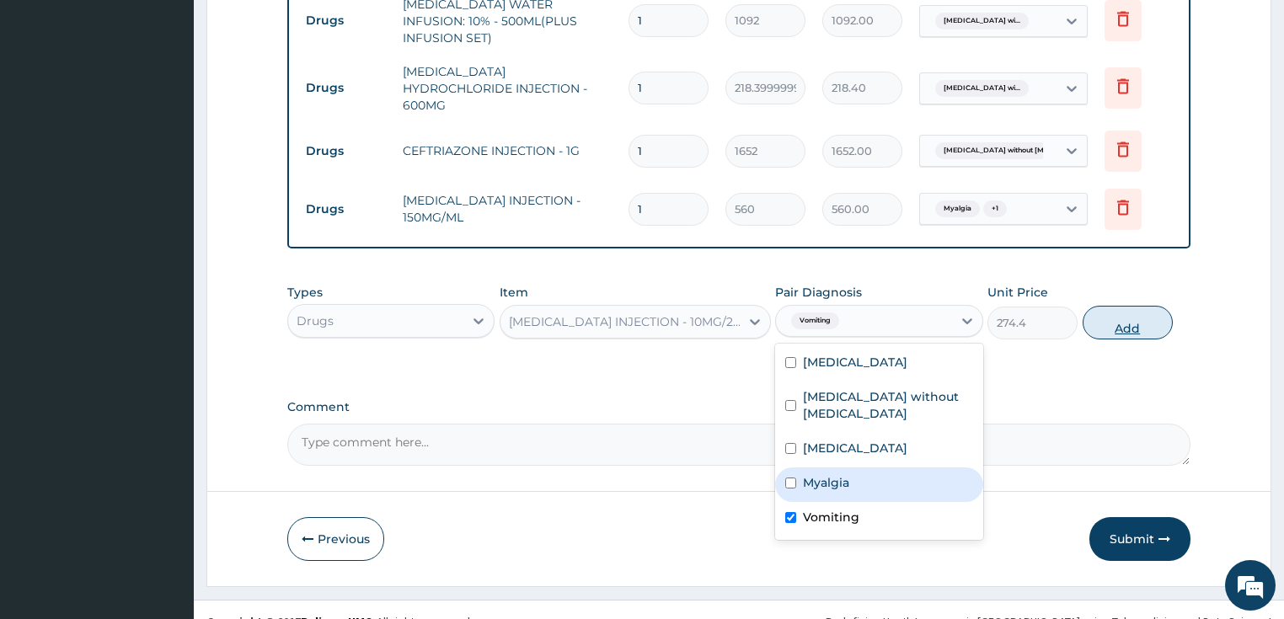
click at [1162, 306] on button "Add" at bounding box center [1128, 323] width 90 height 34
type input "0"
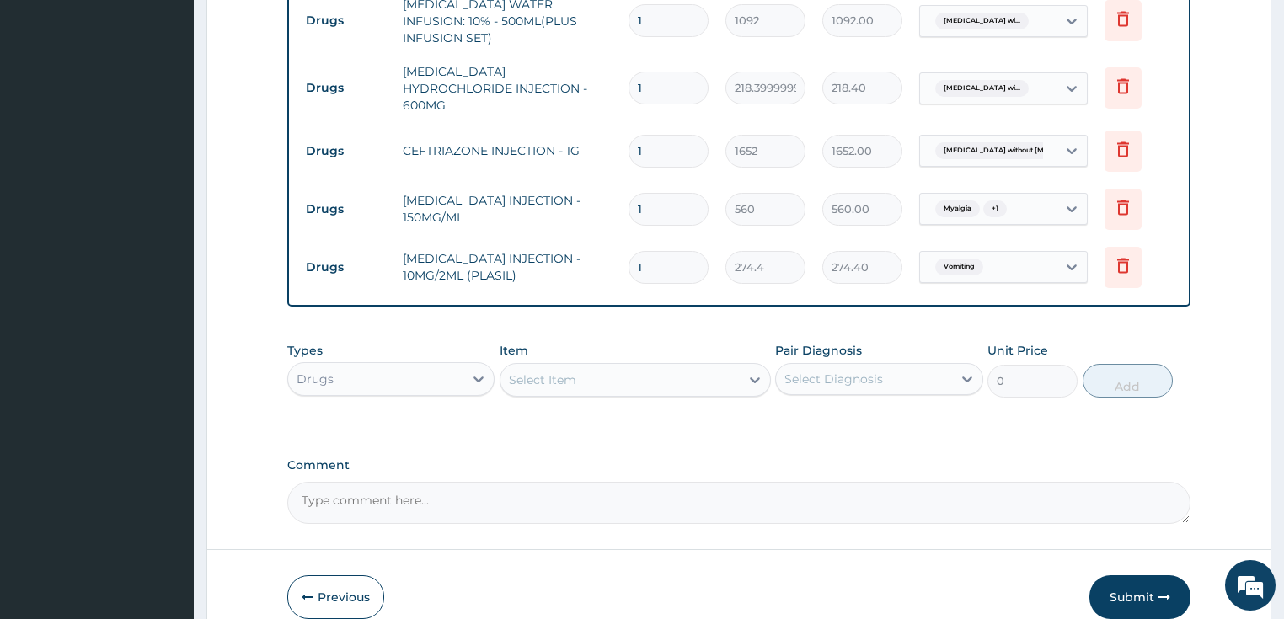
click at [580, 366] on div "Select Item" at bounding box center [619, 379] width 239 height 27
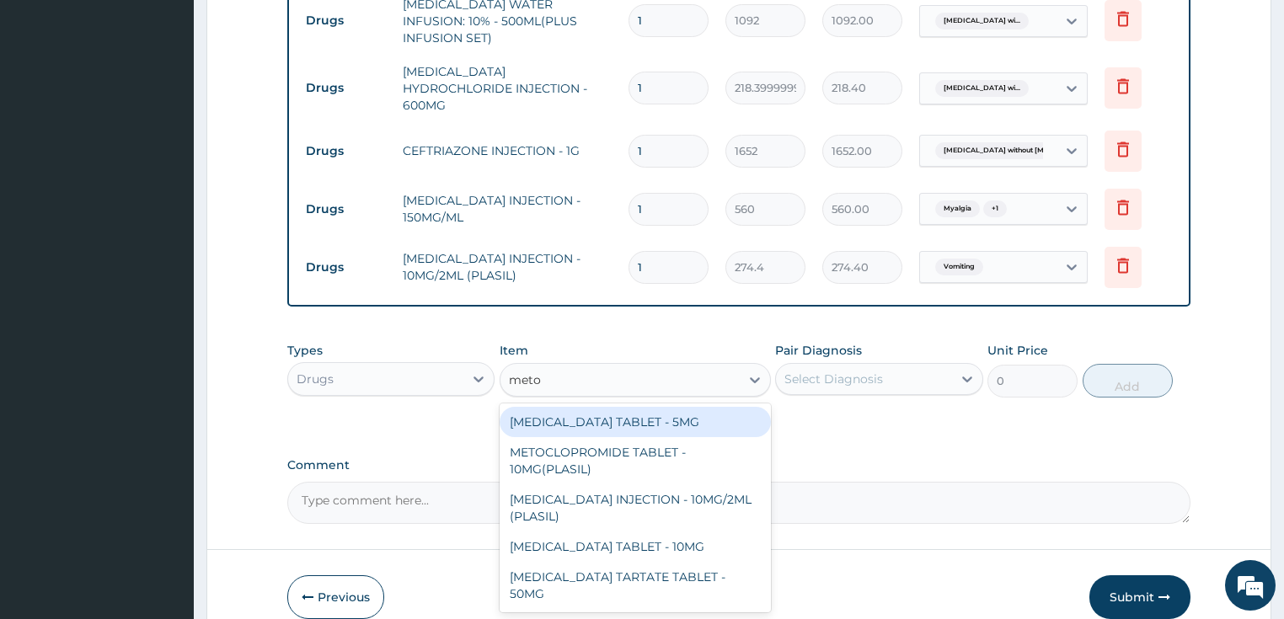
click at [532, 372] on input "meto" at bounding box center [526, 380] width 34 height 17
type input "metro"
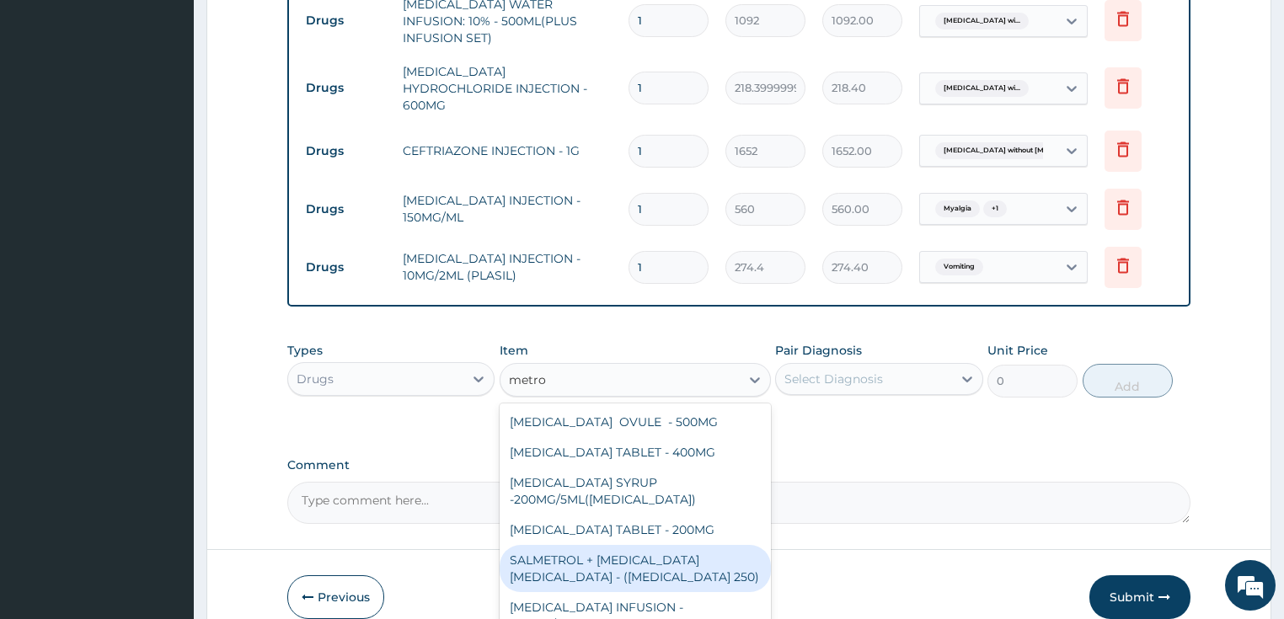
scroll to position [3, 0]
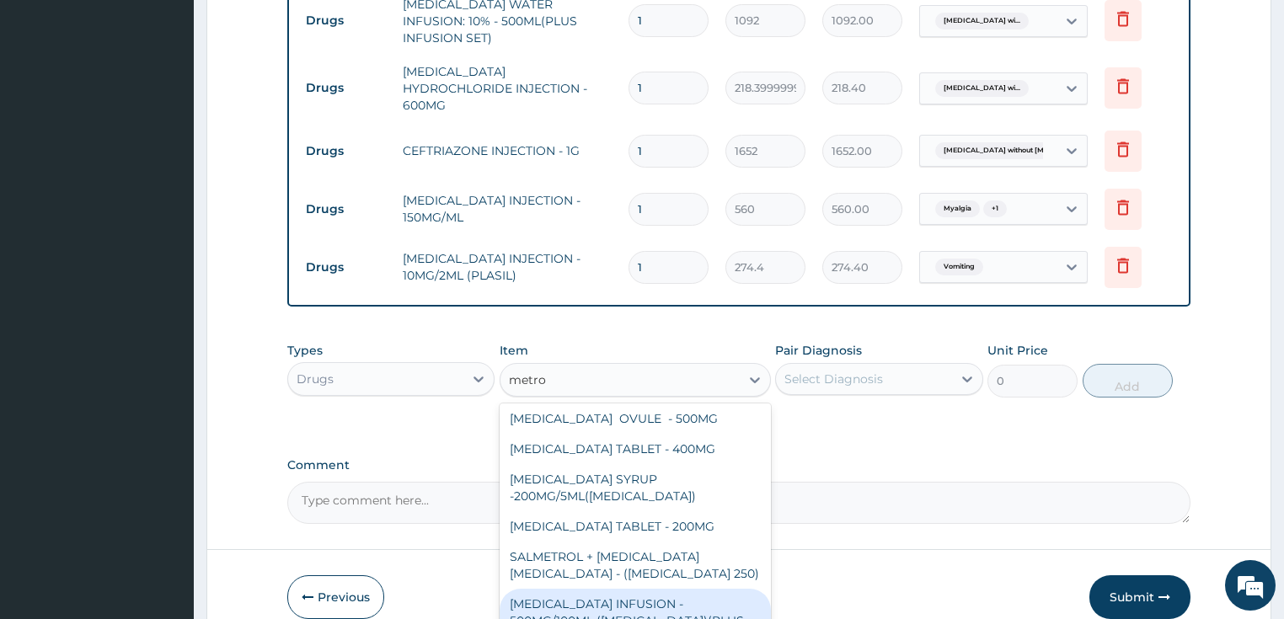
click at [606, 589] on div "METRONIDAZOLE INFUSION - 500MG/100ML (FLAGYL)(PLUS INFUSION SET)" at bounding box center [635, 621] width 271 height 64
type input "923.9999999999999"
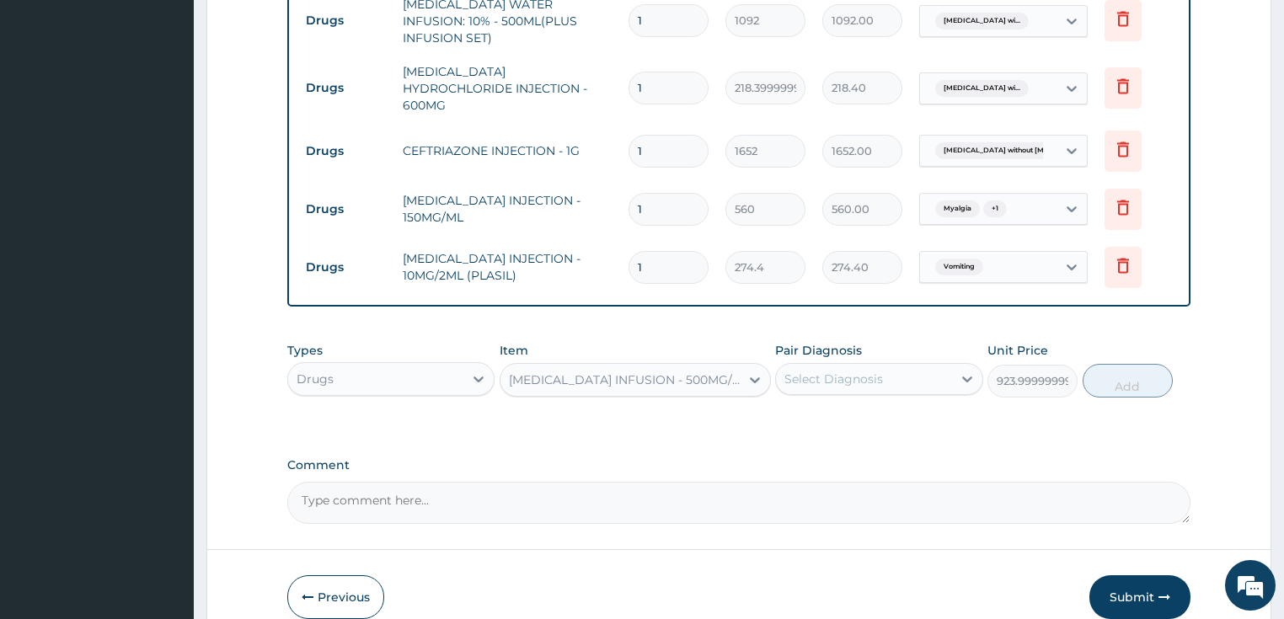
click at [849, 366] on div "Select Diagnosis" at bounding box center [864, 379] width 176 height 27
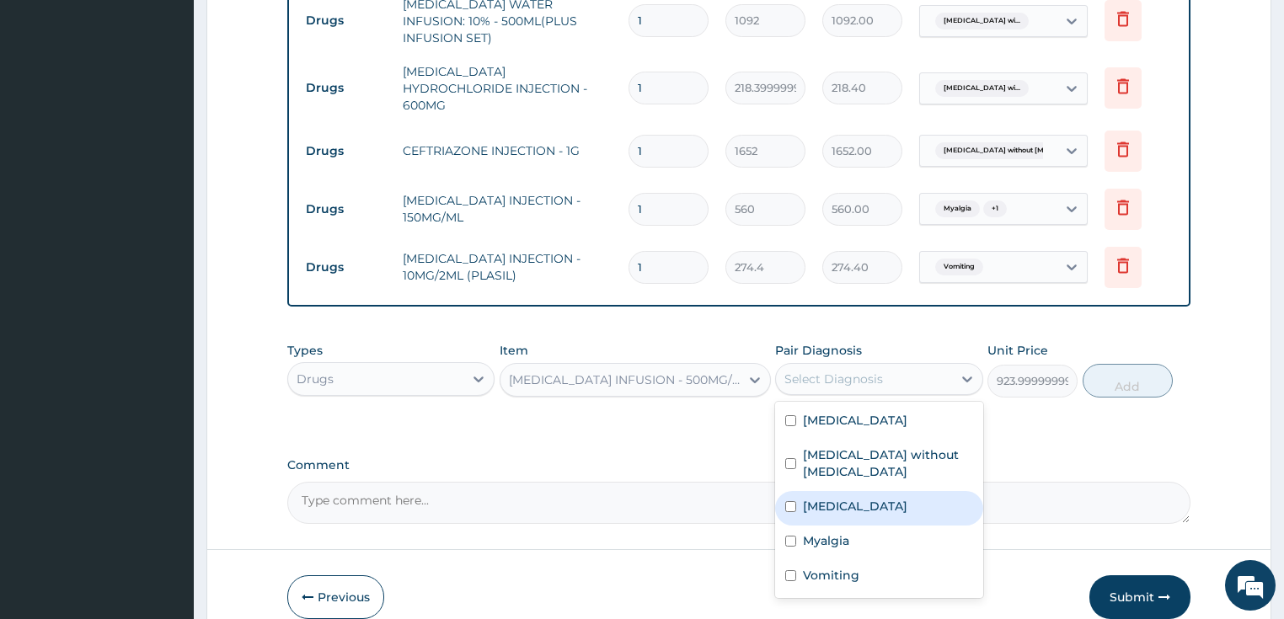
click at [853, 500] on label "Salmonella enteritis" at bounding box center [855, 506] width 104 height 17
checkbox input "true"
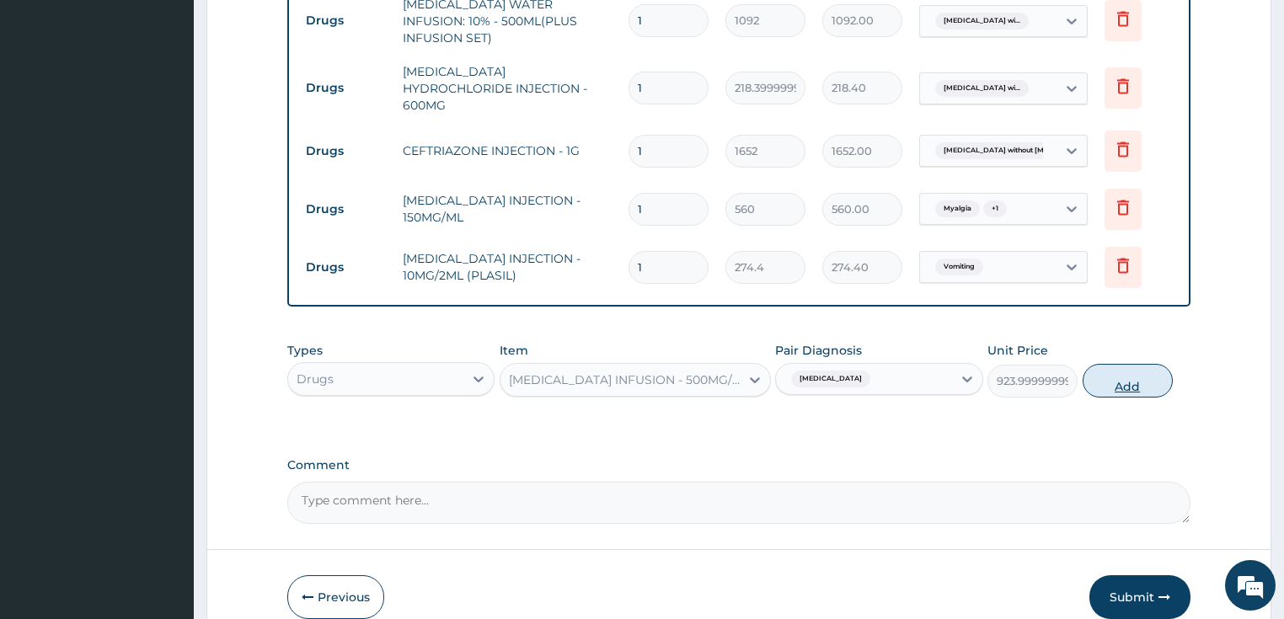
click at [1099, 366] on button "Add" at bounding box center [1128, 381] width 90 height 34
type input "0"
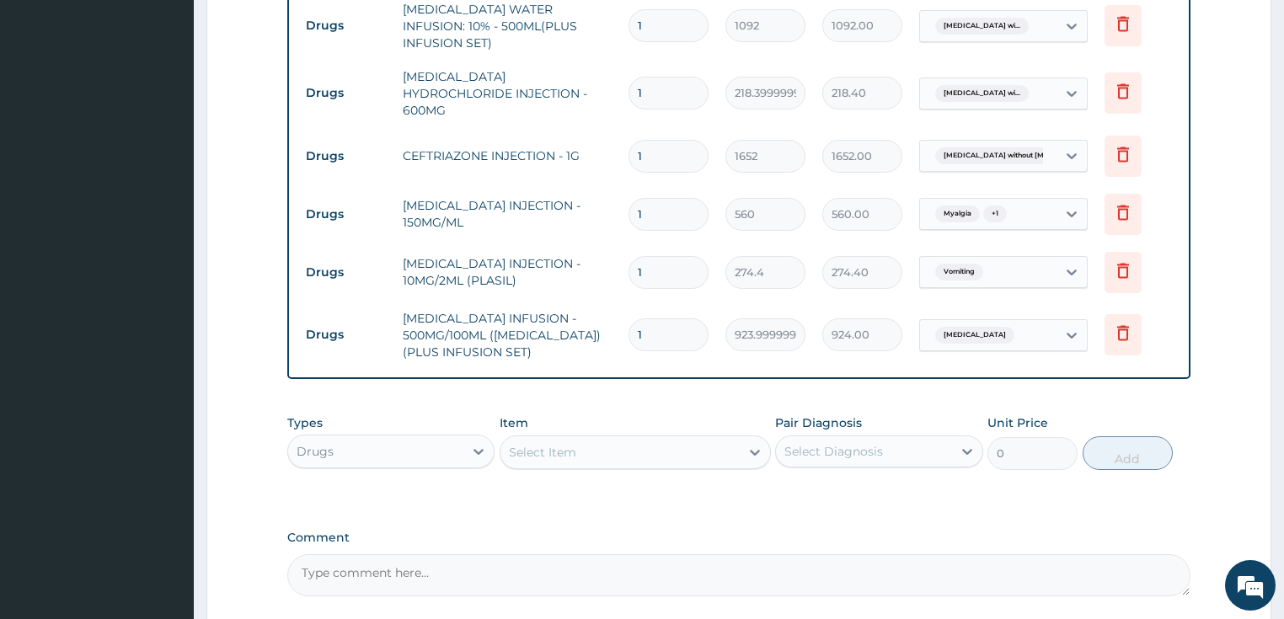
scroll to position [990, 0]
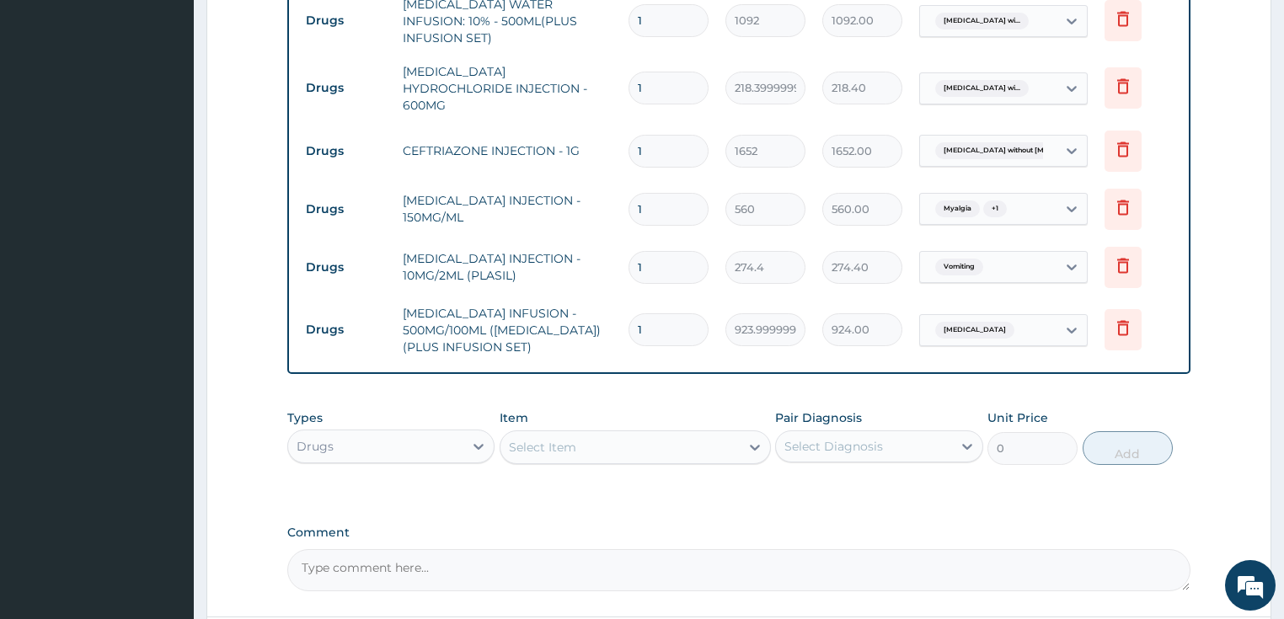
click at [623, 409] on div "Item Select Item" at bounding box center [635, 437] width 271 height 56
click at [620, 434] on div "Select Item" at bounding box center [619, 447] width 239 height 27
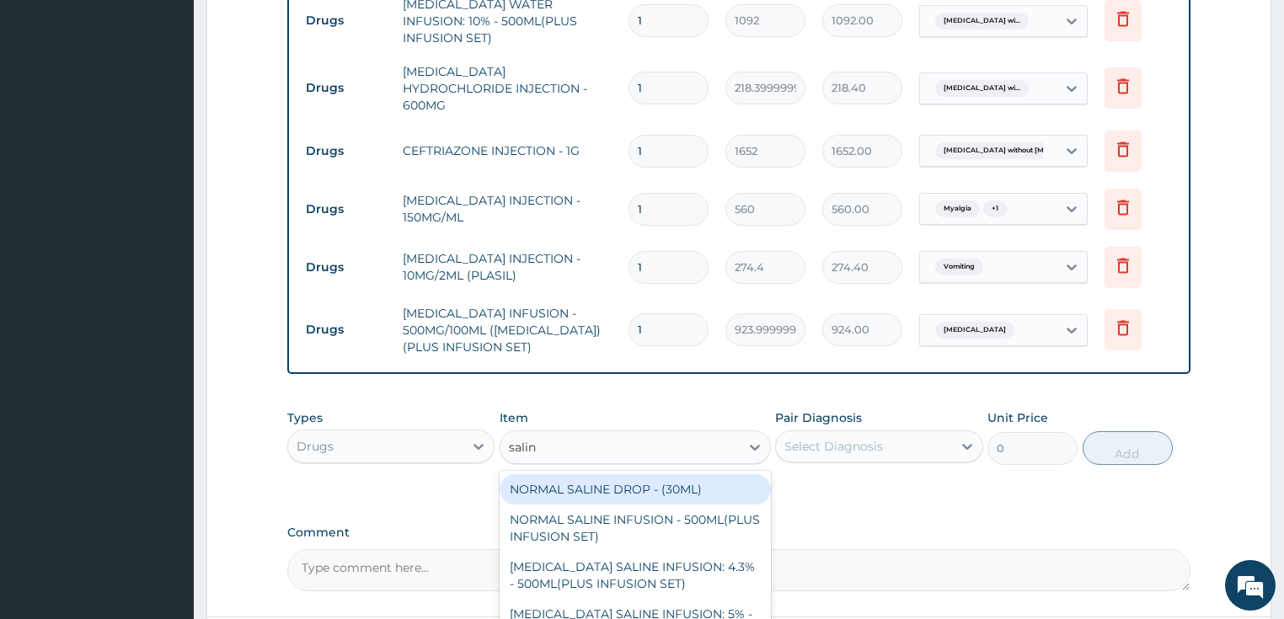
type input "saline"
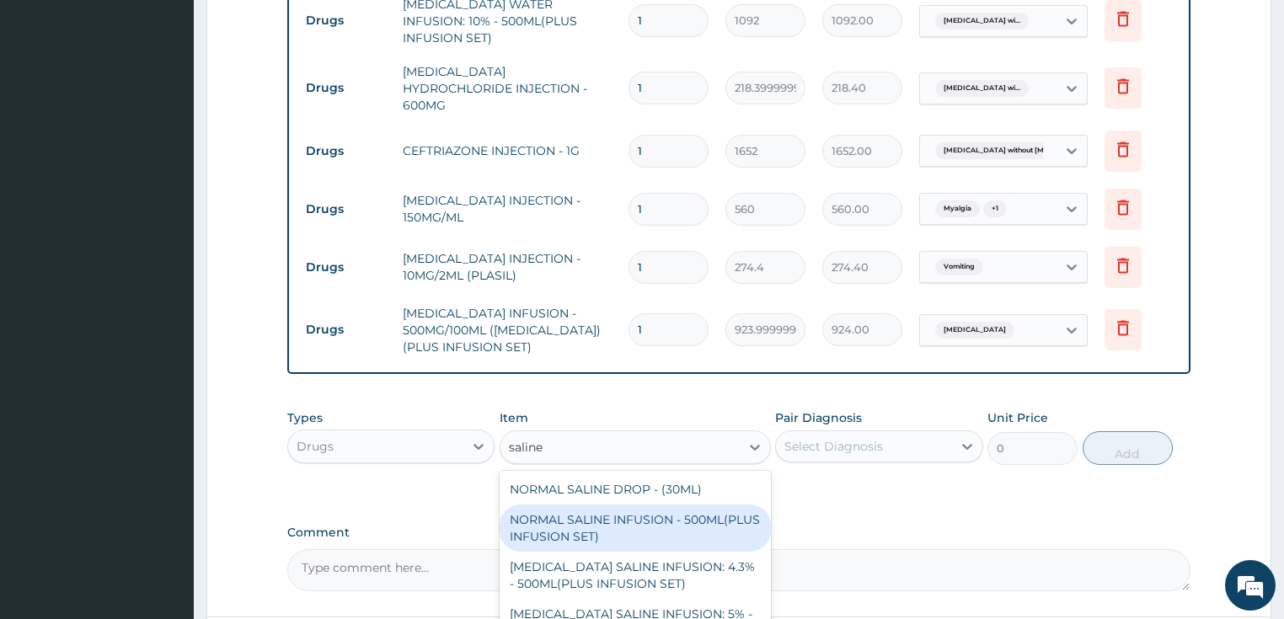
click at [593, 505] on div "NORMAL SALINE INFUSION - 500ML(PLUS INFUSION SET)" at bounding box center [635, 528] width 271 height 47
type input "1092"
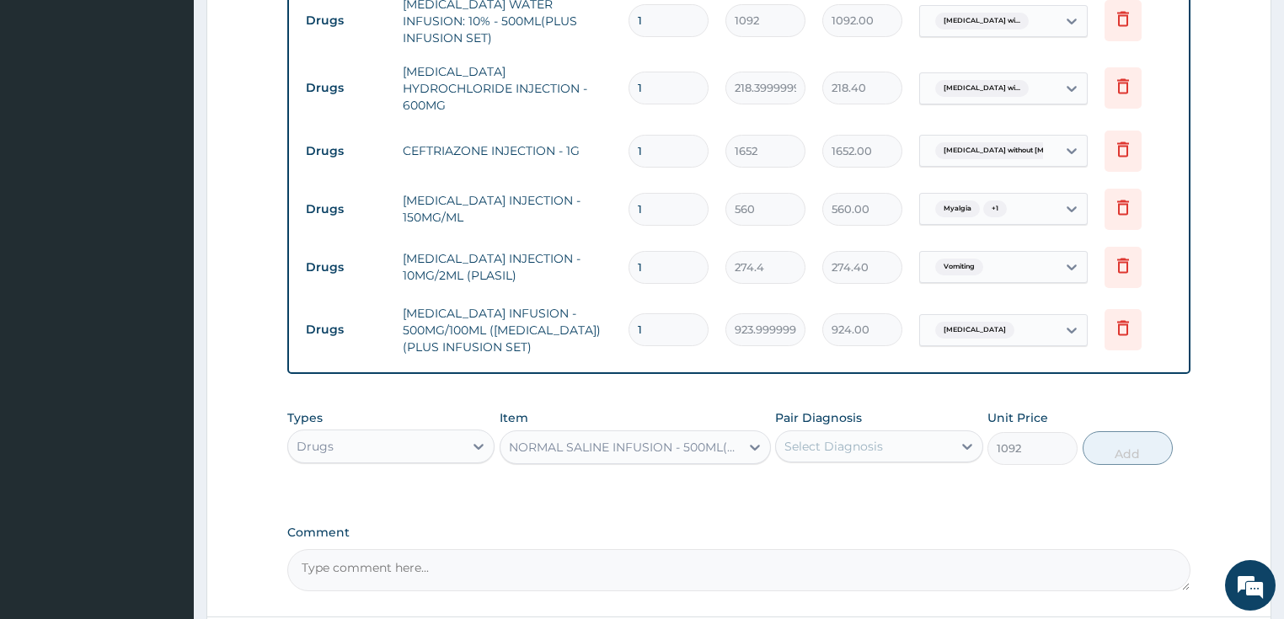
click at [848, 438] on div "Select Diagnosis" at bounding box center [833, 446] width 99 height 17
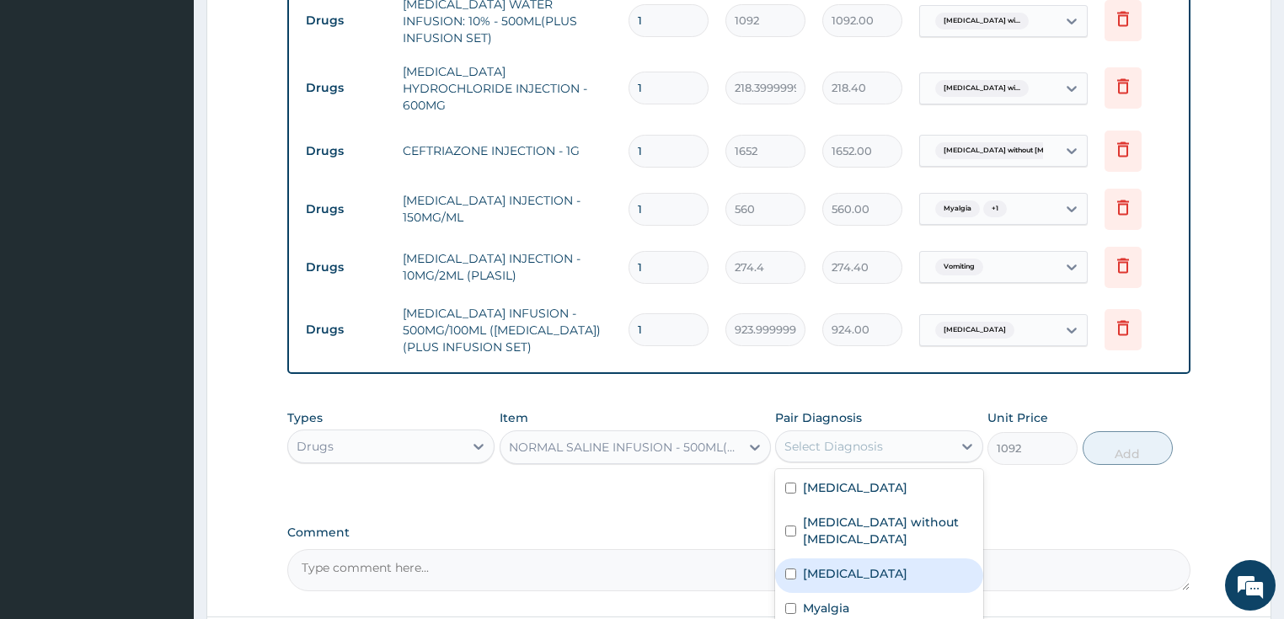
click at [875, 573] on label "Salmonella enteritis" at bounding box center [855, 573] width 104 height 17
checkbox input "true"
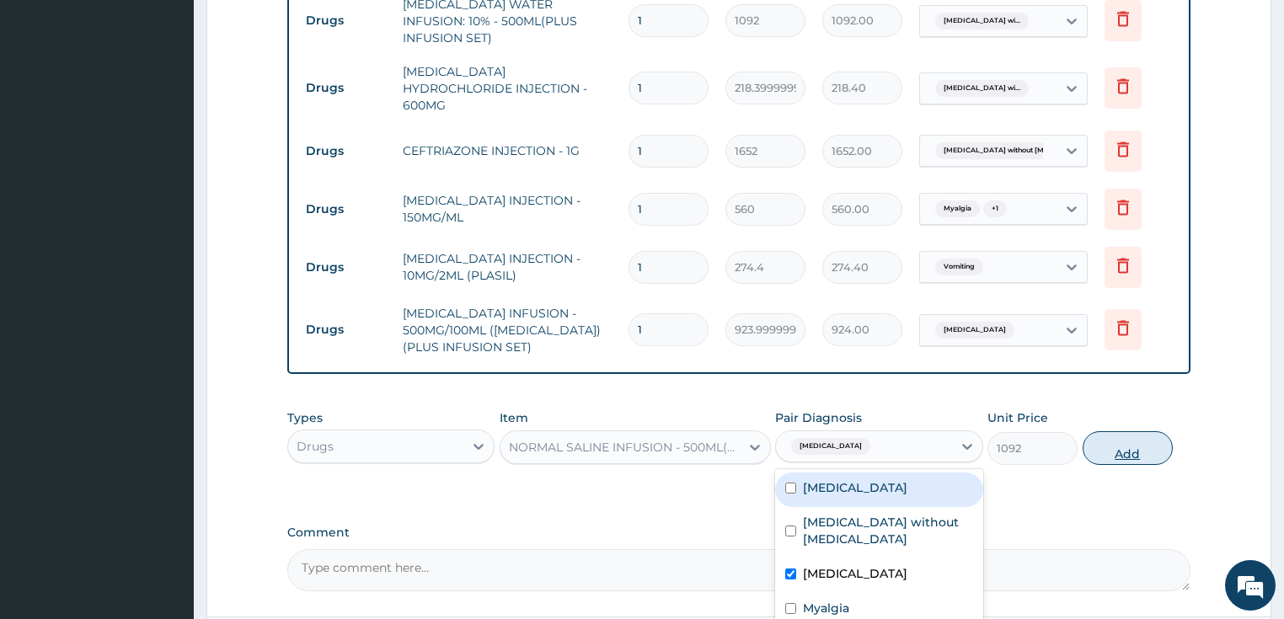
click at [1094, 431] on button "Add" at bounding box center [1128, 448] width 90 height 34
type input "0"
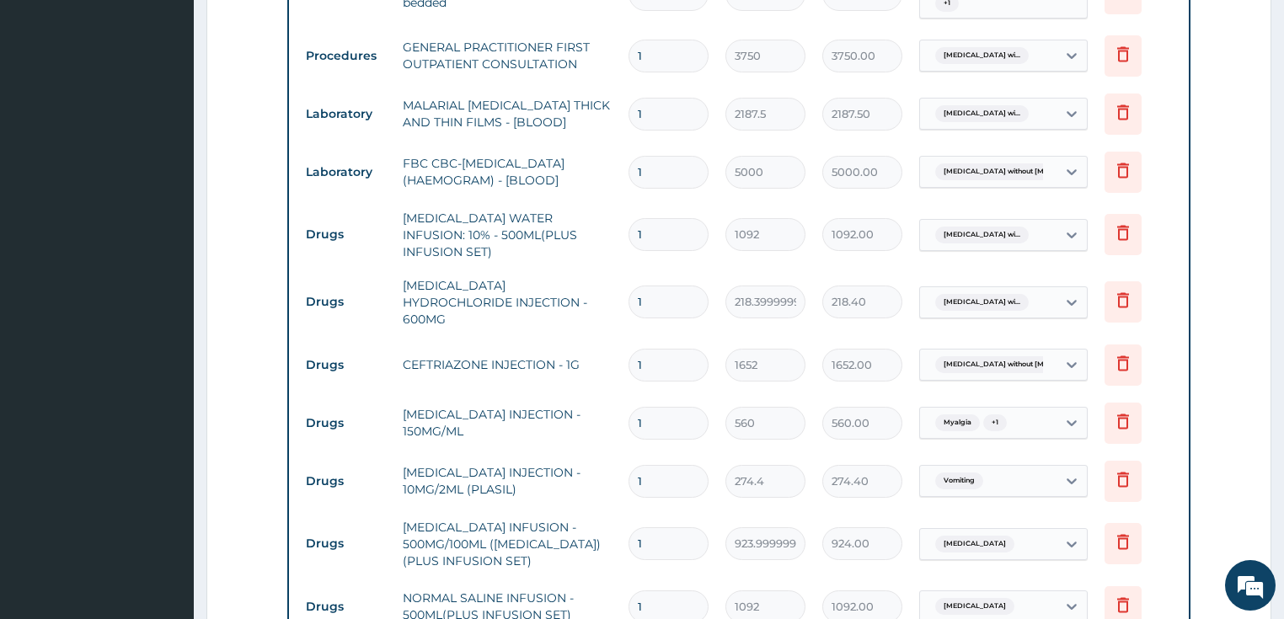
scroll to position [788, 0]
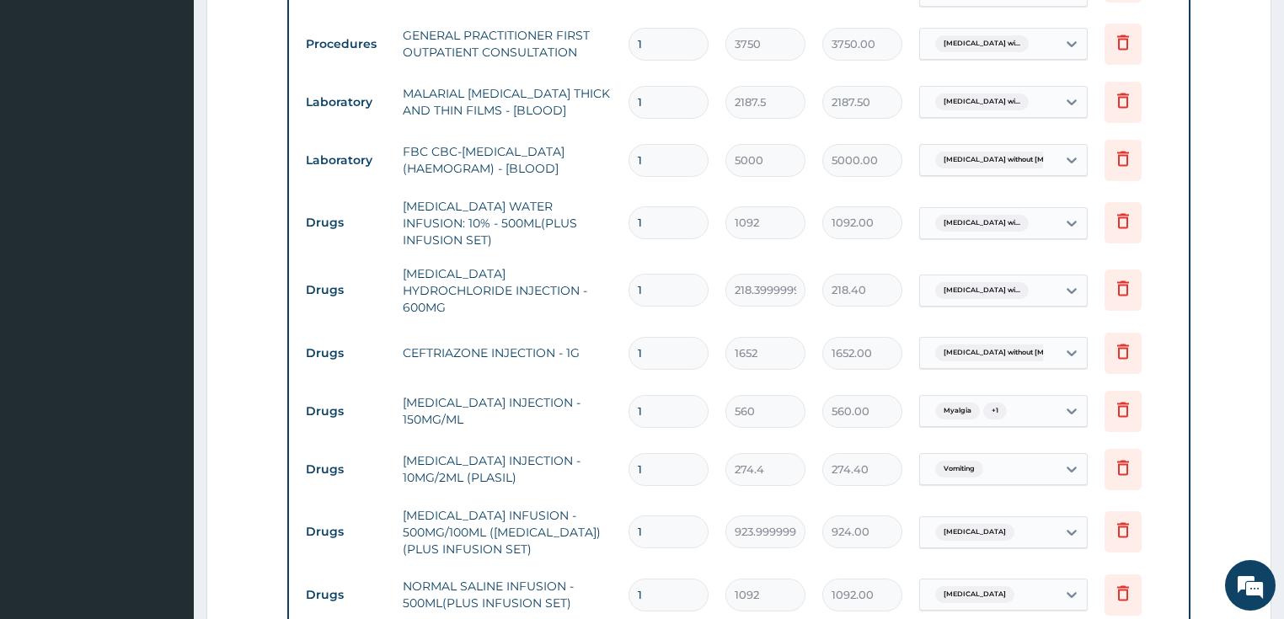
click at [639, 215] on input "1" at bounding box center [668, 222] width 80 height 33
type input "3"
type input "3276.00"
type input "3"
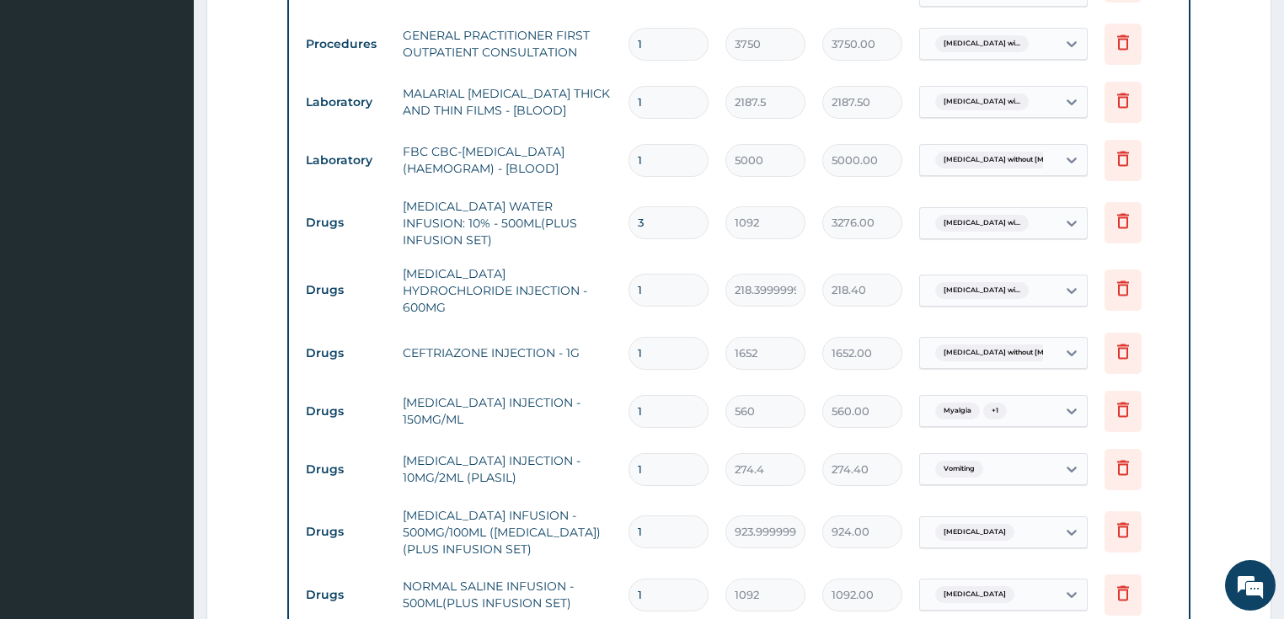
click at [607, 284] on td "QUININE HYDROCHLORIDE INJECTION - 600MG" at bounding box center [507, 290] width 227 height 67
click at [637, 274] on input "1" at bounding box center [668, 290] width 80 height 33
type input "3"
type input "655.20"
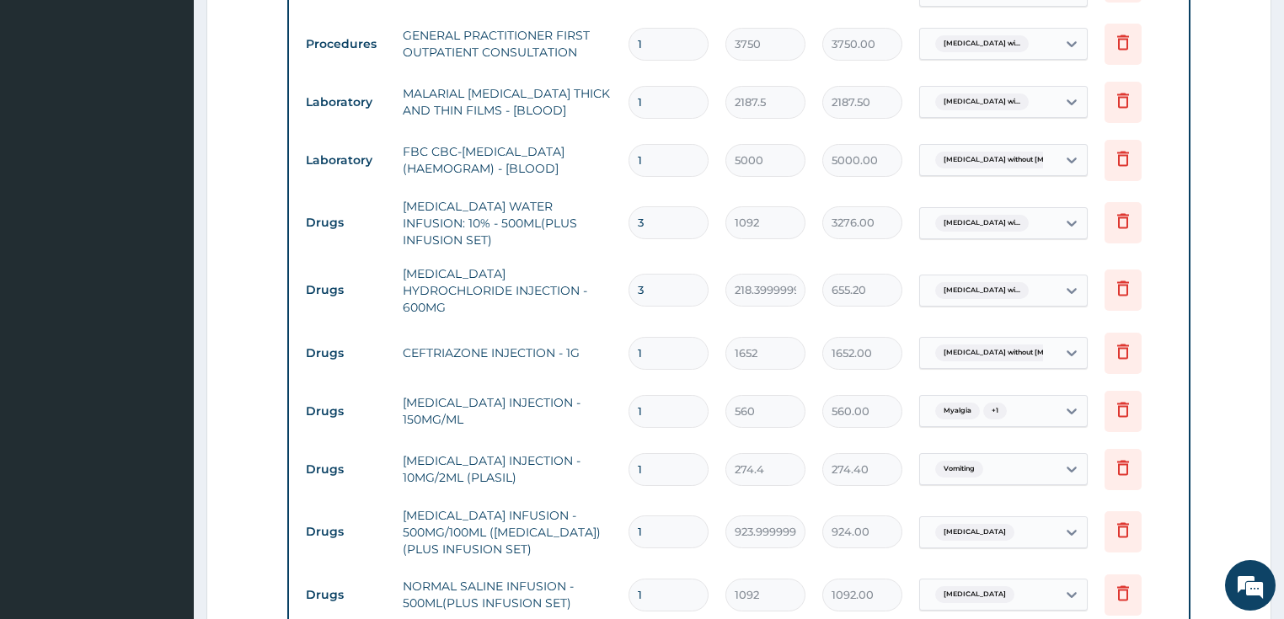
type input "3"
click at [595, 295] on td "QUININE HYDROCHLORIDE INJECTION - 600MG" at bounding box center [507, 290] width 227 height 67
click at [639, 337] on input "1" at bounding box center [668, 353] width 80 height 33
type input "4"
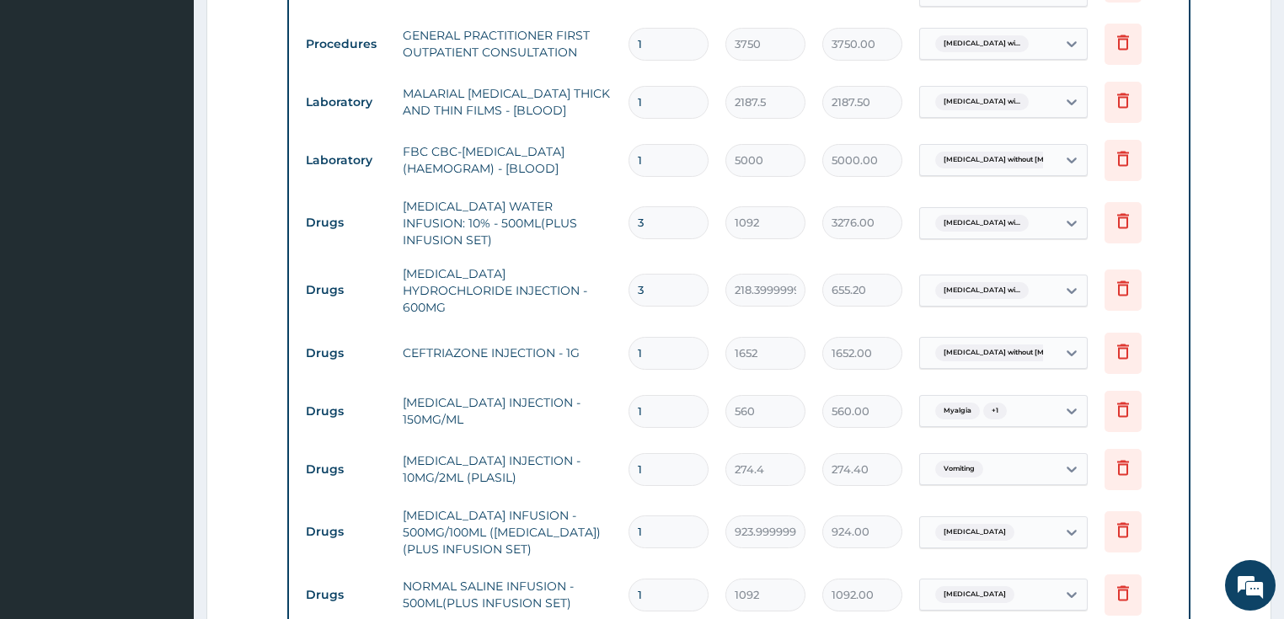
type input "6608.00"
type input "4"
click at [559, 358] on tr "Drugs CEFTRIAZONE INJECTION - 1G 4 1652 6608.00 Sepsis without septic shock Del…" at bounding box center [739, 353] width 884 height 58
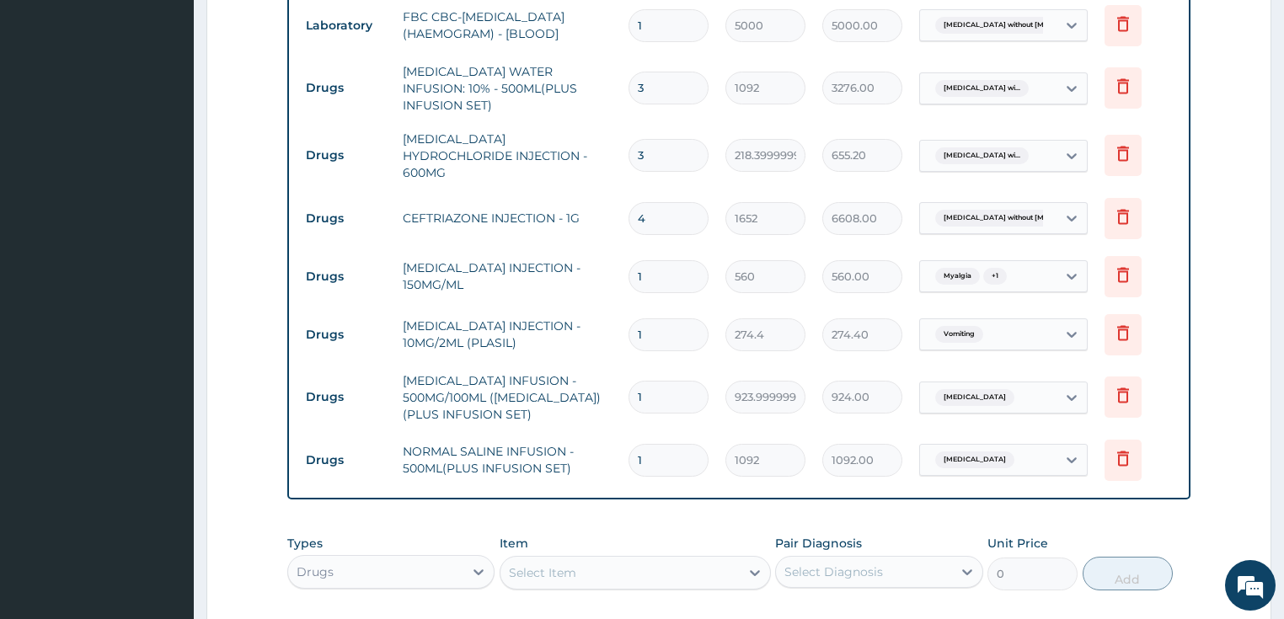
click at [637, 260] on input "1" at bounding box center [668, 276] width 80 height 33
type input "2"
type input "1120.00"
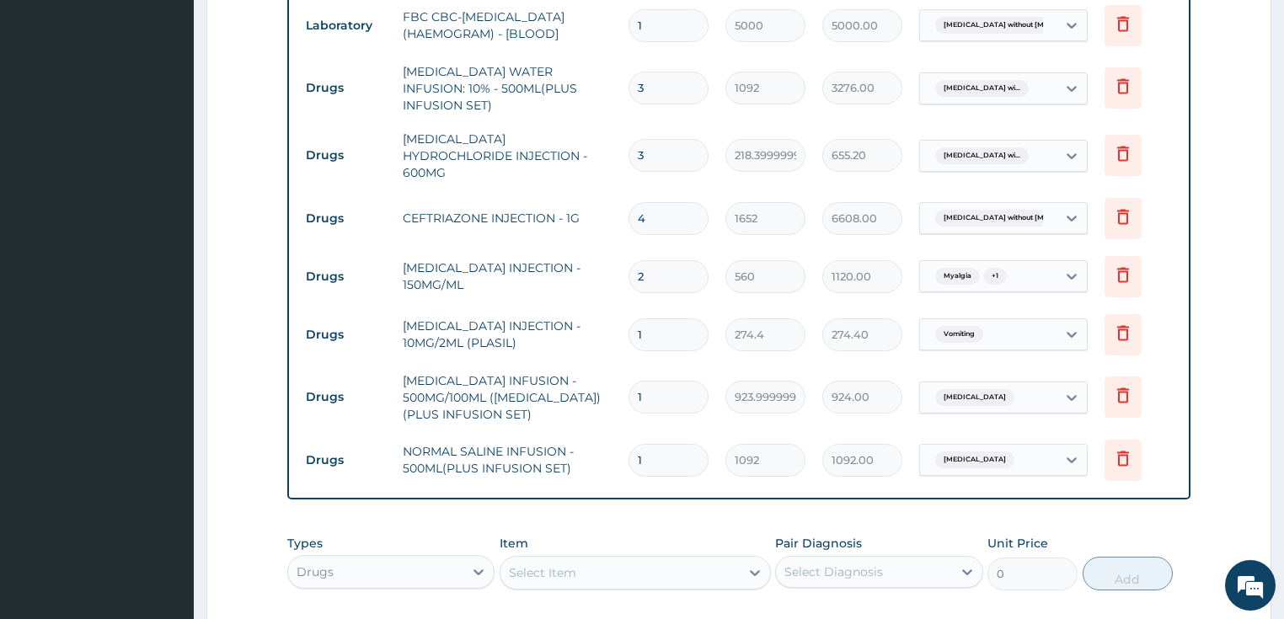
type input "24"
type input "13440.00"
type input "24"
click at [574, 309] on td "METOCLOPRAMIDE INJECTION - 10MG/2ML (PLASIL)" at bounding box center [507, 334] width 227 height 51
click at [637, 318] on input "1" at bounding box center [668, 334] width 80 height 33
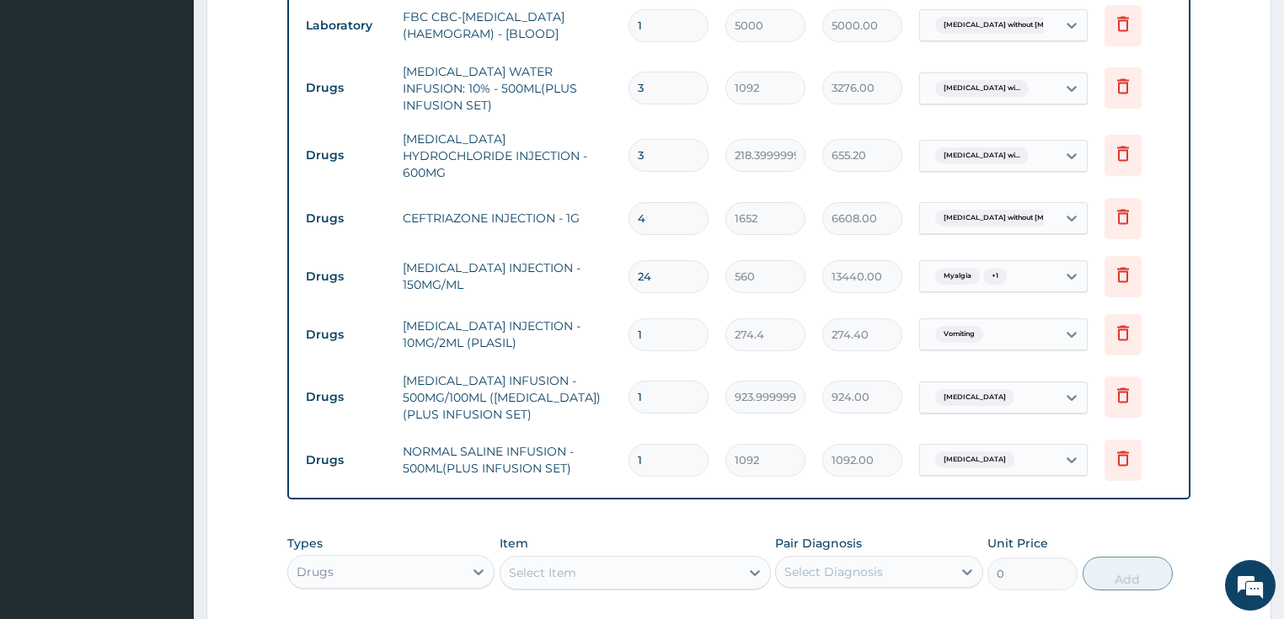
click at [637, 318] on input "1" at bounding box center [668, 334] width 80 height 33
type input "6"
type input "1646.40"
click at [570, 337] on td "METOCLOPRAMIDE INJECTION - 10MG/2ML (PLASIL)" at bounding box center [507, 334] width 227 height 51
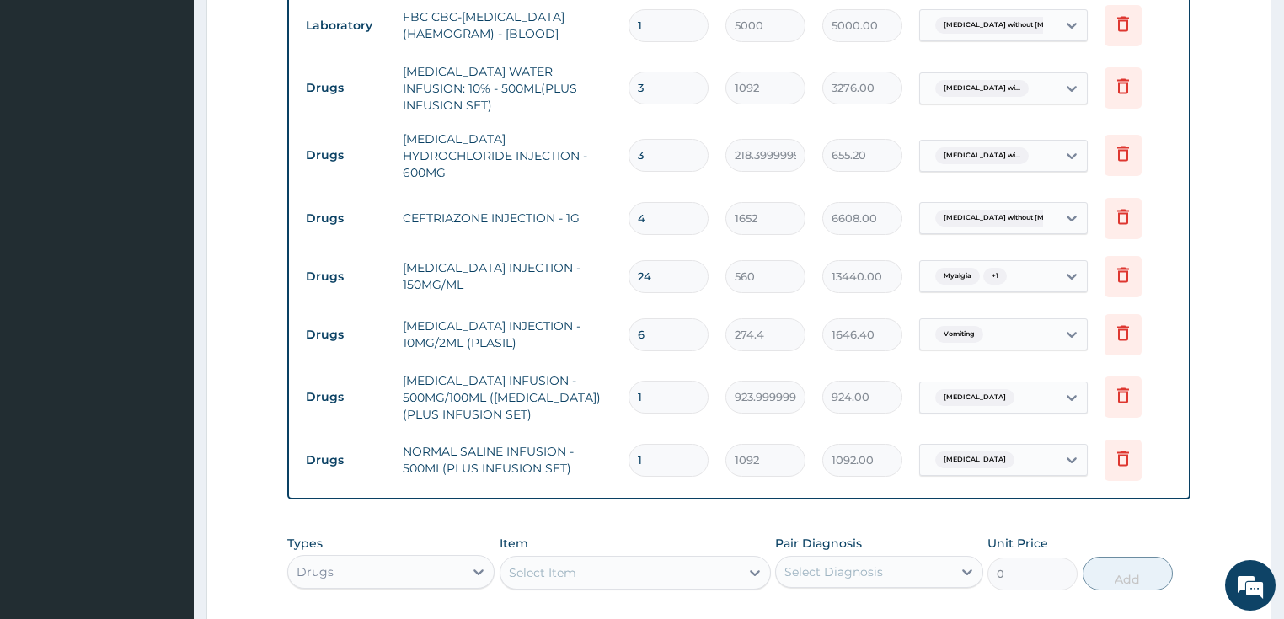
click at [635, 381] on input "1" at bounding box center [668, 397] width 80 height 33
click at [638, 318] on input "6" at bounding box center [668, 334] width 80 height 33
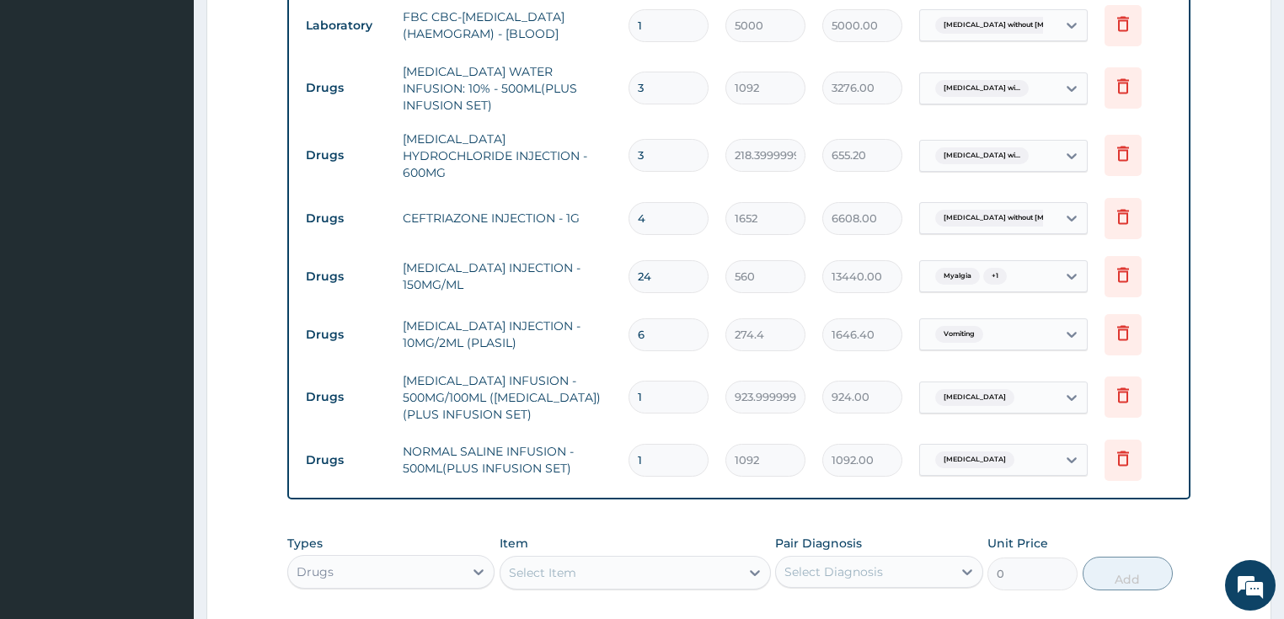
type input "2"
type input "548.80"
type input "2"
click at [636, 381] on input "1" at bounding box center [668, 397] width 80 height 33
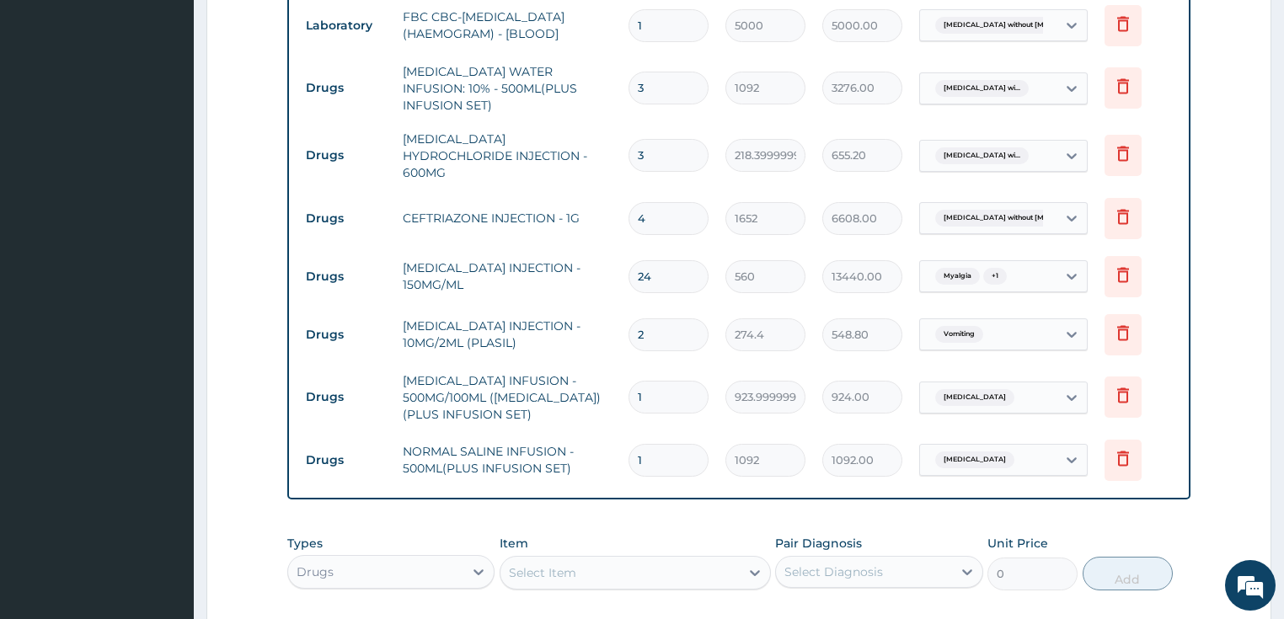
click at [636, 381] on input "1" at bounding box center [668, 397] width 80 height 33
type input "6"
type input "5544.00"
type input "6"
click at [605, 385] on td "METRONIDAZOLE INFUSION - 500MG/100ML (FLAGYL)(PLUS INFUSION SET)" at bounding box center [507, 397] width 227 height 67
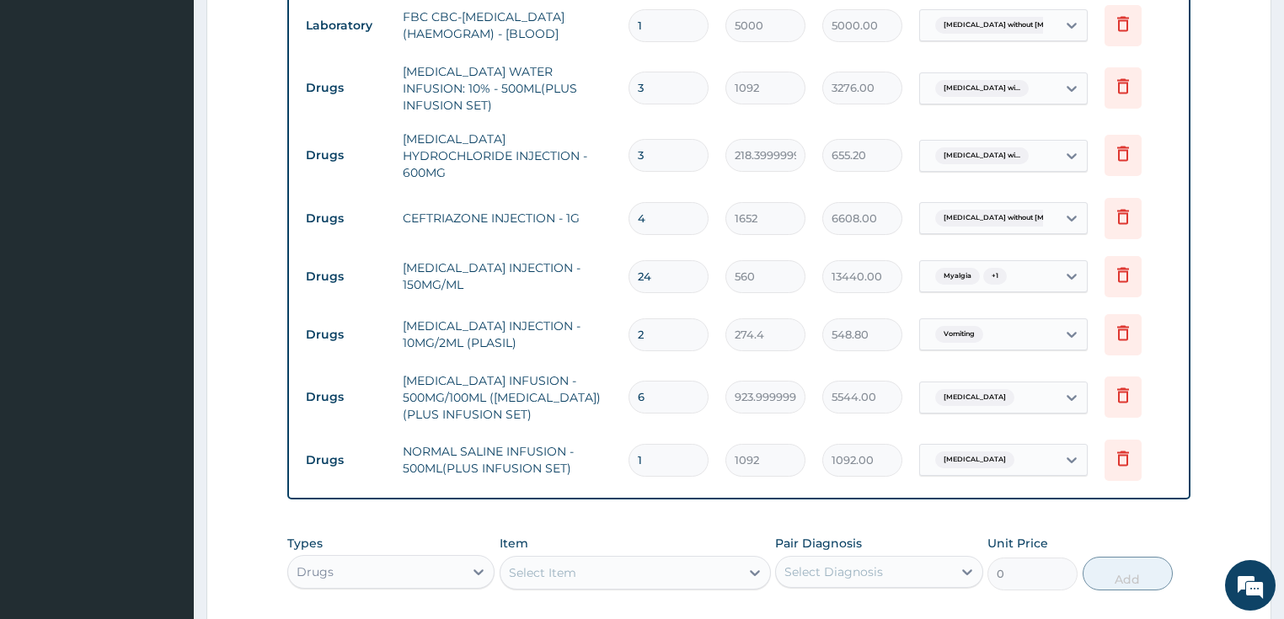
click at [633, 444] on input "1" at bounding box center [668, 460] width 80 height 33
type input "2"
type input "2184.00"
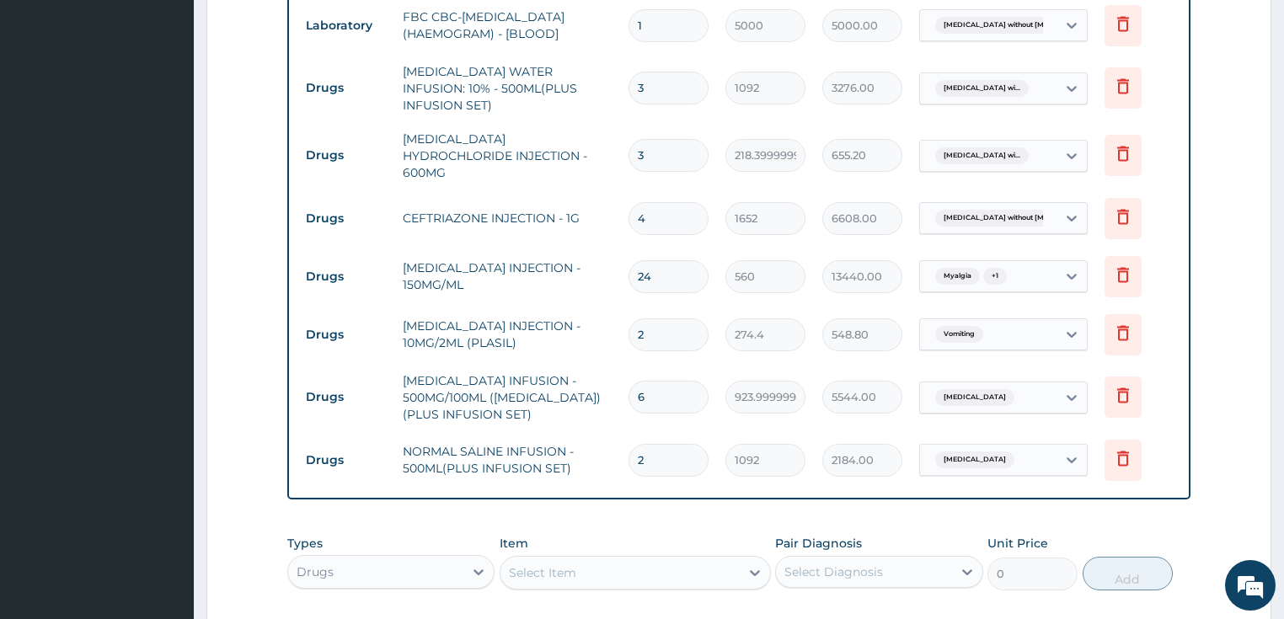
type input "2"
click at [566, 435] on td "NORMAL SALINE INFUSION - 500ML(PLUS INFUSION SET)" at bounding box center [507, 460] width 227 height 51
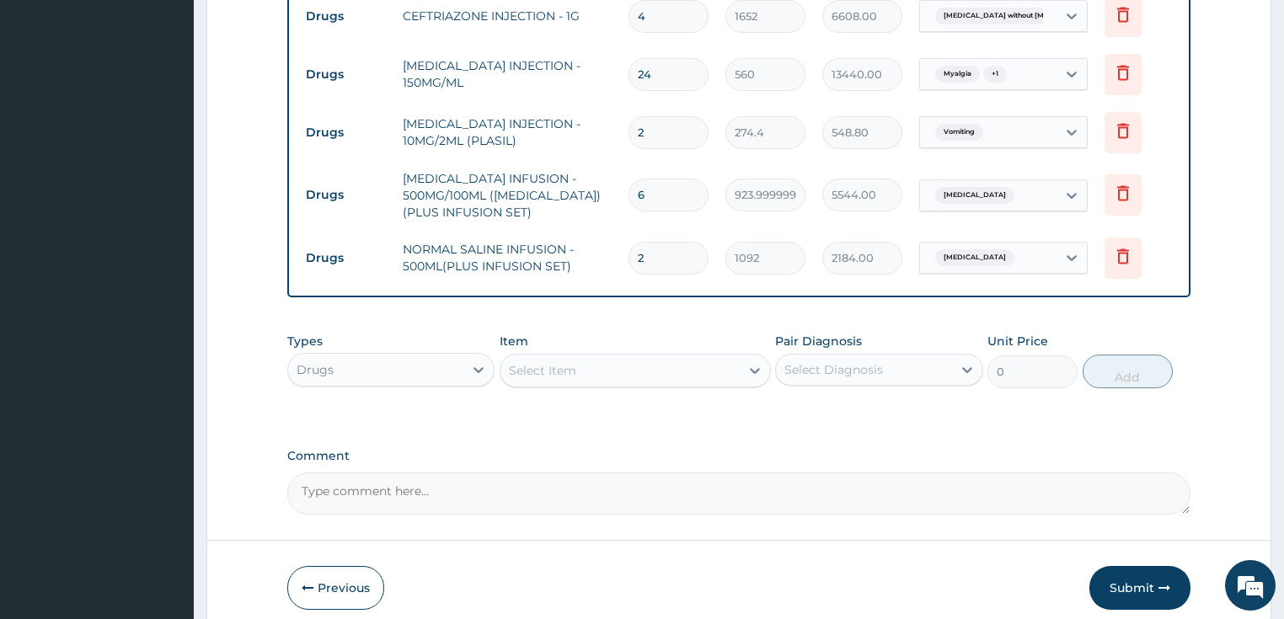
click at [575, 357] on div "Select Item" at bounding box center [619, 370] width 239 height 27
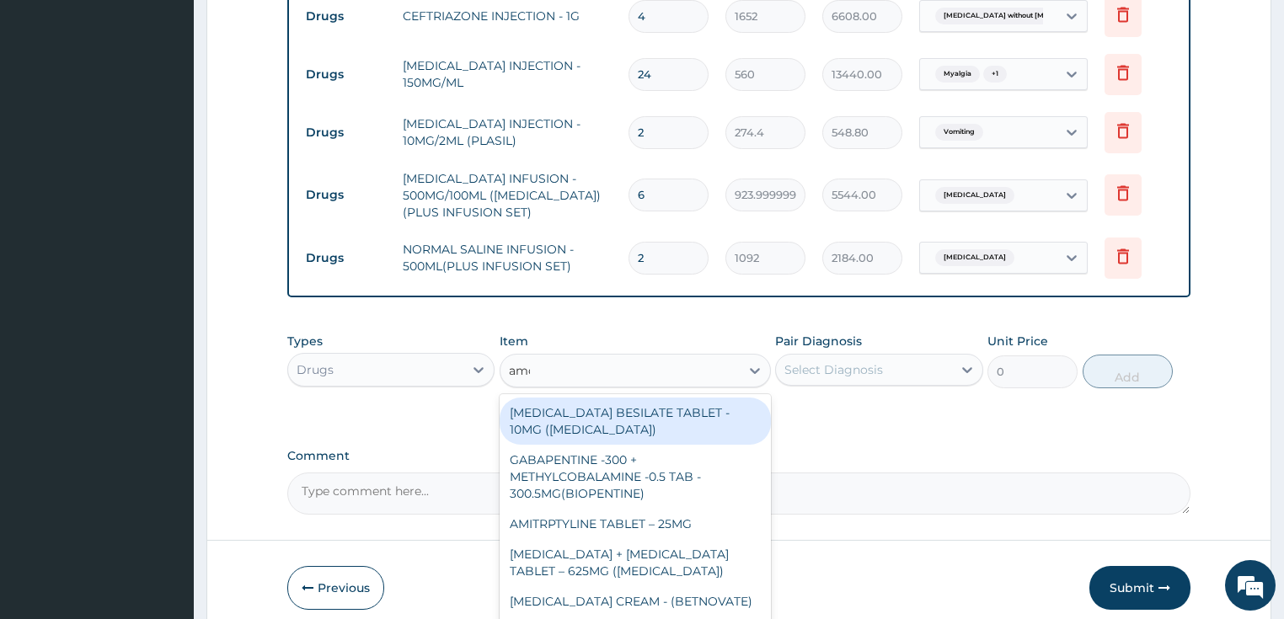
type input "amox"
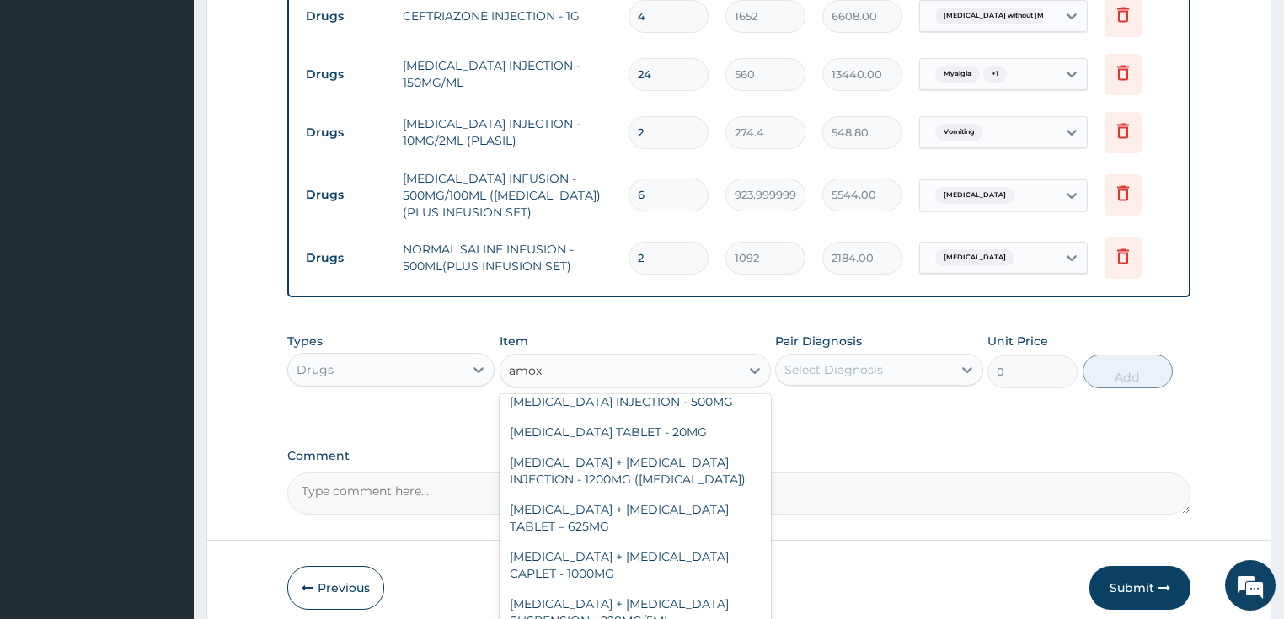
scroll to position [202, 0]
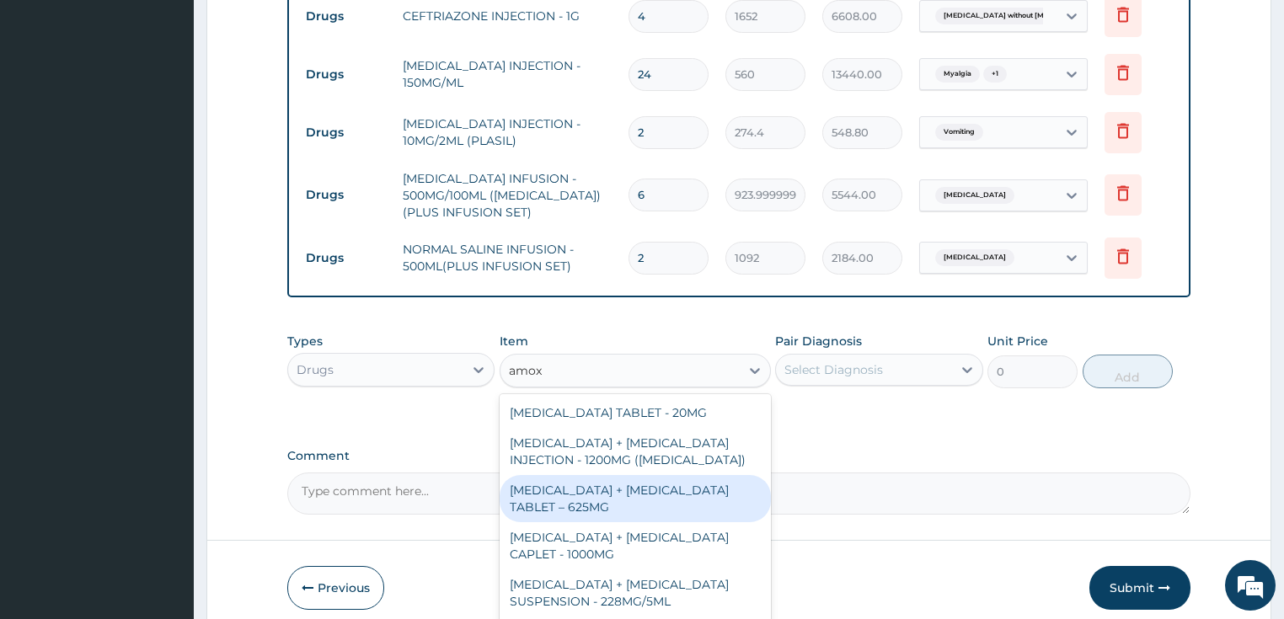
click at [596, 475] on div "AMOXICILLIN + CLAVULANIC ACID TABLET – 625MG" at bounding box center [635, 498] width 271 height 47
type input "420"
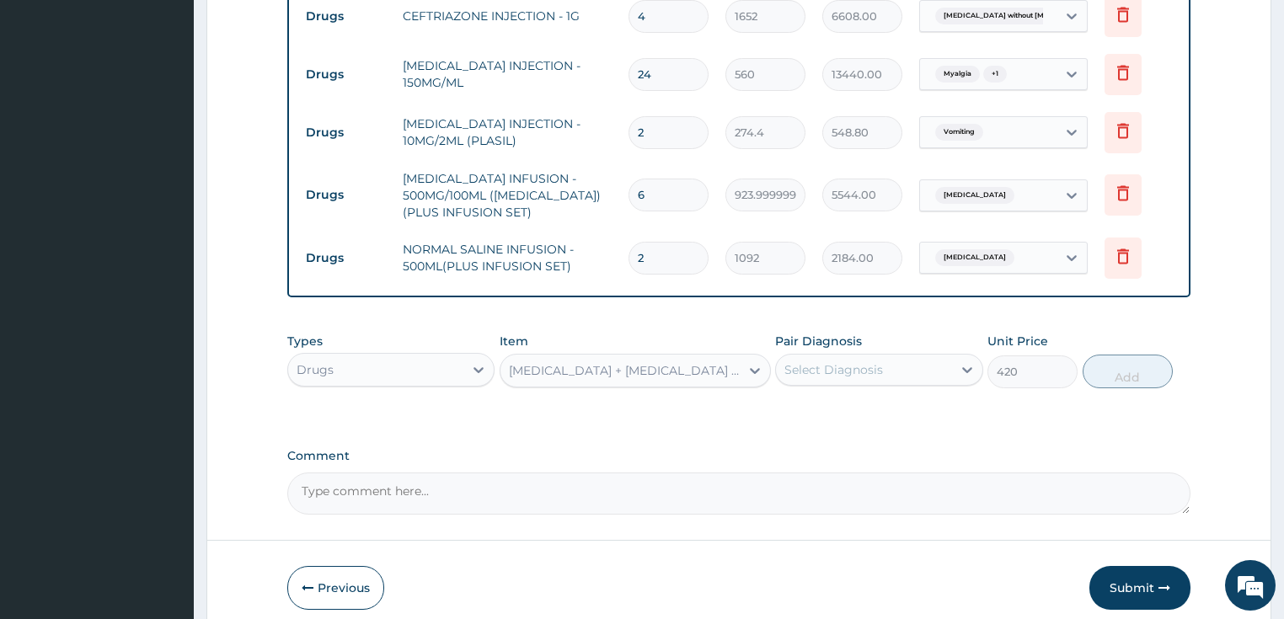
click at [907, 356] on div "Select Diagnosis" at bounding box center [864, 369] width 176 height 27
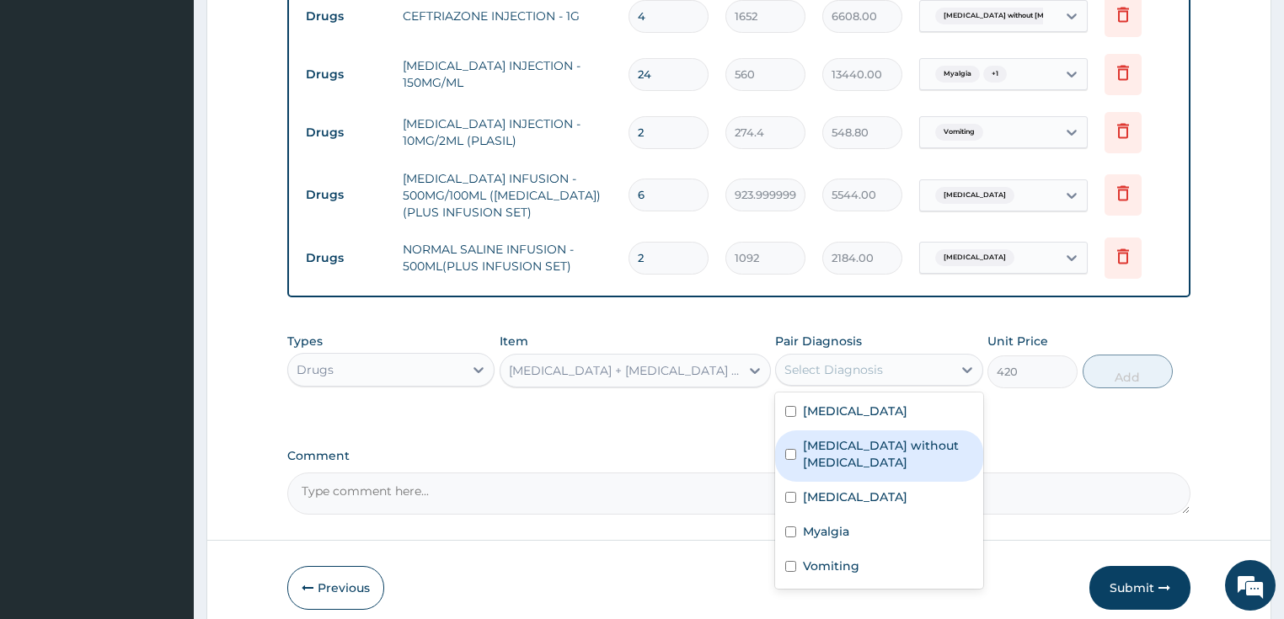
click at [847, 457] on label "Sepsis without septic shock" at bounding box center [888, 454] width 170 height 34
checkbox input "true"
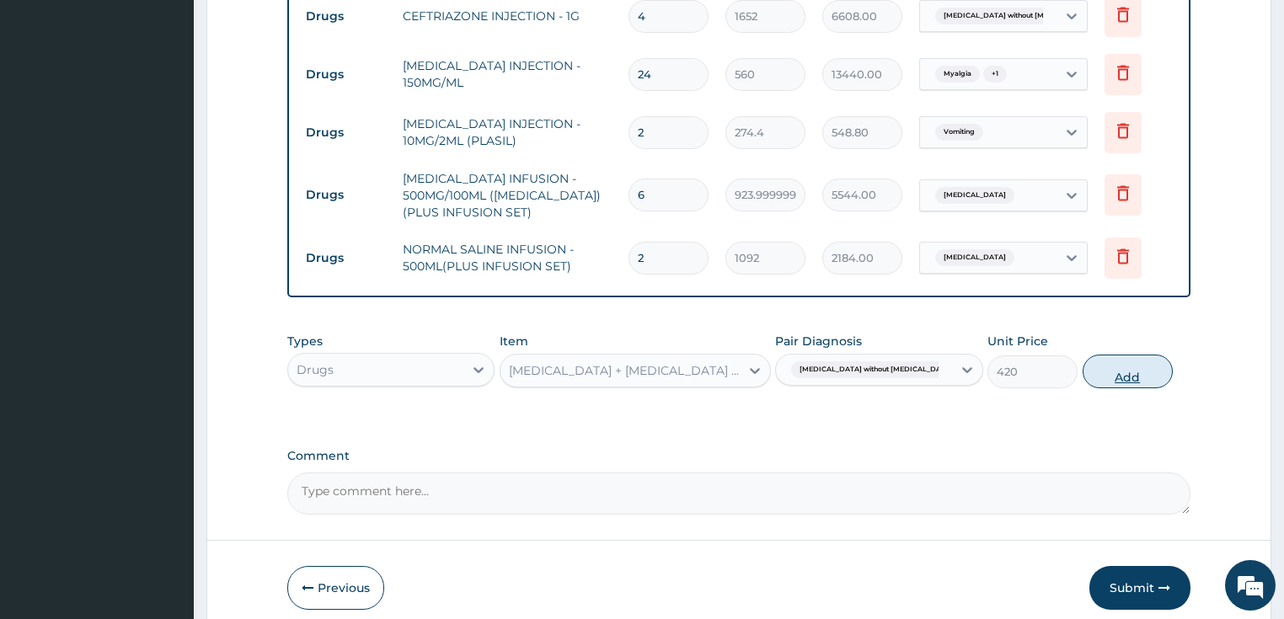
click at [1102, 355] on button "Add" at bounding box center [1128, 372] width 90 height 34
type input "0"
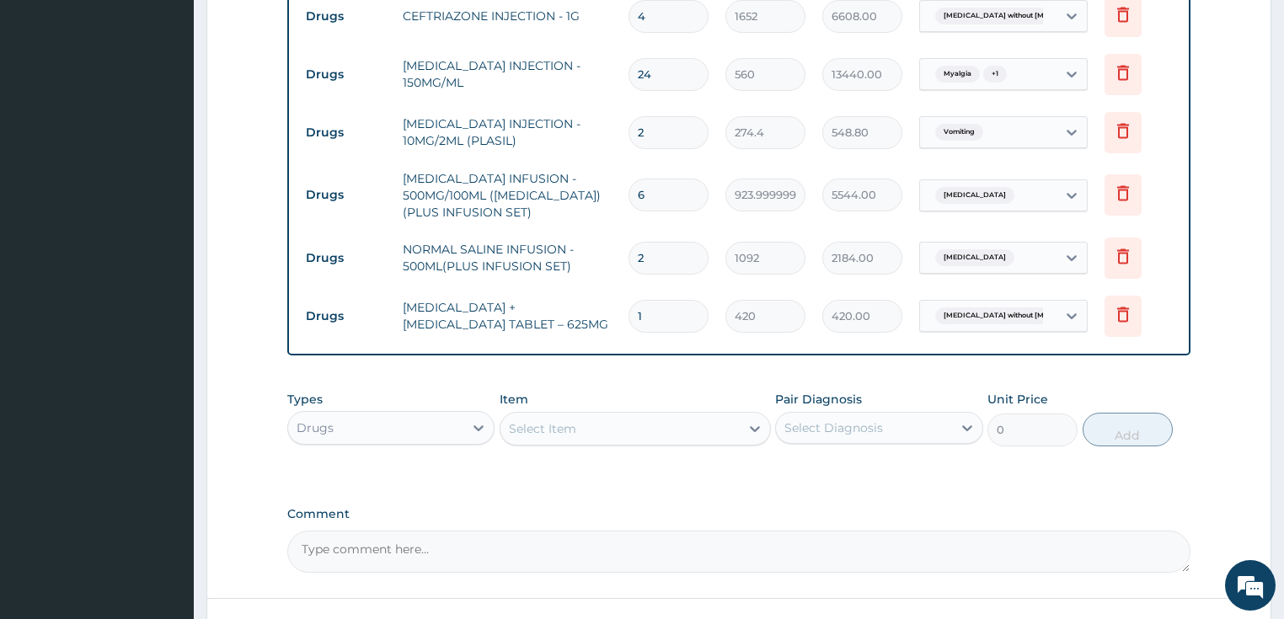
click at [667, 415] on div "Select Item" at bounding box center [619, 428] width 239 height 27
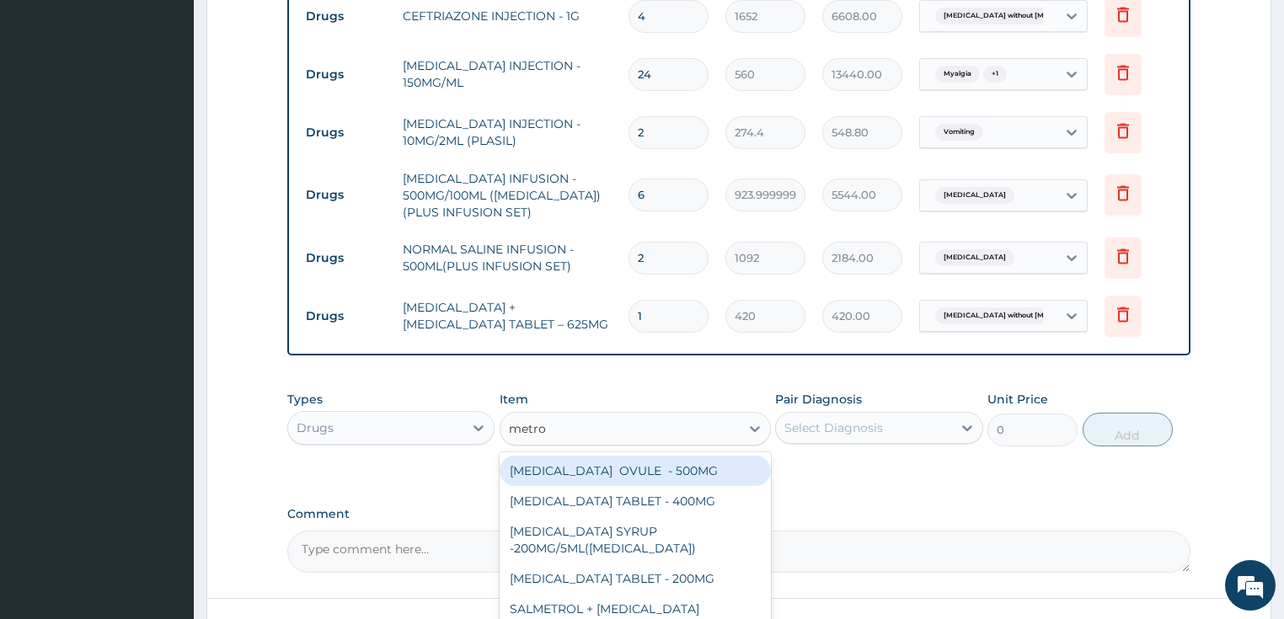
type input "metron"
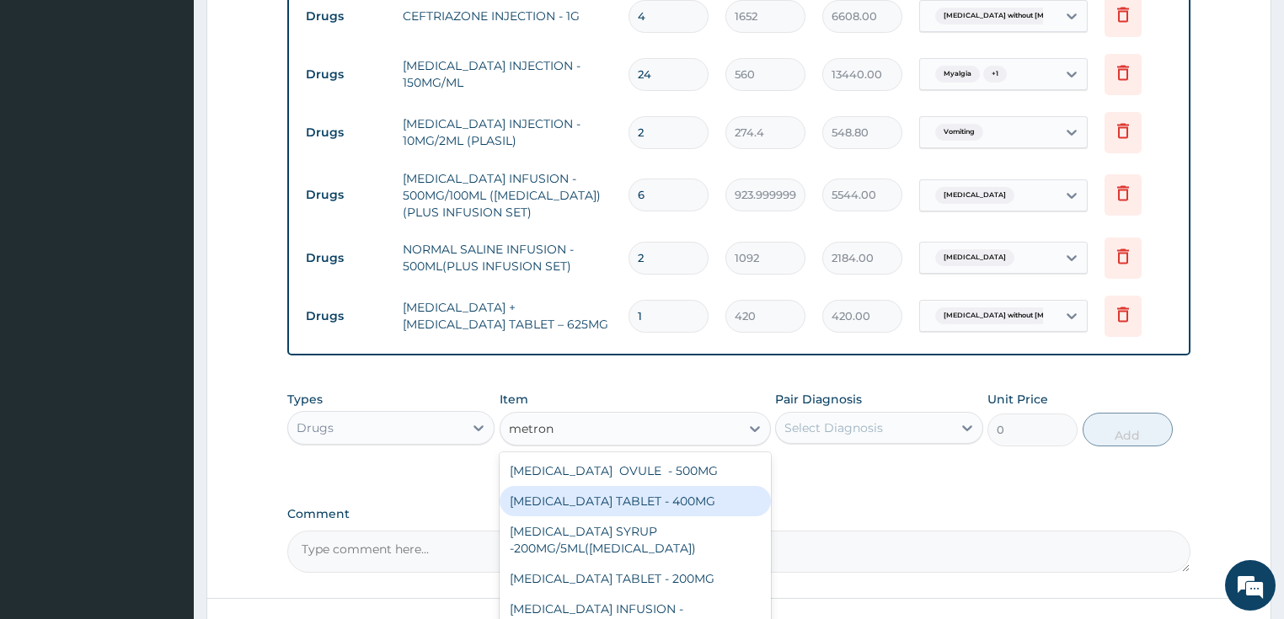
click at [669, 486] on div "METRONIDAZOLE TABLET - 400MG" at bounding box center [635, 501] width 271 height 30
type input "84"
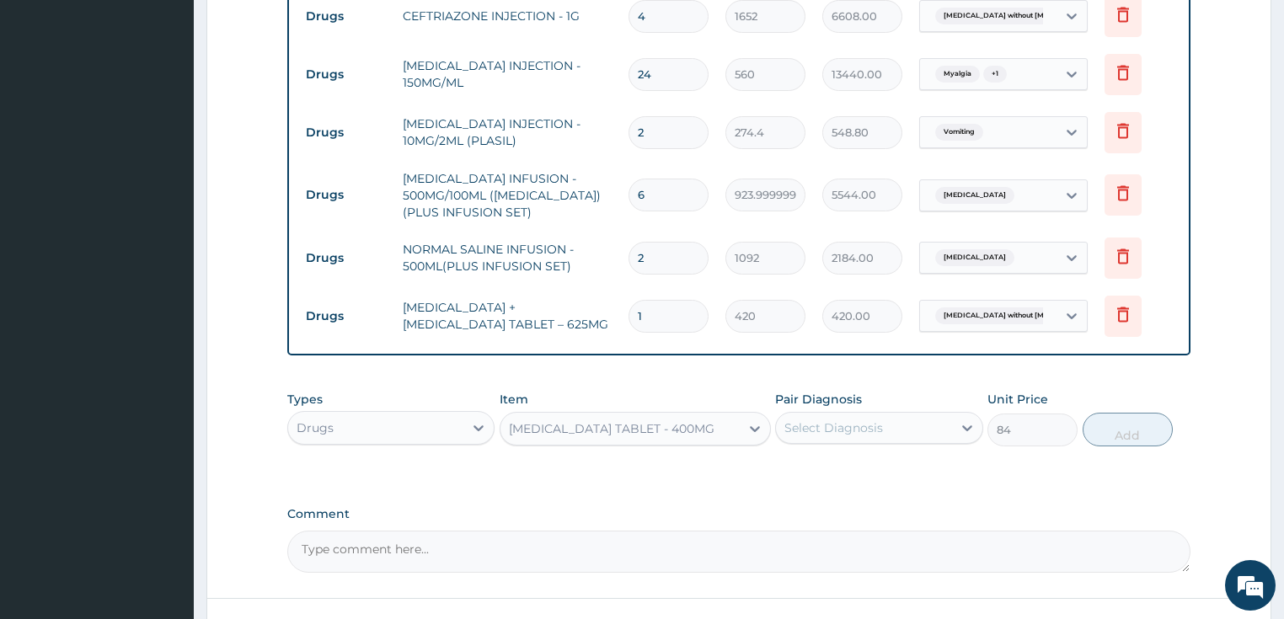
click at [856, 420] on div "Select Diagnosis" at bounding box center [833, 428] width 99 height 17
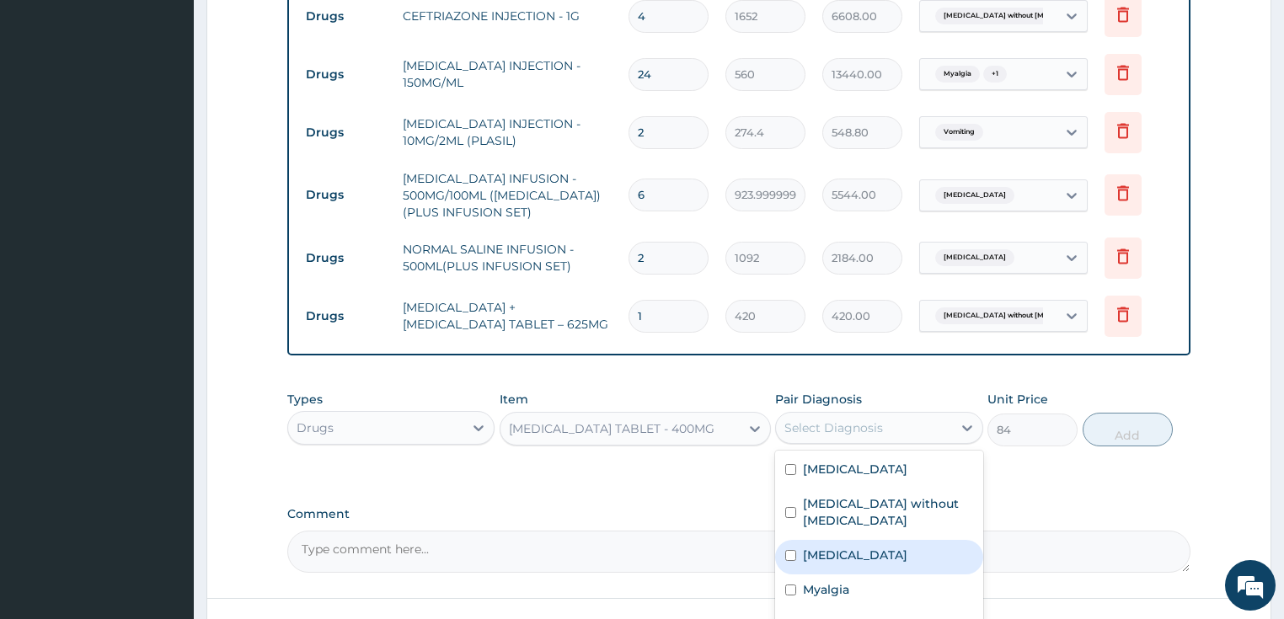
drag, startPoint x: 859, startPoint y: 554, endPoint x: 1072, endPoint y: 452, distance: 235.9
click at [863, 552] on label "Salmonella enteritis" at bounding box center [855, 555] width 104 height 17
checkbox input "true"
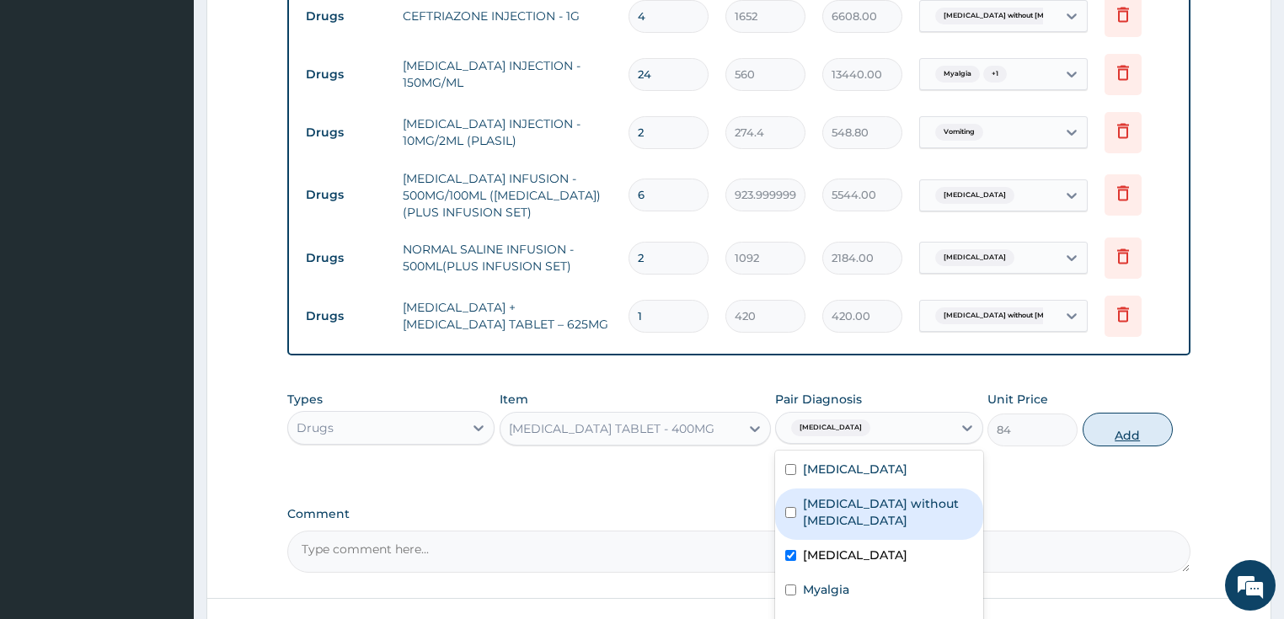
click at [1142, 413] on button "Add" at bounding box center [1128, 430] width 90 height 34
type input "0"
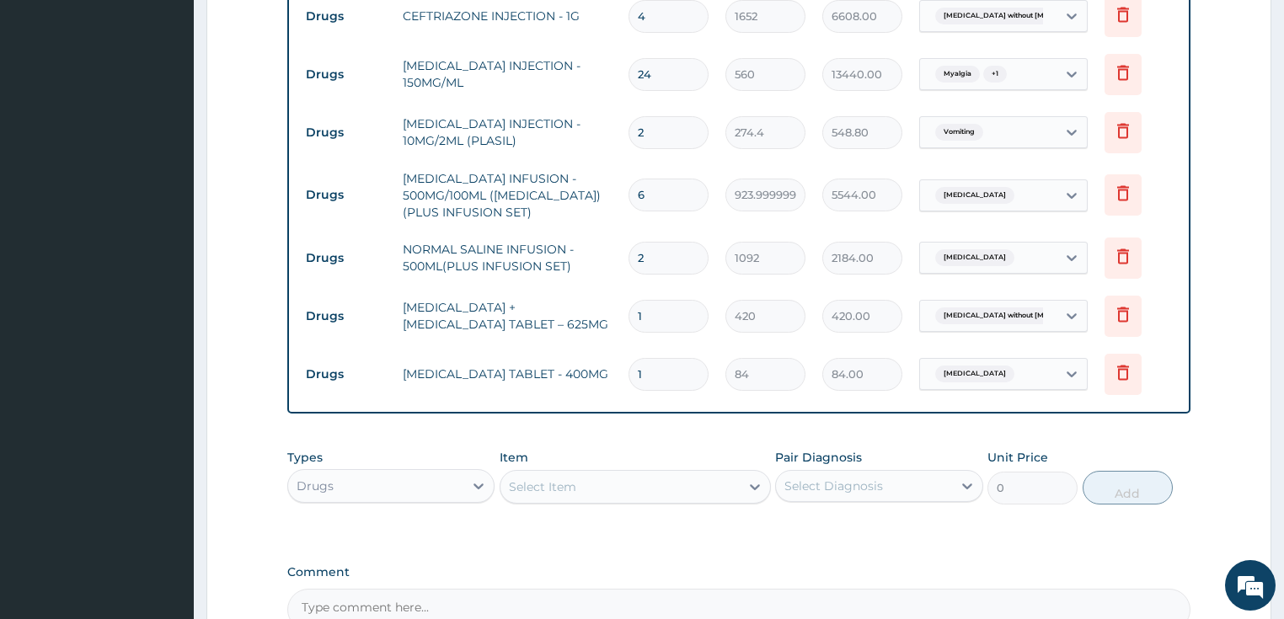
click at [607, 473] on div "Select Item" at bounding box center [619, 486] width 239 height 27
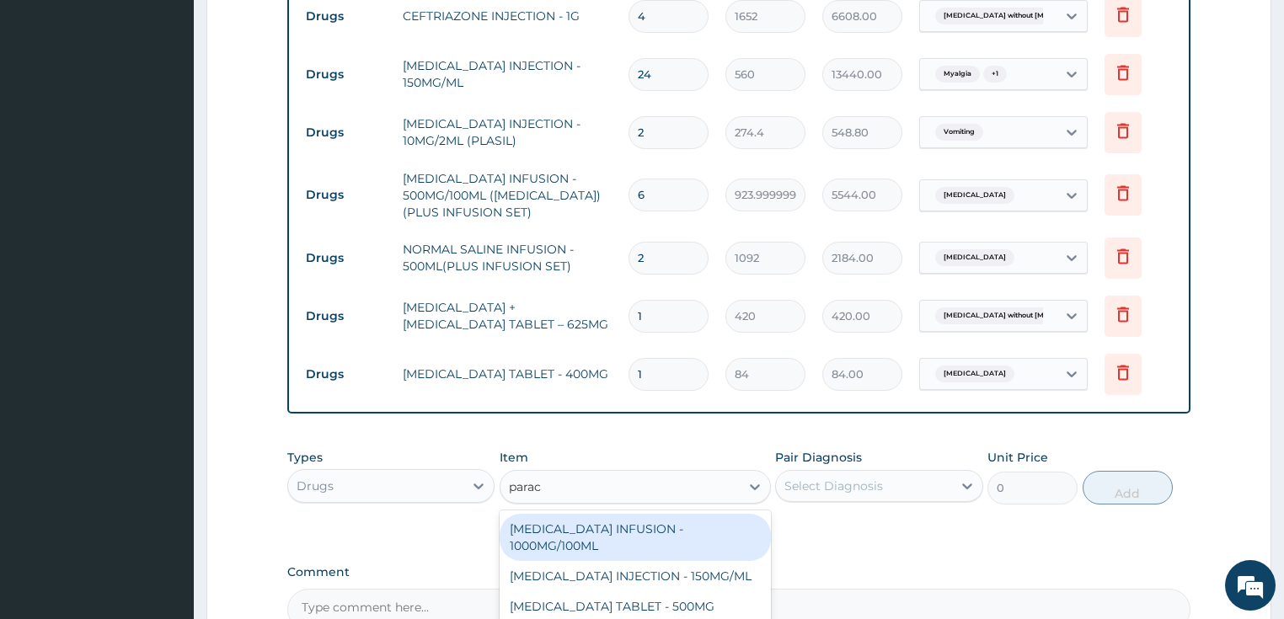
type input "parace"
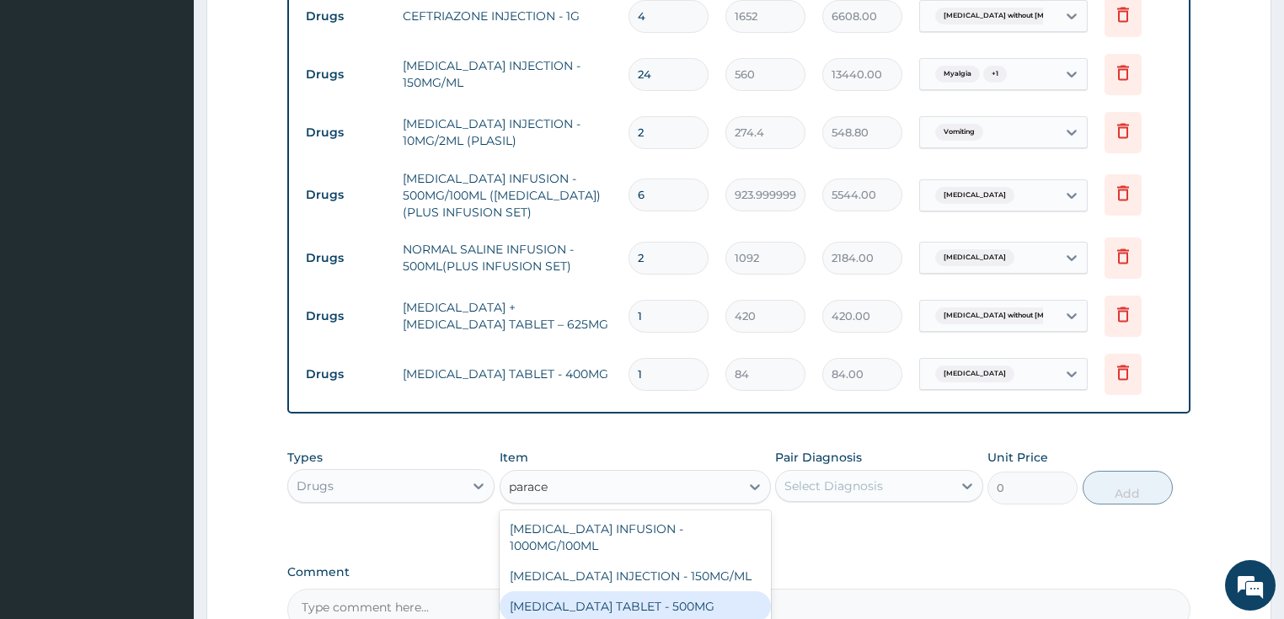
click at [601, 591] on div "PARACETAMOL TABLET - 500MG" at bounding box center [635, 606] width 271 height 30
type input "33.599999999999994"
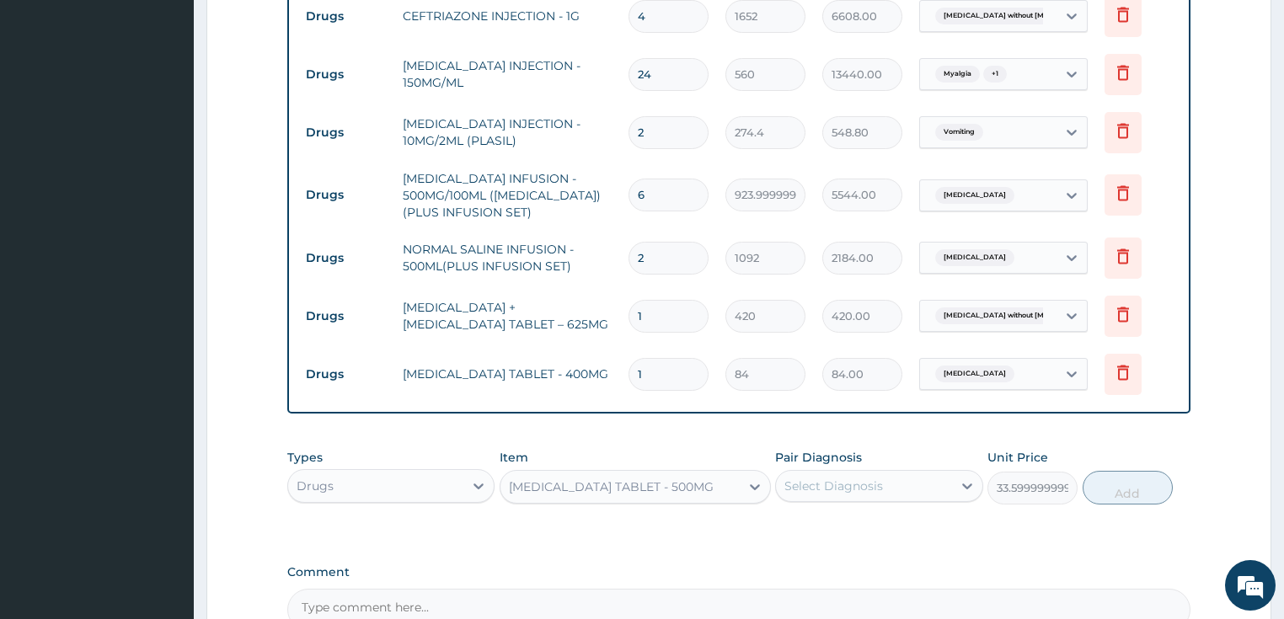
click at [841, 478] on div "Select Diagnosis" at bounding box center [833, 486] width 99 height 17
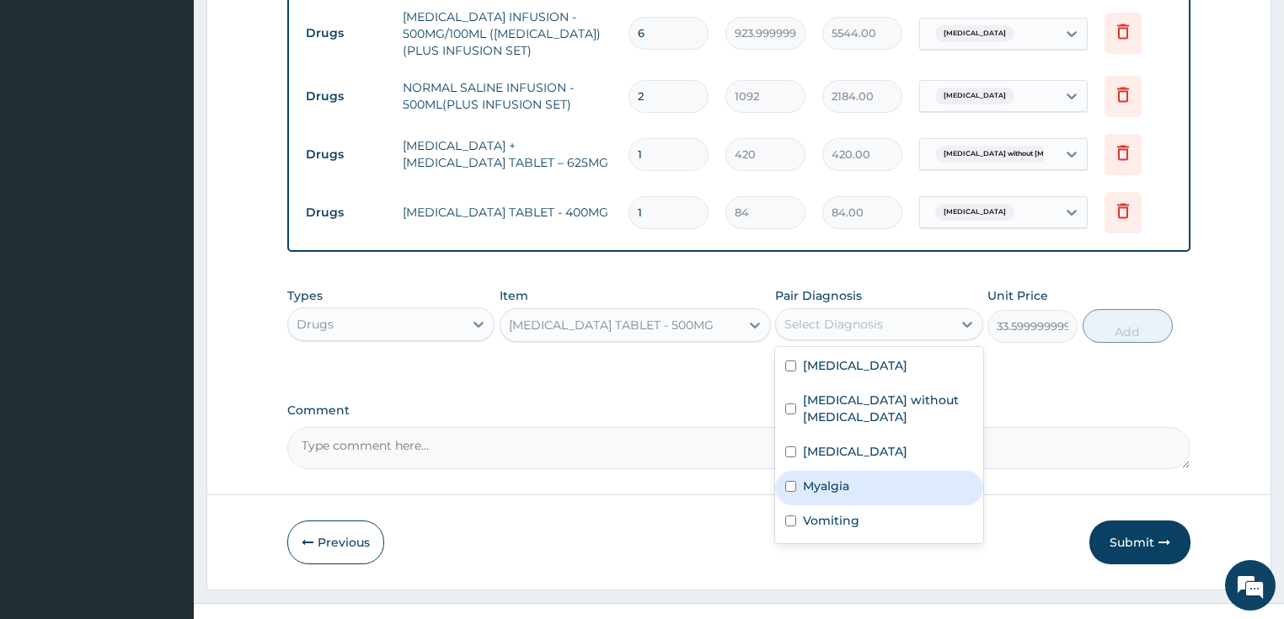
scroll to position [1289, 0]
click at [871, 484] on div "Myalgia" at bounding box center [879, 485] width 208 height 35
checkbox input "true"
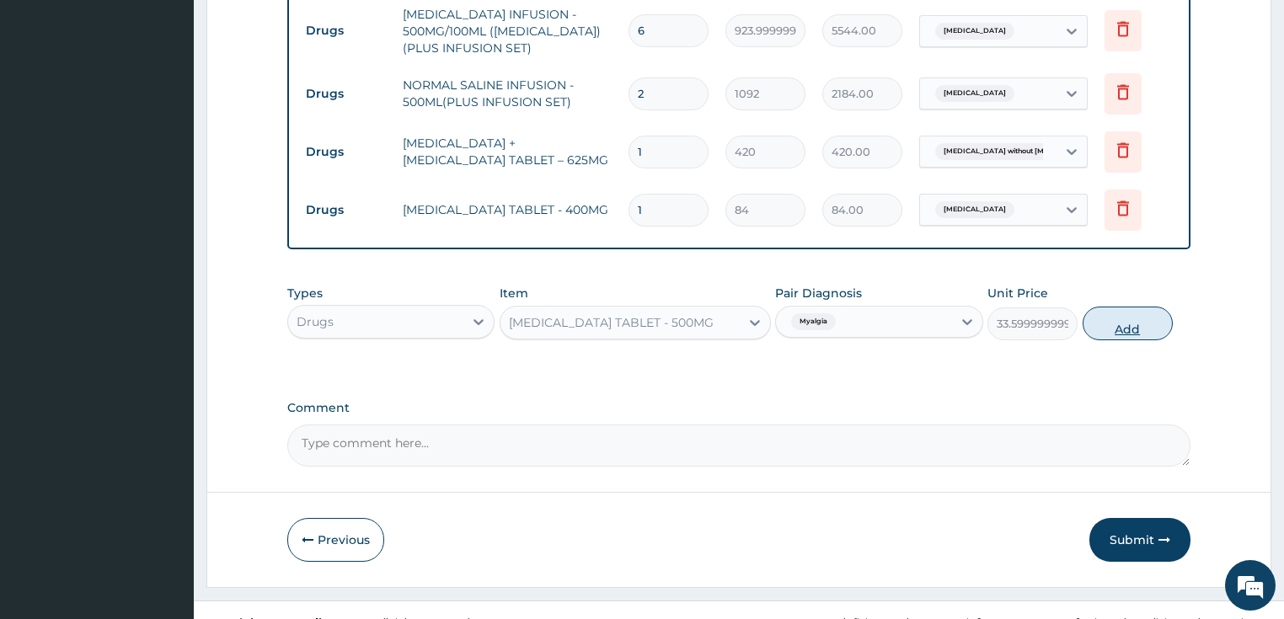
click at [1132, 307] on button "Add" at bounding box center [1128, 324] width 90 height 34
type input "0"
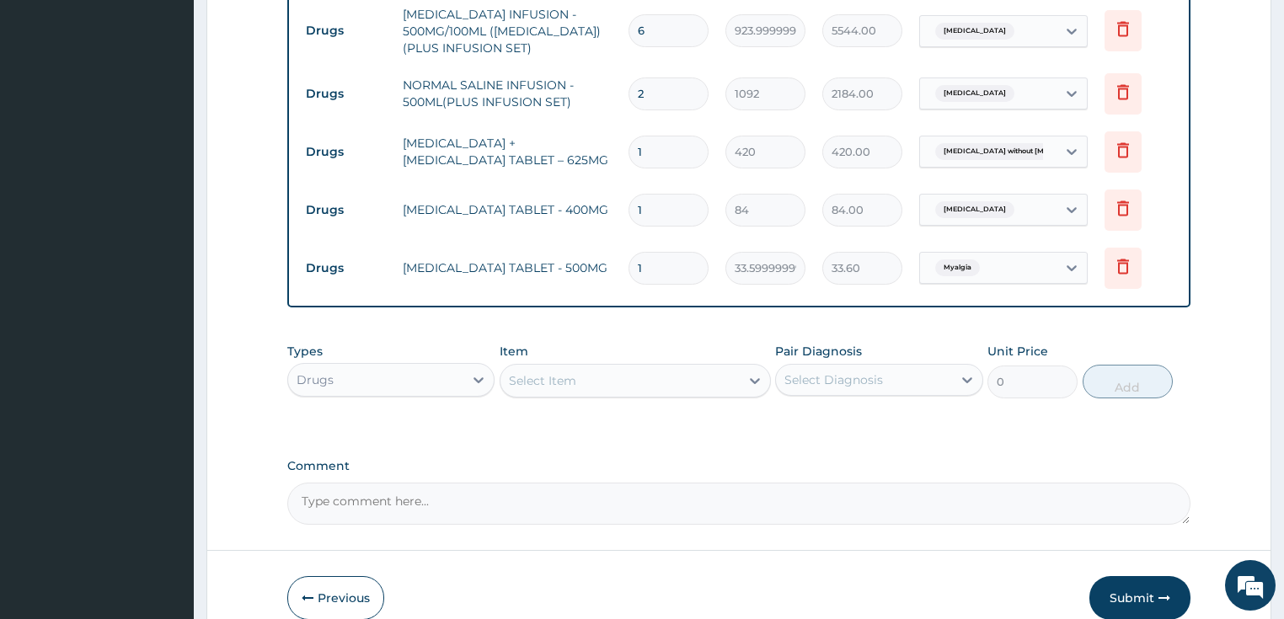
click at [578, 367] on div "Select Item" at bounding box center [619, 380] width 239 height 27
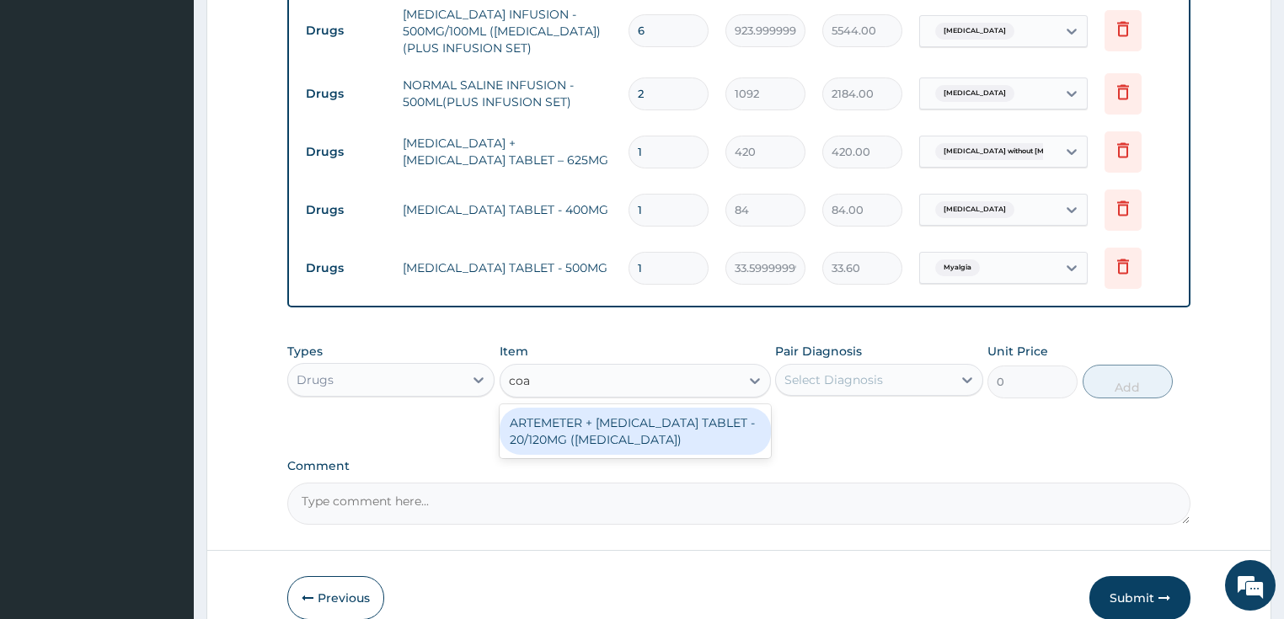
type input "coar"
click at [623, 415] on div "ARTEMETER + LUMEFANTRINE TABLET - 20/120MG (COARTEM)" at bounding box center [635, 431] width 271 height 47
type input "210"
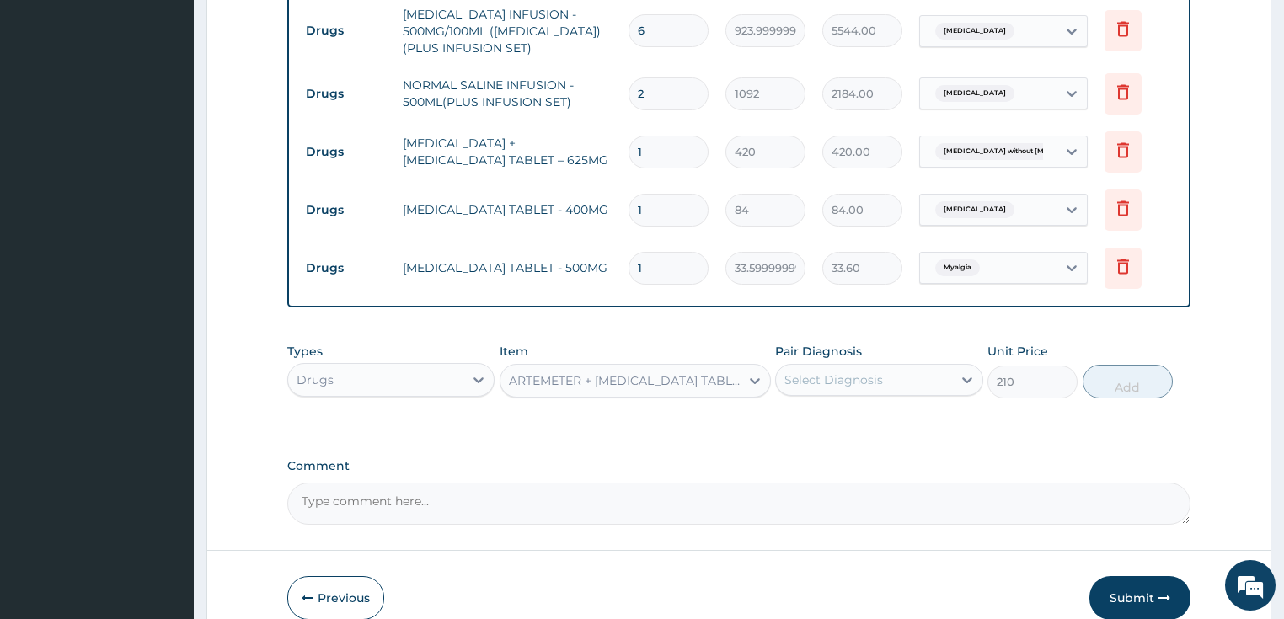
click at [809, 372] on div "Select Diagnosis" at bounding box center [833, 380] width 99 height 17
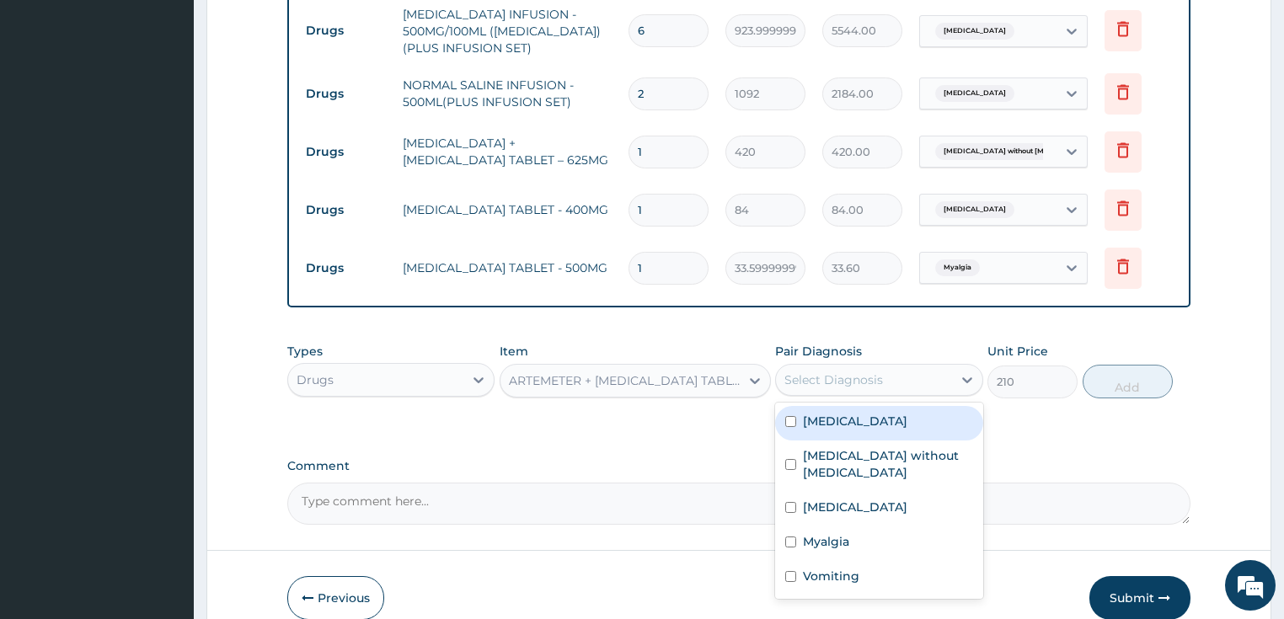
click at [849, 425] on label "Plasmodium malariae malaria without complication" at bounding box center [855, 421] width 104 height 17
checkbox input "true"
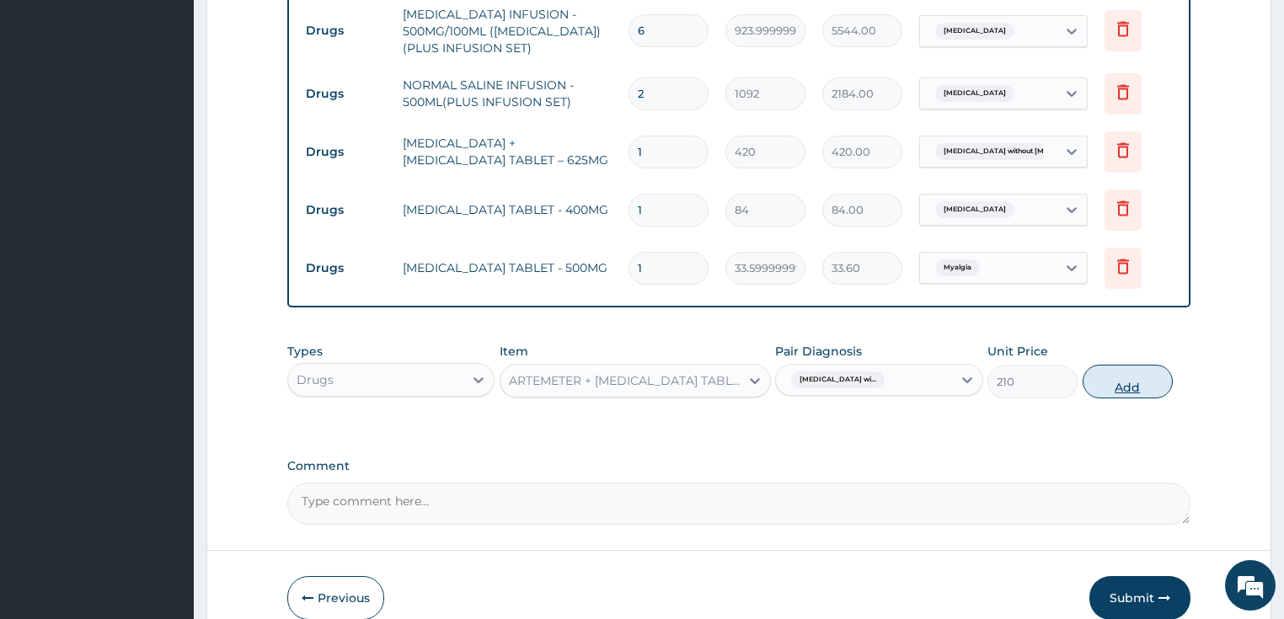
click at [1136, 365] on button "Add" at bounding box center [1128, 382] width 90 height 34
type input "0"
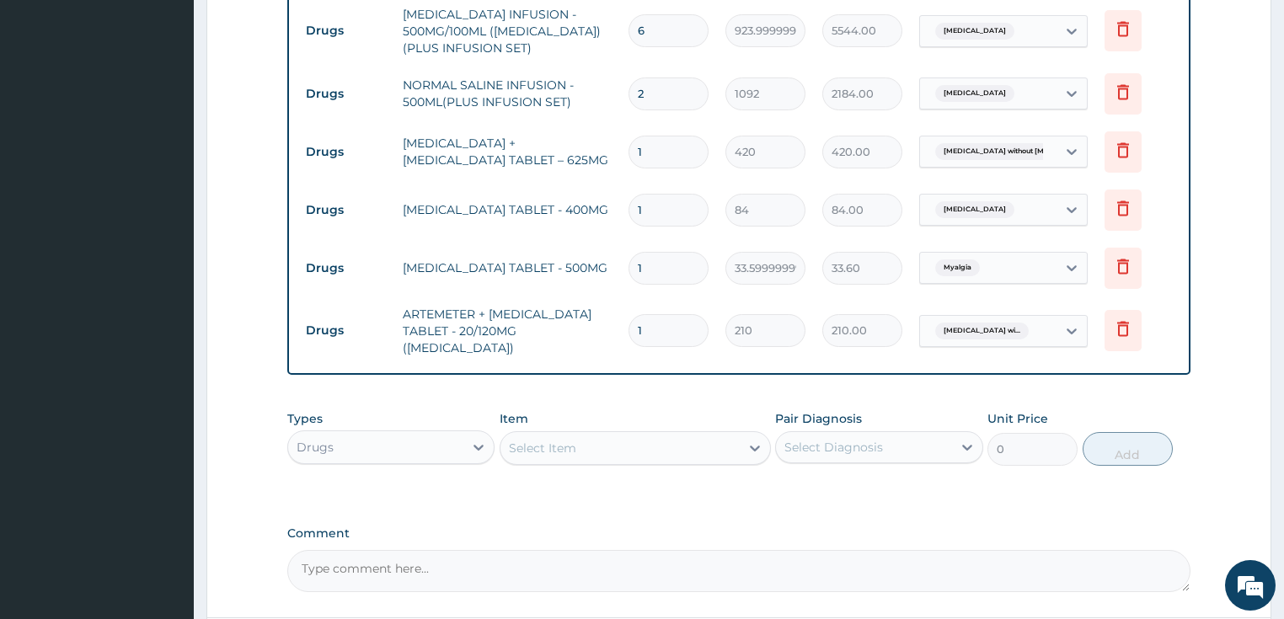
click at [640, 314] on input "1" at bounding box center [668, 330] width 80 height 33
type input "2"
type input "420.00"
type input "24"
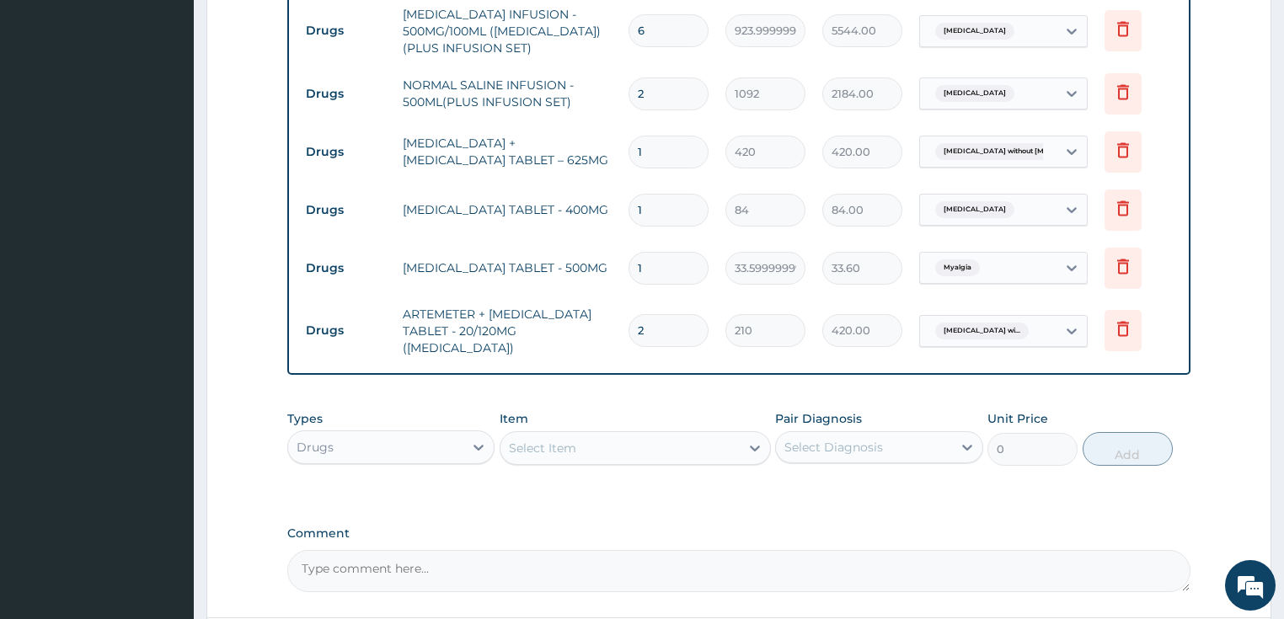
type input "5040.00"
type input "24"
click at [646, 252] on input "1" at bounding box center [668, 268] width 80 height 33
type input "18"
type input "604.80"
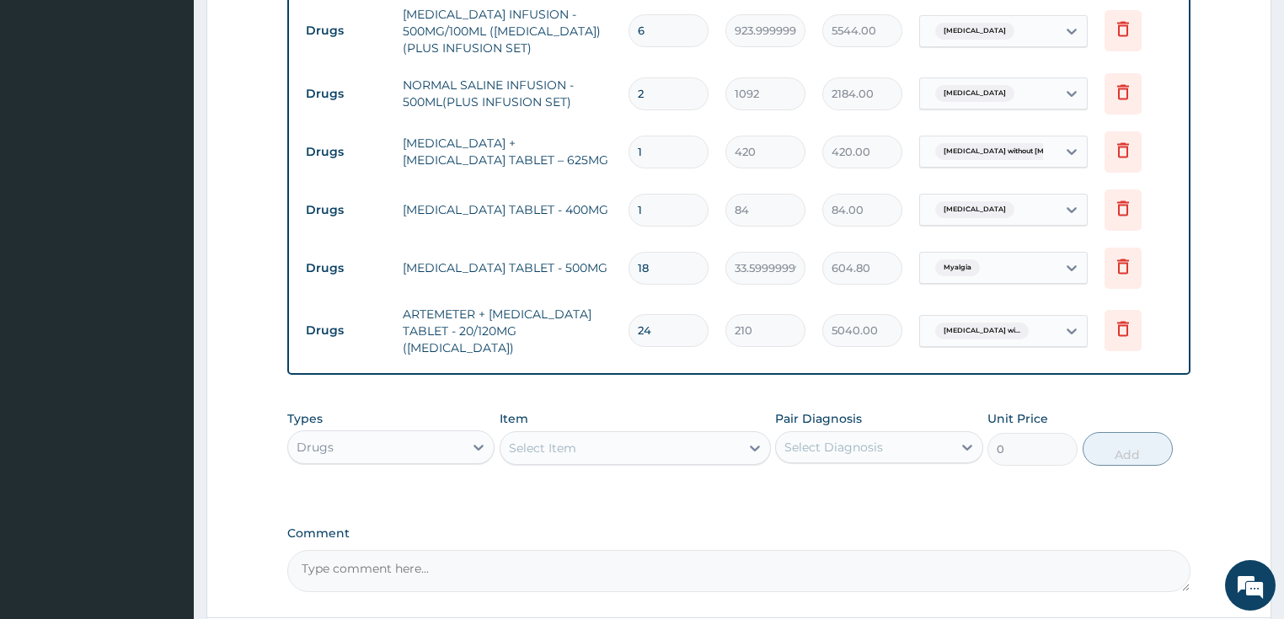
type input "18"
click at [649, 194] on input "1" at bounding box center [668, 210] width 80 height 33
type input "15"
type input "1260.00"
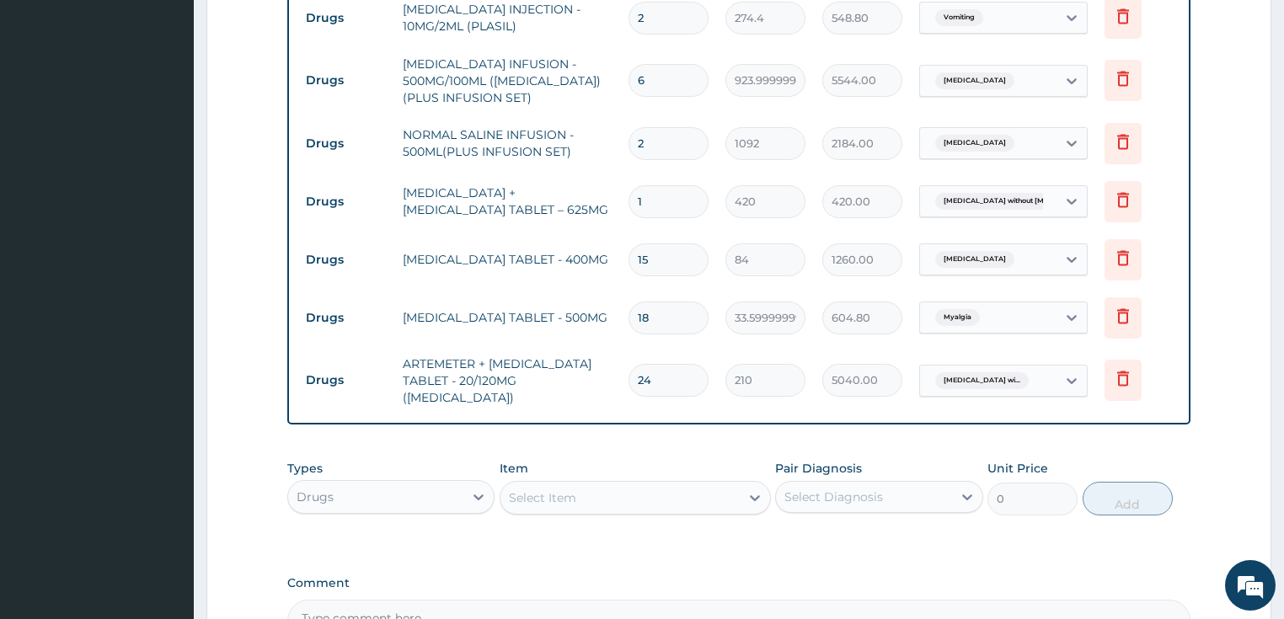
scroll to position [1154, 0]
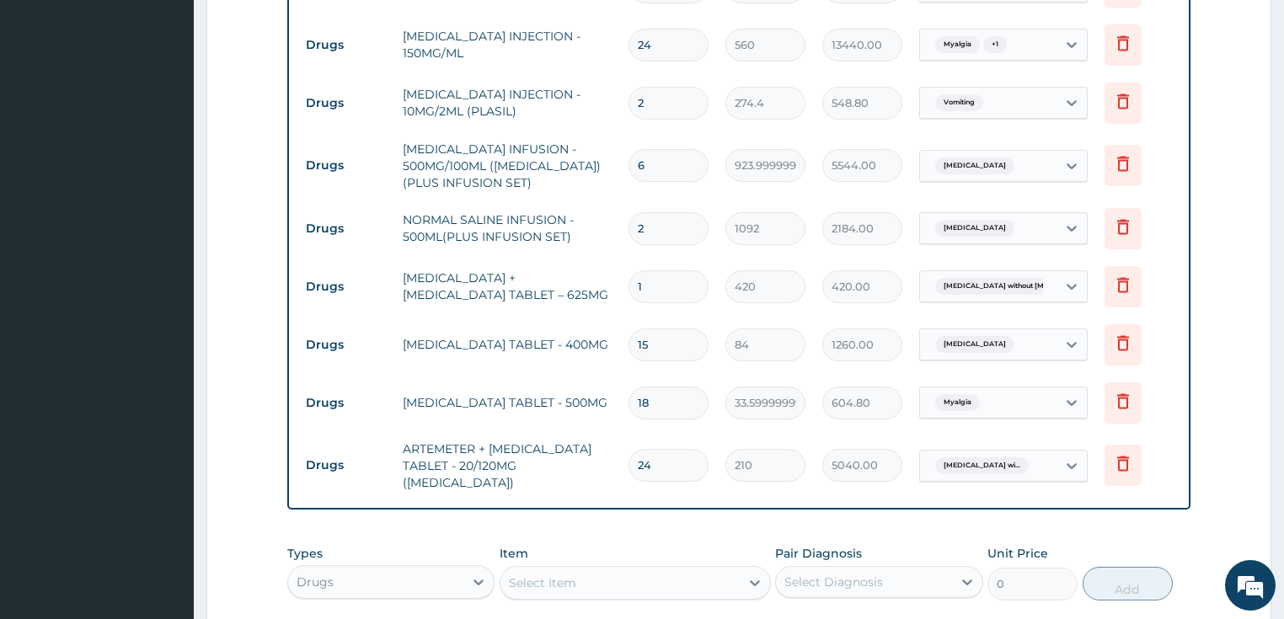
type input "15"
click at [650, 270] on input "1" at bounding box center [668, 286] width 80 height 33
type input "14"
type input "5880.00"
type input "14"
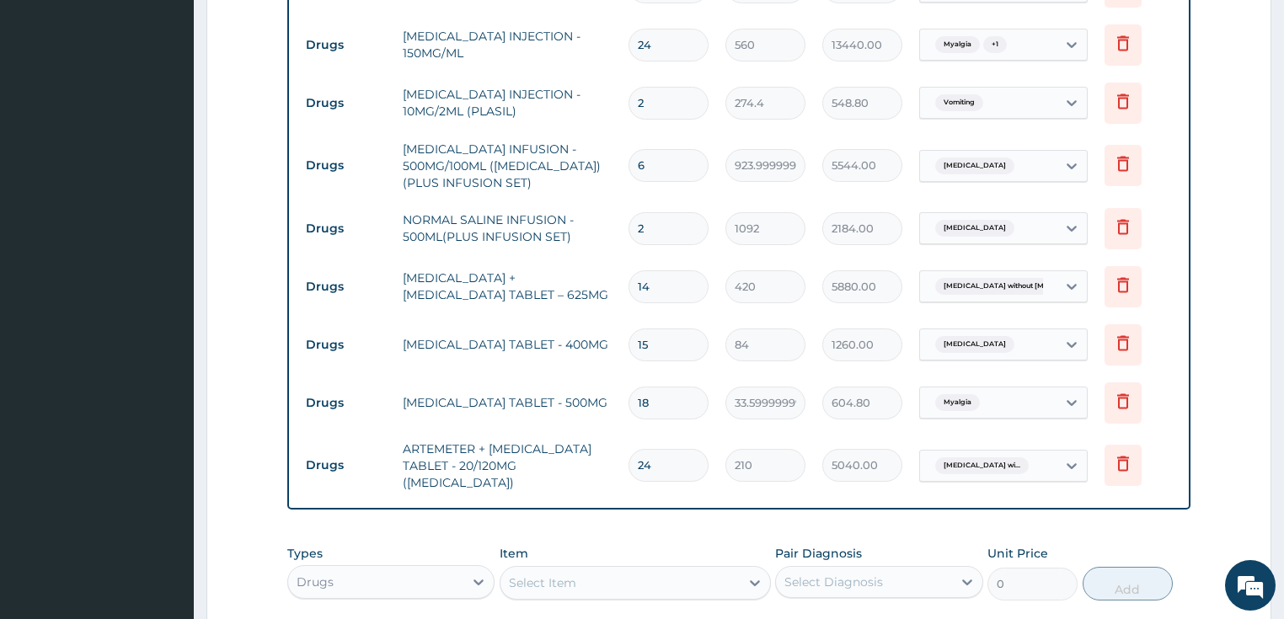
click at [565, 280] on td "AMOXICILLIN + CLAVULANIC ACID TABLET – 625MG" at bounding box center [507, 286] width 227 height 51
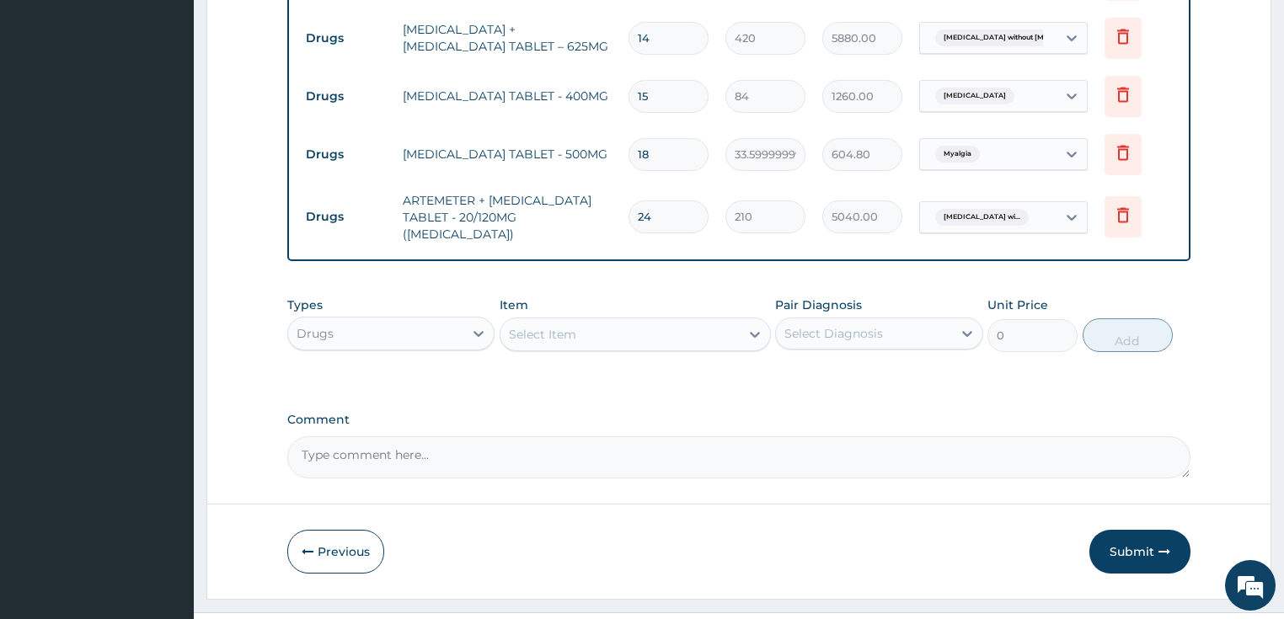
scroll to position [1405, 0]
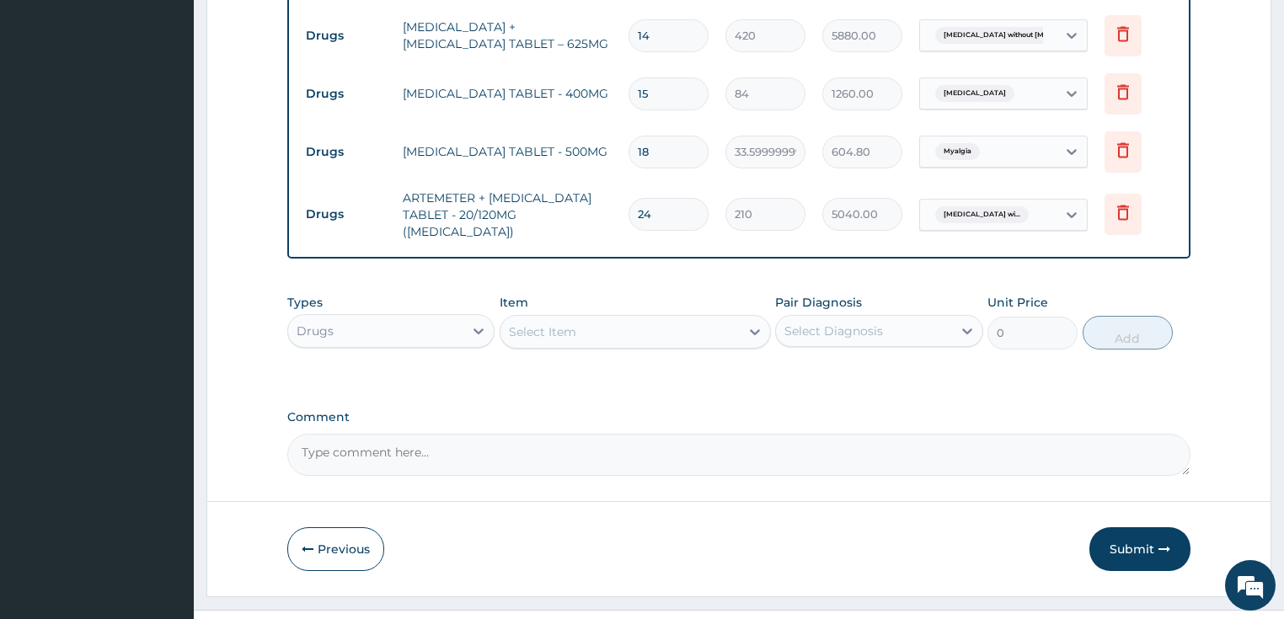
click at [439, 434] on textarea "Comment" at bounding box center [739, 455] width 904 height 42
type textarea "admitted 12/10/25 and discharged 14/10/25"
click at [1140, 527] on button "Submit" at bounding box center [1139, 549] width 101 height 44
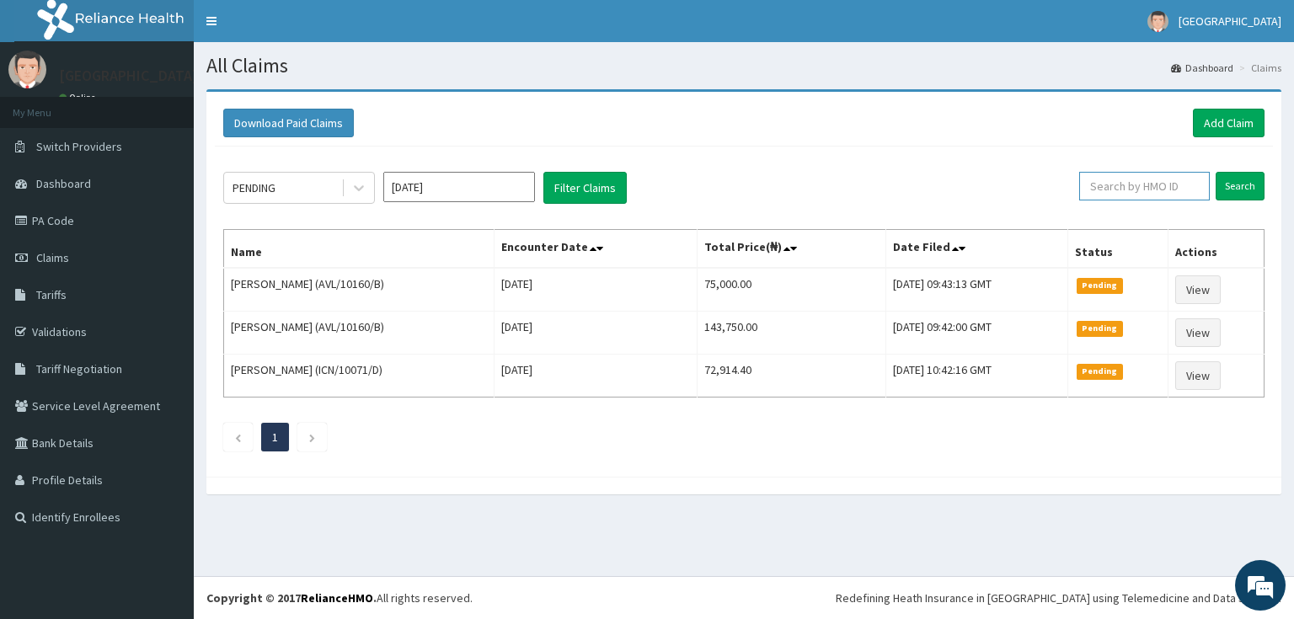
click at [1111, 192] on input "text" at bounding box center [1144, 186] width 131 height 29
paste input "GSV/10118/A"
type input "GSV/10118/A"
click at [1230, 184] on input "Search" at bounding box center [1240, 186] width 49 height 29
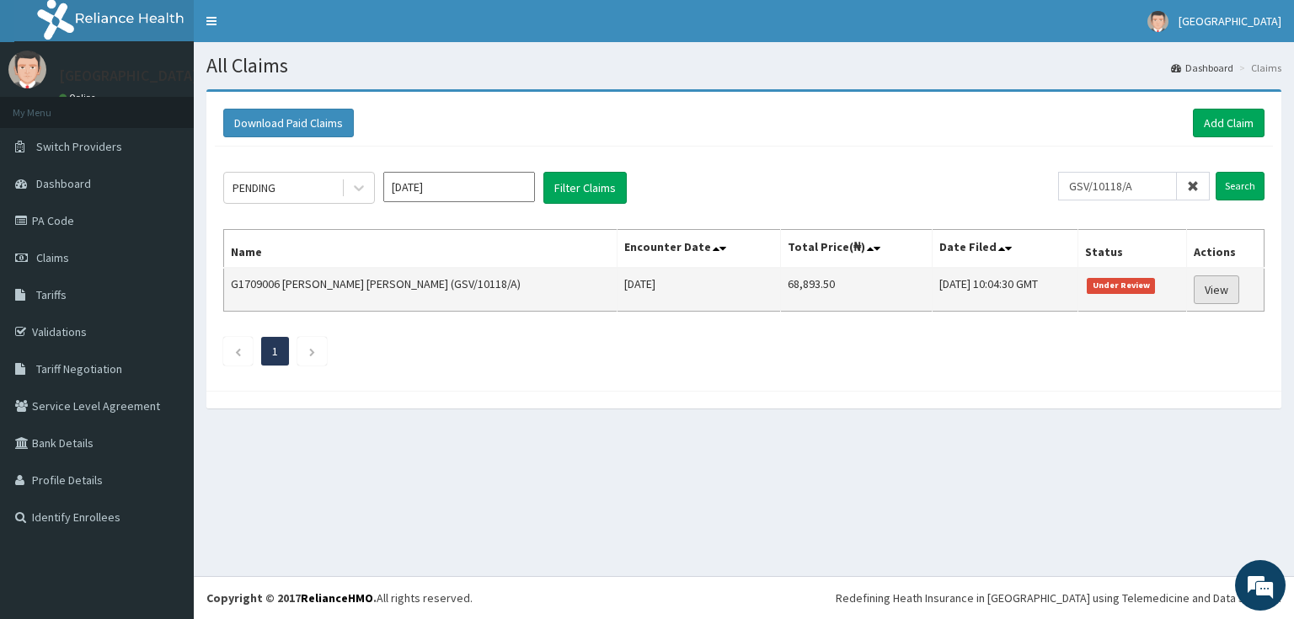
click at [1211, 290] on link "View" at bounding box center [1216, 289] width 45 height 29
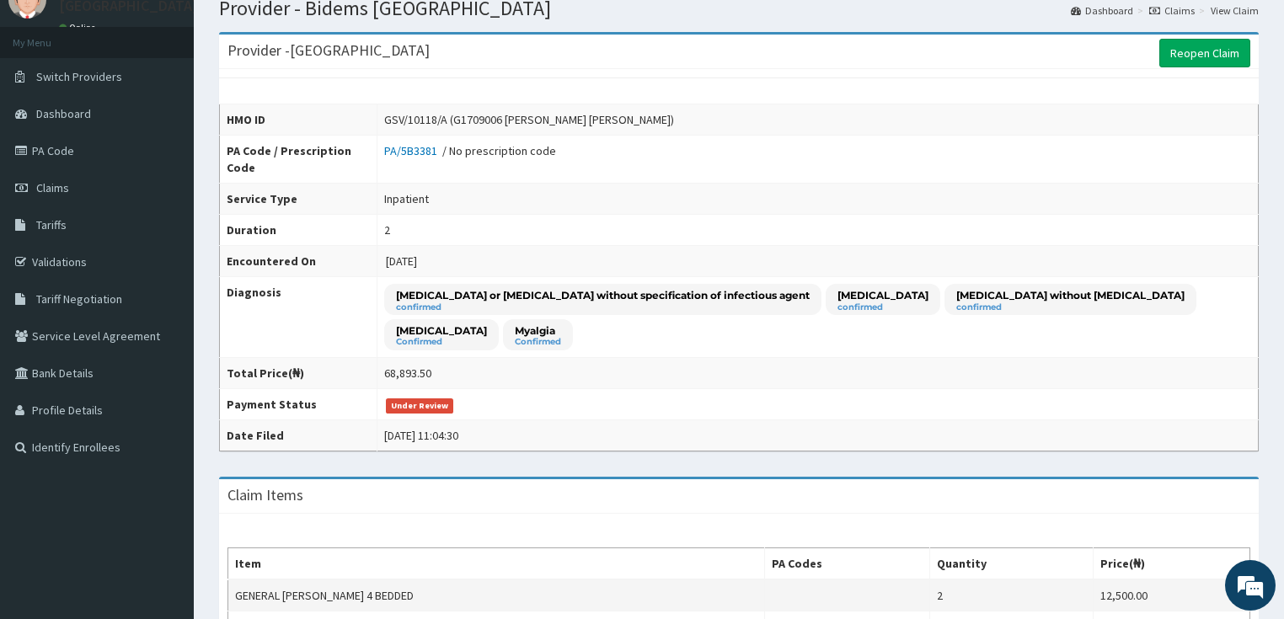
scroll to position [67, 0]
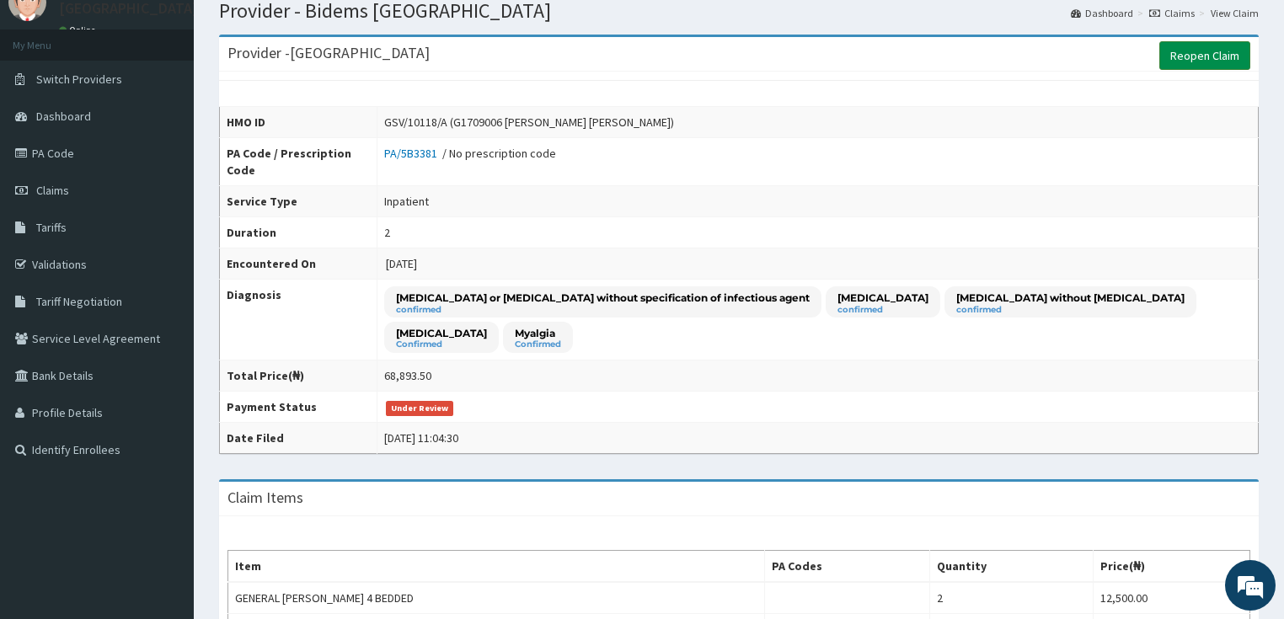
click at [1192, 56] on link "Reopen Claim" at bounding box center [1204, 55] width 91 height 29
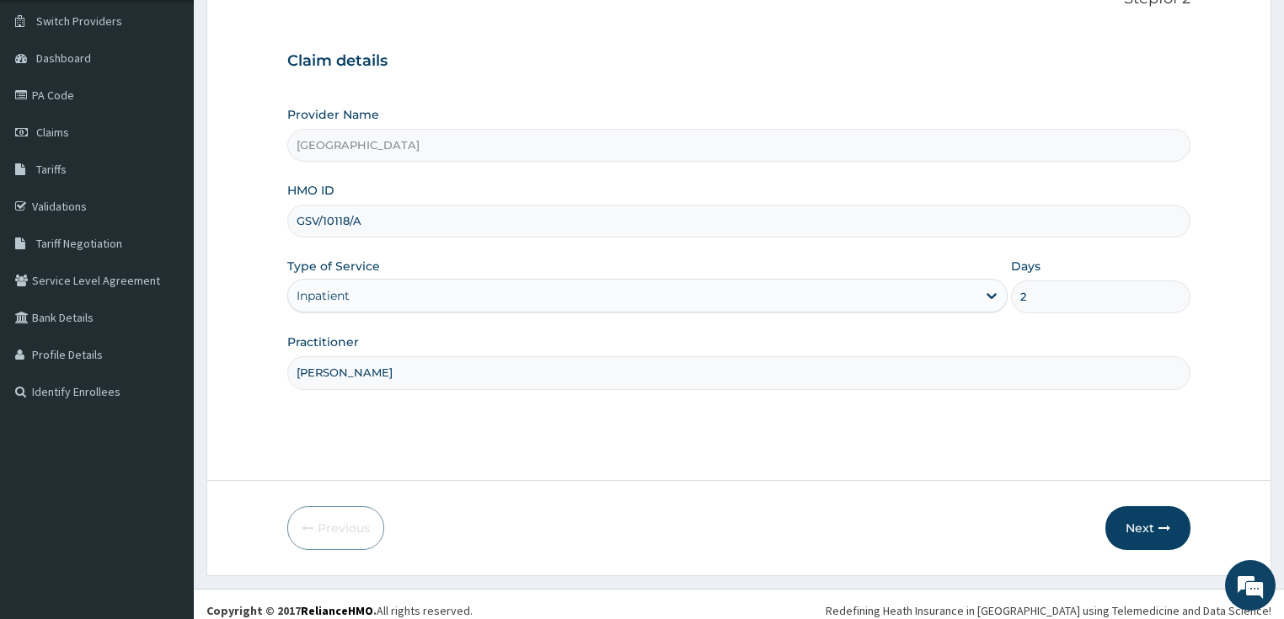
scroll to position [137, 0]
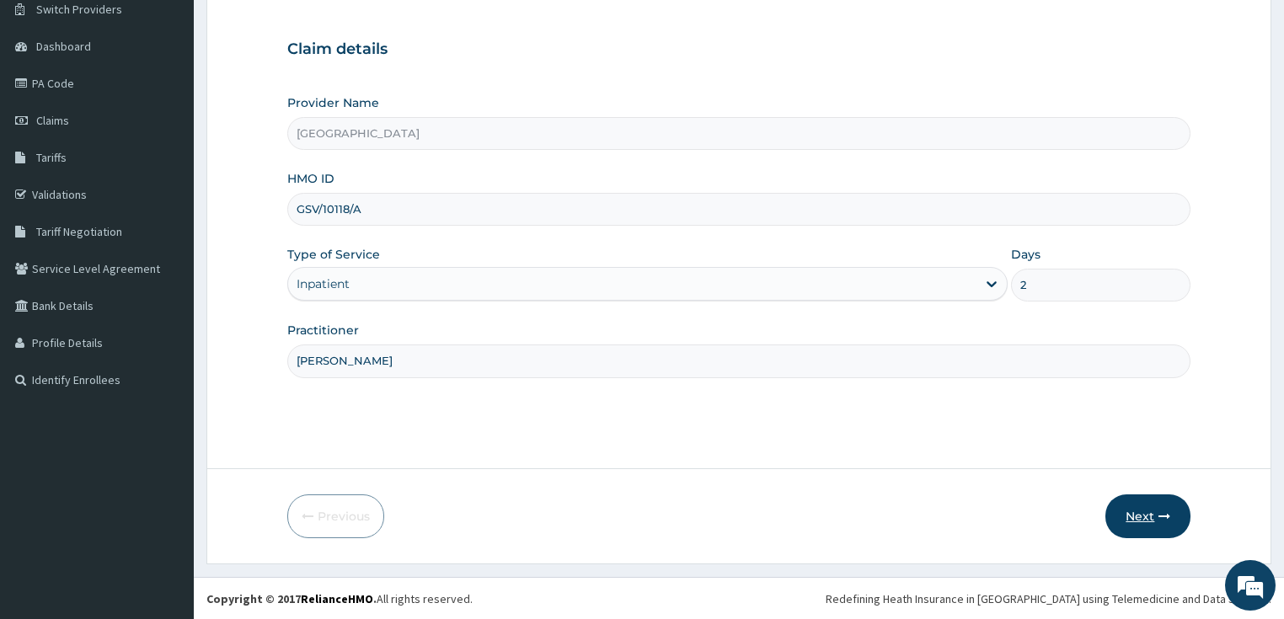
click at [1165, 520] on icon "button" at bounding box center [1164, 517] width 12 height 12
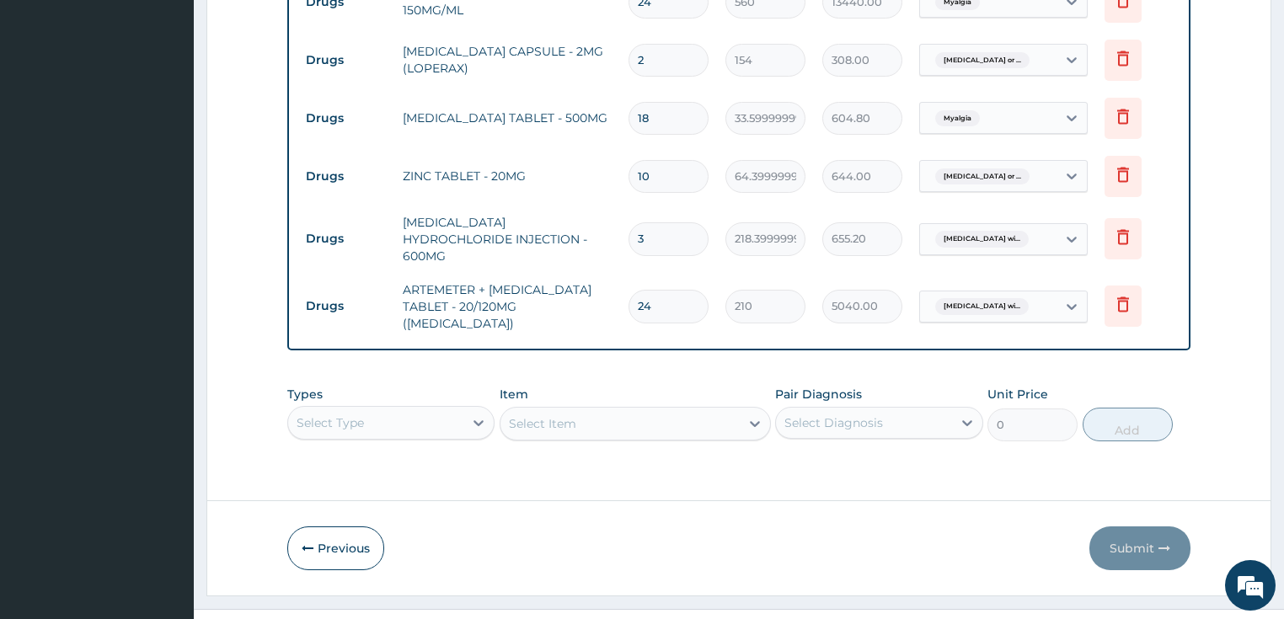
scroll to position [0, 0]
click at [600, 407] on div "Select Item" at bounding box center [635, 424] width 271 height 34
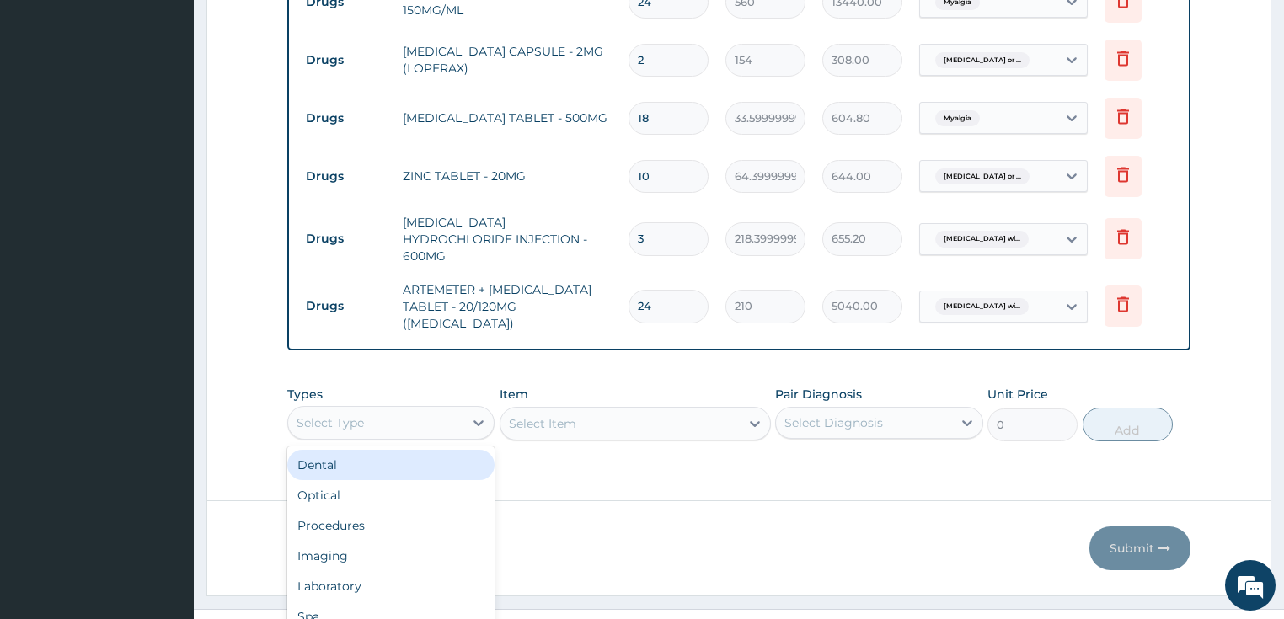
click at [432, 406] on div "option Dental focused, 1 of 10. 10 results available. Use Up and Down to choose…" at bounding box center [391, 423] width 208 height 34
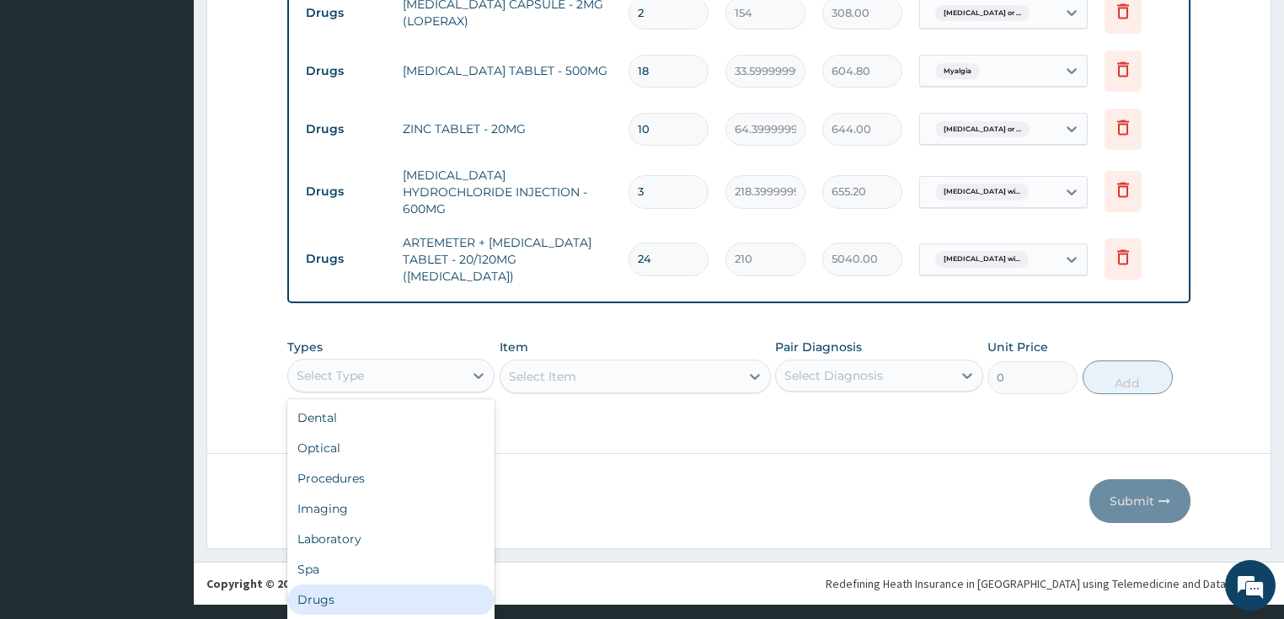
drag, startPoint x: 329, startPoint y: 579, endPoint x: 522, endPoint y: 549, distance: 196.0
click at [329, 585] on div "Drugs" at bounding box center [391, 600] width 208 height 30
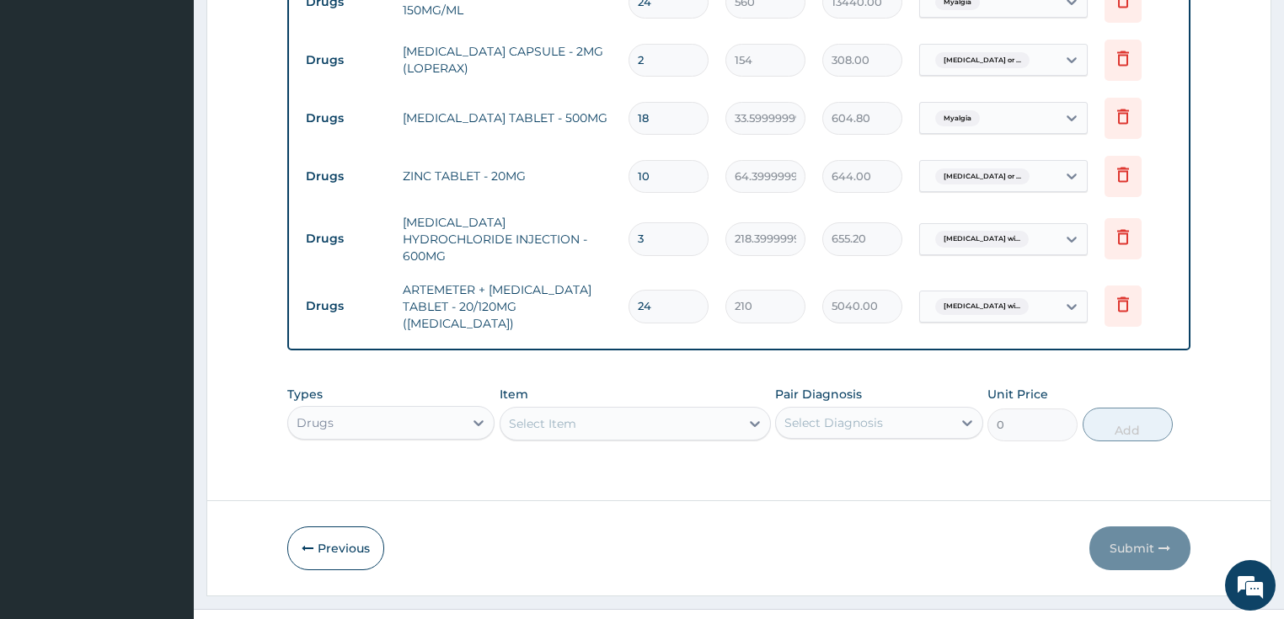
click at [578, 410] on div "Select Item" at bounding box center [619, 423] width 239 height 27
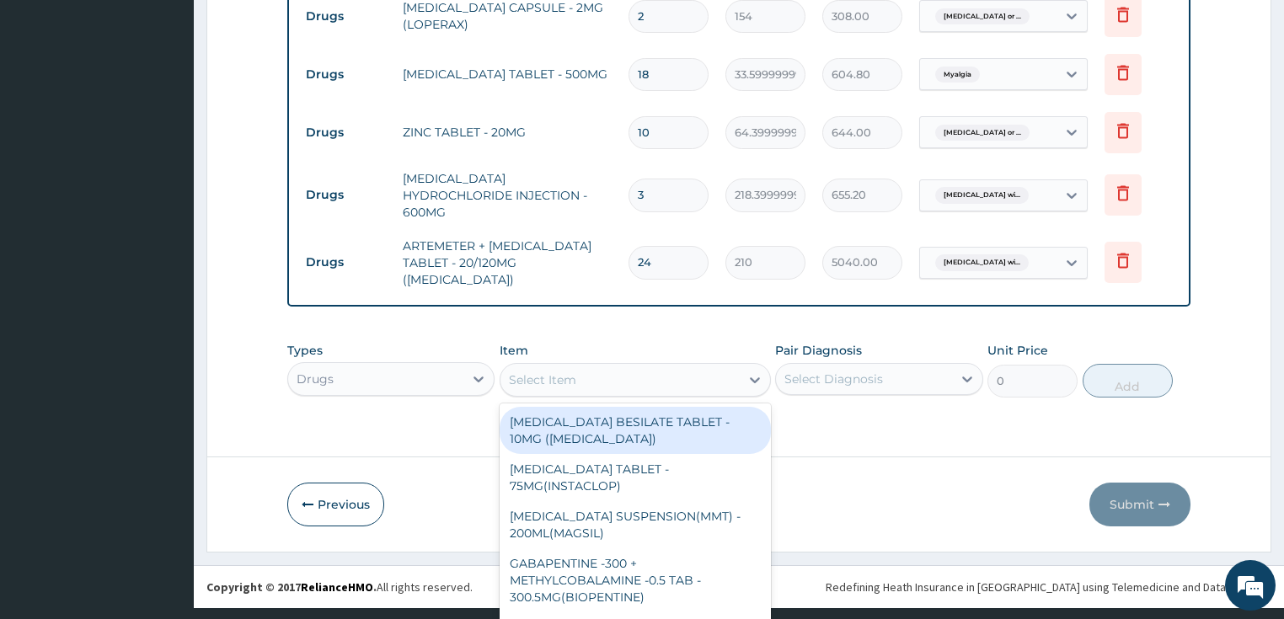
scroll to position [48, 0]
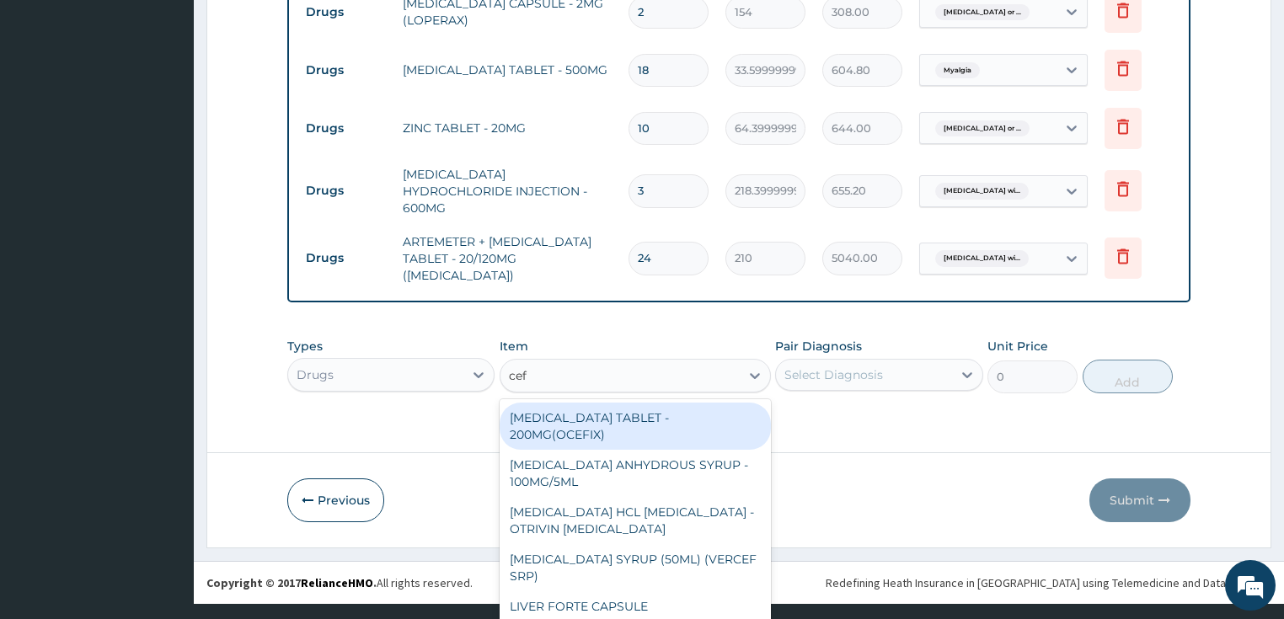
type input "ceft"
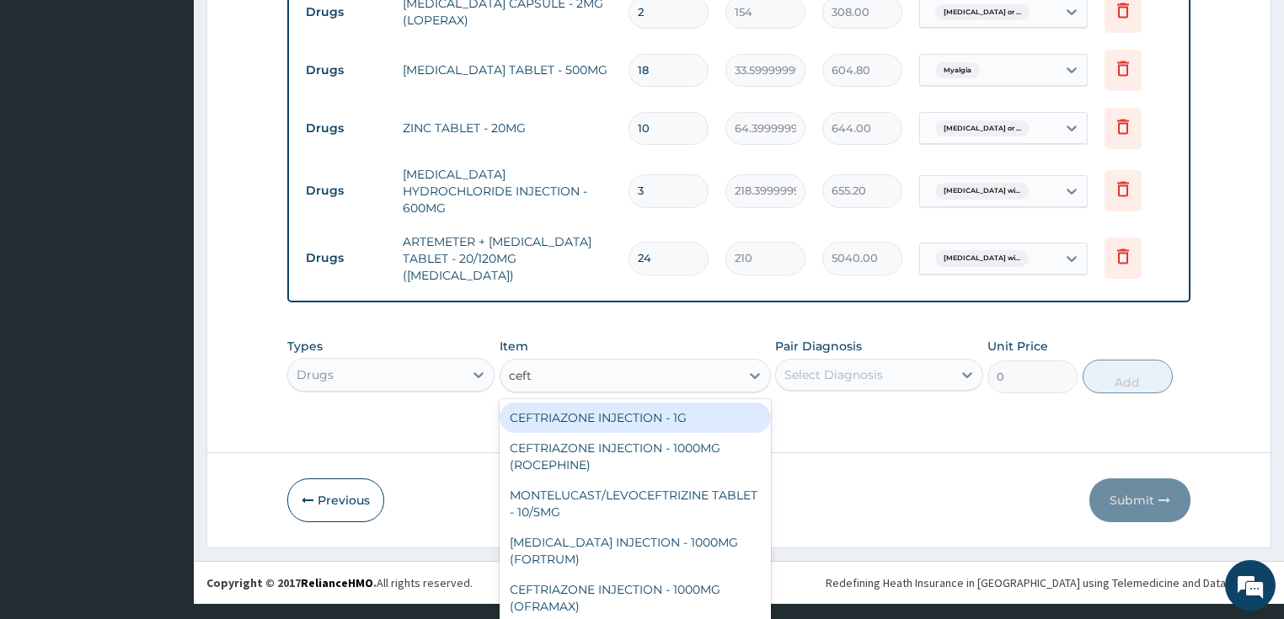
click at [580, 403] on div "CEFTRIAZONE INJECTION - 1G" at bounding box center [635, 418] width 271 height 30
type input "1652"
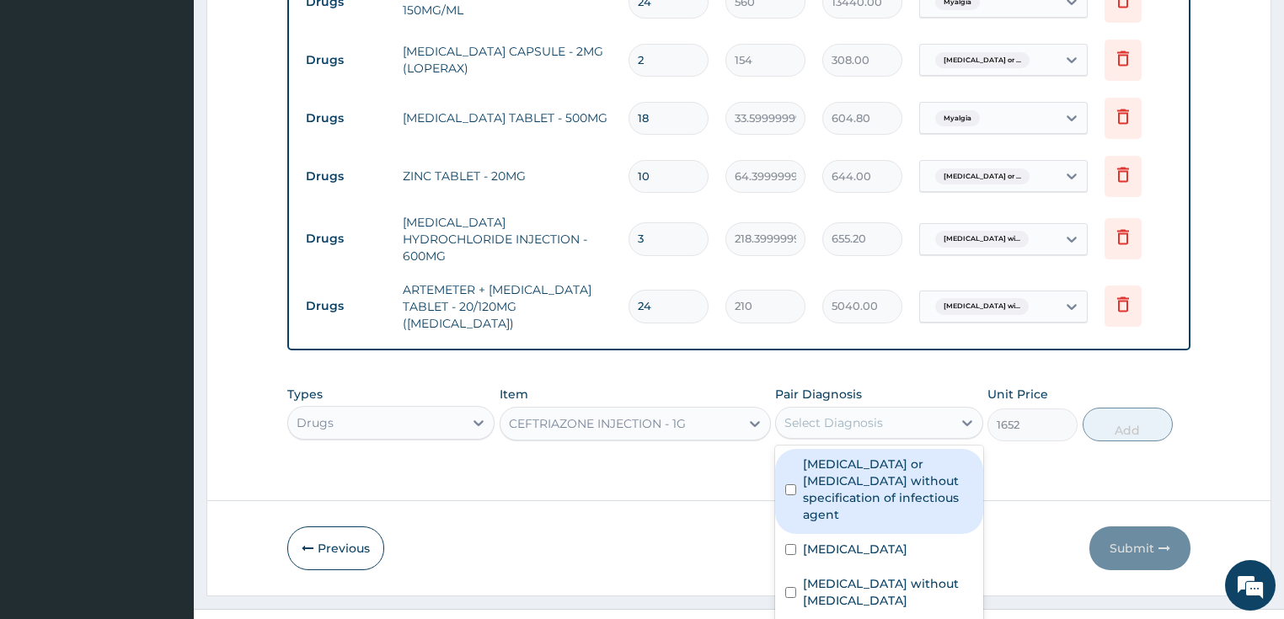
scroll to position [40, 0]
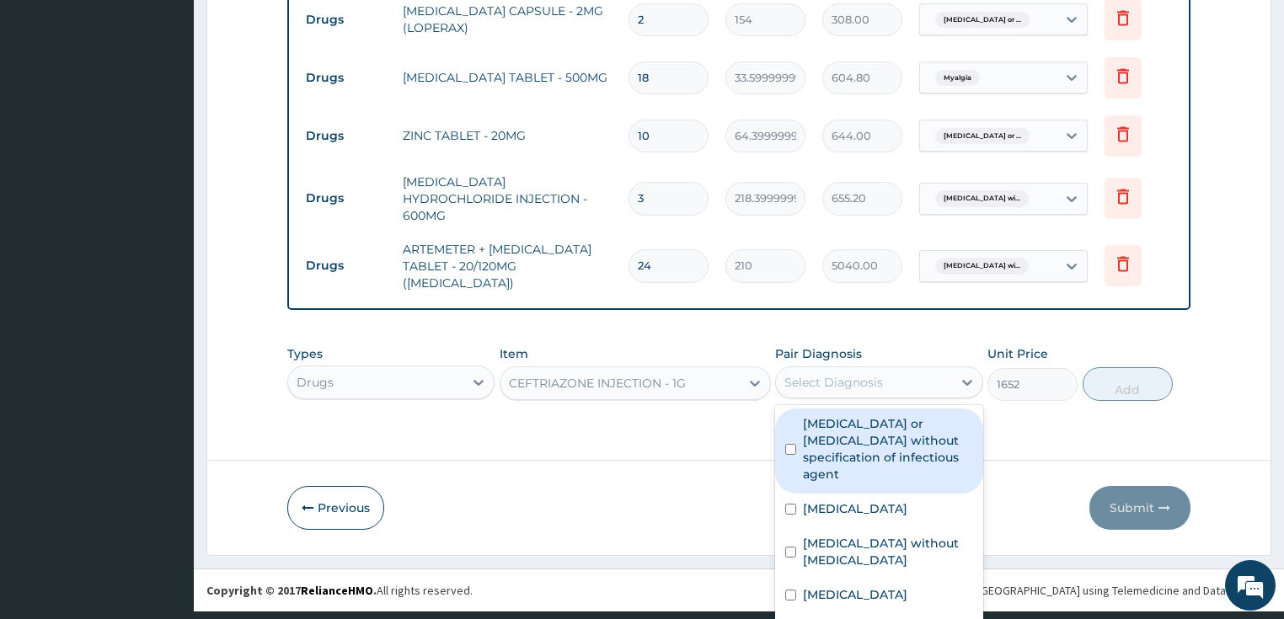
click at [832, 375] on div "Select Diagnosis" at bounding box center [879, 382] width 208 height 32
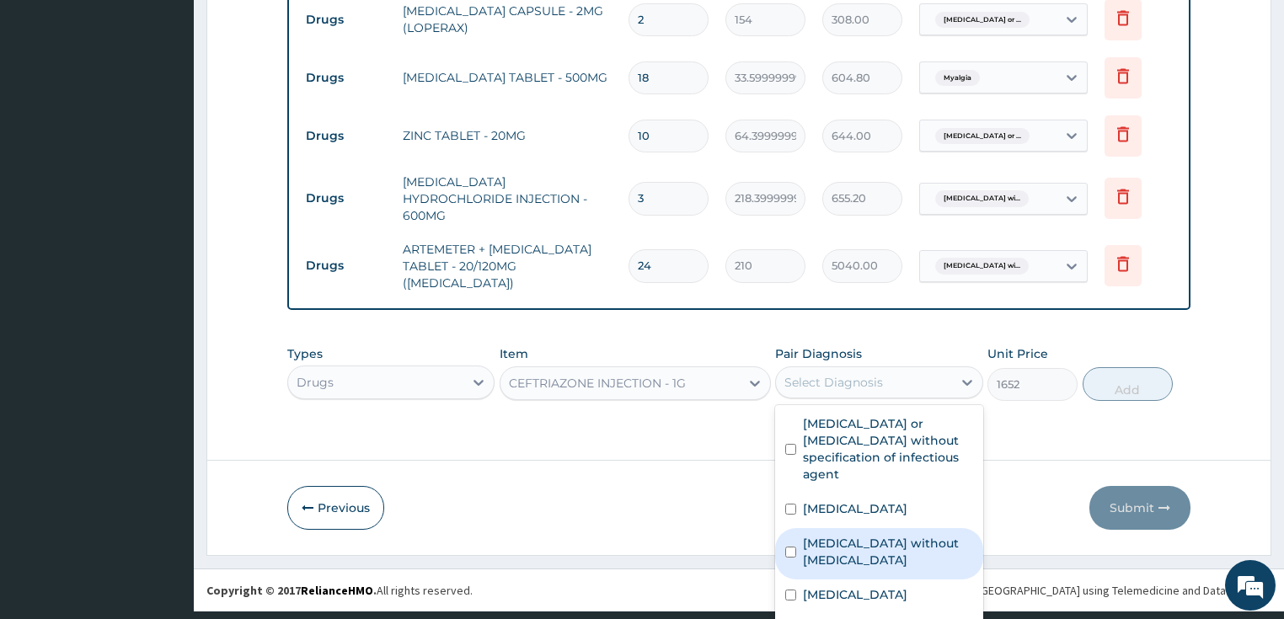
click at [846, 543] on label "[MEDICAL_DATA] without [MEDICAL_DATA]" at bounding box center [888, 552] width 170 height 34
checkbox input "true"
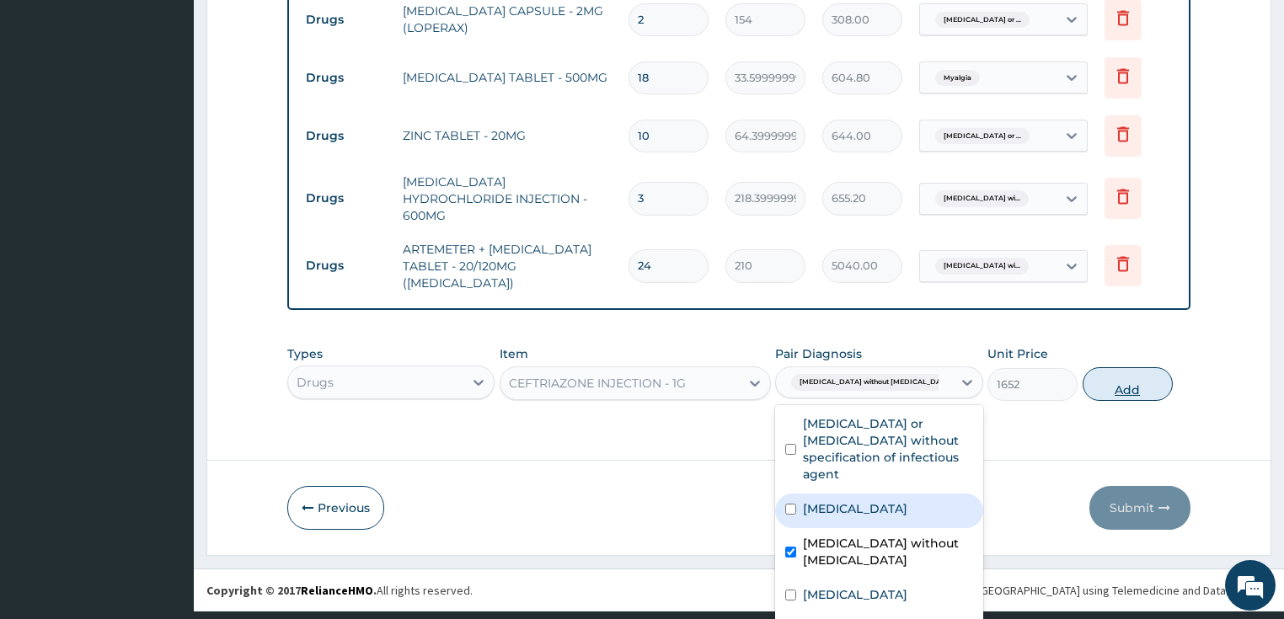
click at [1108, 372] on div "Types Drugs Item CEFTRIAZONE INJECTION - 1G Pair Diagnosis option [MEDICAL_DATA…" at bounding box center [739, 373] width 904 height 72
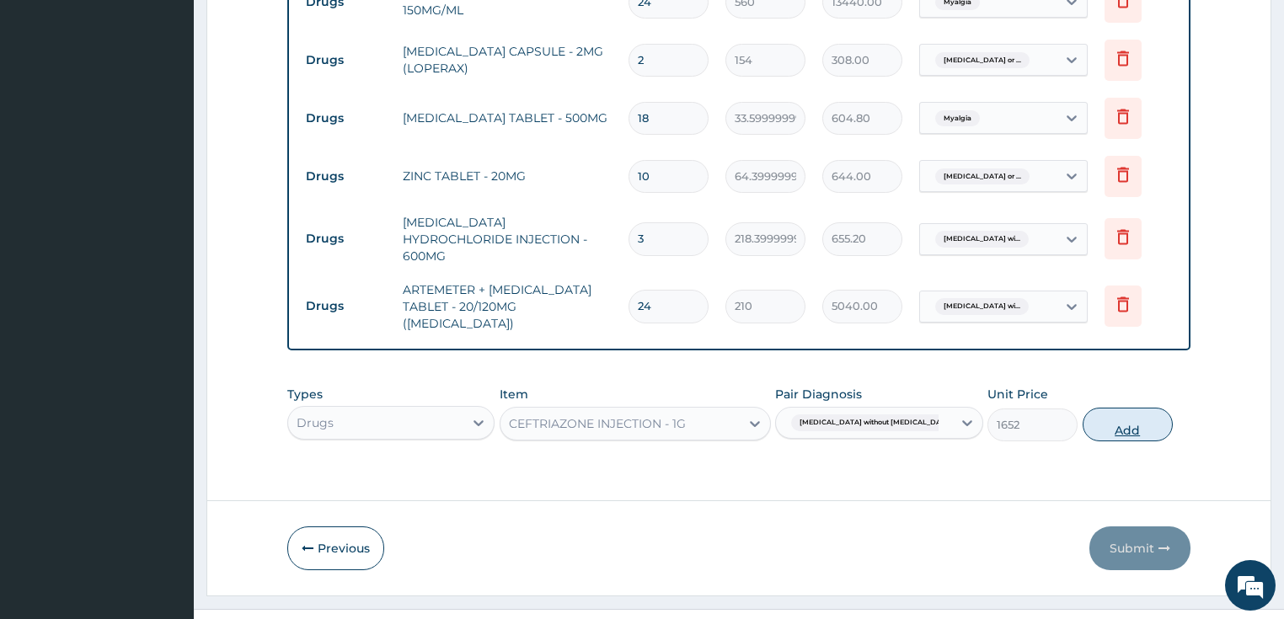
click at [1112, 408] on button "Add" at bounding box center [1128, 425] width 90 height 34
type input "0"
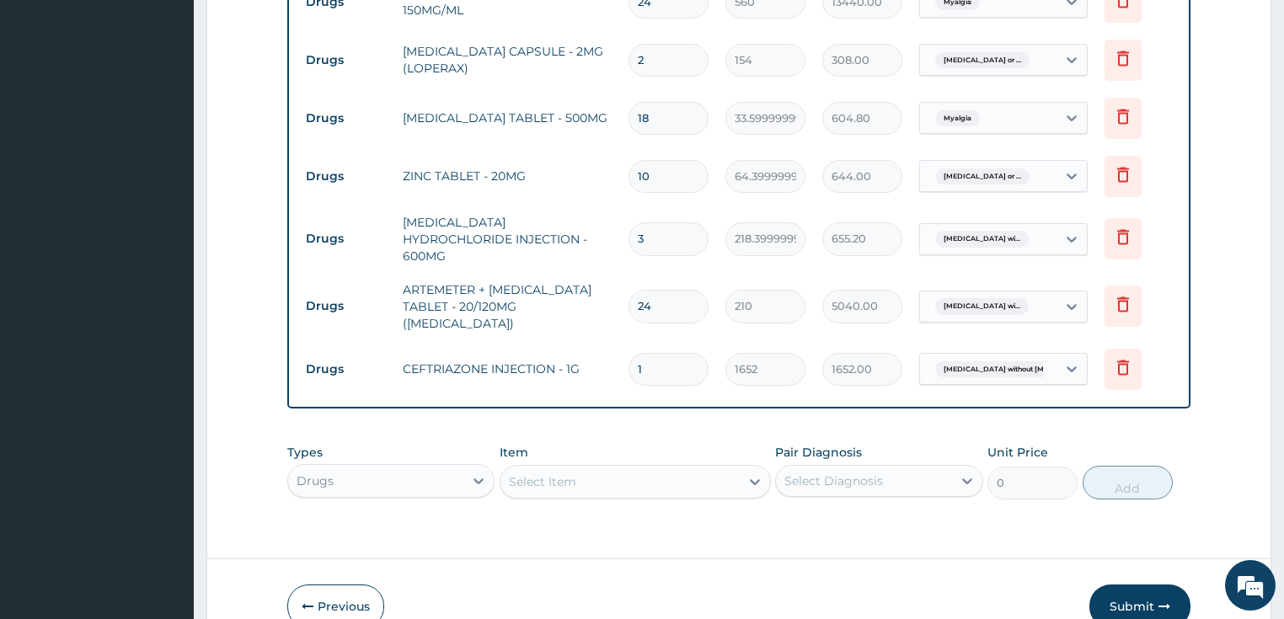
click at [639, 353] on input "1" at bounding box center [668, 369] width 80 height 33
type input "4"
type input "6608.00"
type input "4"
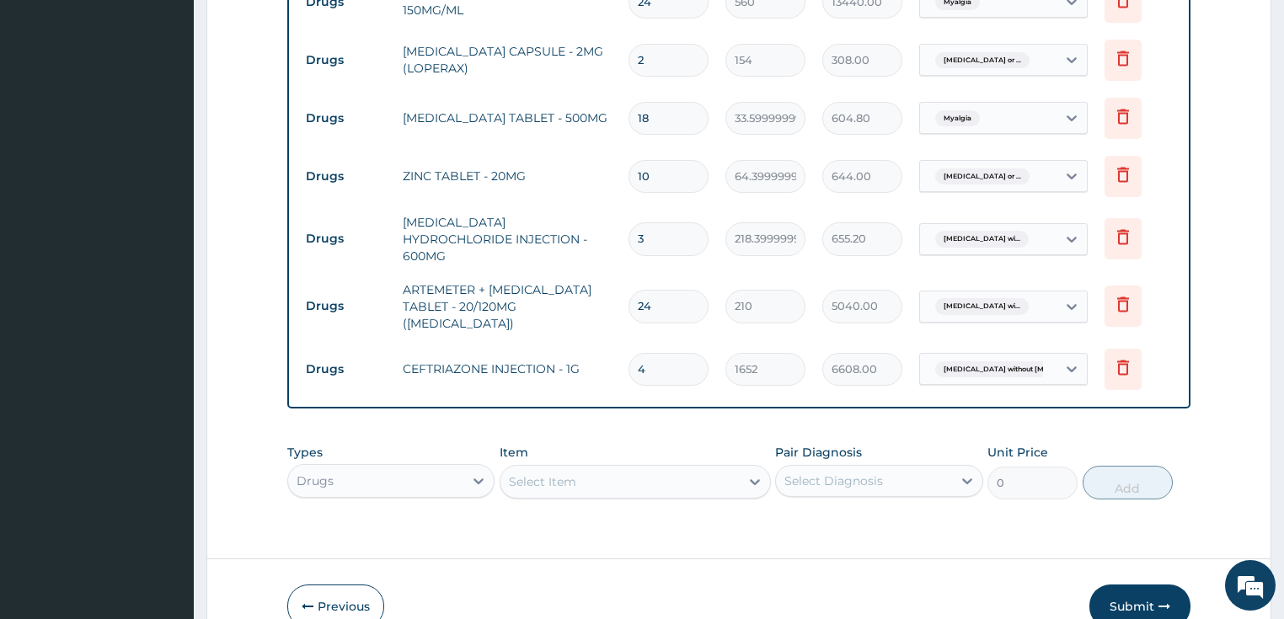
click at [585, 363] on tr "Drugs CEFTRIAZONE INJECTION - 1G 4 1652 6608.00 [MEDICAL_DATA] without [MEDICAL…" at bounding box center [739, 369] width 884 height 58
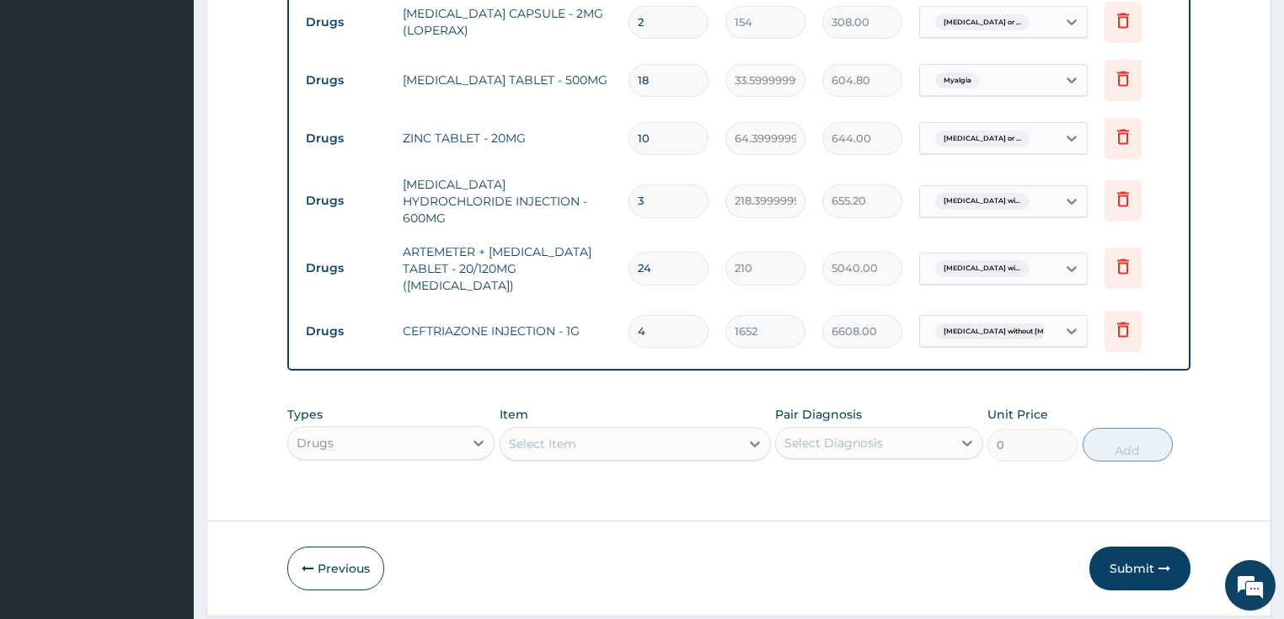
scroll to position [1338, 0]
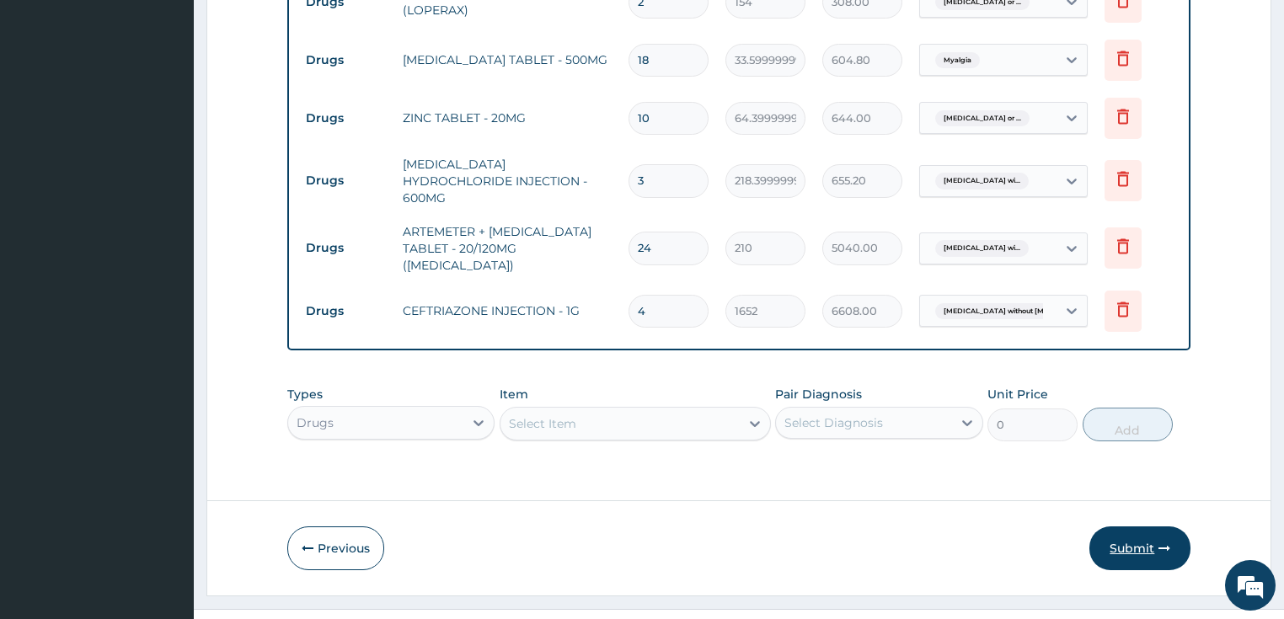
click at [1124, 527] on button "Submit" at bounding box center [1139, 549] width 101 height 44
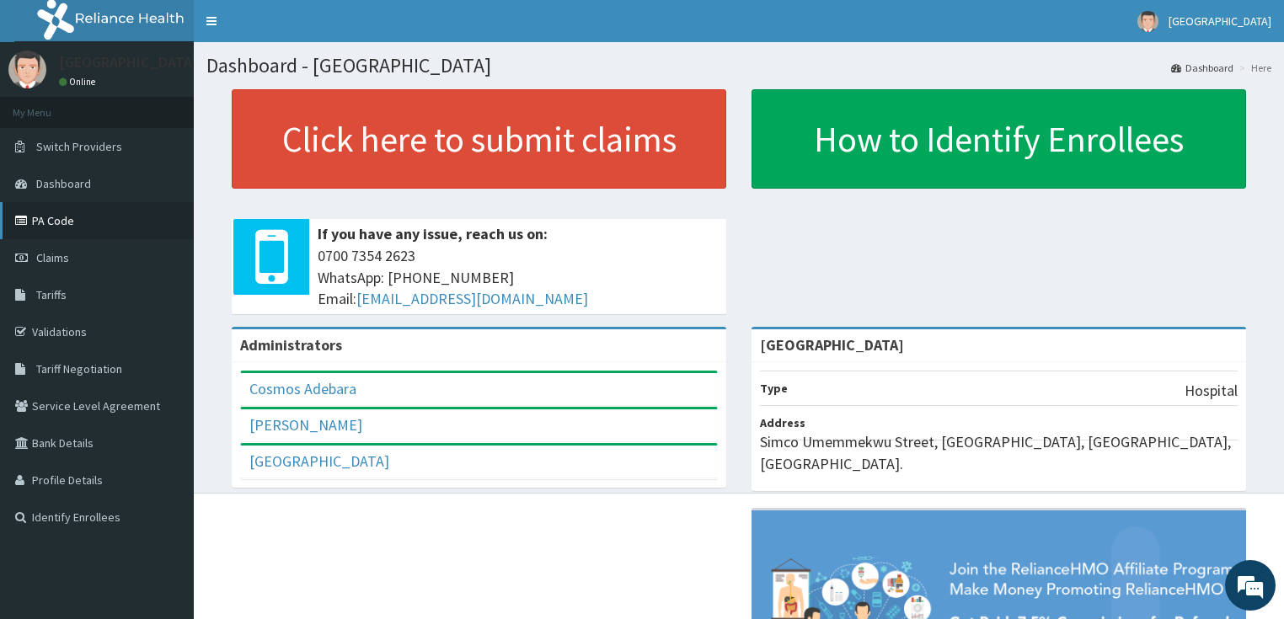
click at [62, 222] on link "PA Code" at bounding box center [97, 220] width 194 height 37
